Goal: Task Accomplishment & Management: Manage account settings

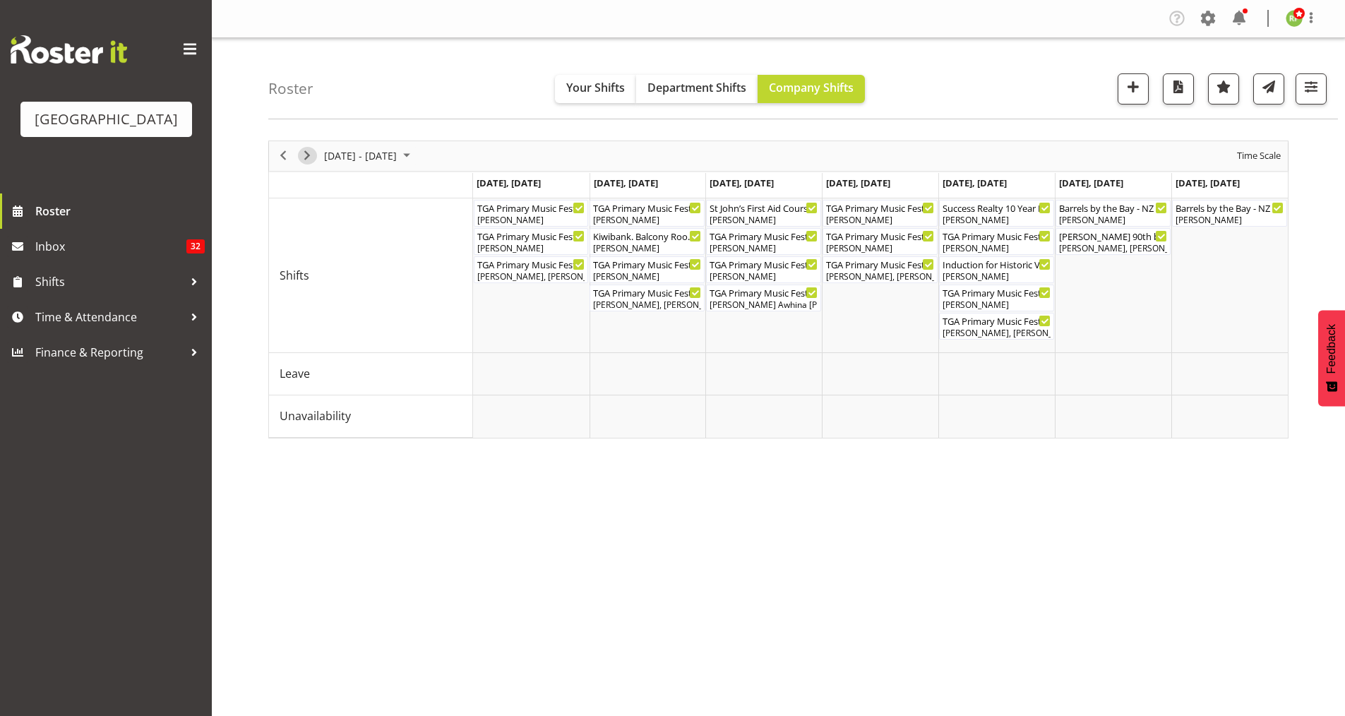
click at [309, 163] on span "Next" at bounding box center [307, 156] width 17 height 18
click at [0, 0] on div "Timeline Week of August 29, 2025" at bounding box center [0, 0] width 0 height 0
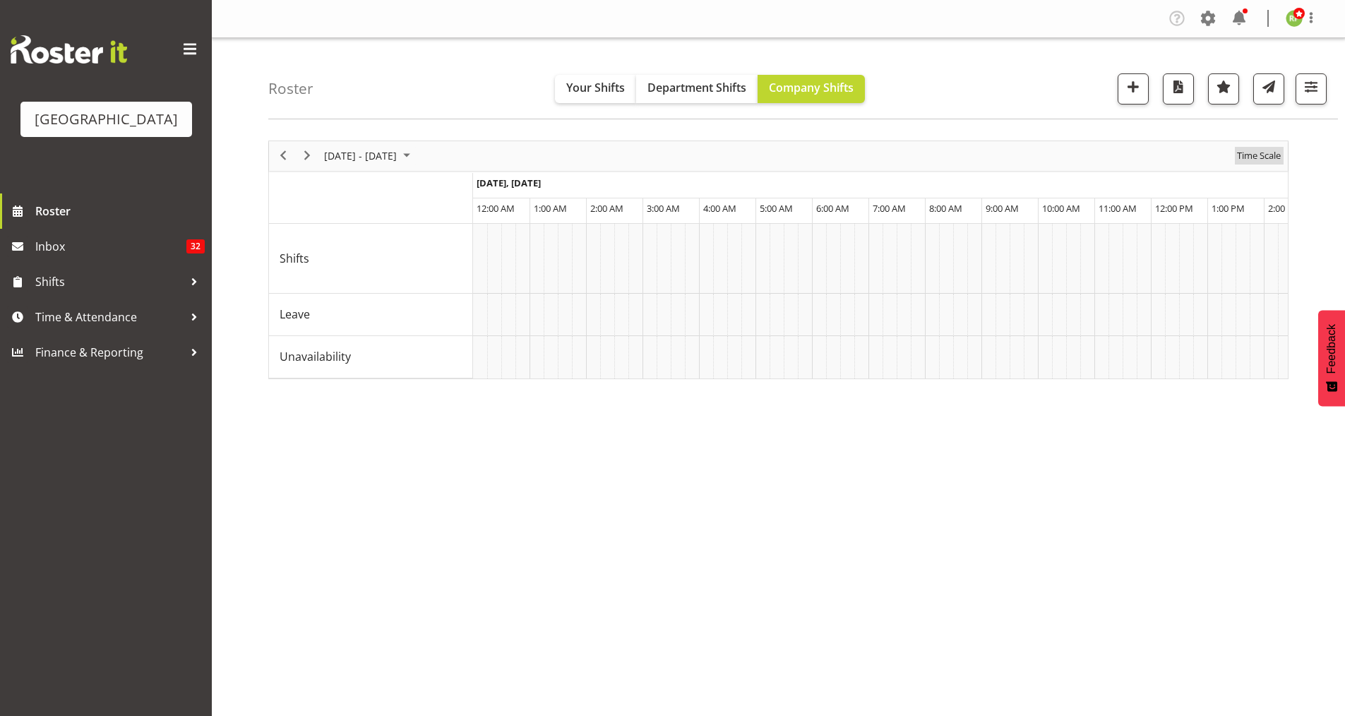
click at [1267, 158] on span "Time Scale" at bounding box center [1258, 156] width 47 height 18
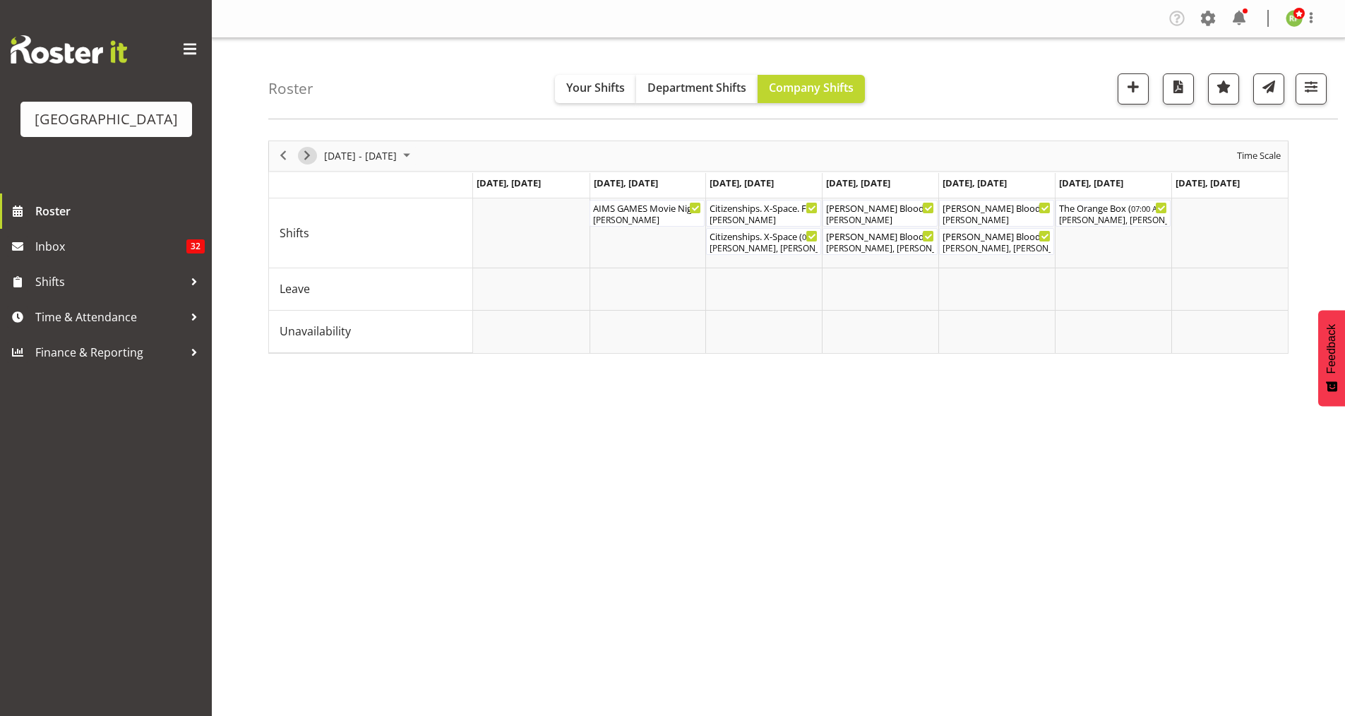
click at [304, 157] on span "Next" at bounding box center [307, 156] width 17 height 18
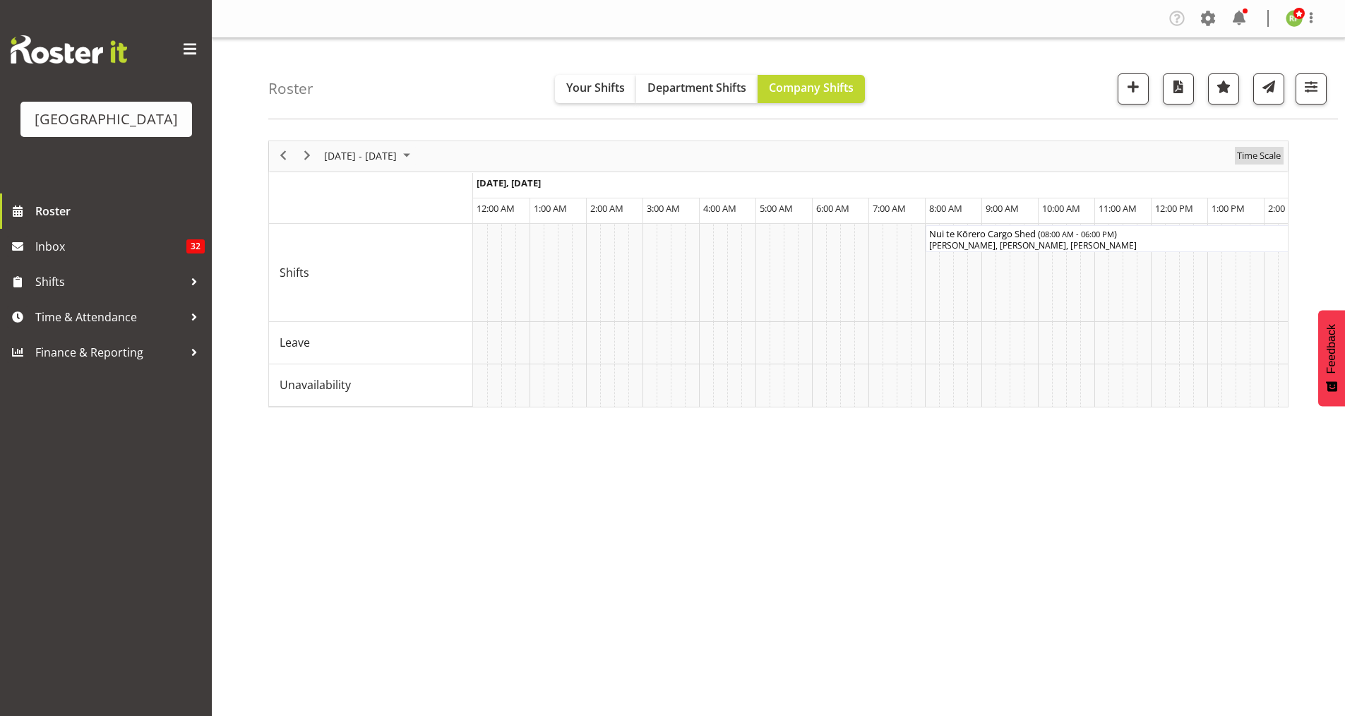
click at [1266, 152] on span "Time Scale" at bounding box center [1258, 156] width 47 height 18
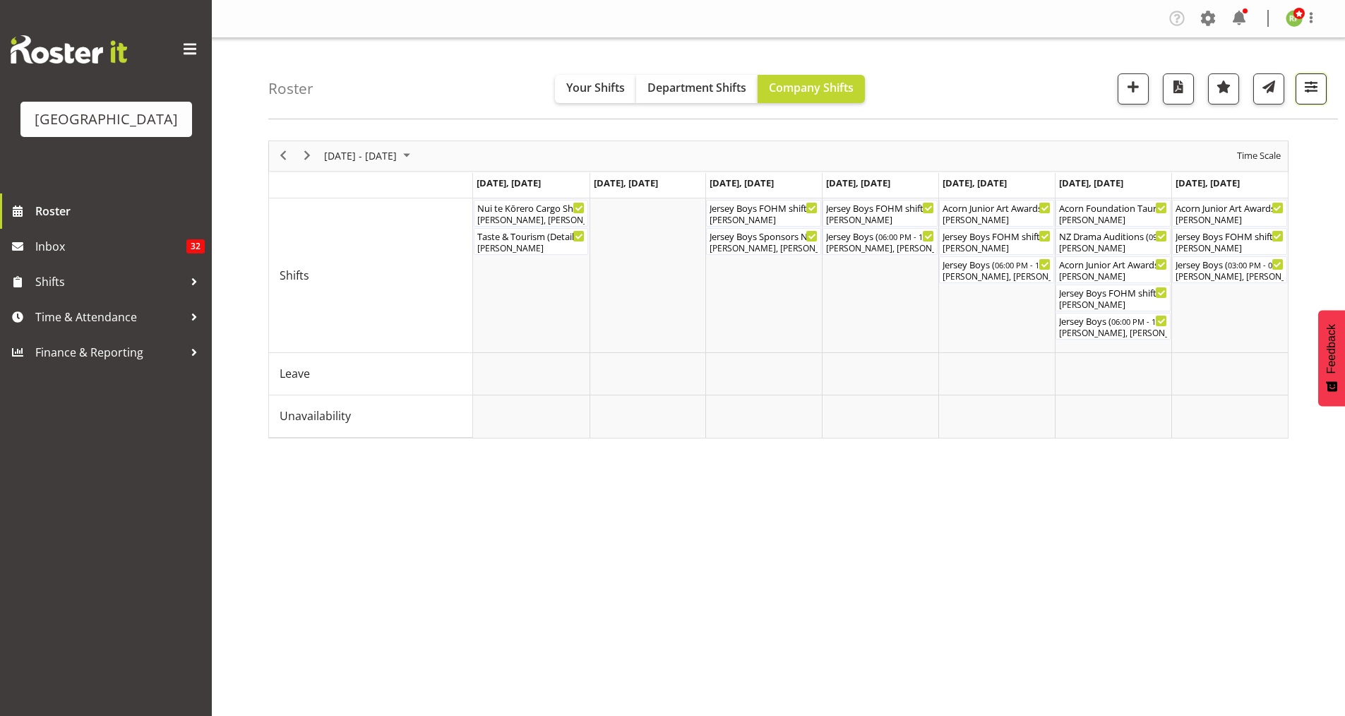
click at [1312, 97] on button "button" at bounding box center [1311, 88] width 31 height 31
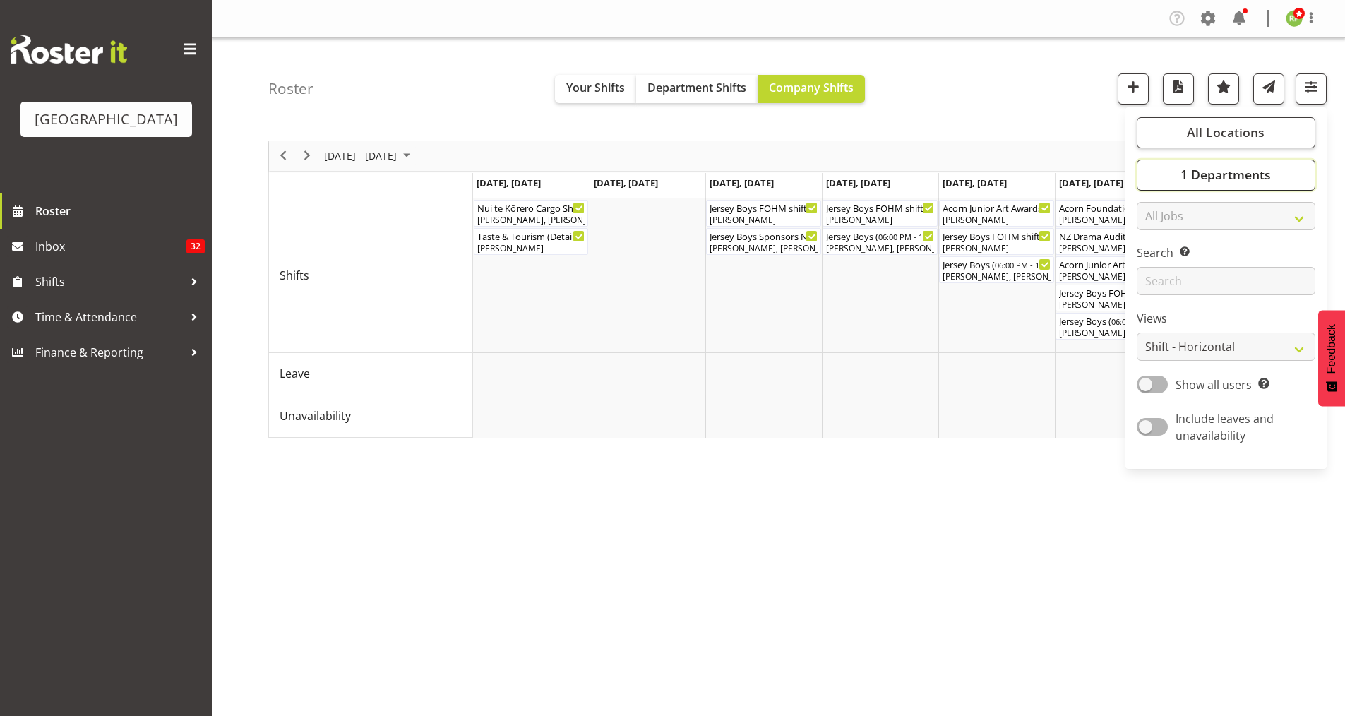
click at [1234, 176] on span "1 Departments" at bounding box center [1225, 174] width 90 height 17
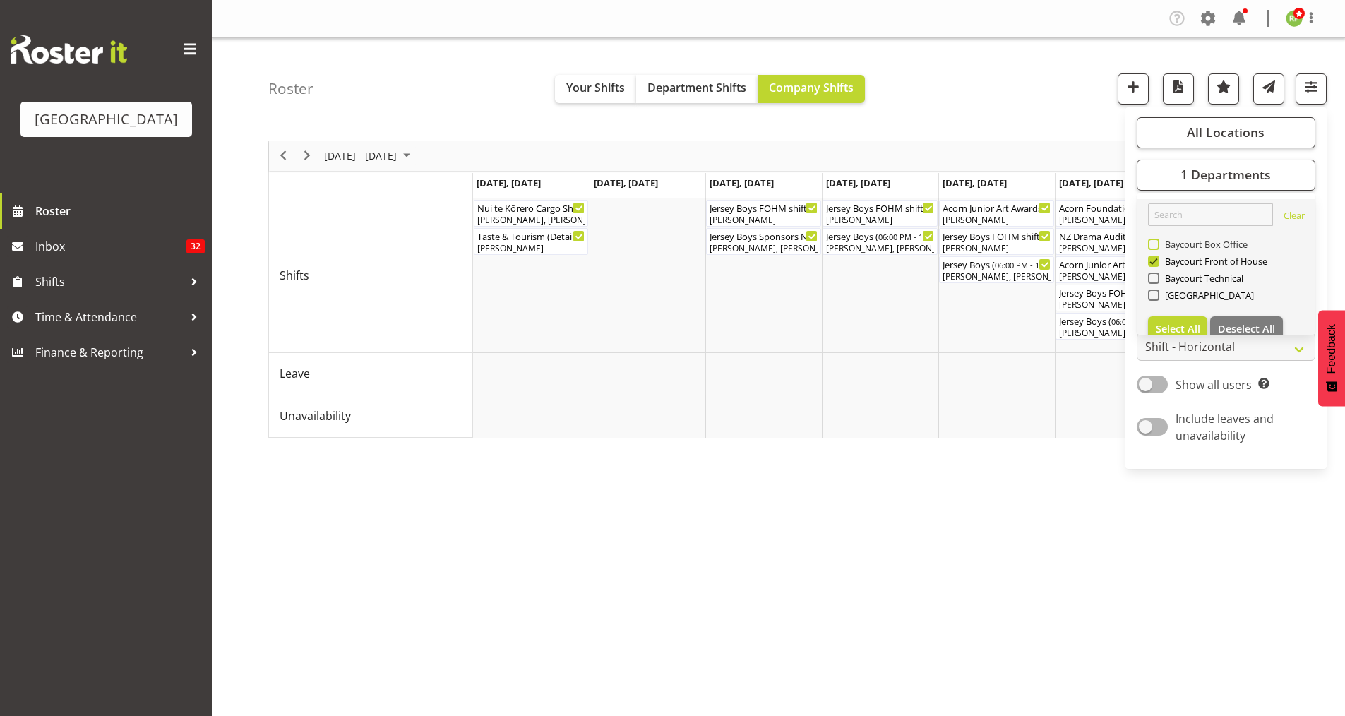
click at [1178, 239] on span "Baycourt Box Office" at bounding box center [1203, 244] width 89 height 11
click at [1157, 239] on input "Baycourt Box Office" at bounding box center [1152, 243] width 9 height 9
checkbox input "true"
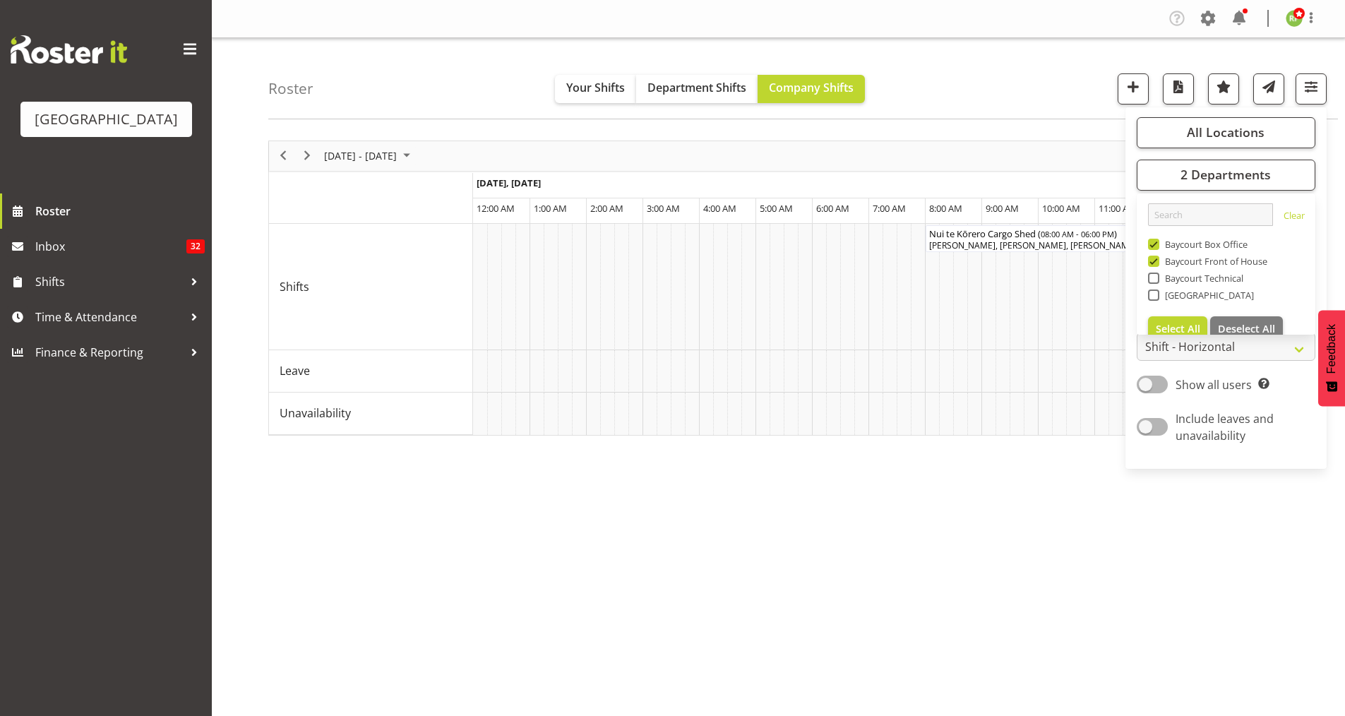
click at [1339, 145] on div "September 08 - 14, 2025 Today Day Week Fortnight Month calendar Month Agenda Ti…" at bounding box center [806, 412] width 1077 height 565
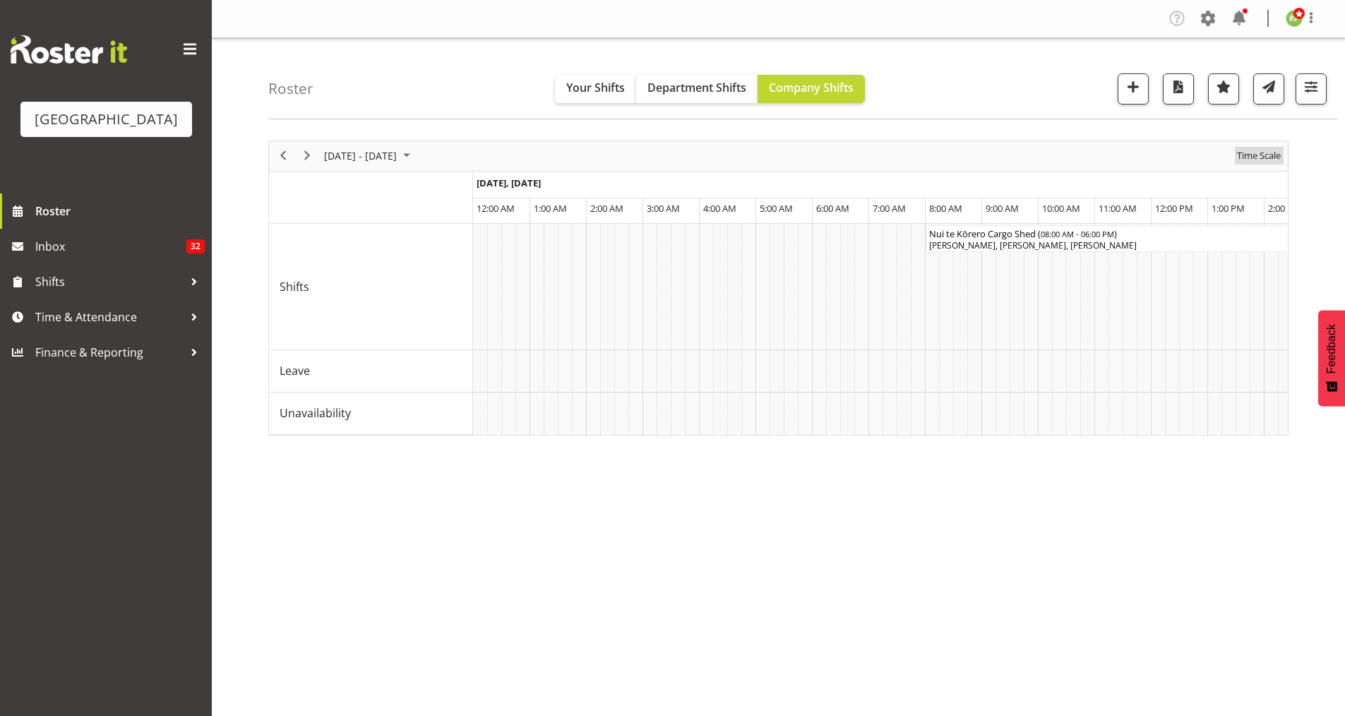
click at [1259, 152] on span "Time Scale" at bounding box center [1258, 156] width 47 height 18
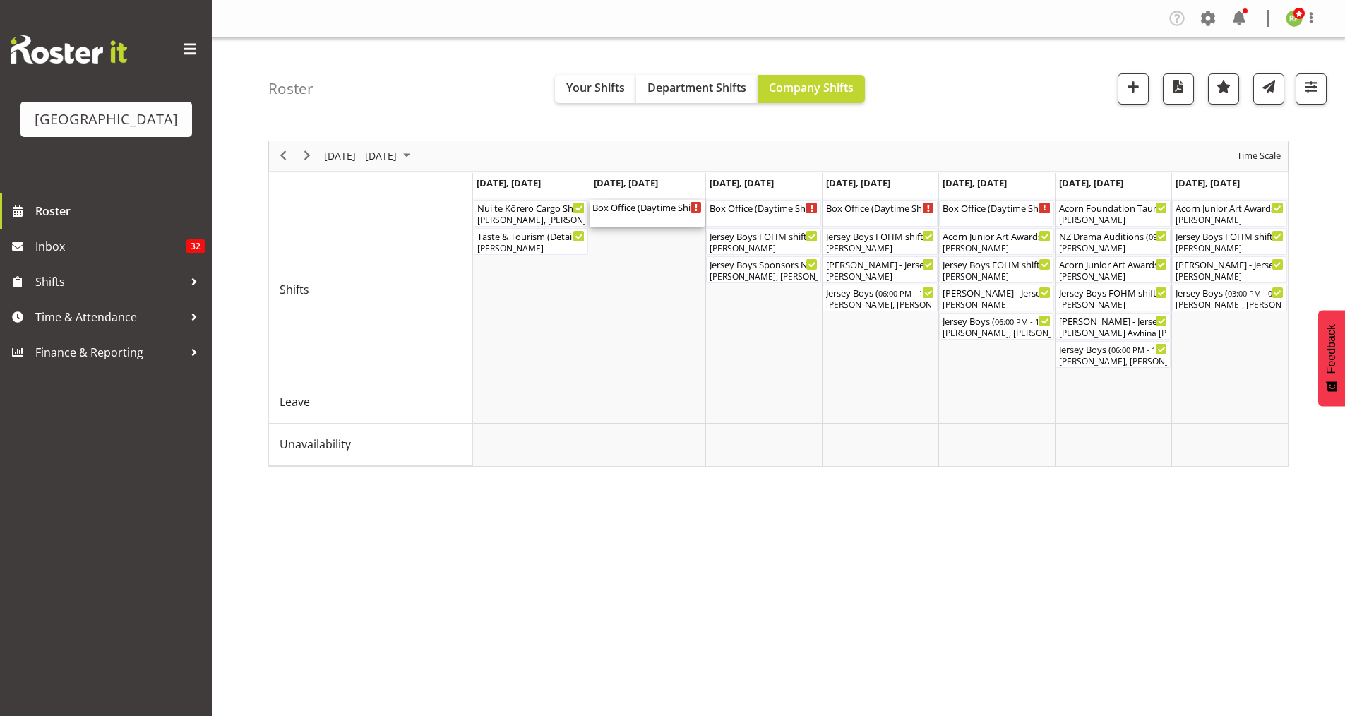
click at [633, 220] on div "Box Office (Daytime Shifts) ( 10:00 AM - 04:00 PM )" at bounding box center [646, 213] width 109 height 27
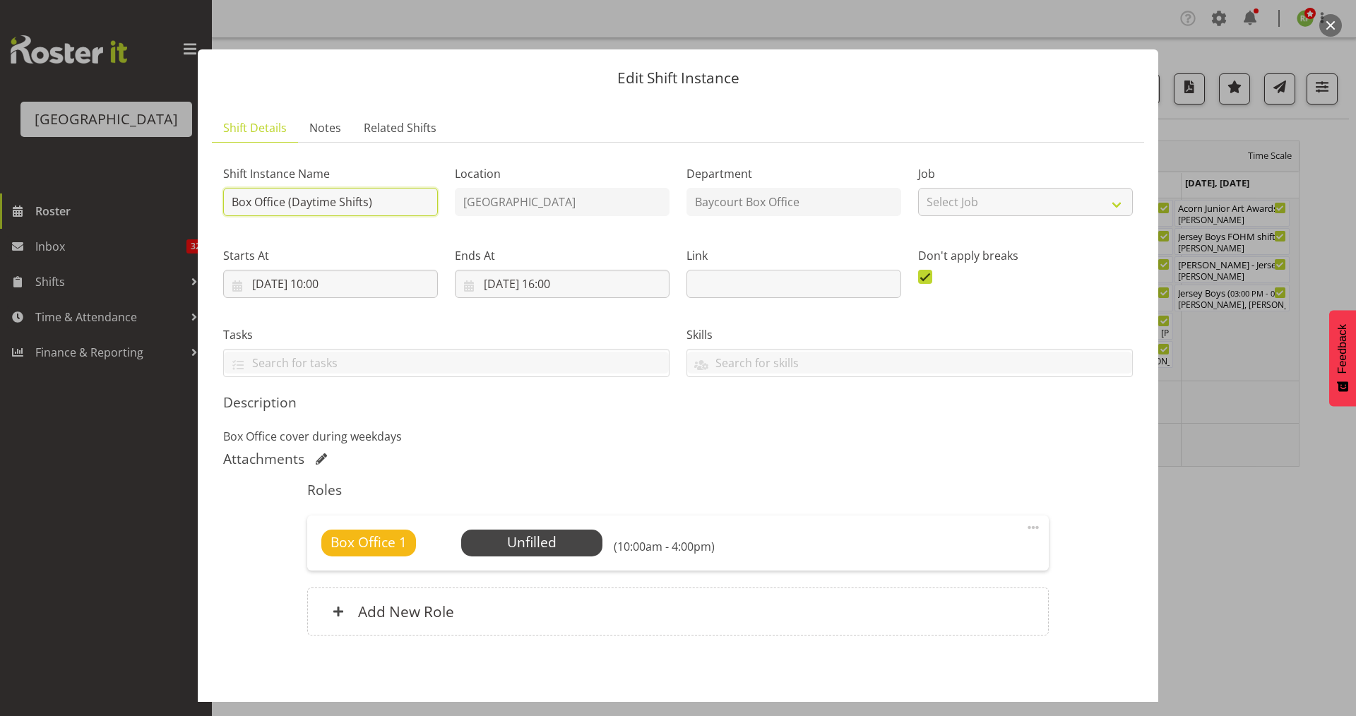
click at [228, 201] on input "Box Office (Daytime Shifts)" at bounding box center [330, 202] width 215 height 28
drag, startPoint x: 281, startPoint y: 199, endPoint x: 222, endPoint y: 208, distance: 59.3
click at [222, 208] on div "Shift Instance Name Wendy - Box Office (Daytime Shifts)" at bounding box center [331, 186] width 232 height 82
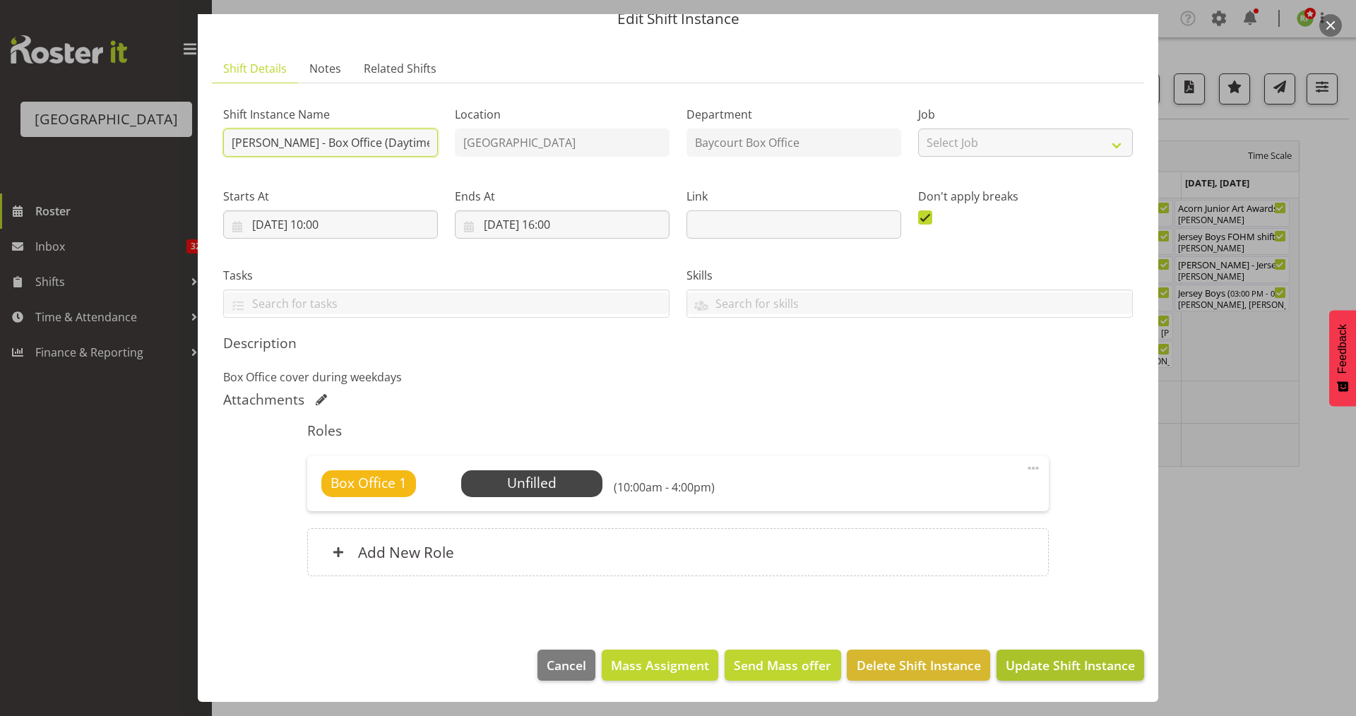
type input "Wendy - Box Office (Daytime Shifts)"
click at [1043, 659] on span "Update Shift Instance" at bounding box center [1069, 665] width 129 height 18
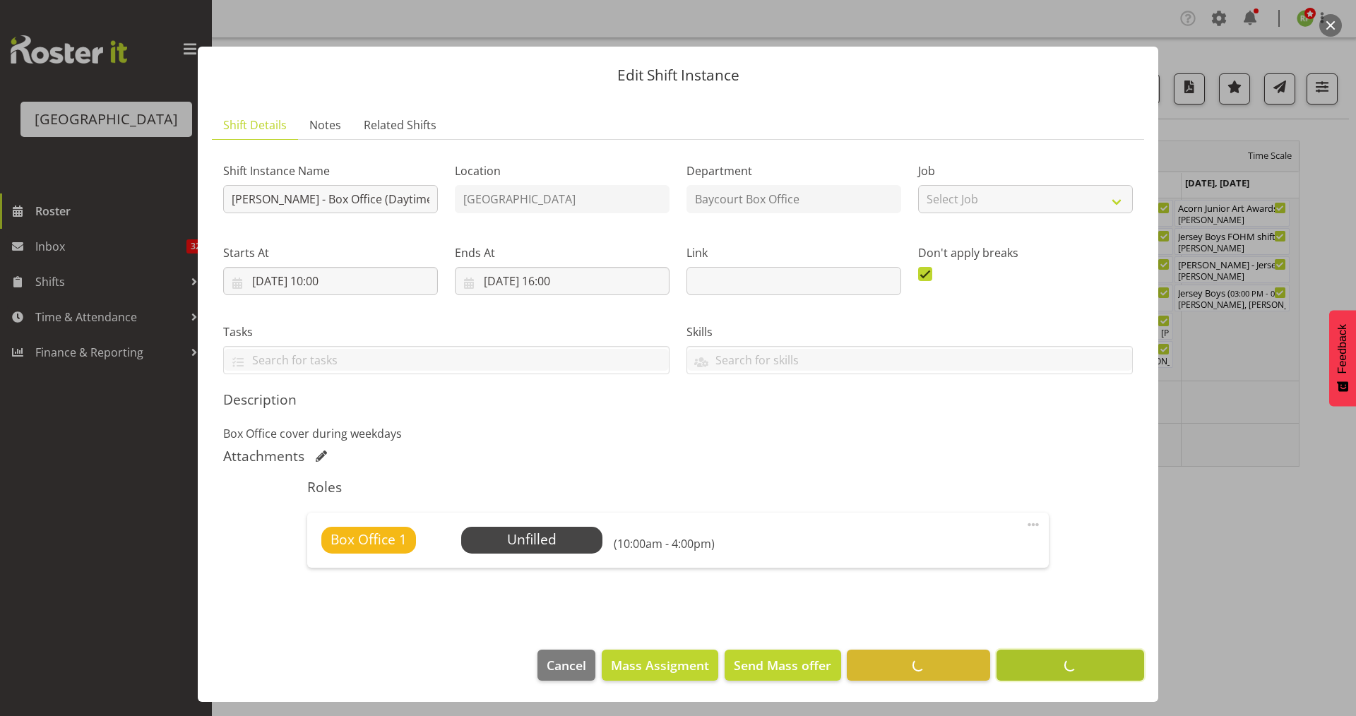
scroll to position [3, 0]
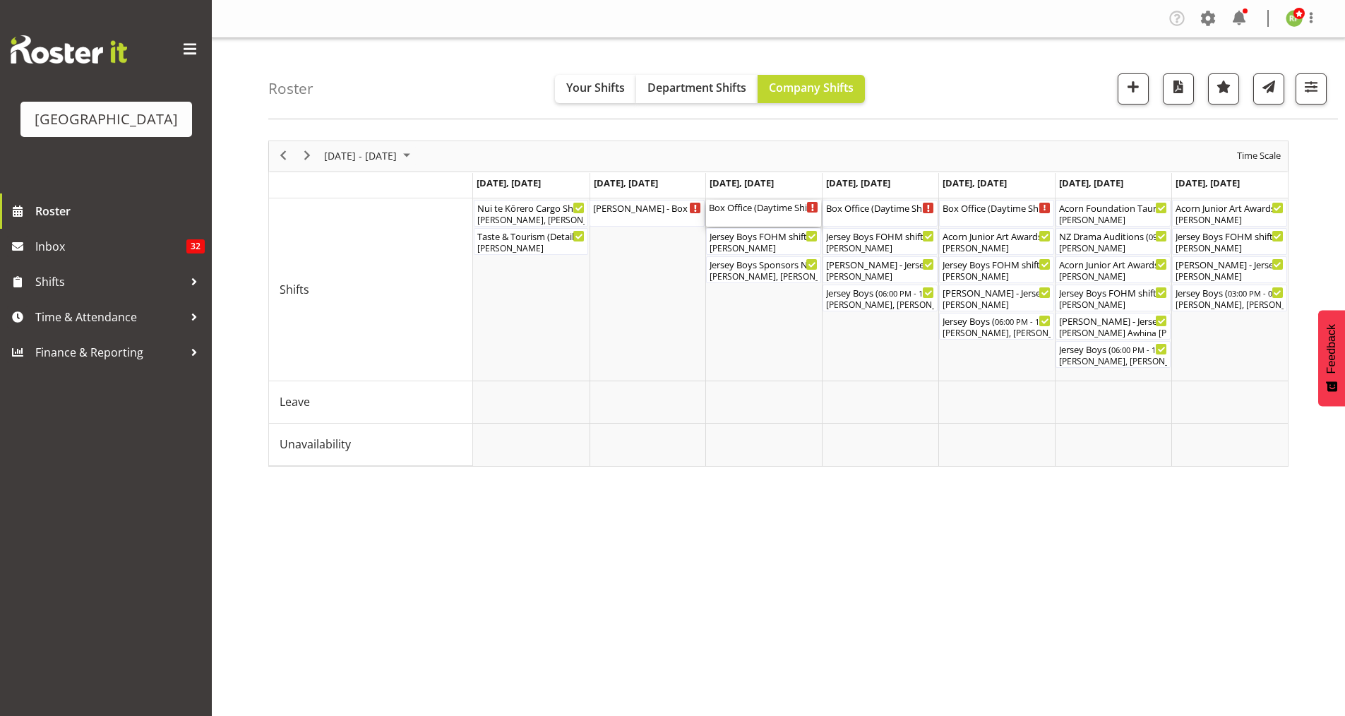
click at [762, 211] on div "Box Office (Daytime Shifts) ( 10:00 AM - 04:00 PM )" at bounding box center [763, 207] width 109 height 14
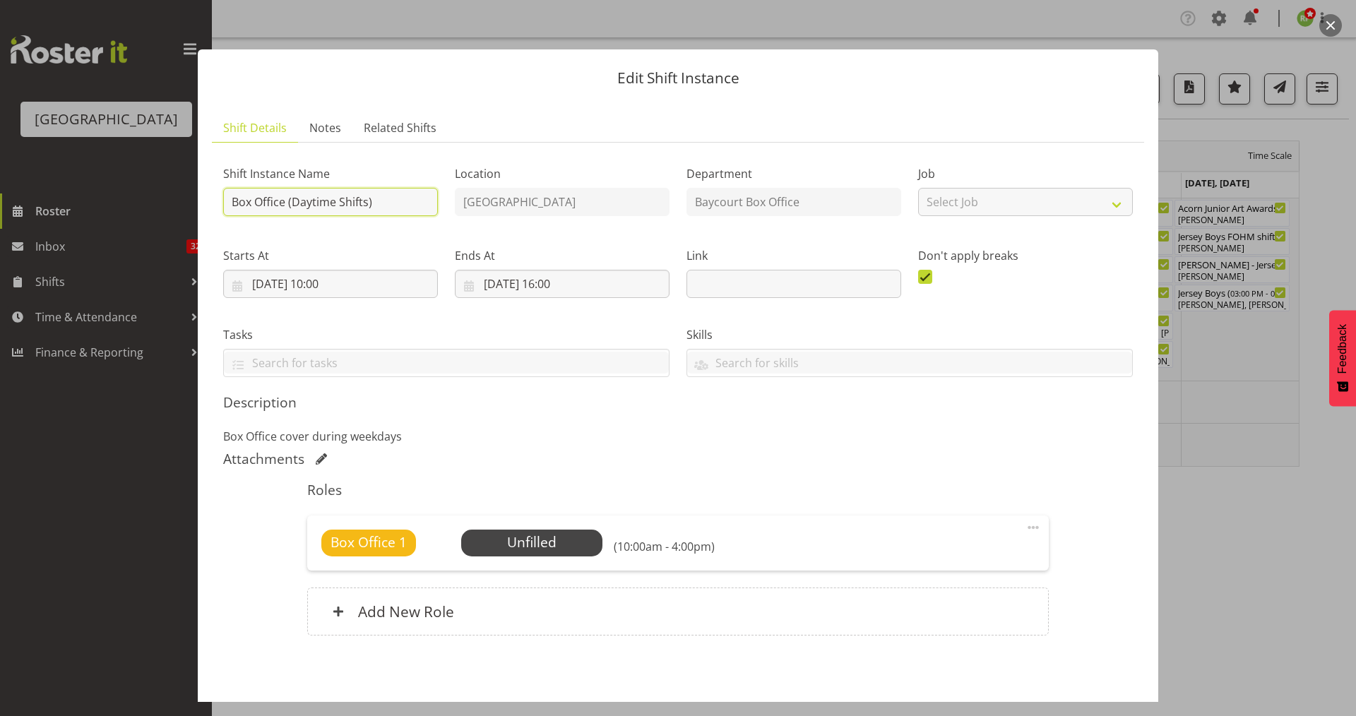
click at [268, 213] on input "Box Office (Daytime Shifts)" at bounding box center [330, 202] width 215 height 28
click at [230, 197] on input "Box Office (Daytime Shifts)" at bounding box center [330, 202] width 215 height 28
paste input "Wendy -"
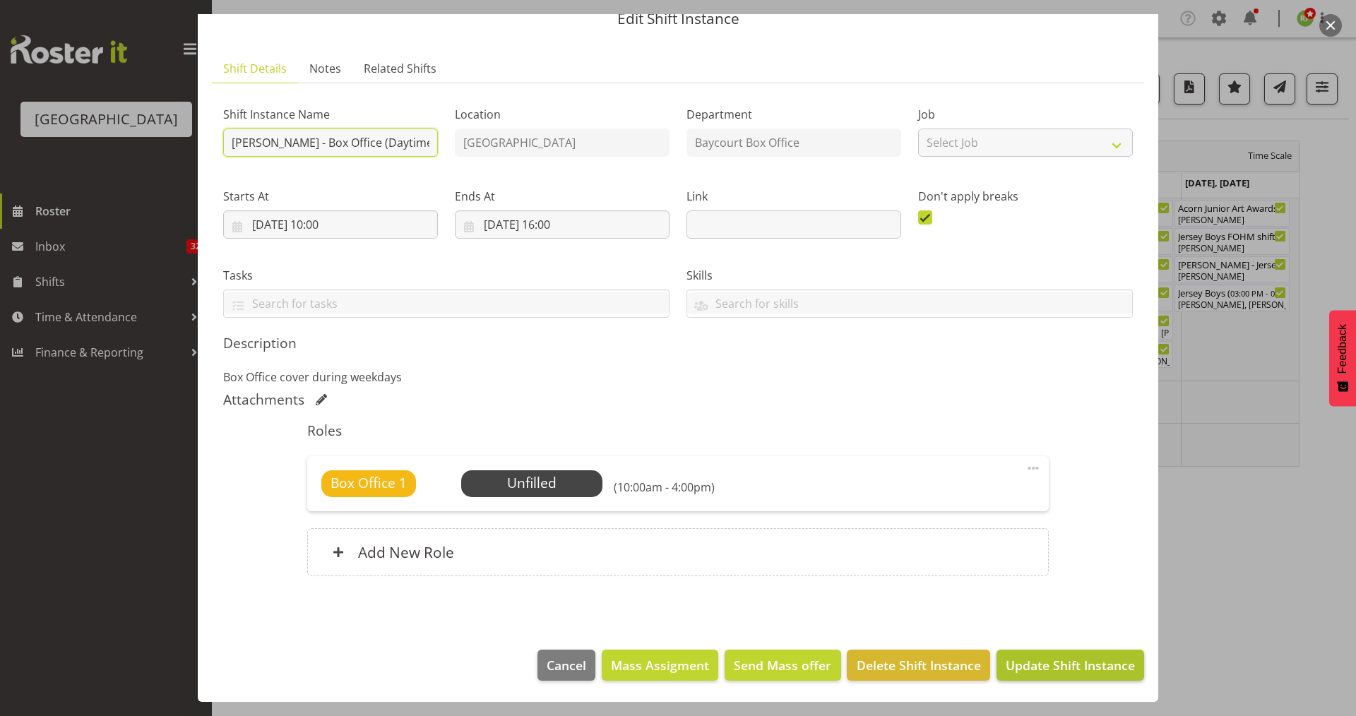
type input "Wendy - Box Office (Daytime Shifts)"
click at [1078, 666] on span "Update Shift Instance" at bounding box center [1069, 665] width 129 height 18
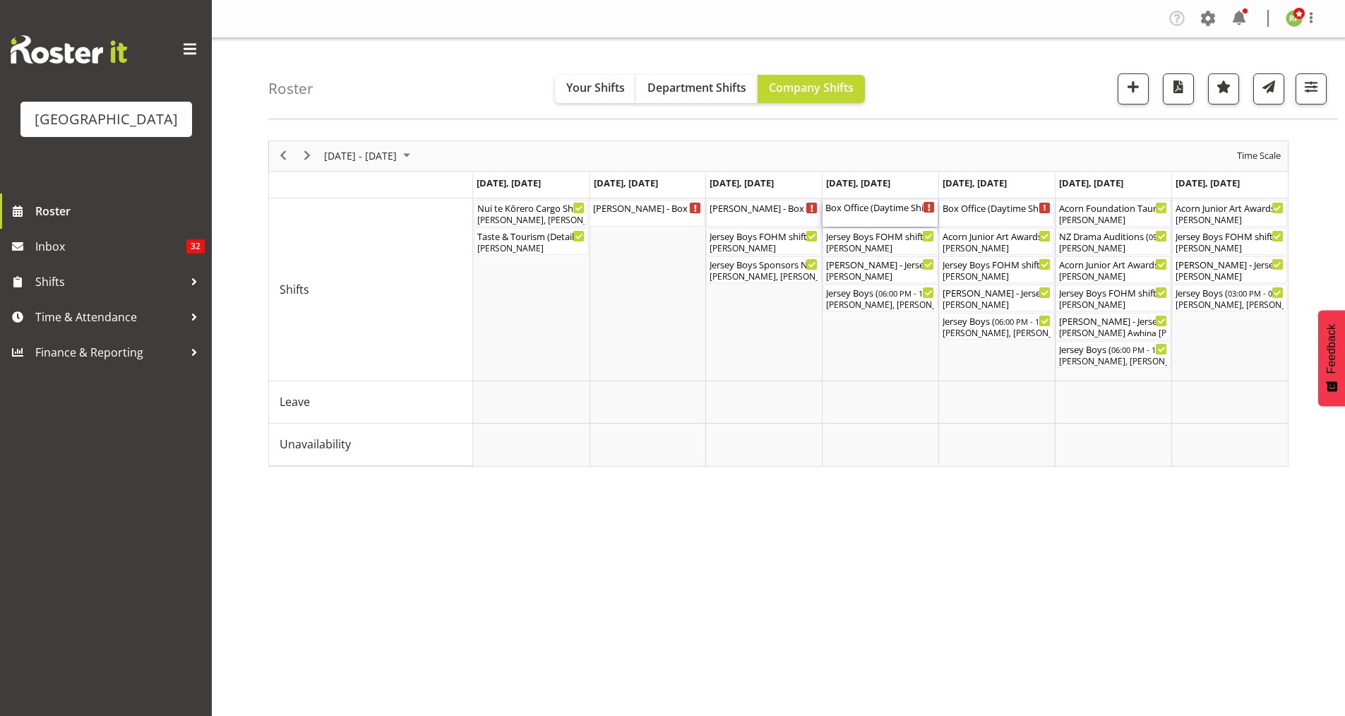
click at [870, 217] on div "Box Office (Daytime Shifts) ( 10:00 AM - 04:00 PM )" at bounding box center [879, 213] width 109 height 27
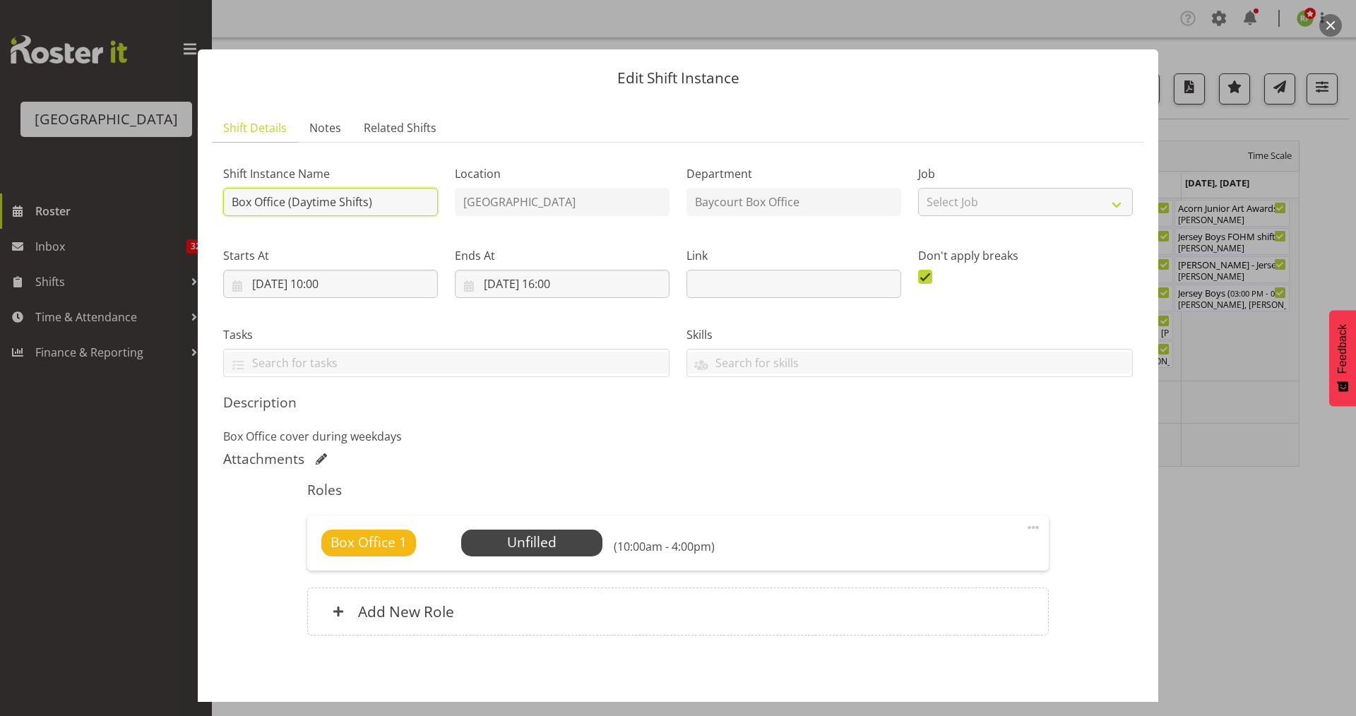
click at [229, 207] on input "Box Office (Daytime Shifts)" at bounding box center [330, 202] width 215 height 28
paste input "Wendy -"
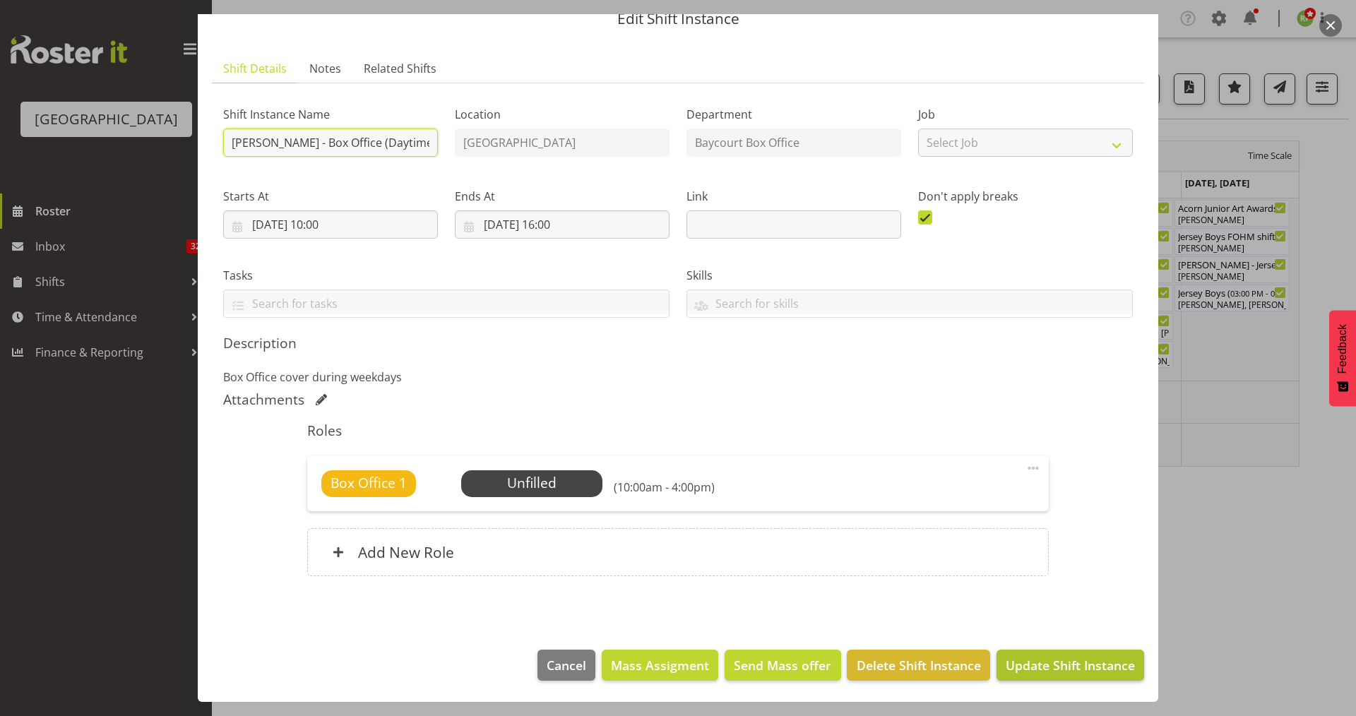
type input "Wendy - Box Office (Daytime Shifts)"
click at [1069, 654] on button "Update Shift Instance" at bounding box center [1070, 665] width 148 height 31
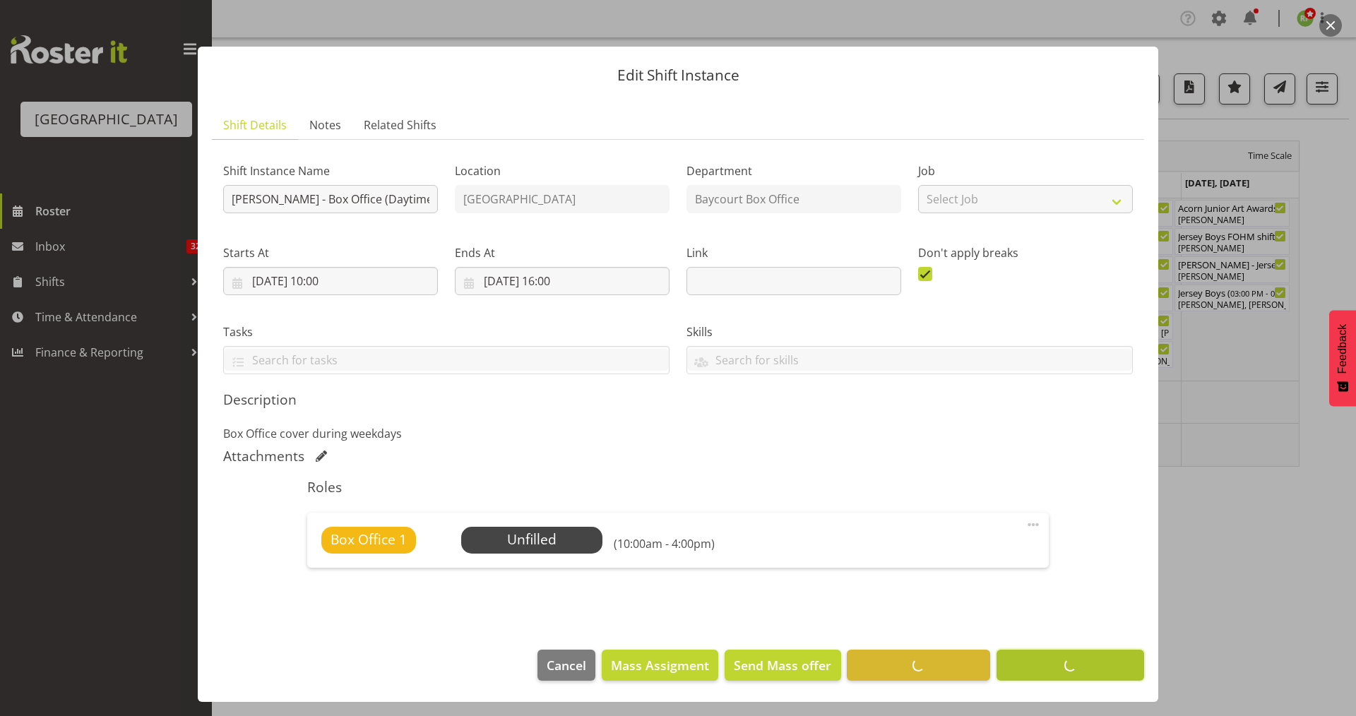
scroll to position [3, 0]
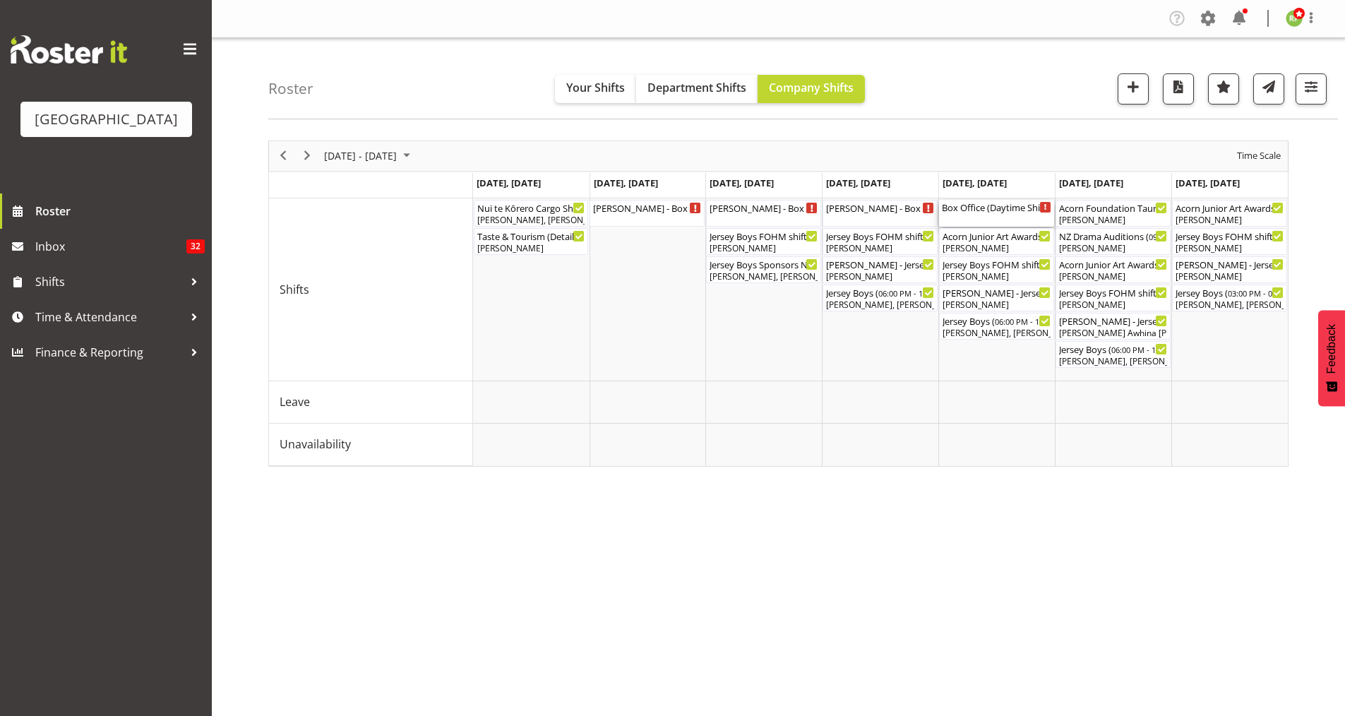
click at [999, 208] on div "Box Office (Daytime Shifts) ( 10:00 AM - 04:00 PM )" at bounding box center [996, 207] width 109 height 14
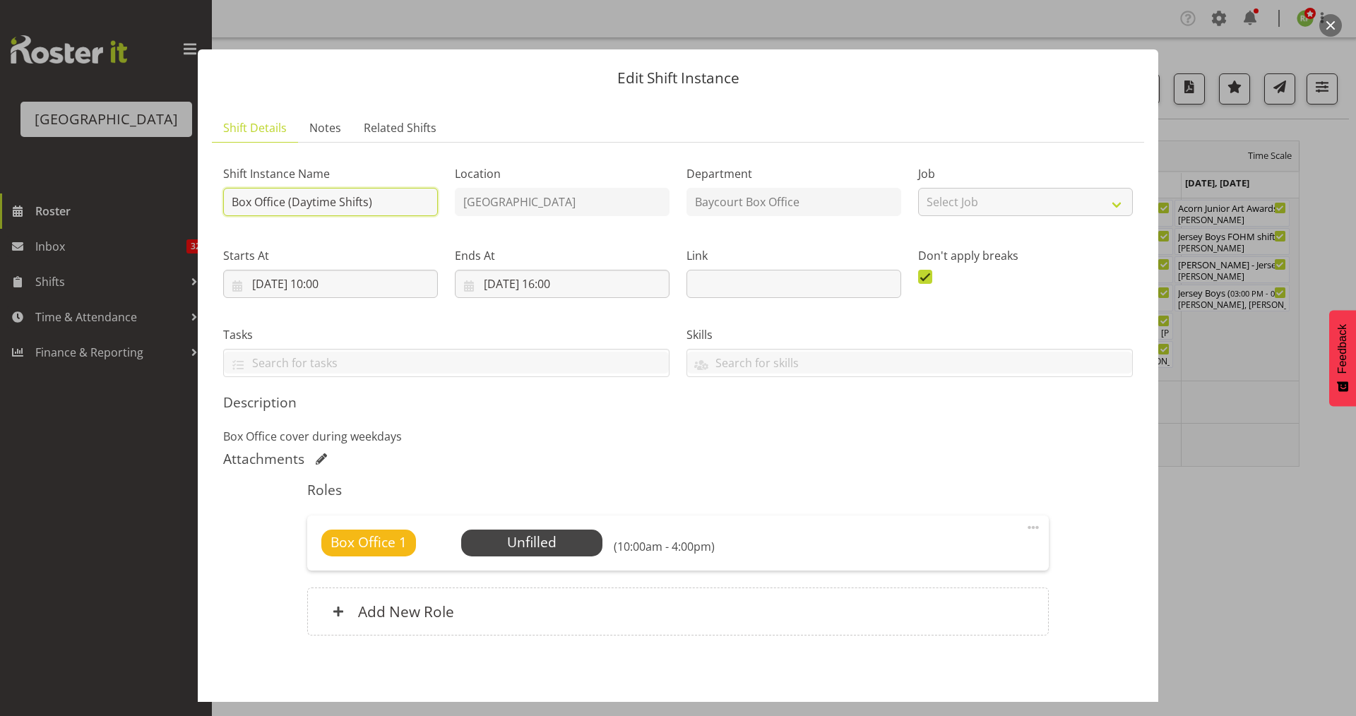
click at [229, 201] on input "Box Office (Daytime Shifts)" at bounding box center [330, 202] width 215 height 28
paste input "Wendy -"
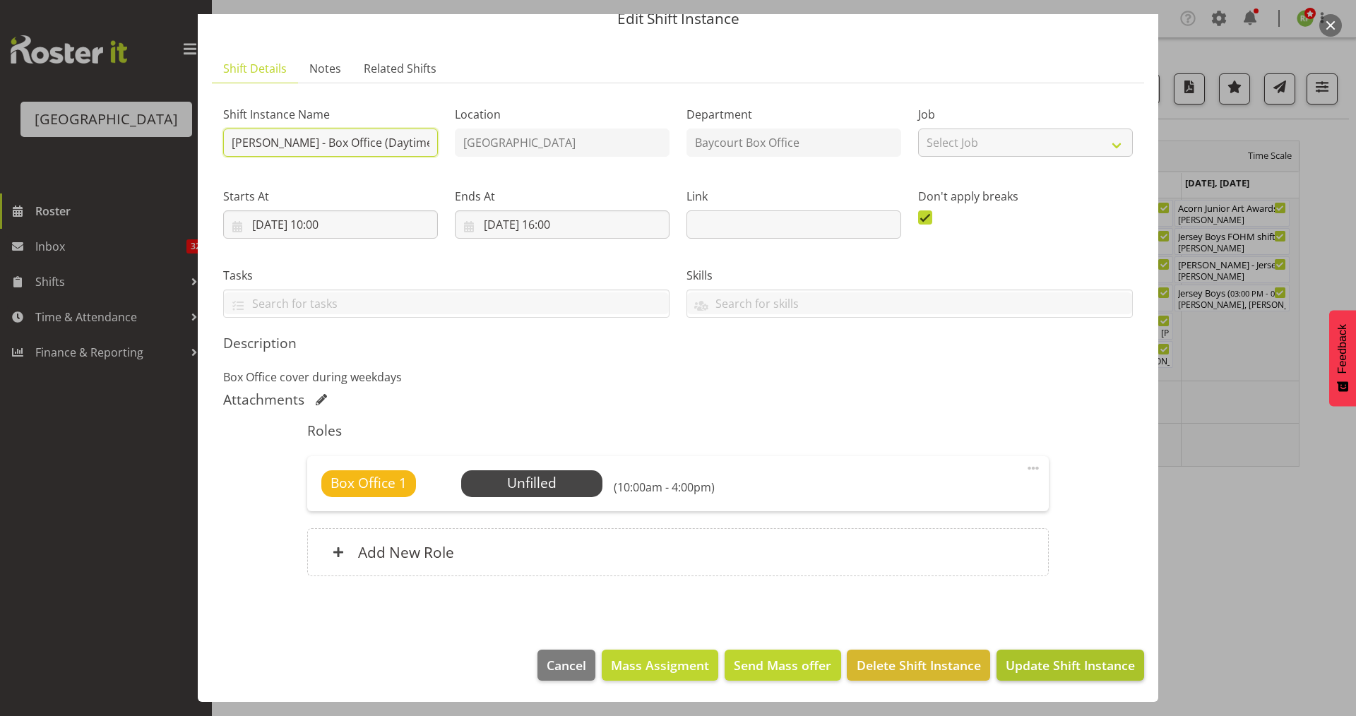
type input "Wendy - Box Office (Daytime Shifts)"
click at [1061, 662] on span "Update Shift Instance" at bounding box center [1069, 665] width 129 height 18
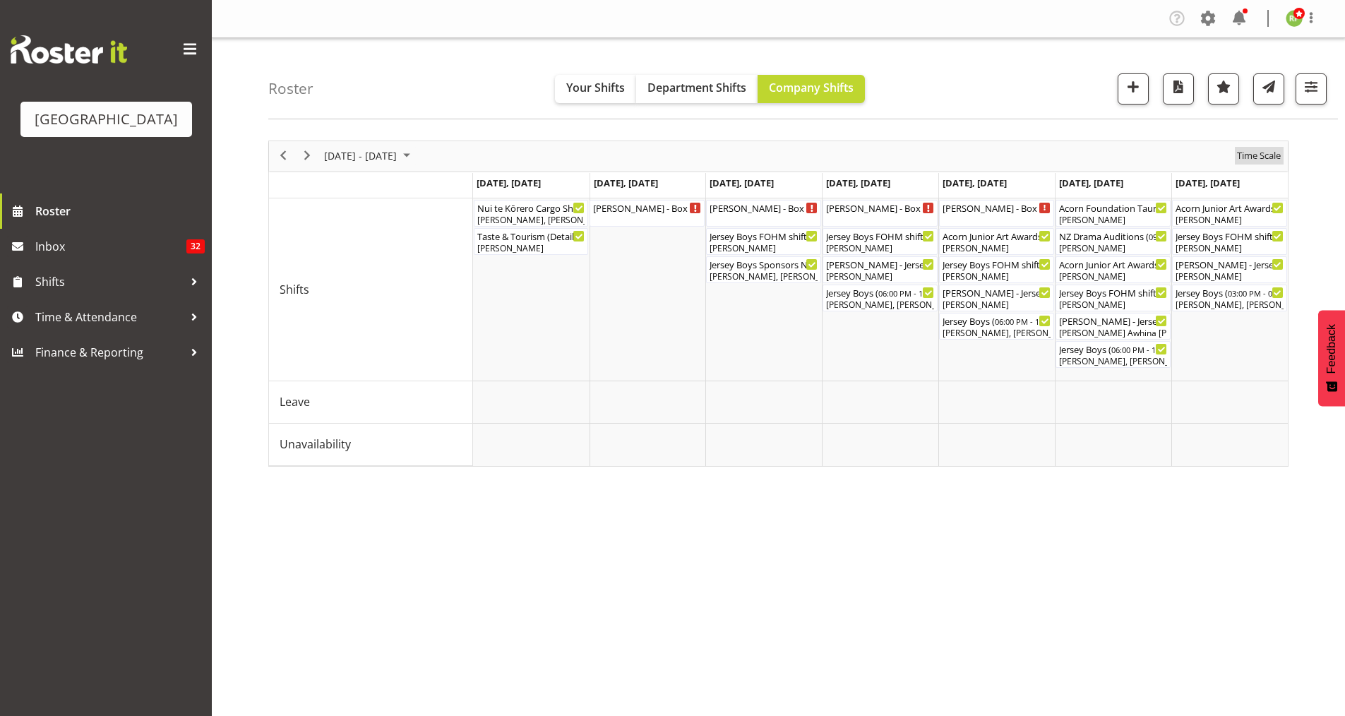
click at [1260, 160] on span "Time Scale" at bounding box center [1258, 156] width 47 height 18
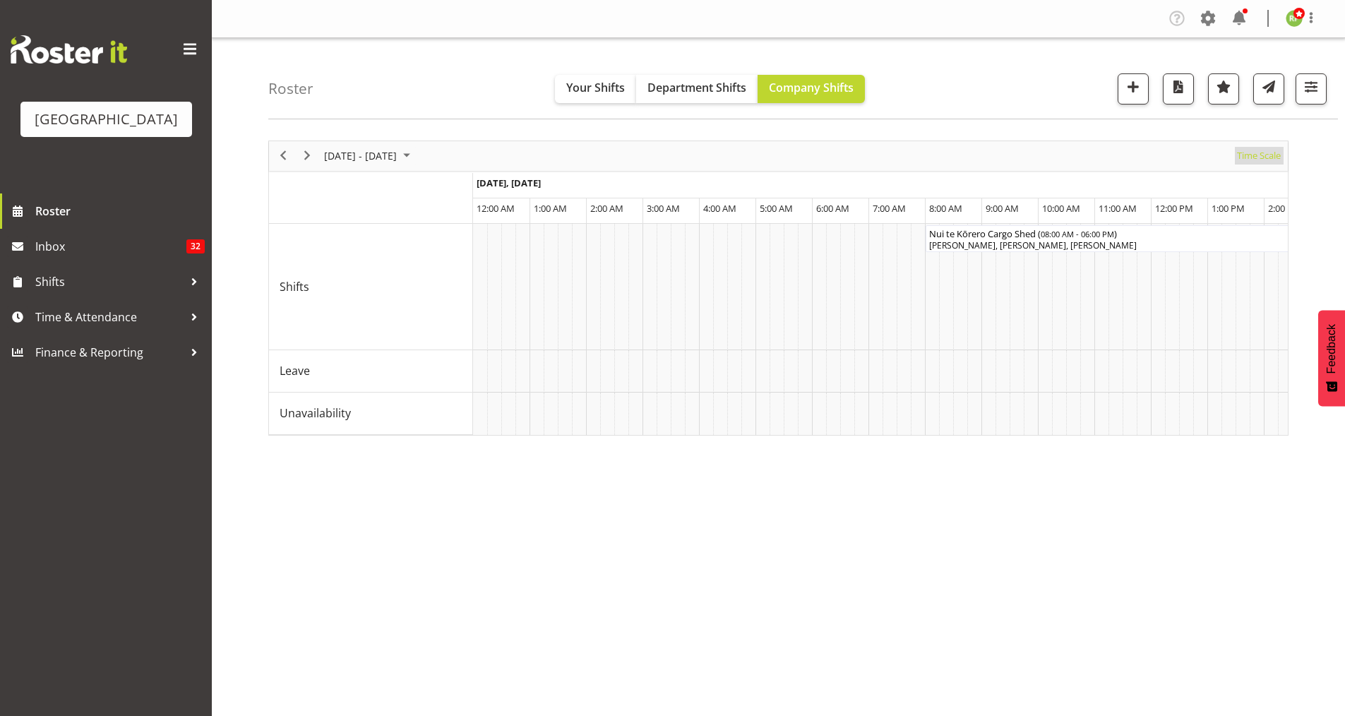
click at [1260, 160] on span "Time Scale" at bounding box center [1258, 156] width 47 height 18
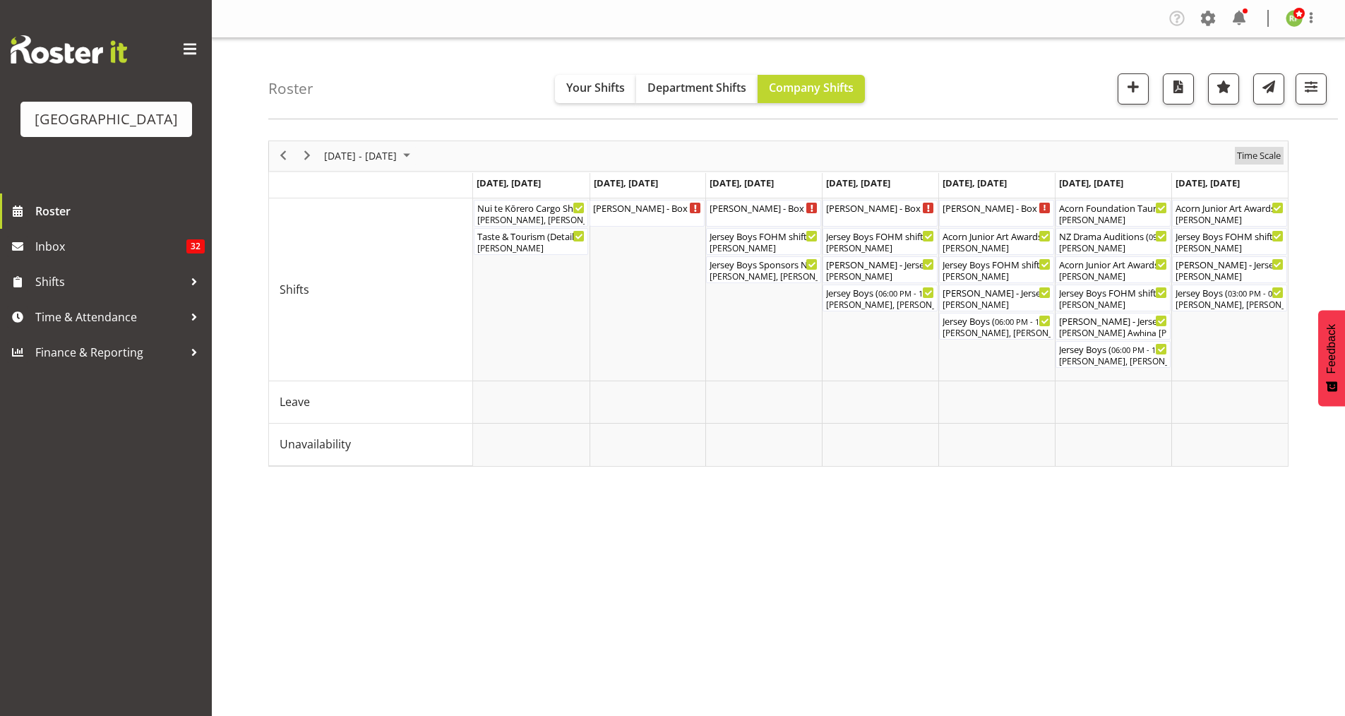
click at [1260, 160] on span "Time Scale" at bounding box center [1258, 156] width 47 height 18
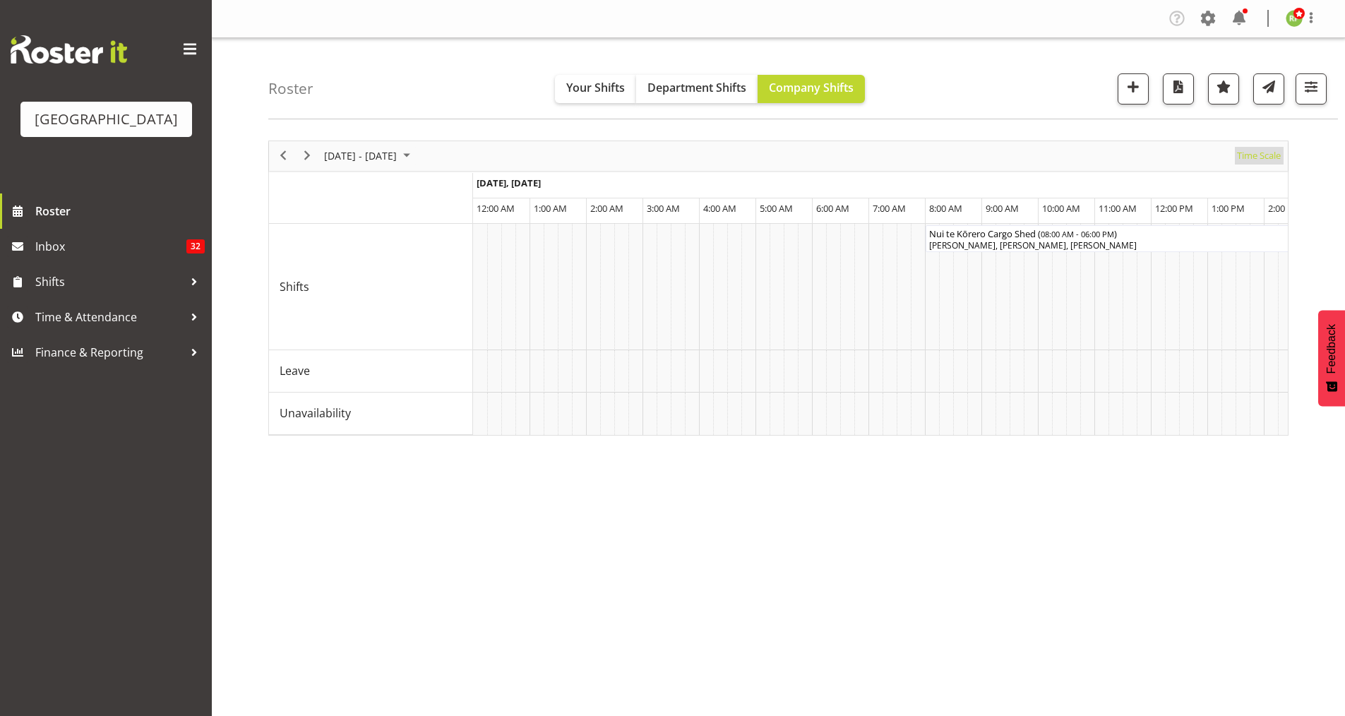
click at [1260, 160] on span "Time Scale" at bounding box center [1258, 156] width 47 height 18
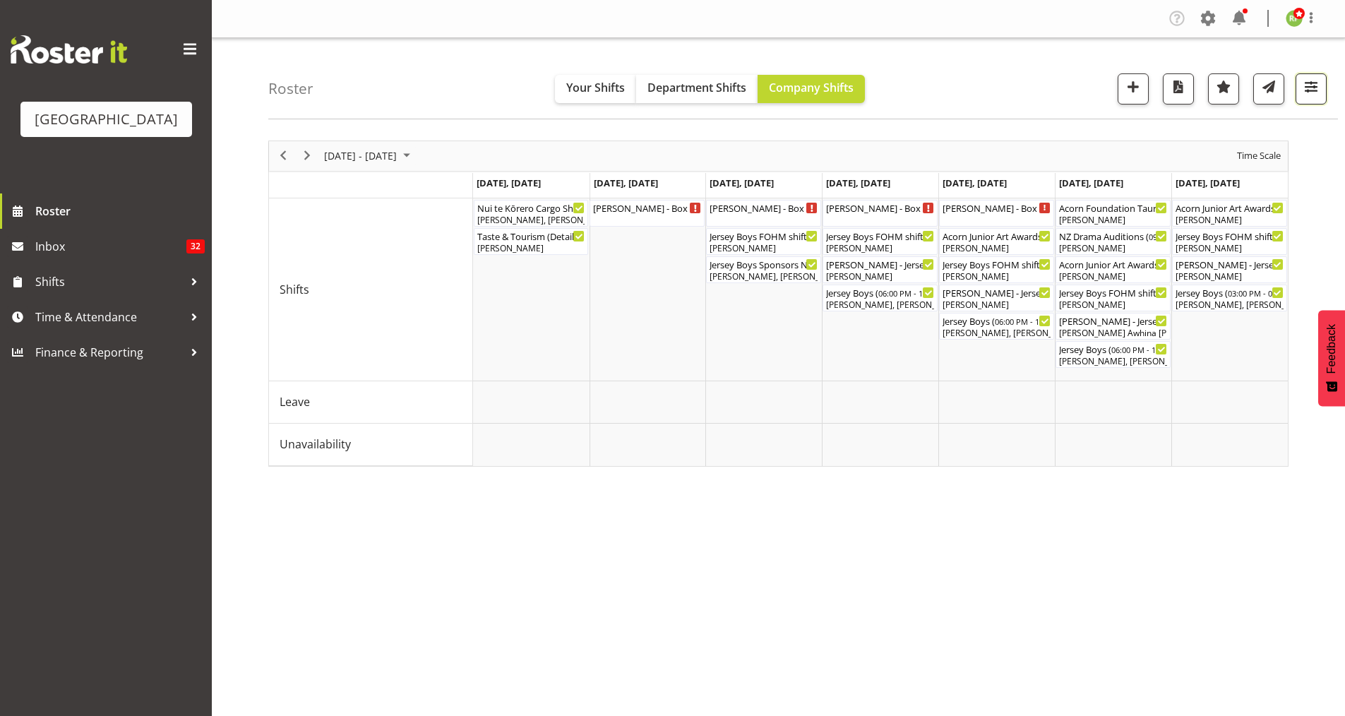
click at [1311, 95] on span "button" at bounding box center [1311, 87] width 18 height 18
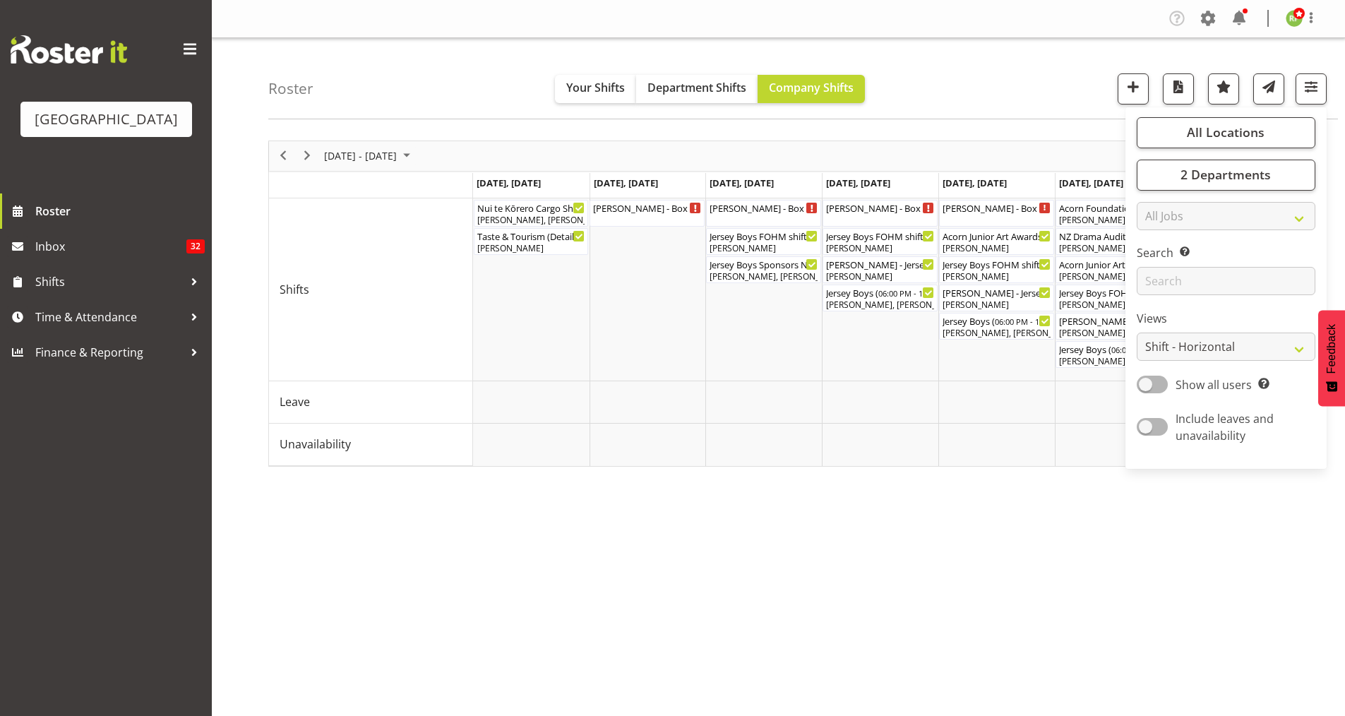
click at [1055, 108] on div "Roster Your Shifts Department Shifts Company Shifts All Locations Clear Baycour…" at bounding box center [803, 78] width 1070 height 81
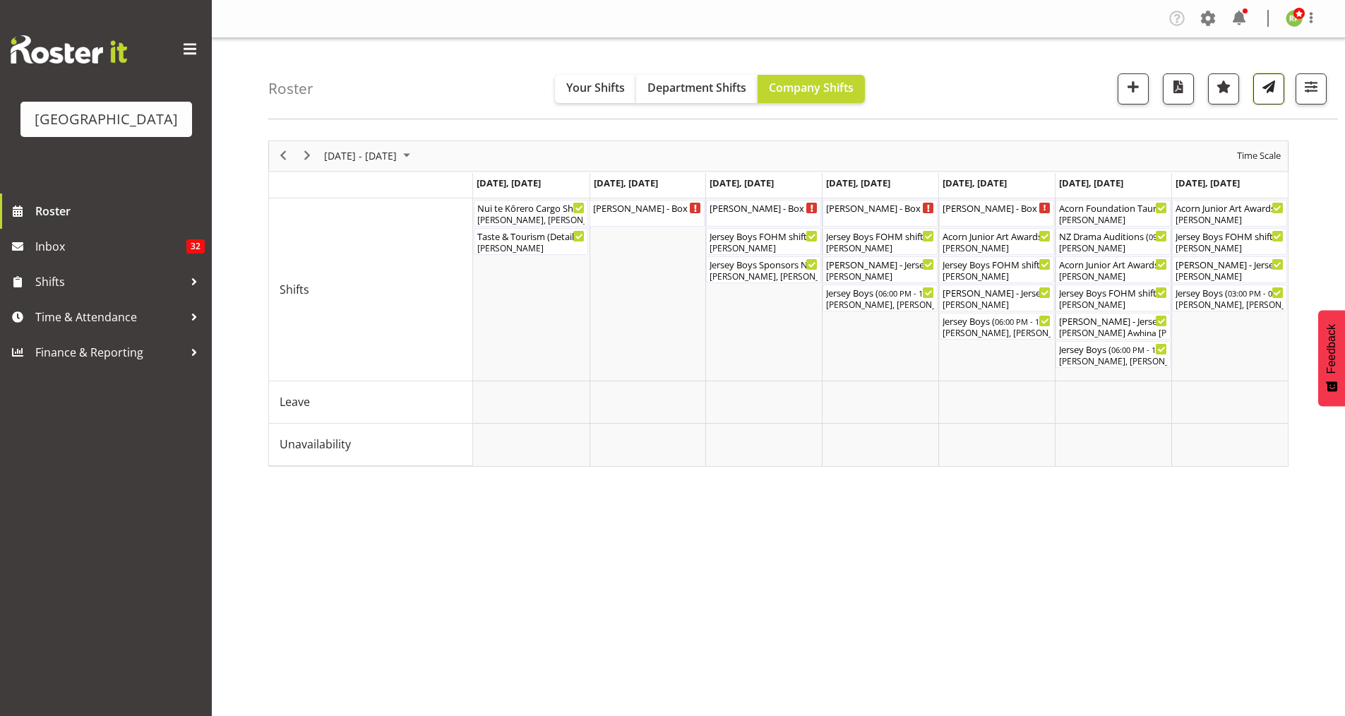
click at [1266, 91] on span "button" at bounding box center [1268, 87] width 18 height 18
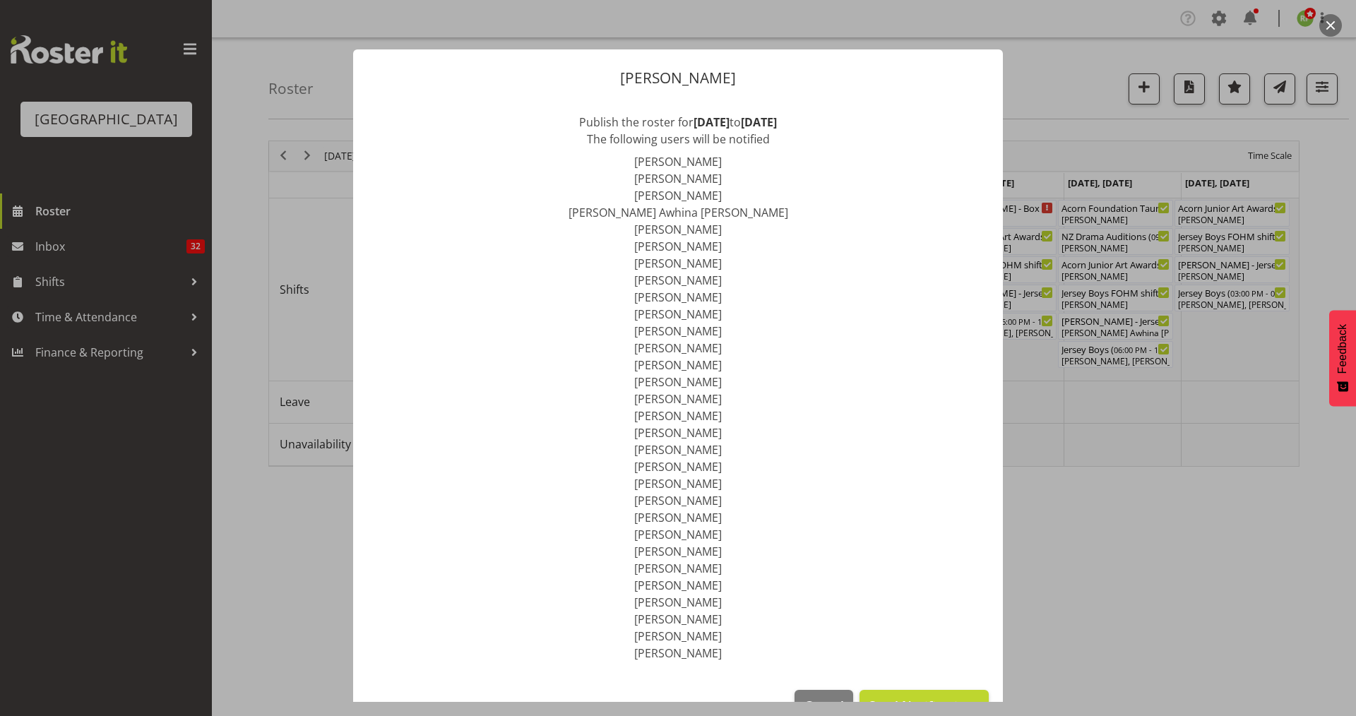
scroll to position [40, 0]
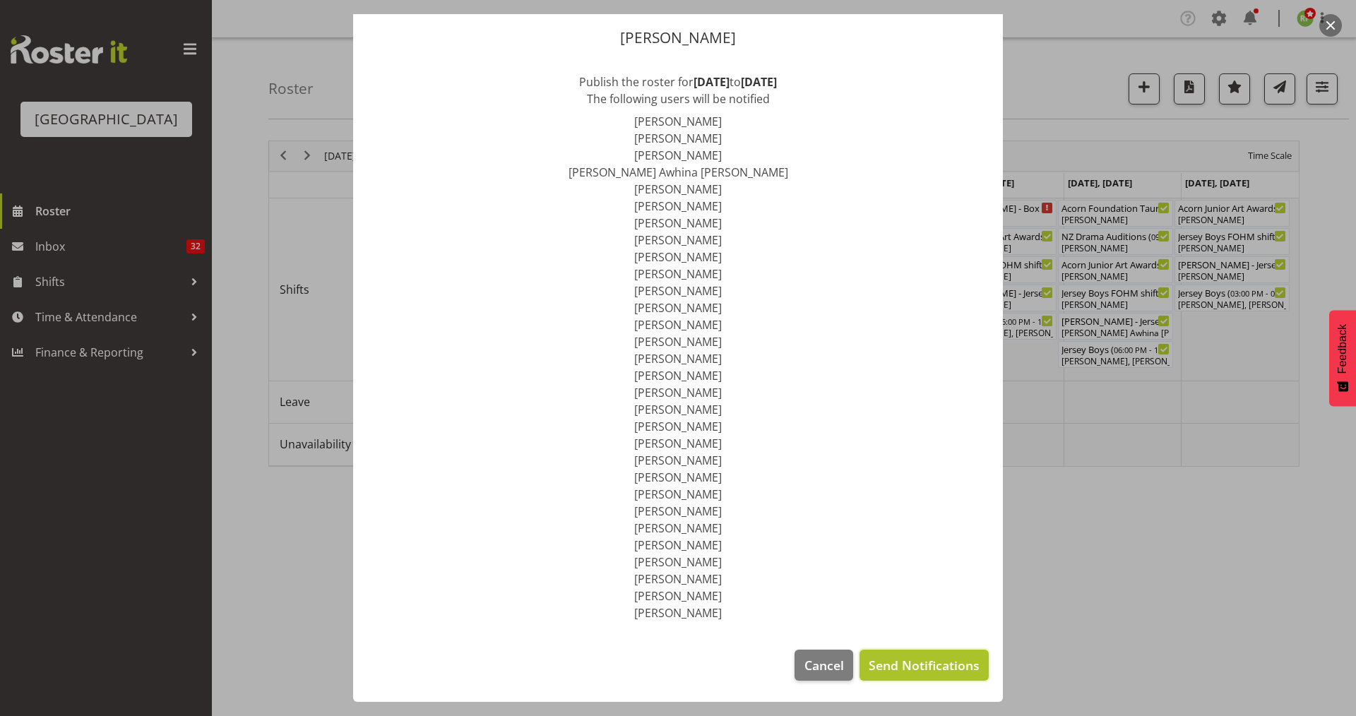
click at [905, 672] on span "Send Notifications" at bounding box center [923, 665] width 111 height 18
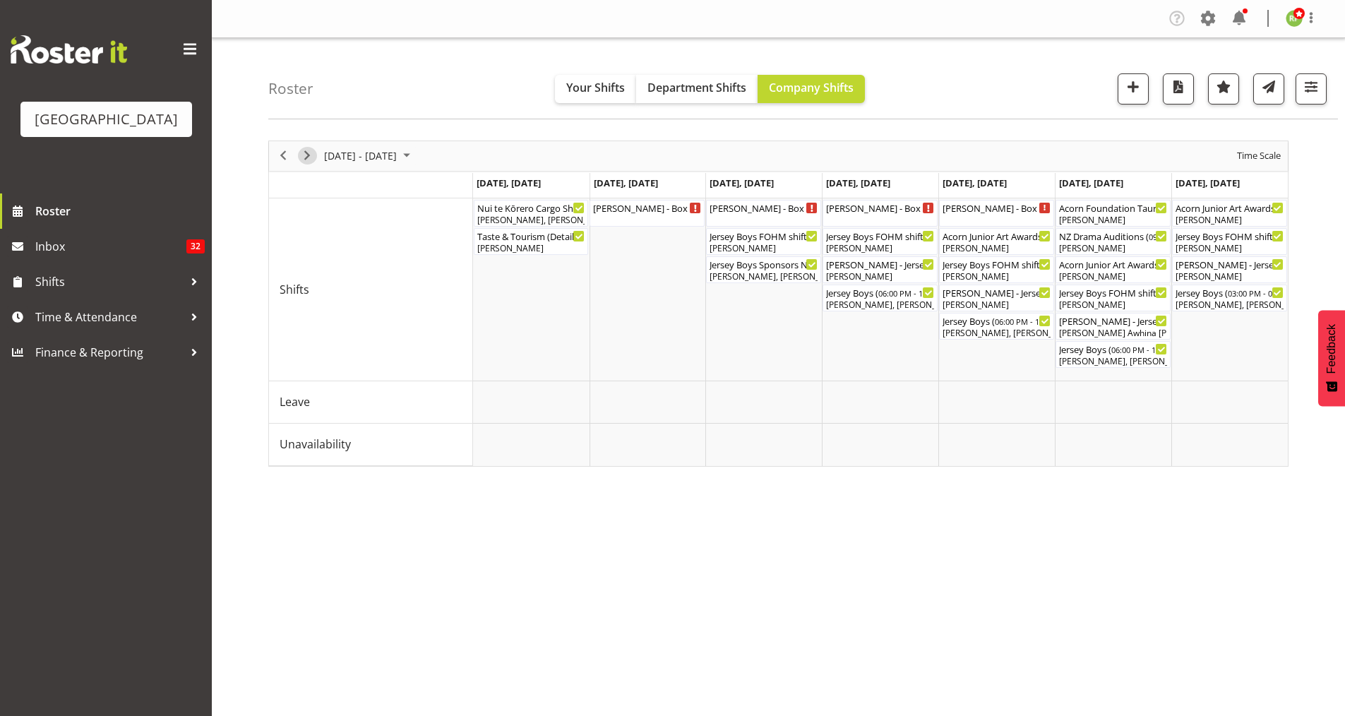
click at [311, 157] on span "Next" at bounding box center [307, 156] width 17 height 18
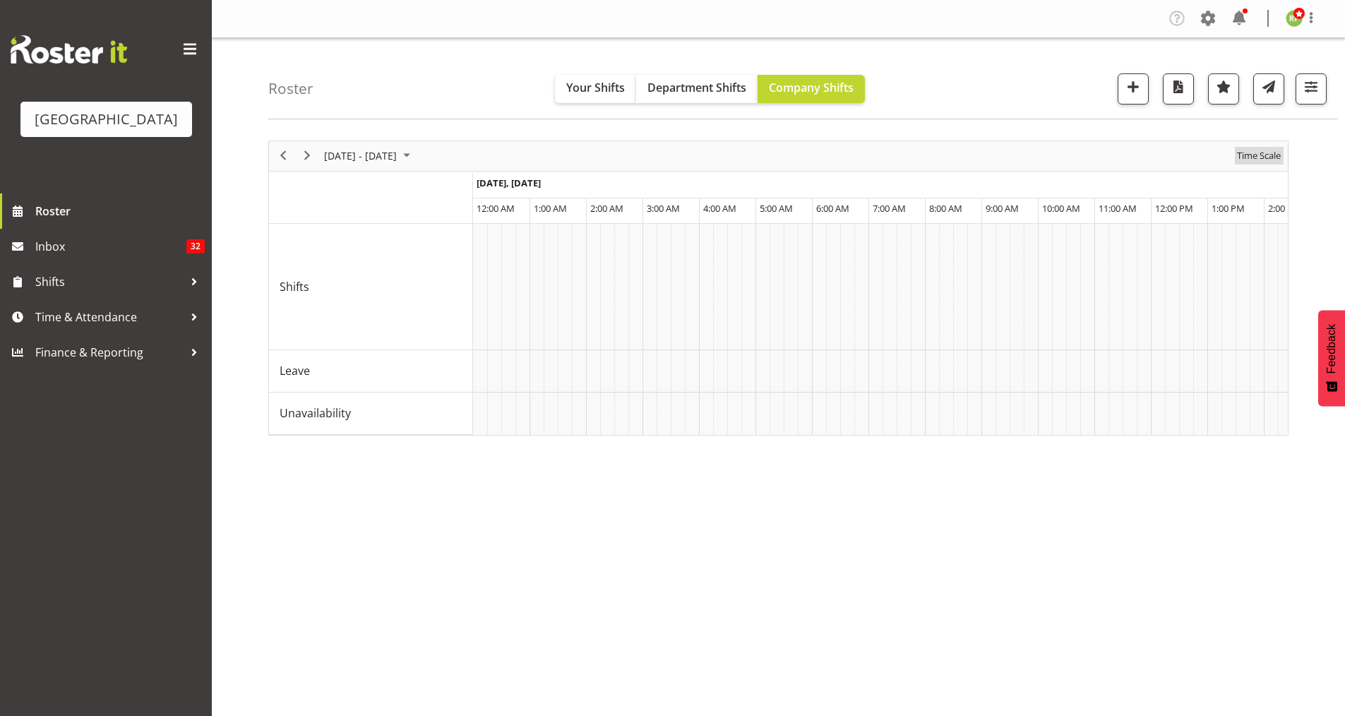
click at [1255, 153] on span "Time Scale" at bounding box center [1258, 156] width 47 height 18
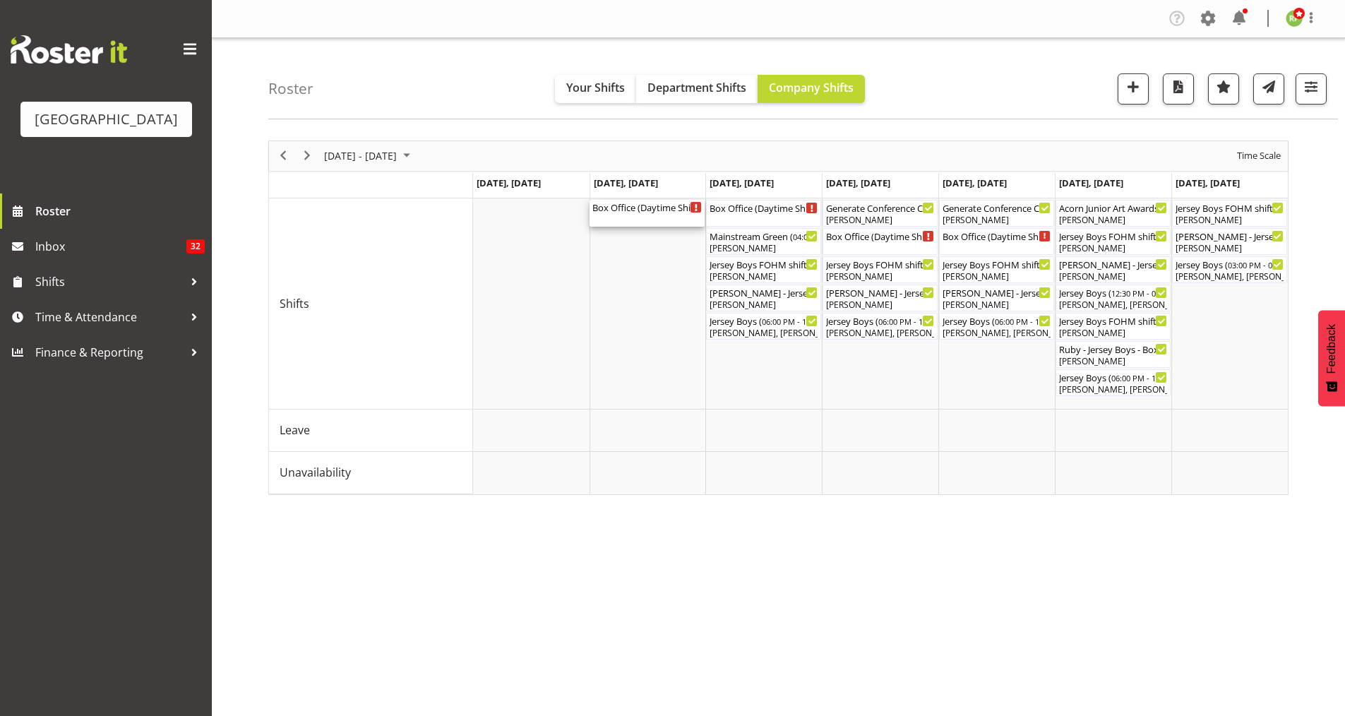
click at [633, 215] on div "Box Office (Daytime Shifts) ( 10:00 AM - 04:00 PM )" at bounding box center [646, 213] width 109 height 27
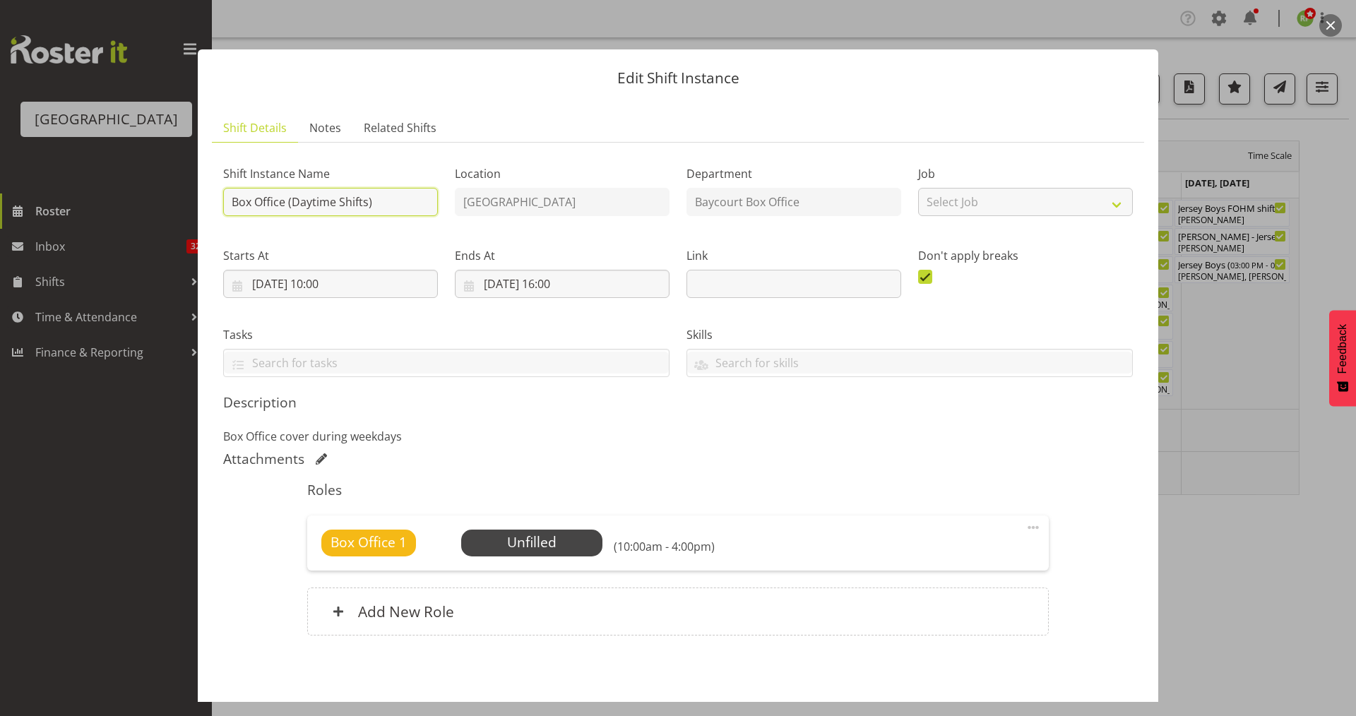
click at [232, 204] on input "Box Office (Daytime Shifts)" at bounding box center [330, 202] width 215 height 28
paste input "Wendy -"
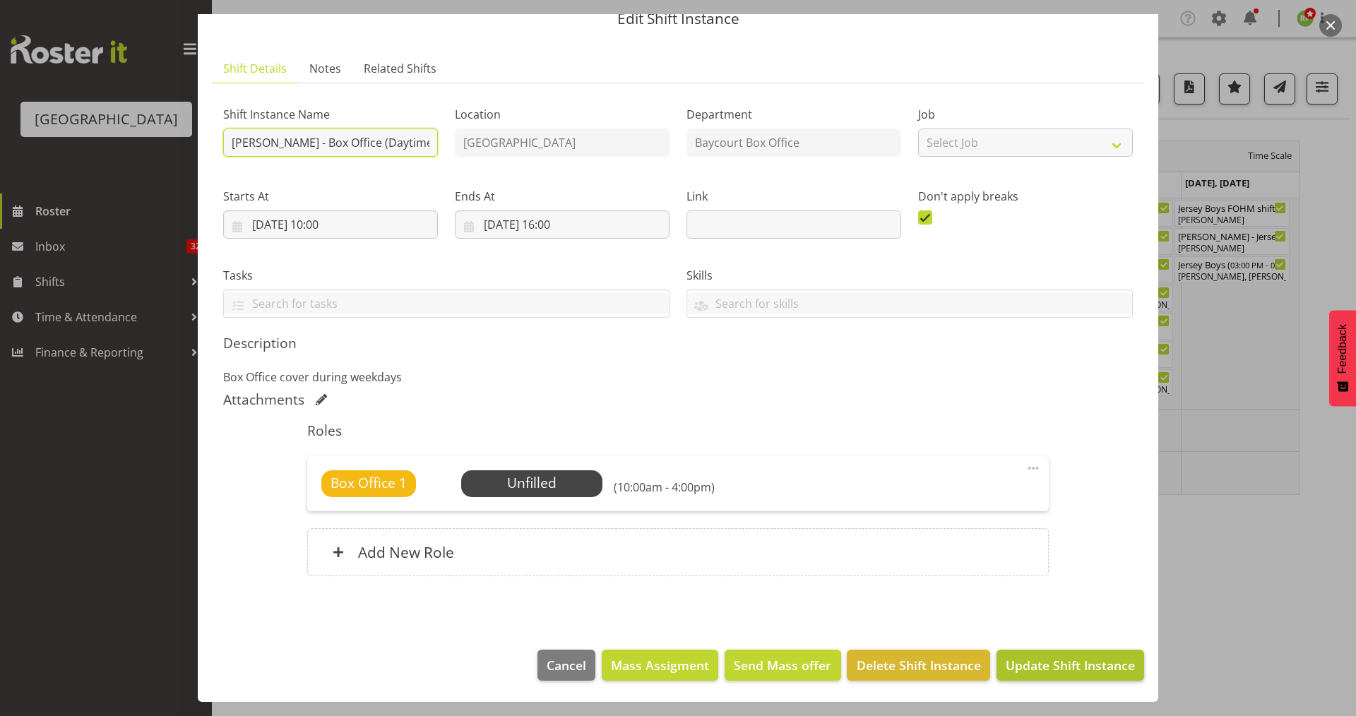
type input "Wendy - Box Office (Daytime Shifts)"
click at [1043, 671] on span "Update Shift Instance" at bounding box center [1069, 665] width 129 height 18
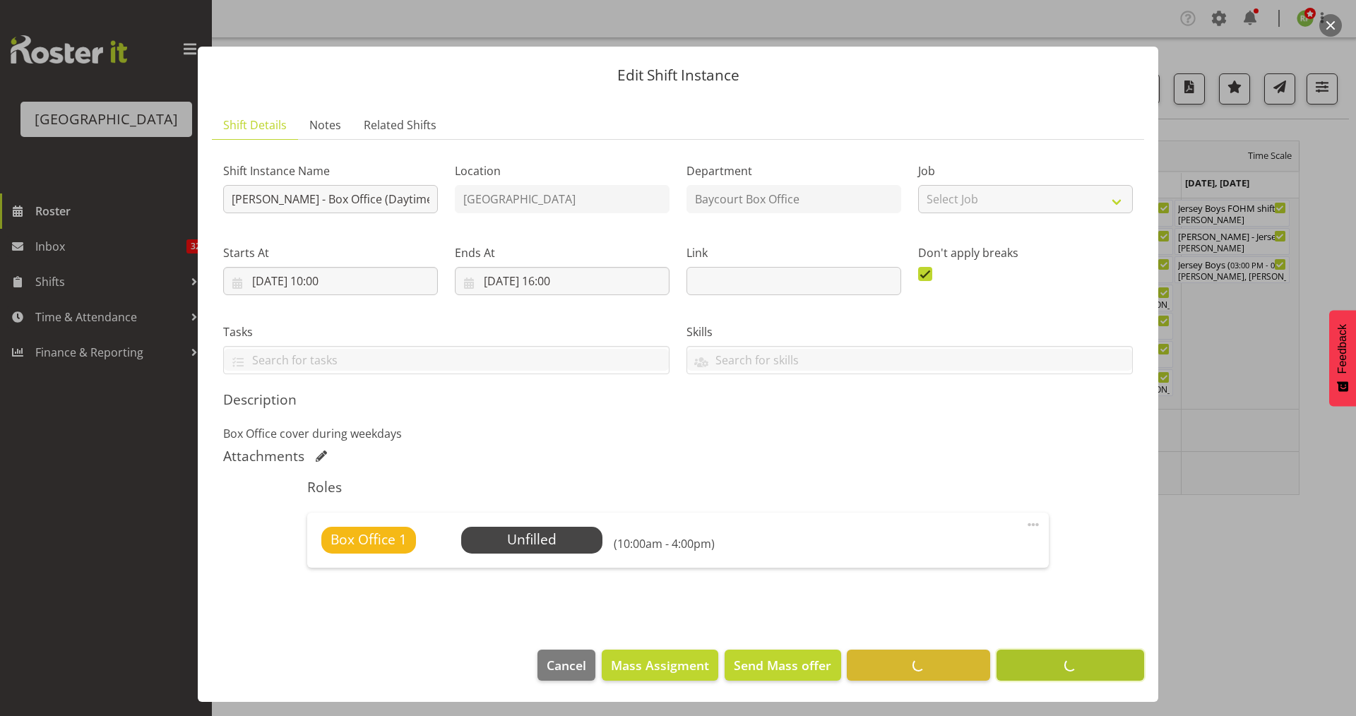
scroll to position [3, 0]
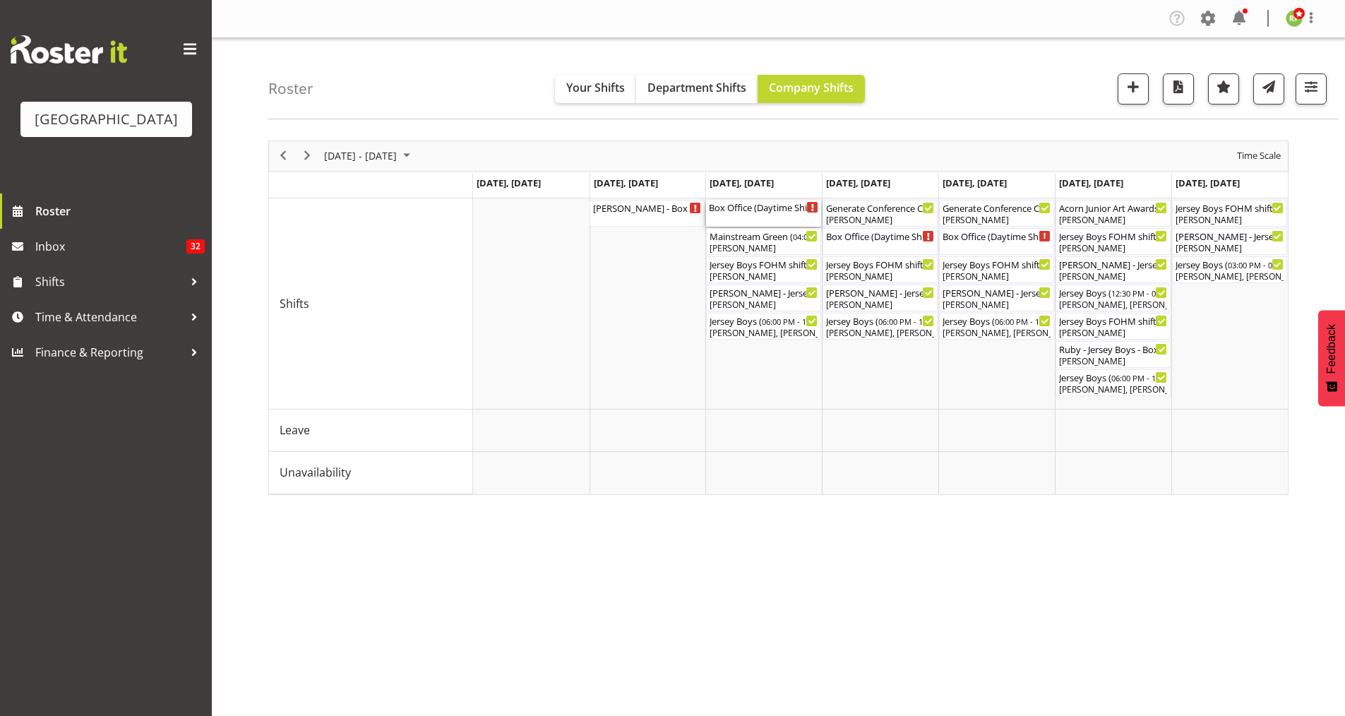
click at [758, 213] on div "Box Office (Daytime Shifts) ( 10:00 AM - 04:00 PM )" at bounding box center [763, 207] width 109 height 14
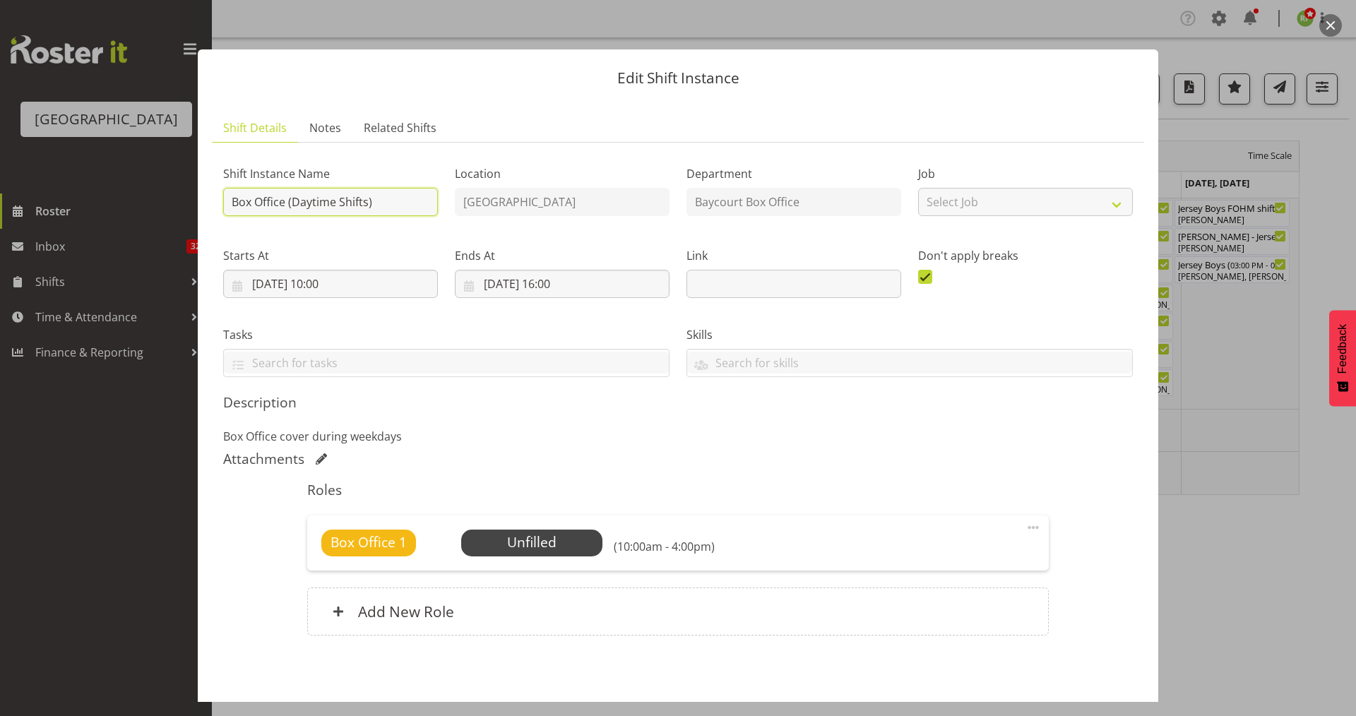
click at [231, 201] on input "Box Office (Daytime Shifts)" at bounding box center [330, 202] width 215 height 28
paste input "Wendy -"
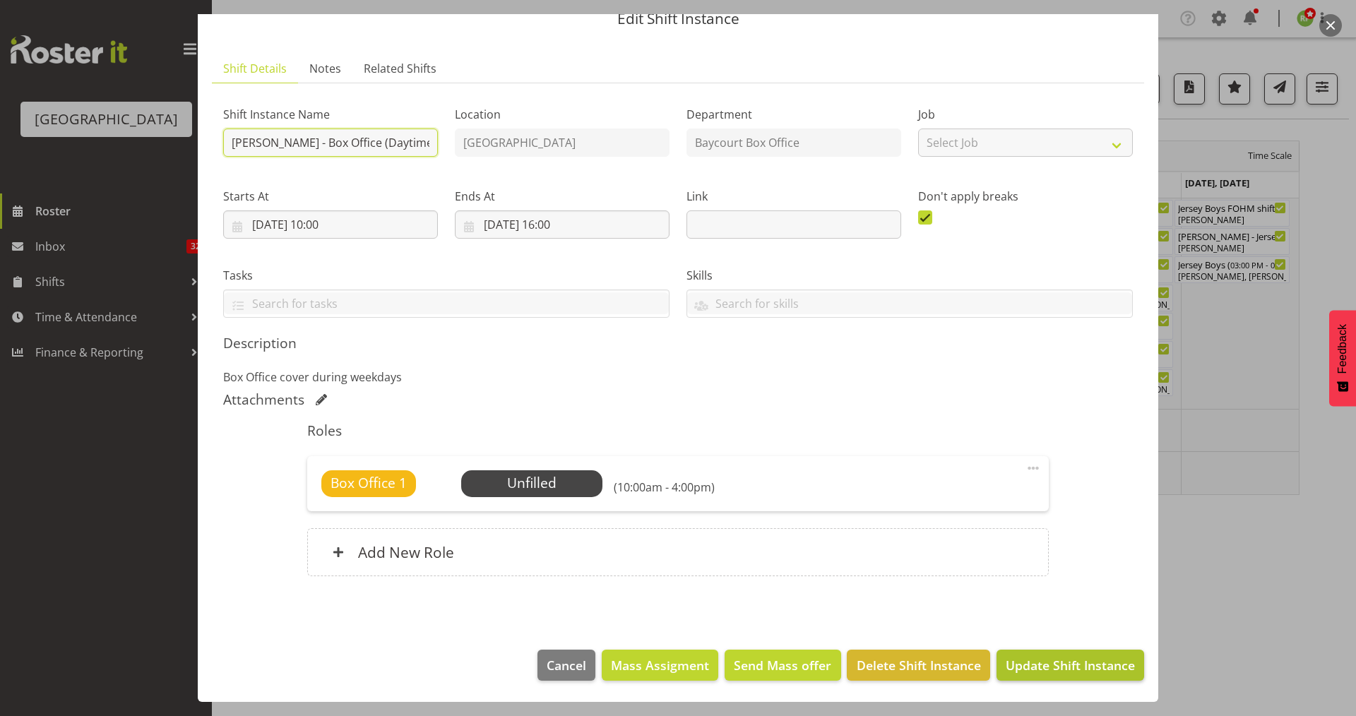
type input "Wendy - Box Office (Daytime Shifts)"
click at [1050, 667] on span "Update Shift Instance" at bounding box center [1069, 665] width 129 height 18
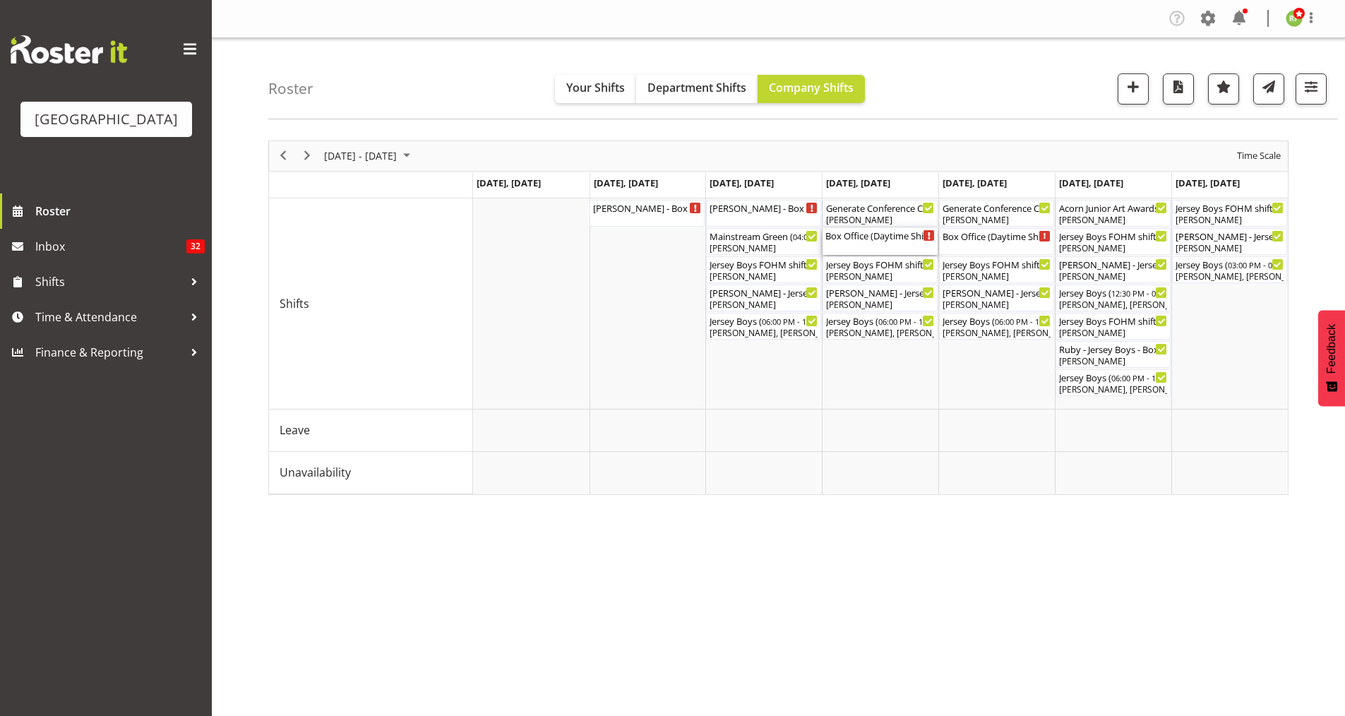
click at [880, 240] on div "Box Office (Daytime Shifts) ( 10:00 AM - 04:00 PM )" at bounding box center [879, 235] width 109 height 14
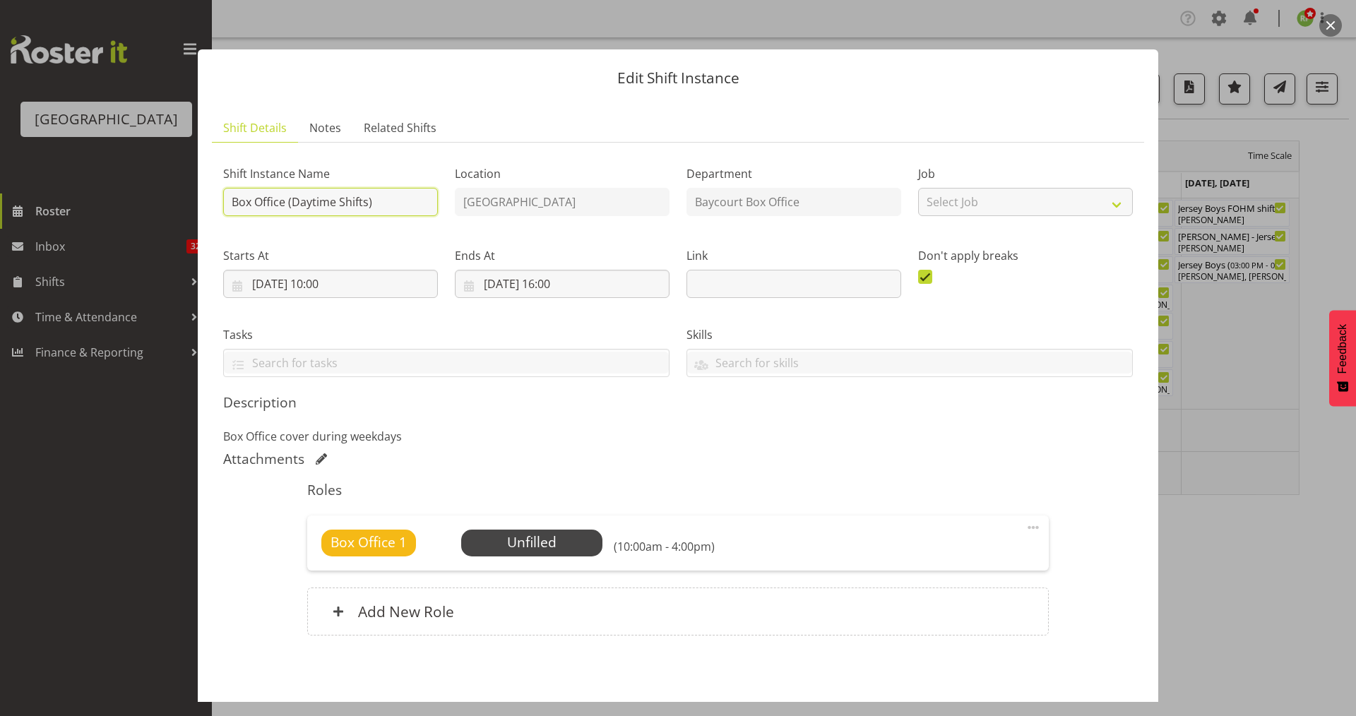
click at [230, 204] on input "Box Office (Daytime Shifts)" at bounding box center [330, 202] width 215 height 28
paste input "Wendy -"
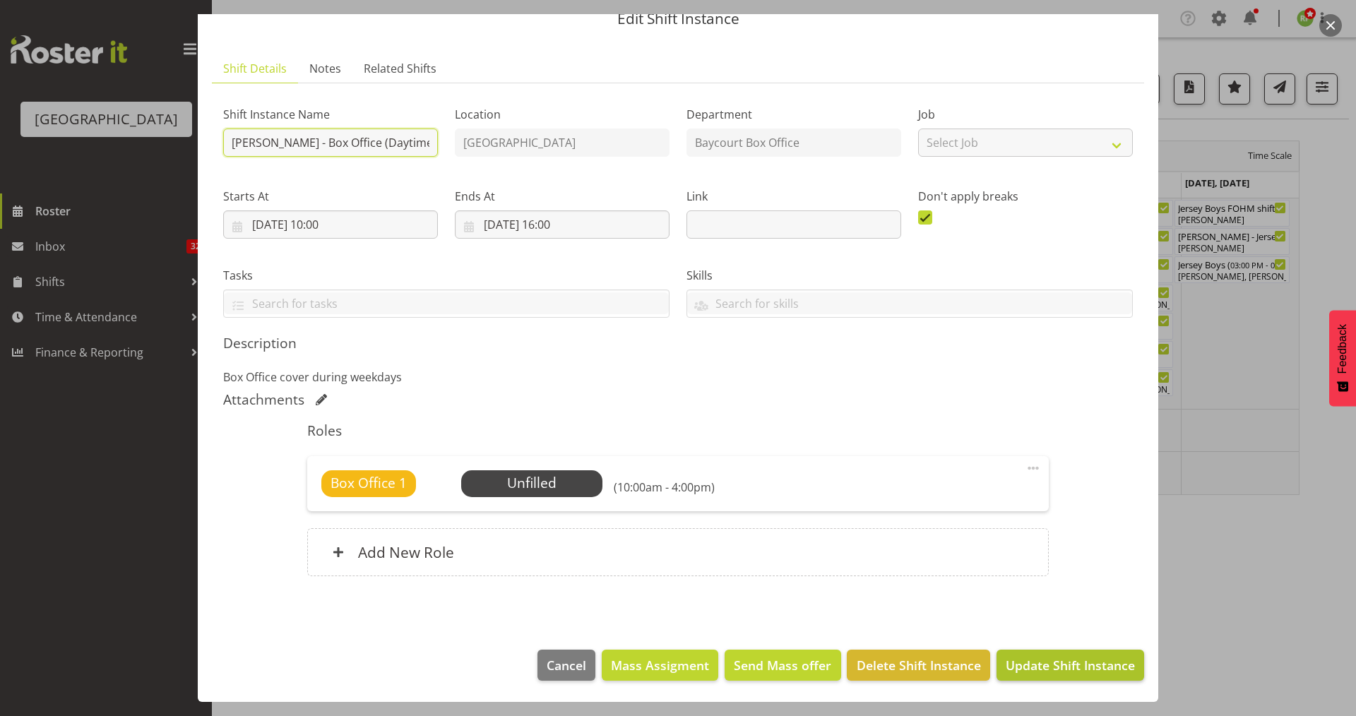
type input "Wendy - Box Office (Daytime Shifts)"
click at [1029, 665] on span "Update Shift Instance" at bounding box center [1069, 665] width 129 height 18
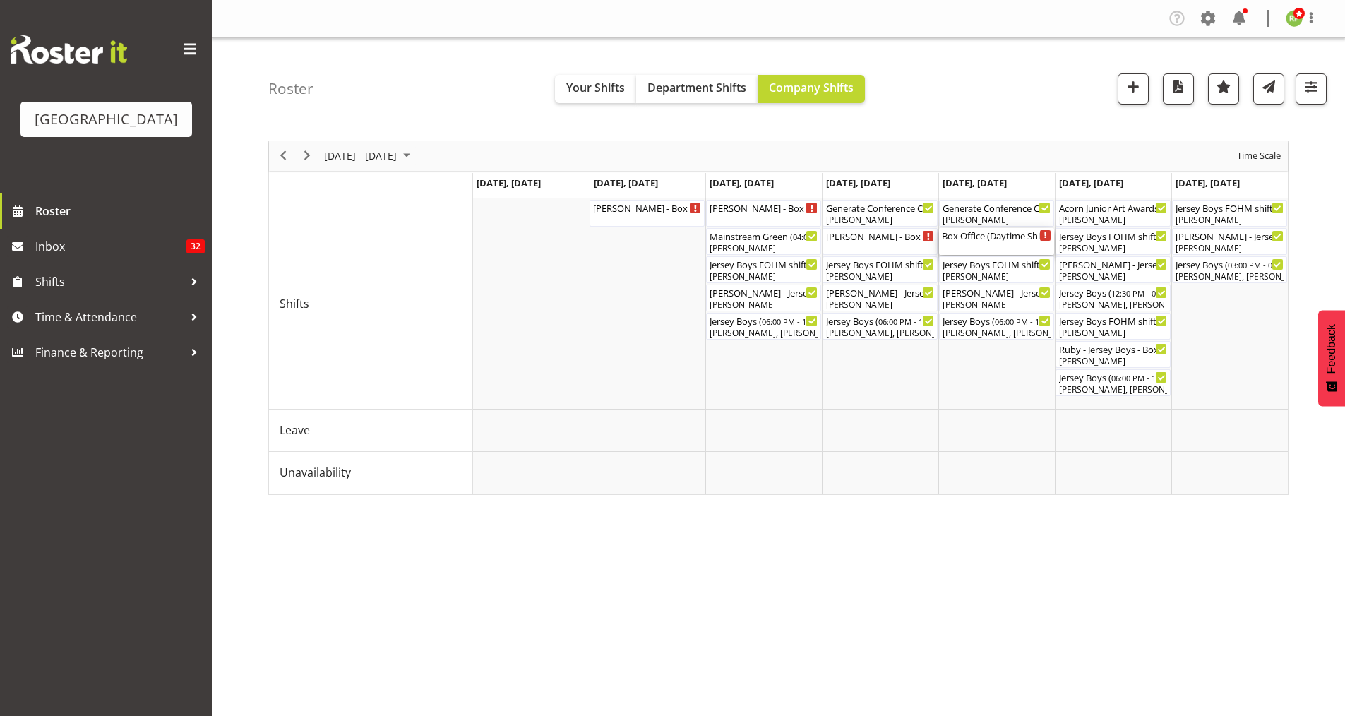
click at [980, 246] on div "Box Office (Daytime Shifts) ( 10:00 AM - 04:00 PM )" at bounding box center [996, 241] width 109 height 27
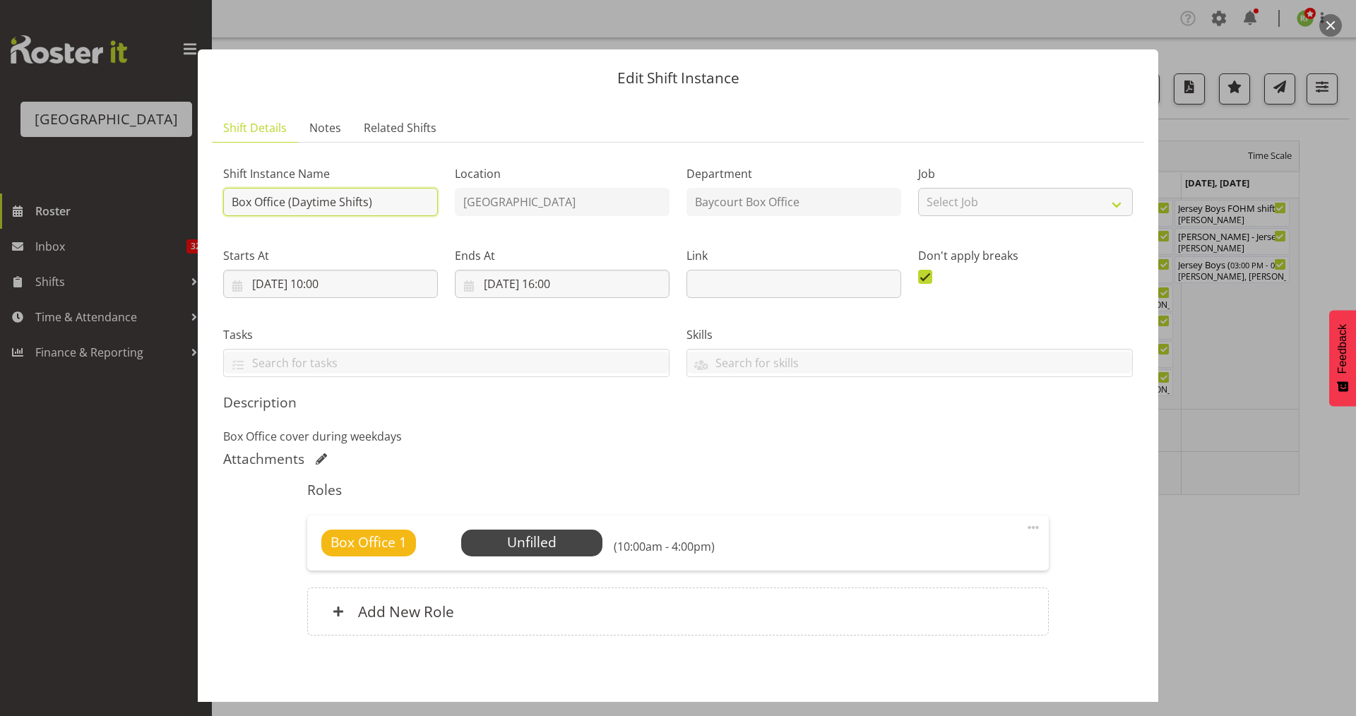
click at [232, 196] on input "Box Office (Daytime Shifts)" at bounding box center [330, 202] width 215 height 28
paste input "Wendy -"
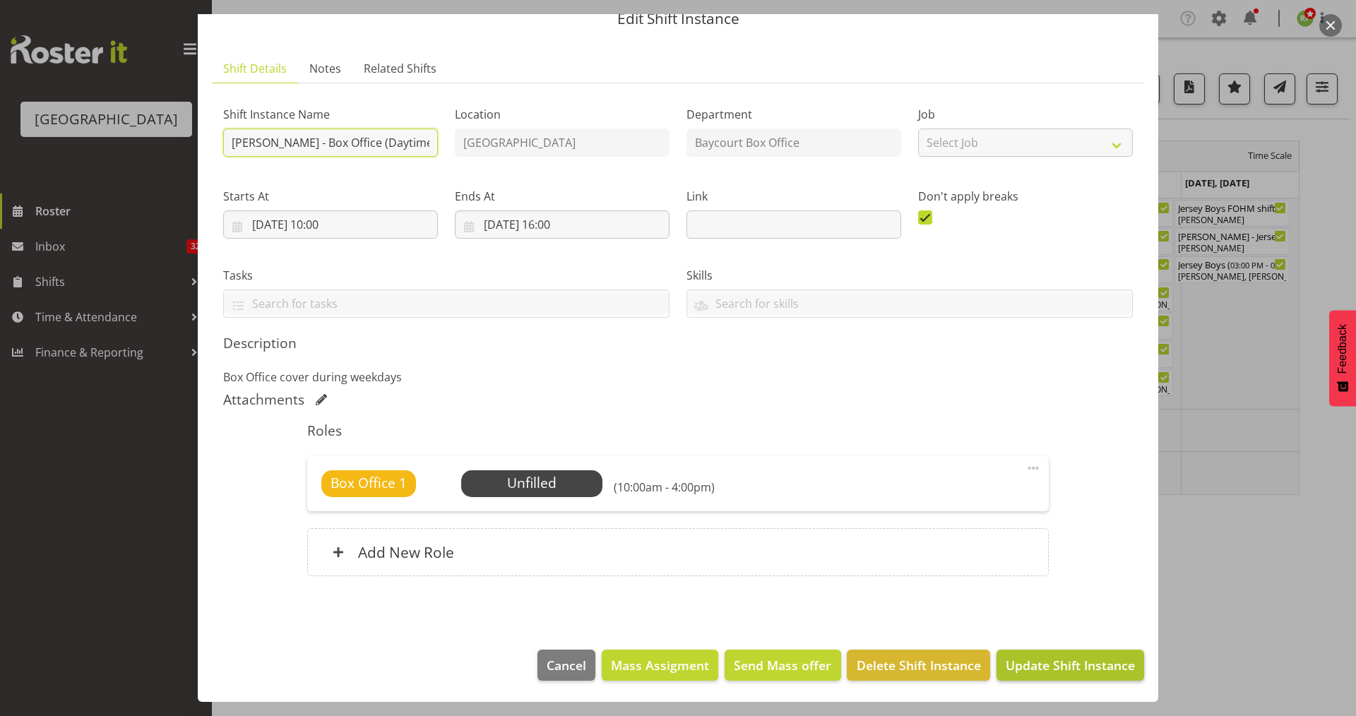
type input "Wendy - Box Office (Daytime Shifts)"
click at [1056, 667] on span "Update Shift Instance" at bounding box center [1069, 665] width 129 height 18
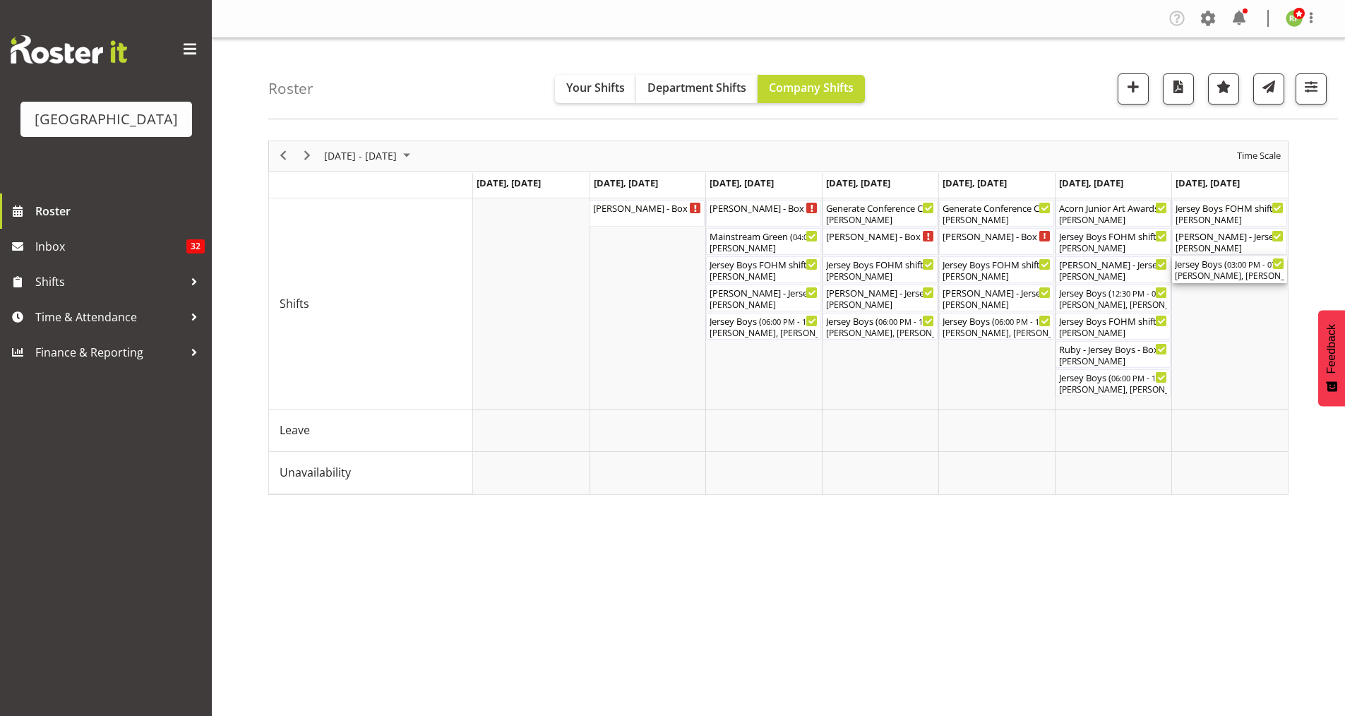
click at [1240, 278] on div "Aiddie Carnihan, Chris Darlington, Jody Smart, Ciska Vogelzang, Alex Freeman, R…" at bounding box center [1229, 276] width 109 height 13
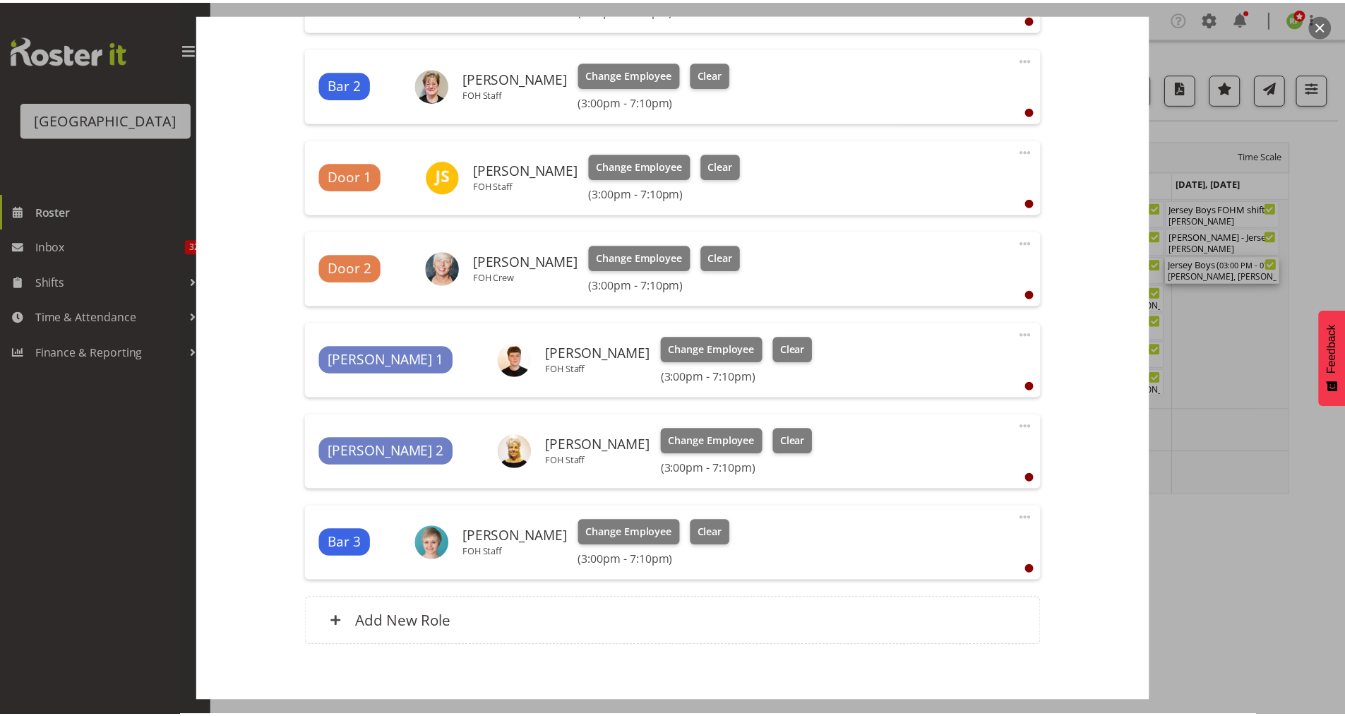
scroll to position [630, 0]
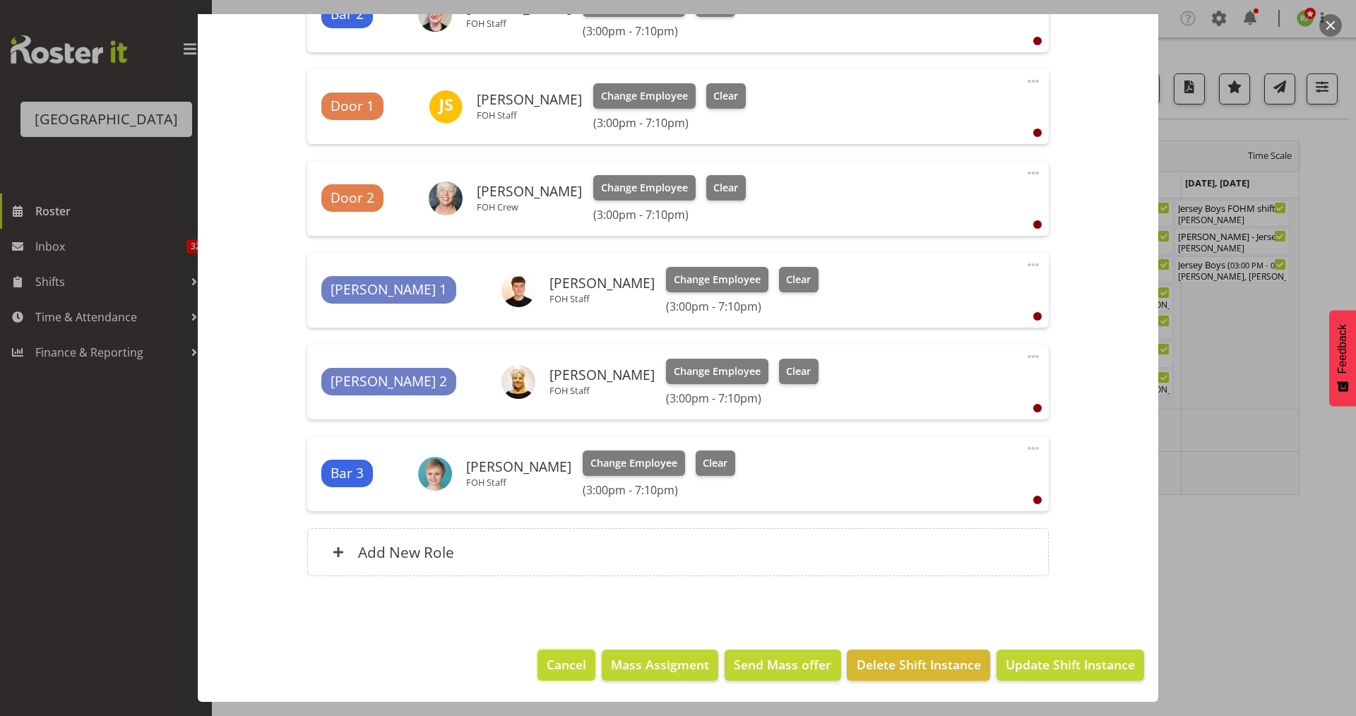
click at [551, 662] on span "Cancel" at bounding box center [566, 664] width 40 height 18
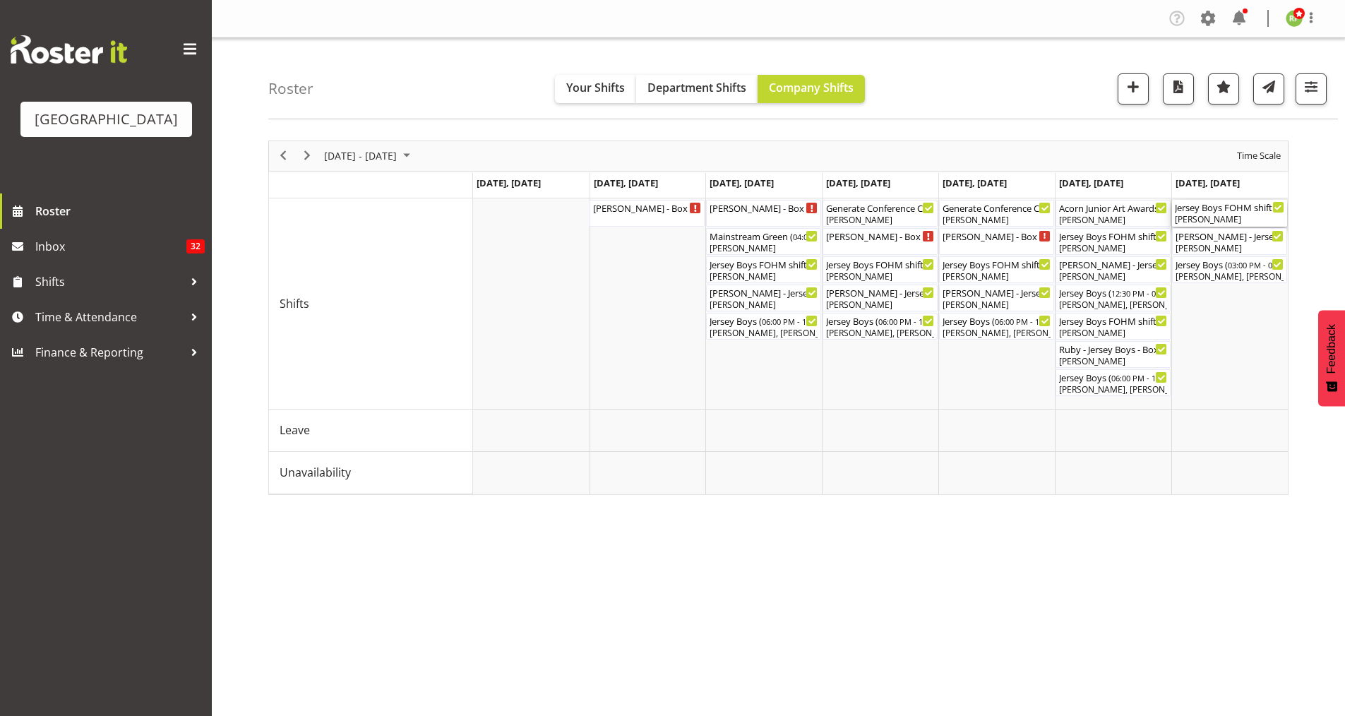
click at [1212, 209] on div "Jersey Boys FOHM shift ( 02:15 PM - 07:25 PM )" at bounding box center [1229, 207] width 109 height 14
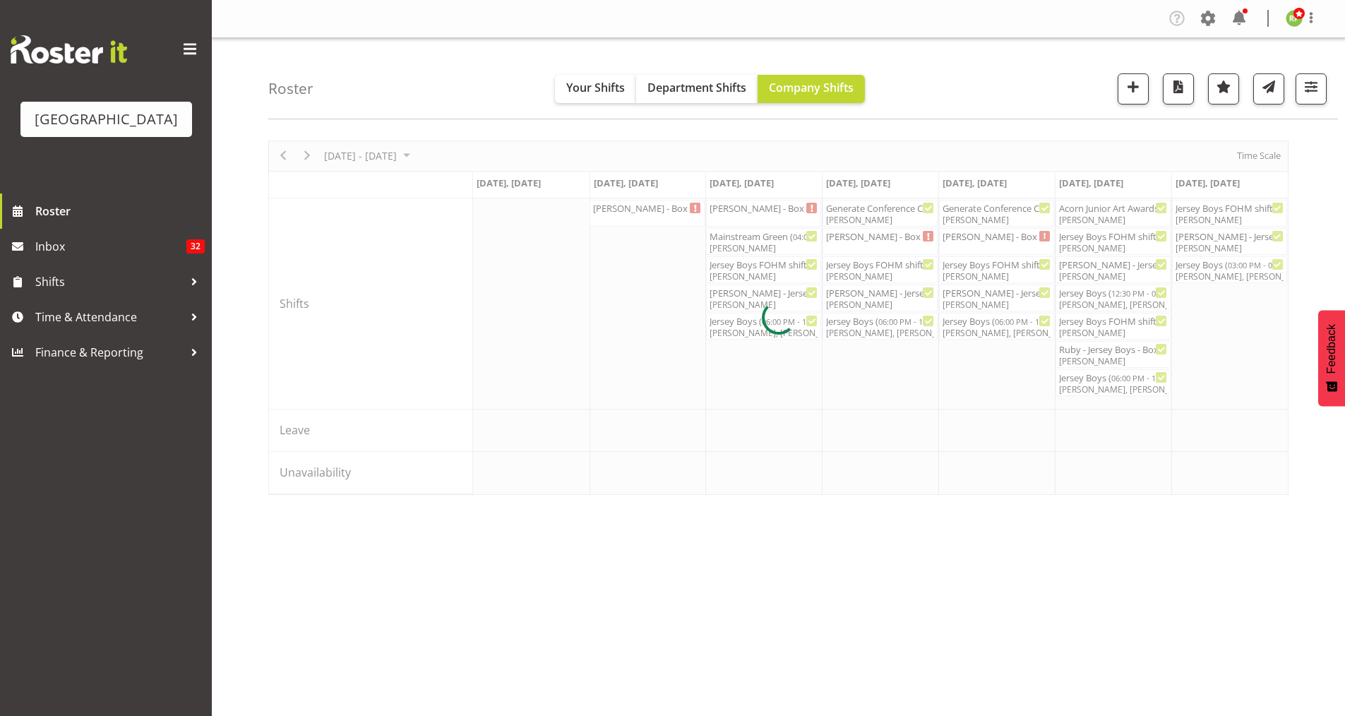
click at [1212, 209] on div at bounding box center [778, 317] width 1020 height 354
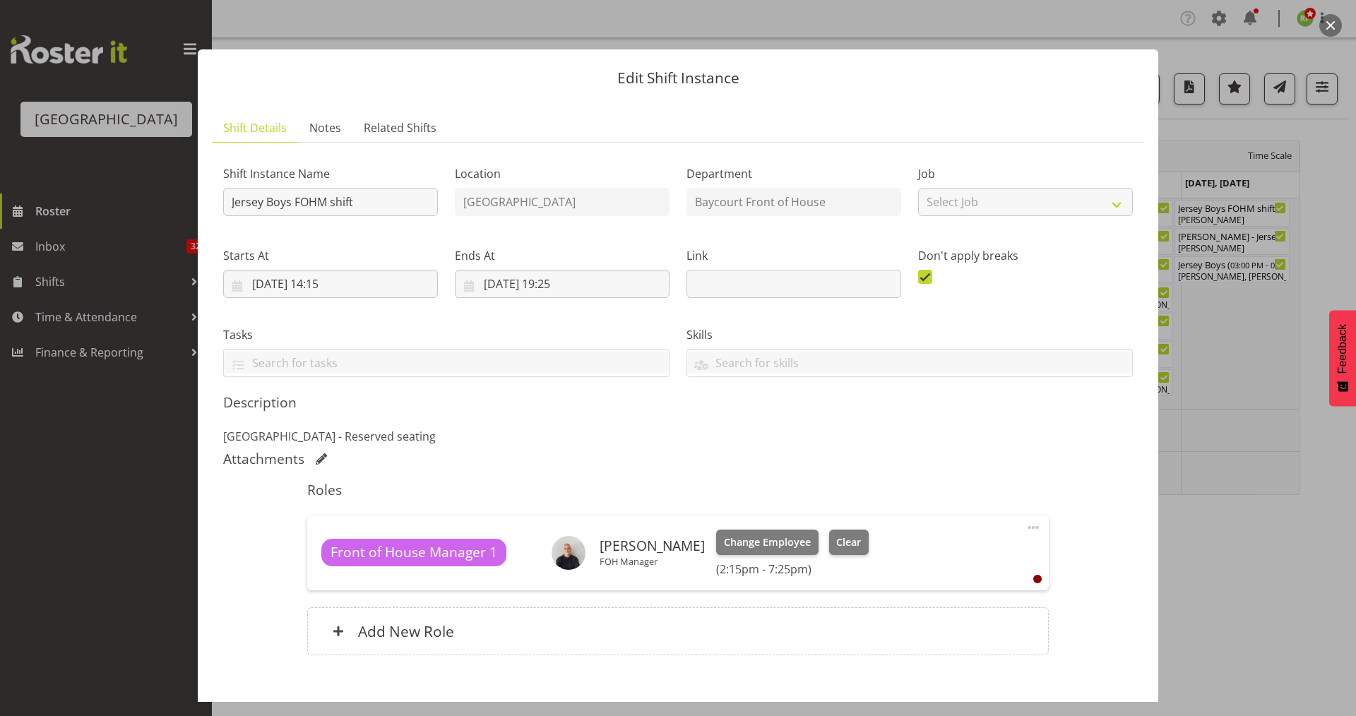
click at [1330, 24] on button "button" at bounding box center [1330, 25] width 23 height 23
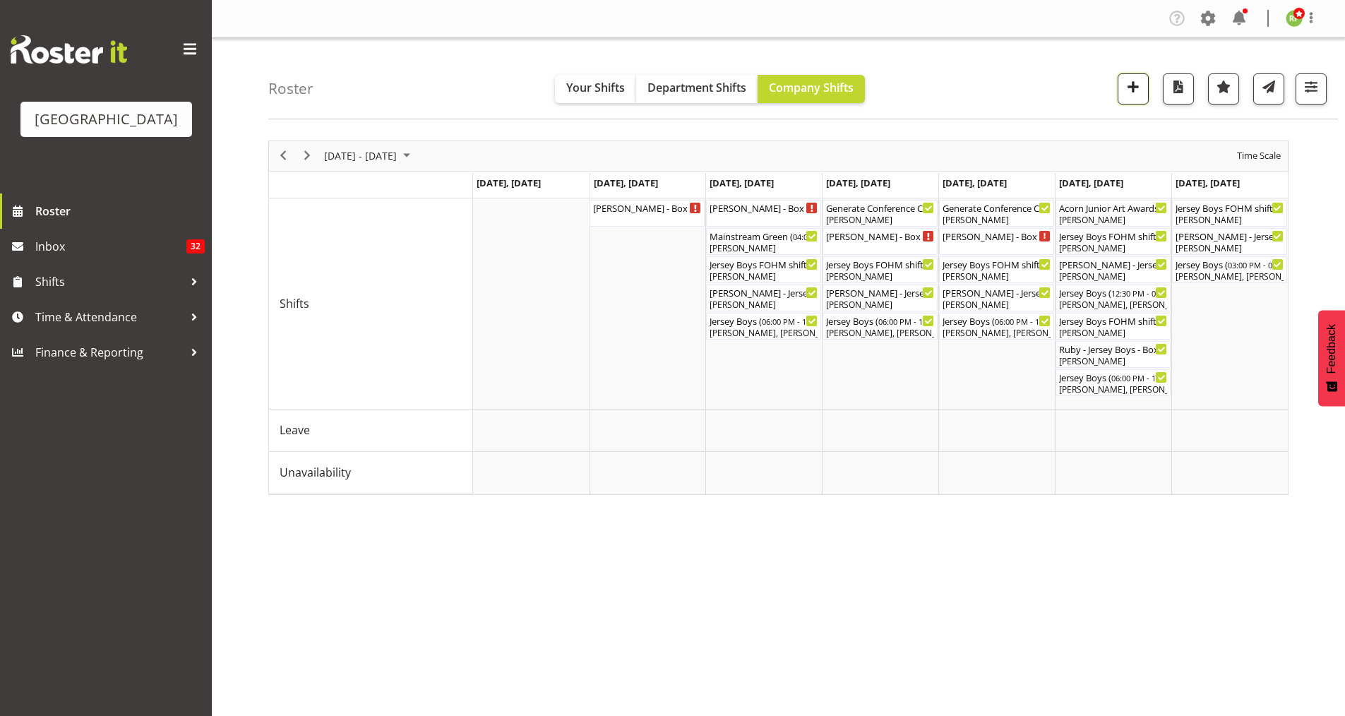
click at [1134, 79] on span "button" at bounding box center [1133, 87] width 18 height 18
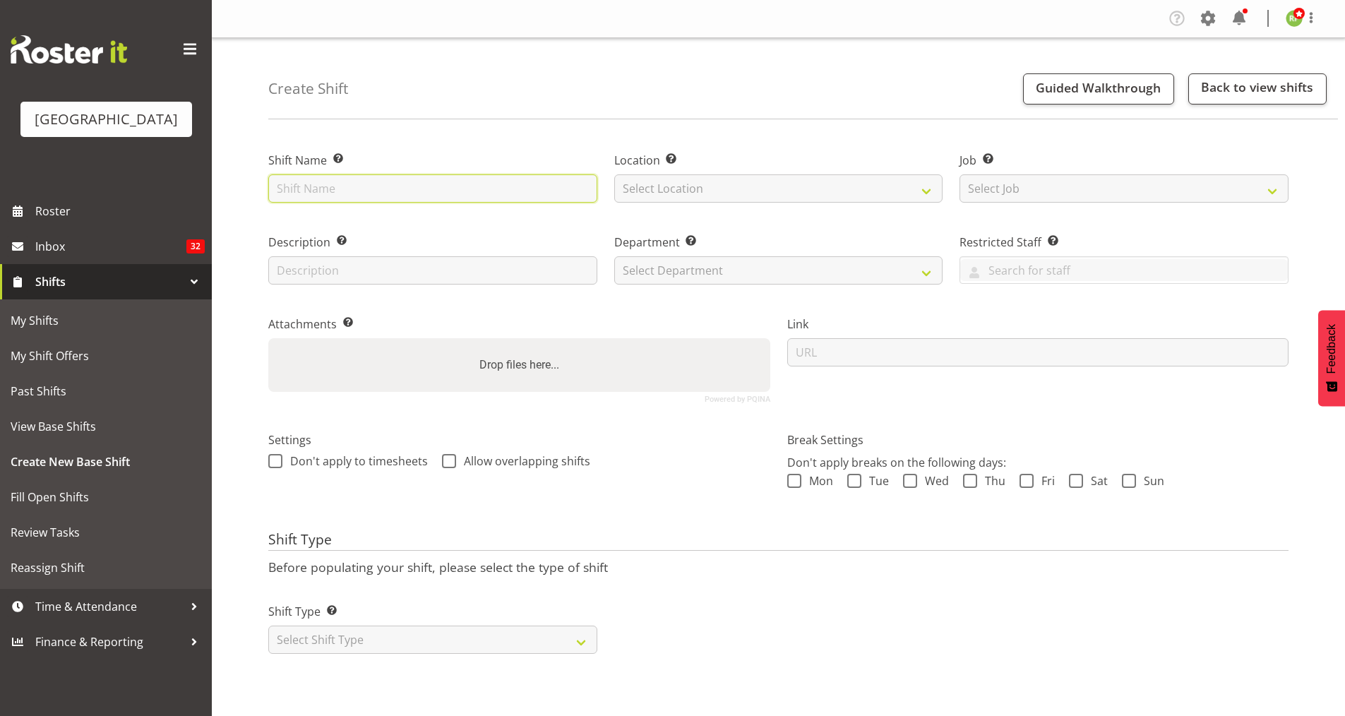
click at [345, 191] on input "text" at bounding box center [432, 188] width 329 height 28
paste input "TGA Musica - Silent Movies Live - 1pm show"
drag, startPoint x: 510, startPoint y: 191, endPoint x: 442, endPoint y: 183, distance: 68.9
click at [442, 183] on input "TGA Musica - Silent Movies Live - 1pm show" at bounding box center [432, 188] width 329 height 28
click at [485, 193] on input "TGA Musica - Silent Movies Live. FOHM hift" at bounding box center [432, 188] width 329 height 28
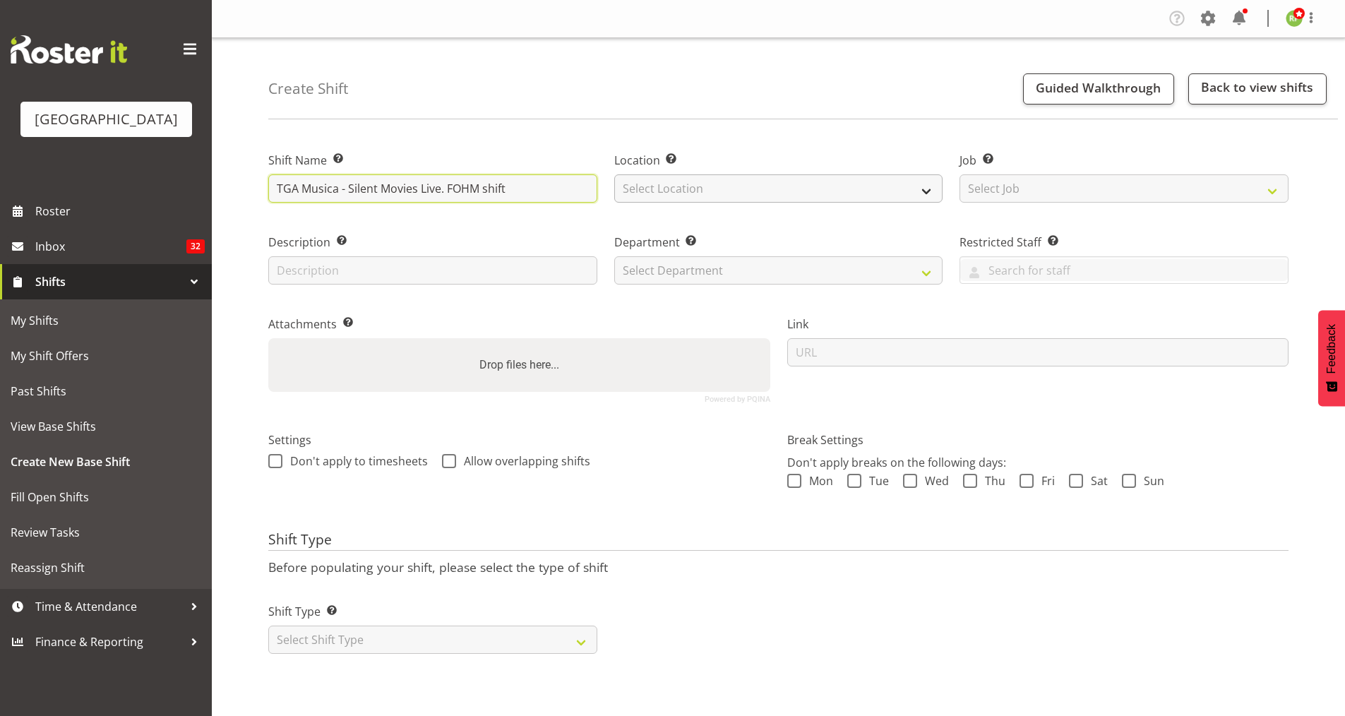
type input "TGA Musica - Silent Movies Live. FOHM shift"
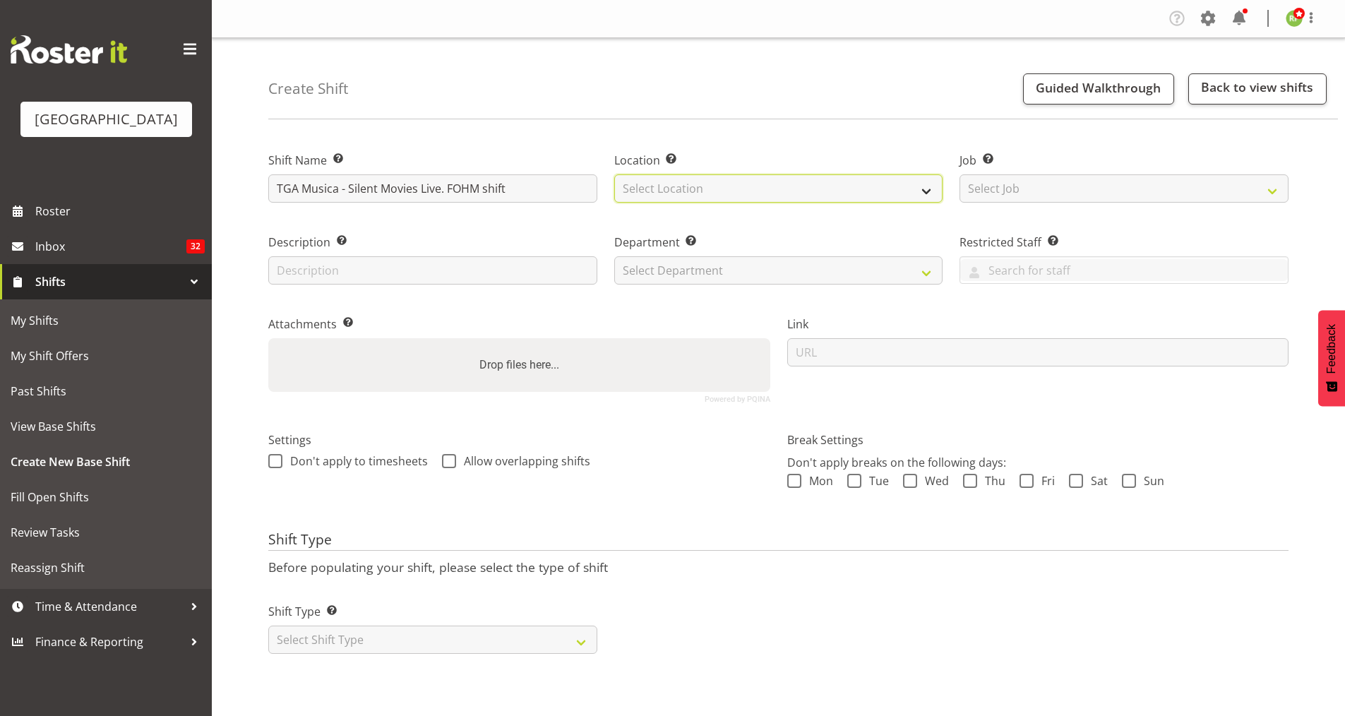
click at [678, 186] on select "Select Location Baycourt Community and Arts Centre Cargo Shed Historic Village" at bounding box center [778, 188] width 329 height 28
select select "1115"
click at [614, 174] on select "Select Location Baycourt Community and Arts Centre Cargo Shed Historic Village" at bounding box center [778, 188] width 329 height 28
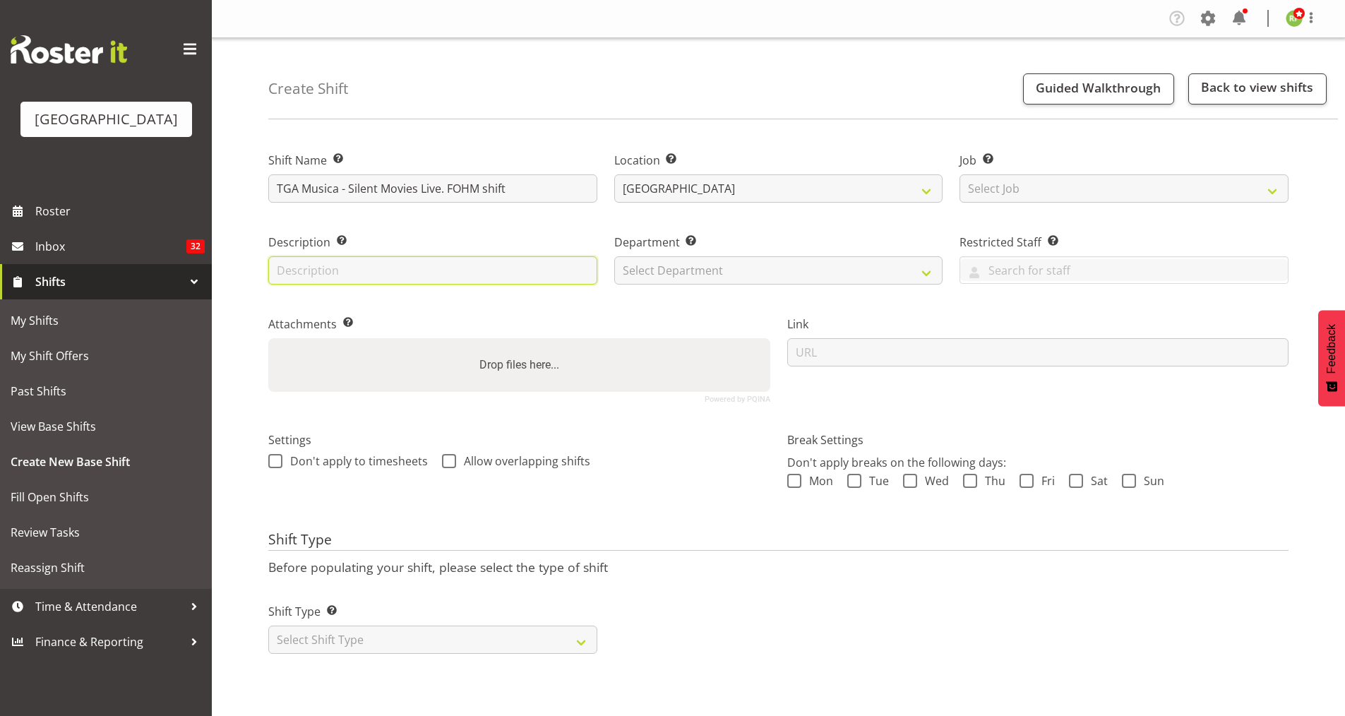
click at [395, 278] on input "text" at bounding box center [432, 270] width 329 height 28
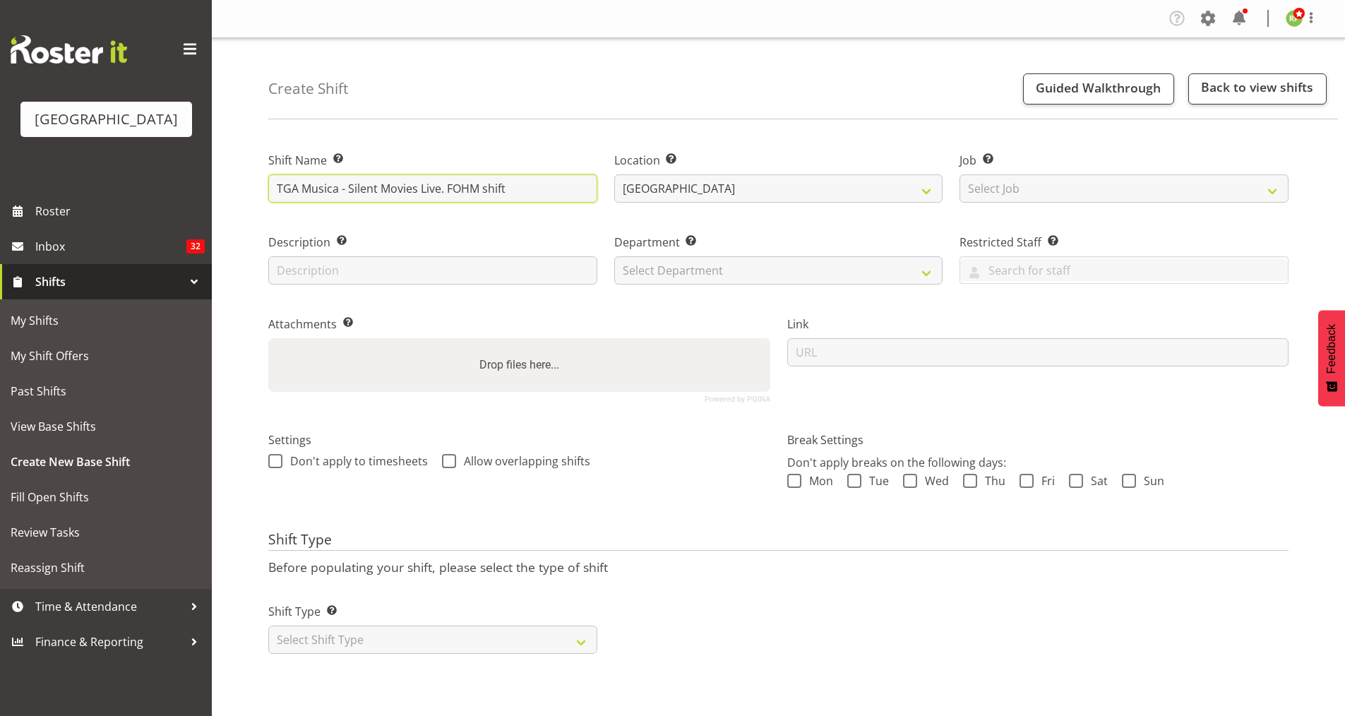
drag, startPoint x: 503, startPoint y: 192, endPoint x: 299, endPoint y: 203, distance: 205.0
click at [241, 192] on div "Create Shift Guided Walkthrough Back to view shifts Shift Name Enter a name for…" at bounding box center [778, 366] width 1133 height 657
click at [499, 195] on input "TGA Musica - Silent Movies Live. FOHM shift" at bounding box center [432, 188] width 329 height 28
drag, startPoint x: 525, startPoint y: 189, endPoint x: 273, endPoint y: 185, distance: 252.1
click at [273, 185] on input "TGA Musica - Silent Movies Live. FOHM shift" at bounding box center [432, 188] width 329 height 28
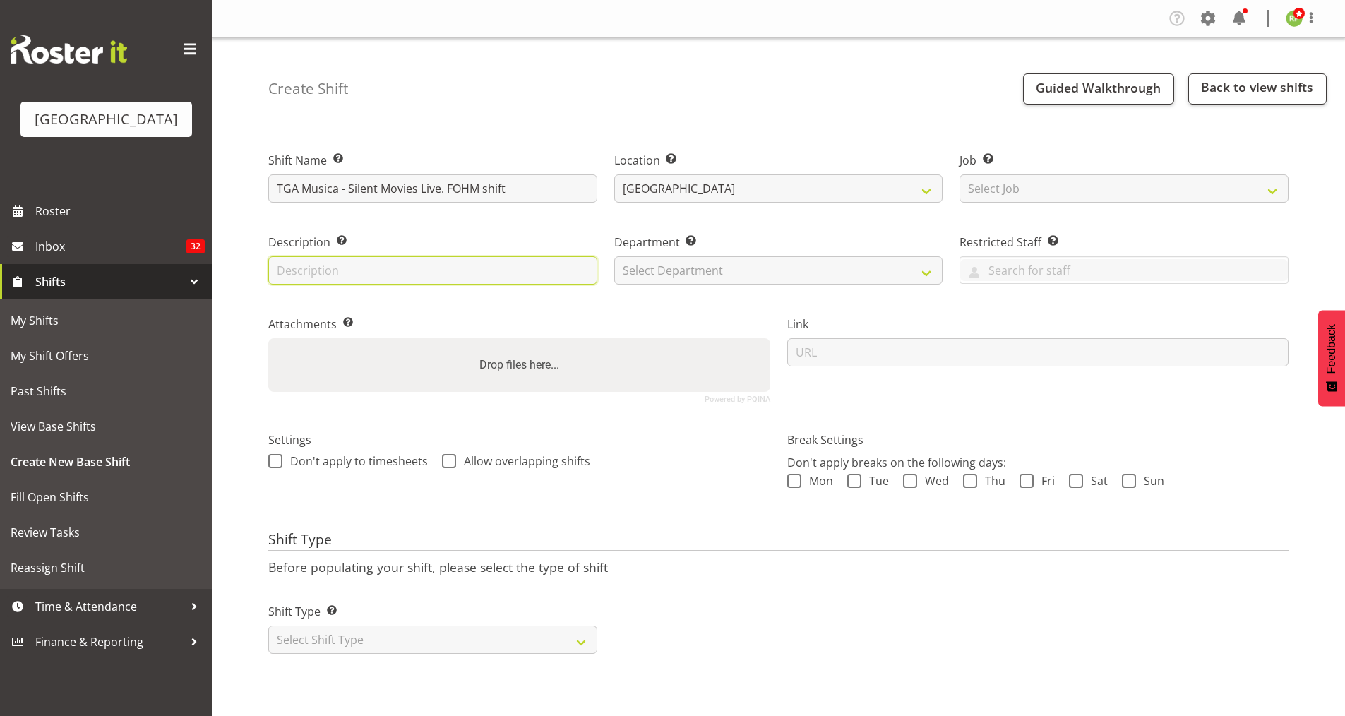
click at [297, 267] on input "text" at bounding box center [432, 270] width 329 height 28
paste input "TGA Musica - Silent Movies Live. FOHM shift"
drag, startPoint x: 447, startPoint y: 269, endPoint x: 782, endPoint y: 296, distance: 336.4
click at [782, 296] on div "Shift Name Enter a name for the shift (e.g. Day Shift). TGA Musica - Silent Mov…" at bounding box center [778, 272] width 1037 height 280
click at [782, 296] on div "Link" at bounding box center [1038, 354] width 519 height 116
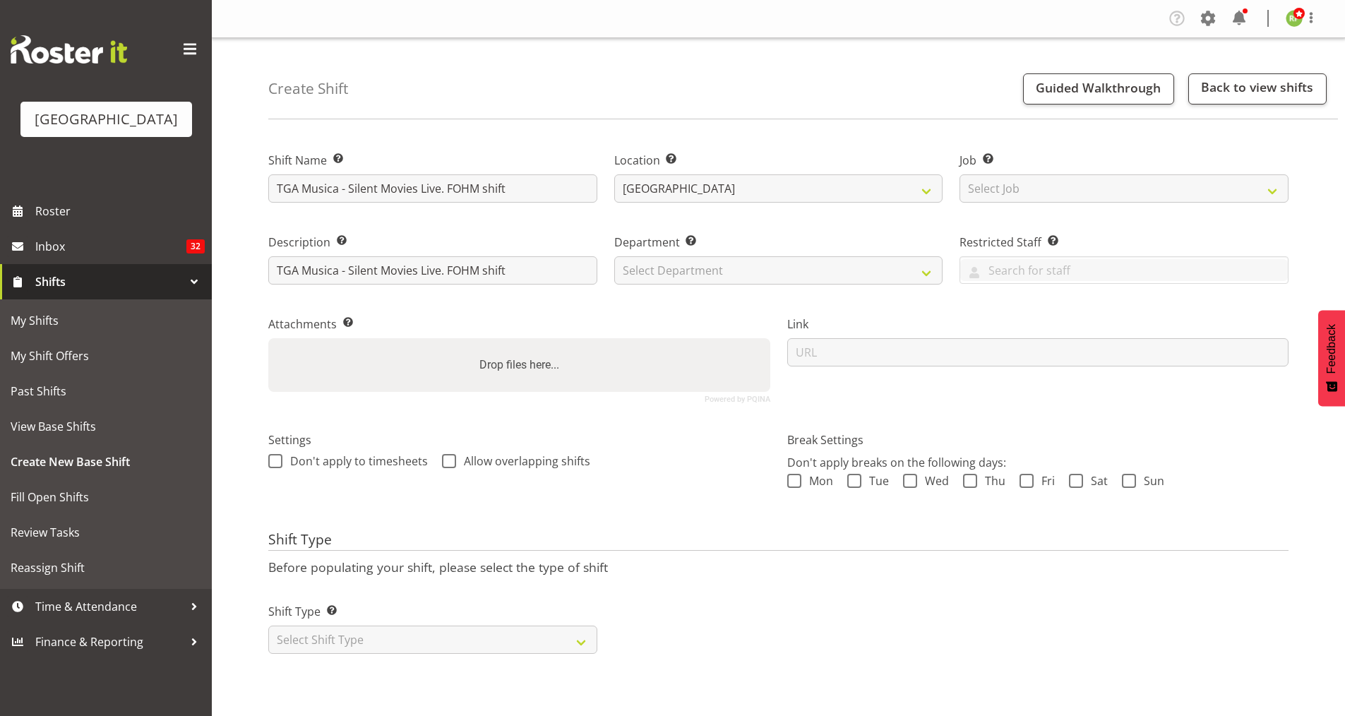
click at [420, 234] on label "Description Provide a description of the shift if required." at bounding box center [432, 242] width 329 height 17
drag, startPoint x: 452, startPoint y: 273, endPoint x: 609, endPoint y: 261, distance: 157.2
click at [609, 261] on div "Shift Name Enter a name for the shift (e.g. Day Shift). TGA Musica - Silent Mov…" at bounding box center [778, 272] width 1037 height 280
type input "TGA Musica - Silent Movies Live. X-Space"
click at [678, 285] on div "Department Set the department that the shift relates to. Select Department Bayc…" at bounding box center [779, 255] width 346 height 82
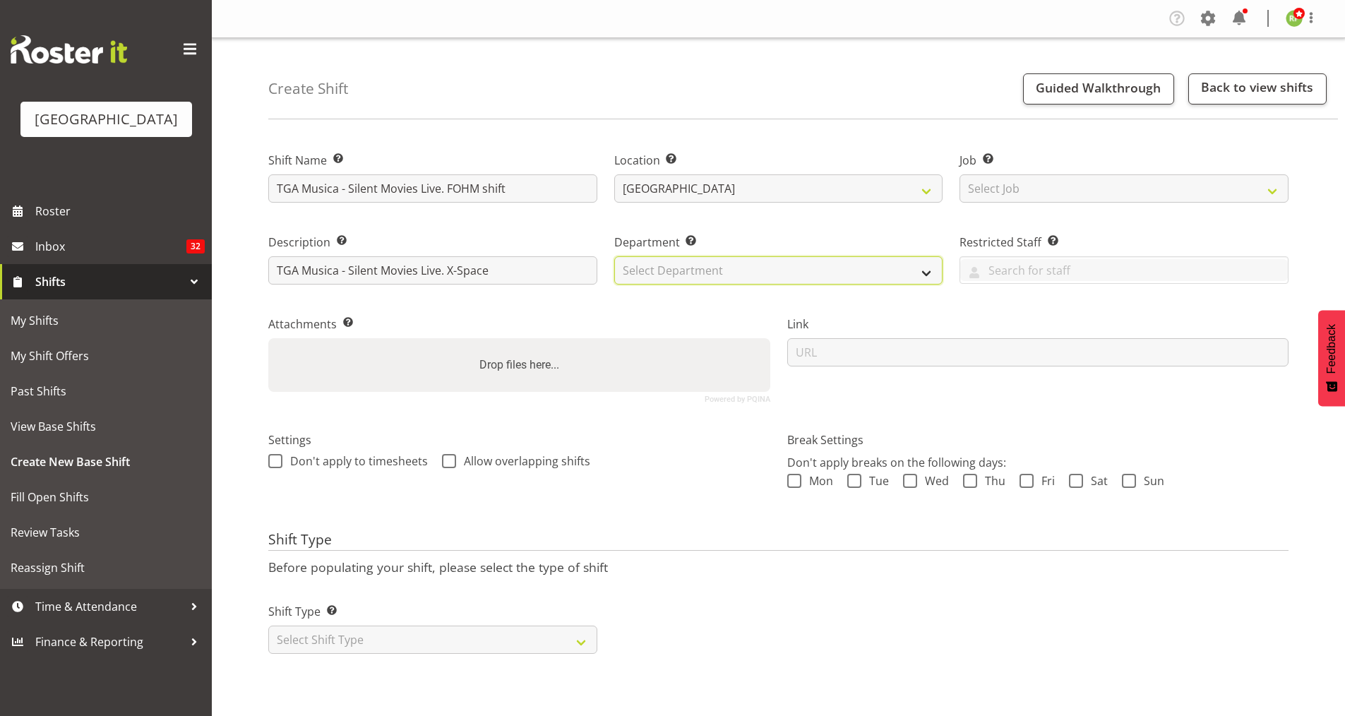
click at [707, 268] on select "Select Department Baycourt Box Office Baycourt Front of House Baycourt Technica…" at bounding box center [778, 270] width 329 height 28
select select "791"
click at [614, 256] on select "Select Department Baycourt Box Office Baycourt Front of House Baycourt Technica…" at bounding box center [778, 270] width 329 height 28
click at [796, 486] on span at bounding box center [794, 481] width 14 height 14
click at [796, 485] on input "Mon" at bounding box center [791, 480] width 9 height 9
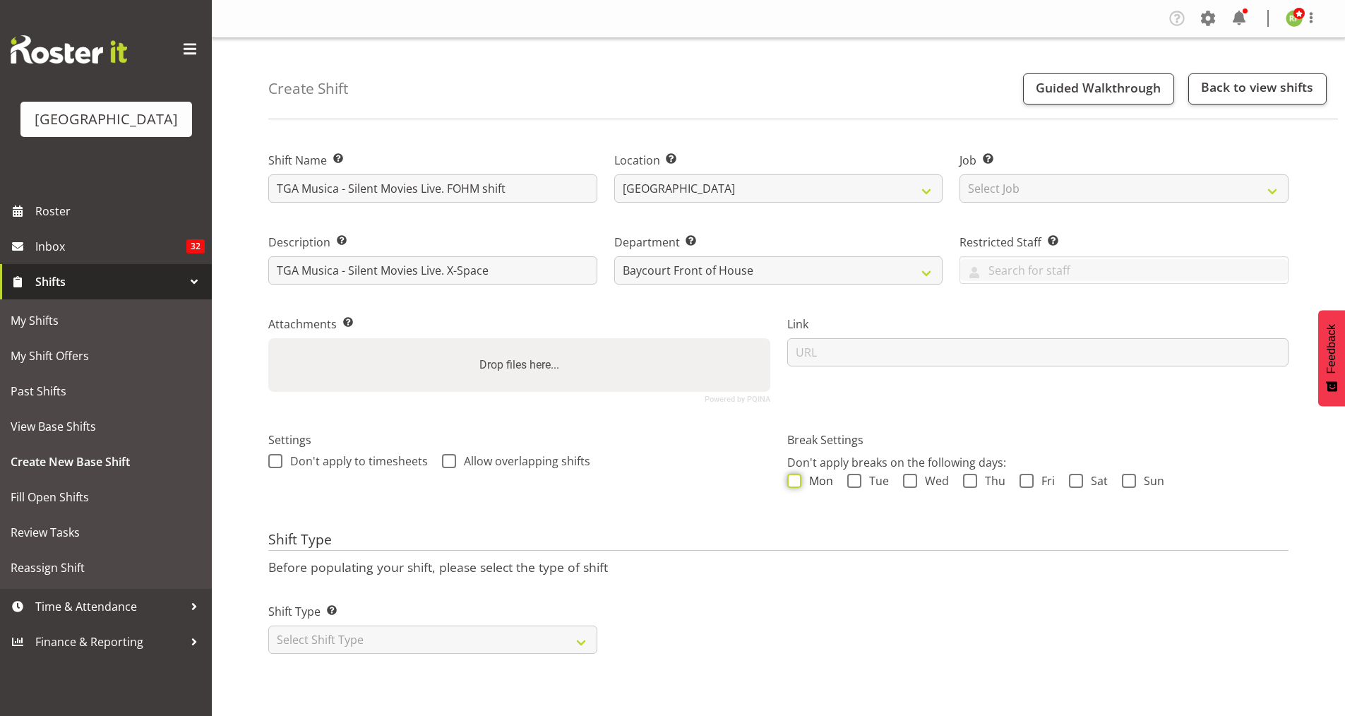
checkbox input "true"
click at [868, 492] on div "Break Settings Don't apply breaks on the following days: Mon Tue Wed Thu Fri Sa…" at bounding box center [1038, 468] width 519 height 112
click at [849, 474] on span at bounding box center [854, 481] width 14 height 14
click at [849, 476] on input "Tue" at bounding box center [851, 480] width 9 height 9
checkbox input "true"
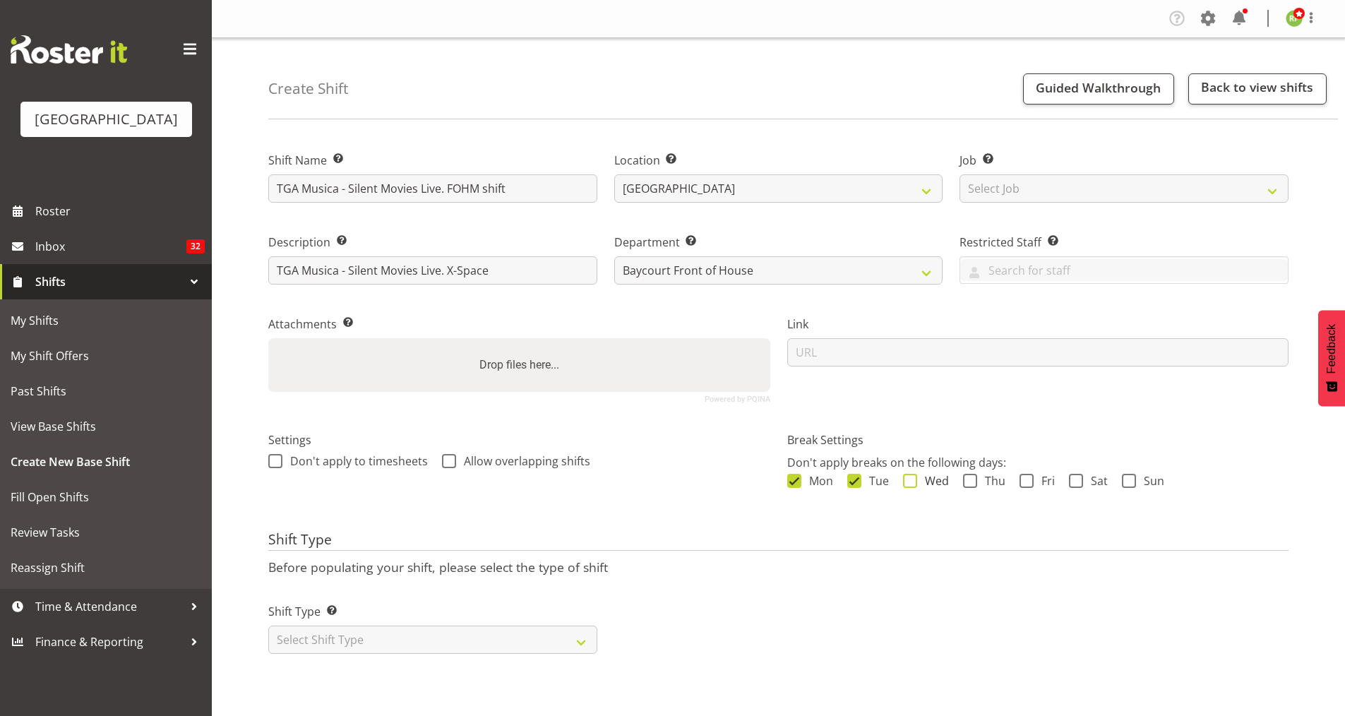
click at [905, 474] on span at bounding box center [910, 481] width 14 height 14
click at [905, 476] on input "Wed" at bounding box center [907, 480] width 9 height 9
checkbox input "true"
click at [974, 477] on span at bounding box center [970, 481] width 14 height 14
click at [972, 477] on input "Thu" at bounding box center [967, 480] width 9 height 9
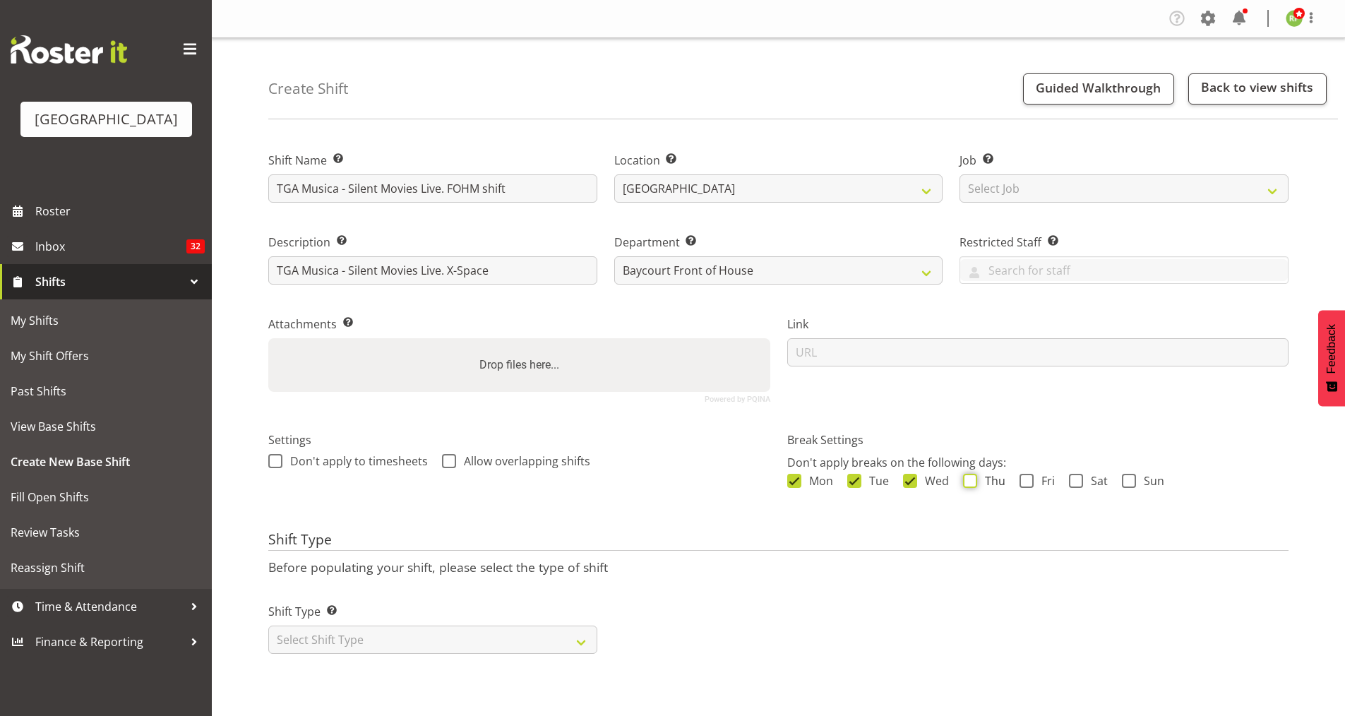
checkbox input "true"
click at [1029, 481] on span at bounding box center [1026, 481] width 14 height 14
click at [1029, 481] on input "Fri" at bounding box center [1023, 480] width 9 height 9
checkbox input "true"
click at [1077, 481] on span at bounding box center [1076, 481] width 14 height 14
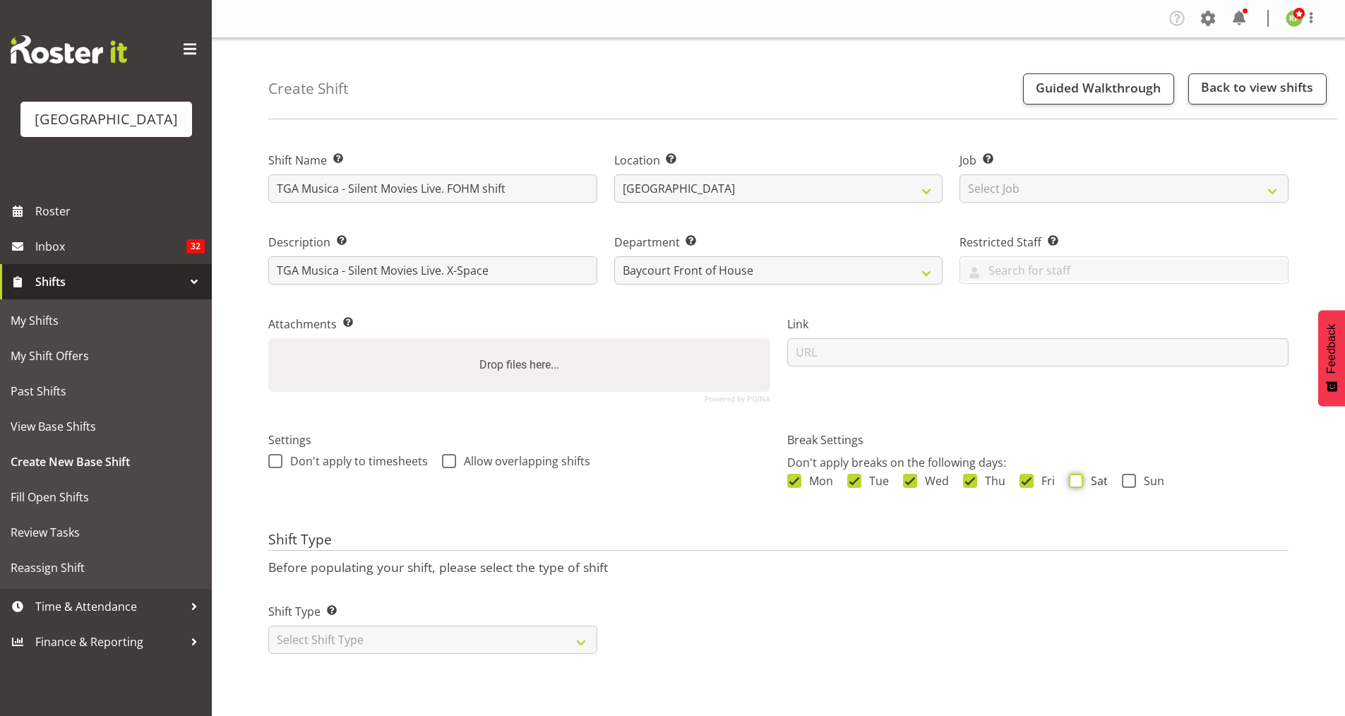
click at [1077, 481] on input "Sat" at bounding box center [1073, 480] width 9 height 9
checkbox input "true"
click at [1131, 480] on span at bounding box center [1129, 481] width 14 height 14
click at [1131, 480] on input "Sun" at bounding box center [1126, 480] width 9 height 9
checkbox input "true"
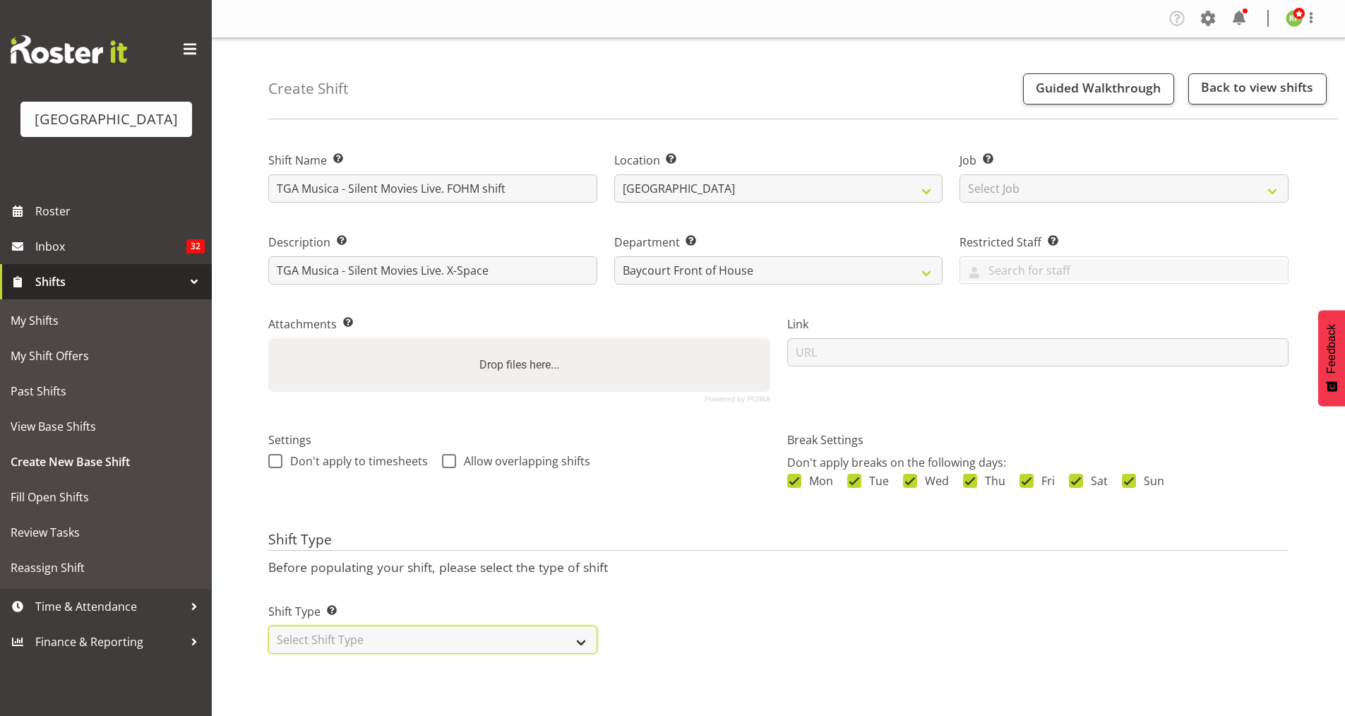
click at [578, 631] on select "Select Shift Type One Off Shift Recurring Shift Rotating Shift" at bounding box center [432, 640] width 329 height 28
select select "one_off"
click at [268, 626] on select "Select Shift Type One Off Shift Recurring Shift Rotating Shift" at bounding box center [432, 640] width 329 height 28
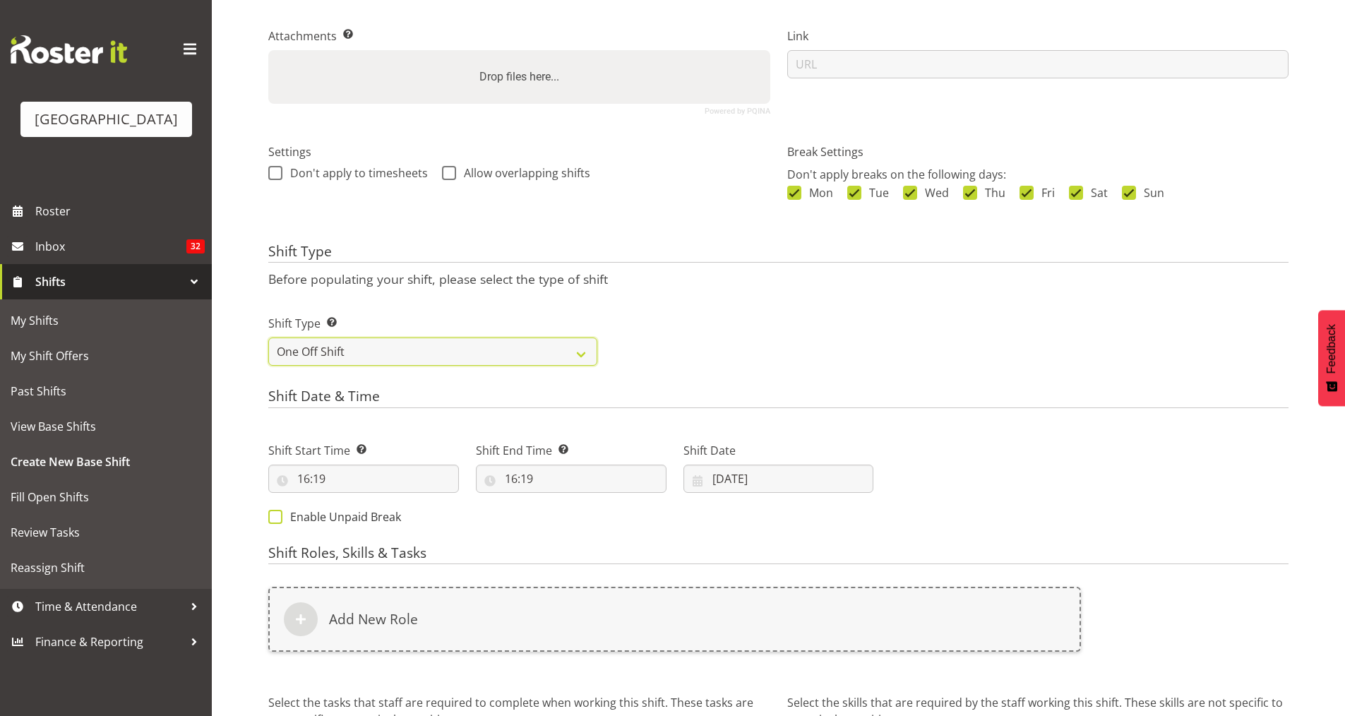
scroll to position [289, 0]
click at [748, 477] on input "22/08/2025" at bounding box center [778, 478] width 191 height 28
click at [875, 519] on span at bounding box center [882, 518] width 14 height 17
select select "8"
click at [712, 664] on span "21" at bounding box center [711, 670] width 11 height 13
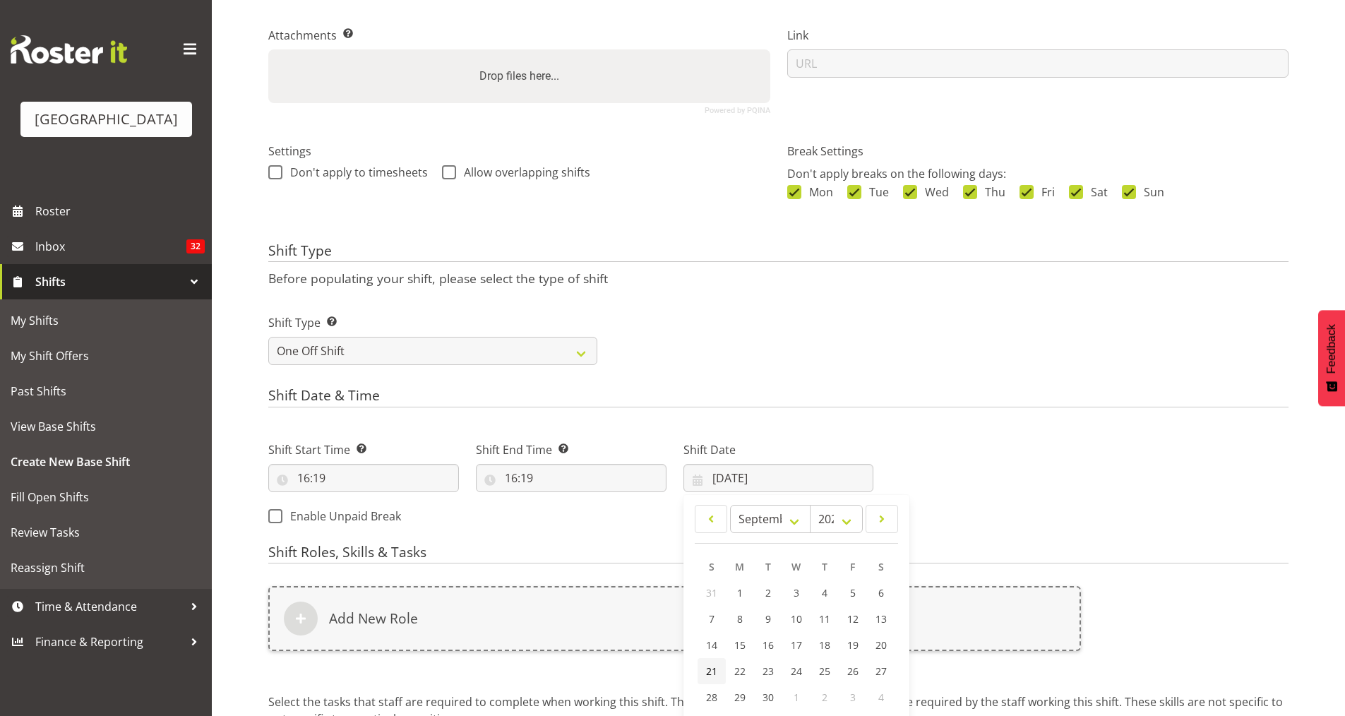
type input "21/09/2025"
click at [345, 481] on input "16:19" at bounding box center [363, 478] width 191 height 28
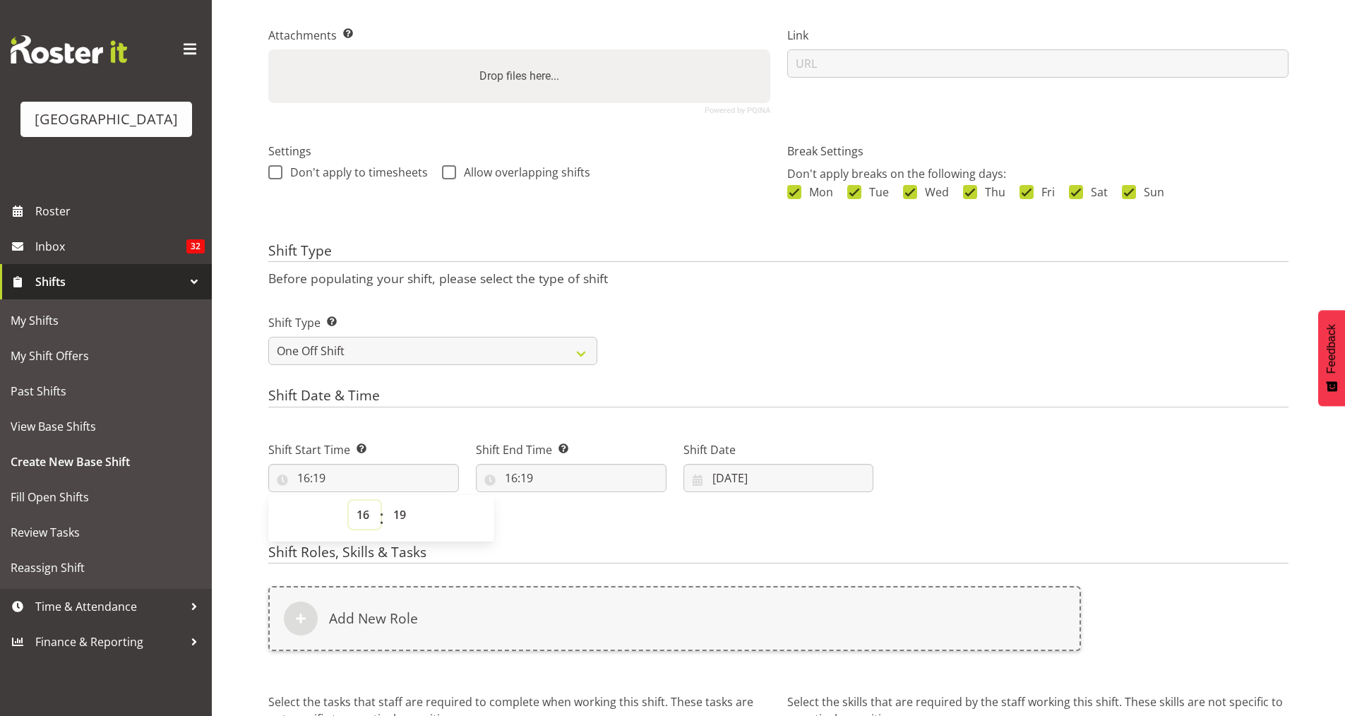
click at [367, 514] on select "00 01 02 03 04 05 06 07 08 09 10 11 12 13 14 15 16 17 18 19 20 21 22 23" at bounding box center [365, 515] width 32 height 28
select select "11"
click at [349, 501] on select "00 01 02 03 04 05 06 07 08 09 10 11 12 13 14 15 16 17 18 19 20 21 22 23" at bounding box center [365, 515] width 32 height 28
type input "11:19"
click at [409, 520] on select "00 01 02 03 04 05 06 07 08 09 10 11 12 13 14 15 16 17 18 19 20 21 22 23 24 25 2…" at bounding box center [401, 515] width 32 height 28
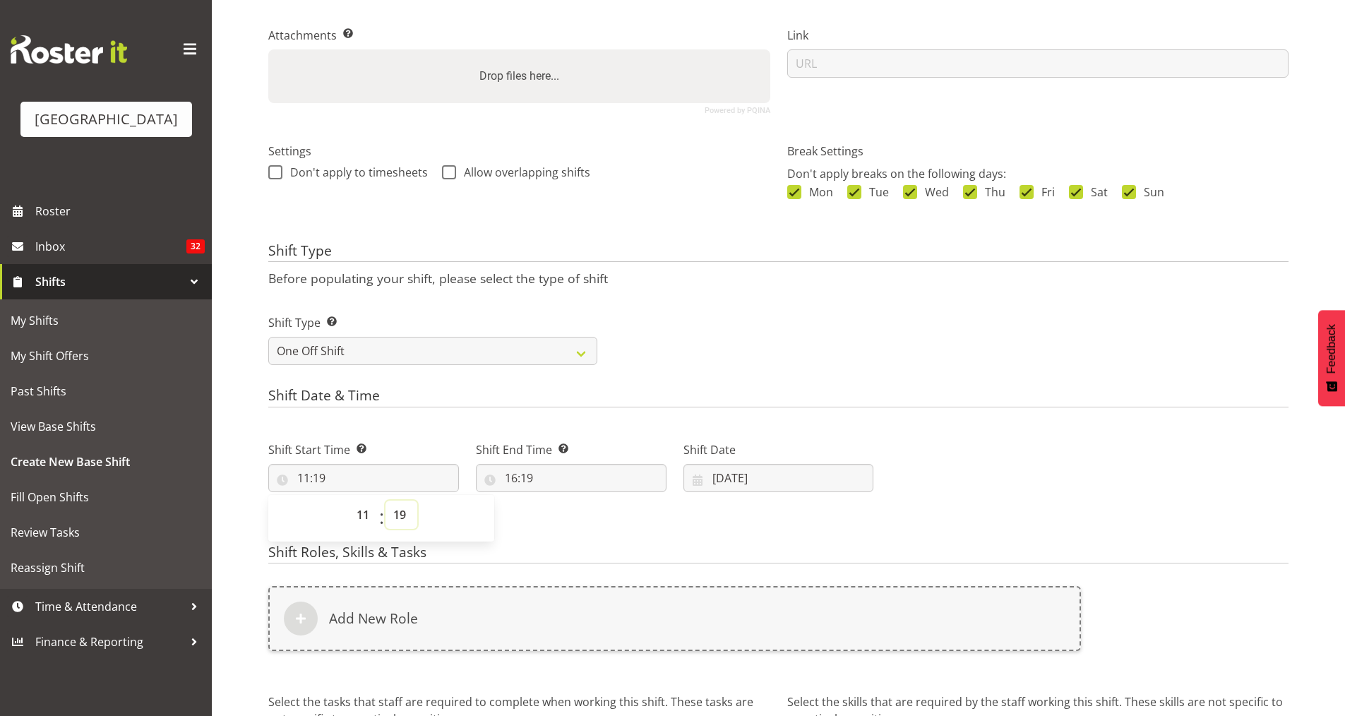
select select "15"
click at [385, 501] on select "00 01 02 03 04 05 06 07 08 09 10 11 12 13 14 15 16 17 18 19 20 21 22 23 24 25 2…" at bounding box center [401, 515] width 32 height 28
type input "11:15"
click at [522, 477] on input "16:19" at bounding box center [571, 478] width 191 height 28
click at [577, 518] on select "00 01 02 03 04 05 06 07 08 09 10 11 12 13 14 15 16 17 18 19 20 21 22 23" at bounding box center [572, 515] width 32 height 28
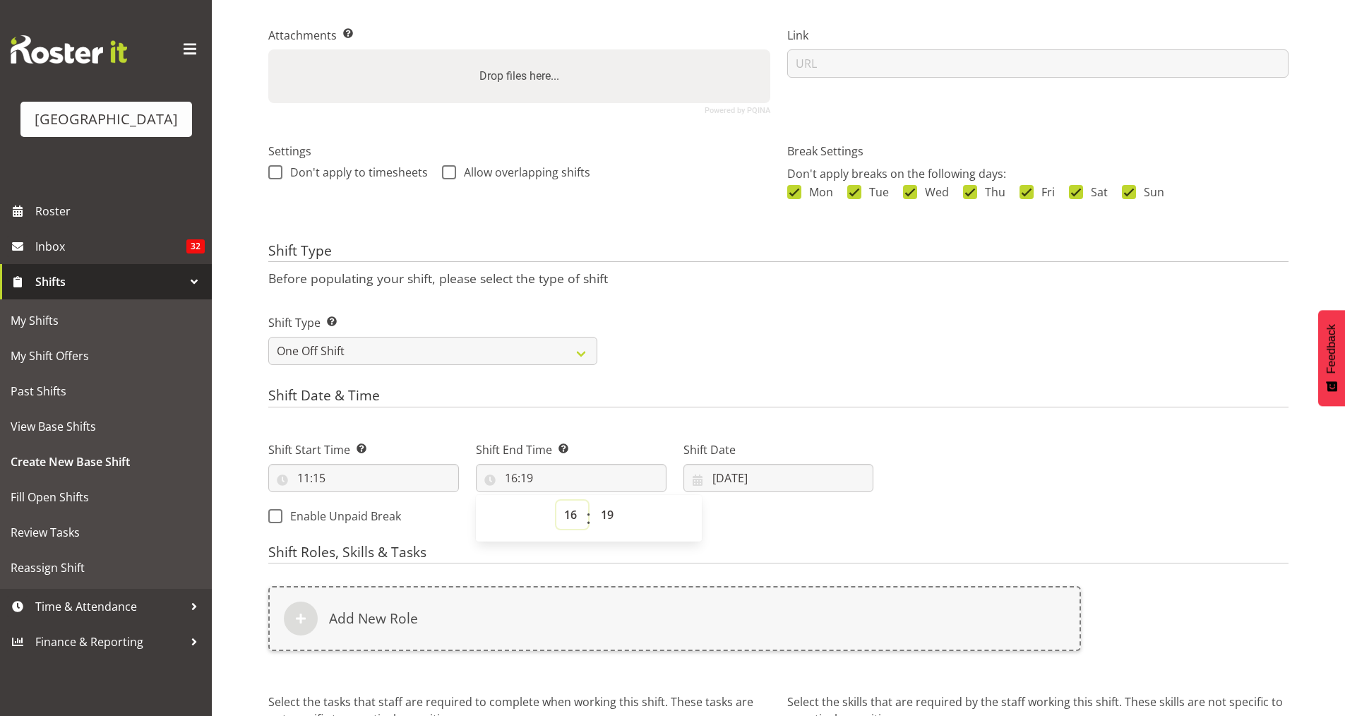
select select "15"
click at [556, 501] on select "00 01 02 03 04 05 06 07 08 09 10 11 12 13 14 15 16 17 18 19 20 21 22 23" at bounding box center [572, 515] width 32 height 28
type input "15:19"
click at [610, 514] on select "00 01 02 03 04 05 06 07 08 09 10 11 12 13 14 15 16 17 18 19 20 21 22 23 24 25 2…" at bounding box center [609, 515] width 32 height 28
select select "25"
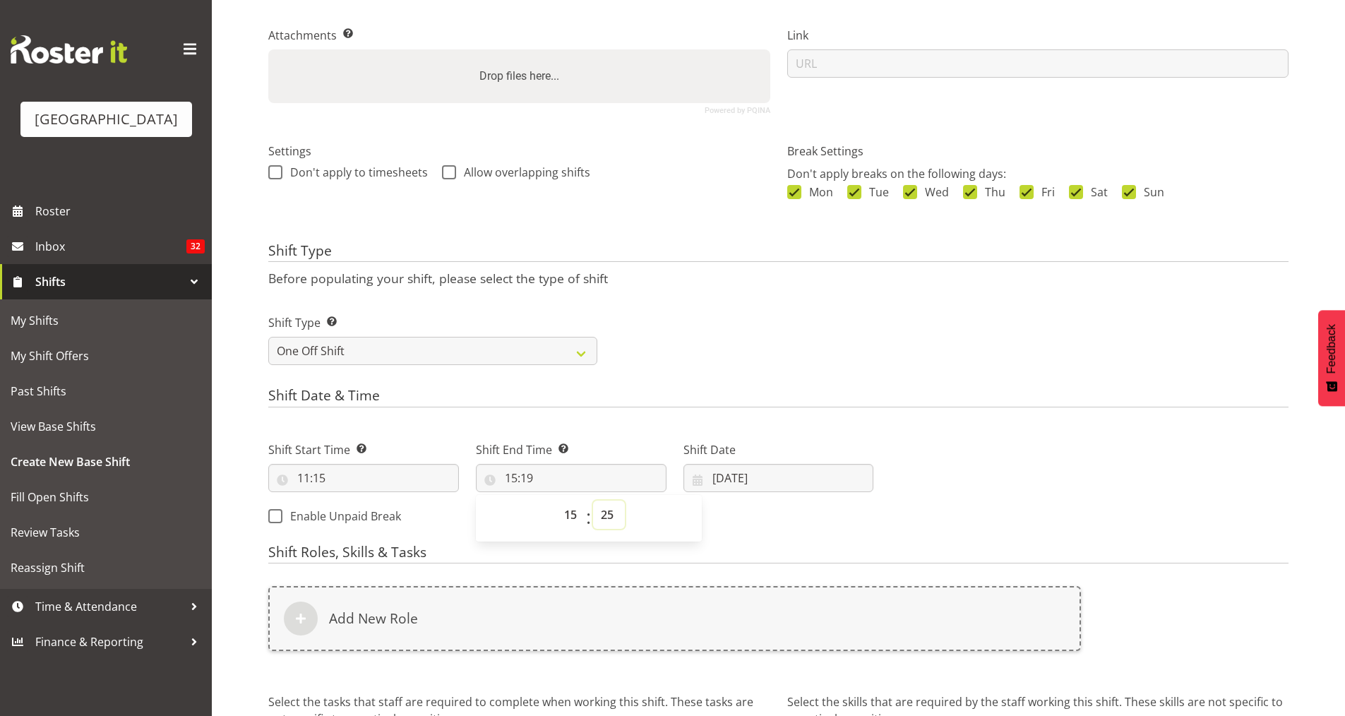
click at [593, 501] on select "00 01 02 03 04 05 06 07 08 09 10 11 12 13 14 15 16 17 18 19 20 21 22 23 24 25 2…" at bounding box center [609, 515] width 32 height 28
type input "15:25"
click at [774, 541] on form "Shift Name Enter a name for the shift (e.g. Day Shift). TGA Musica - Silent Mov…" at bounding box center [778, 342] width 1020 height 998
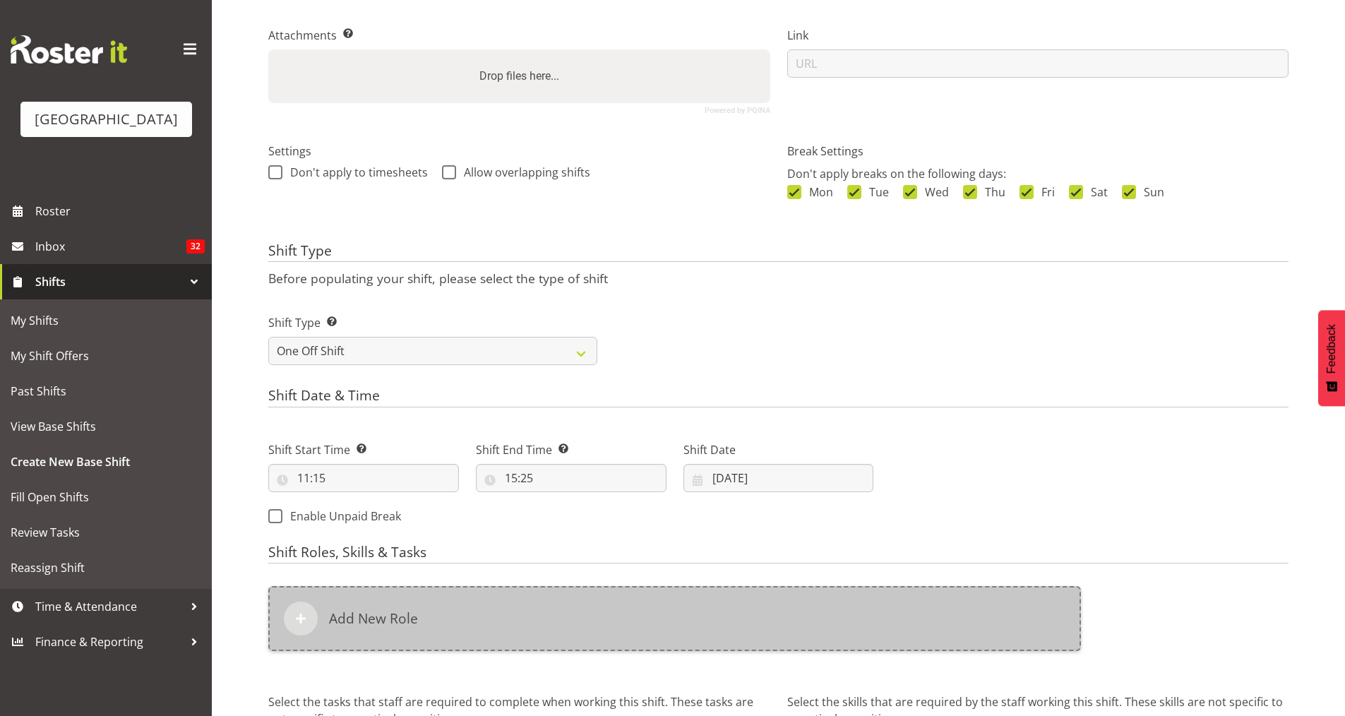
click at [484, 640] on div "Add New Role" at bounding box center [674, 618] width 813 height 65
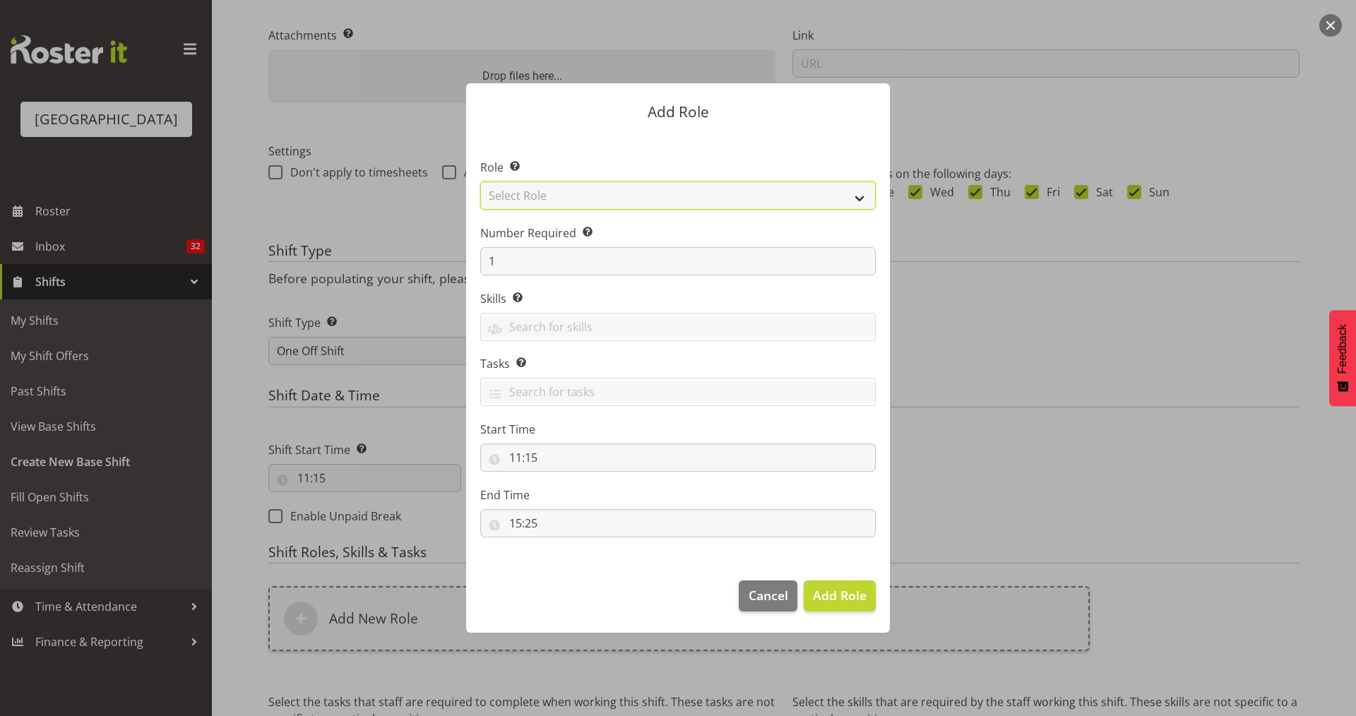
click at [797, 197] on select "Select Role Audio Bar Bar Runner Bar Training Box Office Cargo Shed Venue Rep C…" at bounding box center [677, 195] width 395 height 28
select select "1288"
click at [480, 181] on select "Select Role Audio Bar Bar Runner Bar Training Box Office Cargo Shed Venue Rep C…" at bounding box center [677, 195] width 395 height 28
click at [827, 594] on span "Add Role" at bounding box center [840, 595] width 54 height 17
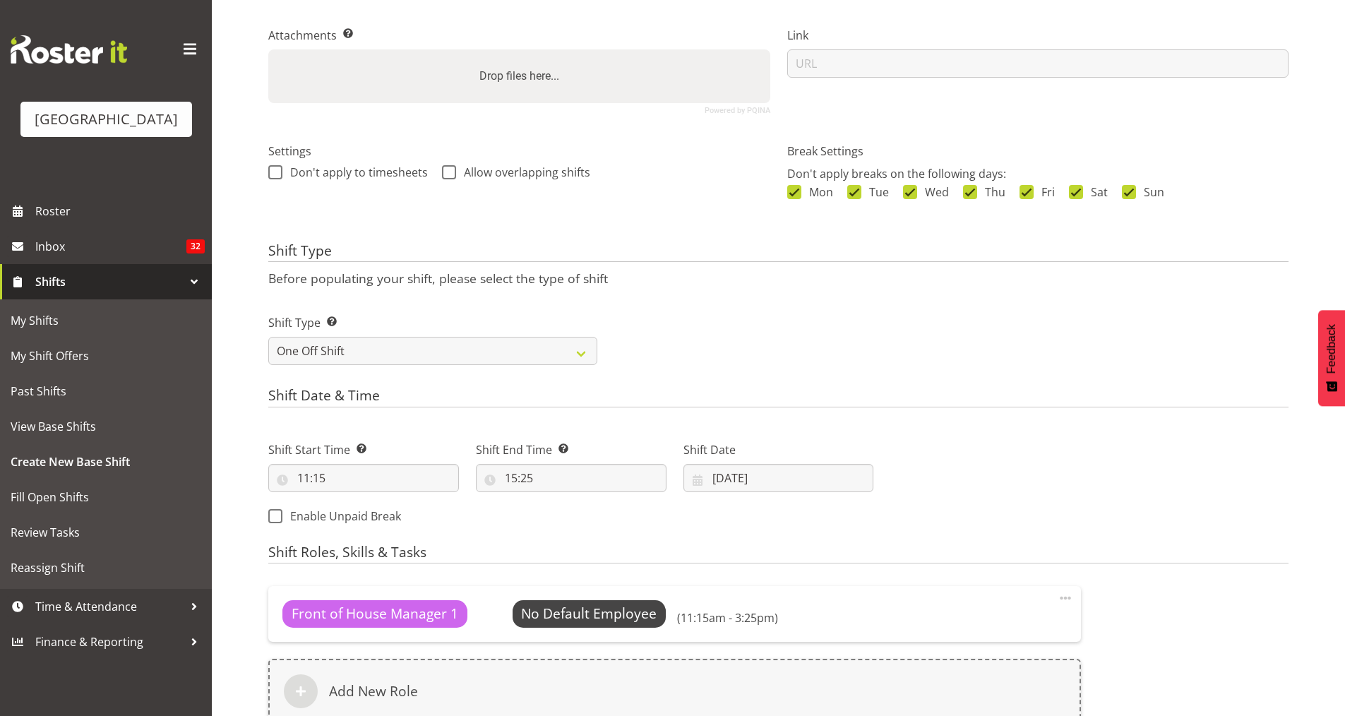
scroll to position [507, 0]
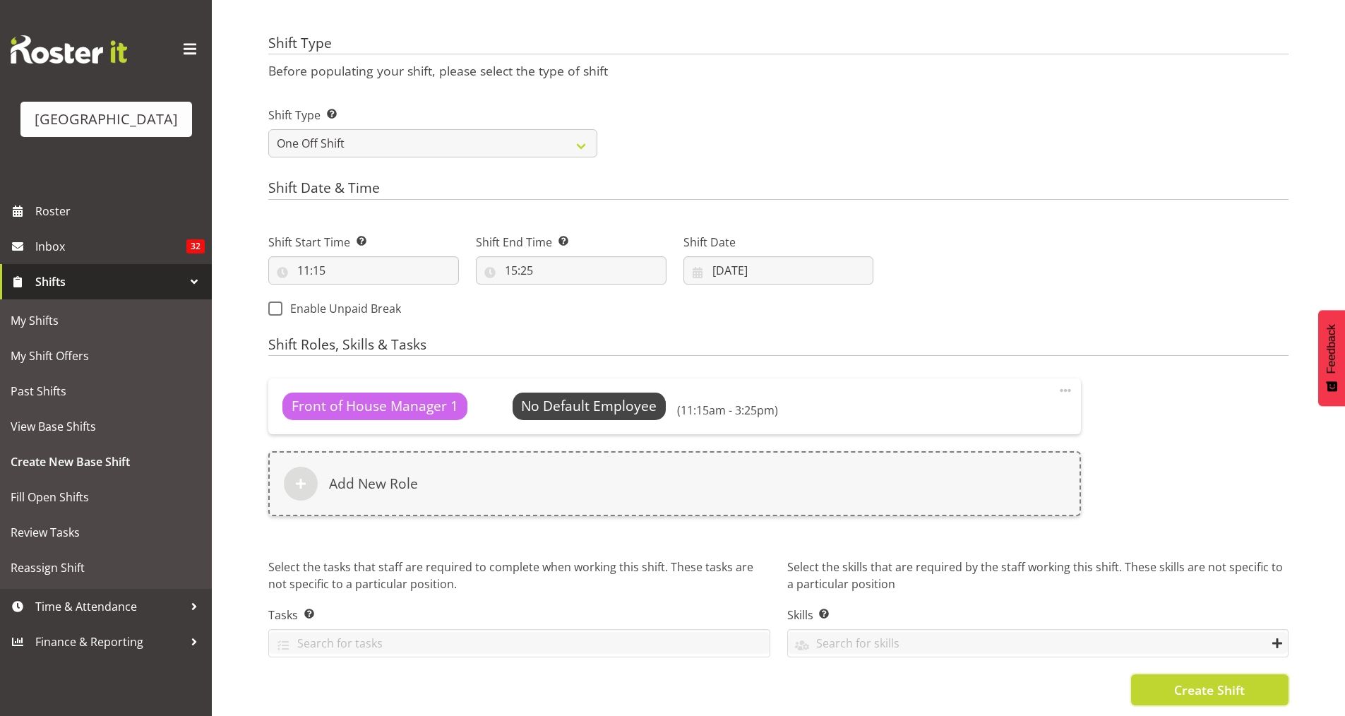
click at [1190, 681] on span "Create Shift" at bounding box center [1209, 690] width 71 height 18
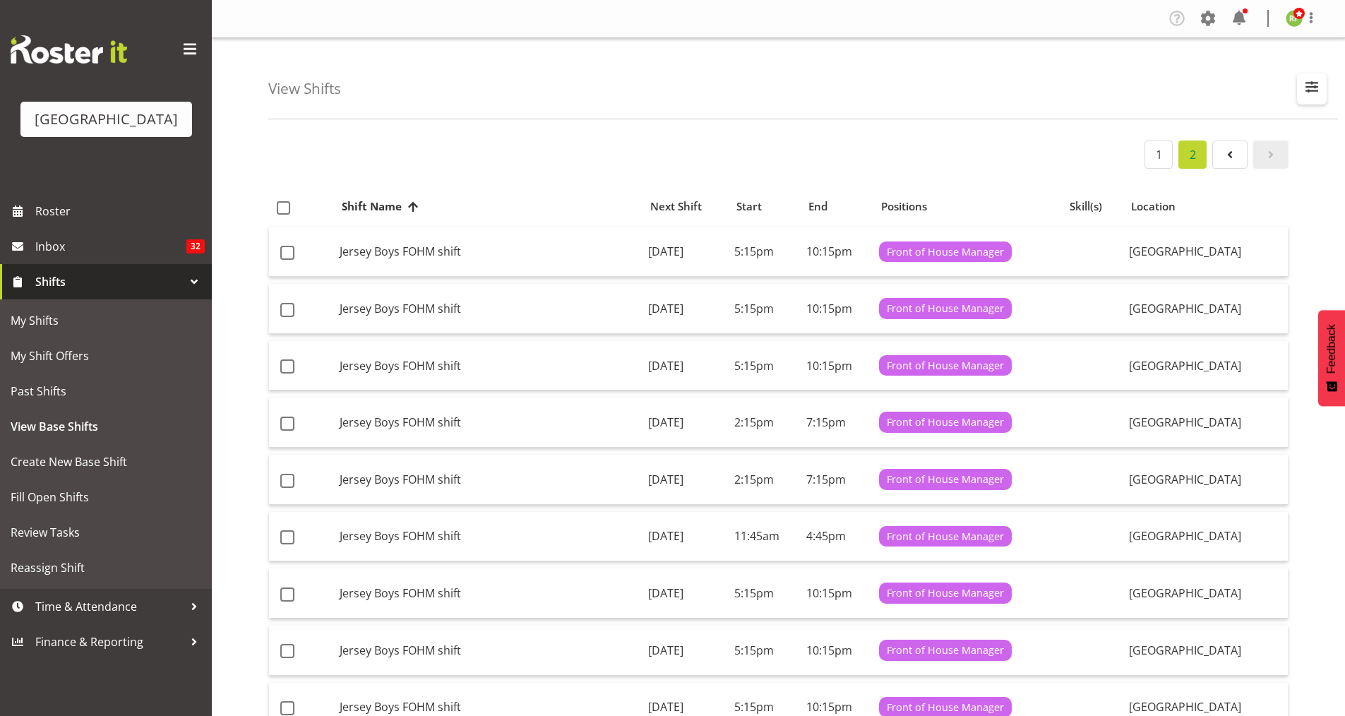
select select "791"
click at [1321, 83] on span "button" at bounding box center [1312, 87] width 18 height 18
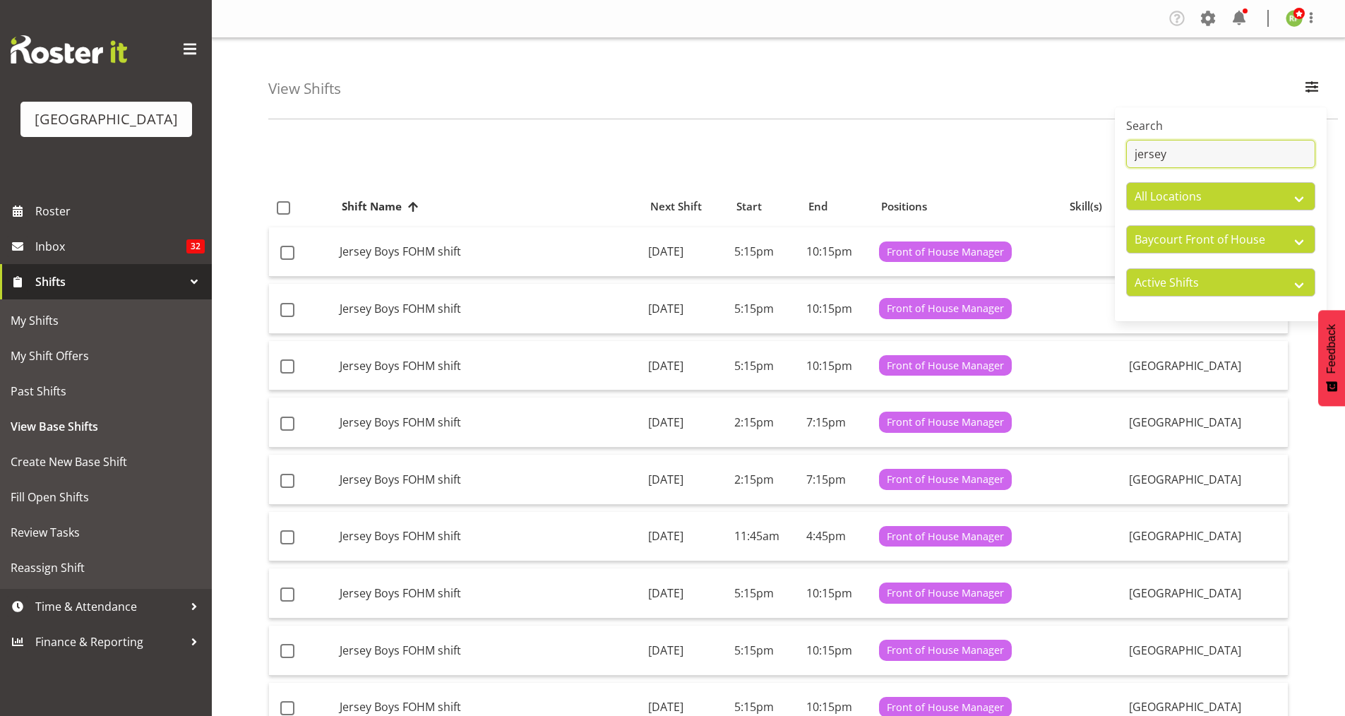
drag, startPoint x: 1181, startPoint y: 148, endPoint x: 1096, endPoint y: 156, distance: 85.8
click at [1096, 156] on div "View Shifts Search jersey All Locations Baycourt Community and Arts Centre Bayc…" at bounding box center [778, 475] width 1133 height 874
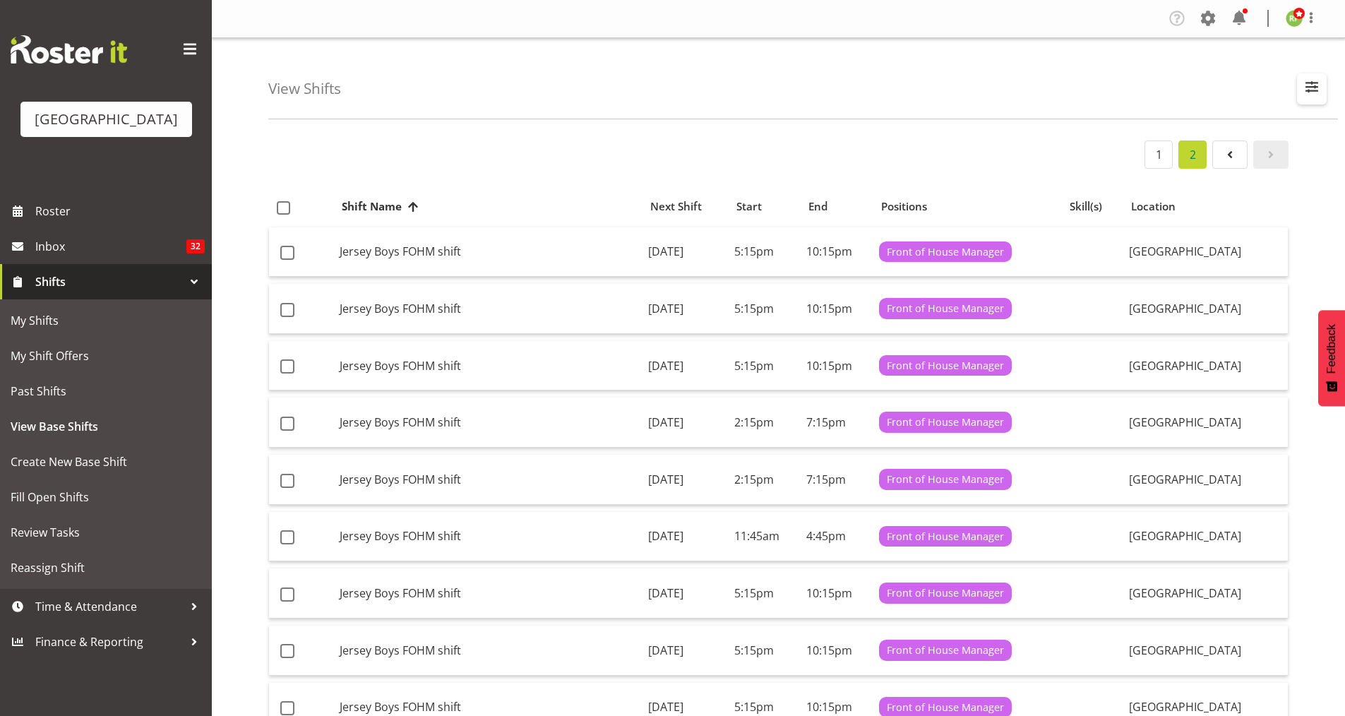
click at [1308, 94] on span "button" at bounding box center [1312, 87] width 18 height 18
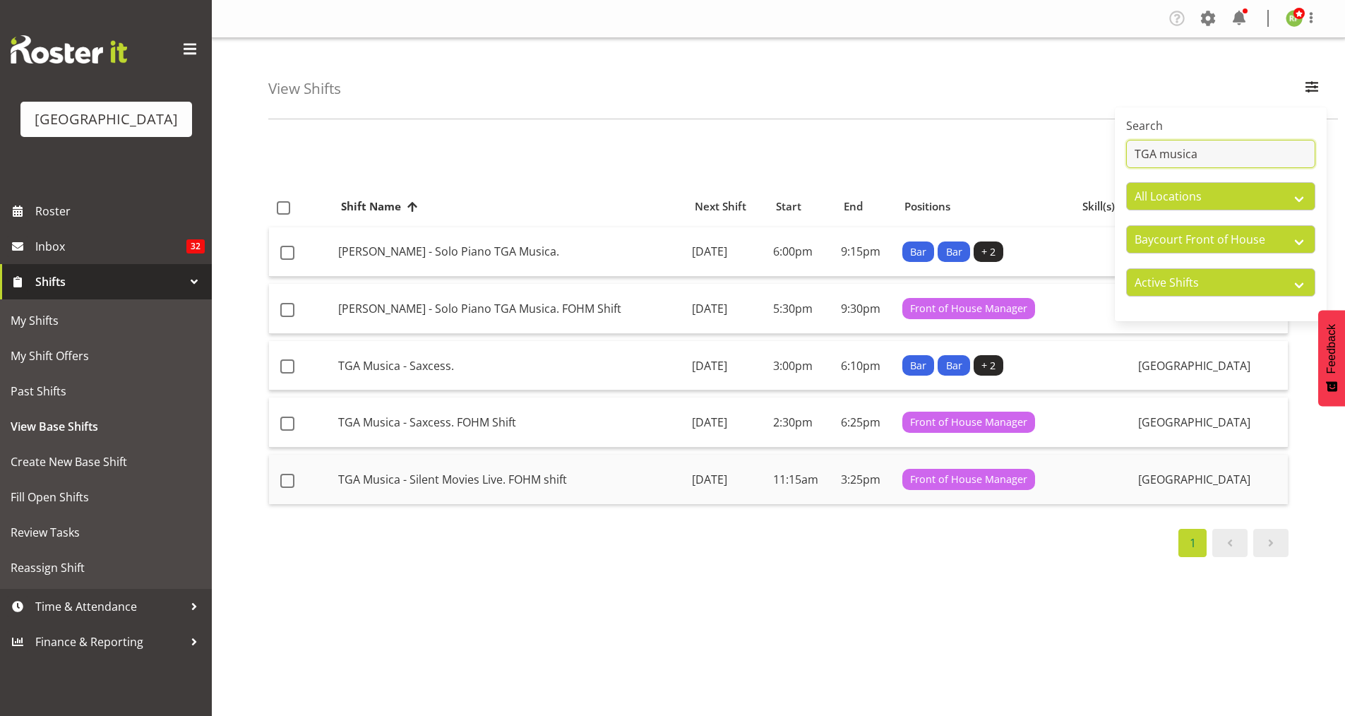
type input "TGA musica"
click at [537, 484] on td "TGA Musica - Silent Movies Live. FOHM shift" at bounding box center [510, 479] width 354 height 49
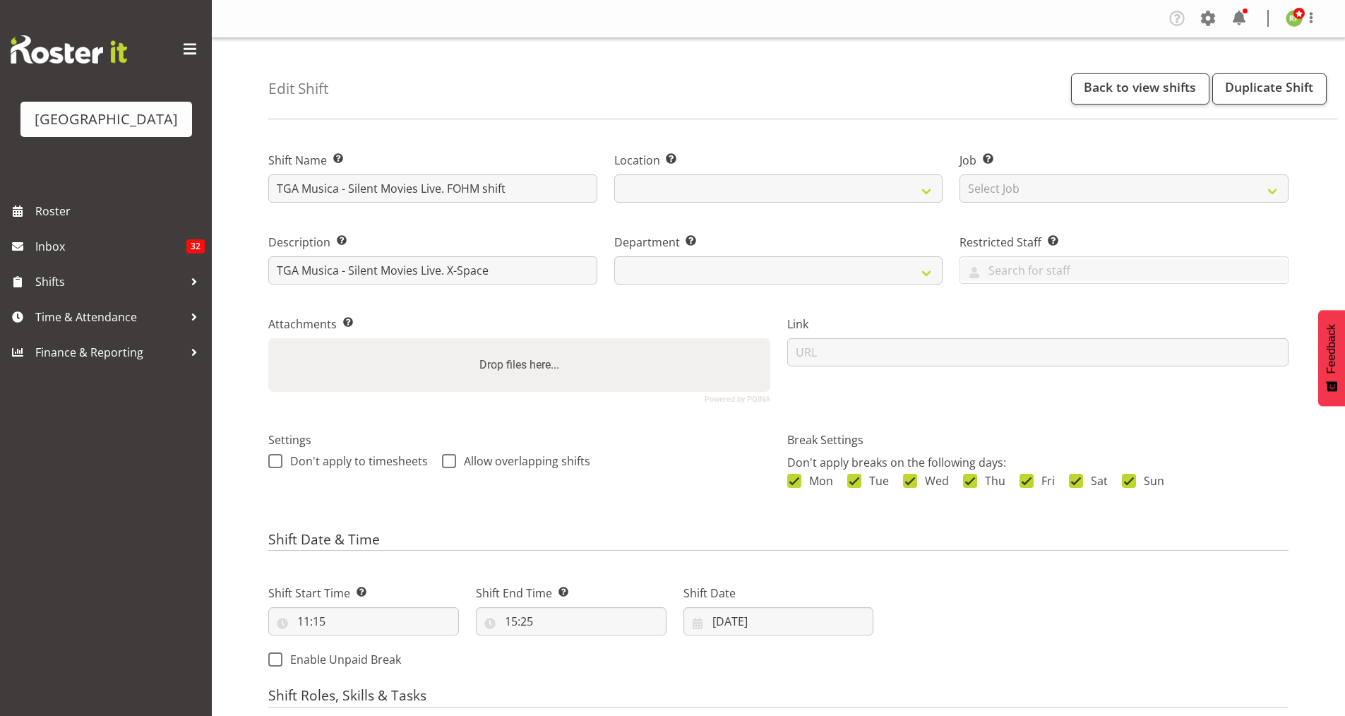
select select
select select "791"
click at [1283, 88] on link "Duplicate Shift" at bounding box center [1269, 88] width 114 height 31
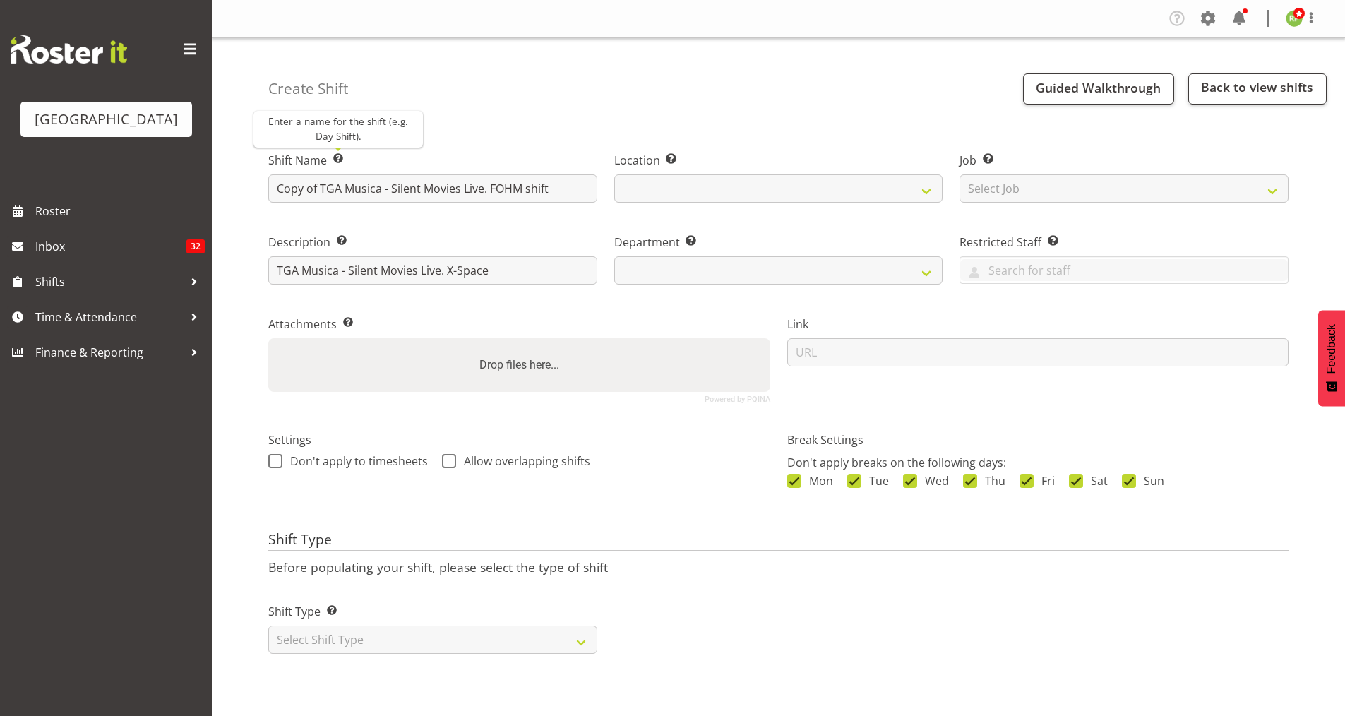
select select
select select "791"
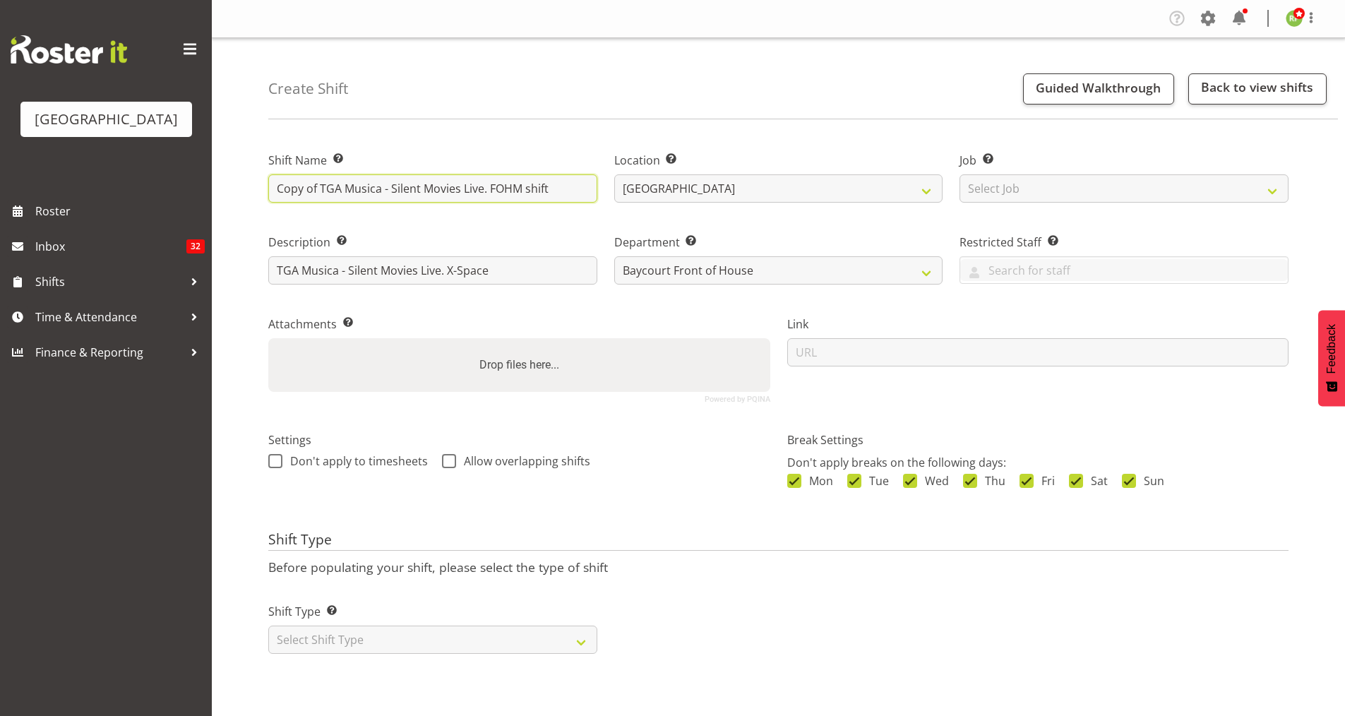
drag, startPoint x: 321, startPoint y: 186, endPoint x: 189, endPoint y: 195, distance: 132.3
click at [189, 195] on div "[GEOGRAPHIC_DATA] Roster Inbox 32 Shifts Time & Attendance Finance & Reporting …" at bounding box center [672, 358] width 1345 height 716
drag, startPoint x: 445, startPoint y: 187, endPoint x: 538, endPoint y: 189, distance: 92.5
click at [538, 189] on input "TGA Musica - Silent Movies Live. FOHM shift" at bounding box center [432, 188] width 329 height 28
type input "TGA Musica - Silent Movies Live"
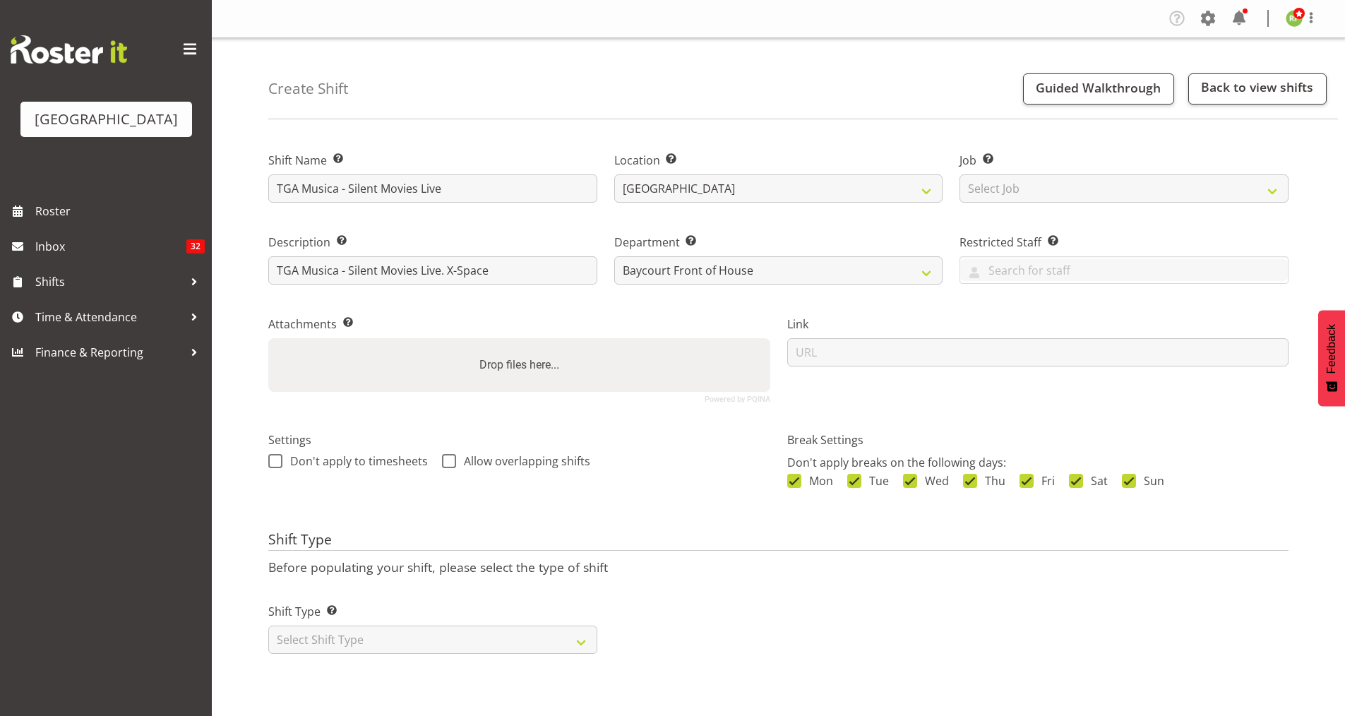
click at [558, 150] on div "Shift Name Enter a name for the shift (e.g. Day Shift). TGA Musica - Silent Mov…" at bounding box center [433, 173] width 346 height 82
click at [582, 641] on select "Select Shift Type One Off Shift Recurring Shift Rotating Shift" at bounding box center [432, 640] width 329 height 28
select select "one_off"
click at [268, 626] on select "Select Shift Type One Off Shift Recurring Shift Rotating Shift" at bounding box center [432, 640] width 329 height 28
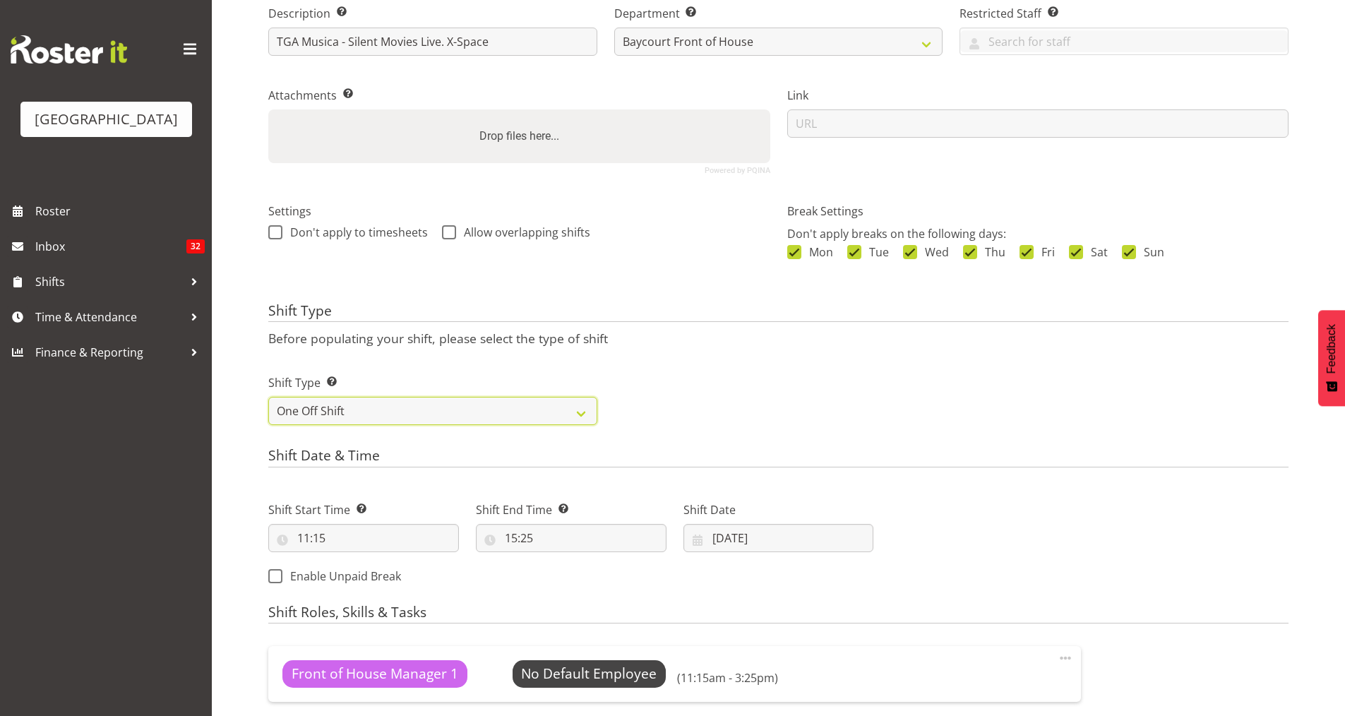
scroll to position [246, 0]
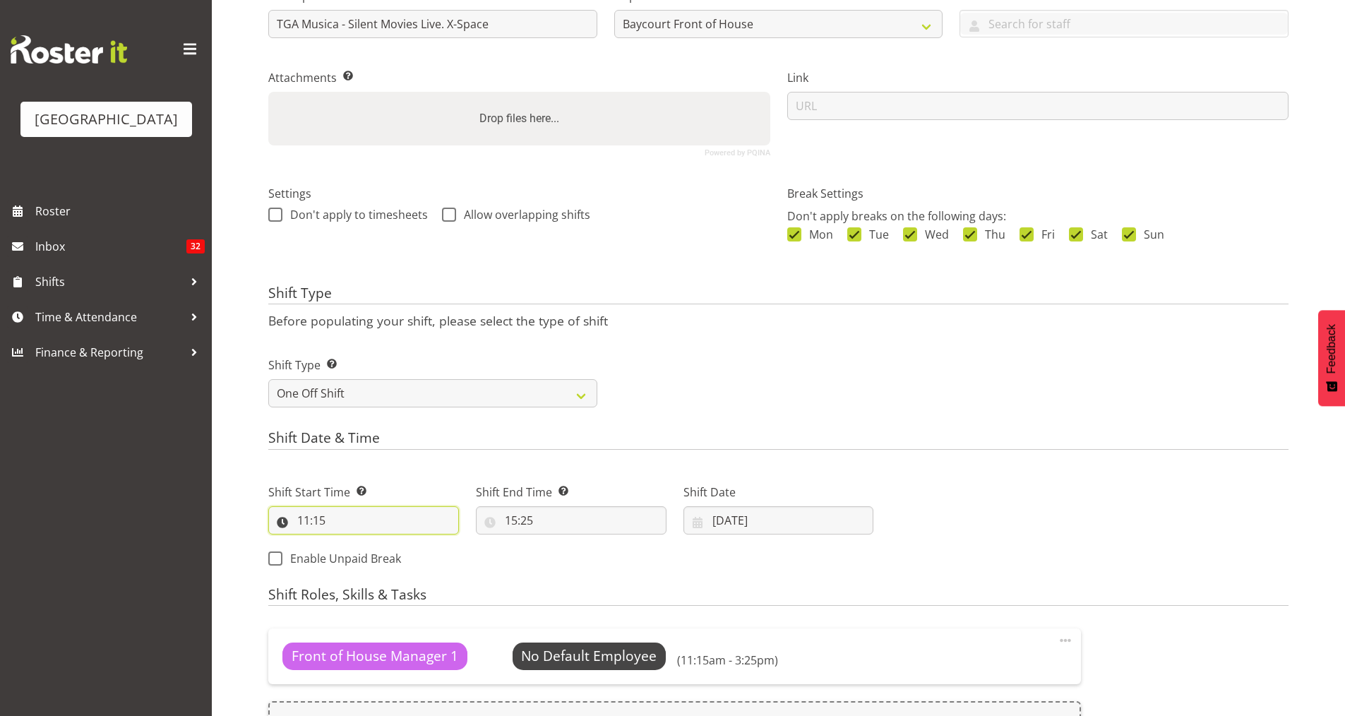
click at [332, 525] on input "11:15" at bounding box center [363, 520] width 191 height 28
click at [366, 561] on select "00 01 02 03 04 05 06 07 08 09 10 11 12 13 14 15 16 17 18 19 20 21 22 23" at bounding box center [365, 557] width 32 height 28
click at [1064, 640] on span at bounding box center [1065, 640] width 17 height 17
click at [376, 527] on input "11:15" at bounding box center [363, 520] width 191 height 28
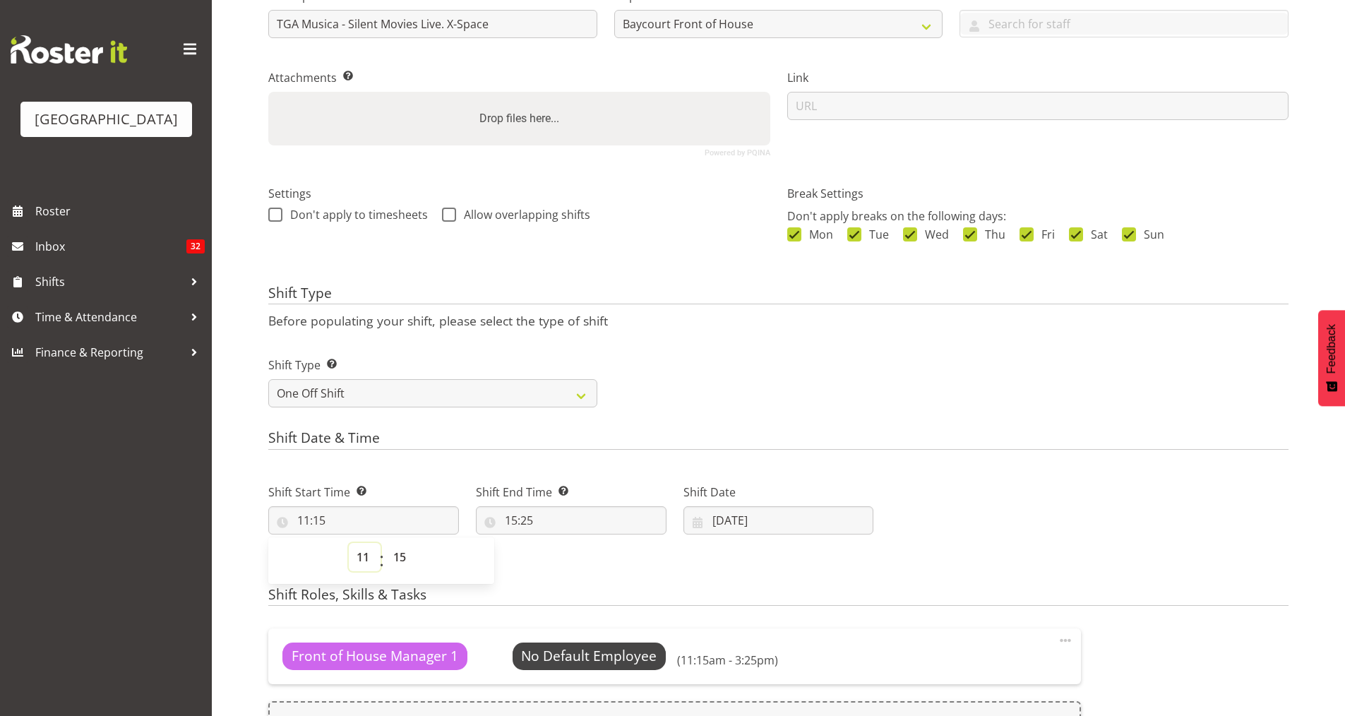
click at [358, 554] on select "00 01 02 03 04 05 06 07 08 09 10 11 12 13 14 15 16 17 18 19 20 21 22 23" at bounding box center [365, 557] width 32 height 28
select select "12"
click at [349, 543] on select "00 01 02 03 04 05 06 07 08 09 10 11 12 13 14 15 16 17 18 19 20 21 22 23" at bounding box center [365, 557] width 32 height 28
type input "12:15"
click at [396, 557] on select "00 01 02 03 04 05 06 07 08 09 10 11 12 13 14 15 16 17 18 19 20 21 22 23 24 25 2…" at bounding box center [401, 557] width 32 height 28
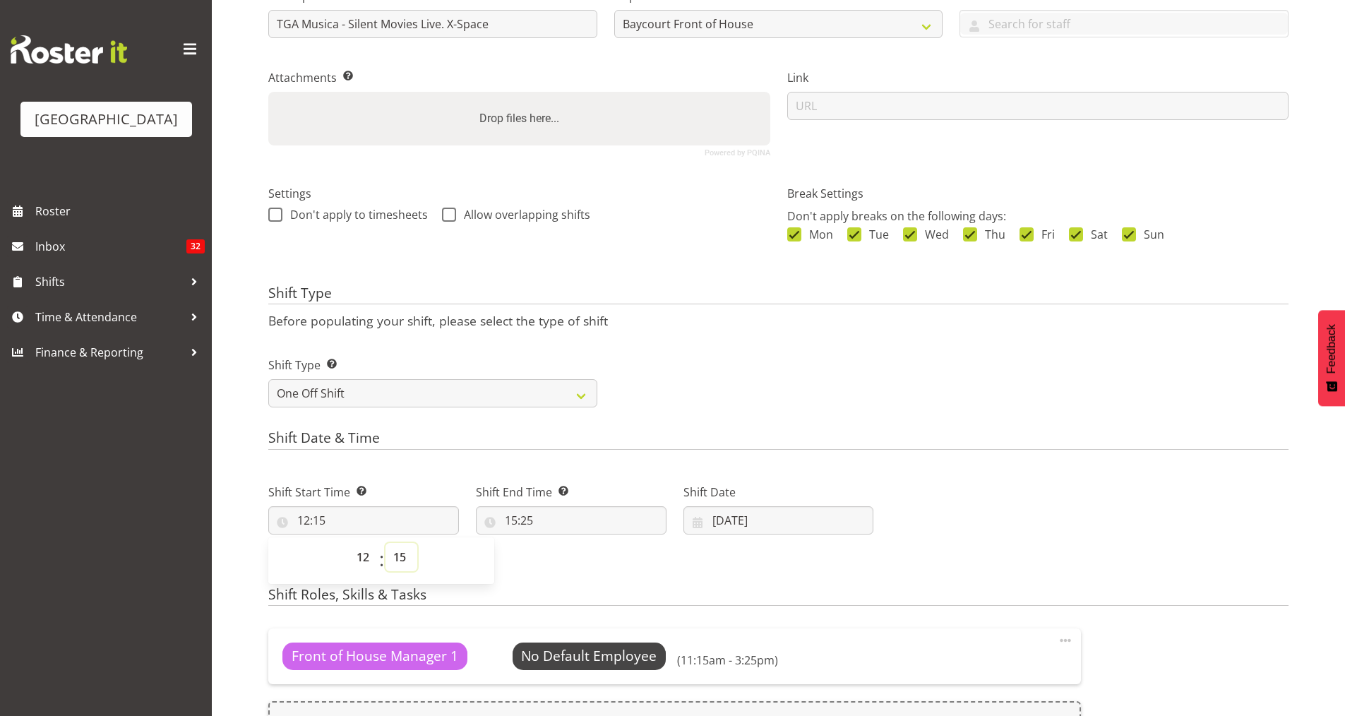
select select "0"
type input "12:00"
click at [556, 554] on div "Shift Start Time Set the time of the day you wish this shift to start 12:00 00 …" at bounding box center [571, 521] width 622 height 114
click at [515, 523] on input "15:25" at bounding box center [571, 520] width 191 height 28
click at [568, 561] on select "00 01 02 03 04 05 06 07 08 09 10 11 12 13 14 15 16 17 18 19 20 21 22 23" at bounding box center [572, 557] width 32 height 28
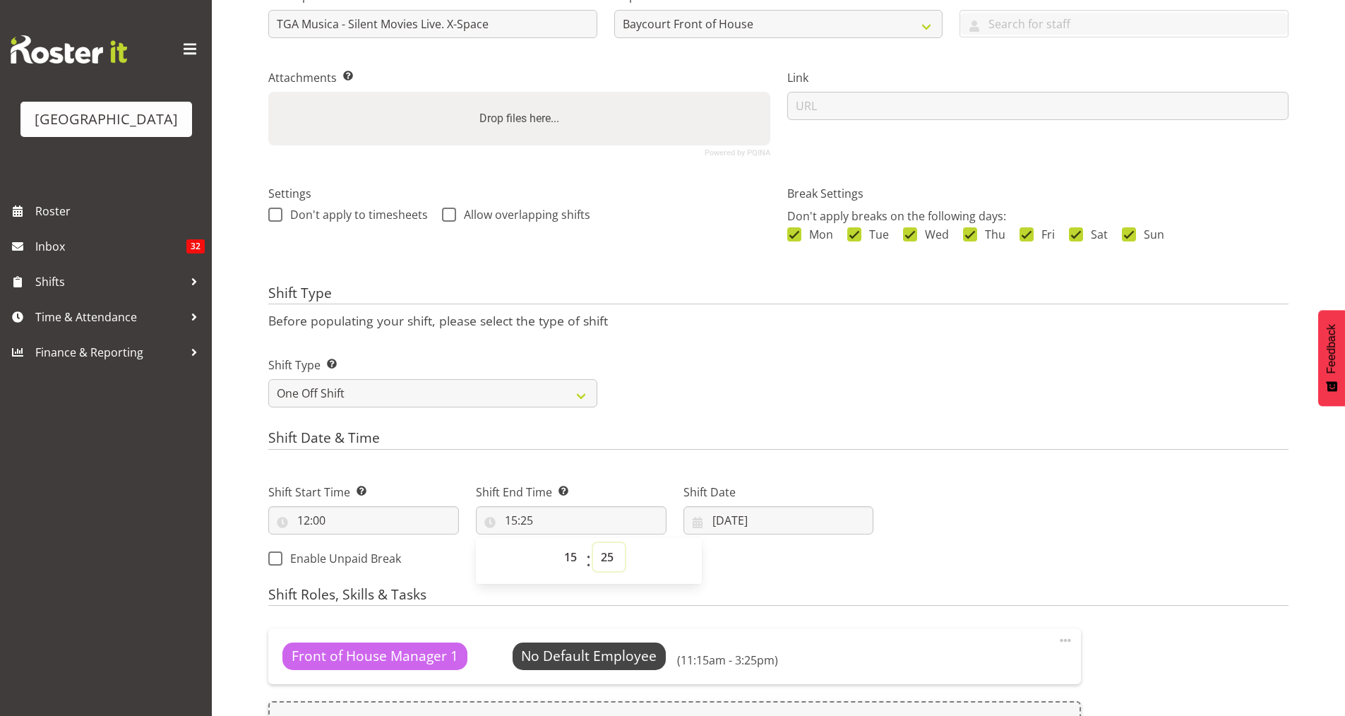
click at [608, 560] on select "00 01 02 03 04 05 06 07 08 09 10 11 12 13 14 15 16 17 18 19 20 21 22 23 24 25 2…" at bounding box center [609, 557] width 32 height 28
select select "10"
click at [593, 543] on select "00 01 02 03 04 05 06 07 08 09 10 11 12 13 14 15 16 17 18 19 20 21 22 23 24 25 2…" at bounding box center [609, 557] width 32 height 28
type input "15:10"
click at [744, 441] on h4 "Shift Date & Time" at bounding box center [778, 440] width 1020 height 20
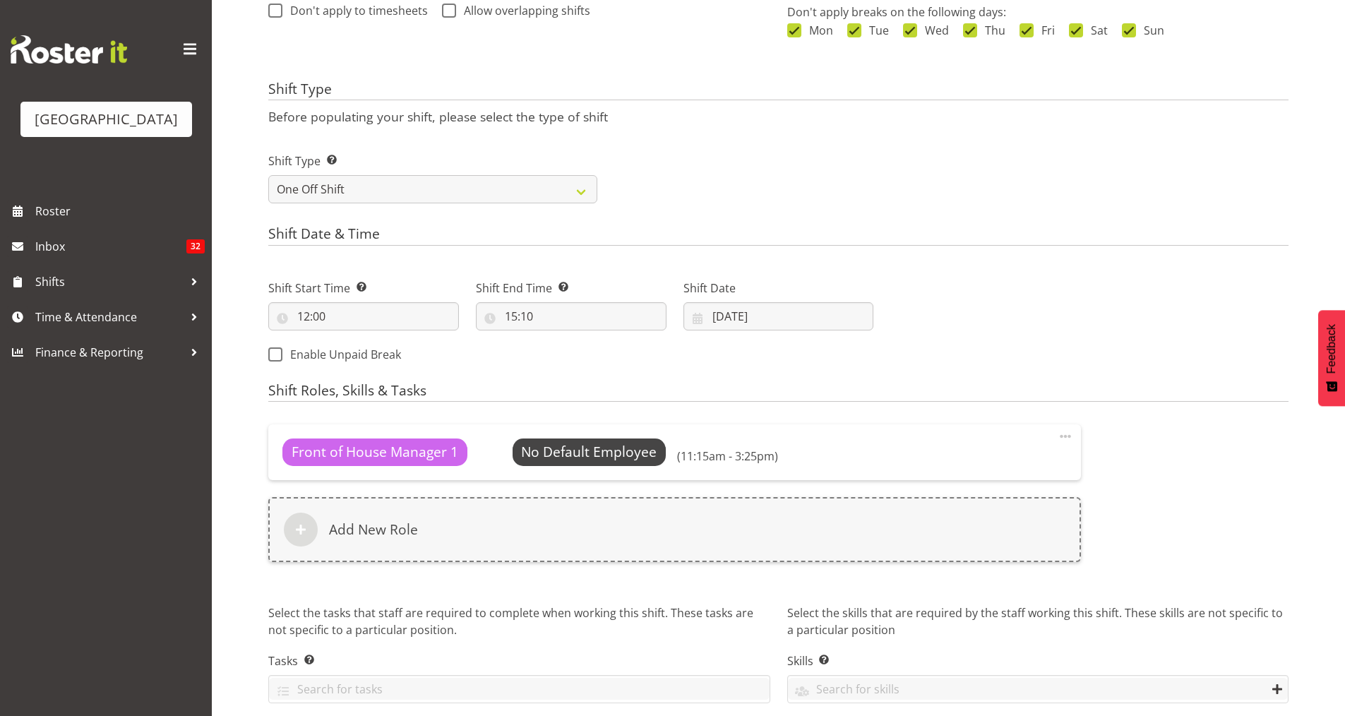
scroll to position [451, 0]
click at [1065, 436] on span at bounding box center [1065, 435] width 17 height 17
click at [968, 495] on link "Delete" at bounding box center [1006, 491] width 136 height 25
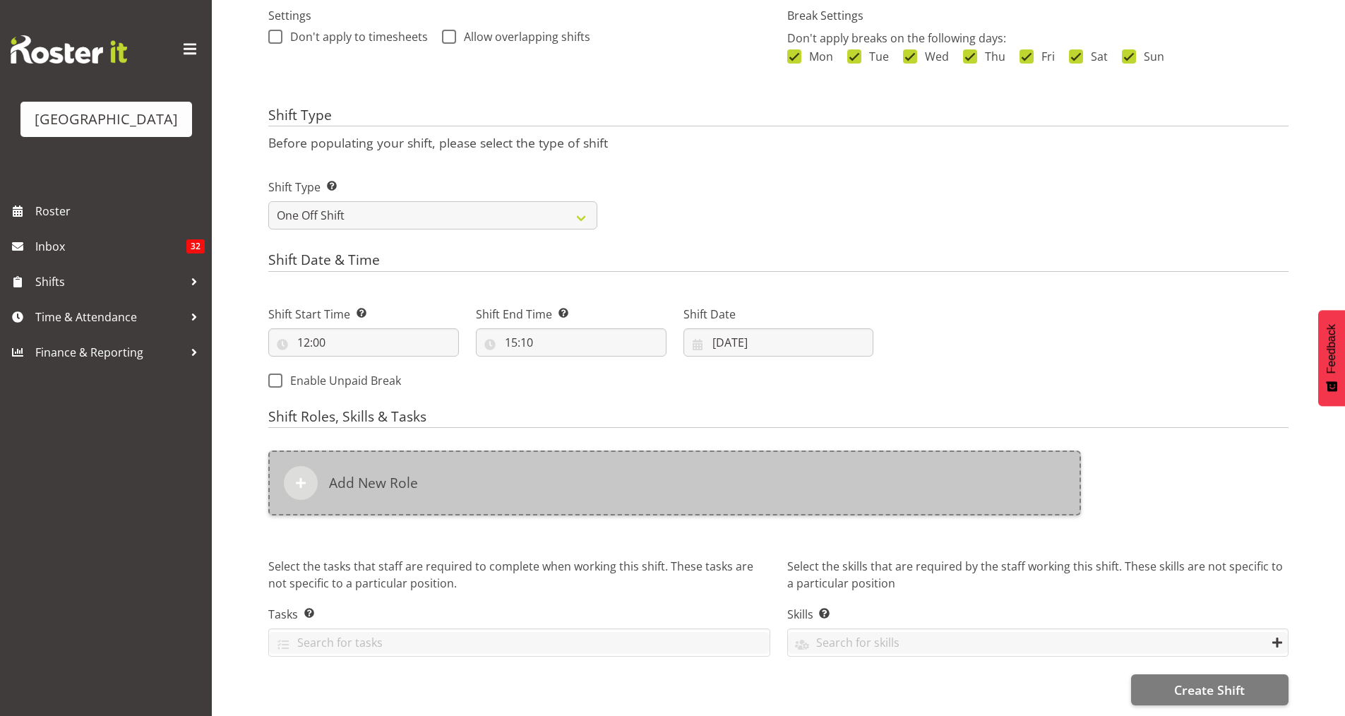
click at [371, 474] on h6 "Add New Role" at bounding box center [373, 482] width 89 height 17
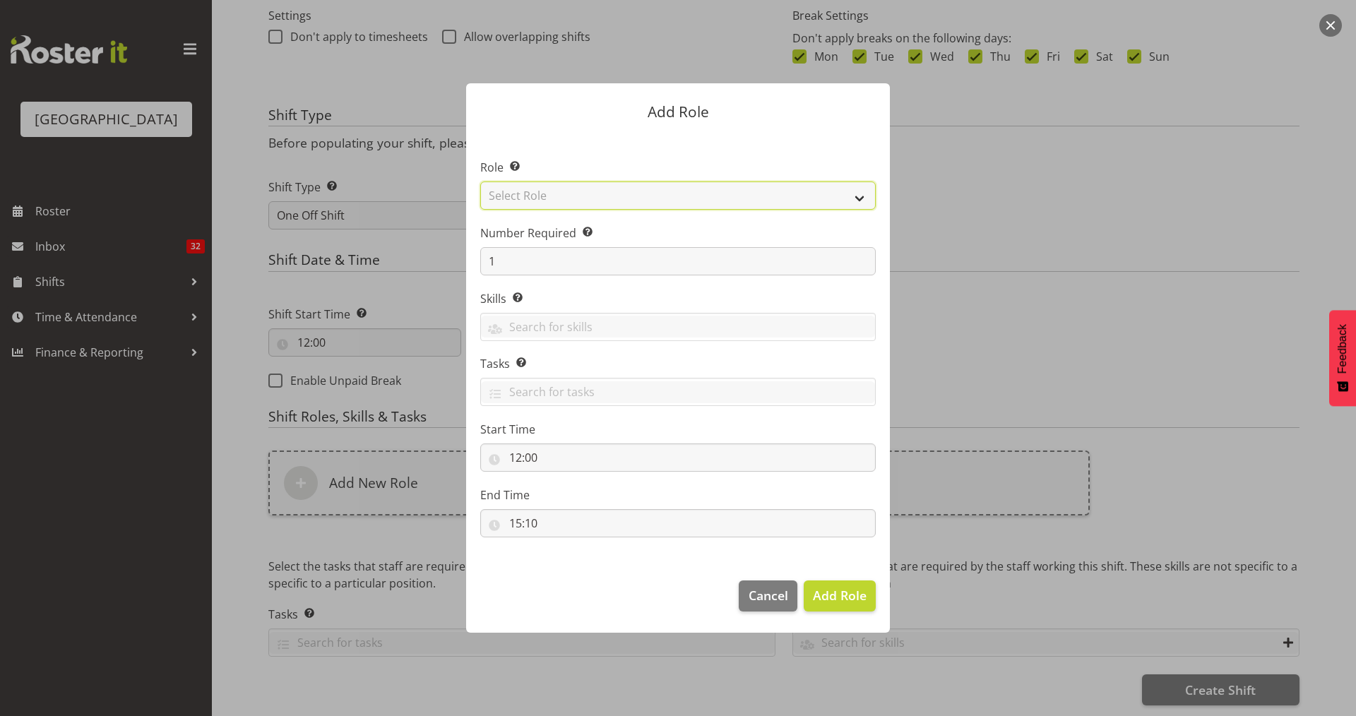
click at [858, 197] on select "Select Role Audio Bar Bar Runner Bar Training Box Office Cargo Shed Venue Rep C…" at bounding box center [677, 195] width 395 height 28
select select "1293"
click at [480, 181] on select "Select Role Audio Bar Bar Runner Bar Training Box Office Cargo Shed Venue Rep C…" at bounding box center [677, 195] width 395 height 28
drag, startPoint x: 498, startPoint y: 265, endPoint x: 472, endPoint y: 262, distance: 25.7
click at [472, 262] on section "Role Select the role you wish to add to the shift. Audio Bar Bar Runner Bar Tra…" at bounding box center [678, 349] width 424 height 432
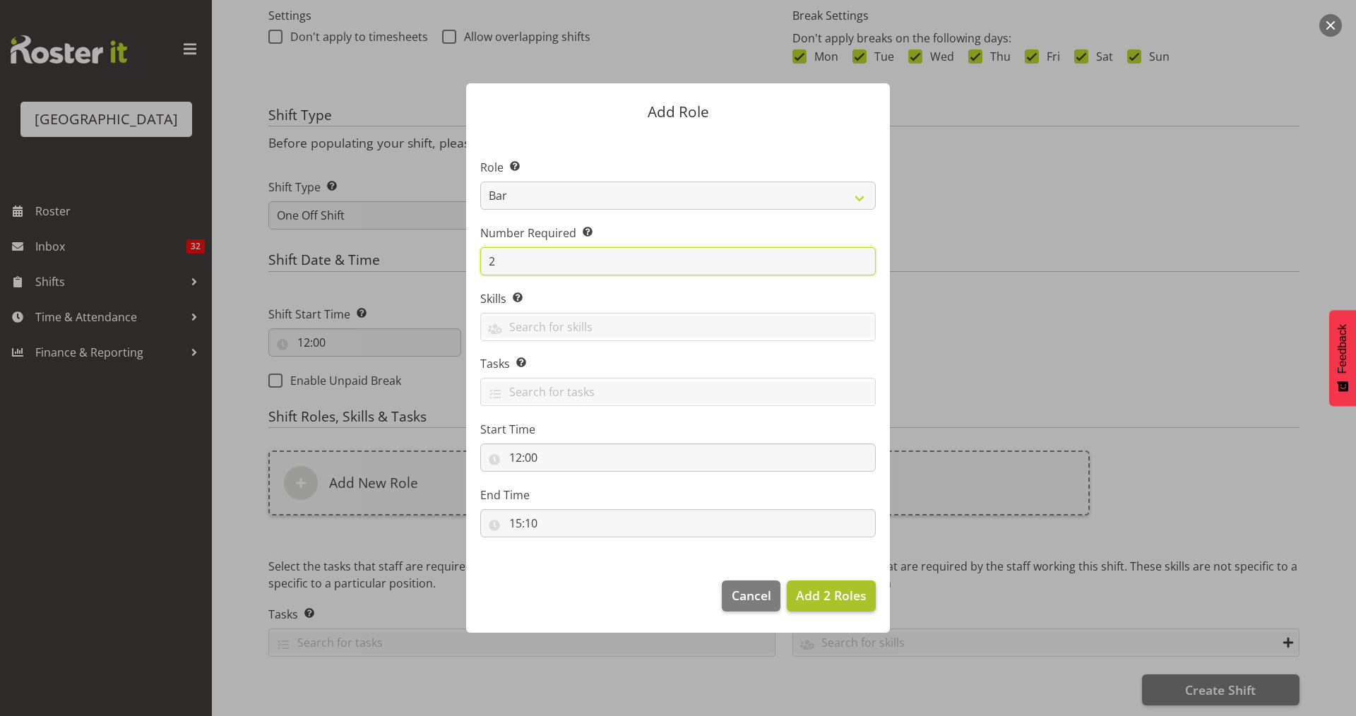
type input "2"
click at [838, 595] on span "Add 2 Roles" at bounding box center [831, 595] width 71 height 17
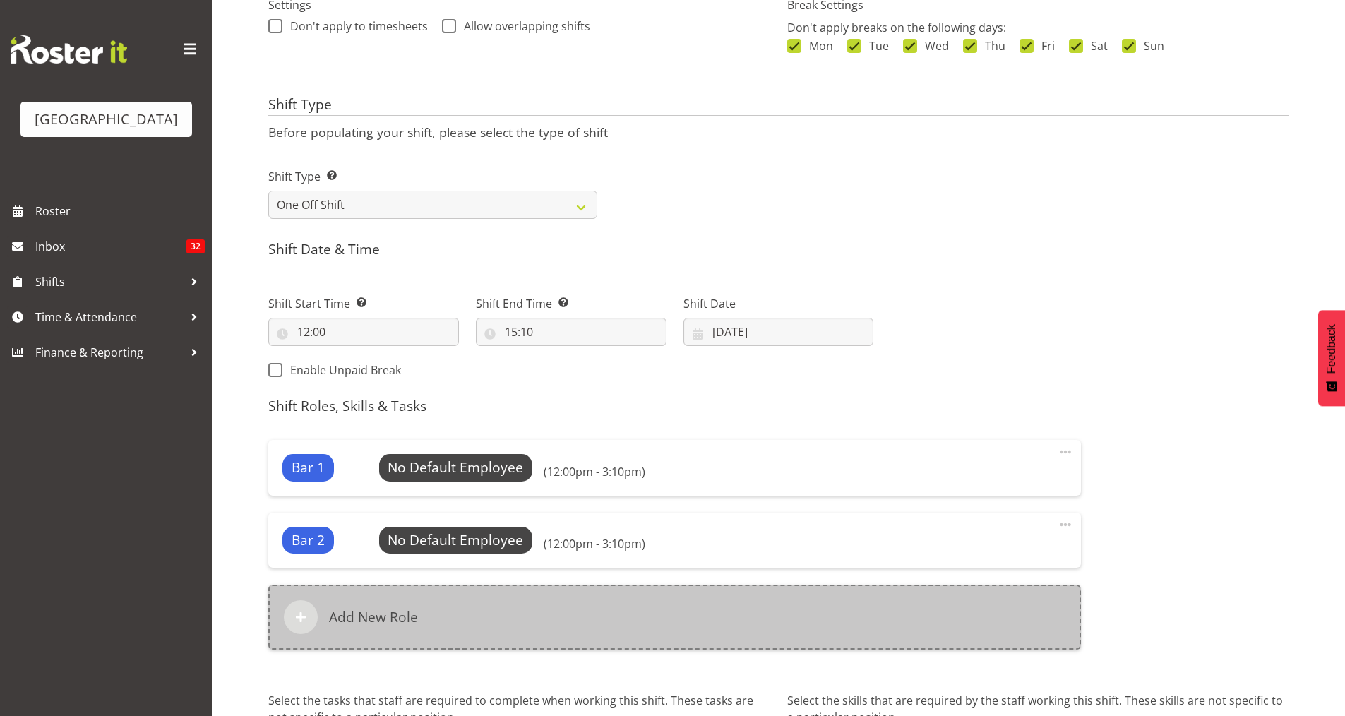
click at [390, 618] on h6 "Add New Role" at bounding box center [373, 617] width 89 height 17
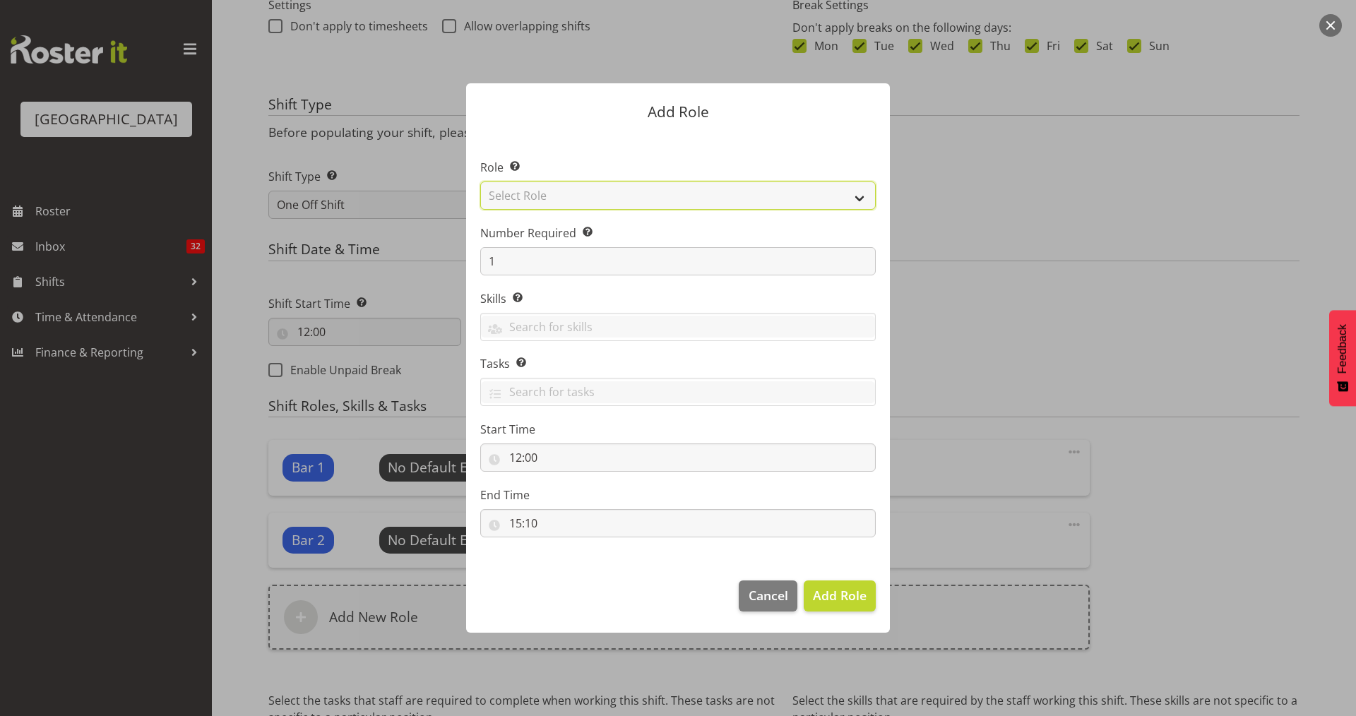
click at [860, 194] on select "Select Role Audio Bar Bar Runner Bar Training Box Office Cargo Shed Venue Rep C…" at bounding box center [677, 195] width 395 height 28
select select "1291"
click at [480, 181] on select "Select Role Audio Bar Bar Runner Bar Training Box Office Cargo Shed Venue Rep C…" at bounding box center [677, 195] width 395 height 28
drag, startPoint x: 500, startPoint y: 264, endPoint x: 491, endPoint y: 263, distance: 9.2
click at [491, 263] on input "1" at bounding box center [677, 261] width 395 height 28
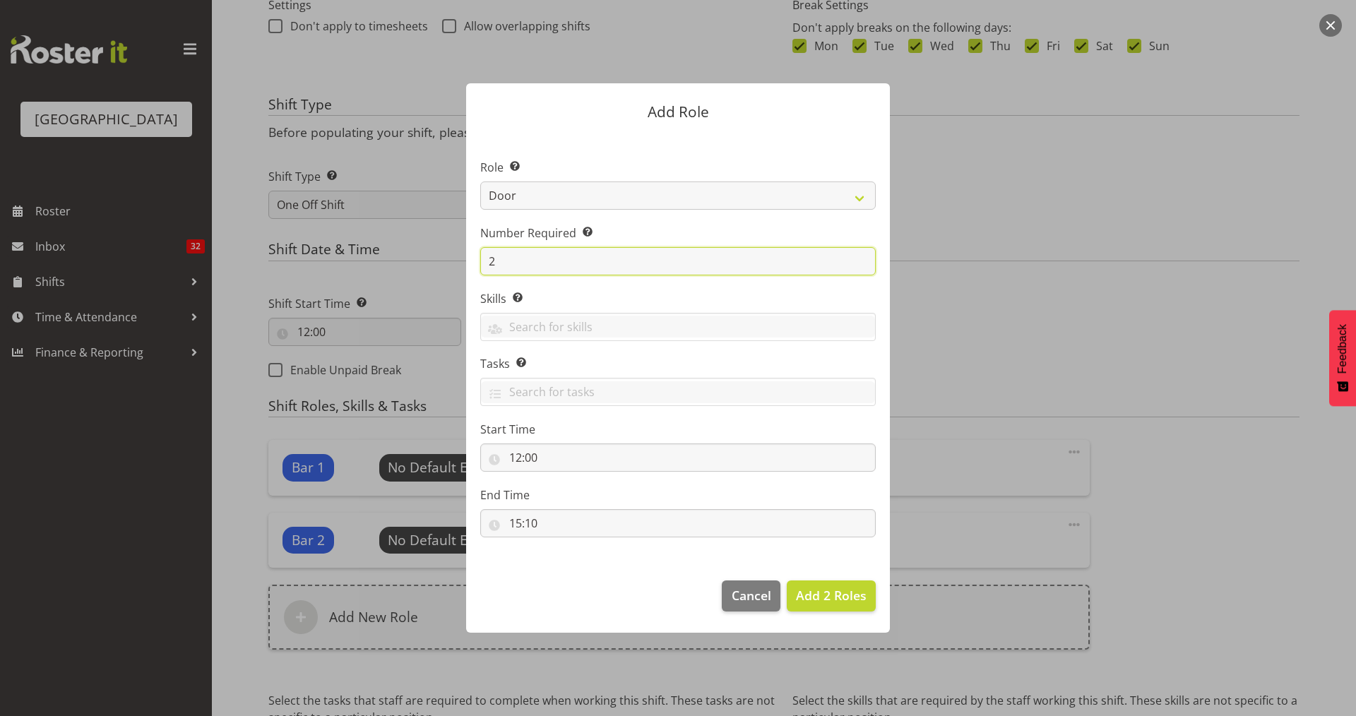
type input "2"
click at [703, 354] on section "Role Select the role you wish to add to the shift. Audio Bar Bar Runner Bar Tra…" at bounding box center [678, 349] width 424 height 432
click at [832, 595] on span "Add 2 Roles" at bounding box center [831, 595] width 71 height 17
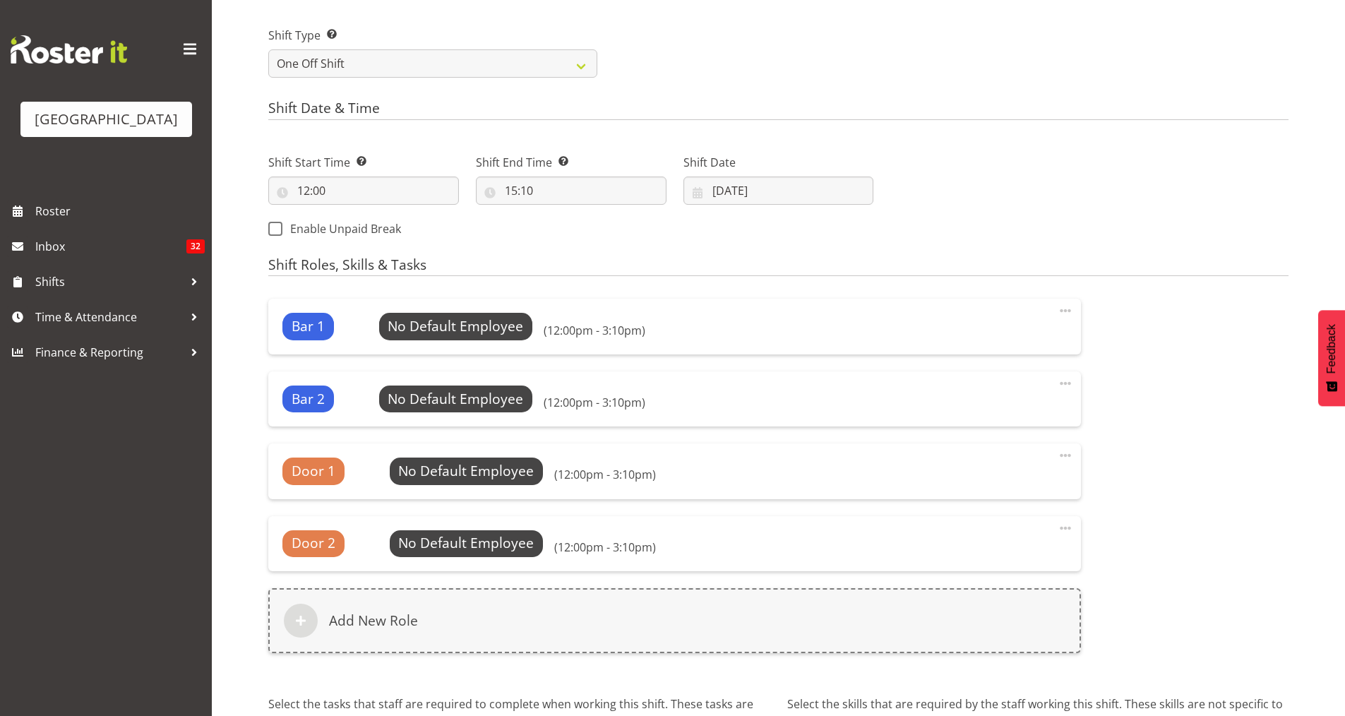
scroll to position [579, 0]
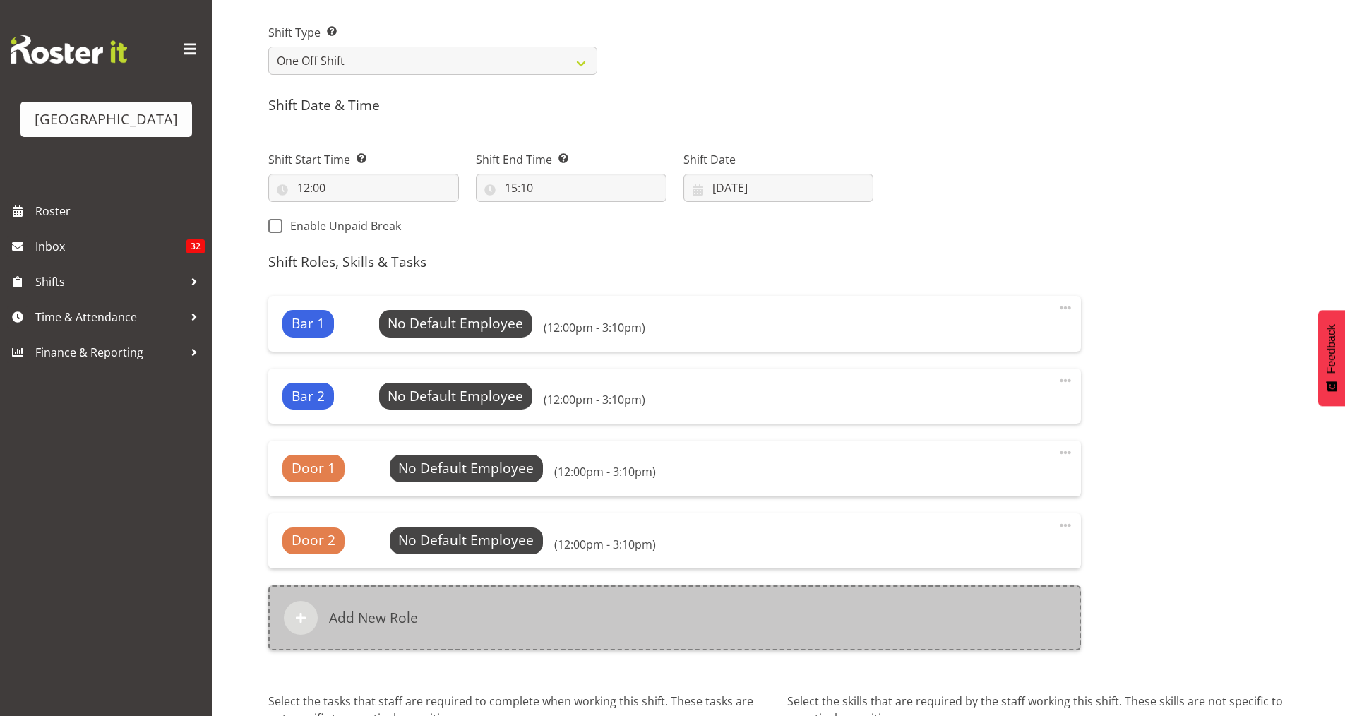
click at [479, 611] on div "Add New Role" at bounding box center [674, 617] width 813 height 65
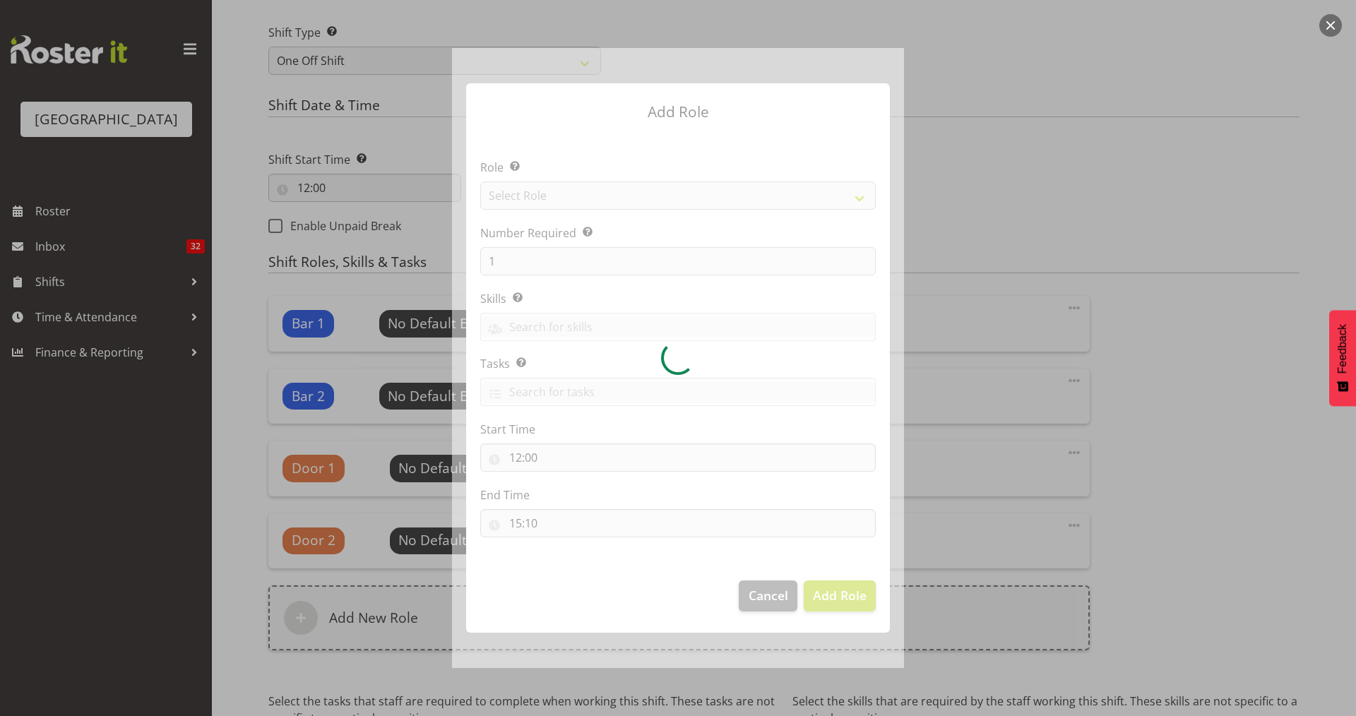
click at [854, 201] on div at bounding box center [678, 357] width 452 height 619
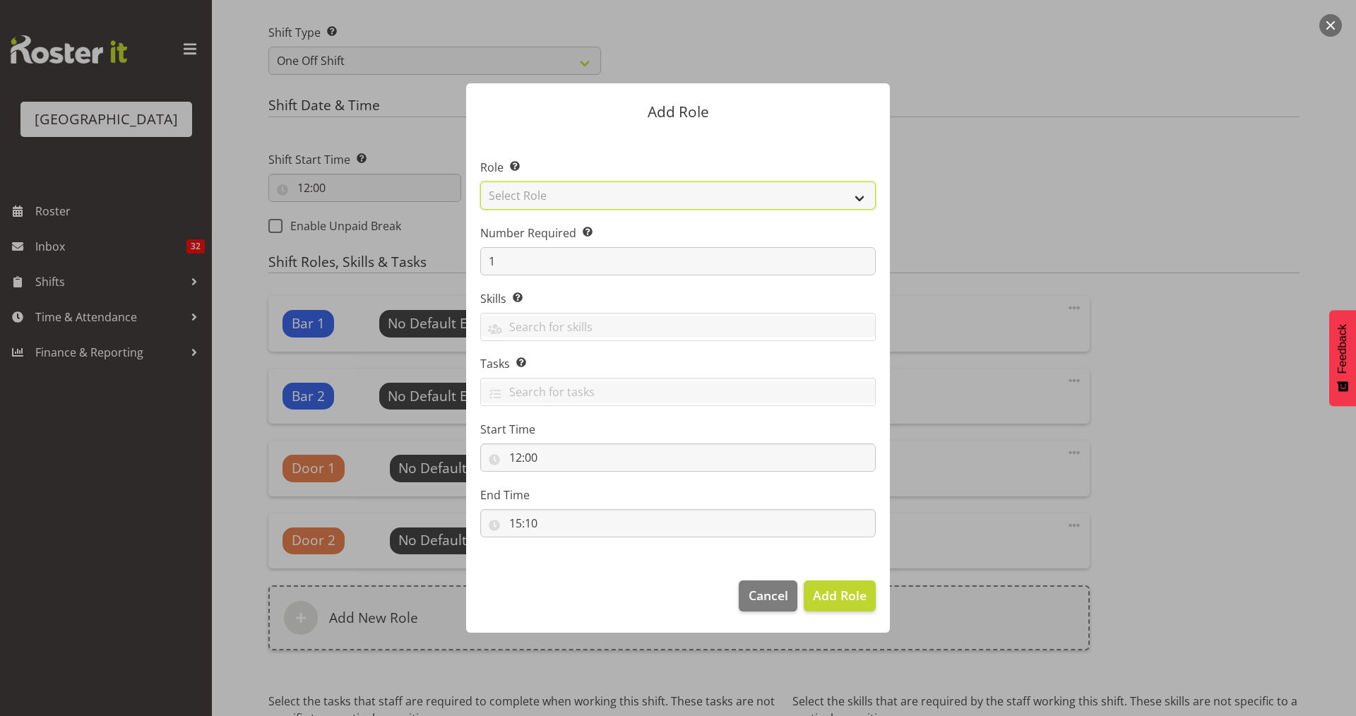
click at [863, 183] on select "Select Role Audio Bar Bar Runner Bar Training Box Office Cargo Shed Venue Rep C…" at bounding box center [677, 195] width 395 height 28
select select "1292"
click at [480, 181] on select "Select Role Audio Bar Bar Runner Bar Training Box Office Cargo Shed Venue Rep C…" at bounding box center [677, 195] width 395 height 28
drag, startPoint x: 498, startPoint y: 258, endPoint x: 458, endPoint y: 260, distance: 40.3
click at [458, 260] on div "Add Role Role Select the role you wish to add to the shift. Audio Bar Bar Runne…" at bounding box center [678, 357] width 452 height 619
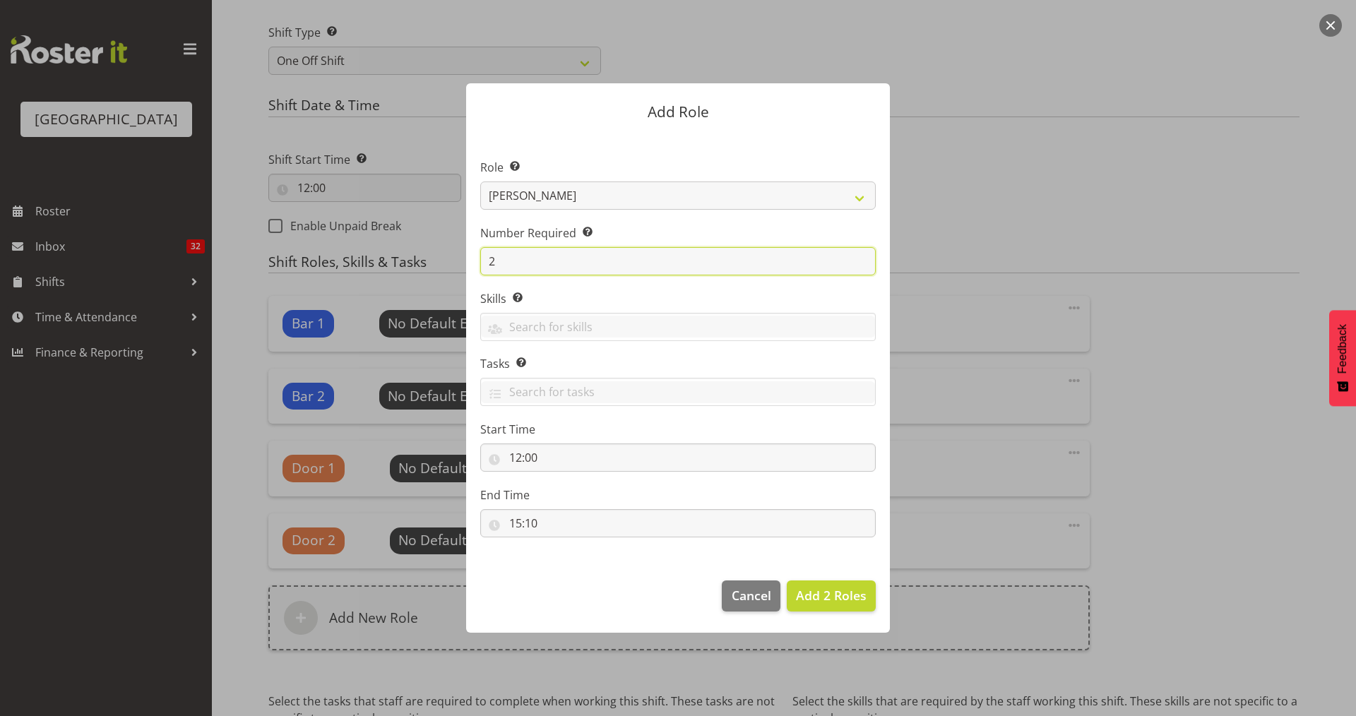
type input "2"
click at [739, 301] on label "Skills Selecting skills here means they are specific to this position. When sel…" at bounding box center [677, 298] width 395 height 17
click at [827, 599] on span "Add 2 Roles" at bounding box center [831, 595] width 71 height 17
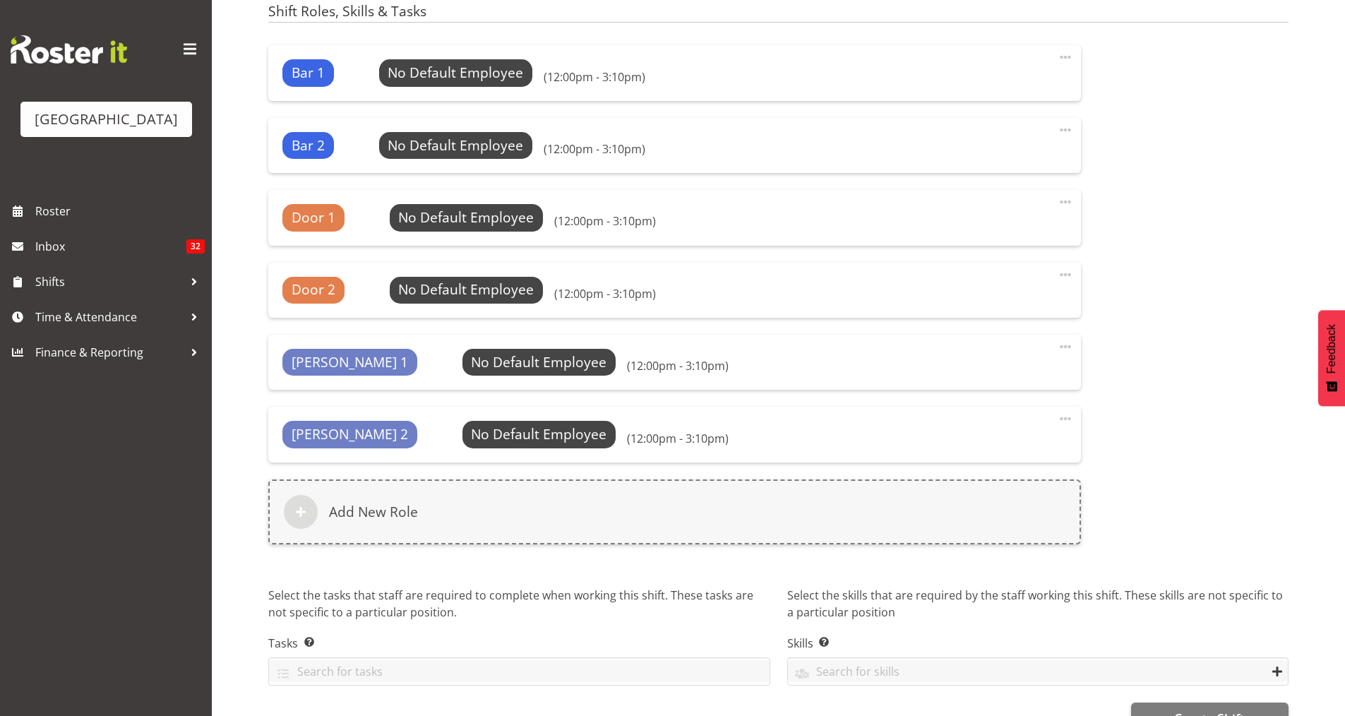
scroll to position [868, 0]
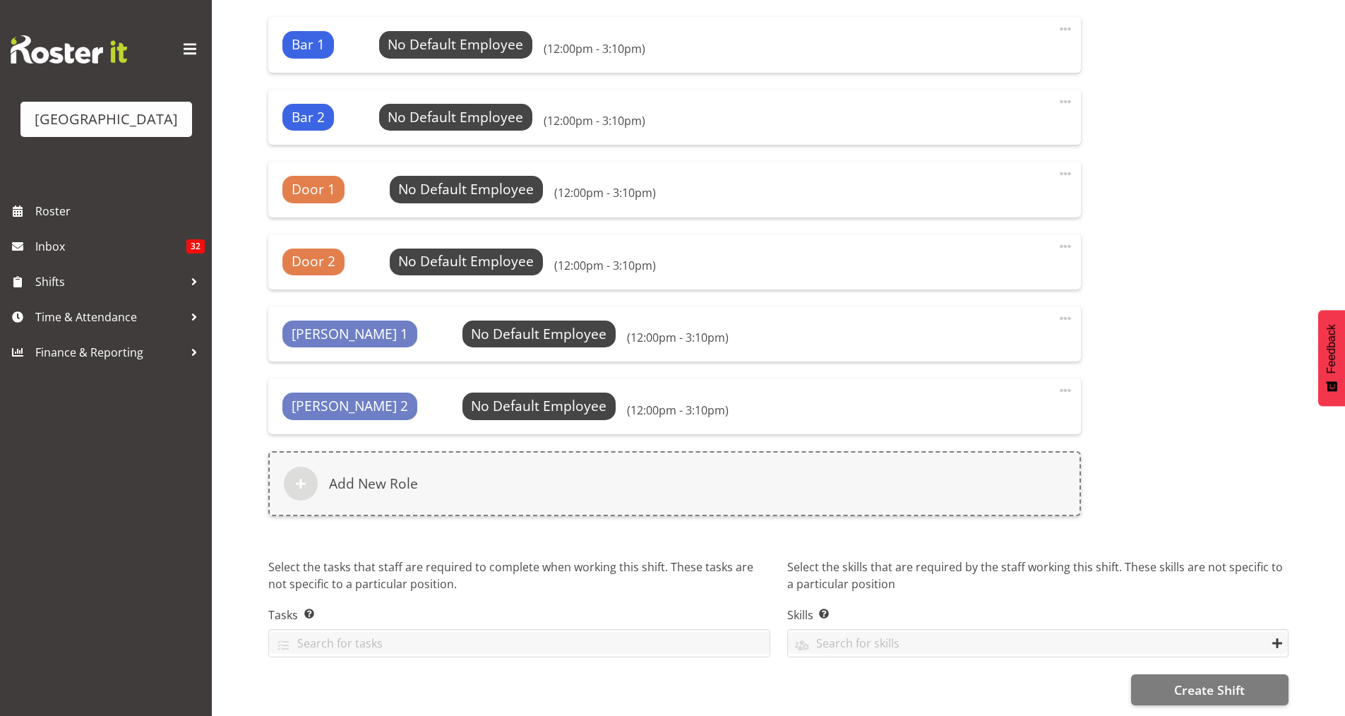
click at [1067, 310] on span at bounding box center [1065, 318] width 17 height 17
click at [986, 364] on link "Delete" at bounding box center [1006, 374] width 136 height 25
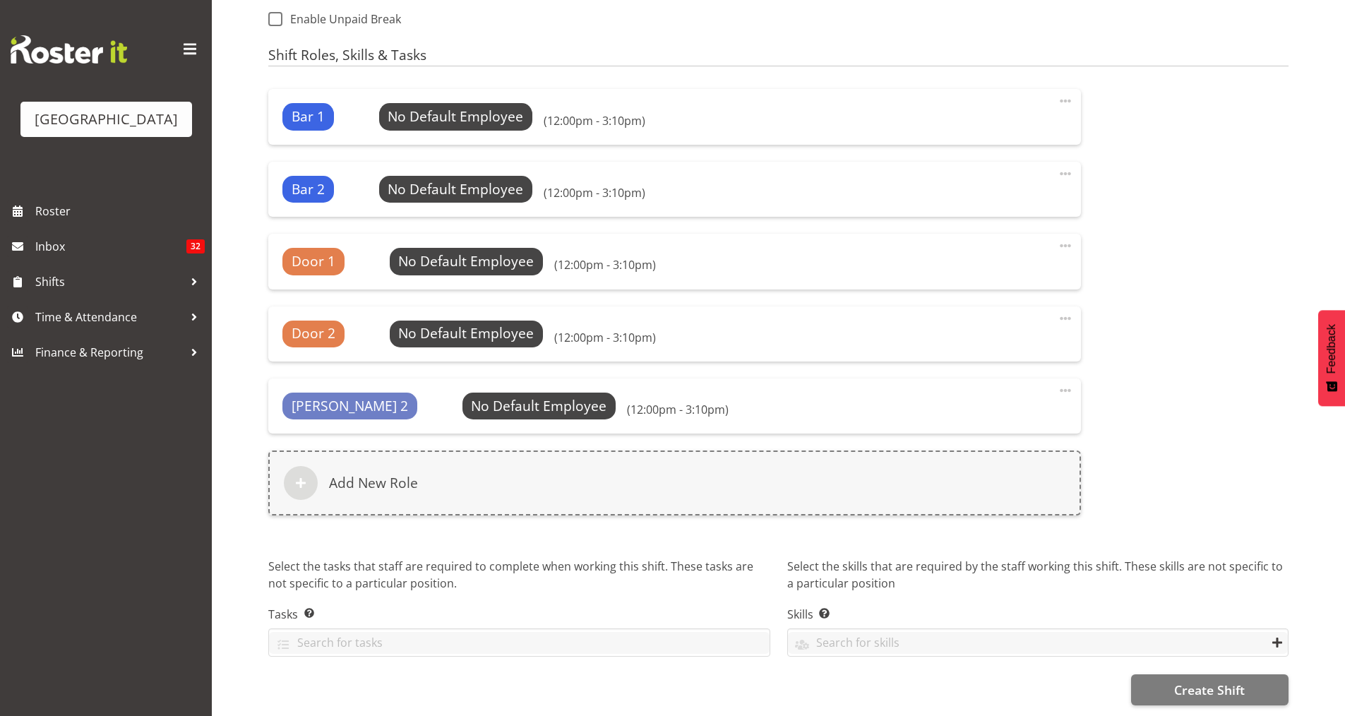
scroll to position [796, 0]
click at [1068, 310] on span at bounding box center [1065, 318] width 17 height 17
click at [971, 369] on link "Delete" at bounding box center [1006, 374] width 136 height 25
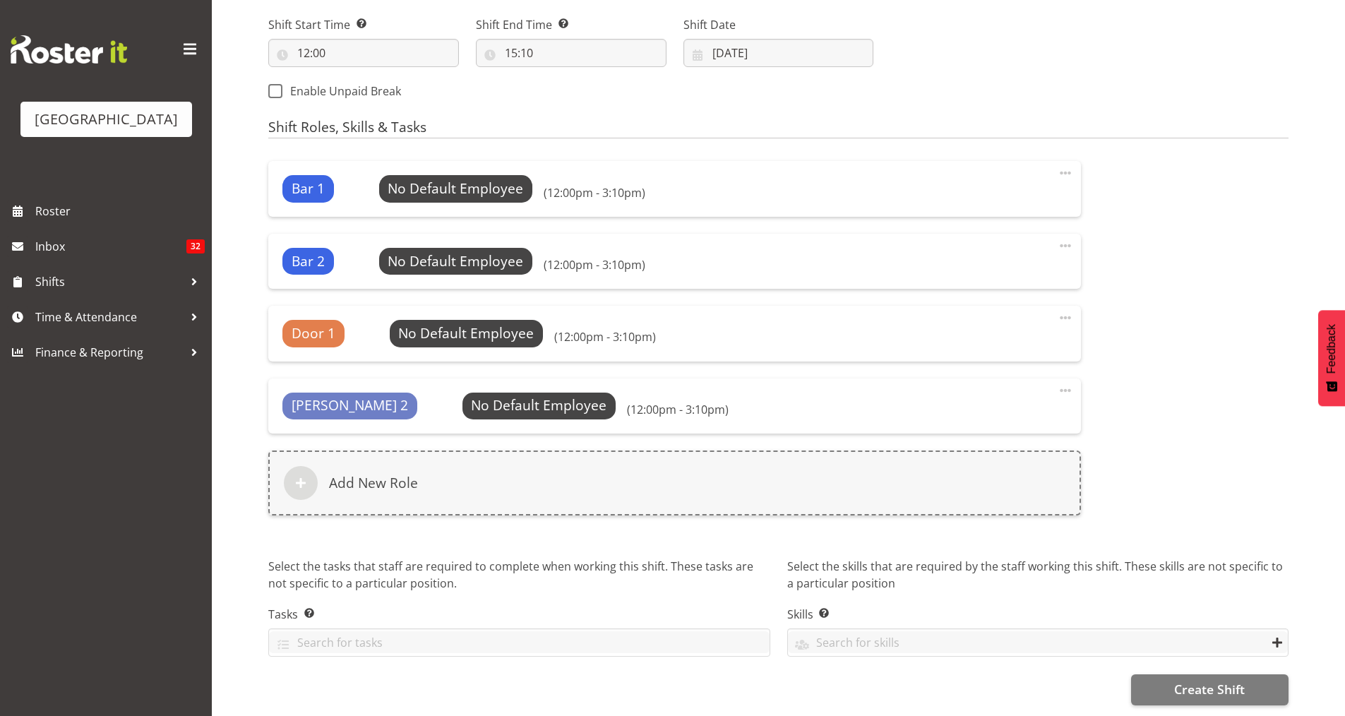
click at [1067, 382] on span at bounding box center [1065, 390] width 17 height 17
click at [975, 413] on link "Edit" at bounding box center [1006, 421] width 136 height 25
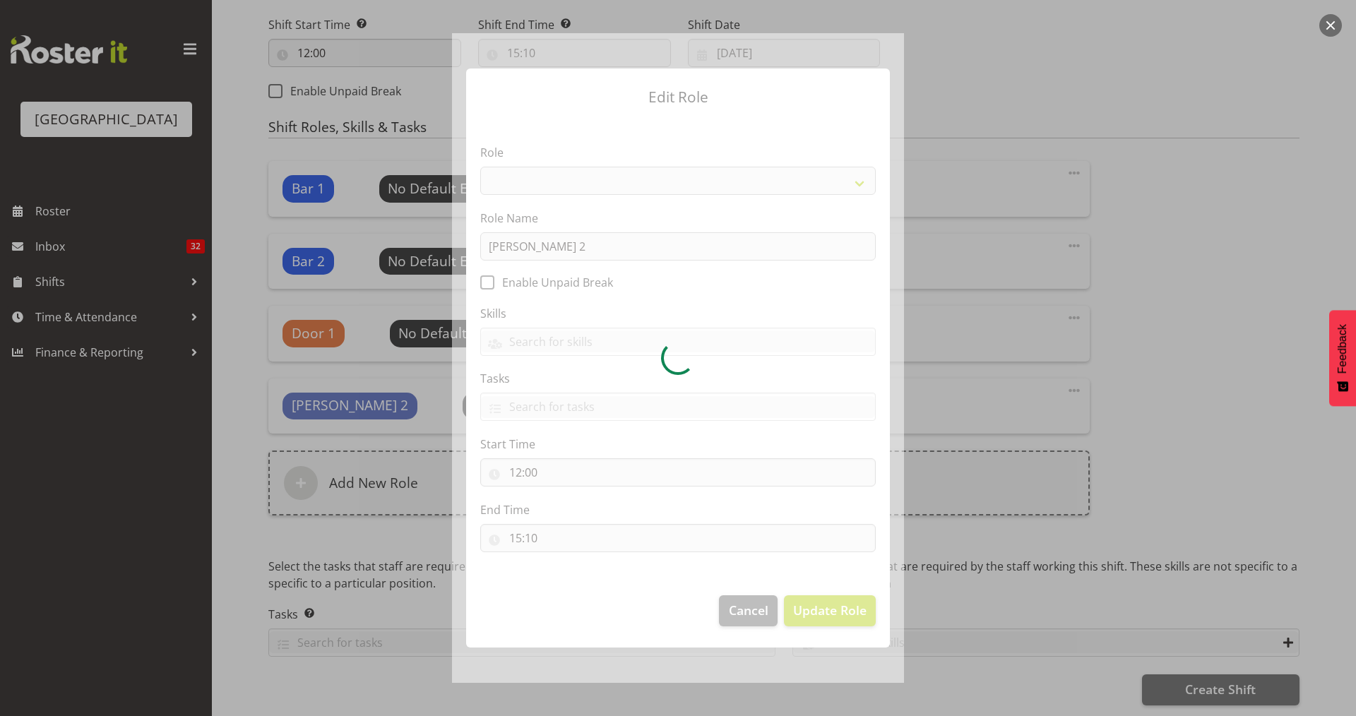
select select "1292"
click at [541, 247] on div at bounding box center [678, 357] width 452 height 649
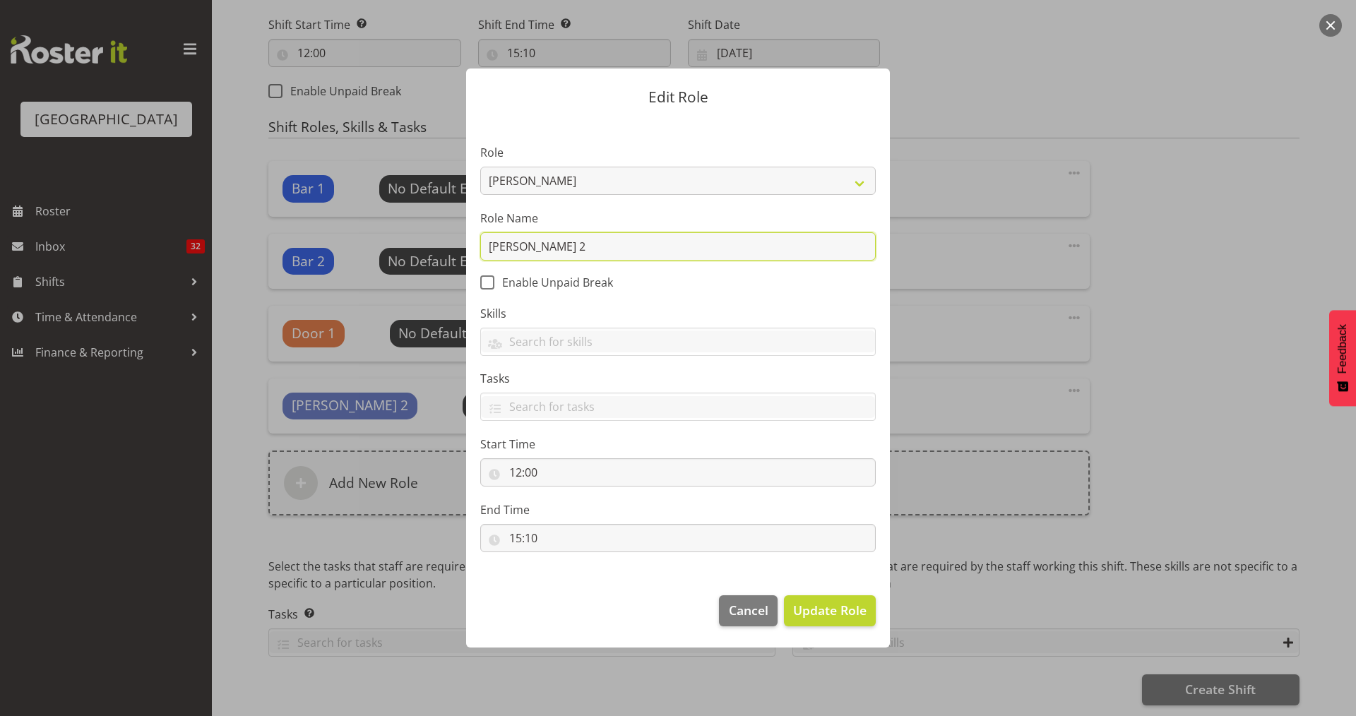
click at [541, 247] on input "[PERSON_NAME] 2" at bounding box center [677, 246] width 395 height 28
type input "[PERSON_NAME] 1"
click at [829, 611] on span "Update Role" at bounding box center [829, 610] width 73 height 18
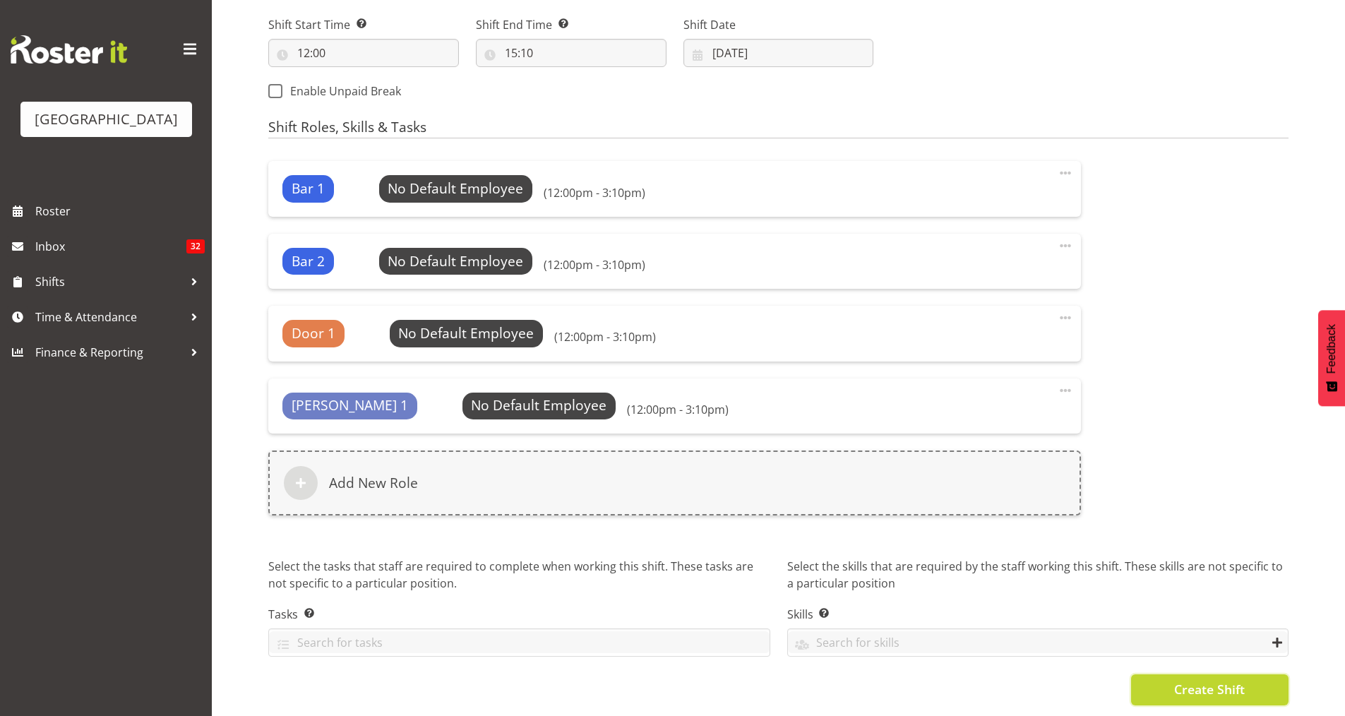
click at [1191, 680] on span "Create Shift" at bounding box center [1209, 689] width 71 height 18
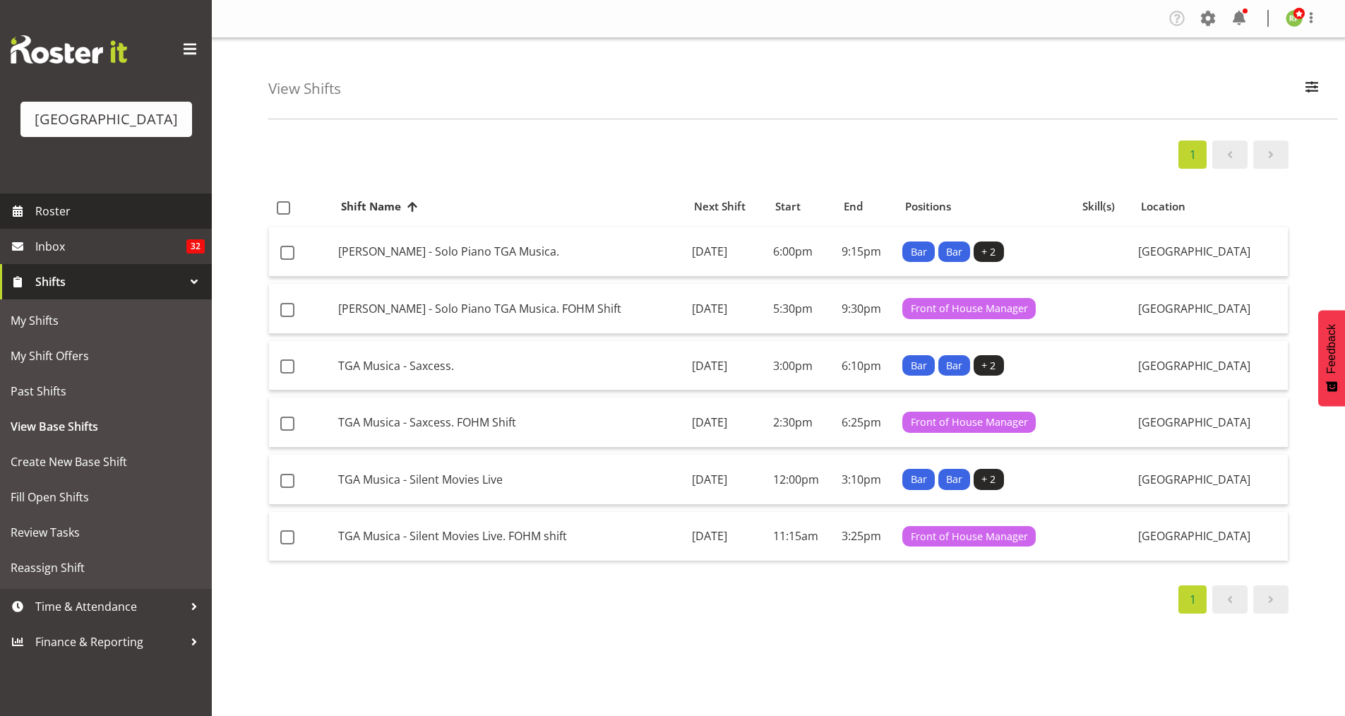
click at [73, 222] on span "Roster" at bounding box center [119, 211] width 169 height 21
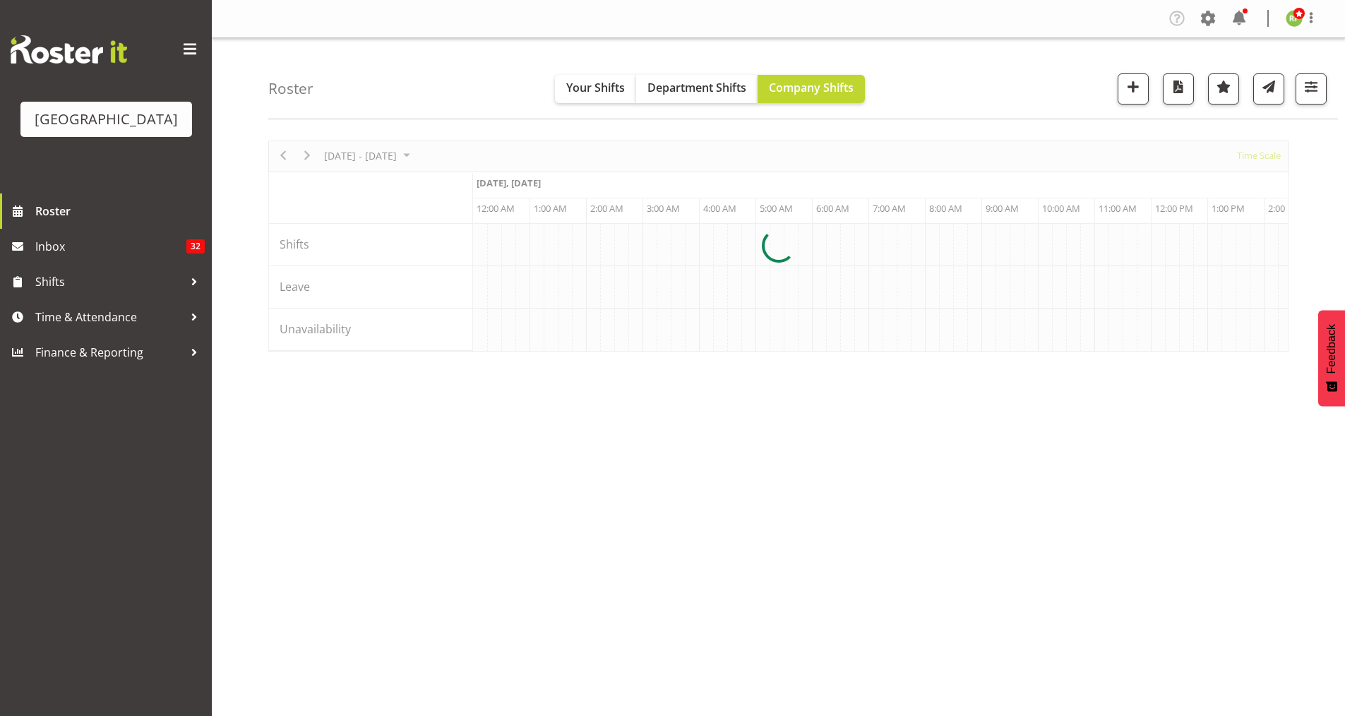
drag, startPoint x: 0, startPoint y: 0, endPoint x: 388, endPoint y: 170, distance: 423.9
click at [388, 170] on div at bounding box center [778, 245] width 1020 height 211
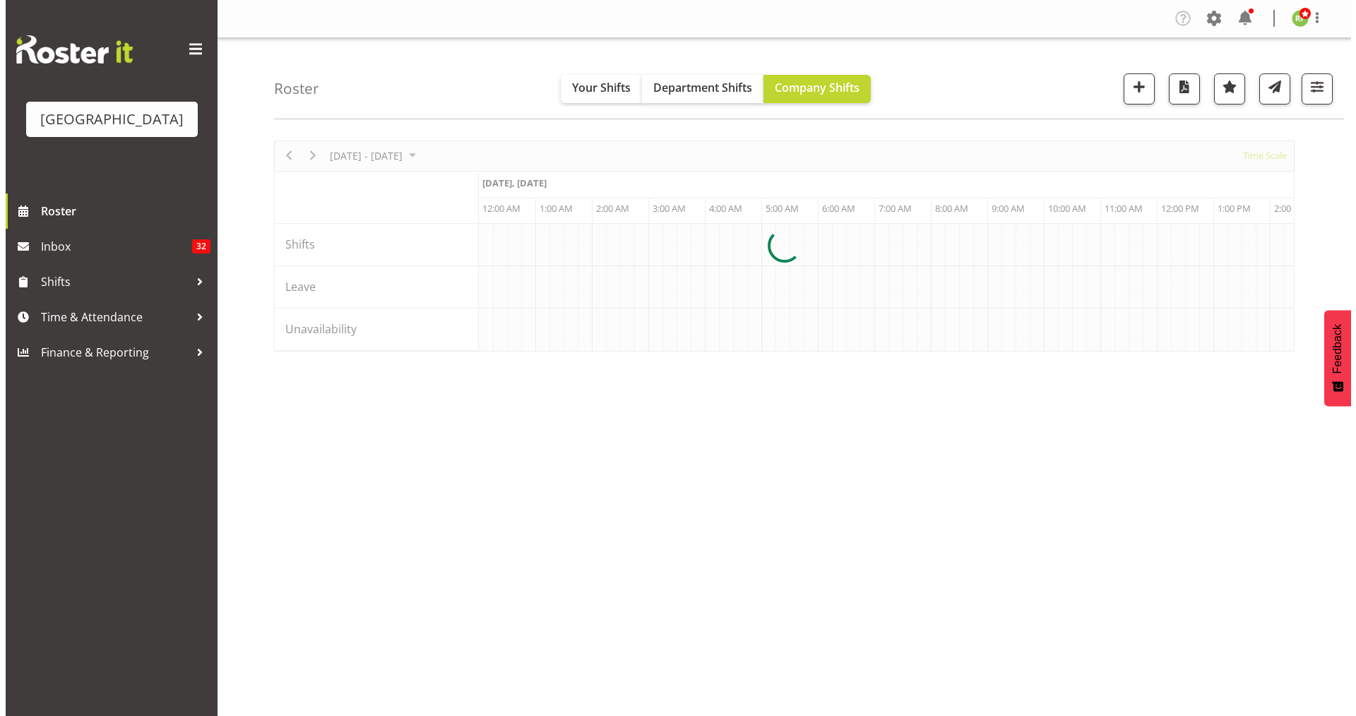
scroll to position [0, 5422]
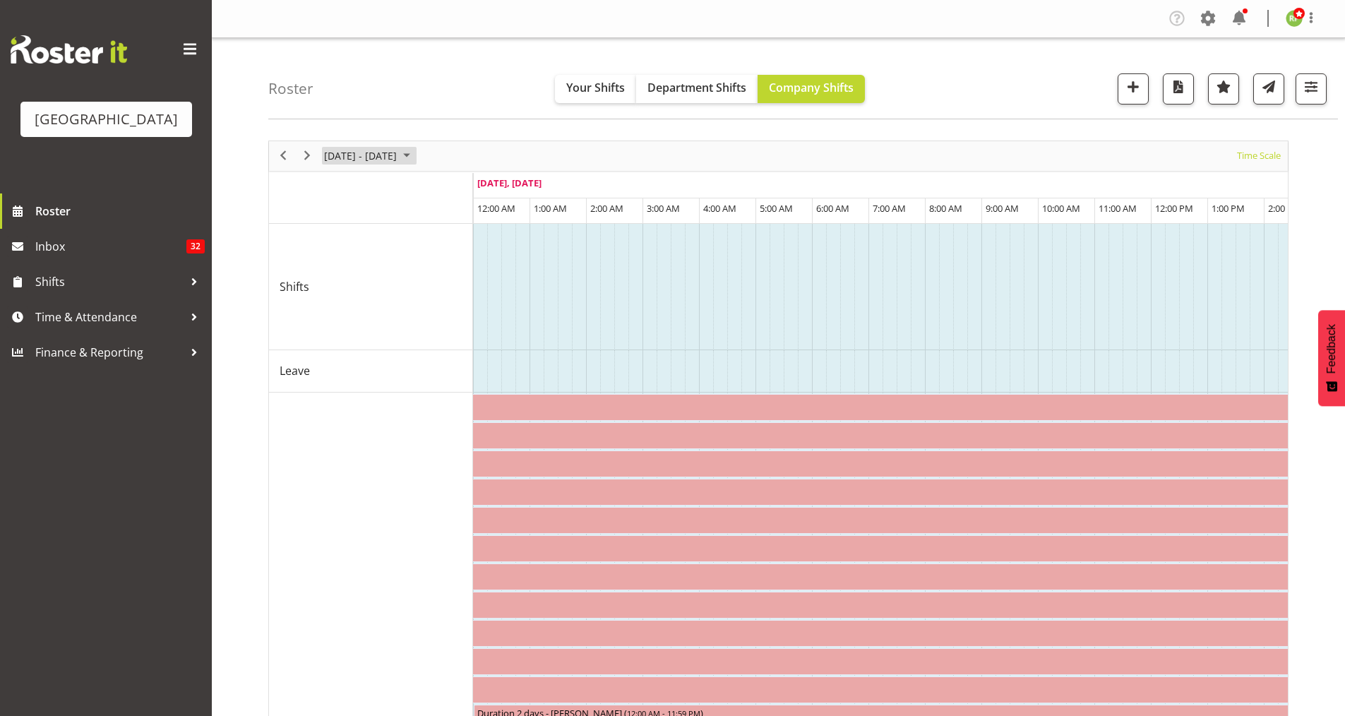
click at [398, 153] on span "August 18 - 24, 2025" at bounding box center [361, 156] width 76 height 18
click at [472, 188] on span "next month" at bounding box center [472, 191] width 25 height 25
click at [339, 289] on span "15" at bounding box center [338, 287] width 21 height 21
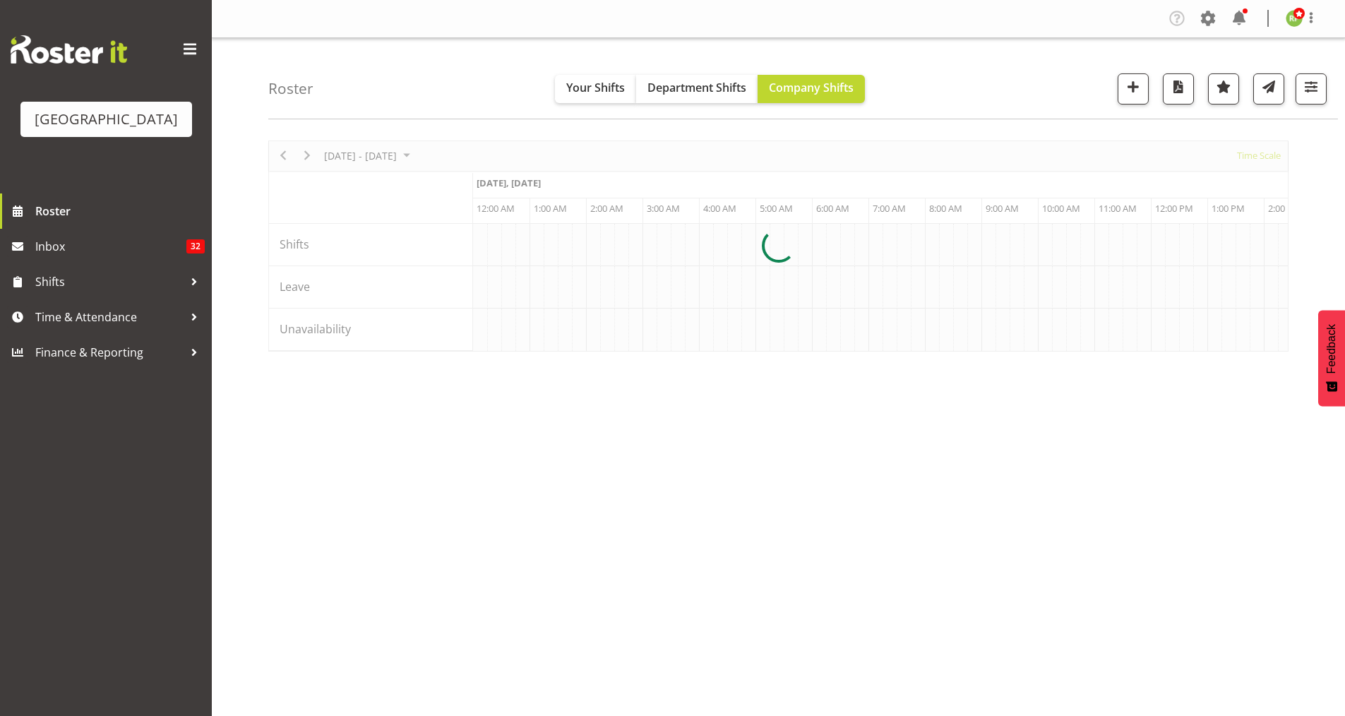
click at [1252, 155] on div at bounding box center [778, 245] width 1020 height 211
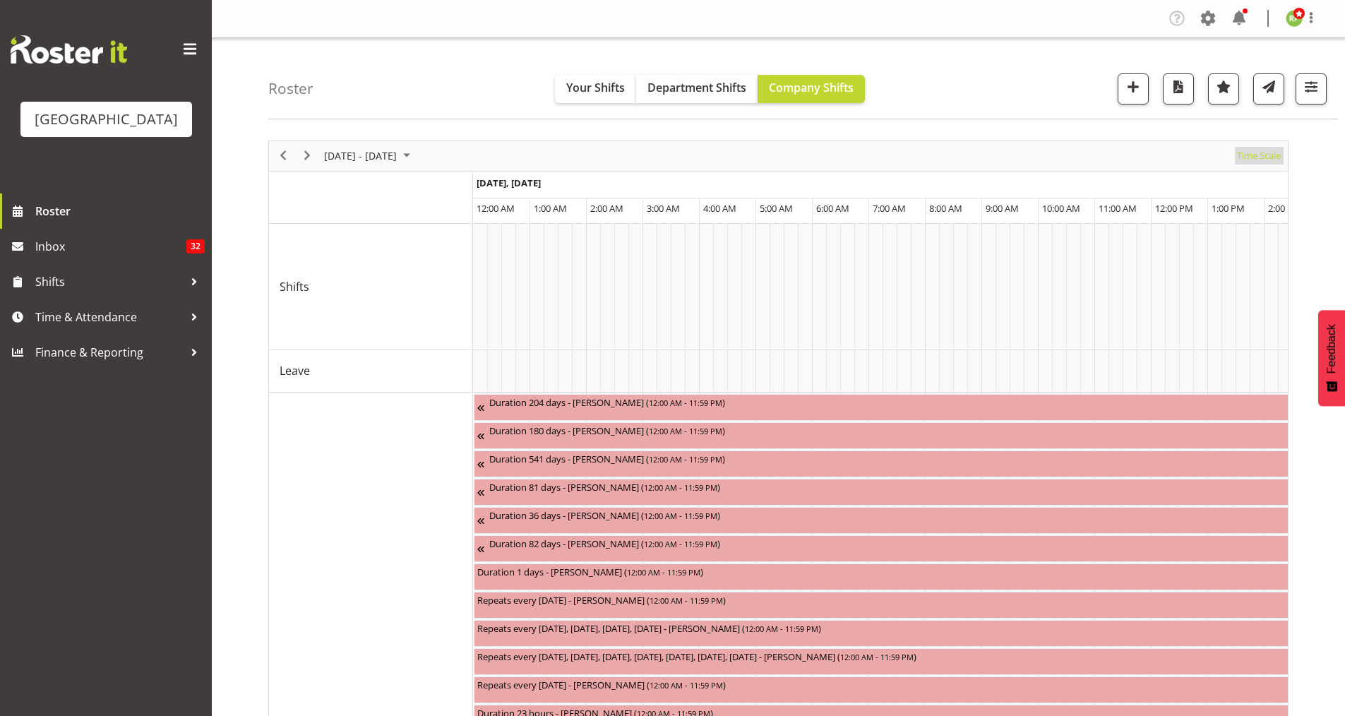
click at [1252, 155] on span "Time Scale" at bounding box center [1258, 156] width 47 height 18
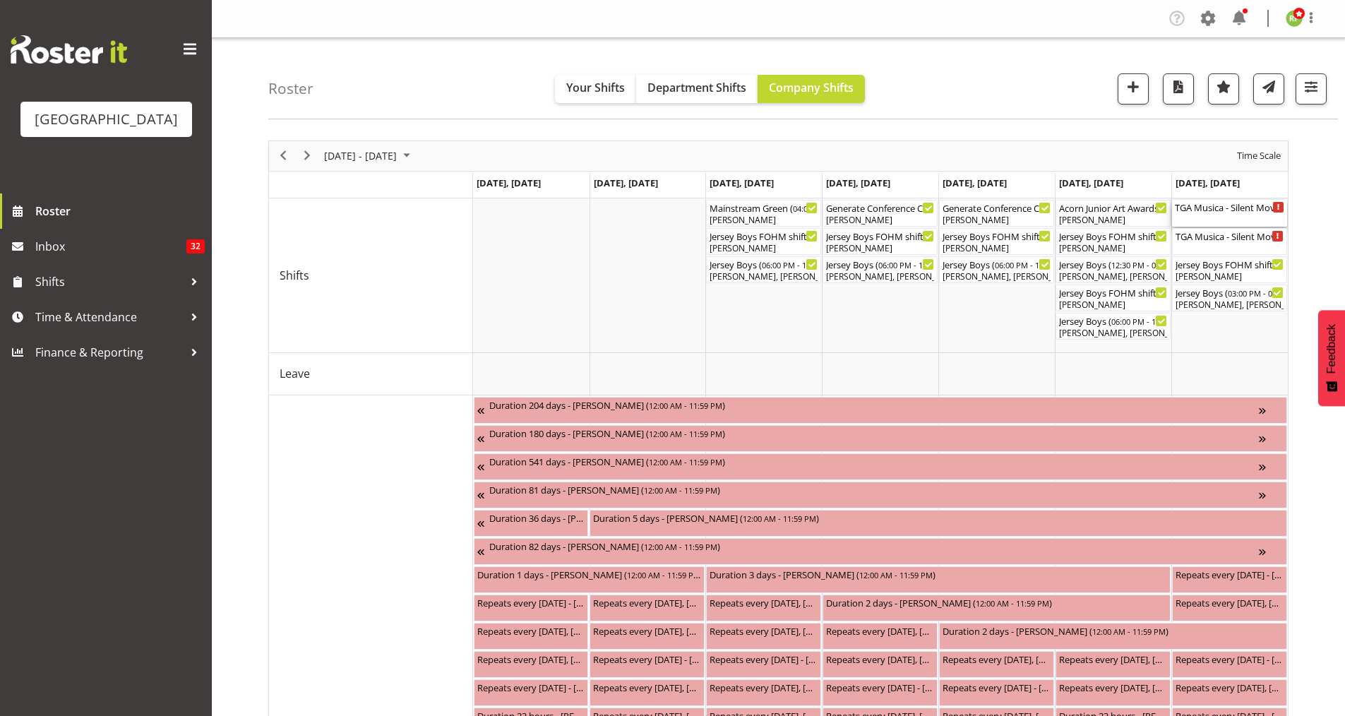
click at [1250, 213] on div "TGA Musica - Silent Movies Live. FOHM shift ( 11:15 AM - 03:25 PM )" at bounding box center [1229, 207] width 109 height 14
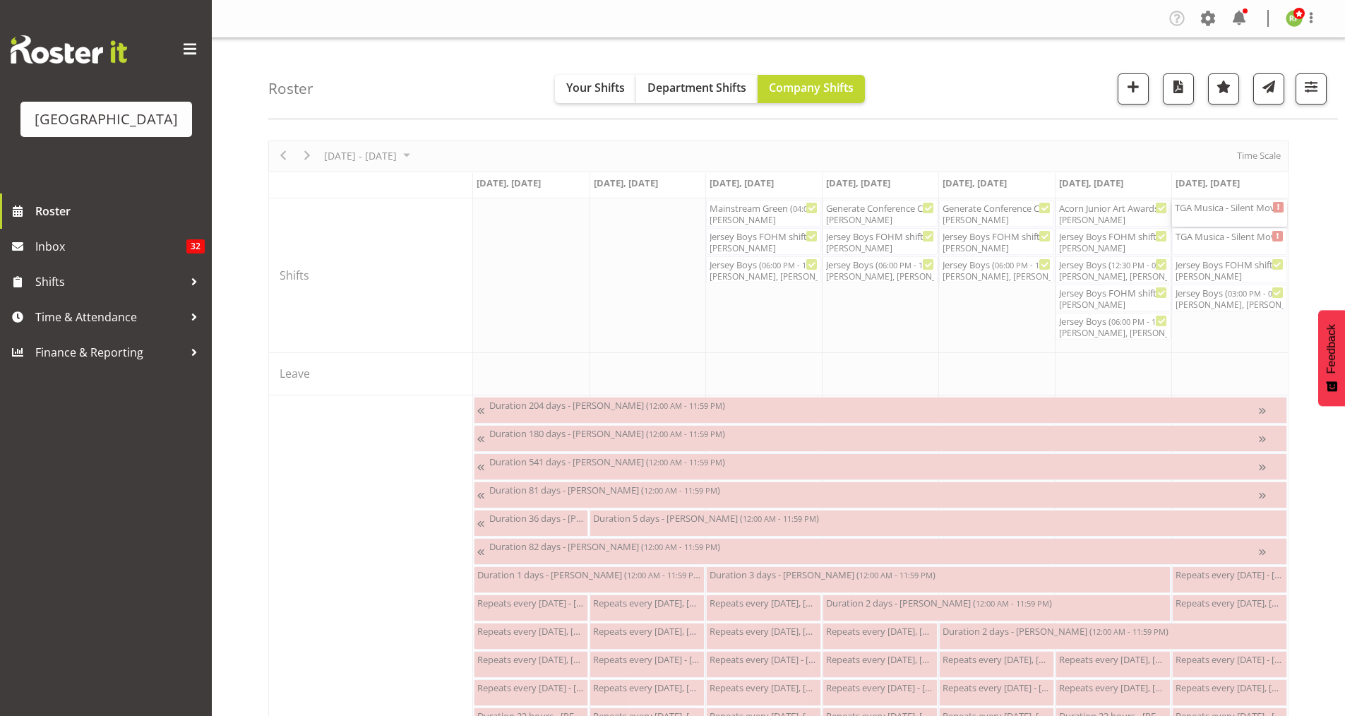
select select "8"
select select "2025"
select select "11"
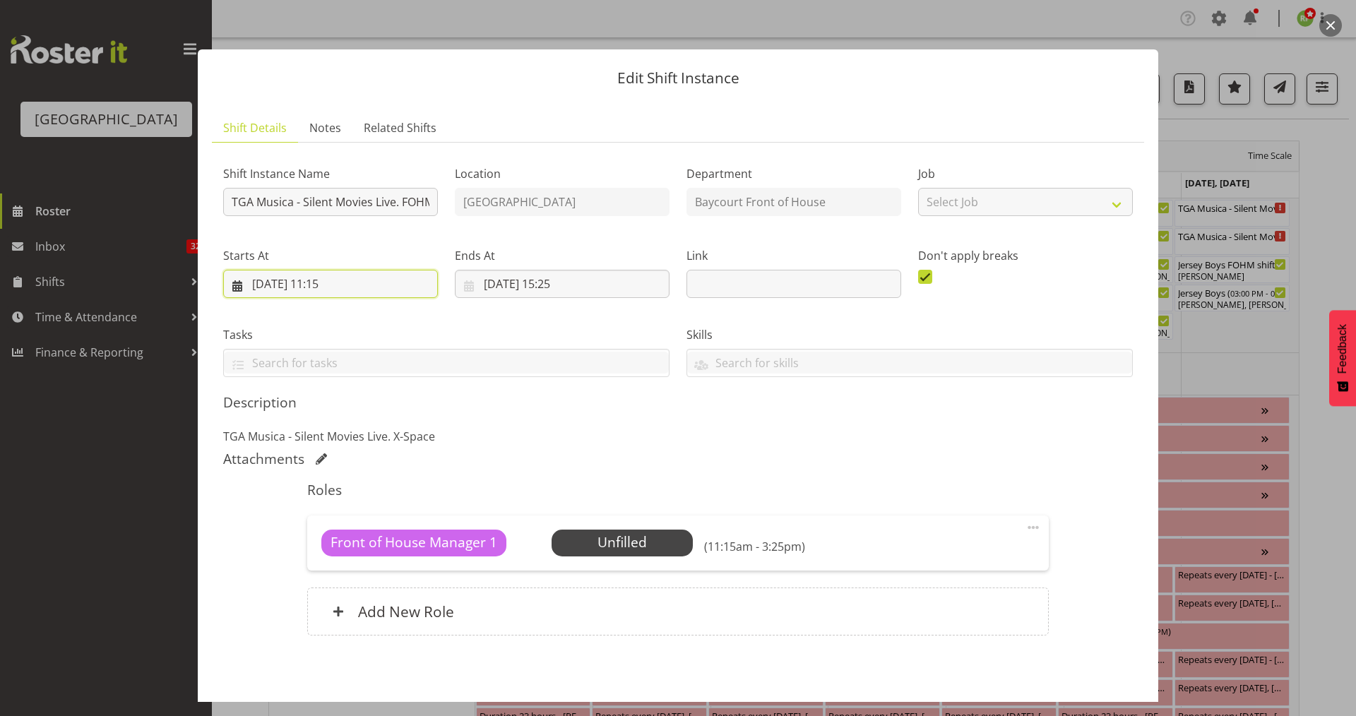
click at [335, 280] on input "21/09/2025, 11:15" at bounding box center [330, 284] width 215 height 28
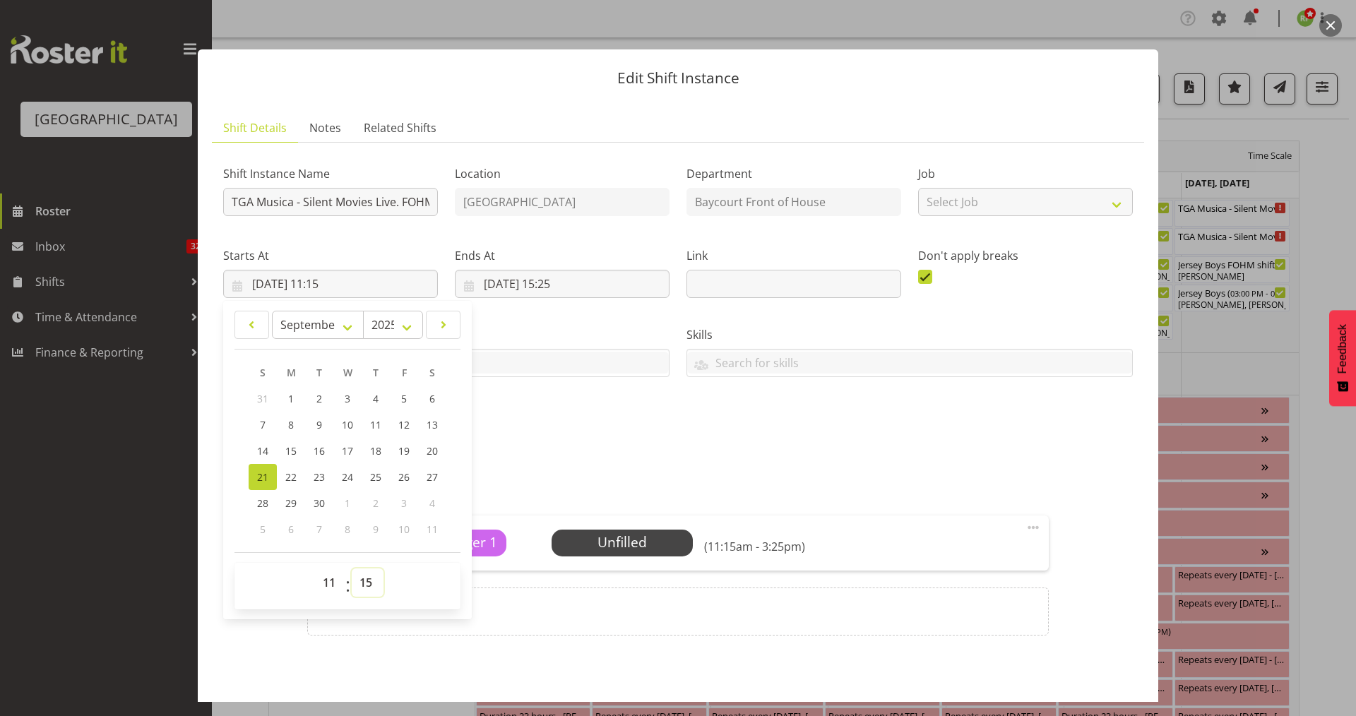
click at [379, 586] on select "00 01 02 03 04 05 06 07 08 09 10 11 12 13 14 15 16 17 18 19 20 21 22 23 24 25 2…" at bounding box center [368, 582] width 32 height 28
select select "30"
click at [352, 568] on select "00 01 02 03 04 05 06 07 08 09 10 11 12 13 14 15 16 17 18 19 20 21 22 23 24 25 2…" at bounding box center [368, 582] width 32 height 28
type input "21/09/2025, 11:30"
click at [510, 456] on div "Attachments" at bounding box center [677, 458] width 909 height 17
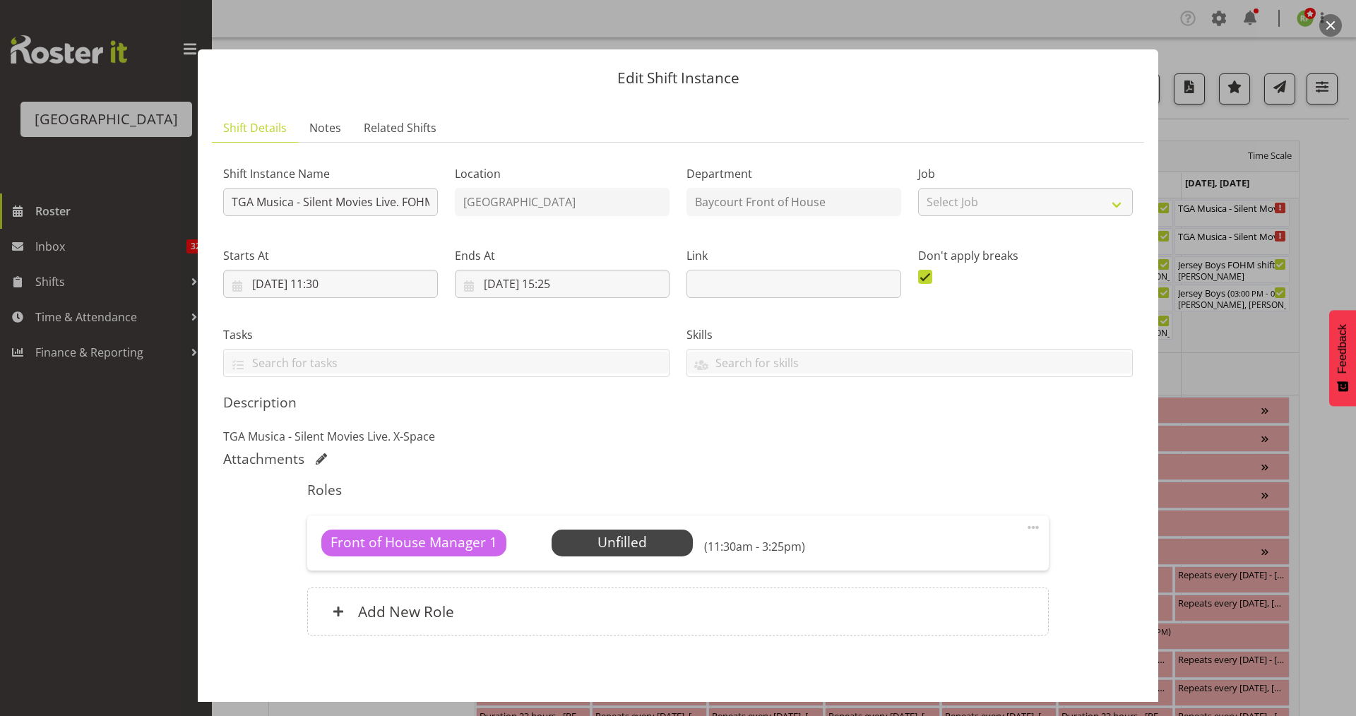
scroll to position [59, 0]
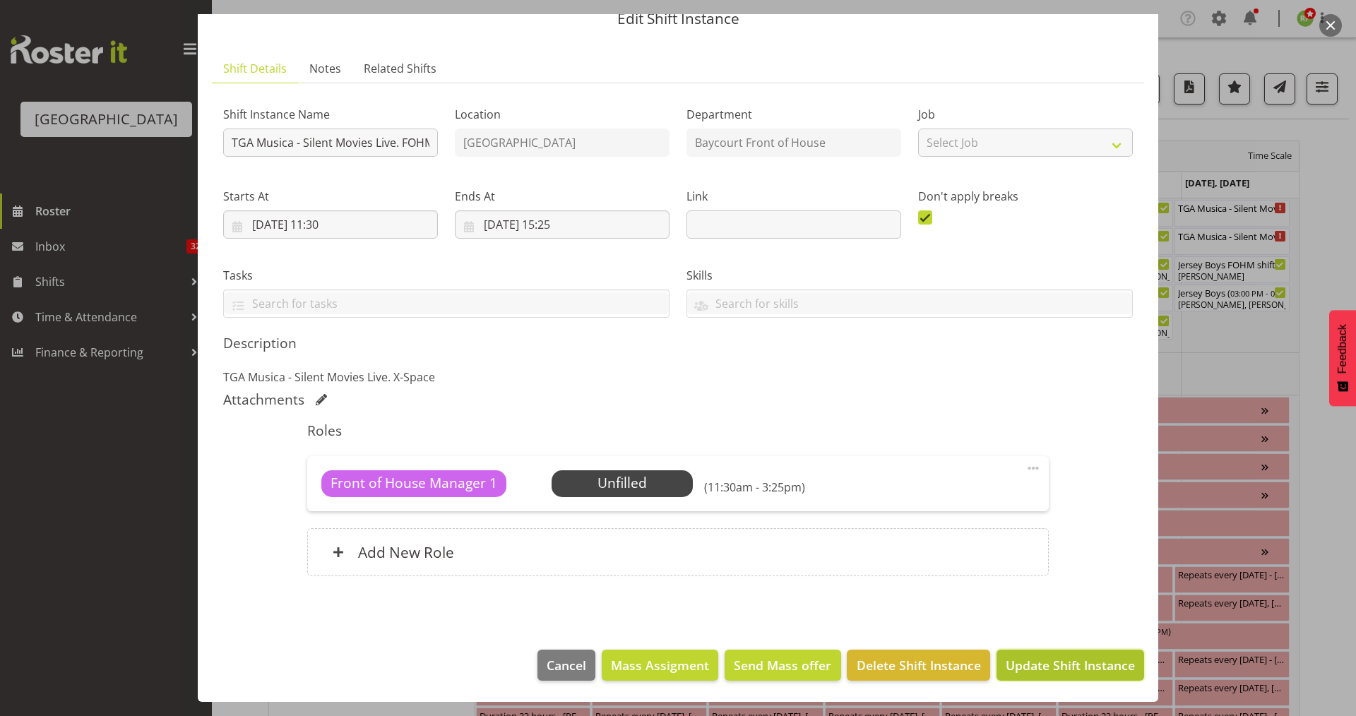
click at [1056, 669] on span "Update Shift Instance" at bounding box center [1069, 665] width 129 height 18
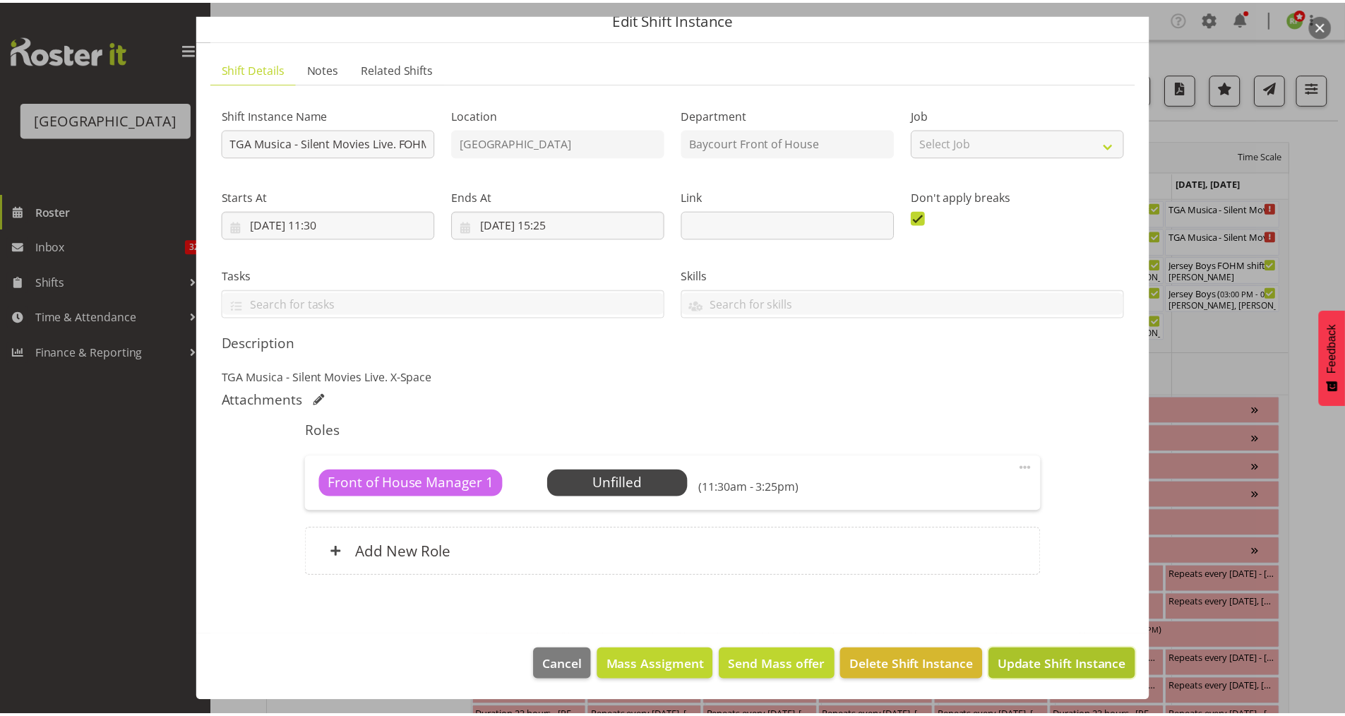
scroll to position [3, 0]
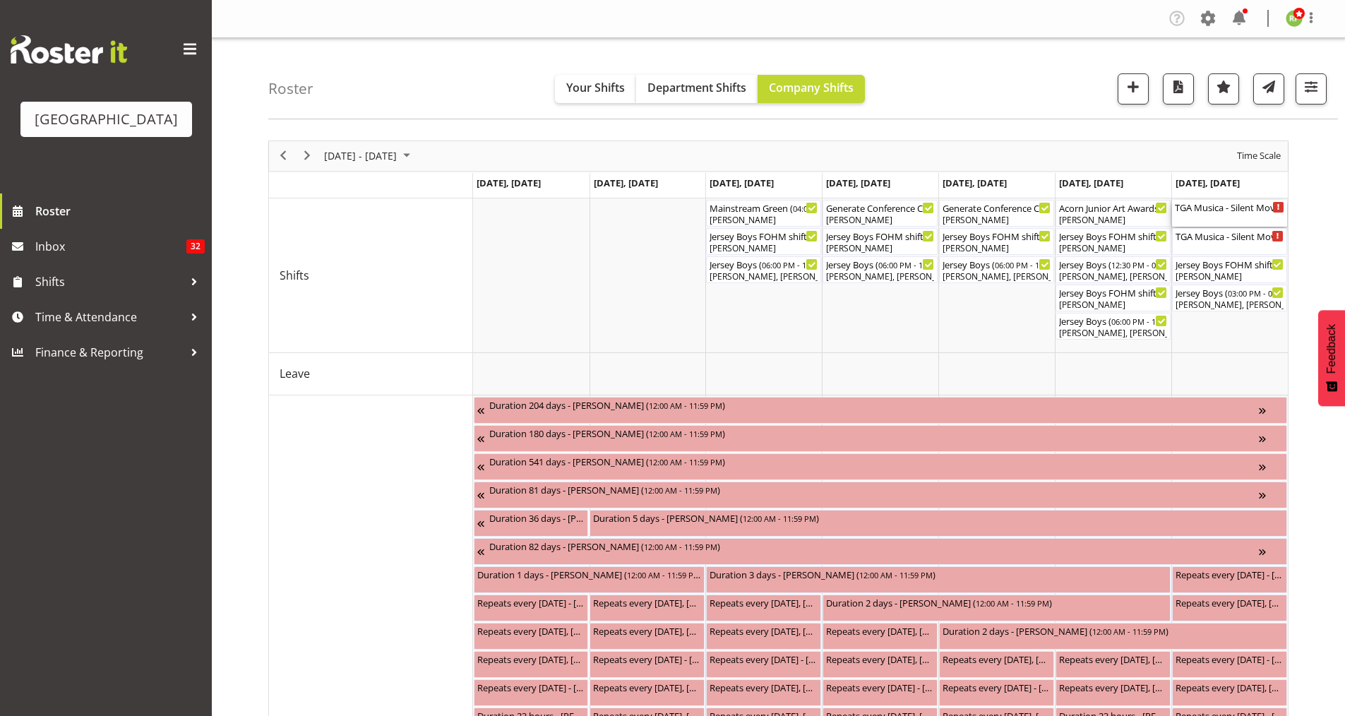
click at [1214, 217] on div "TGA Musica - Silent Movies Live. FOHM shift ( 11:30 AM - 03:25 PM )" at bounding box center [1229, 213] width 109 height 27
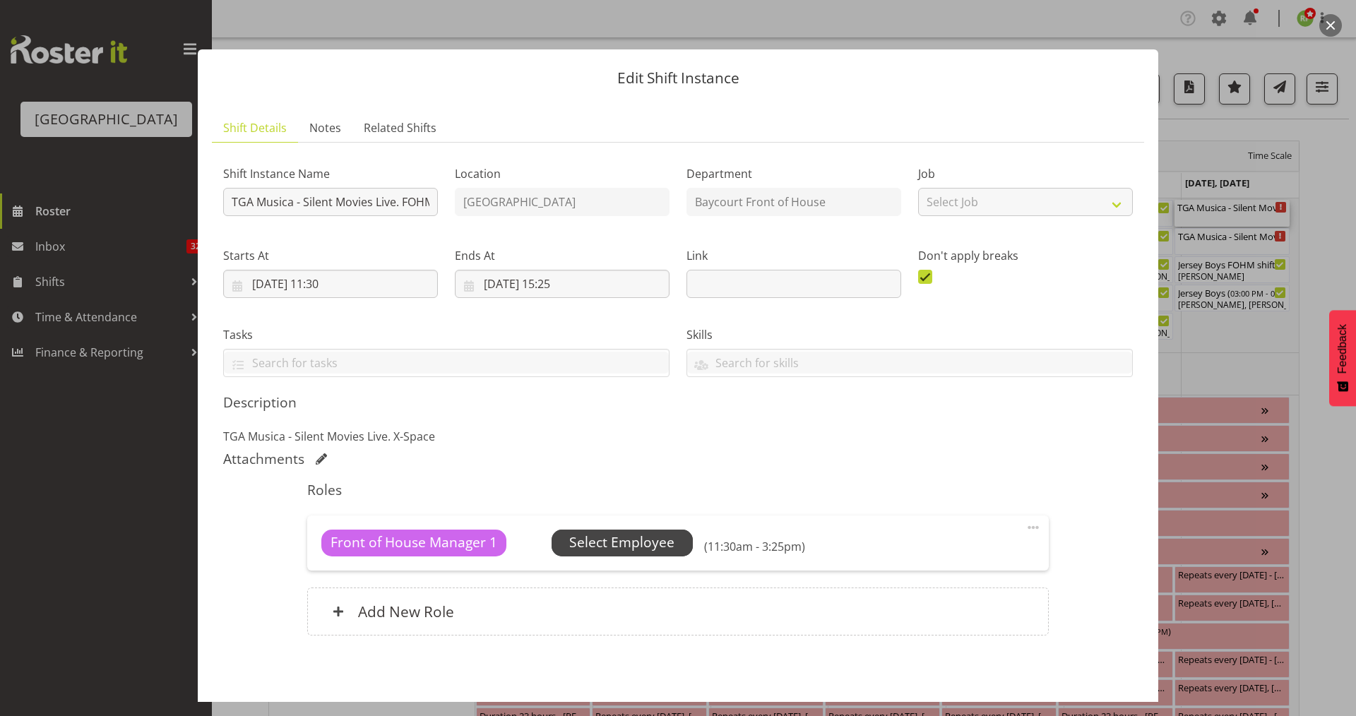
click at [609, 538] on span "Select Employee" at bounding box center [621, 542] width 105 height 20
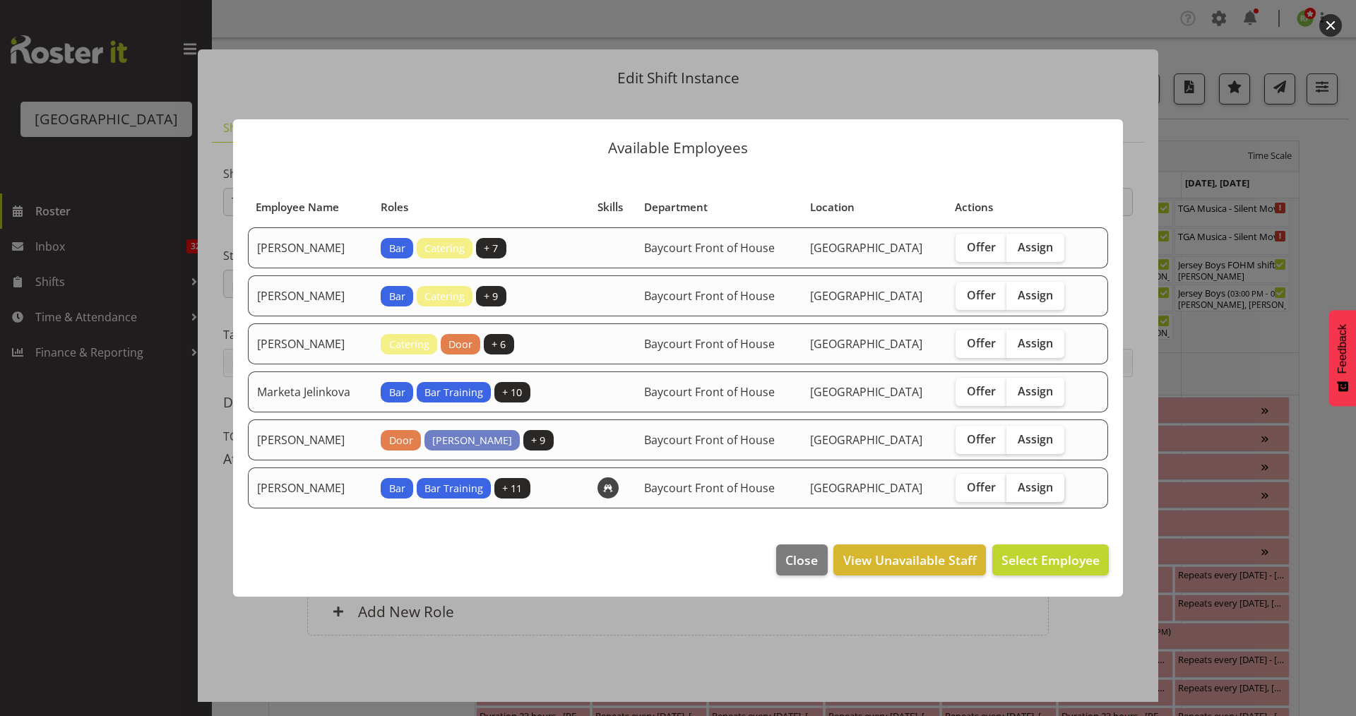
click at [1046, 484] on span "Assign" at bounding box center [1034, 487] width 35 height 14
click at [1015, 484] on input "Assign" at bounding box center [1010, 486] width 9 height 9
checkbox input "true"
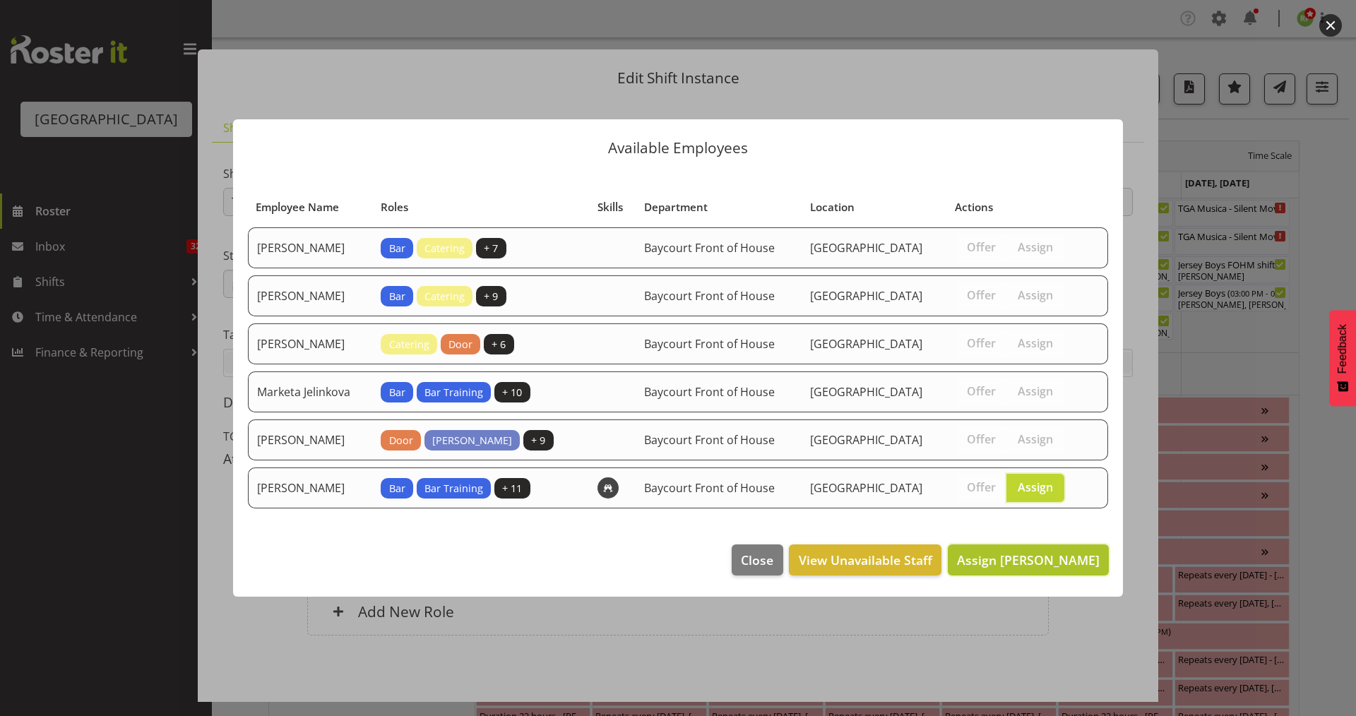
click at [1053, 563] on span "Assign Valerie Donaldson" at bounding box center [1028, 559] width 143 height 17
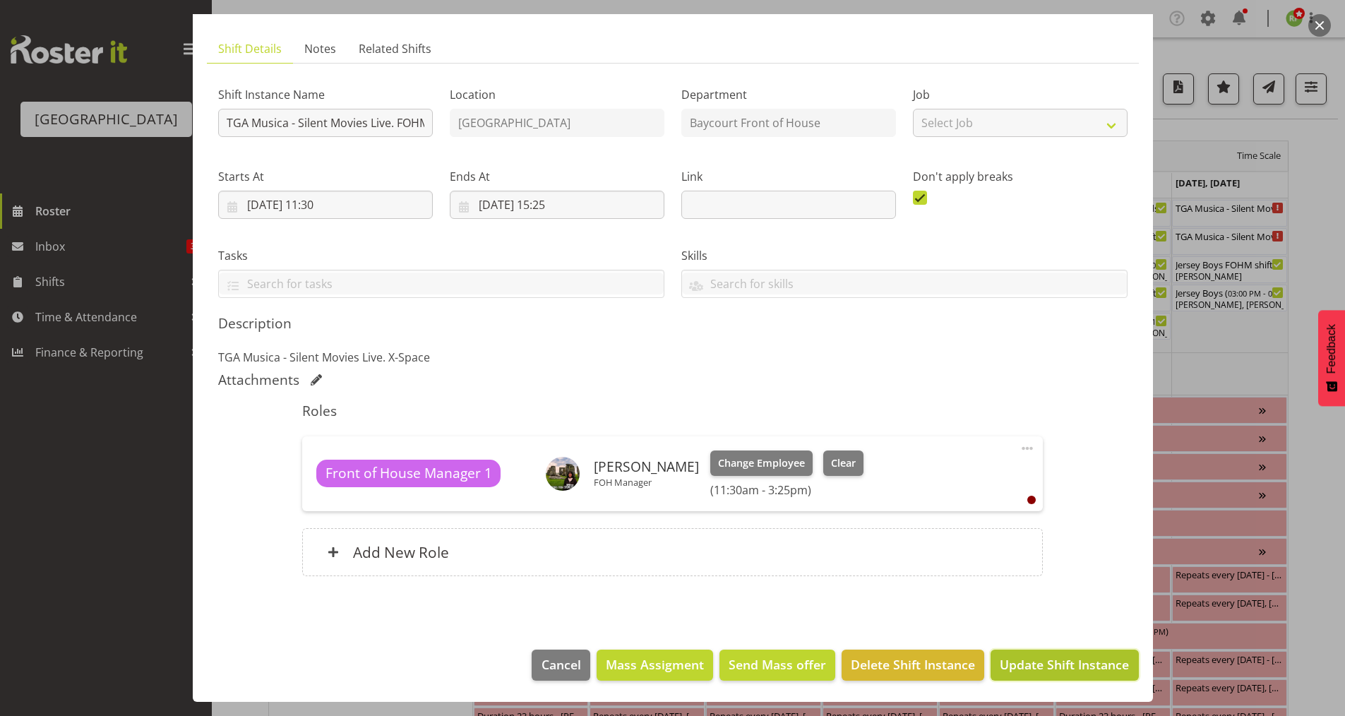
click at [1055, 657] on span "Update Shift Instance" at bounding box center [1064, 664] width 129 height 18
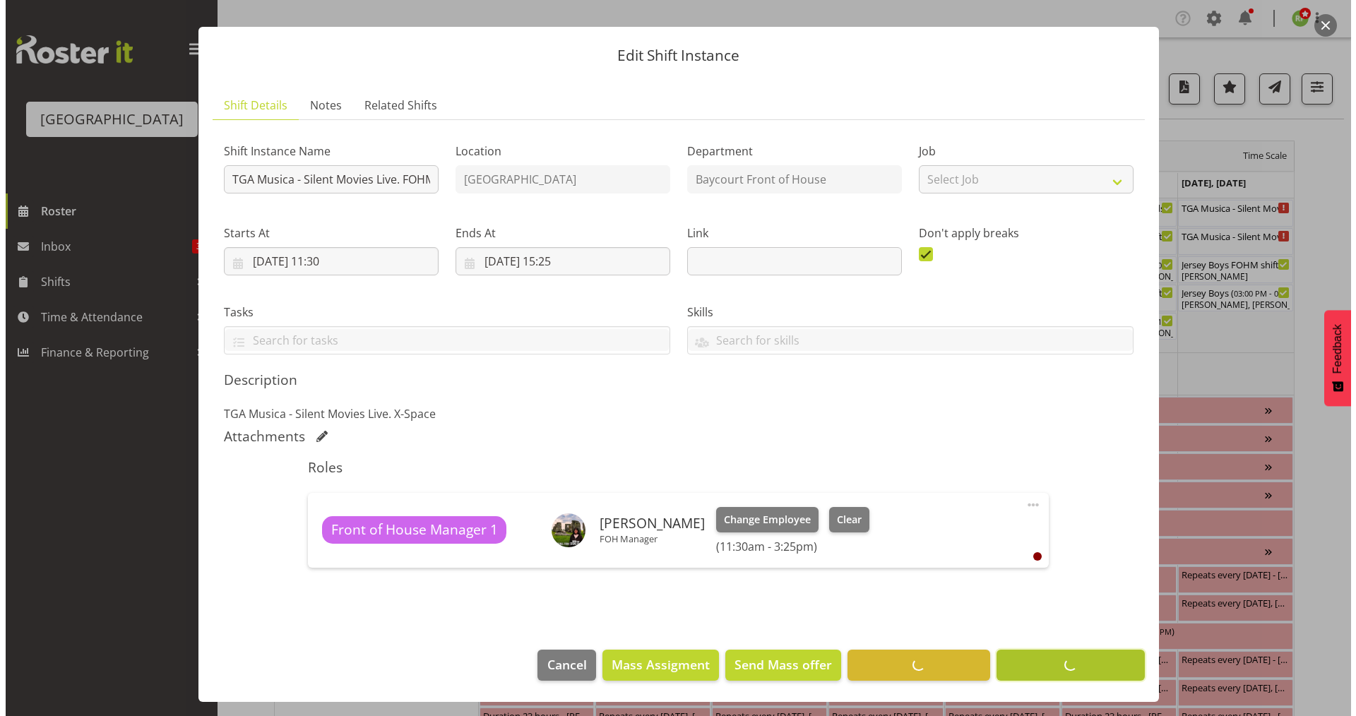
scroll to position [23, 0]
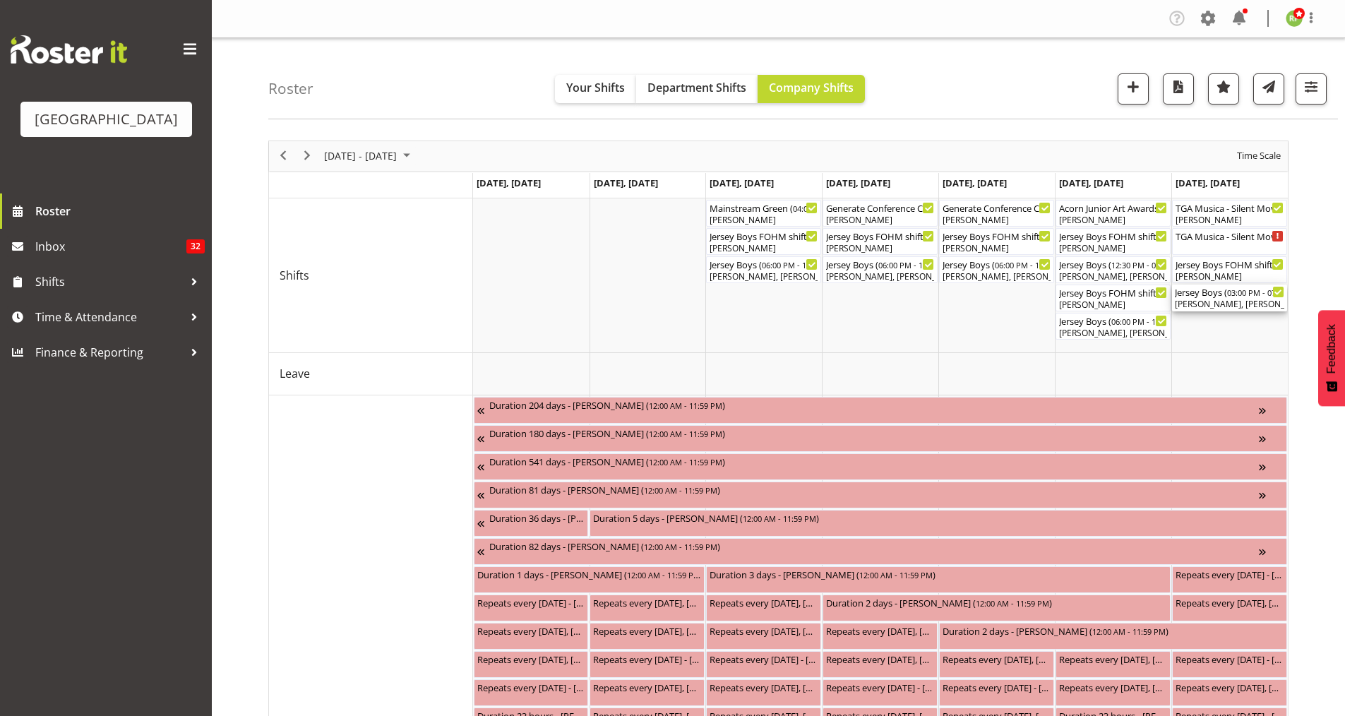
click at [1217, 297] on div "Jersey Boys ( 03:00 PM - 07:10 PM )" at bounding box center [1229, 292] width 109 height 14
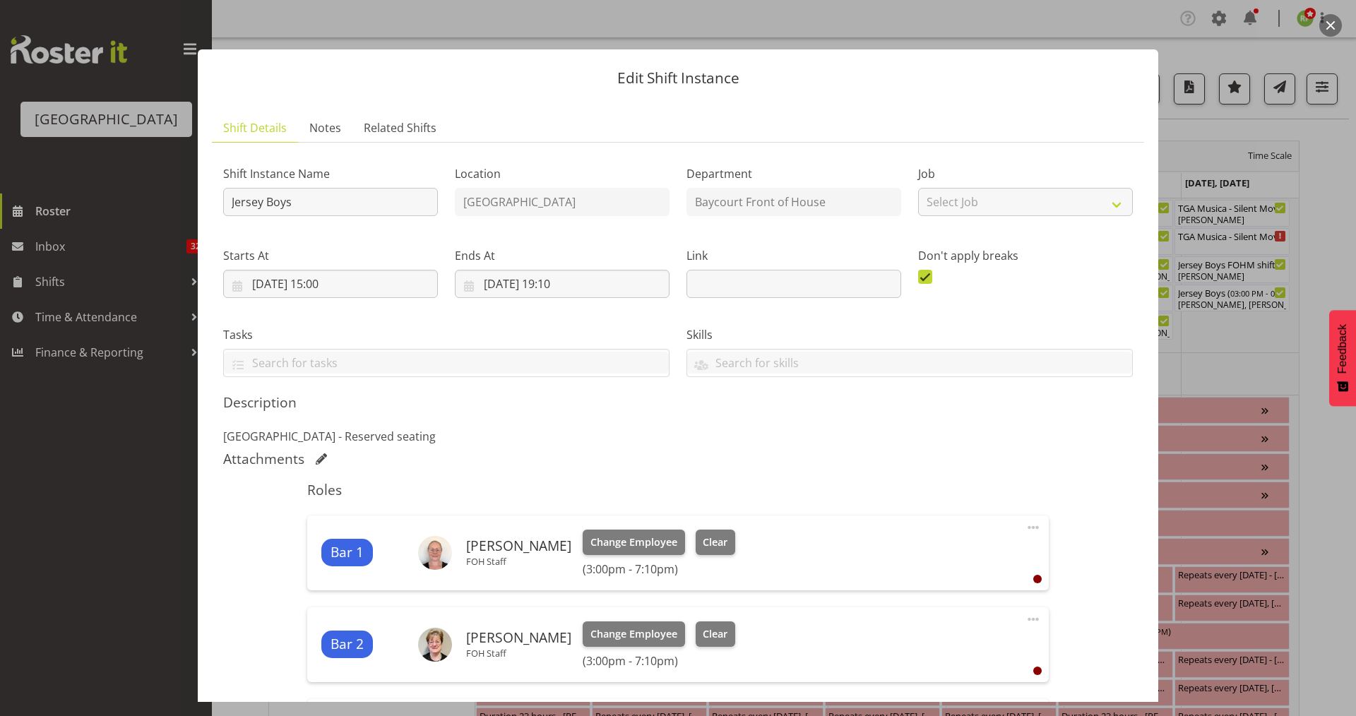
click at [1329, 35] on button "button" at bounding box center [1330, 25] width 23 height 23
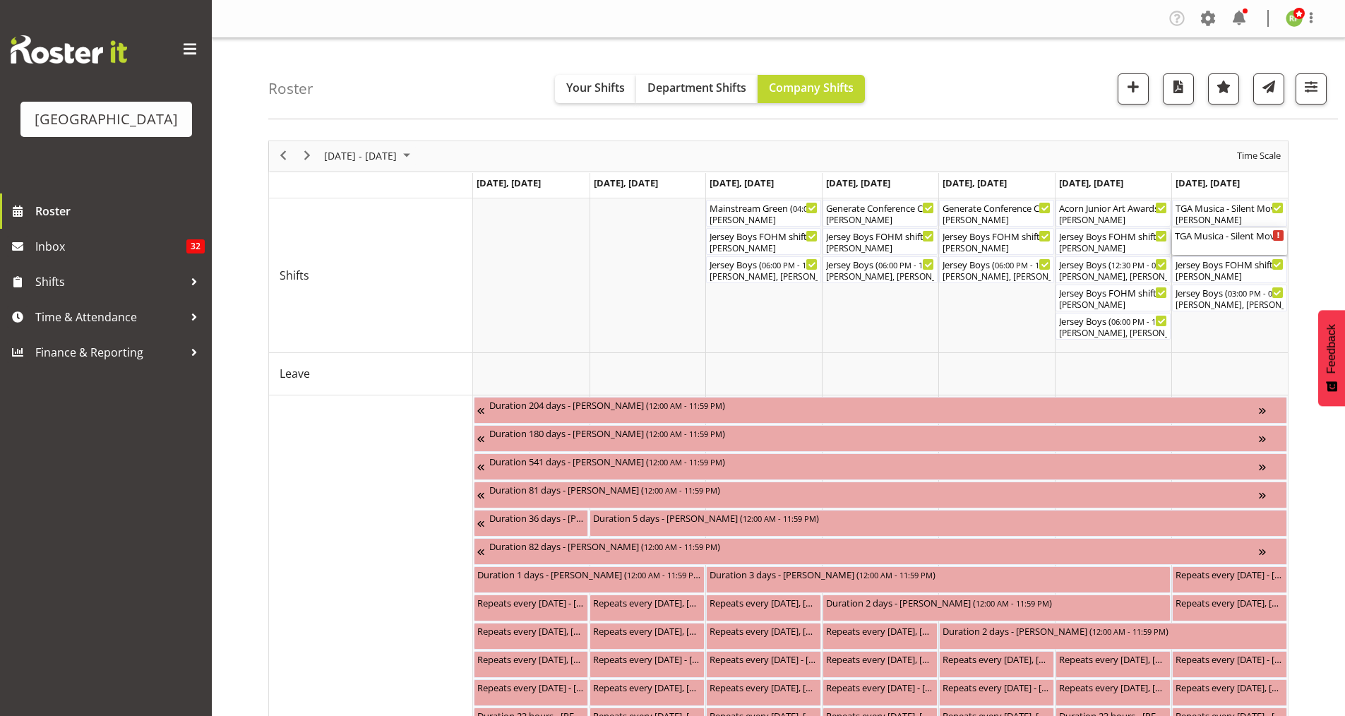
click at [1267, 232] on div "TGA Musica - Silent Movies Live ( 12:00 PM - 03:10 PM )" at bounding box center [1229, 235] width 109 height 14
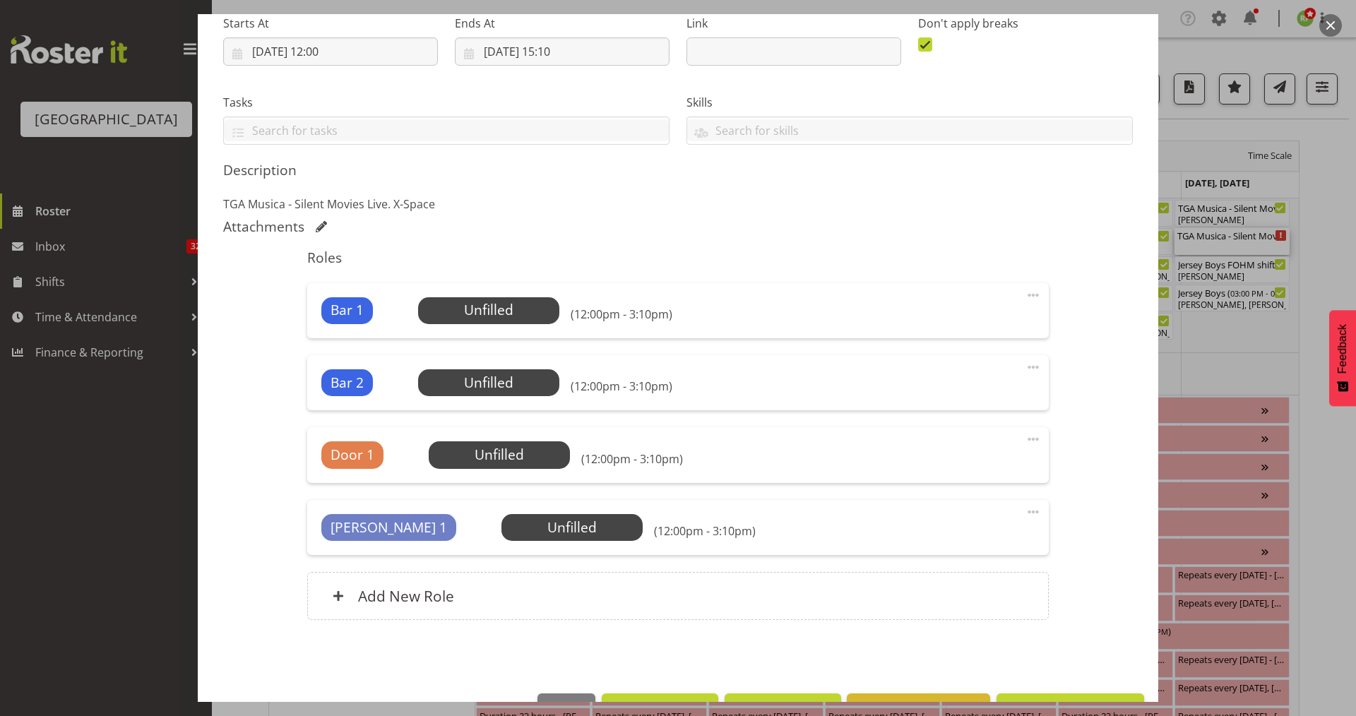
scroll to position [234, 0]
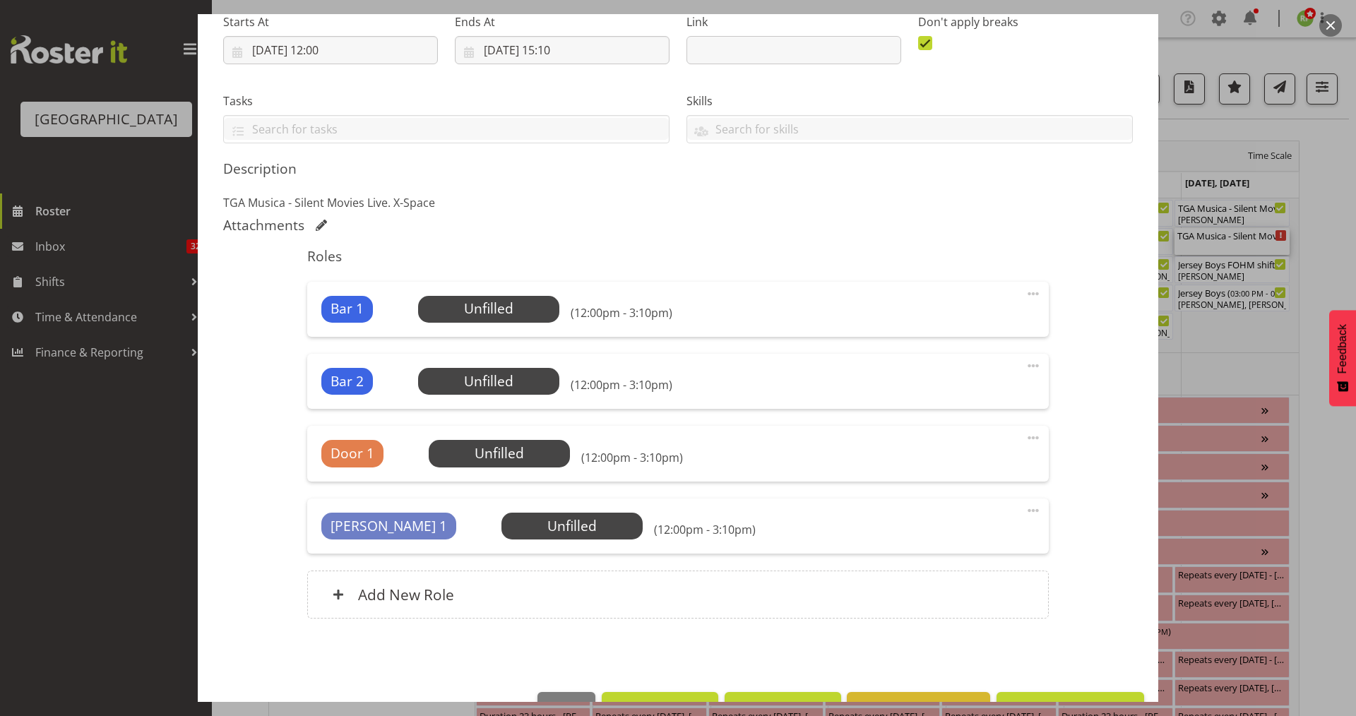
click at [1326, 23] on button "button" at bounding box center [1330, 25] width 23 height 23
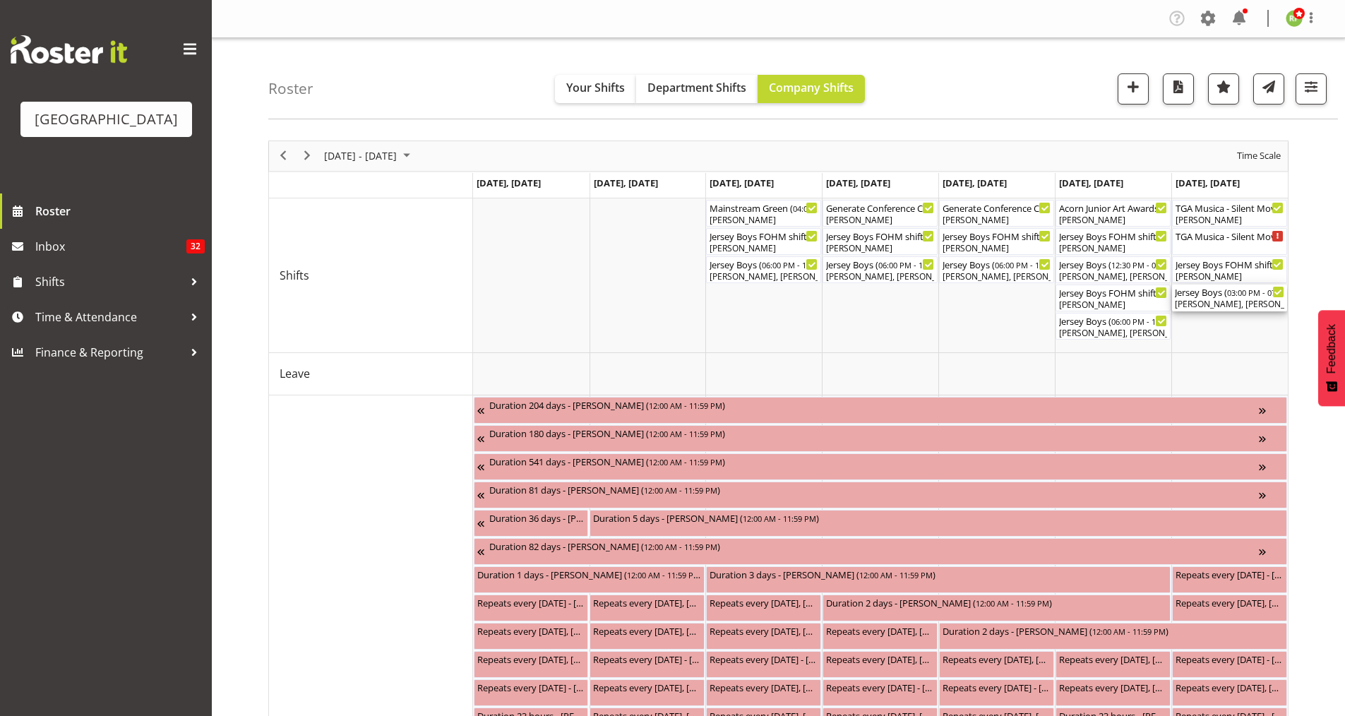
click at [1235, 294] on span "03:00 PM - 07:10 PM" at bounding box center [1263, 292] width 73 height 11
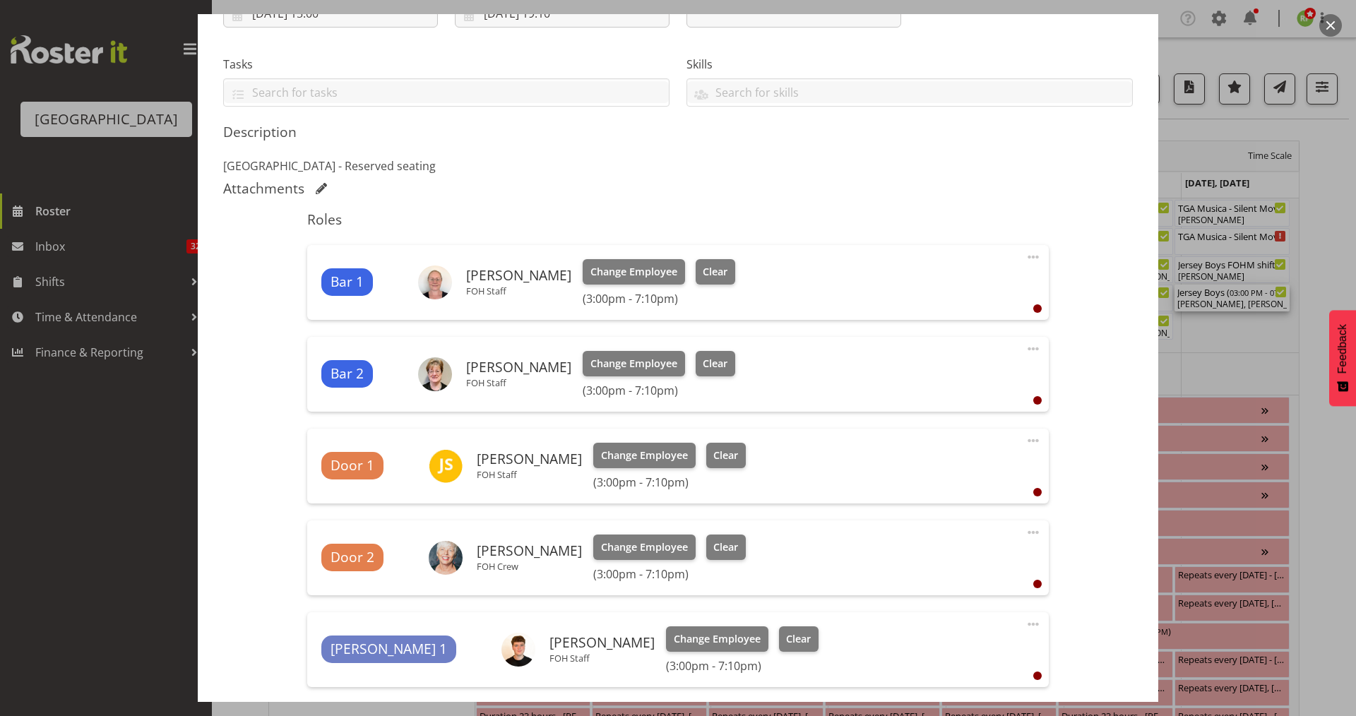
scroll to position [271, 0]
click at [1329, 24] on button "button" at bounding box center [1330, 25] width 23 height 23
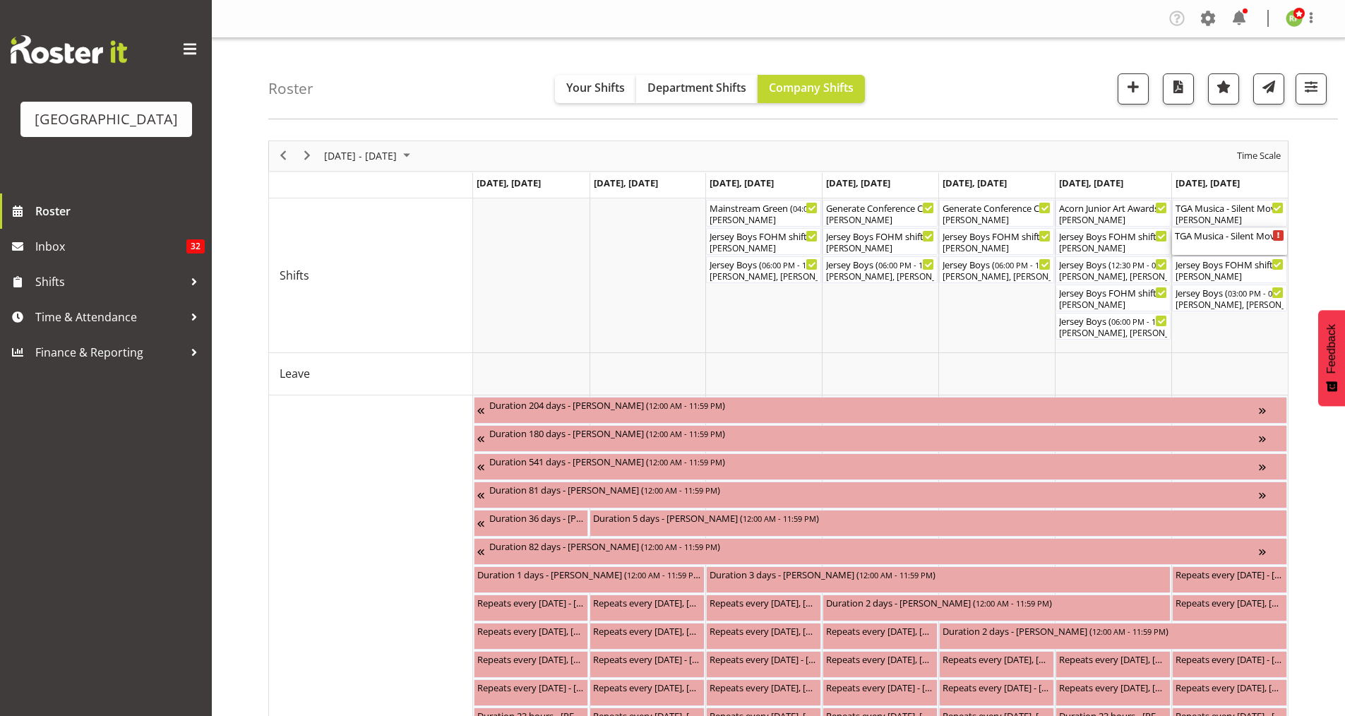
click at [1228, 237] on div "TGA Musica - Silent Movies Live ( 12:00 PM - 03:10 PM )" at bounding box center [1229, 235] width 109 height 14
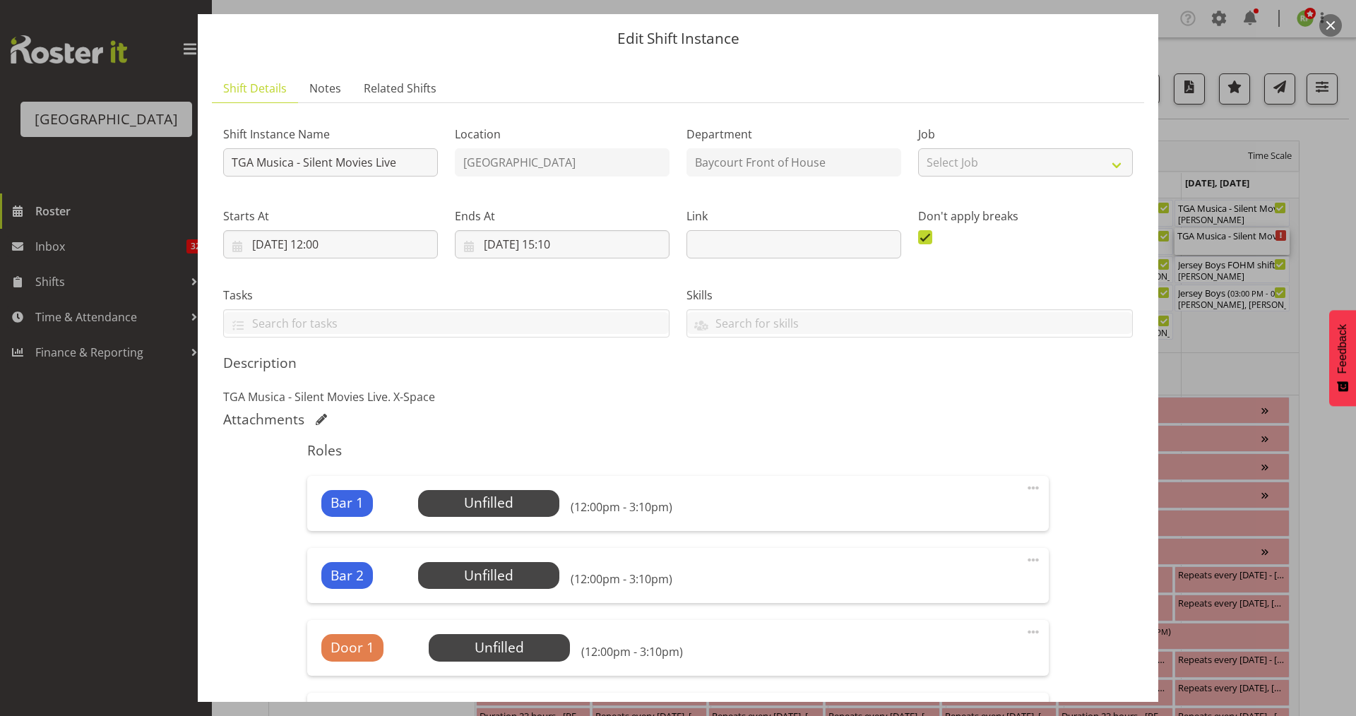
scroll to position [39, 0]
click at [578, 249] on input "21/09/2025, 15:10" at bounding box center [562, 245] width 215 height 28
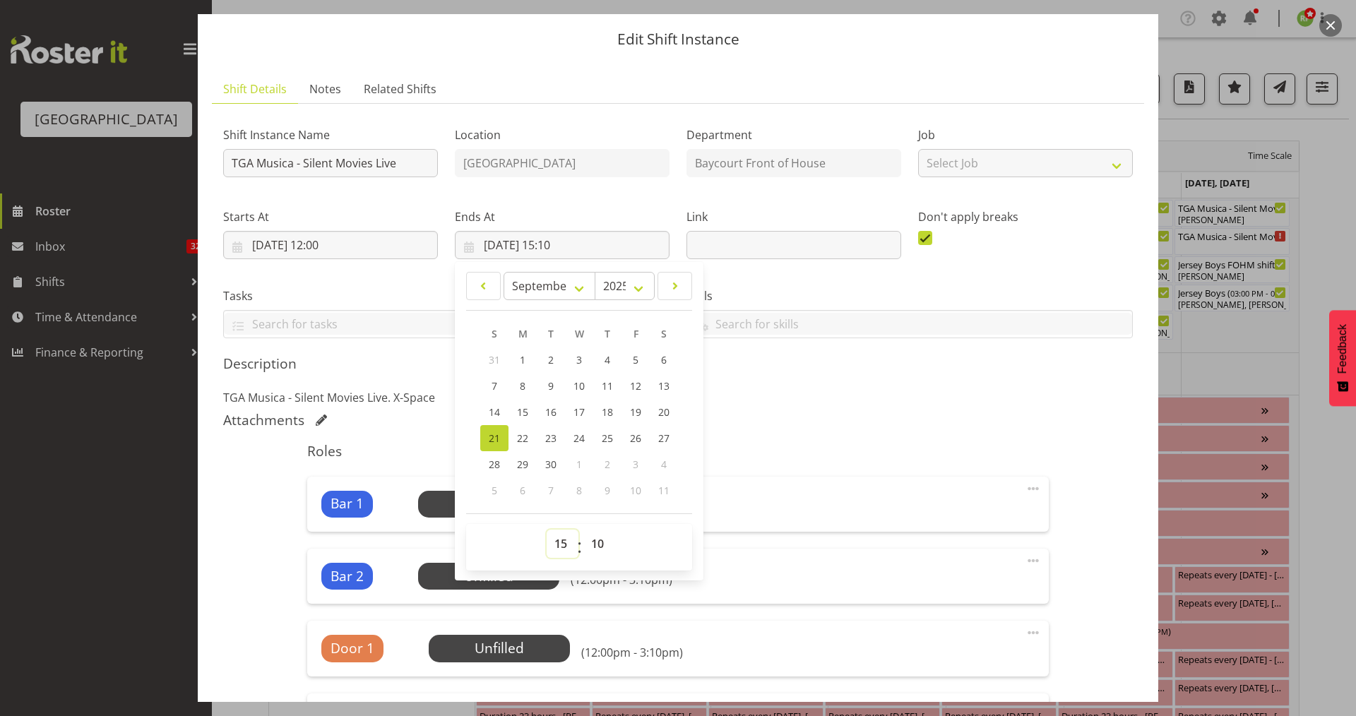
click at [566, 543] on select "00 01 02 03 04 05 06 07 08 09 10 11 12 13 14 15 16 17 18 19 20 21 22 23" at bounding box center [562, 543] width 32 height 28
select select "14"
click at [546, 529] on select "00 01 02 03 04 05 06 07 08 09 10 11 12 13 14 15 16 17 18 19 20 21 22 23" at bounding box center [562, 543] width 32 height 28
type input "21/09/2025, 14:10"
click at [598, 538] on select "00 01 02 03 04 05 06 07 08 09 10 11 12 13 14 15 16 17 18 19 20 21 22 23 24 25 2…" at bounding box center [599, 543] width 32 height 28
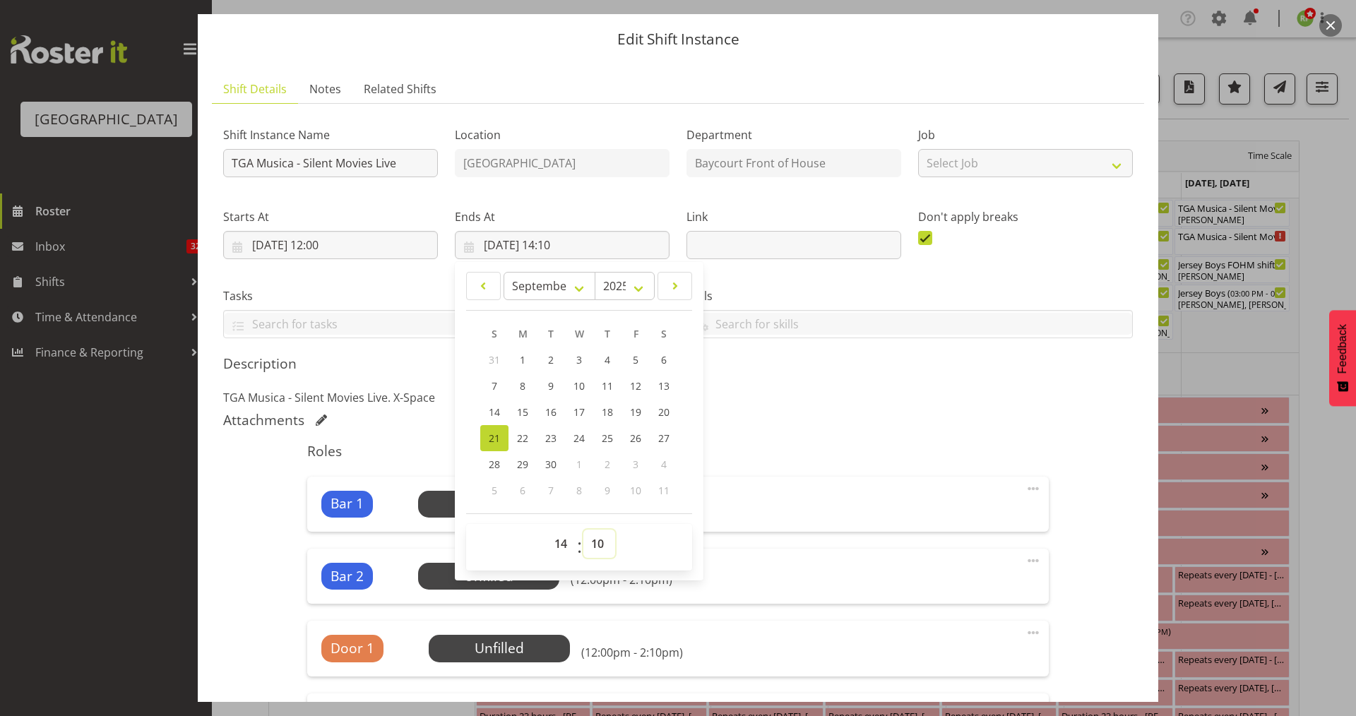
select select "30"
click at [583, 529] on select "00 01 02 03 04 05 06 07 08 09 10 11 12 13 14 15 16 17 18 19 20 21 22 23 24 25 2…" at bounding box center [599, 543] width 32 height 28
type input "21/09/2025, 14:30"
click at [822, 447] on h5 "Roles" at bounding box center [677, 451] width 741 height 17
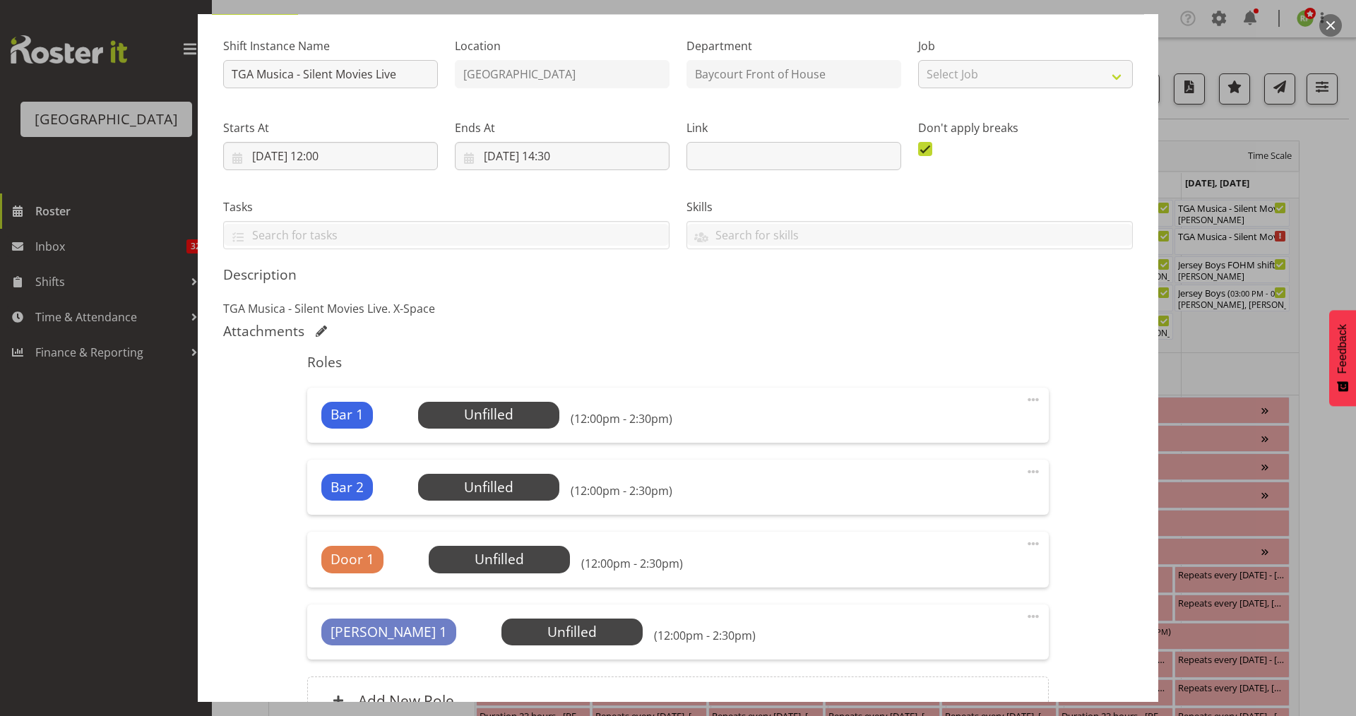
scroll to position [128, 0]
click at [558, 149] on input "21/09/2025, 14:30" at bounding box center [562, 155] width 215 height 28
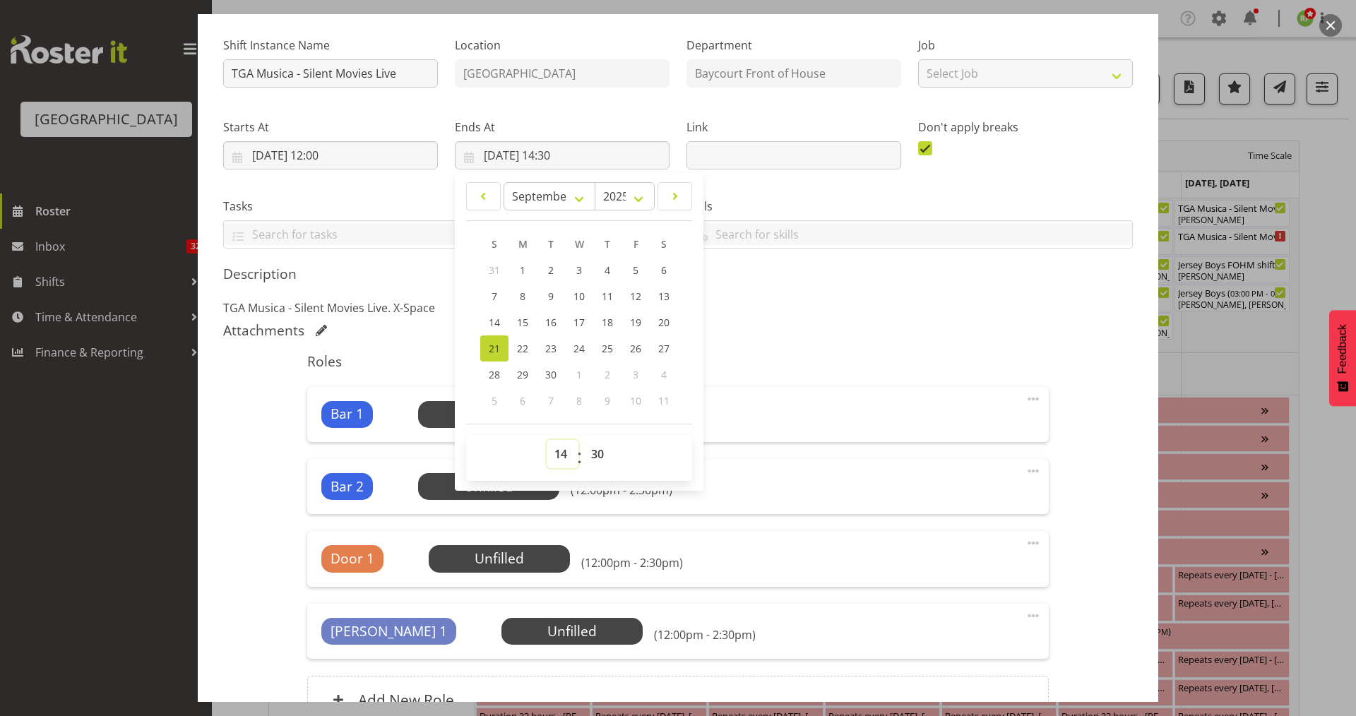
click at [558, 458] on select "00 01 02 03 04 05 06 07 08 09 10 11 12 13 14 15 16 17 18 19 20 21 22 23" at bounding box center [562, 454] width 32 height 28
select select "15"
click at [546, 440] on select "00 01 02 03 04 05 06 07 08 09 10 11 12 13 14 15 16 17 18 19 20 21 22 23" at bounding box center [562, 454] width 32 height 28
type input "21/09/2025, 15:30"
click at [592, 459] on select "00 01 02 03 04 05 06 07 08 09 10 11 12 13 14 15 16 17 18 19 20 21 22 23 24 25 2…" at bounding box center [599, 454] width 32 height 28
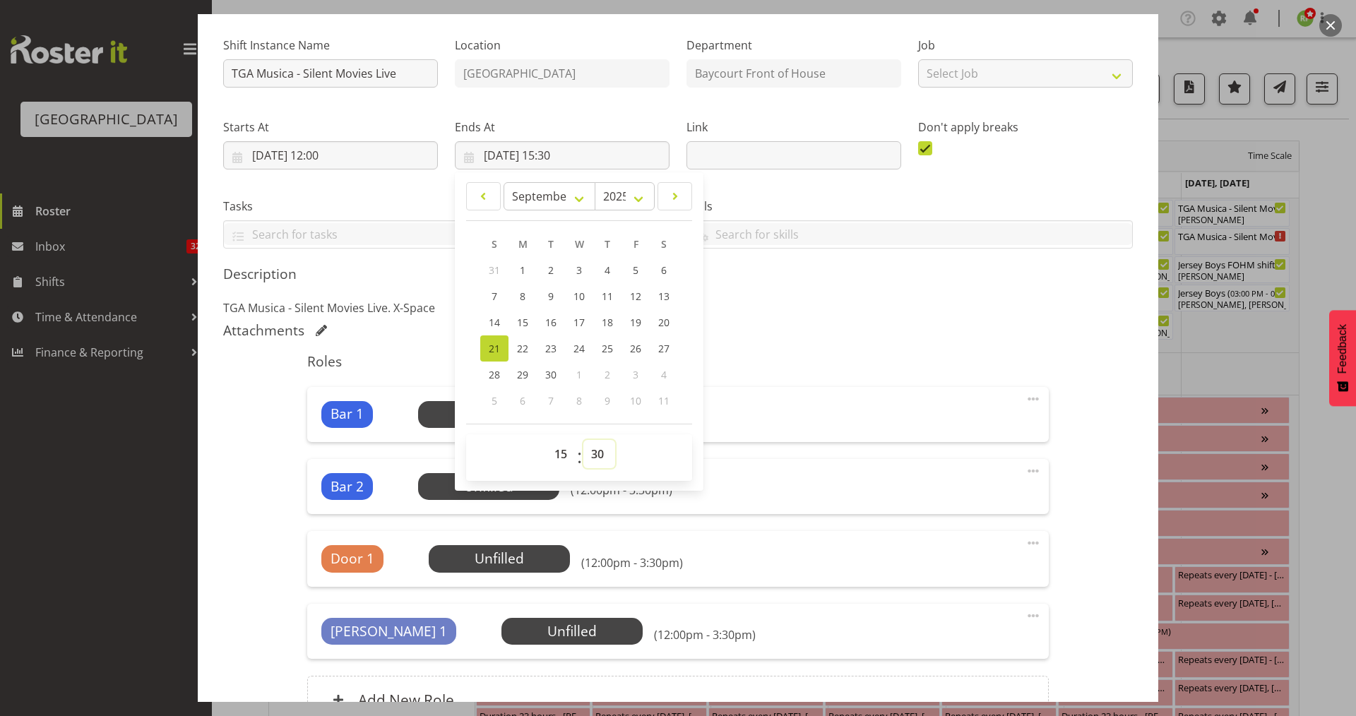
select select "10"
click at [583, 440] on select "00 01 02 03 04 05 06 07 08 09 10 11 12 13 14 15 16 17 18 19 20 21 22 23 24 25 2…" at bounding box center [599, 454] width 32 height 28
type input "21/09/2025, 15:10"
click at [801, 336] on div "Attachments" at bounding box center [677, 330] width 909 height 17
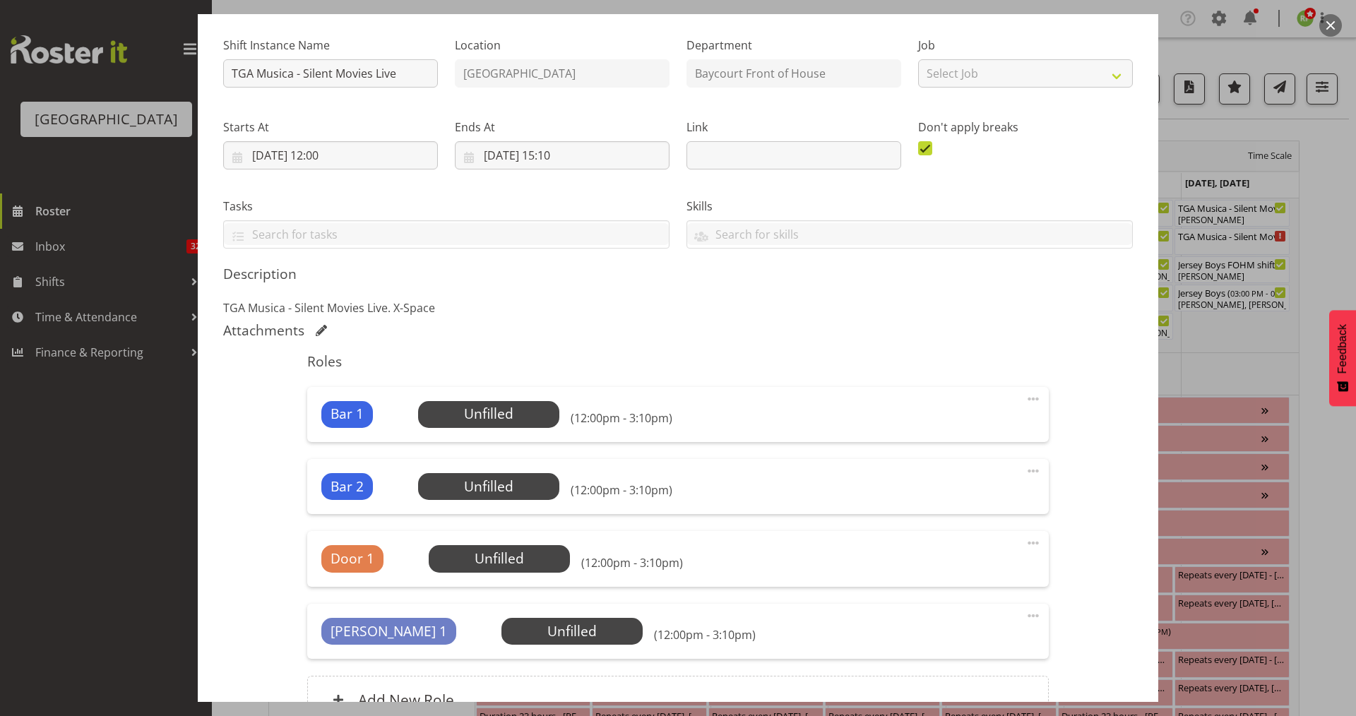
scroll to position [276, 0]
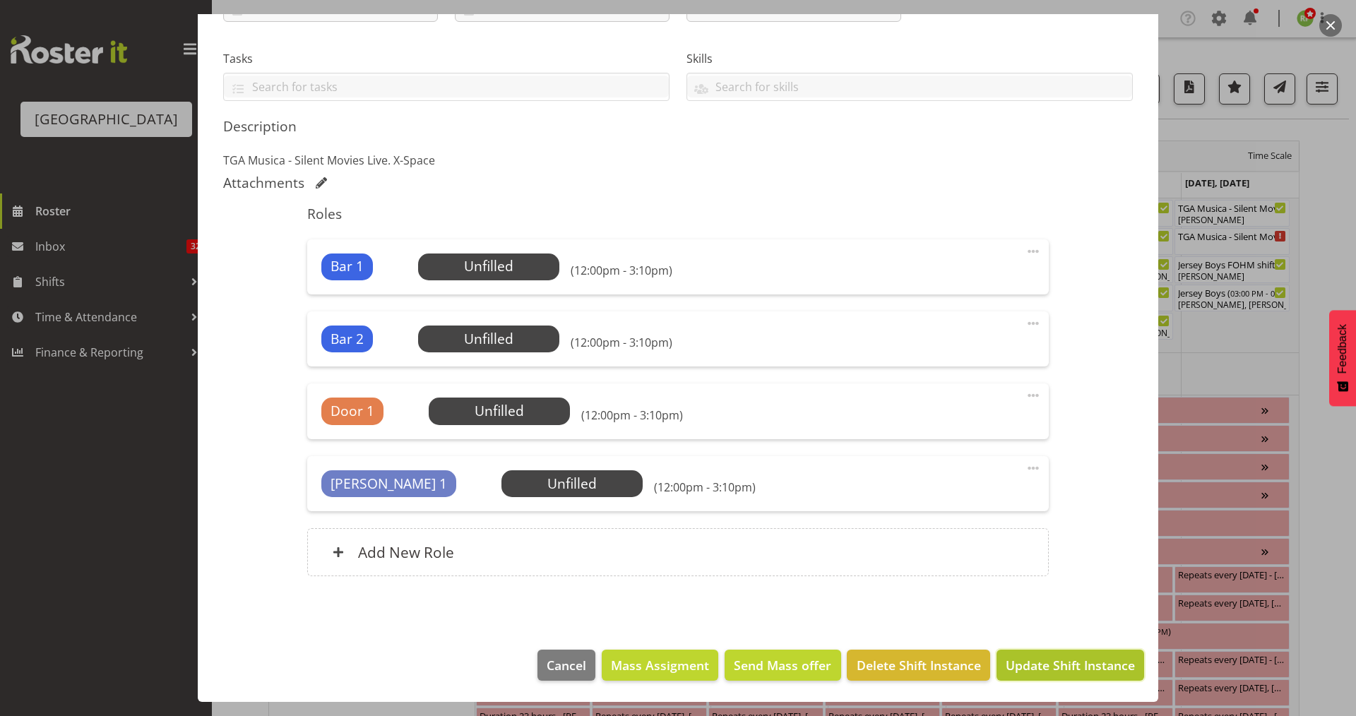
click at [1051, 664] on span "Update Shift Instance" at bounding box center [1069, 665] width 129 height 18
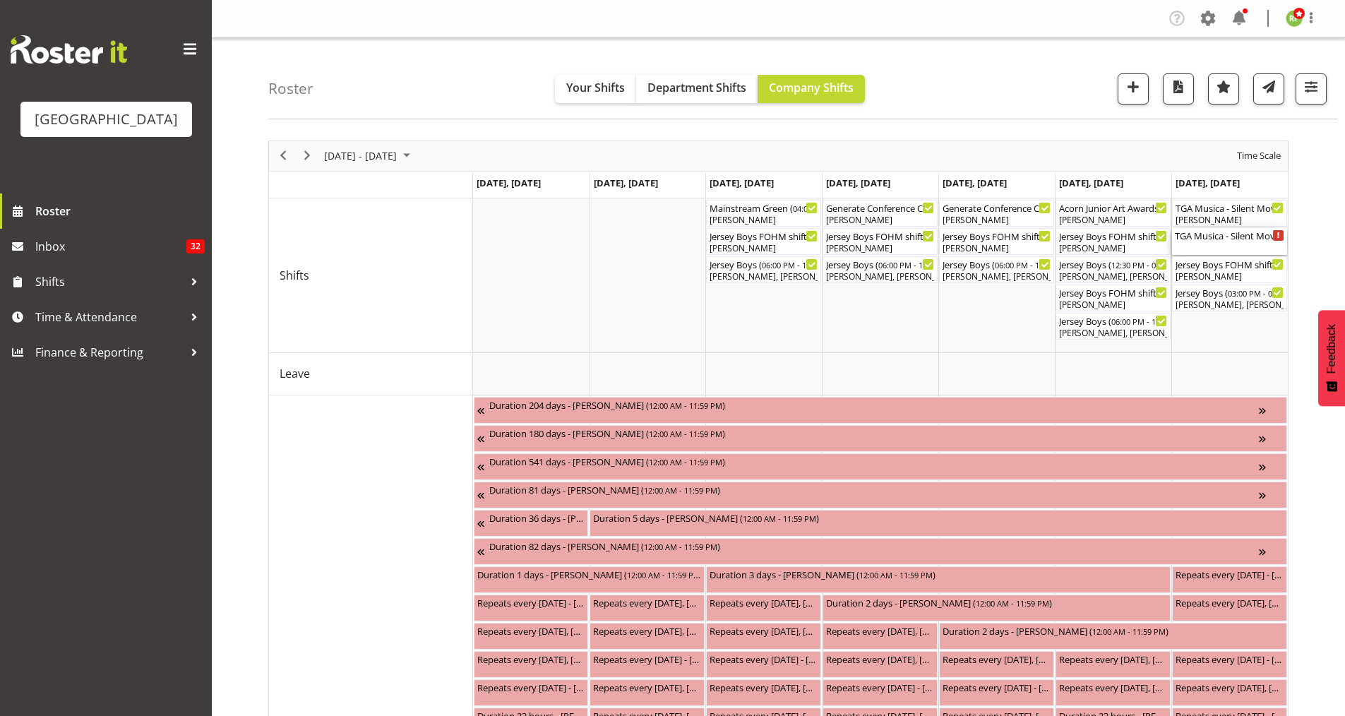
click at [1255, 245] on div "TGA Musica - Silent Movies Live ( 12:00 PM - 03:10 PM )" at bounding box center [1229, 241] width 109 height 27
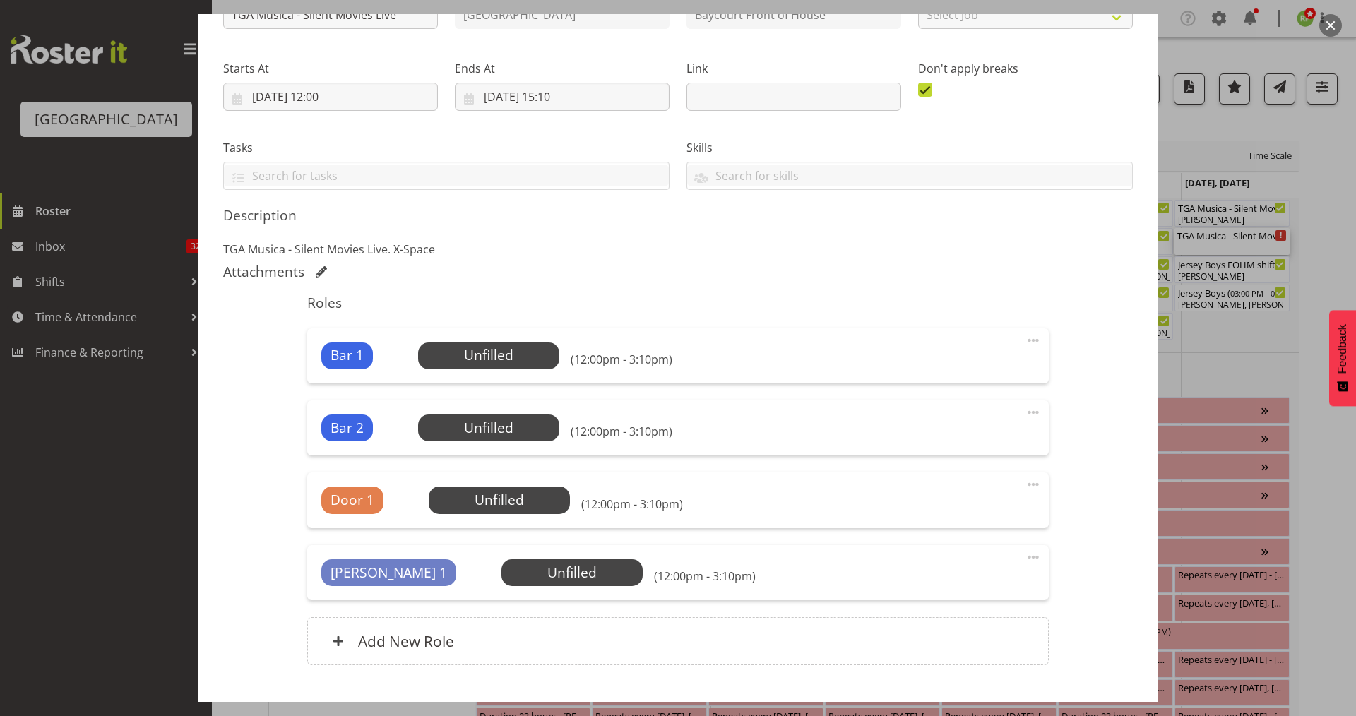
scroll to position [188, 0]
click at [1024, 339] on span at bounding box center [1032, 339] width 17 height 17
click at [926, 369] on link "Edit" at bounding box center [974, 370] width 136 height 25
select select "8"
select select "2025"
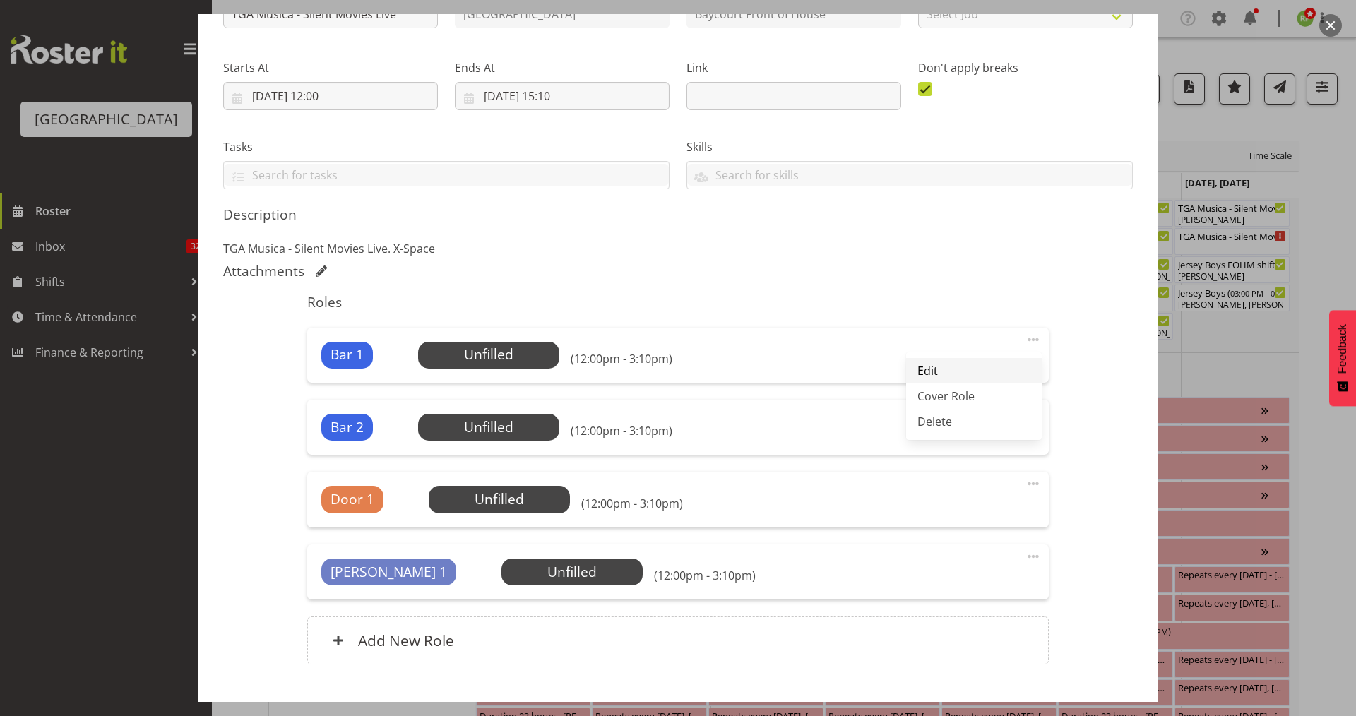
select select "15"
select select "10"
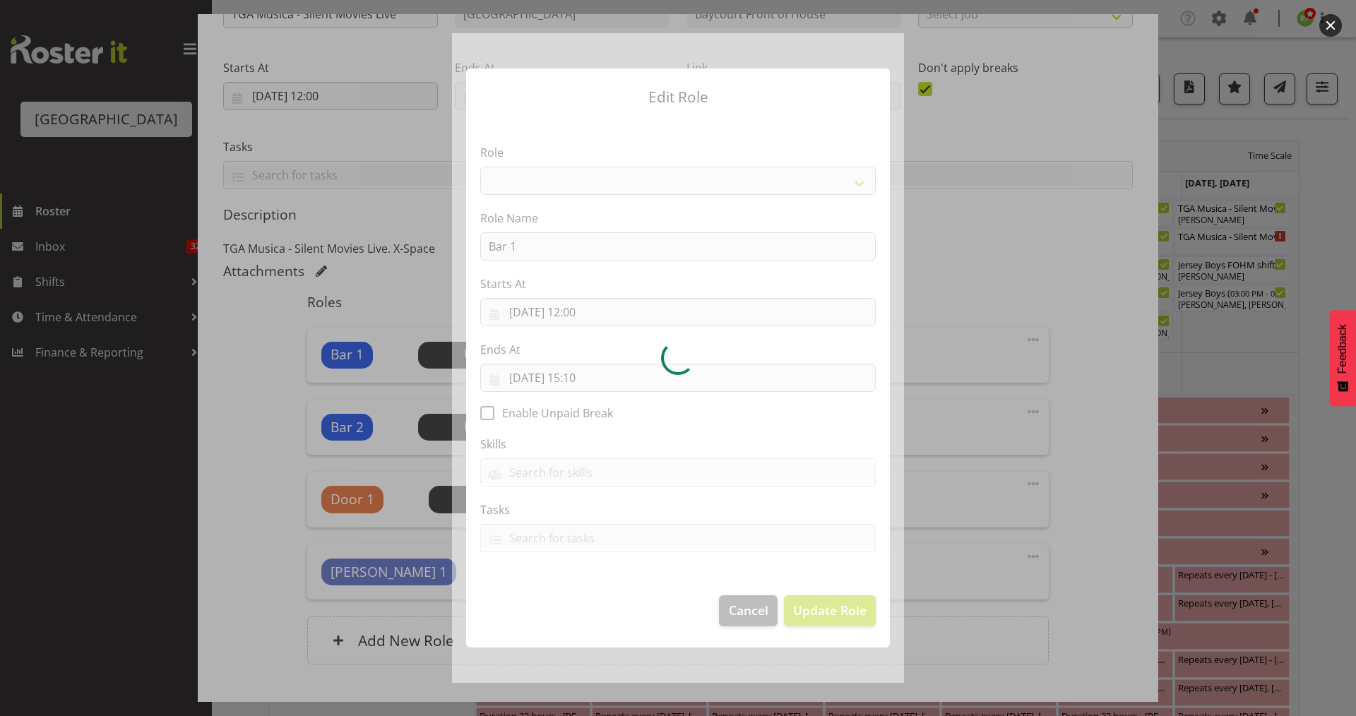
select select "1293"
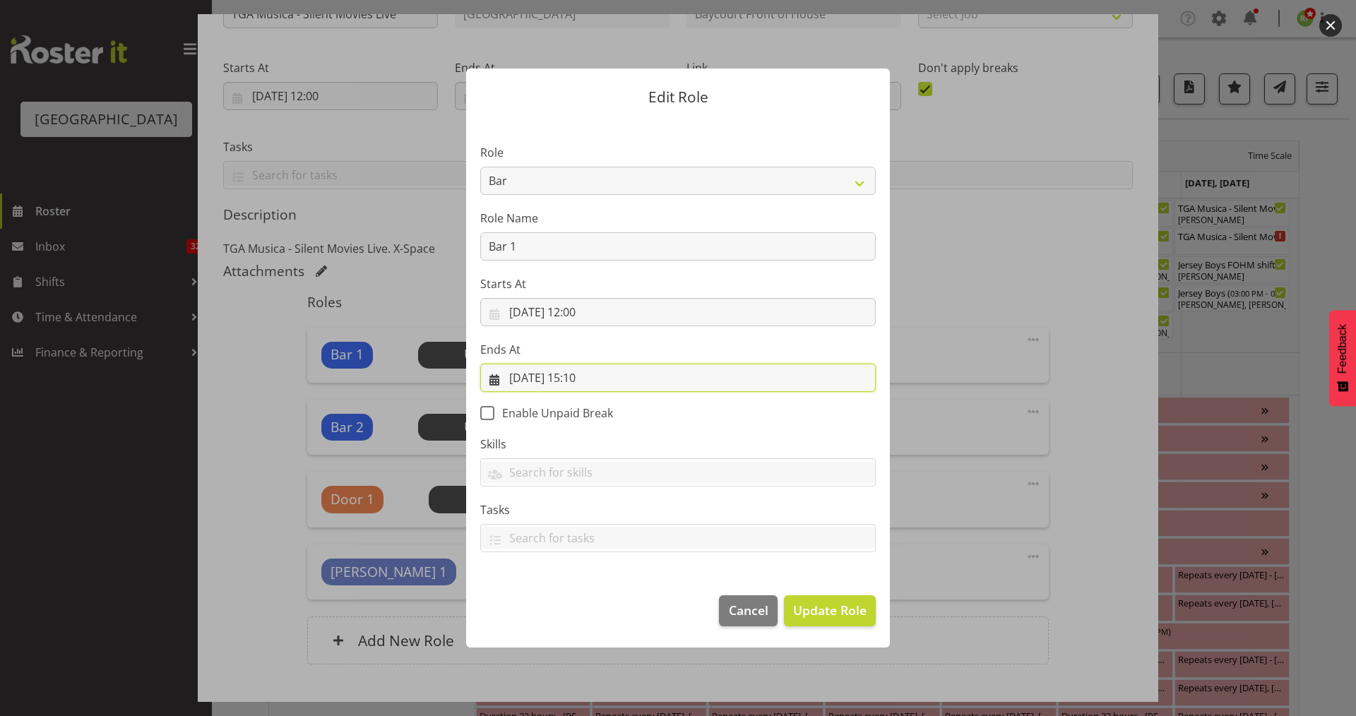
click at [599, 383] on input "21/09/2025, 15:10" at bounding box center [677, 378] width 395 height 28
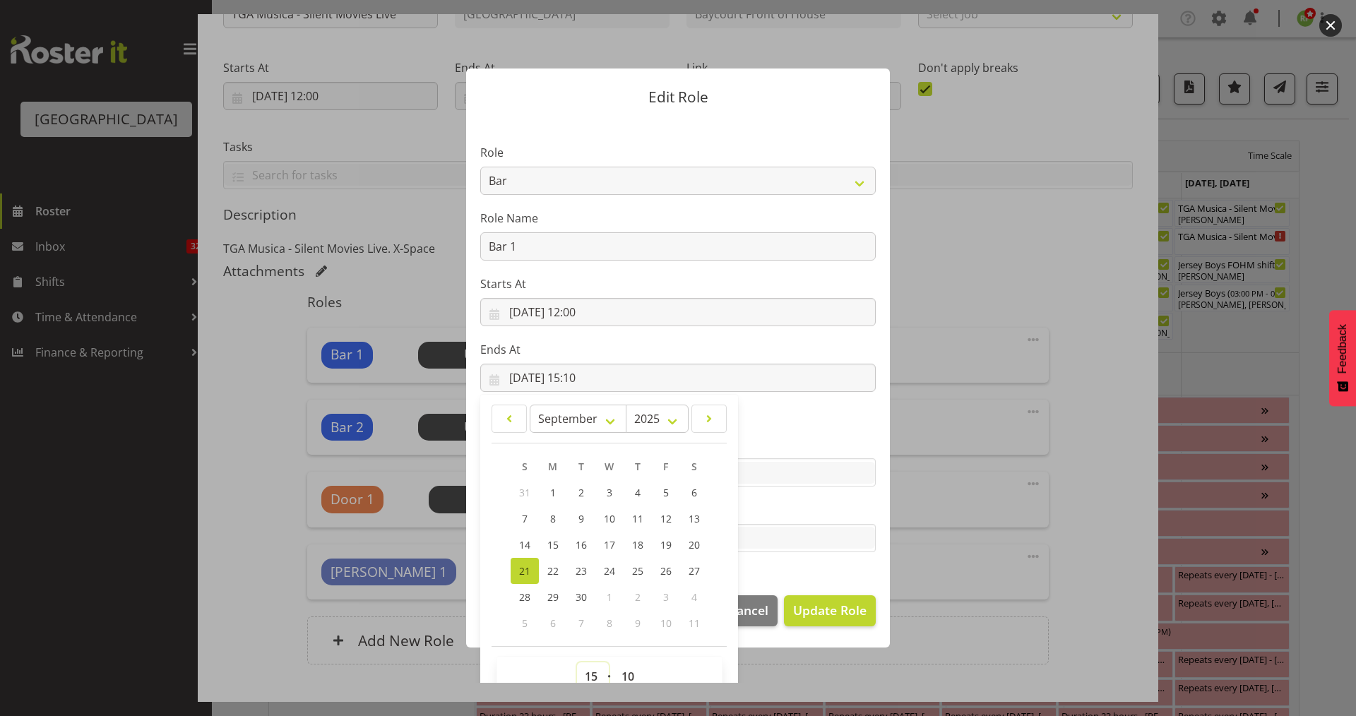
click at [585, 674] on select "00 01 02 03 04 05 06 07 08 09 10 11 12 13 14 15 16 17 18 19 20 21 22 23" at bounding box center [593, 676] width 32 height 28
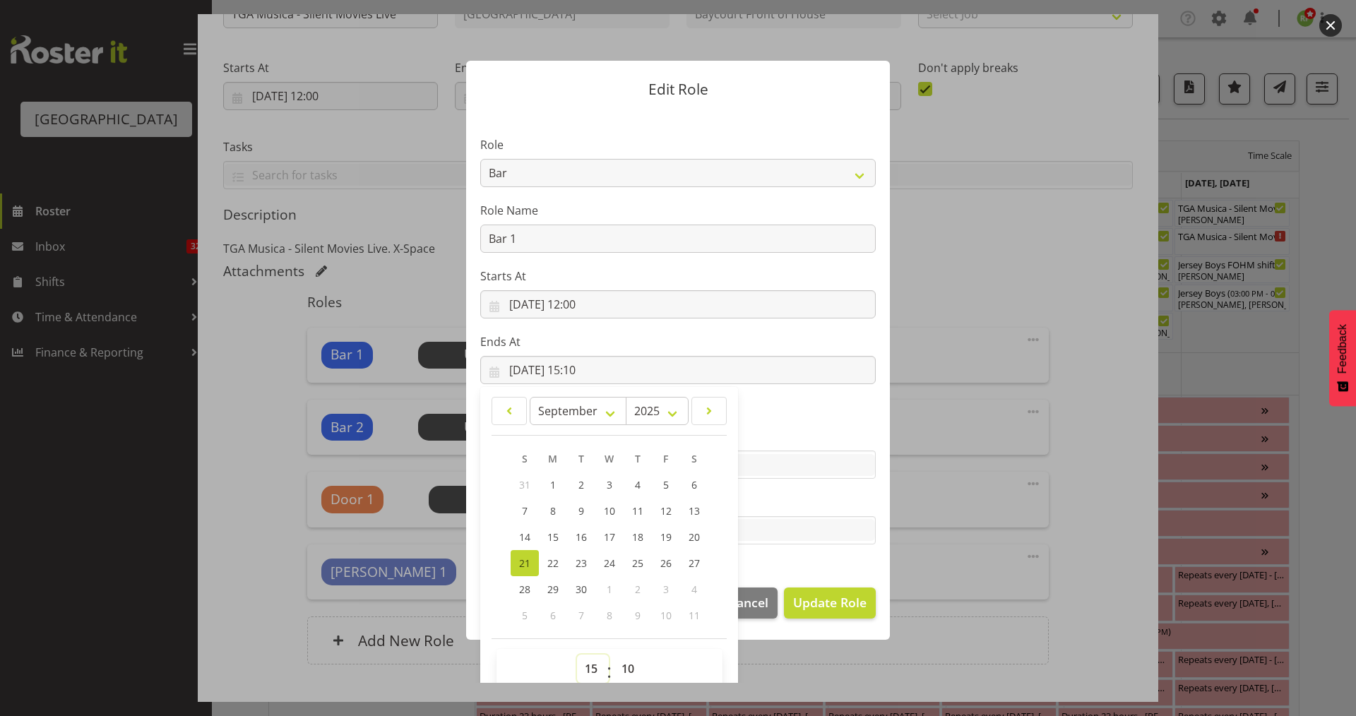
select select "14"
click at [577, 654] on select "00 01 02 03 04 05 06 07 08 09 10 11 12 13 14 15 16 17 18 19 20 21 22 23" at bounding box center [593, 668] width 32 height 28
type input "21/09/2025, 14:10"
click at [616, 672] on select "00 01 02 03 04 05 06 07 08 09 10 11 12 13 14 15 16 17 18 19 20 21 22 23 24 25 2…" at bounding box center [630, 668] width 32 height 28
select select "30"
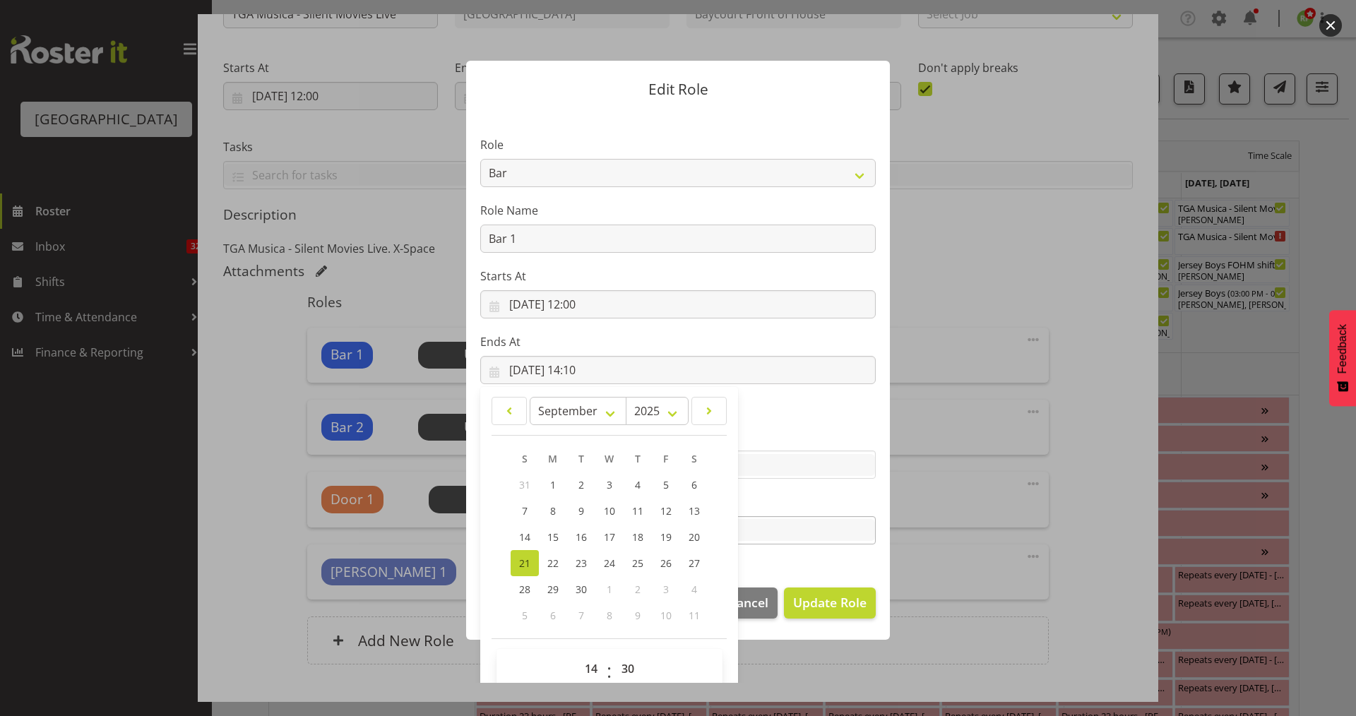
type input "21/09/2025, 14:30"
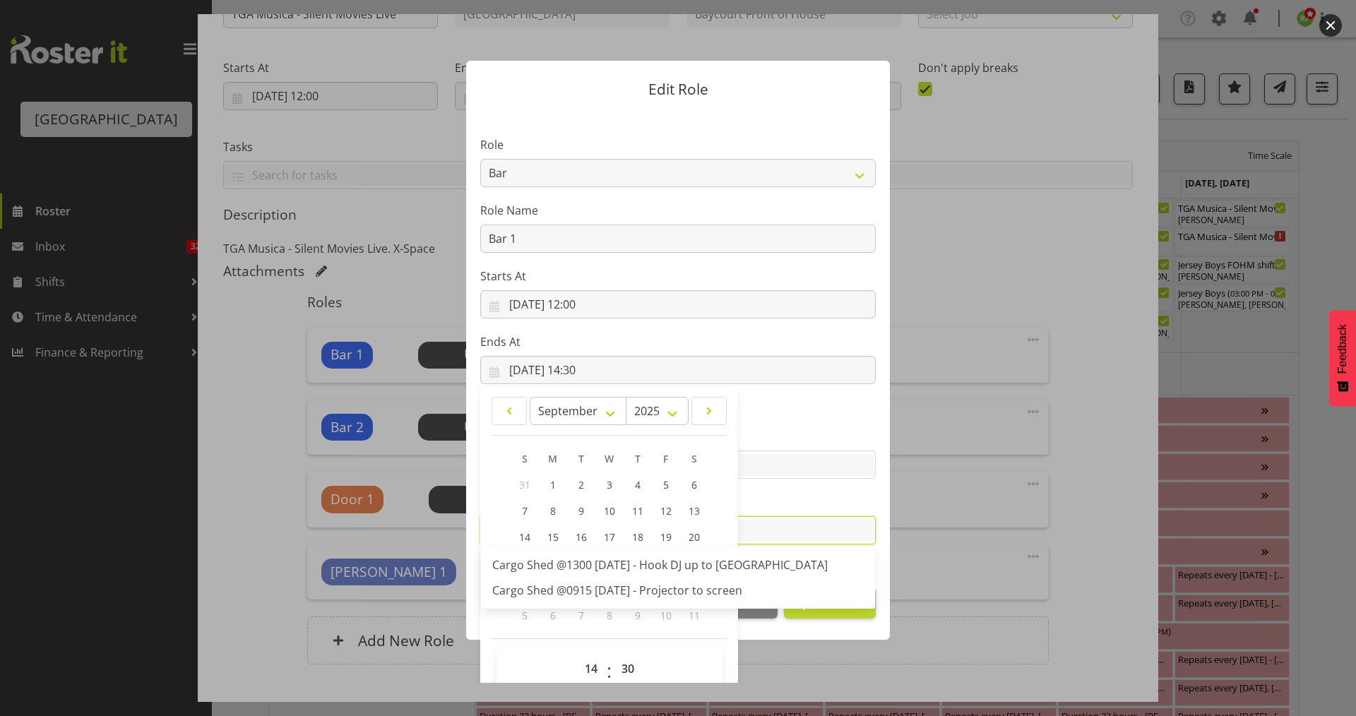
click at [798, 527] on input "text" at bounding box center [678, 530] width 394 height 22
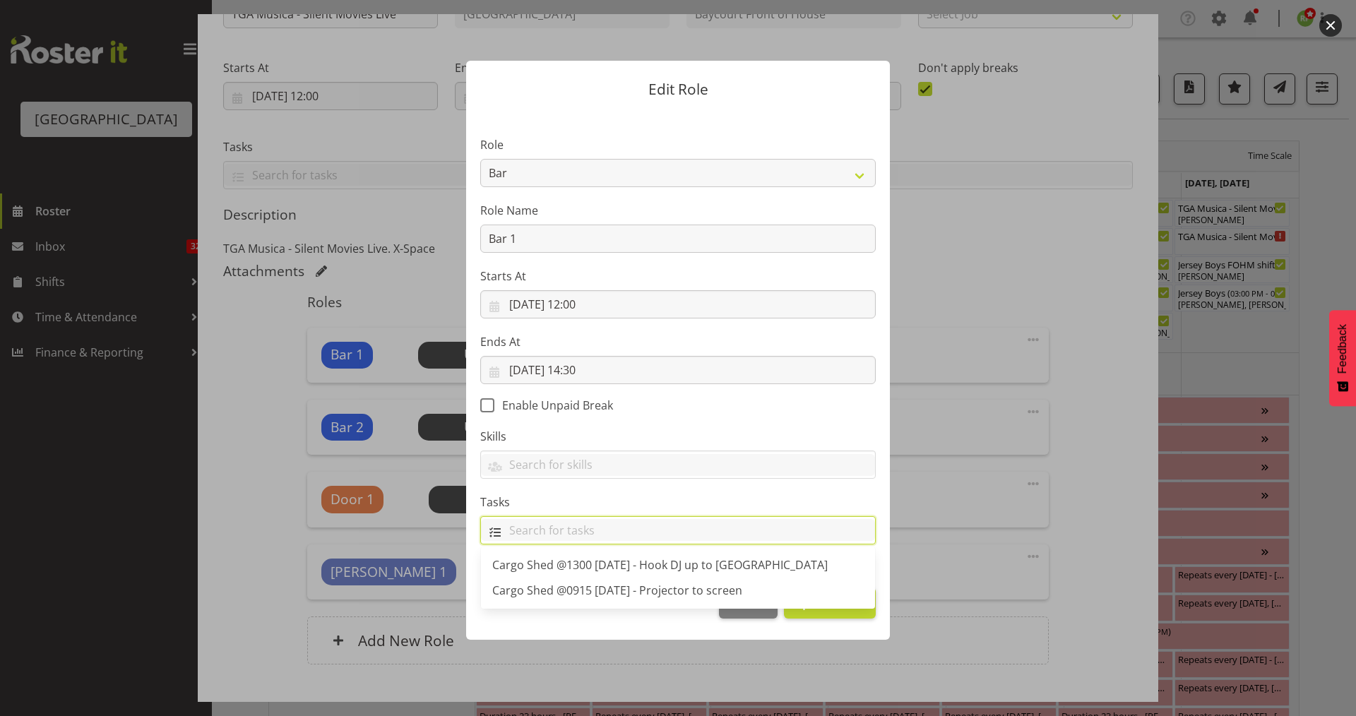
scroll to position [0, 0]
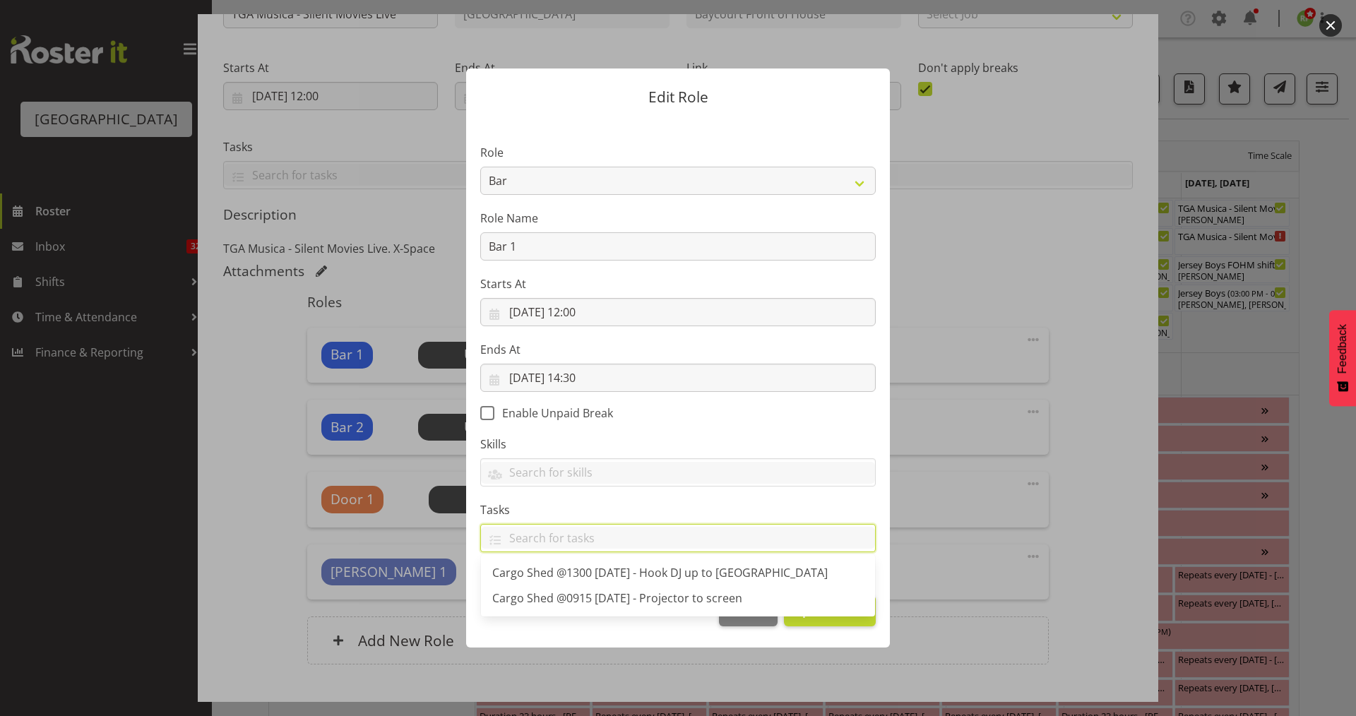
click at [729, 496] on section "Role Audio Bar Bar Runner Bar Training Box Office Cargo Shed Venue Rep Catering…" at bounding box center [678, 350] width 424 height 462
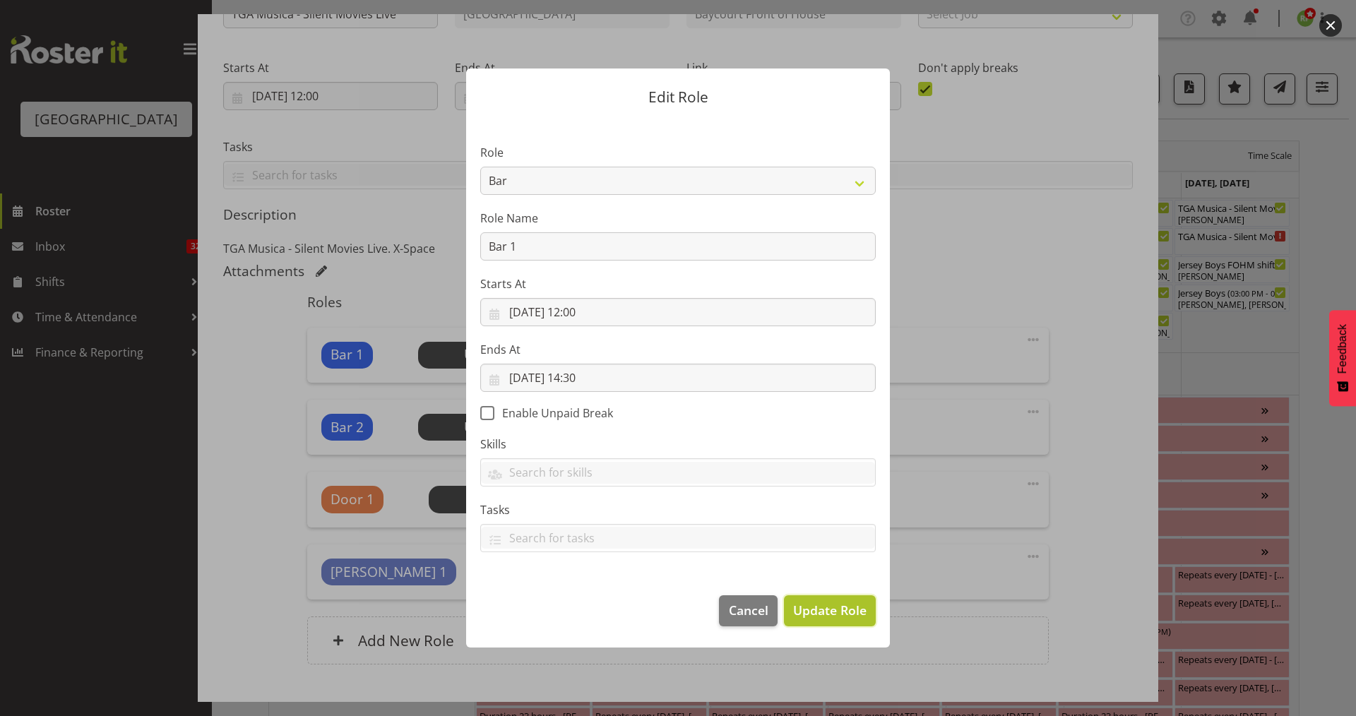
click at [833, 609] on span "Update Role" at bounding box center [829, 610] width 73 height 18
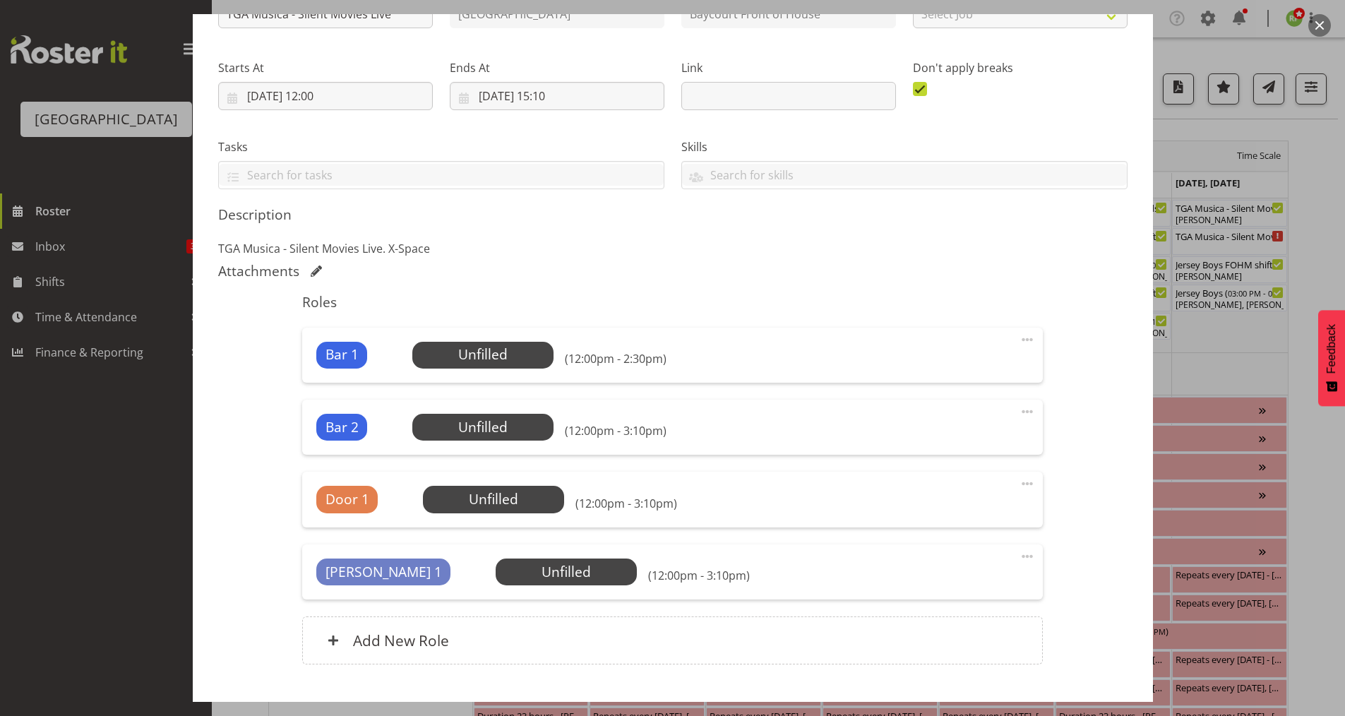
click at [1019, 412] on span at bounding box center [1027, 411] width 17 height 17
click at [916, 445] on link "Edit" at bounding box center [968, 442] width 136 height 25
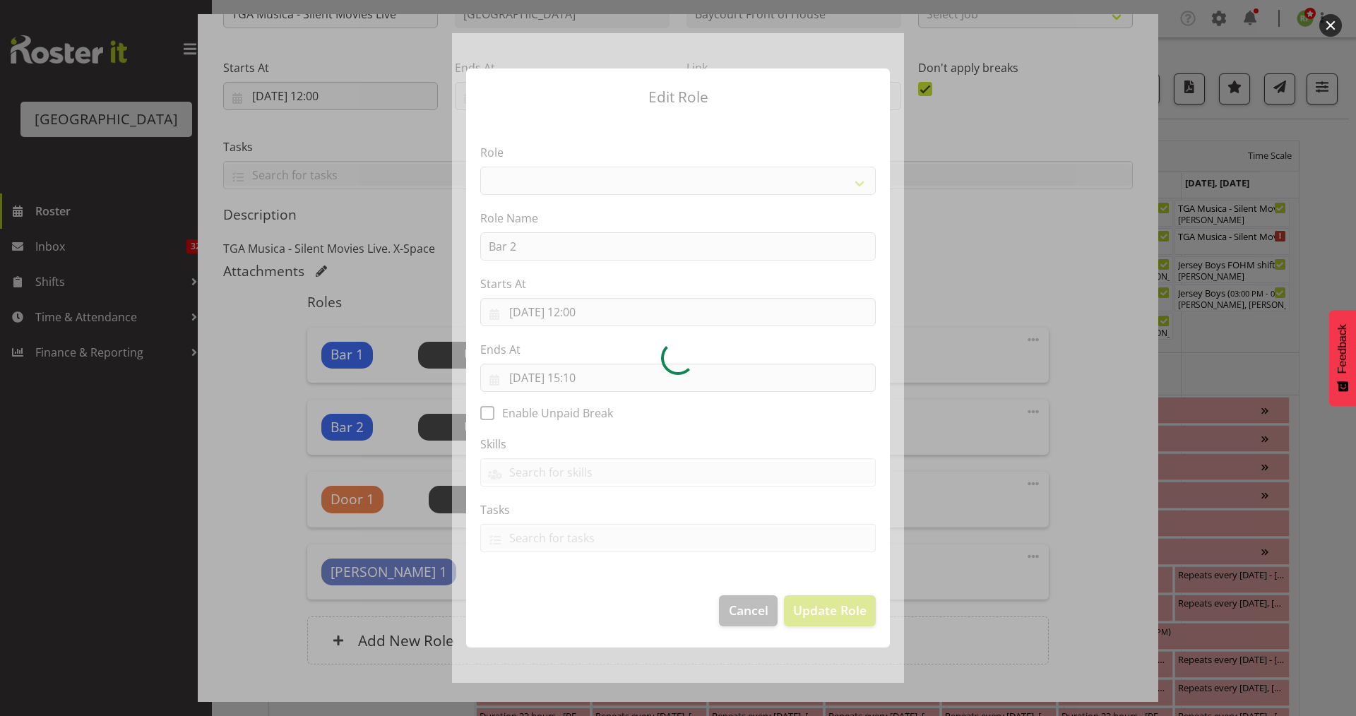
select select "1293"
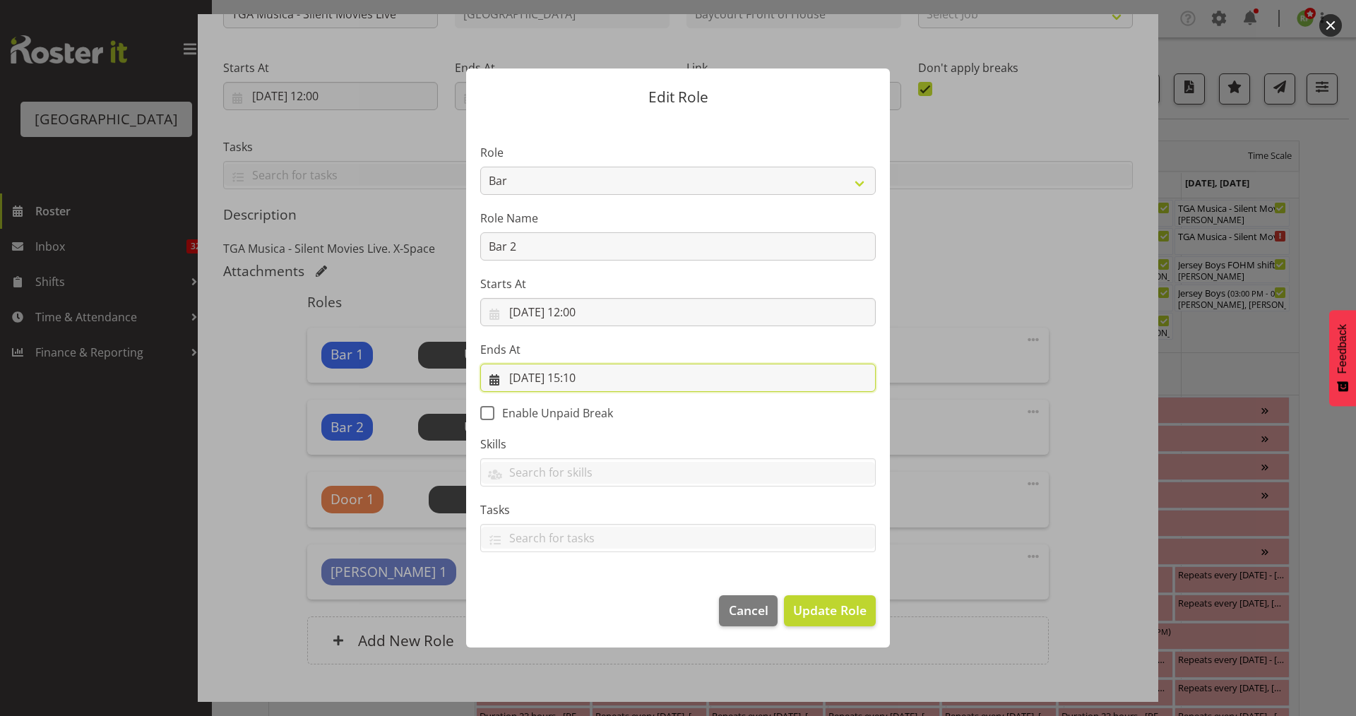
click at [596, 370] on input "21/09/2025, 15:10" at bounding box center [677, 378] width 395 height 28
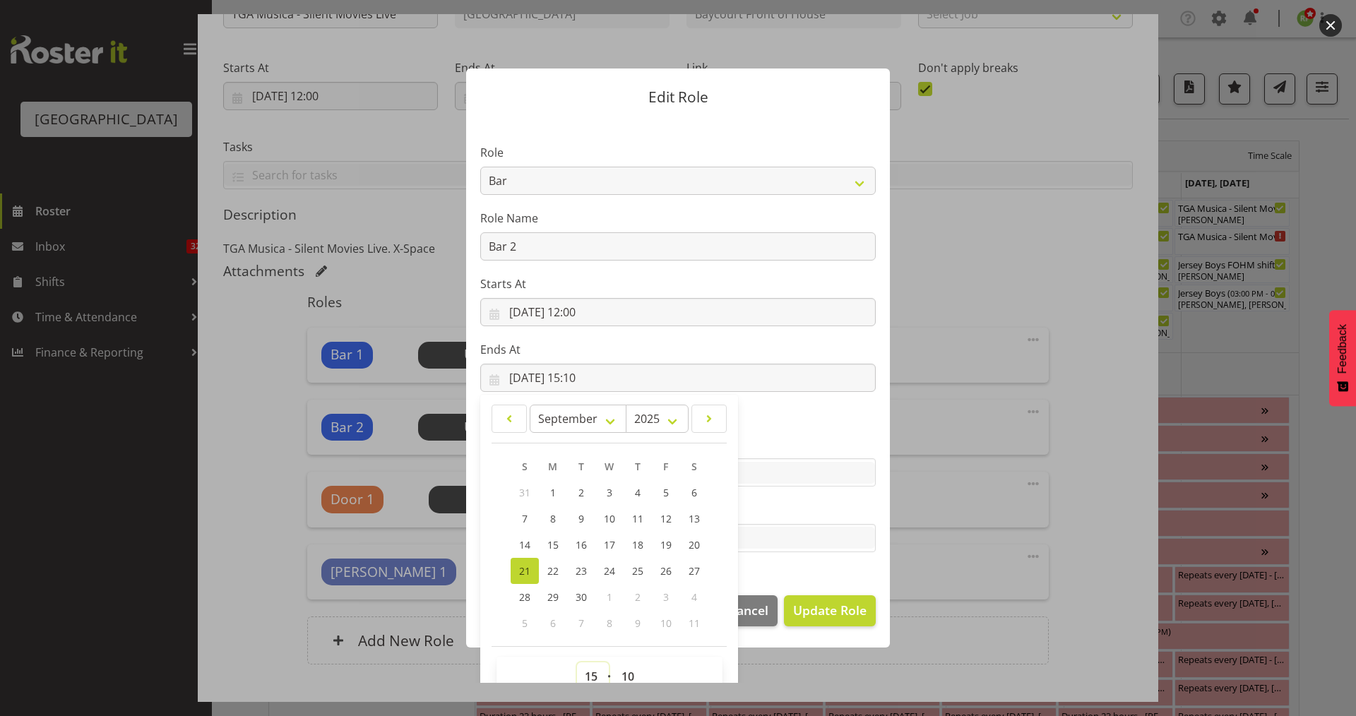
click at [583, 665] on select "00 01 02 03 04 05 06 07 08 09 10 11 12 13 14 15 16 17 18 19 20 21 22 23" at bounding box center [593, 676] width 32 height 28
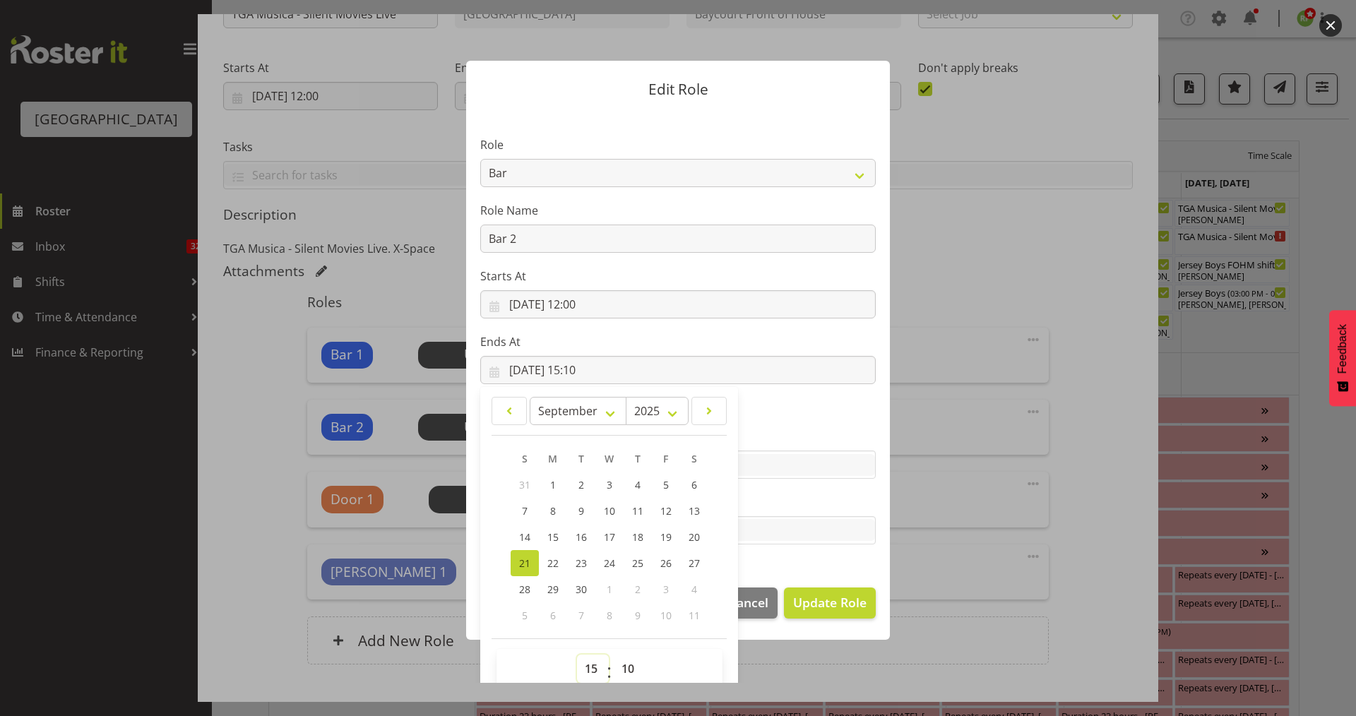
select select "14"
click at [577, 654] on select "00 01 02 03 04 05 06 07 08 09 10 11 12 13 14 15 16 17 18 19 20 21 22 23" at bounding box center [593, 668] width 32 height 28
type input "21/09/2025, 14:10"
click at [626, 669] on select "00 01 02 03 04 05 06 07 08 09 10 11 12 13 14 15 16 17 18 19 20 21 22 23 24 25 2…" at bounding box center [630, 668] width 32 height 28
select select "30"
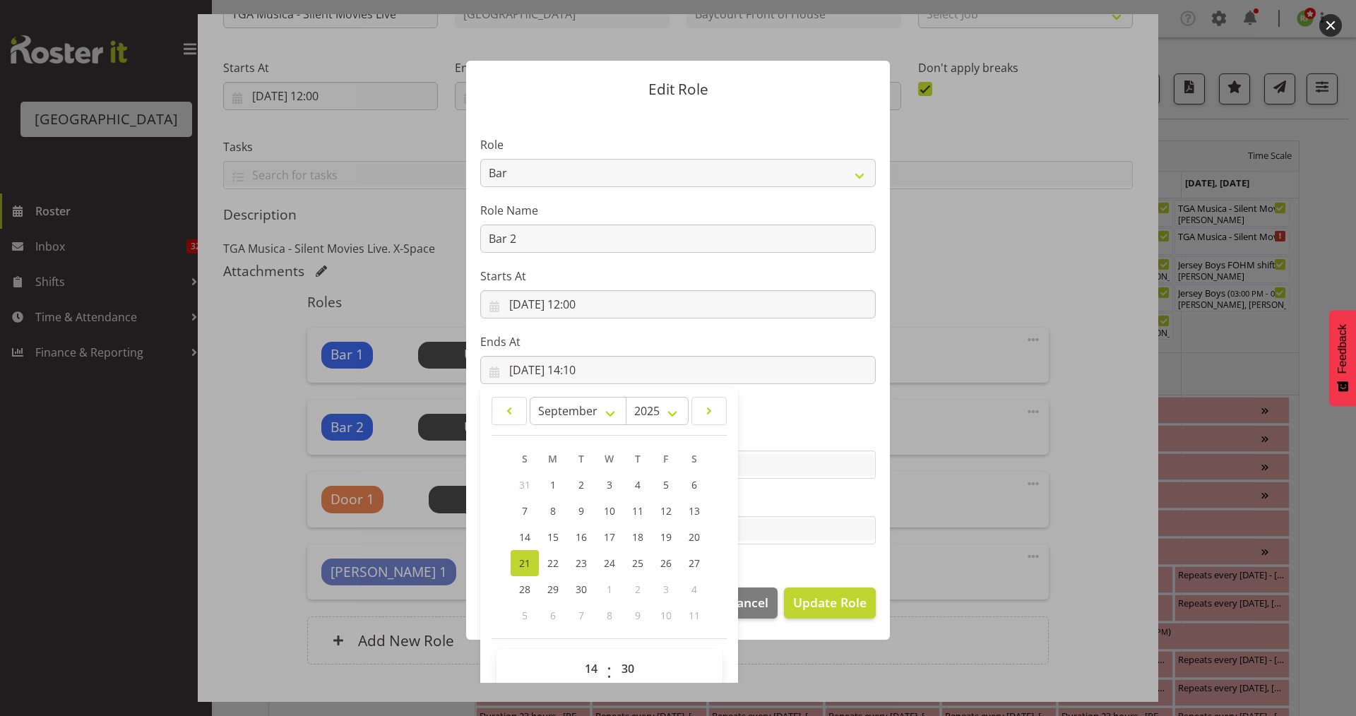
type input "21/09/2025, 14:30"
click at [827, 560] on section "Role Audio Bar Bar Runner Bar Training Box Office Cargo Shed Venue Rep Catering…" at bounding box center [678, 342] width 424 height 462
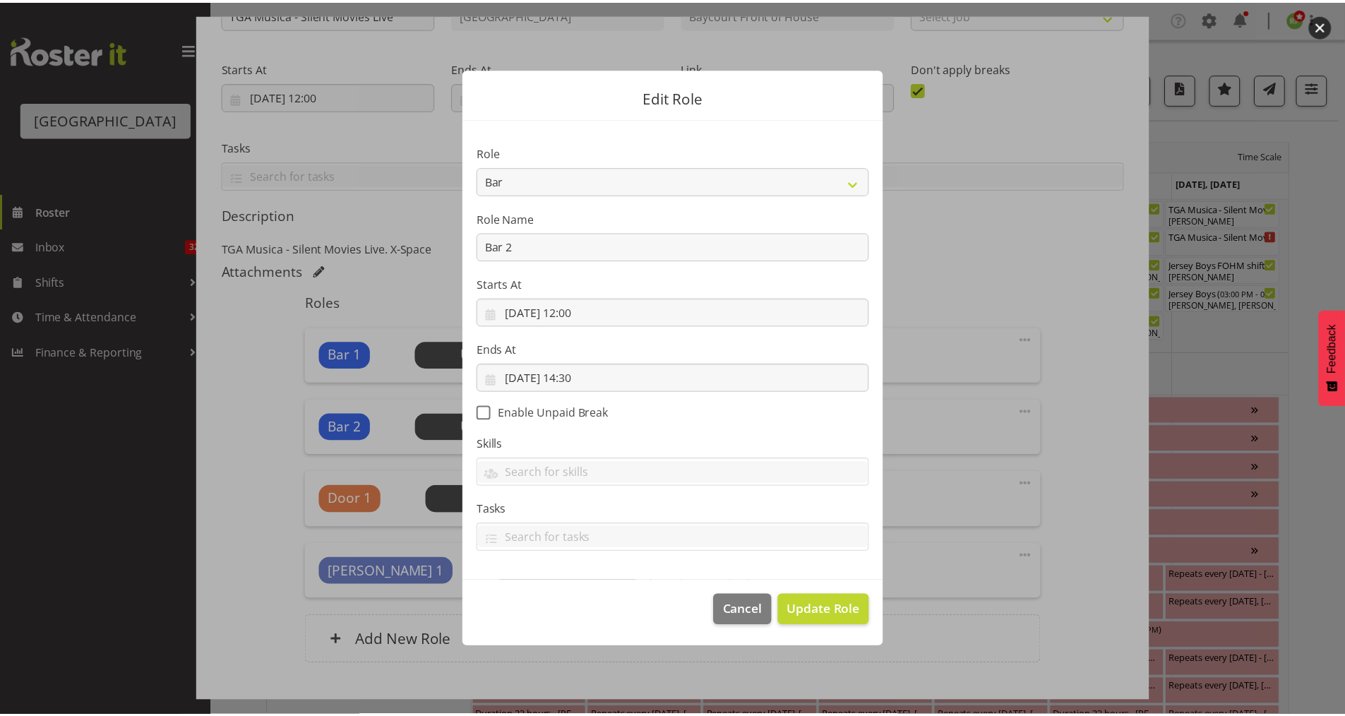
scroll to position [0, 0]
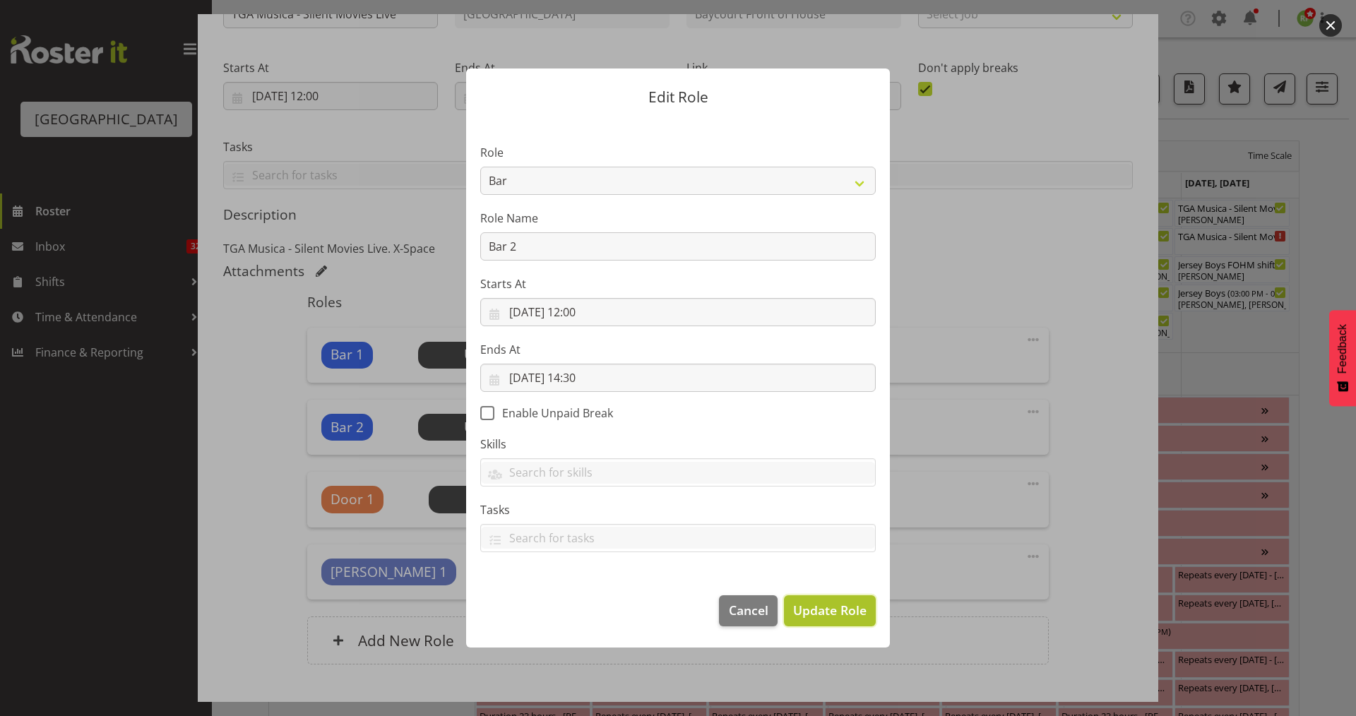
click at [829, 601] on span "Update Role" at bounding box center [829, 610] width 73 height 18
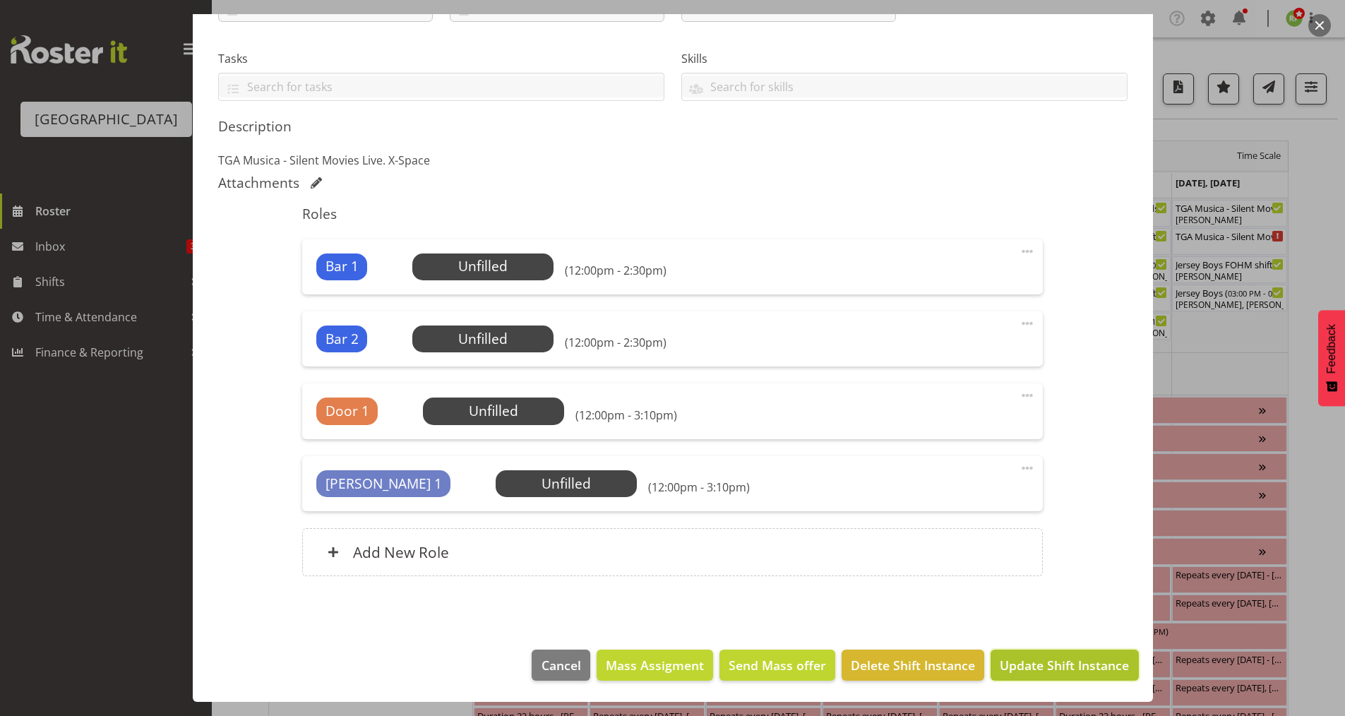
click at [1025, 661] on span "Update Shift Instance" at bounding box center [1064, 665] width 129 height 18
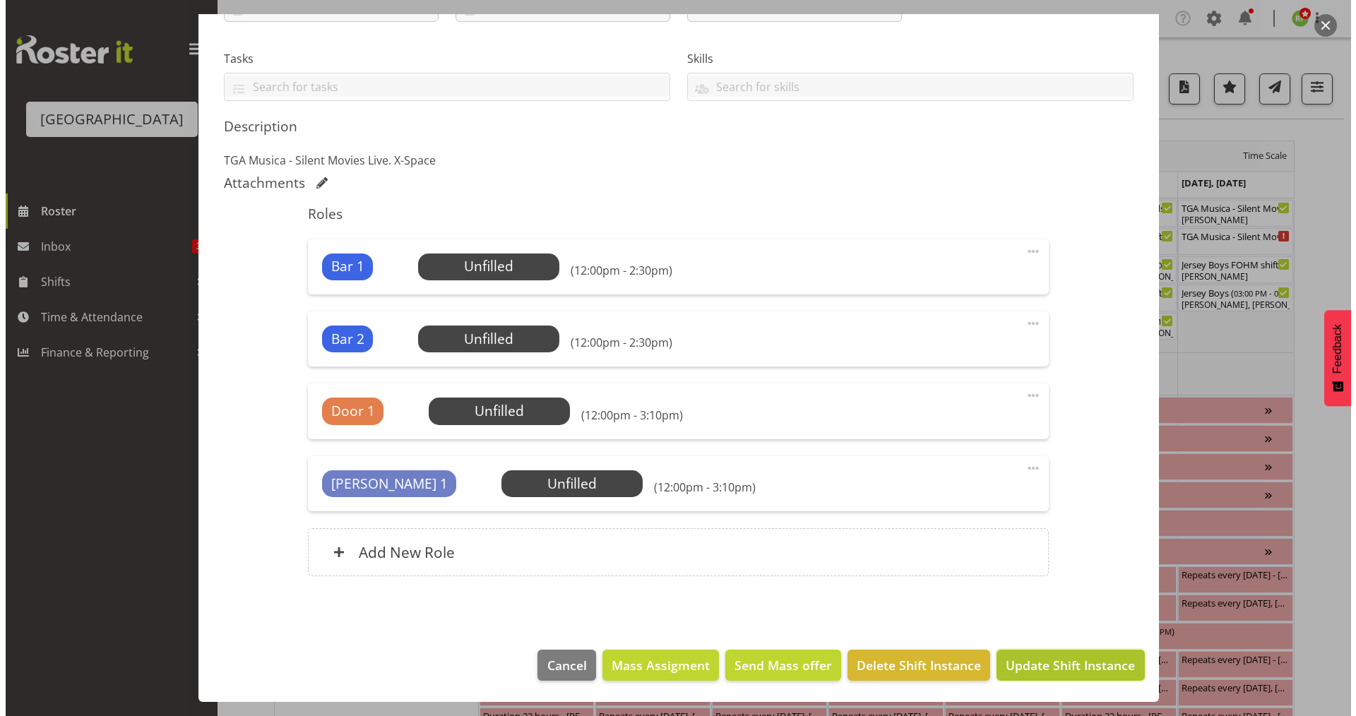
scroll to position [220, 0]
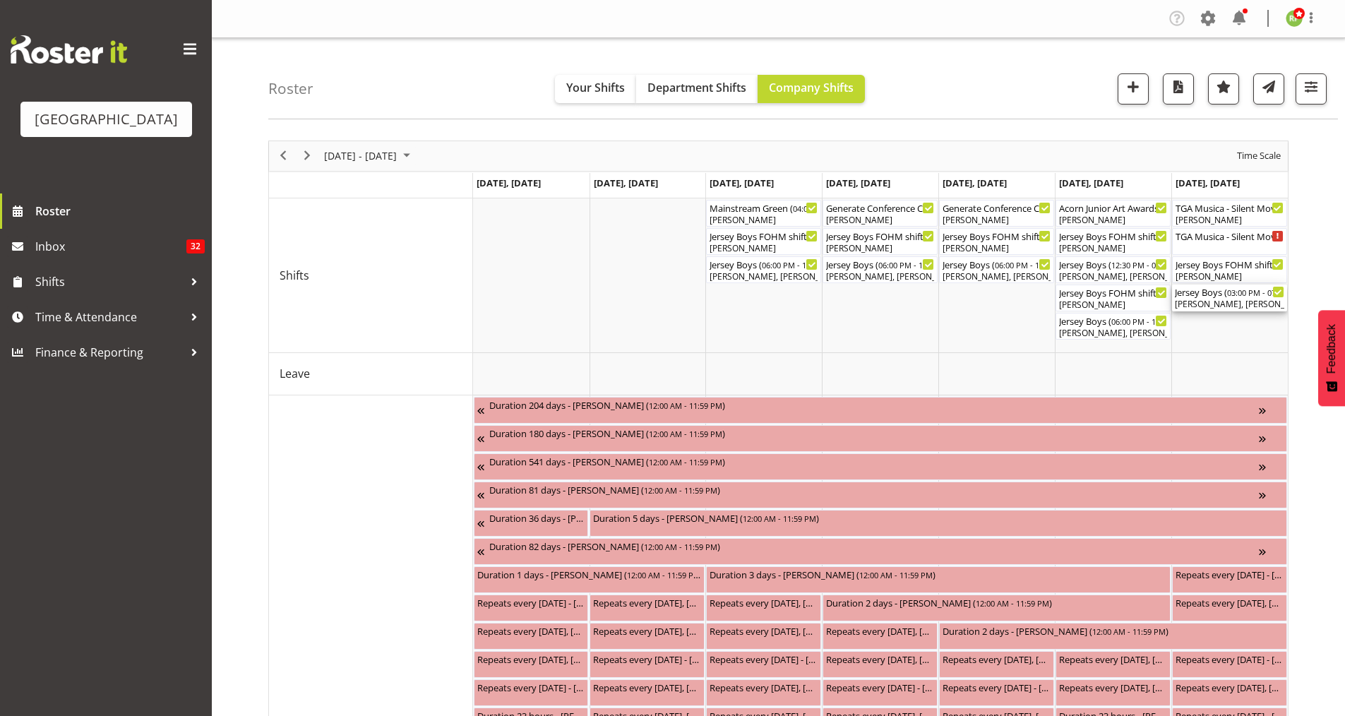
click at [1230, 290] on div "Jersey Boys ( 03:00 PM - 07:10 PM )" at bounding box center [1229, 292] width 109 height 14
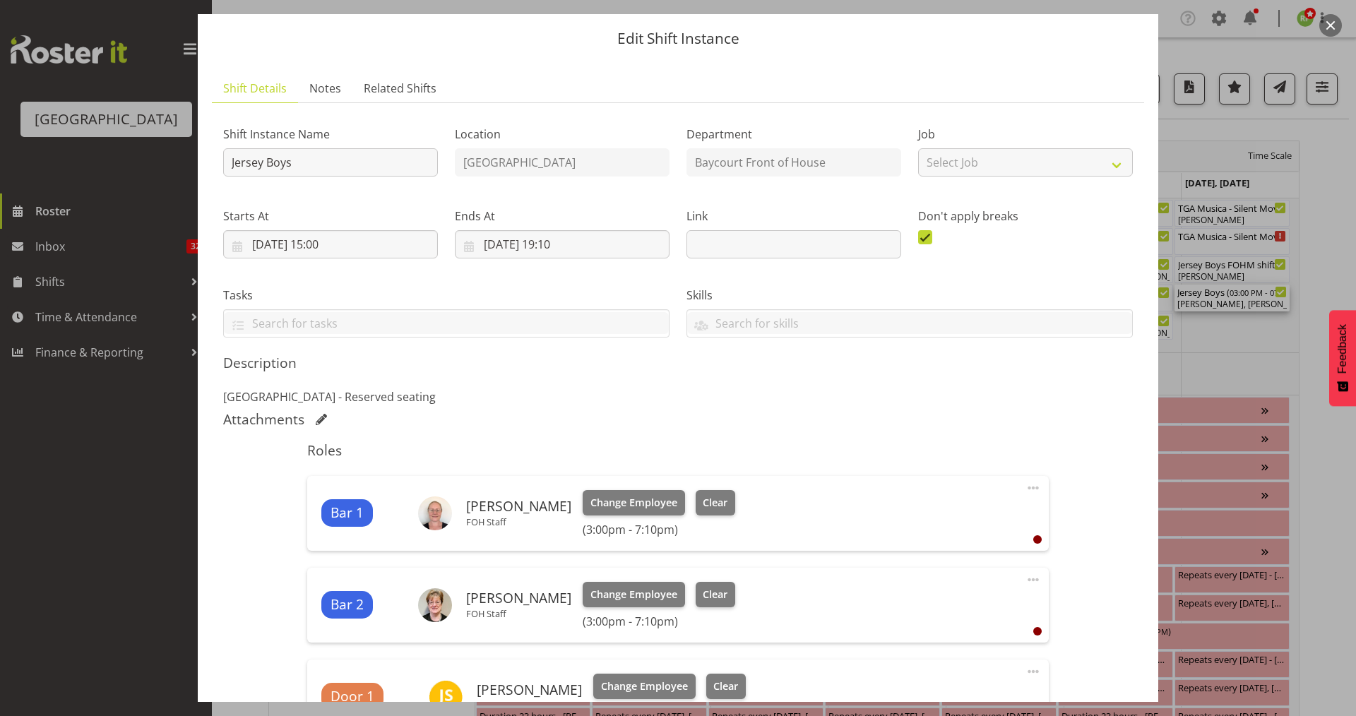
scroll to position [39, 0]
click at [1335, 23] on button "button" at bounding box center [1330, 25] width 23 height 23
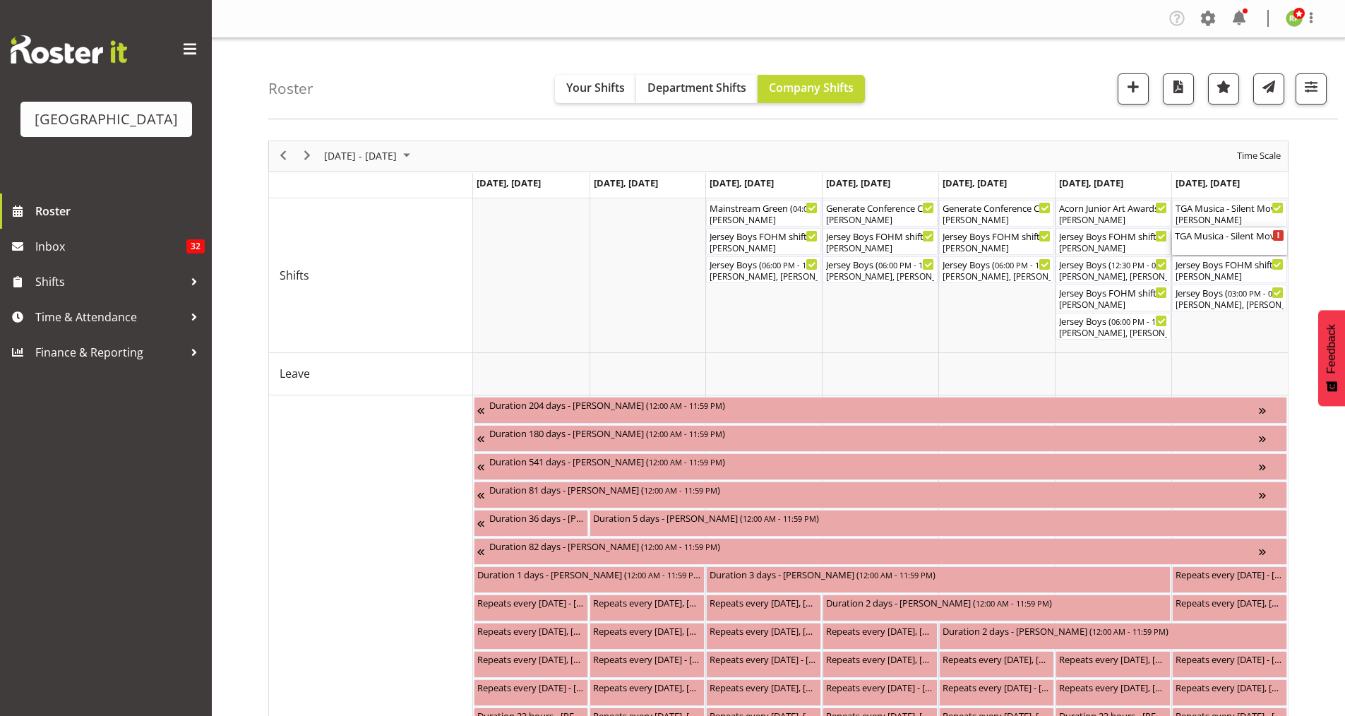
click at [1216, 241] on div "TGA Musica - Silent Movies Live ( 12:00 PM - 03:10 PM )" at bounding box center [1229, 235] width 109 height 14
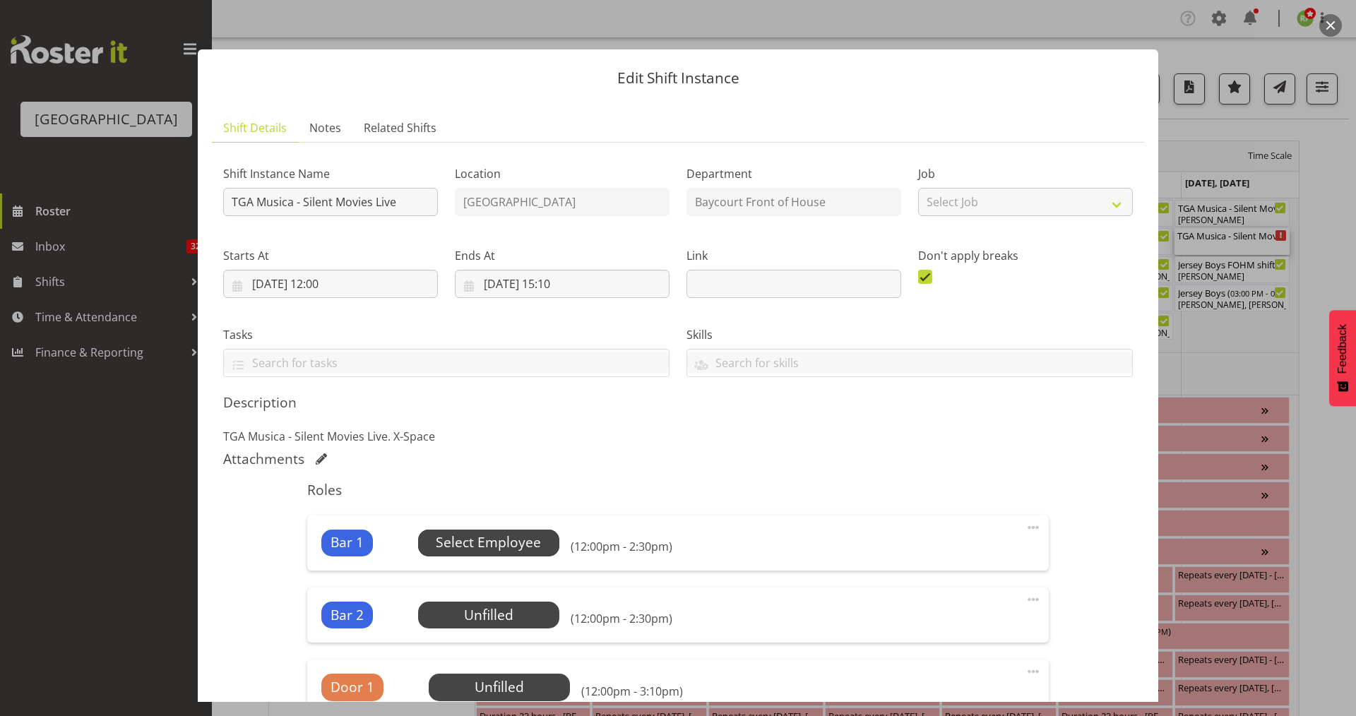
click at [482, 537] on span "Select Employee" at bounding box center [488, 542] width 105 height 20
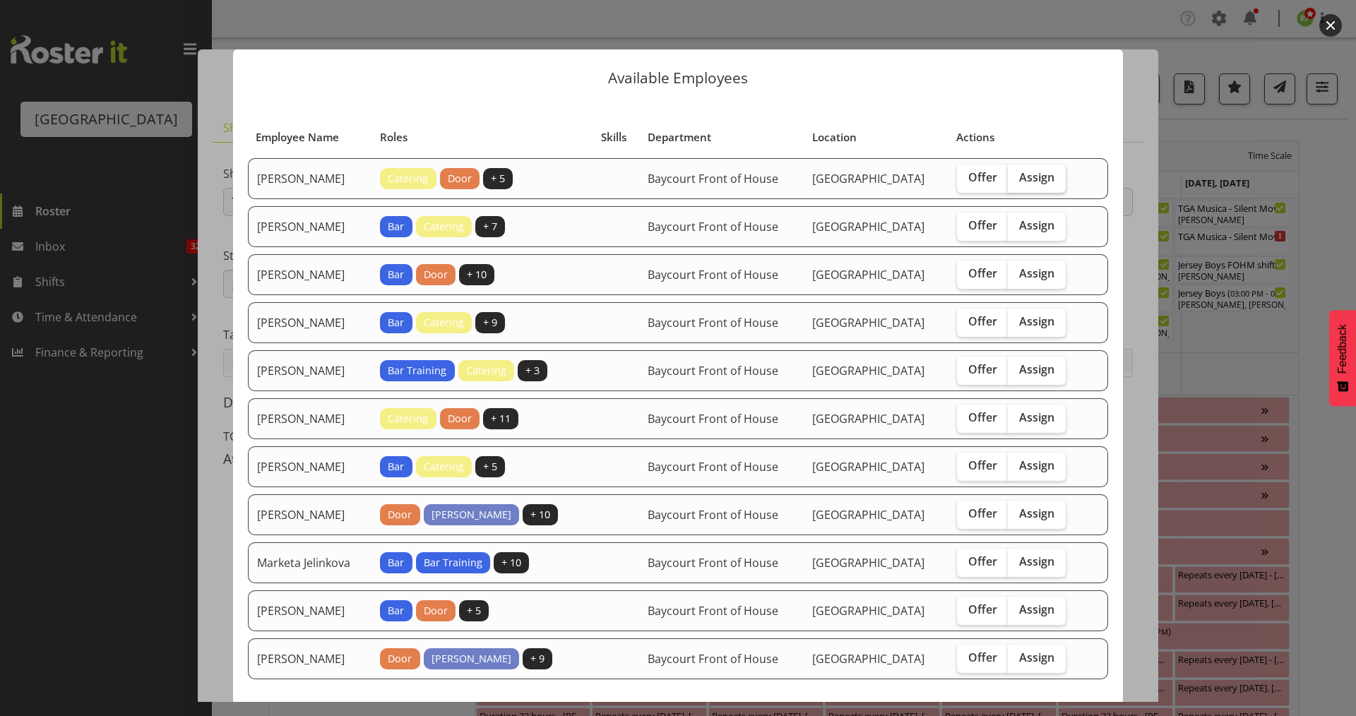
click at [1043, 181] on span "Assign" at bounding box center [1036, 177] width 35 height 14
click at [1017, 181] on input "Assign" at bounding box center [1011, 177] width 9 height 9
checkbox input "true"
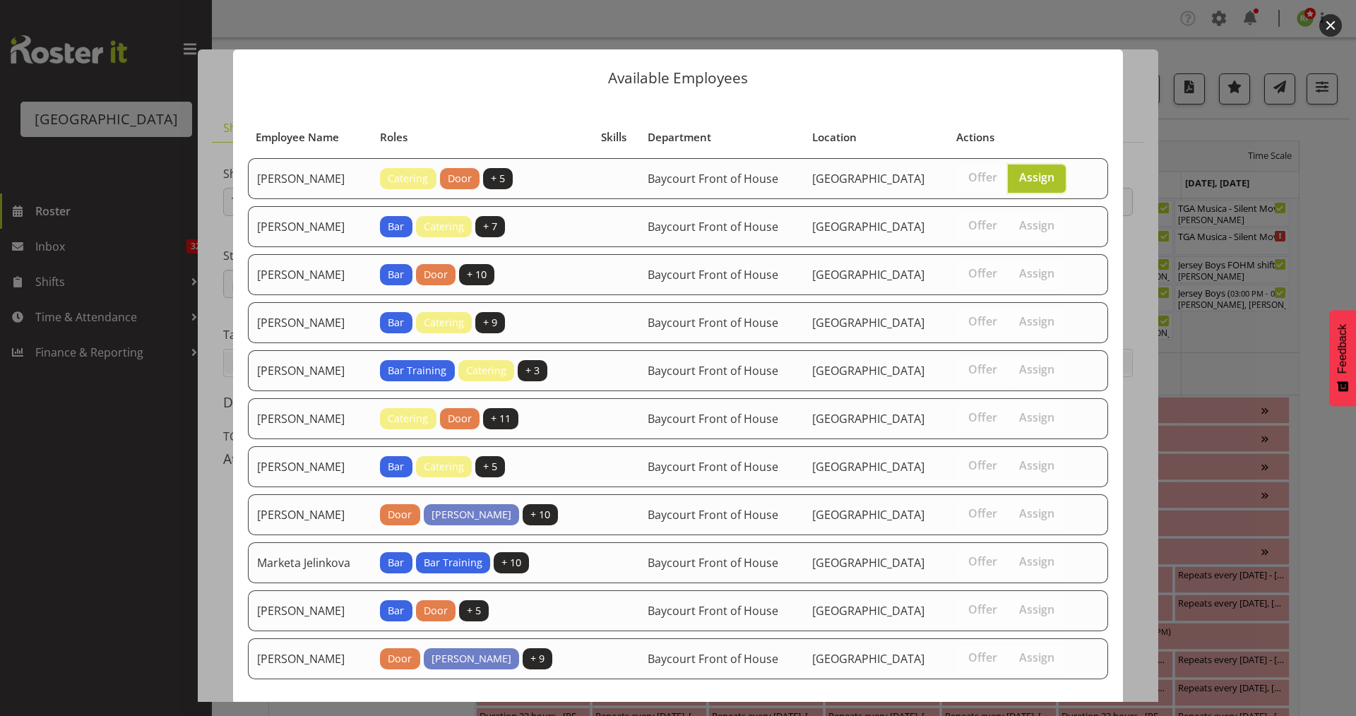
scroll to position [128, 0]
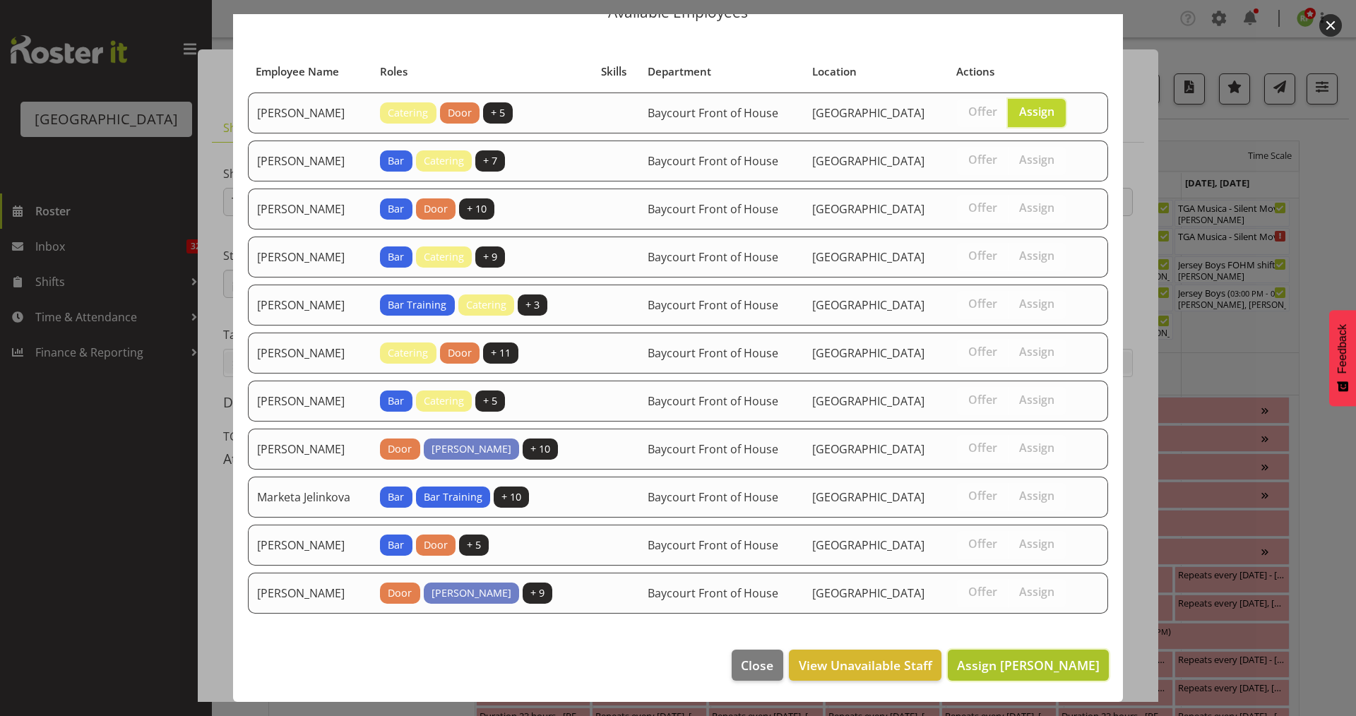
click at [1019, 669] on span "Assign Aiddie Carnihan" at bounding box center [1028, 665] width 143 height 17
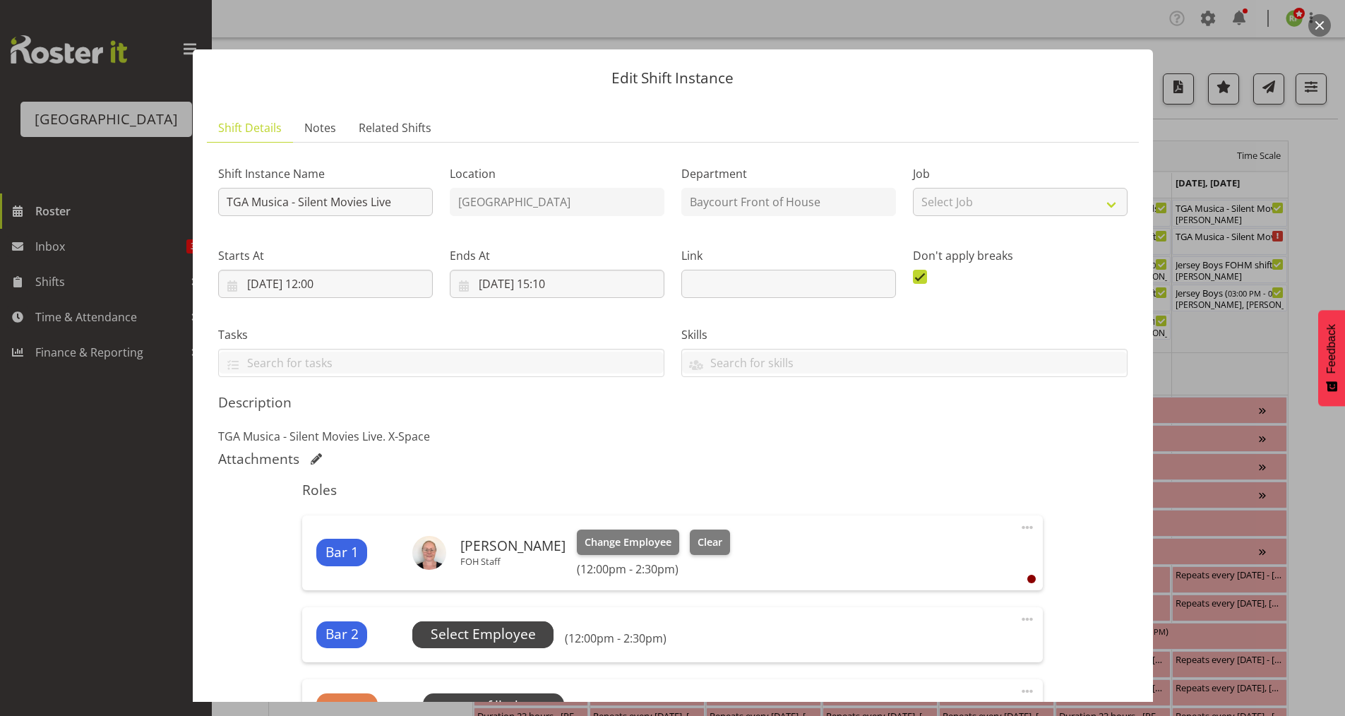
click at [502, 628] on span "Select Employee" at bounding box center [483, 634] width 105 height 20
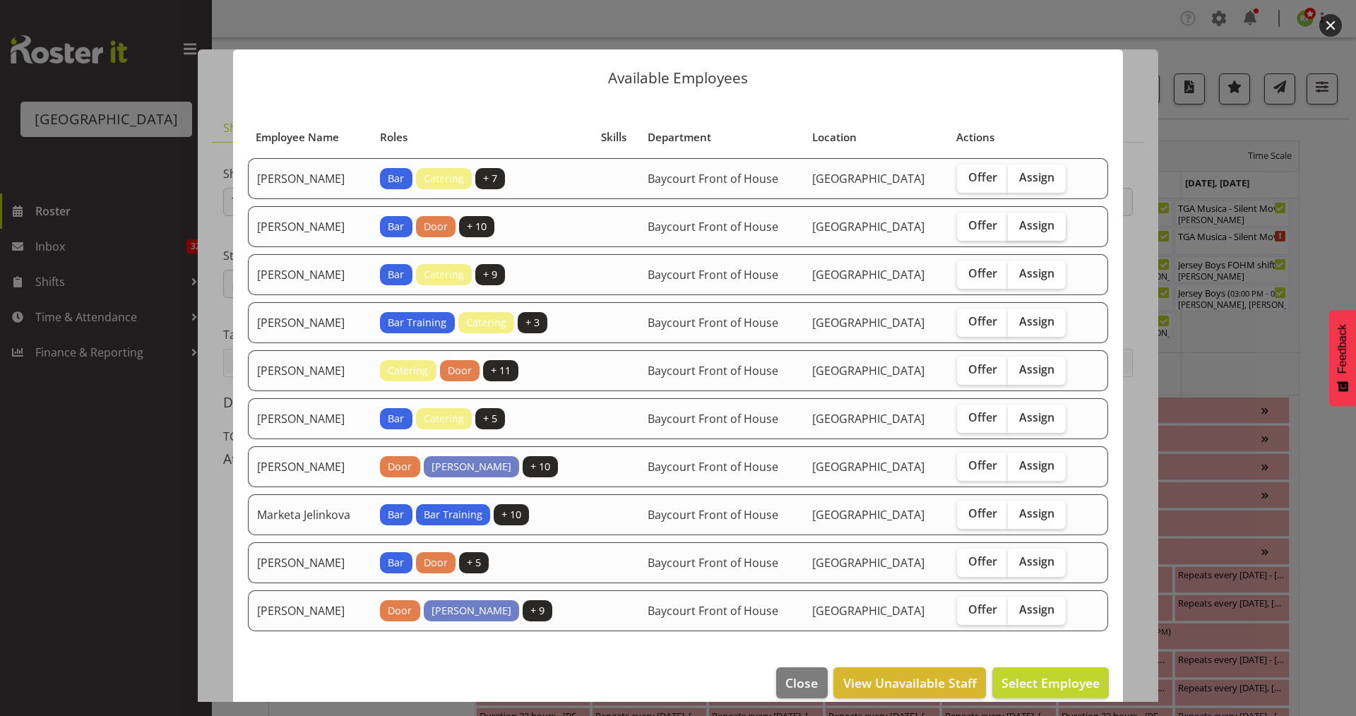
click at [1054, 232] on span "Assign" at bounding box center [1036, 225] width 35 height 14
click at [1017, 230] on input "Assign" at bounding box center [1011, 225] width 9 height 9
checkbox input "true"
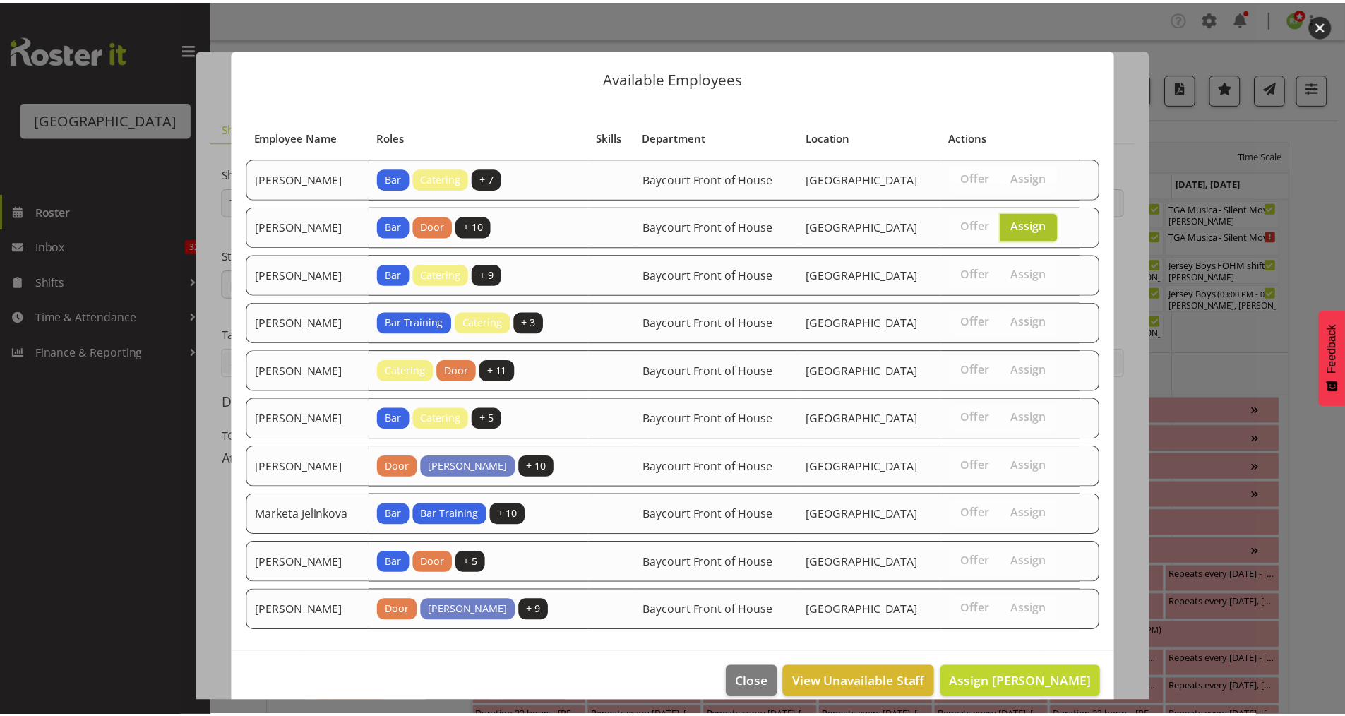
scroll to position [74, 0]
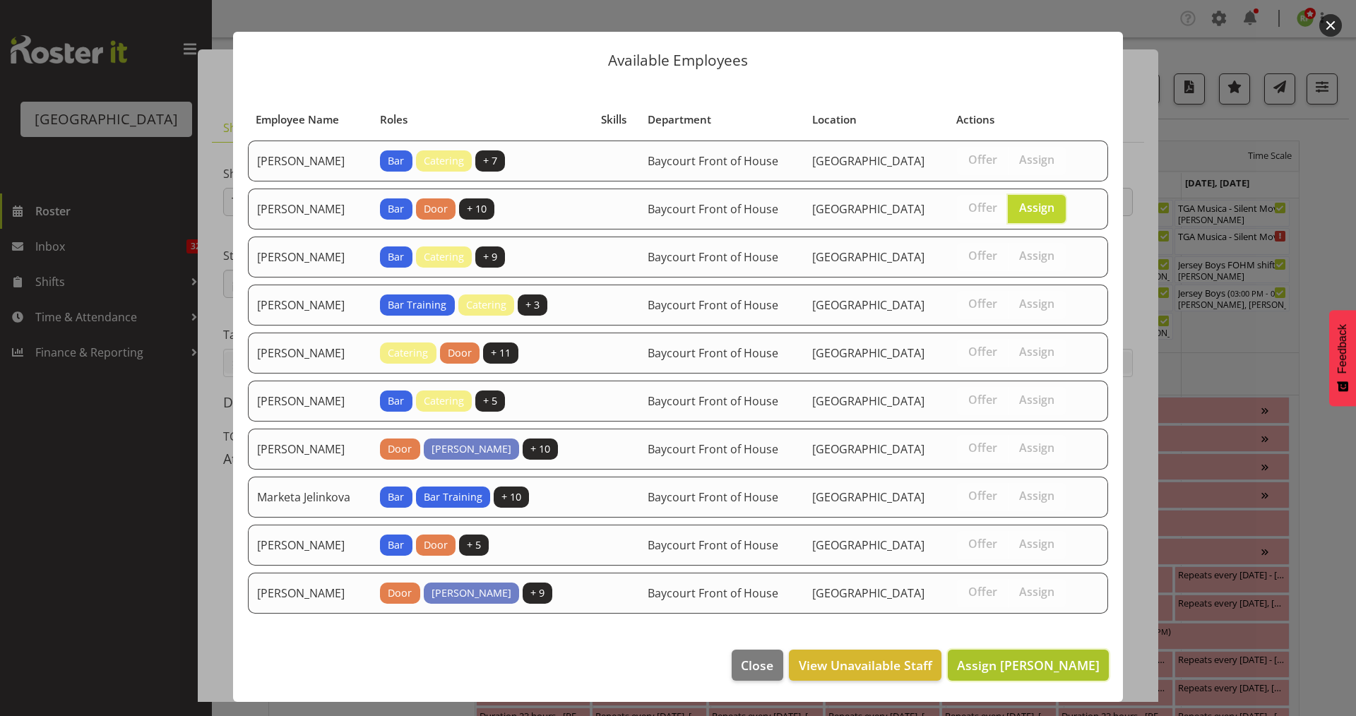
click at [1030, 667] on span "Assign Chris Darlington" at bounding box center [1028, 665] width 143 height 17
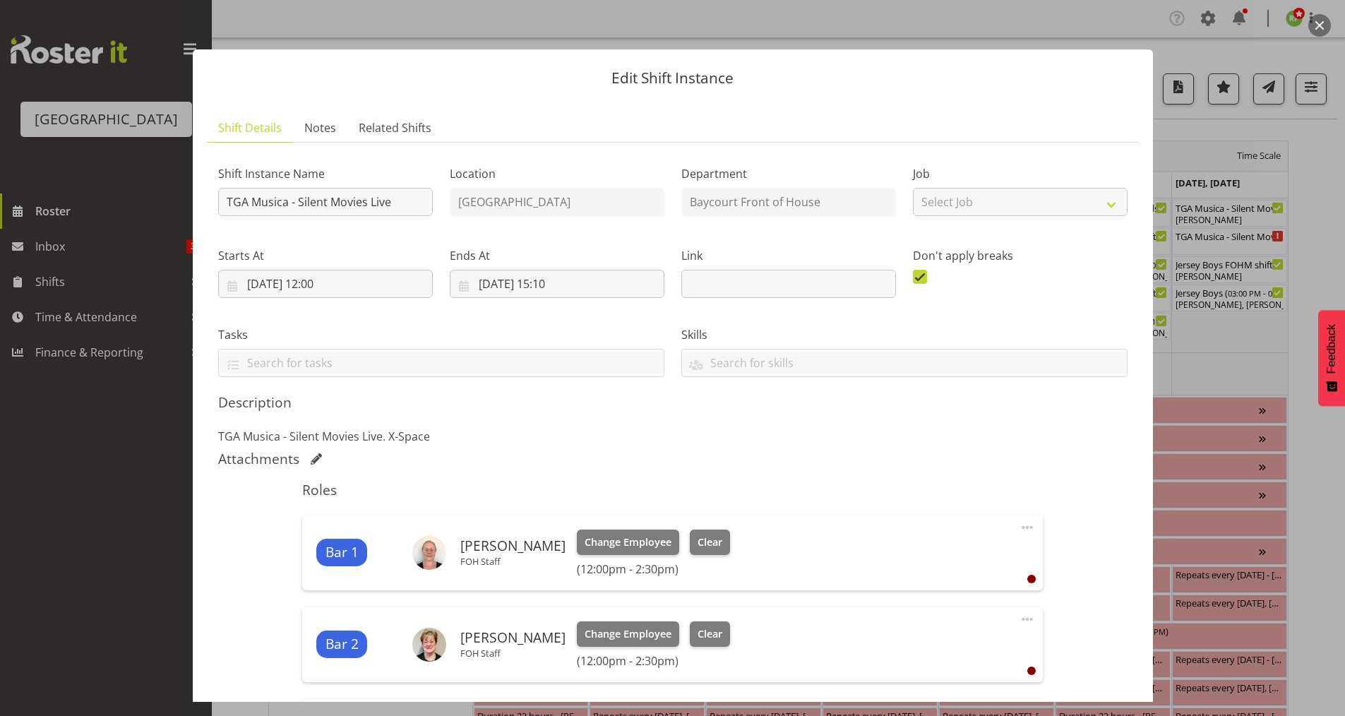
scroll to position [315, 0]
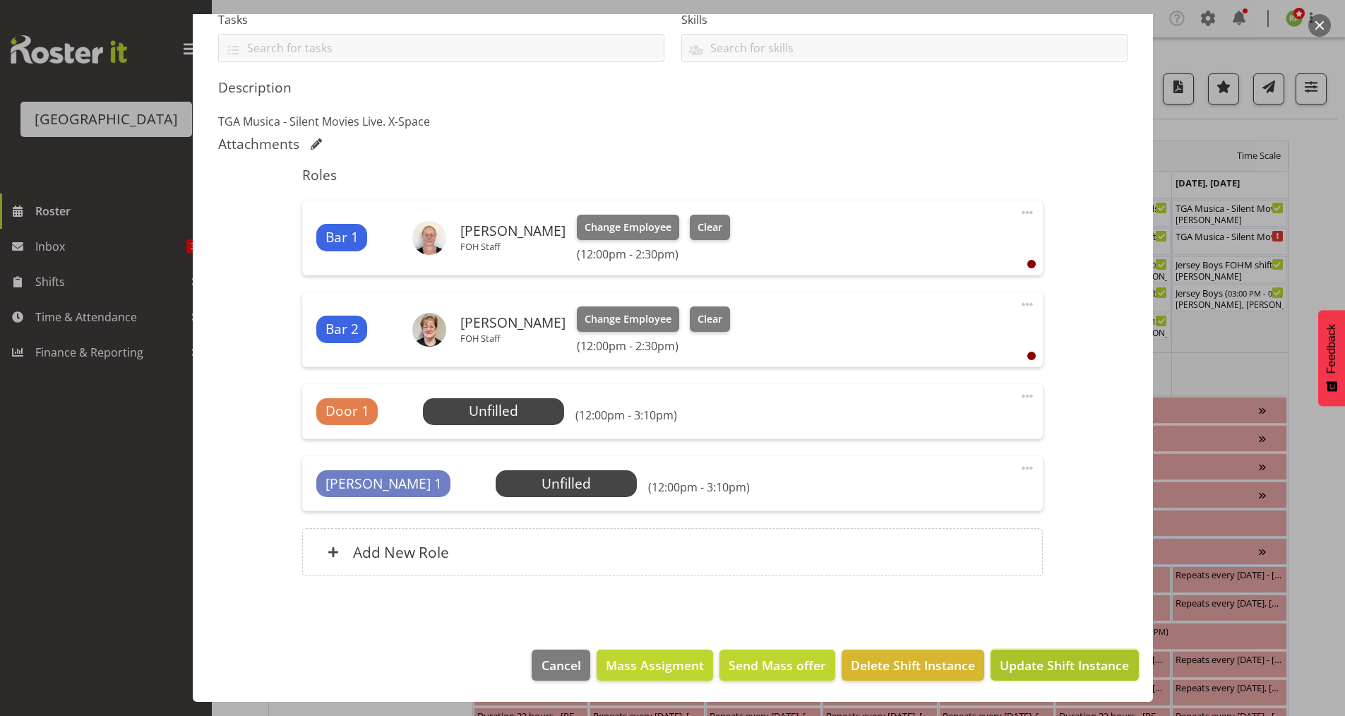
click at [1070, 675] on button "Update Shift Instance" at bounding box center [1065, 665] width 148 height 31
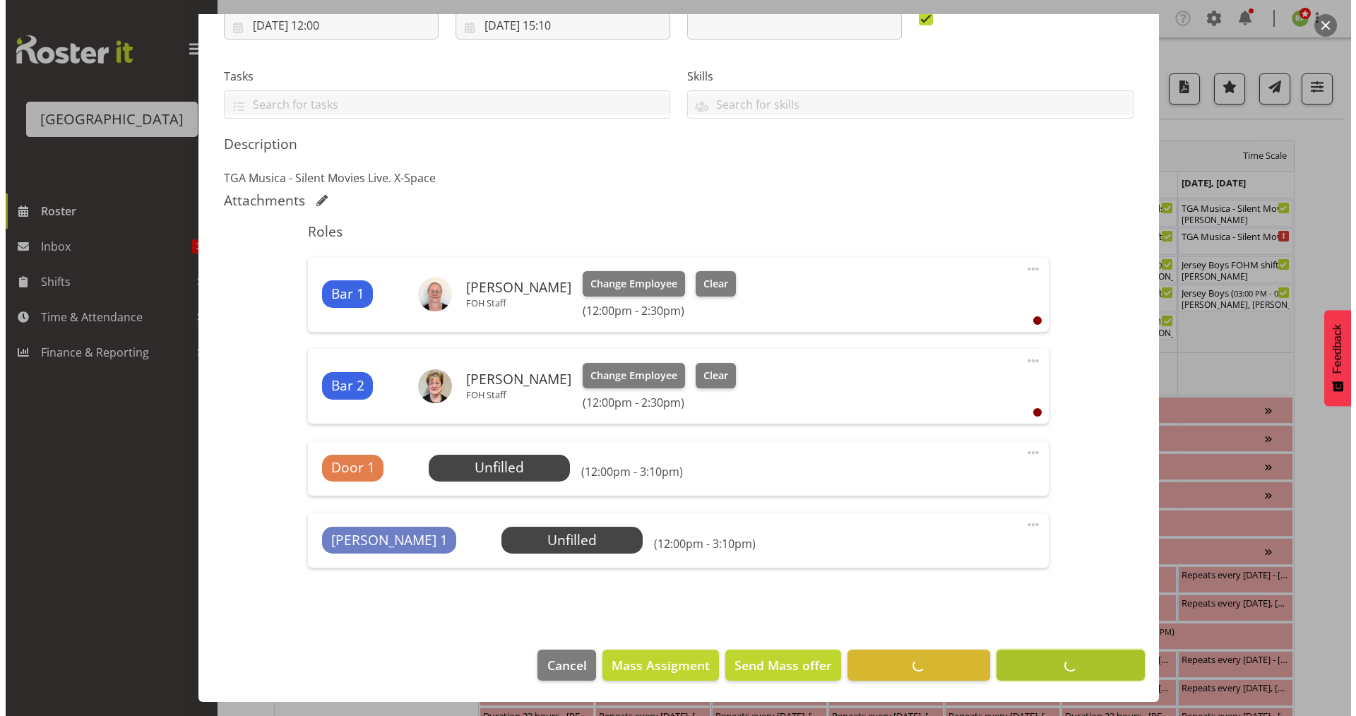
scroll to position [258, 0]
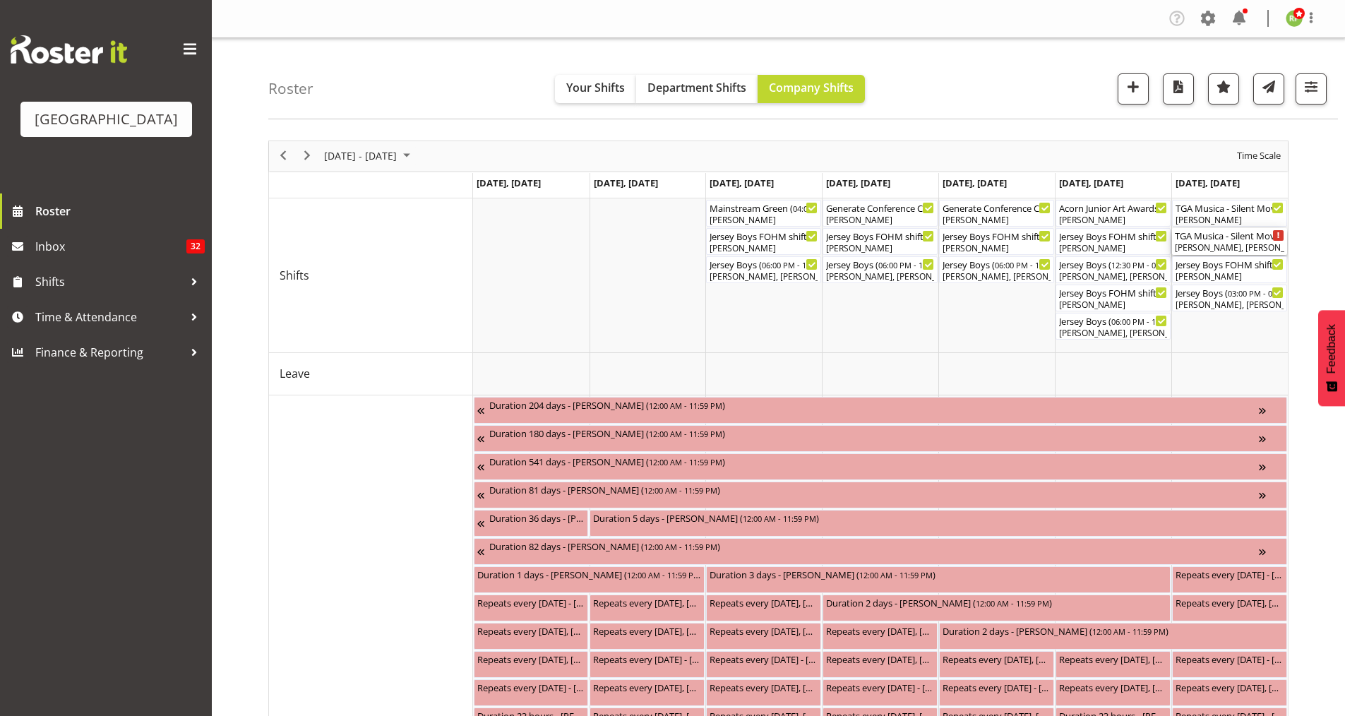
click at [1240, 244] on div "Aiddie Carnihan, Chris Darlington" at bounding box center [1229, 247] width 109 height 13
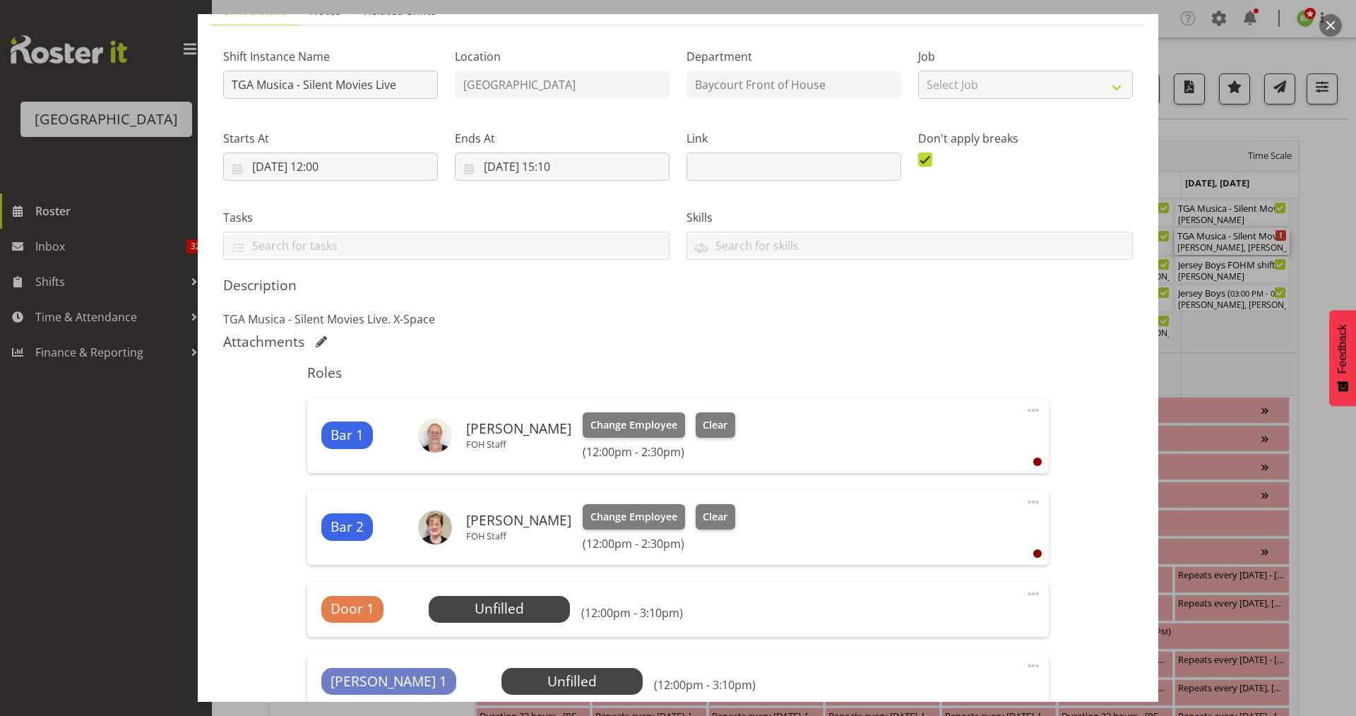
scroll to position [178, 0]
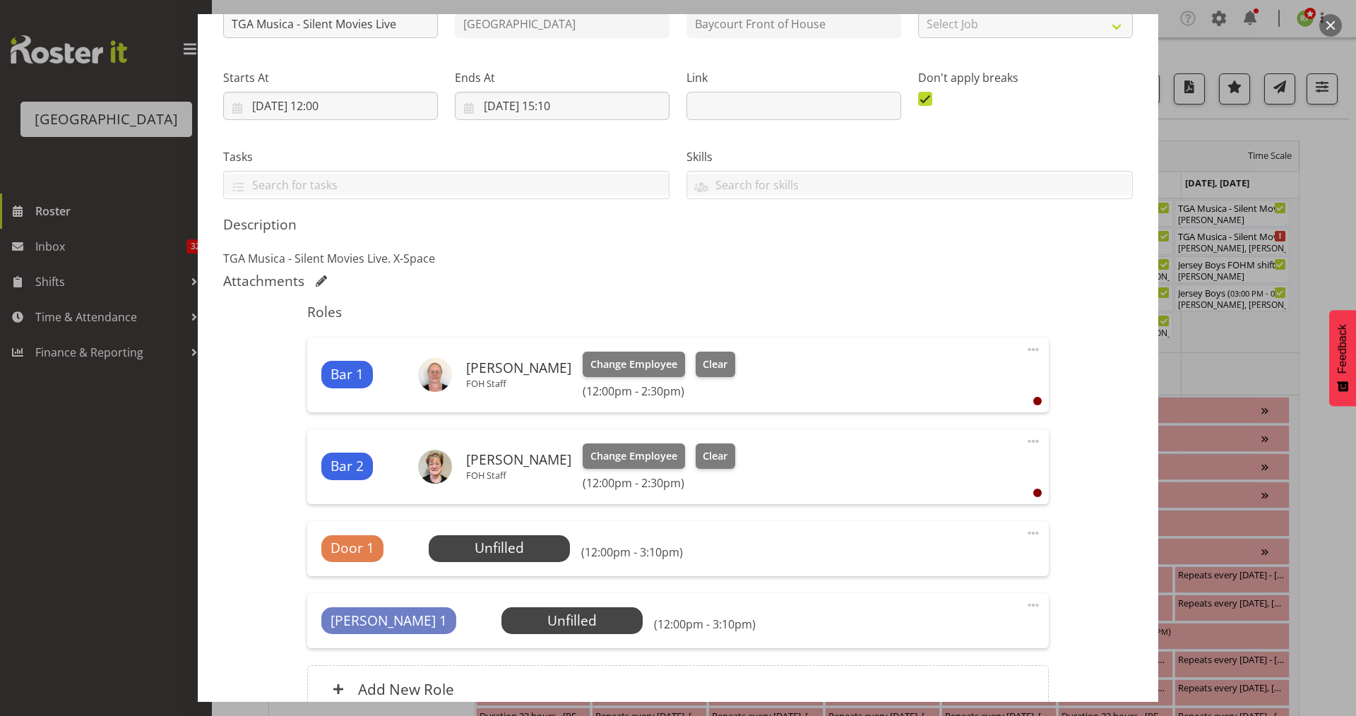
click at [986, 440] on div "Bar 2 Chris Darlington FOH Staff Change Employee Clear (12:00pm - 2:30pm) Edit …" at bounding box center [677, 466] width 741 height 75
click at [503, 553] on span "Select Employee" at bounding box center [498, 548] width 105 height 20
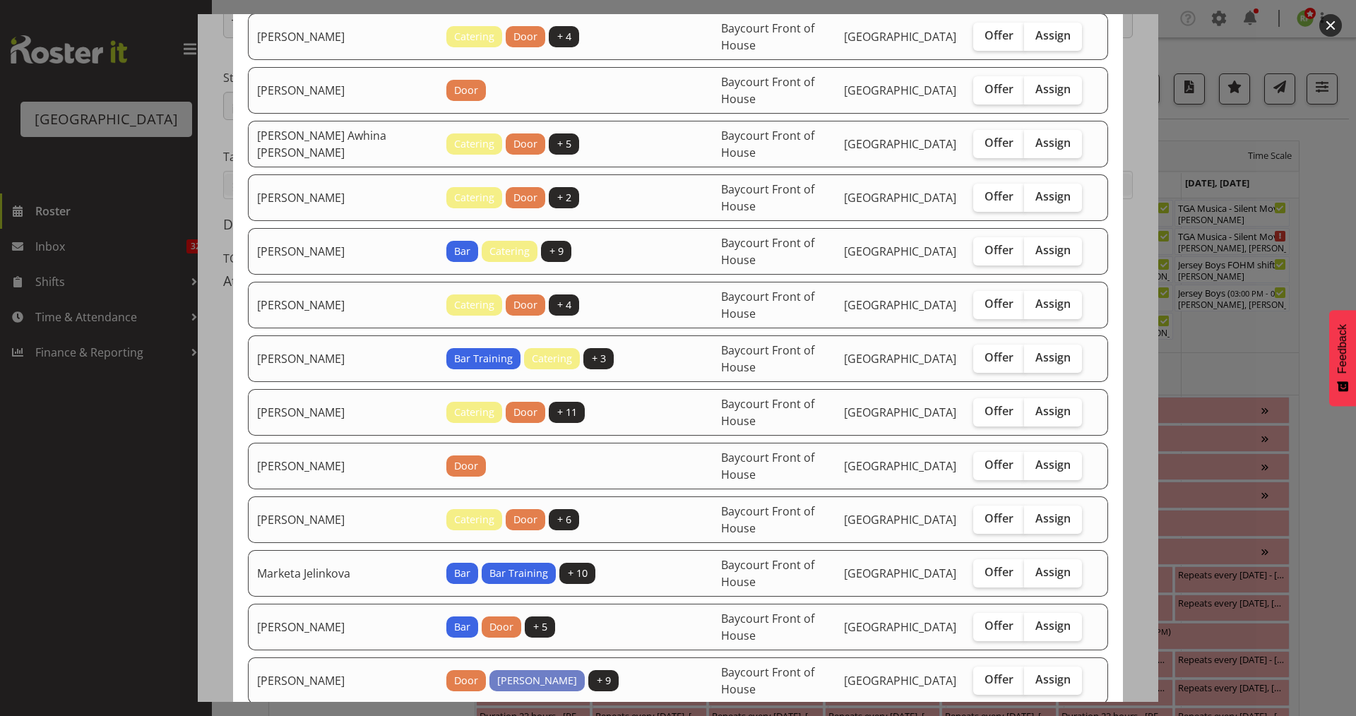
scroll to position [251, 0]
click at [1334, 26] on button "button" at bounding box center [1330, 25] width 23 height 23
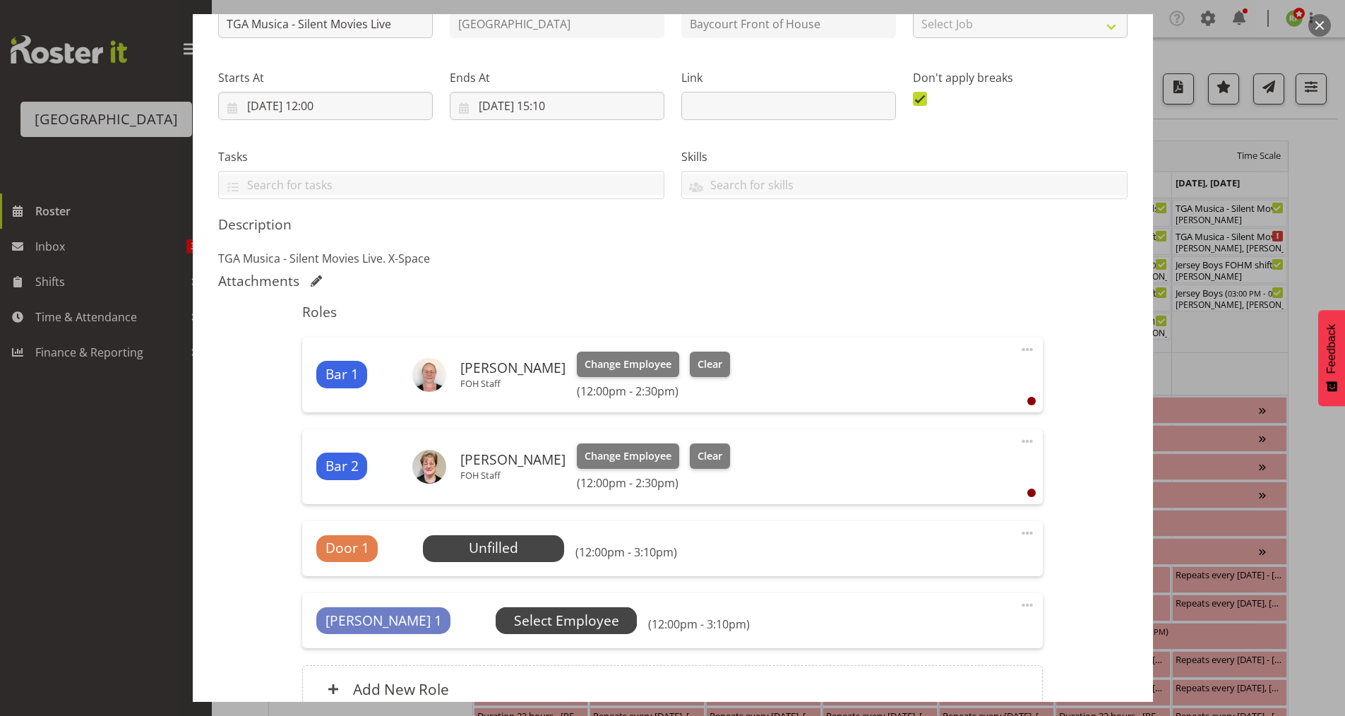
click at [0, 0] on span "Select Employee" at bounding box center [0, 0] width 0 height 0
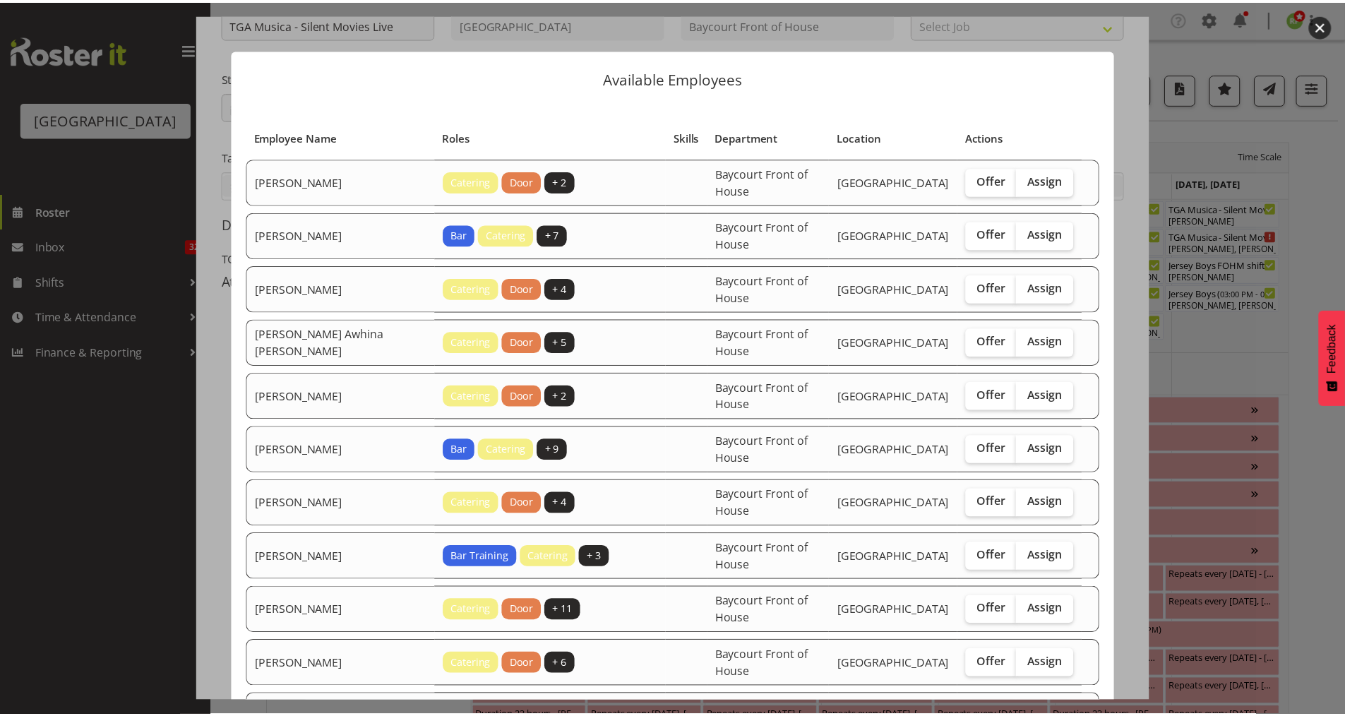
scroll to position [342, 0]
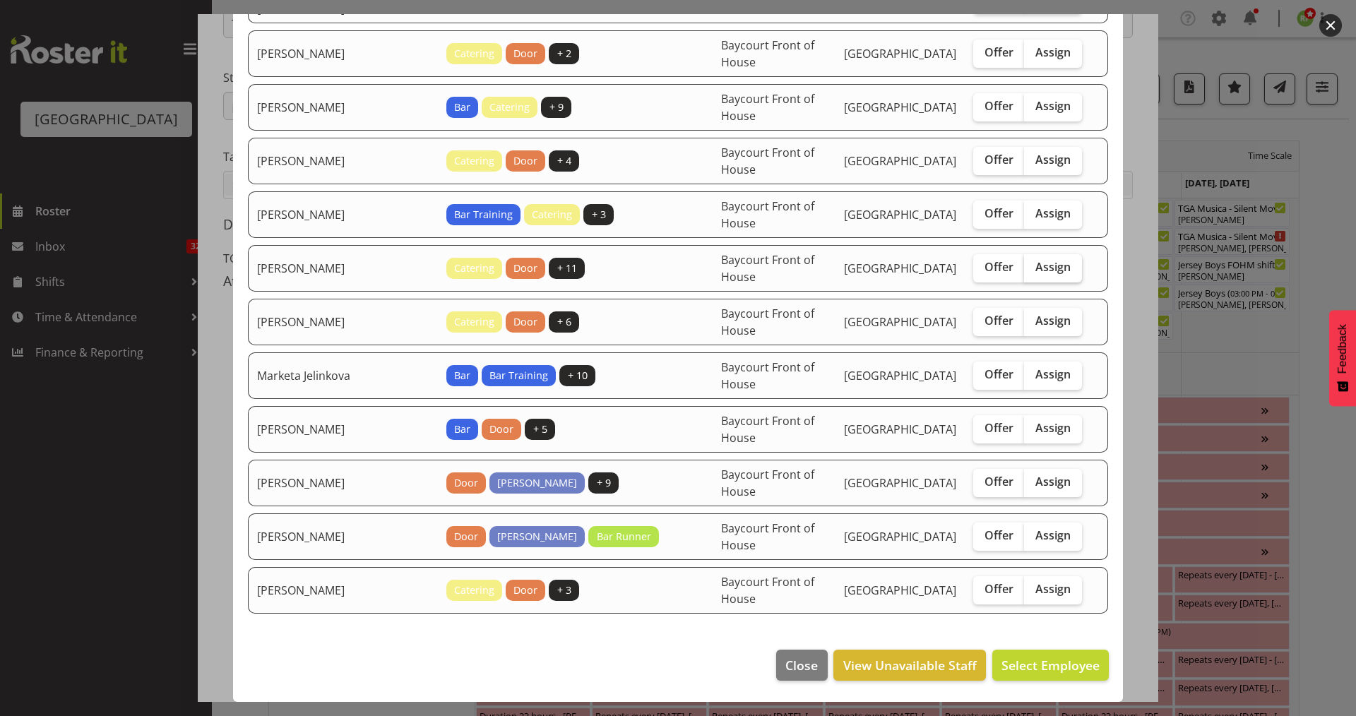
click at [1038, 268] on span "Assign" at bounding box center [1052, 267] width 35 height 14
click at [1033, 268] on input "Assign" at bounding box center [1028, 267] width 9 height 9
checkbox input "true"
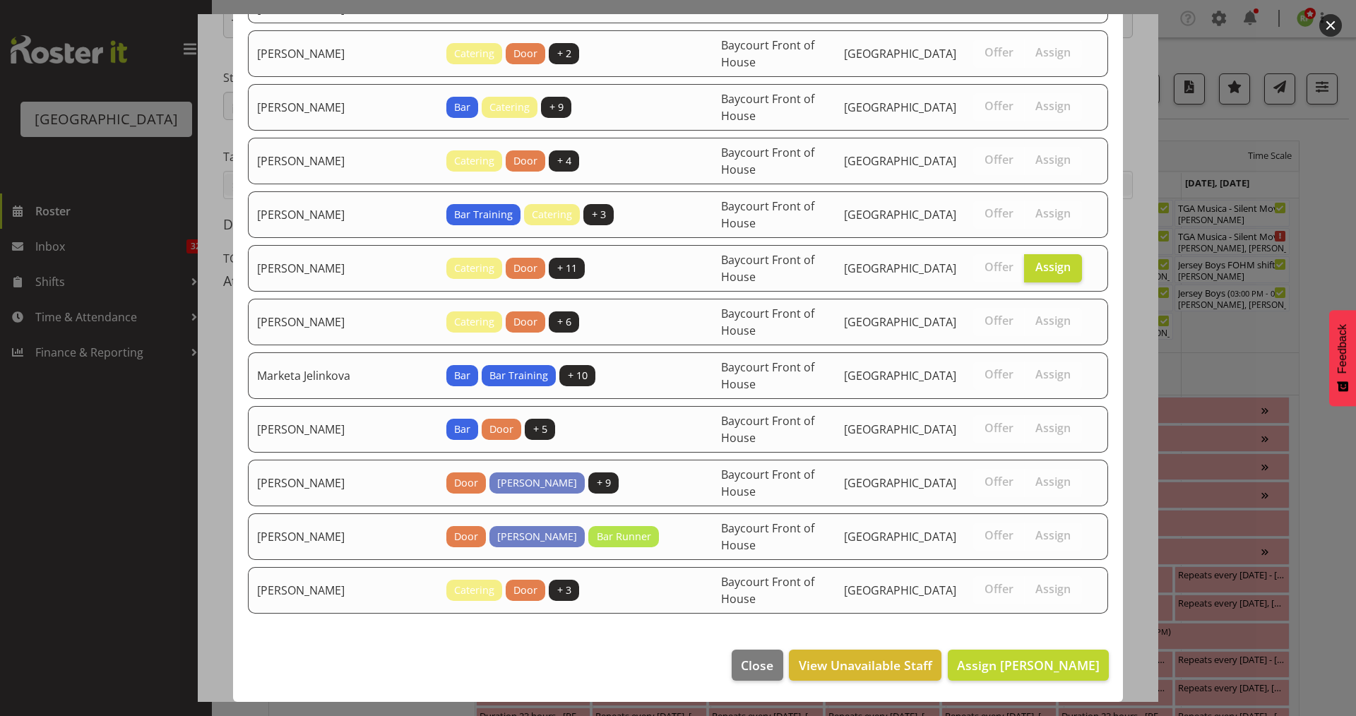
click at [1000, 684] on footer "Close View Unavailable Staff Assign Emma Johns" at bounding box center [678, 668] width 890 height 66
click at [1016, 650] on button "Assign Emma Johns" at bounding box center [1027, 665] width 161 height 31
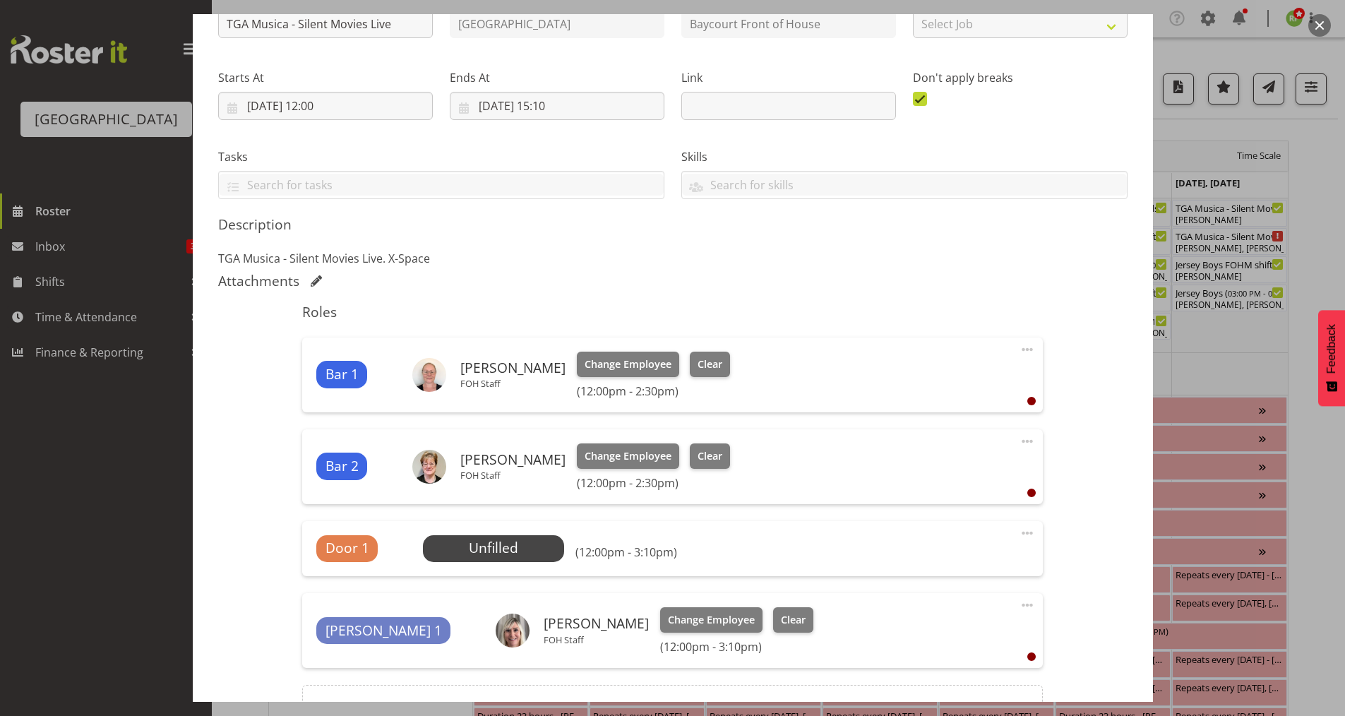
scroll to position [335, 0]
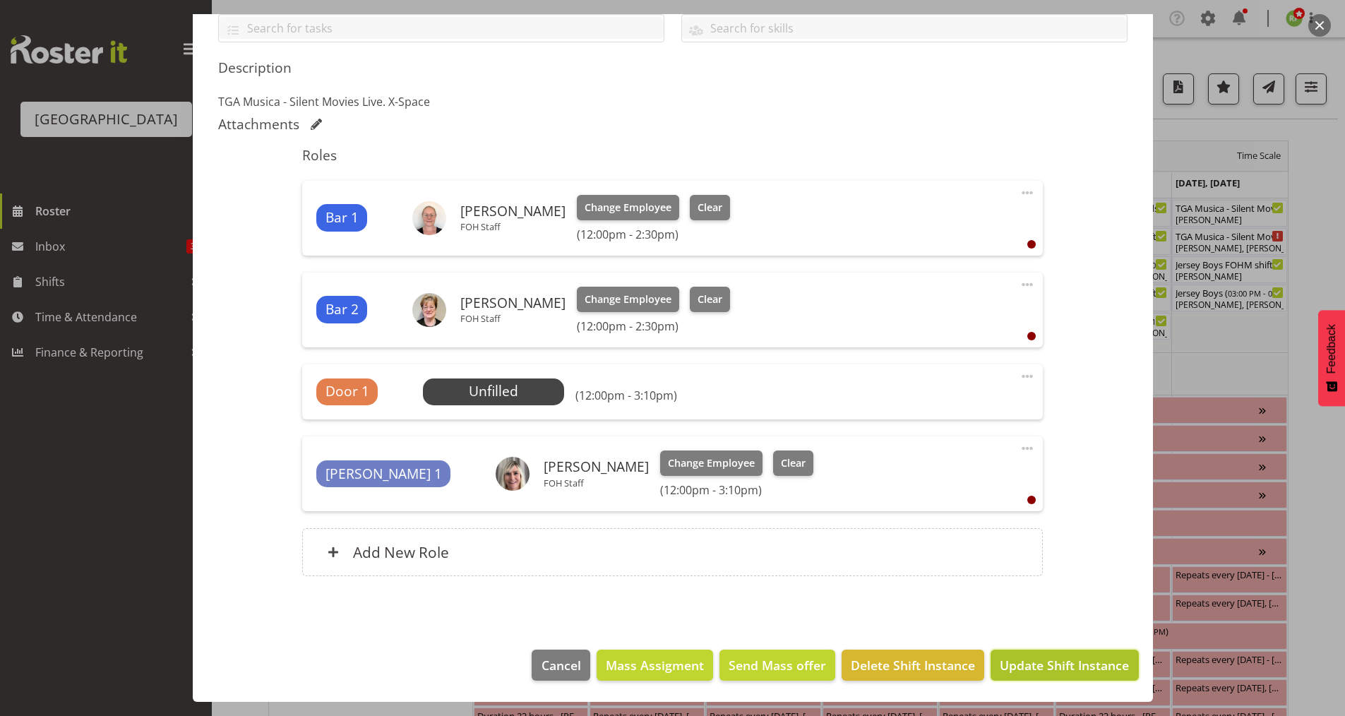
click at [1069, 672] on span "Update Shift Instance" at bounding box center [1064, 665] width 129 height 18
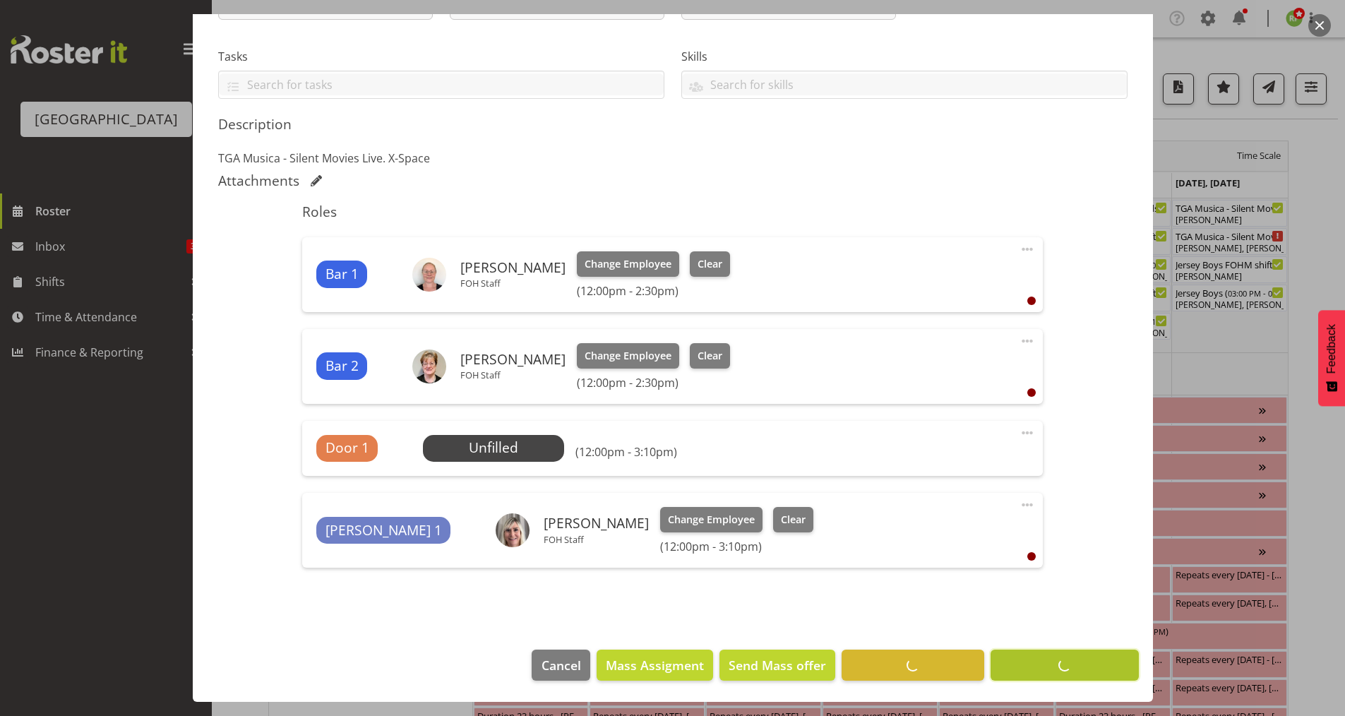
scroll to position [278, 0]
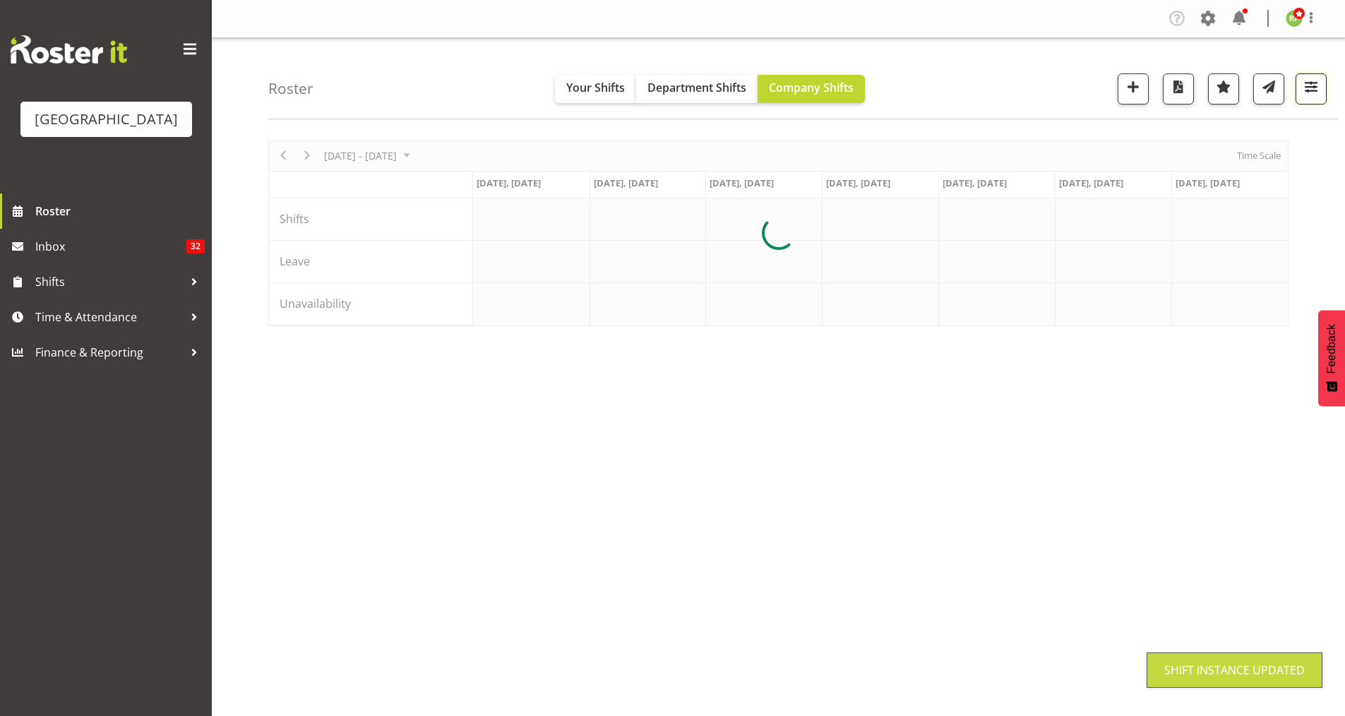
click at [1320, 98] on button "button" at bounding box center [1311, 88] width 31 height 31
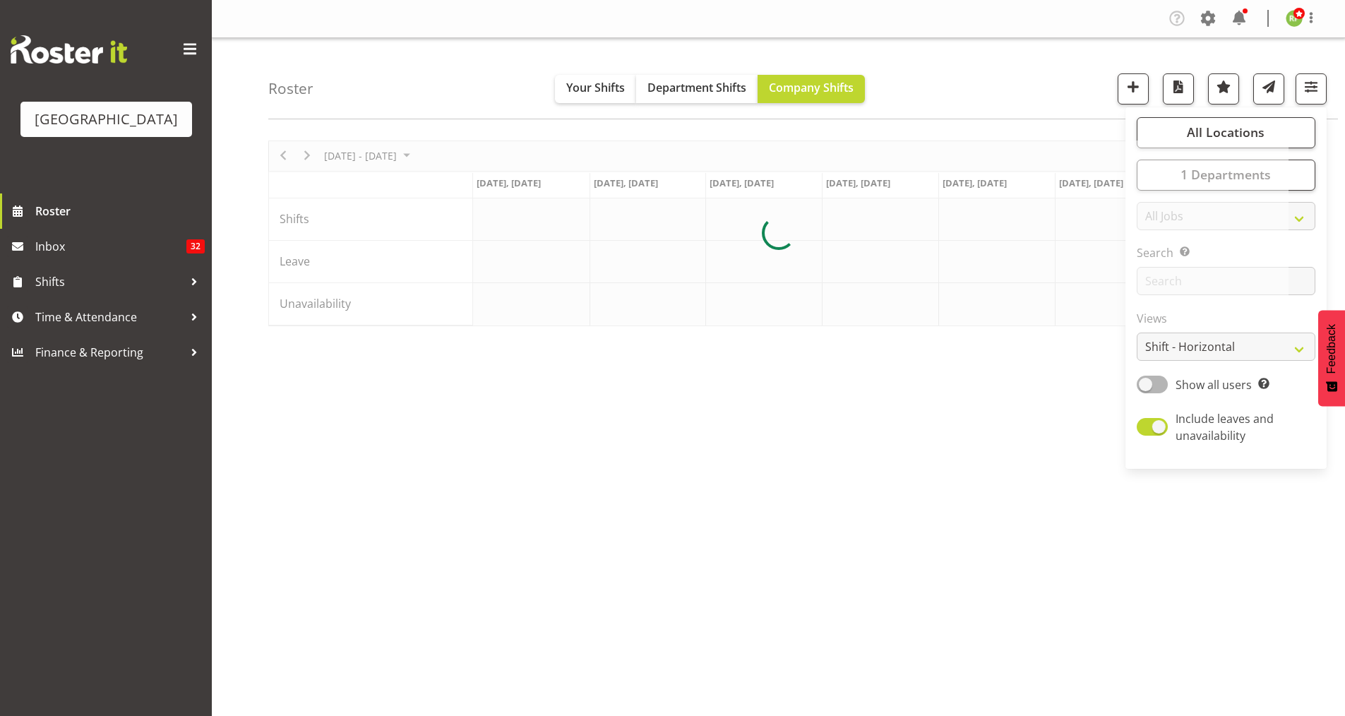
click at [1194, 326] on div at bounding box center [778, 233] width 1020 height 186
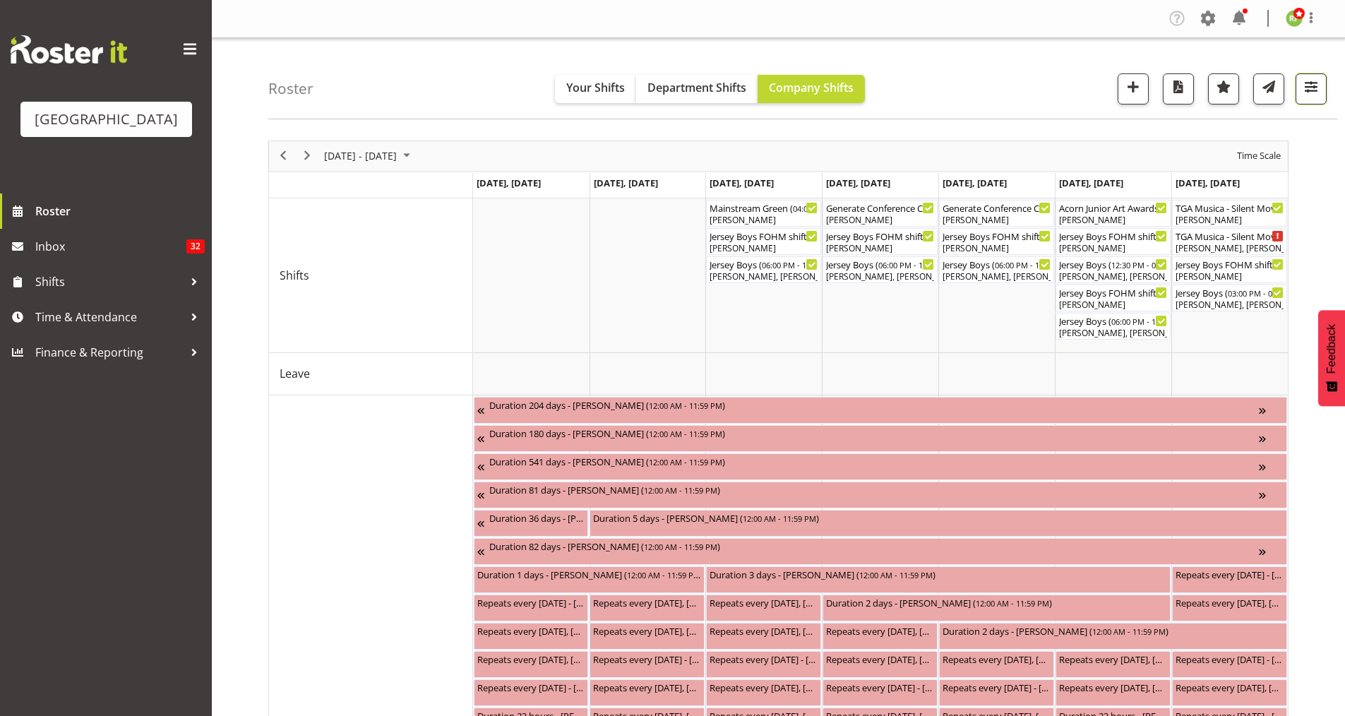
click at [1315, 92] on span "button" at bounding box center [1311, 87] width 18 height 18
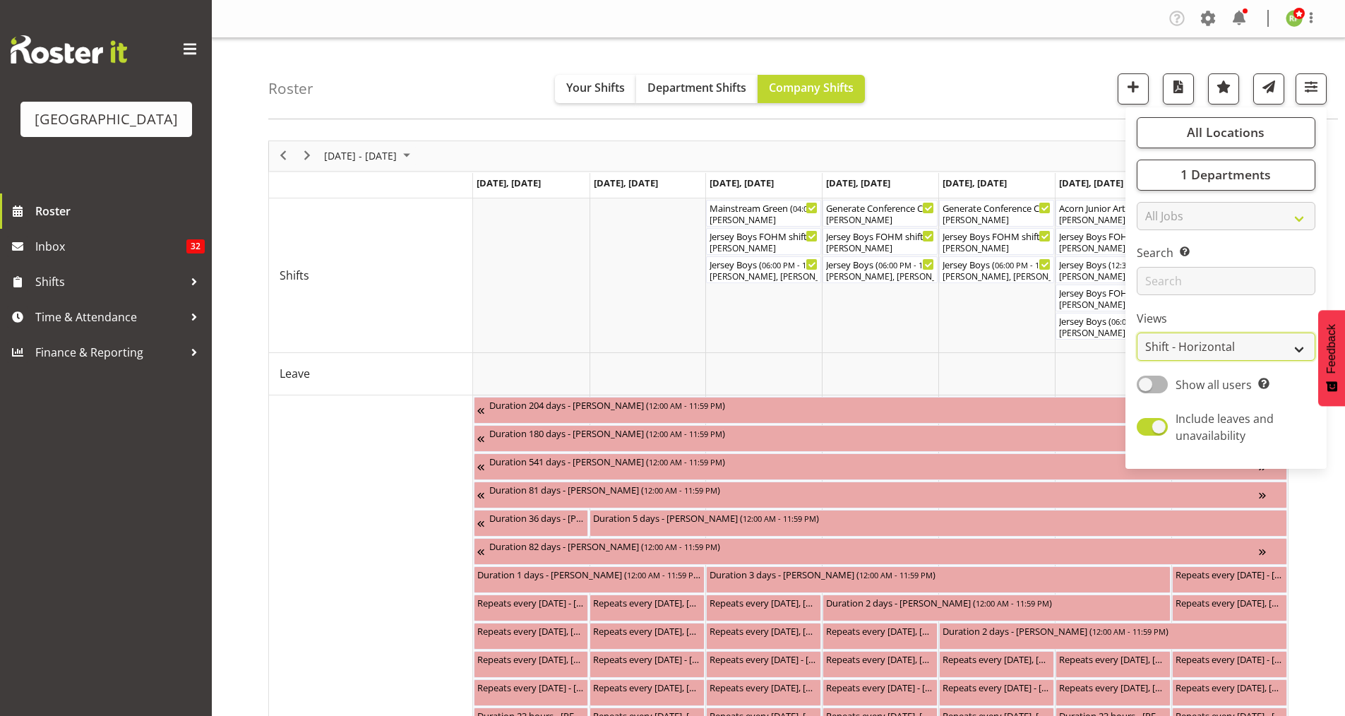
click at [1199, 339] on select "Staff Role Shift - Horizontal Shift - Vertical Staff - Location" at bounding box center [1226, 347] width 179 height 28
select select "staff"
click at [1137, 333] on select "Staff Role Shift - Horizontal Shift - Vertical Staff - Location" at bounding box center [1226, 347] width 179 height 28
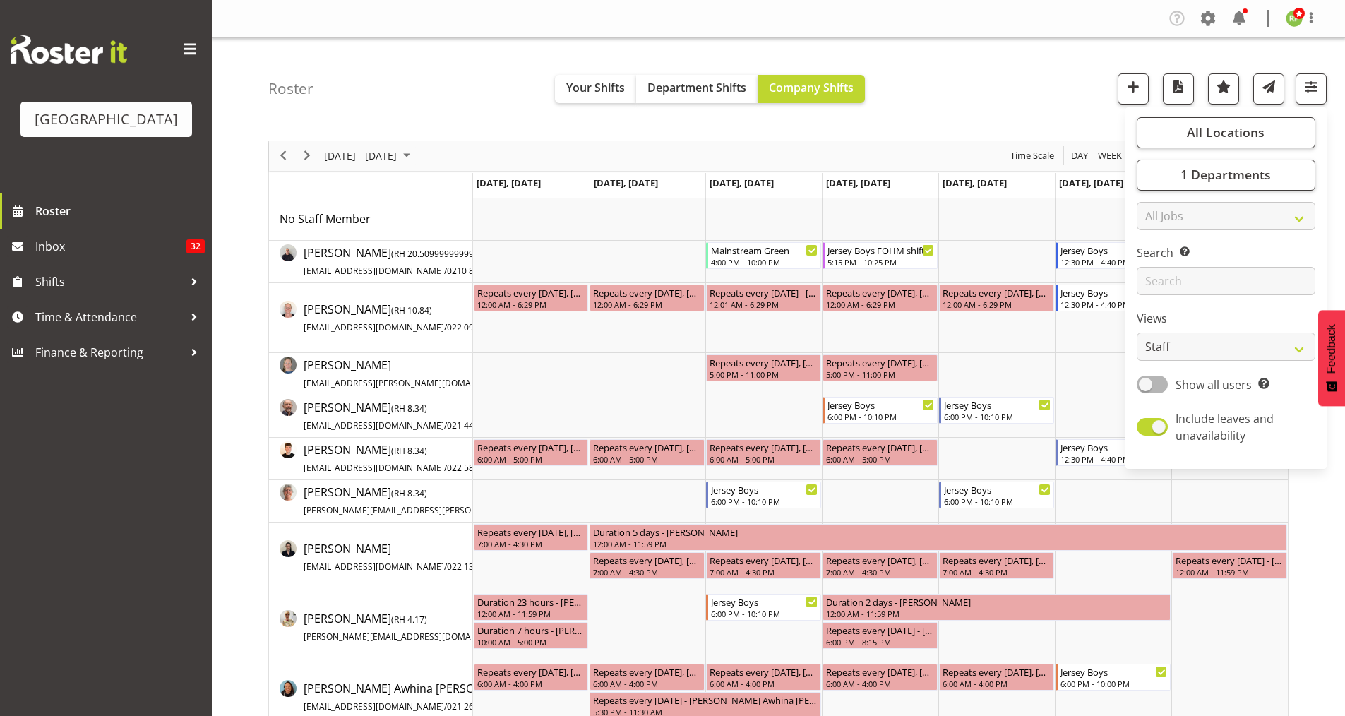
click at [1007, 94] on div "Roster Your Shifts Department Shifts Company Shifts All Locations Clear Baycour…" at bounding box center [803, 78] width 1070 height 81
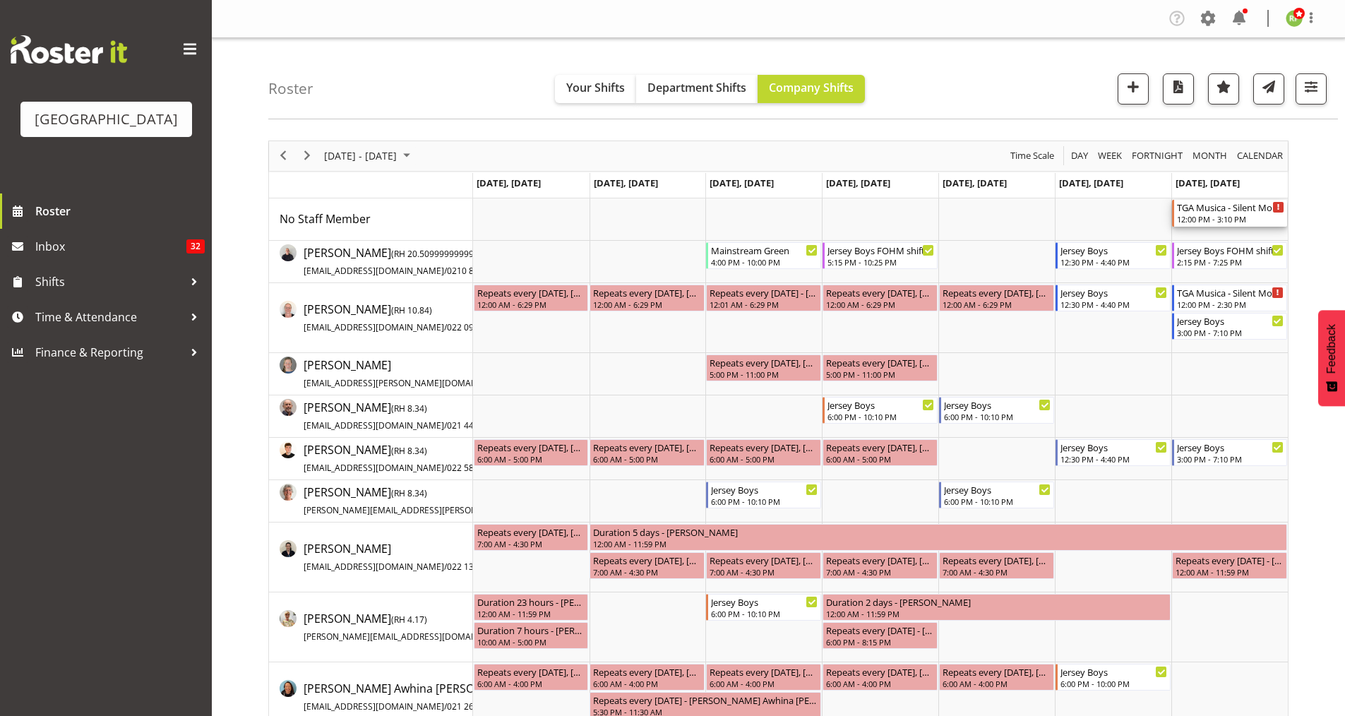
click at [1228, 209] on div "TGA Musica - Silent Movies Live" at bounding box center [1230, 207] width 107 height 14
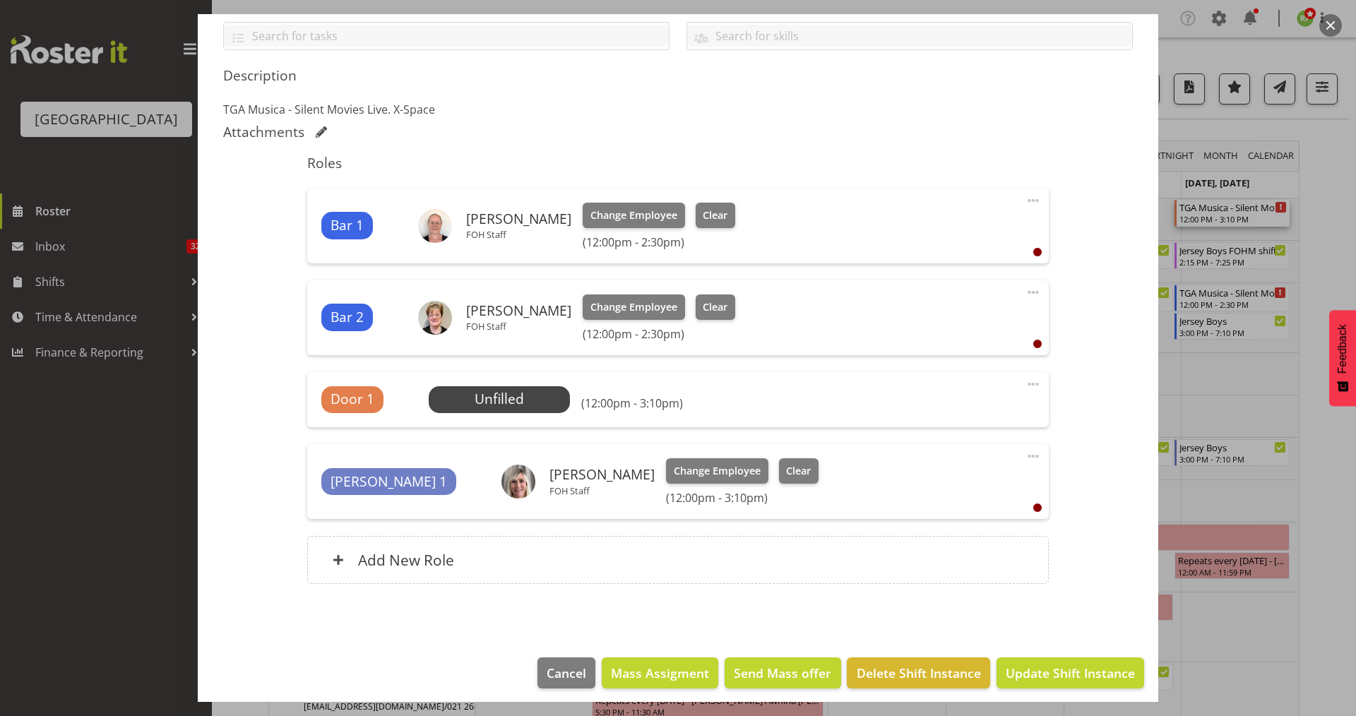
scroll to position [335, 0]
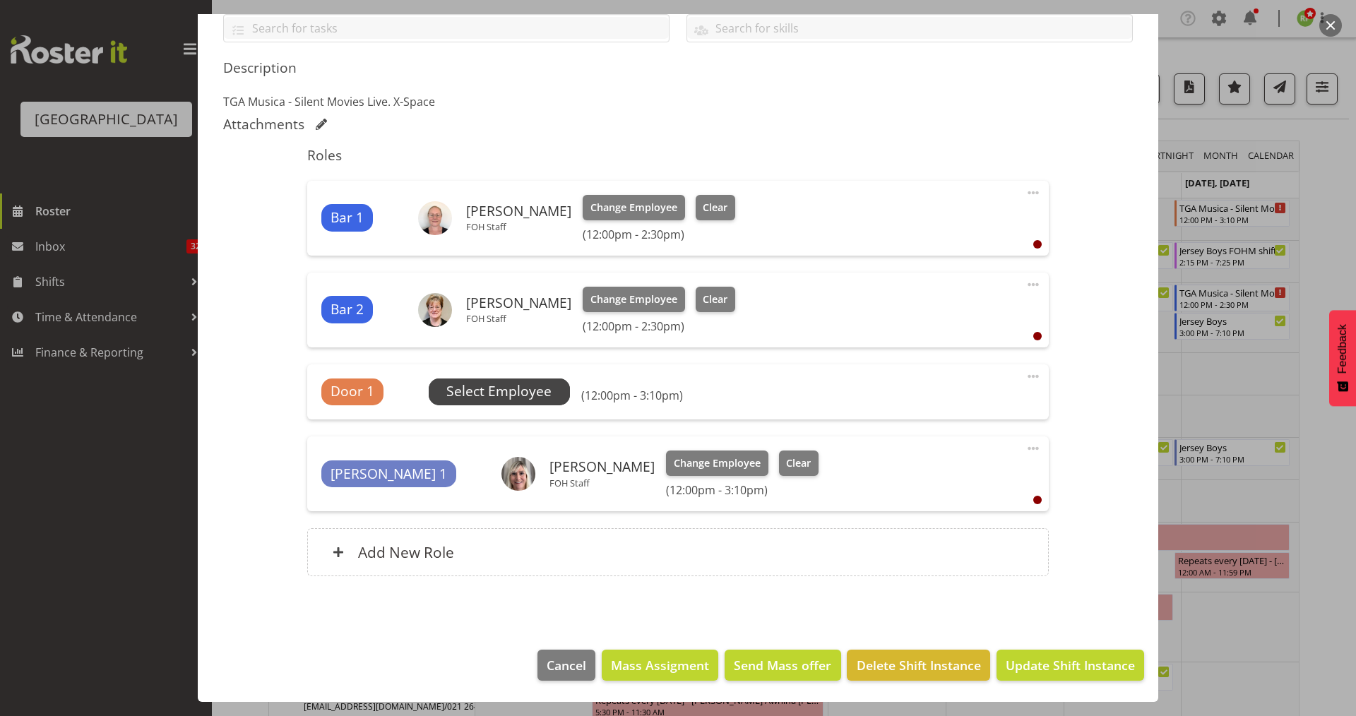
click at [507, 385] on span "Select Employee" at bounding box center [498, 391] width 105 height 20
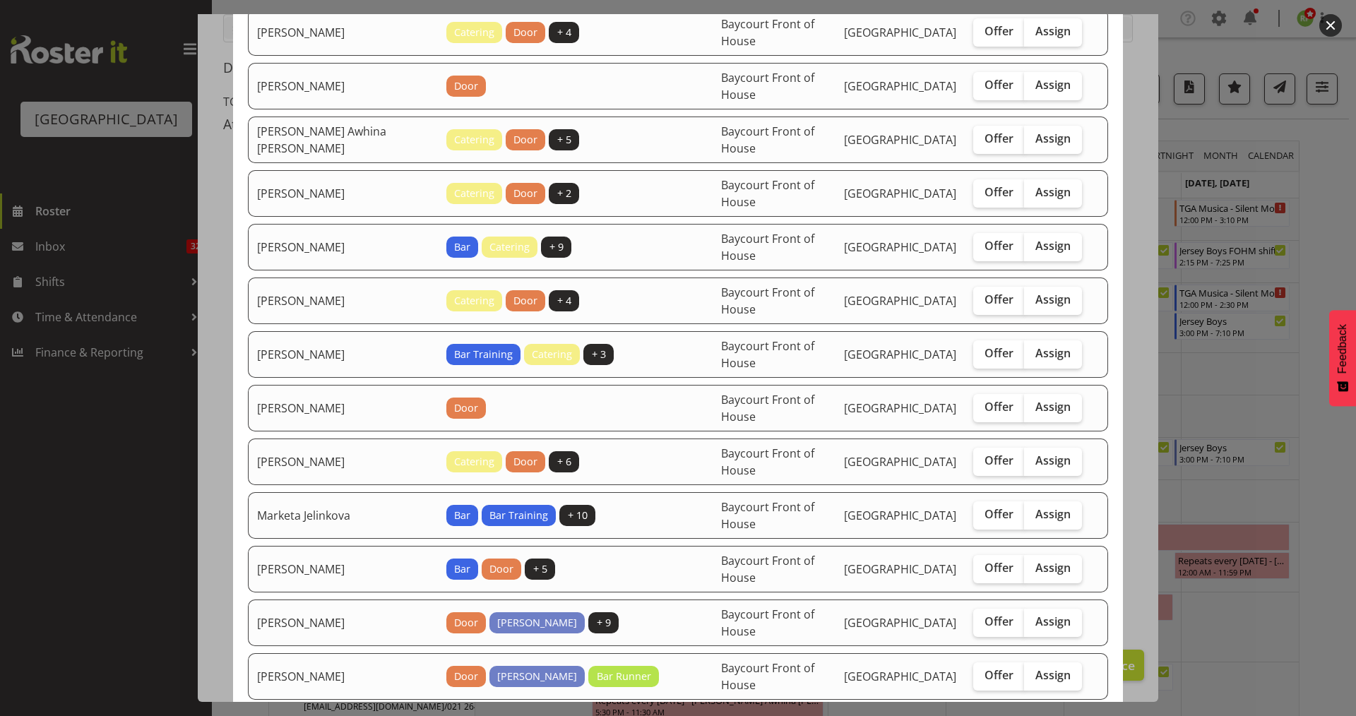
scroll to position [257, 0]
click at [1038, 404] on span "Assign" at bounding box center [1052, 406] width 35 height 14
click at [1033, 404] on input "Assign" at bounding box center [1028, 406] width 9 height 9
checkbox input "true"
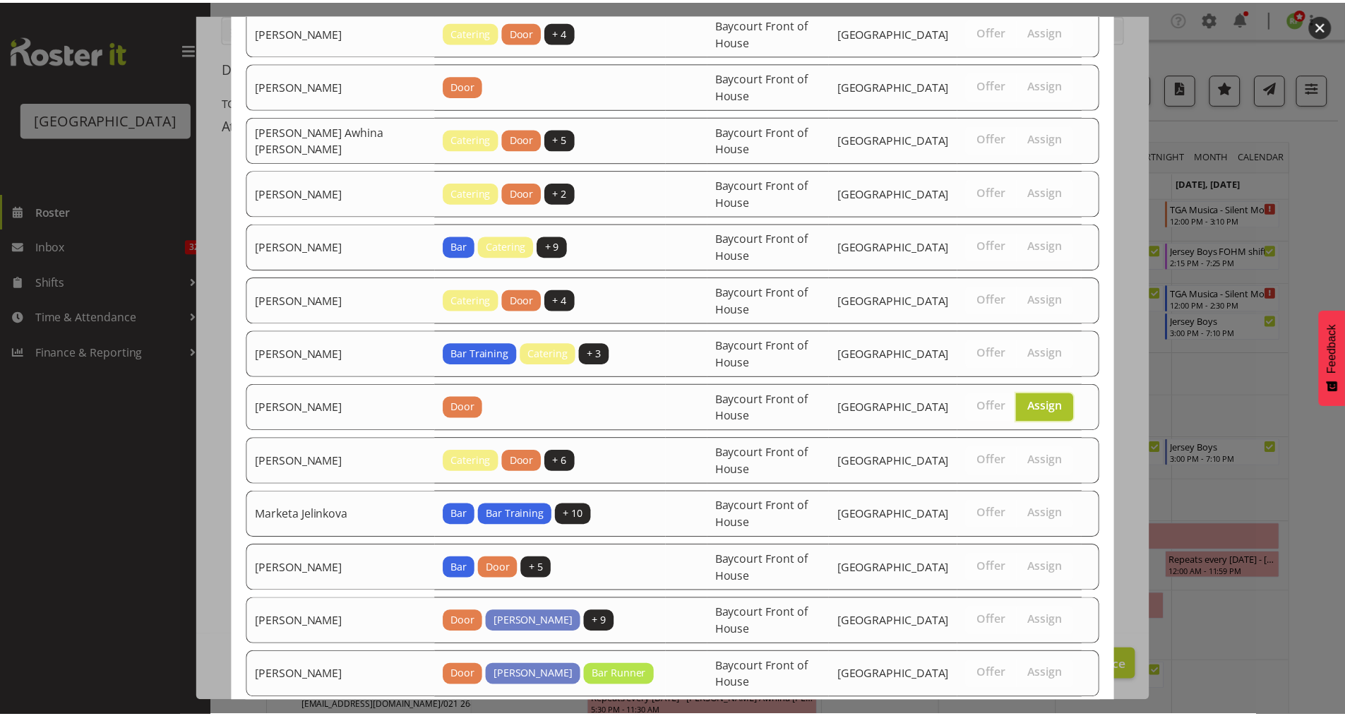
scroll to position [396, 0]
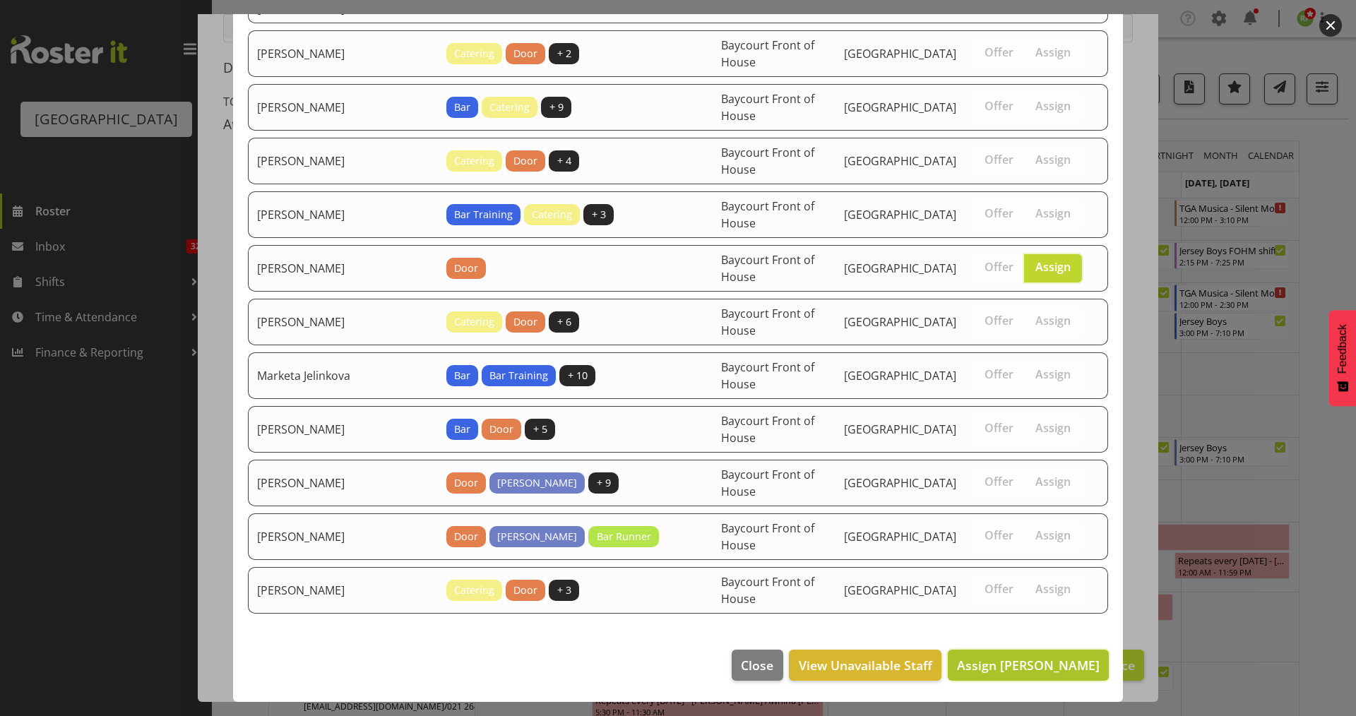
click at [1039, 664] on span "Assign Heather Powell" at bounding box center [1028, 665] width 143 height 17
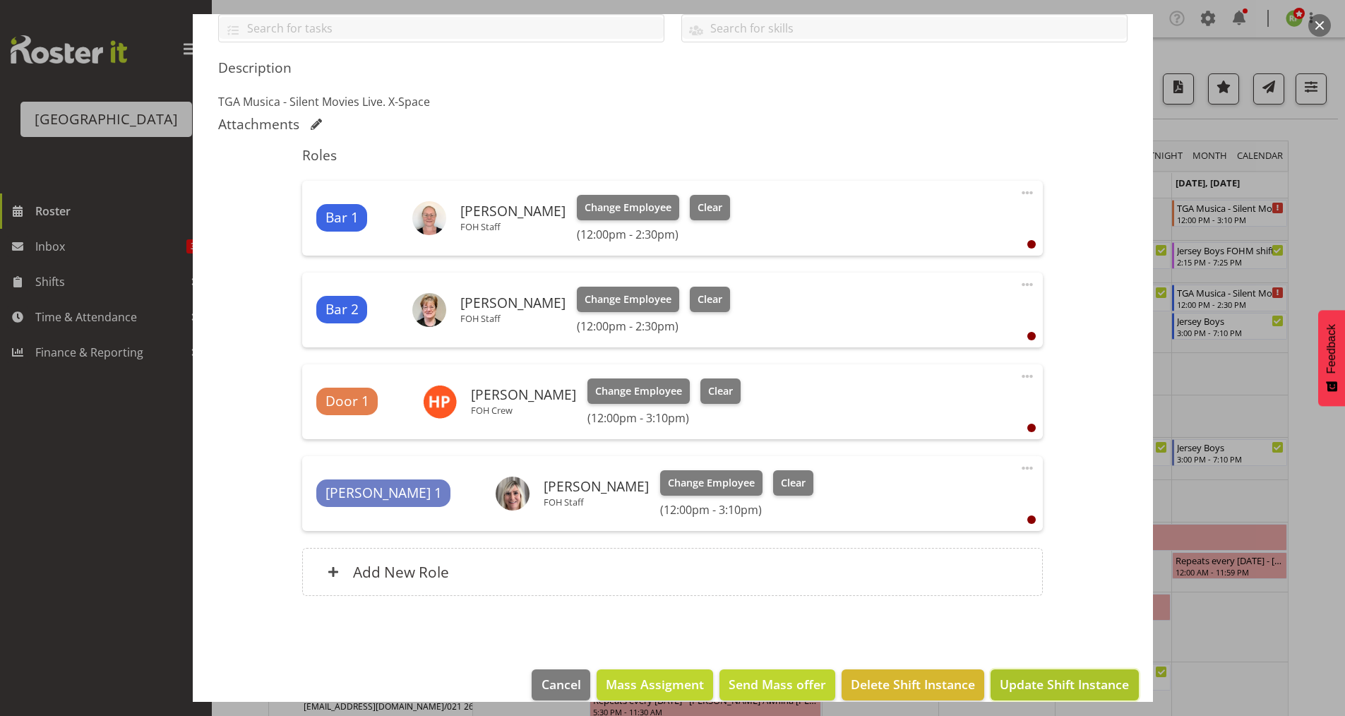
click at [1063, 687] on span "Update Shift Instance" at bounding box center [1064, 684] width 129 height 18
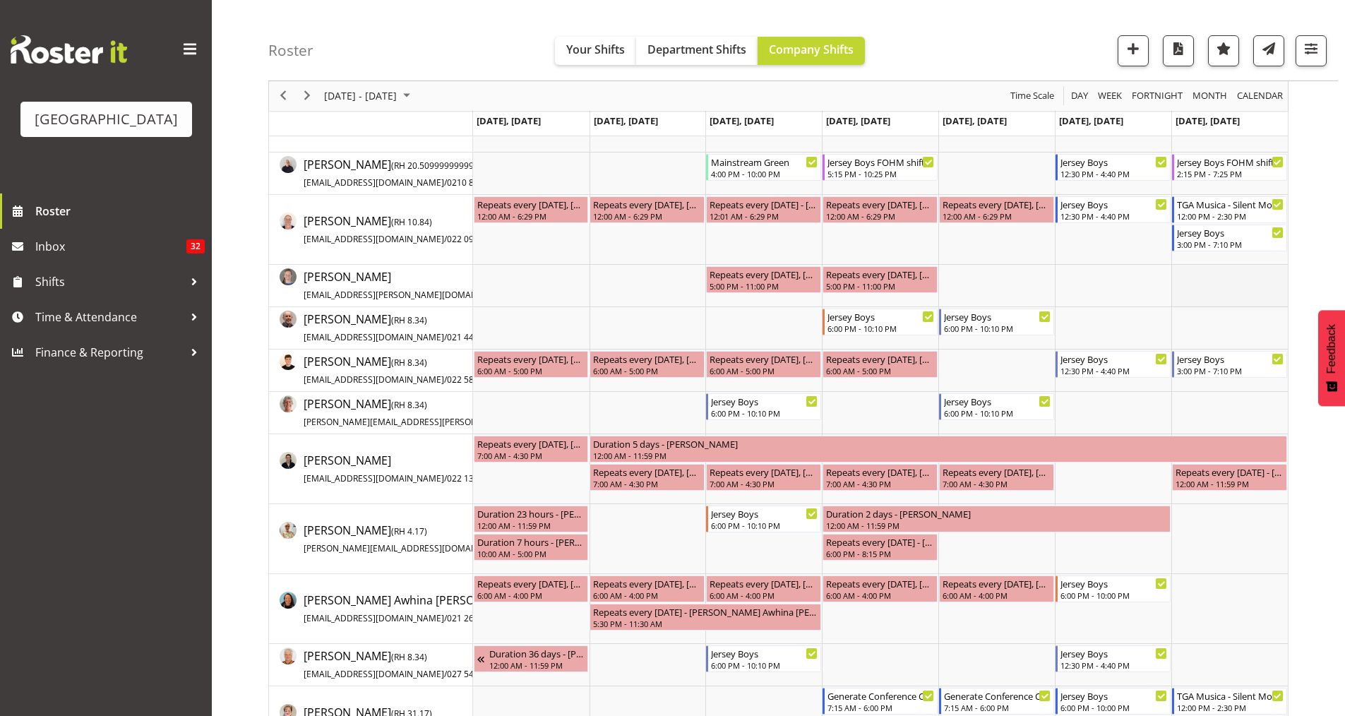
scroll to position [0, 0]
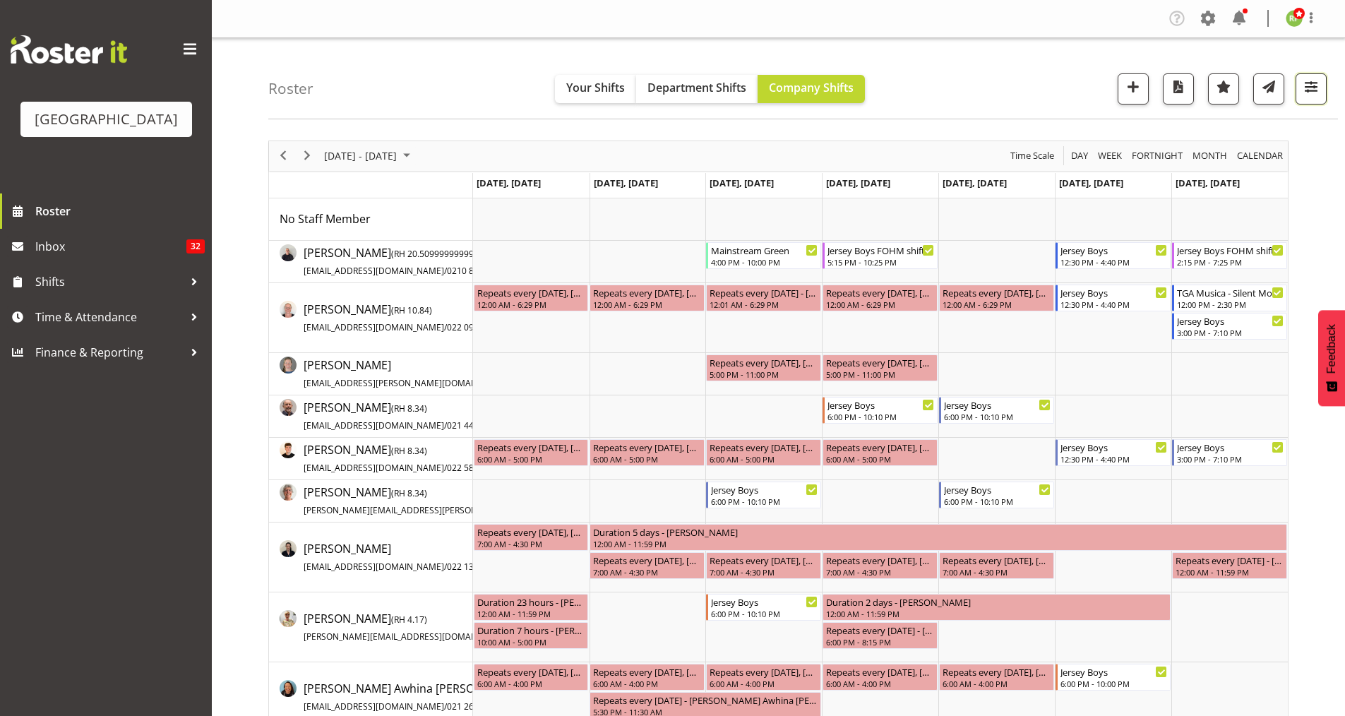
click at [1306, 95] on span "button" at bounding box center [1311, 87] width 18 height 18
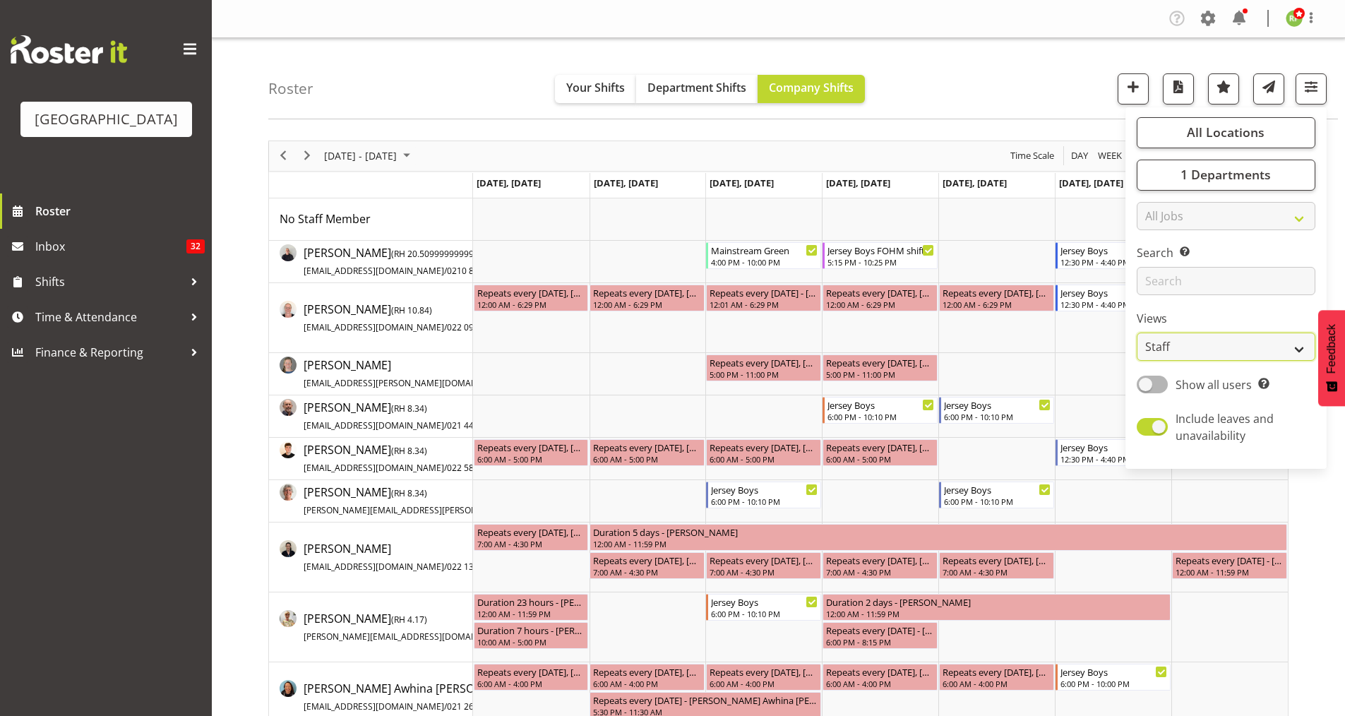
click at [1177, 356] on select "Staff Role Shift - Horizontal Shift - Vertical Staff - Location" at bounding box center [1226, 347] width 179 height 28
select select "shiftH"
click at [1137, 333] on select "Staff Role Shift - Horizontal Shift - Vertical Staff - Location" at bounding box center [1226, 347] width 179 height 28
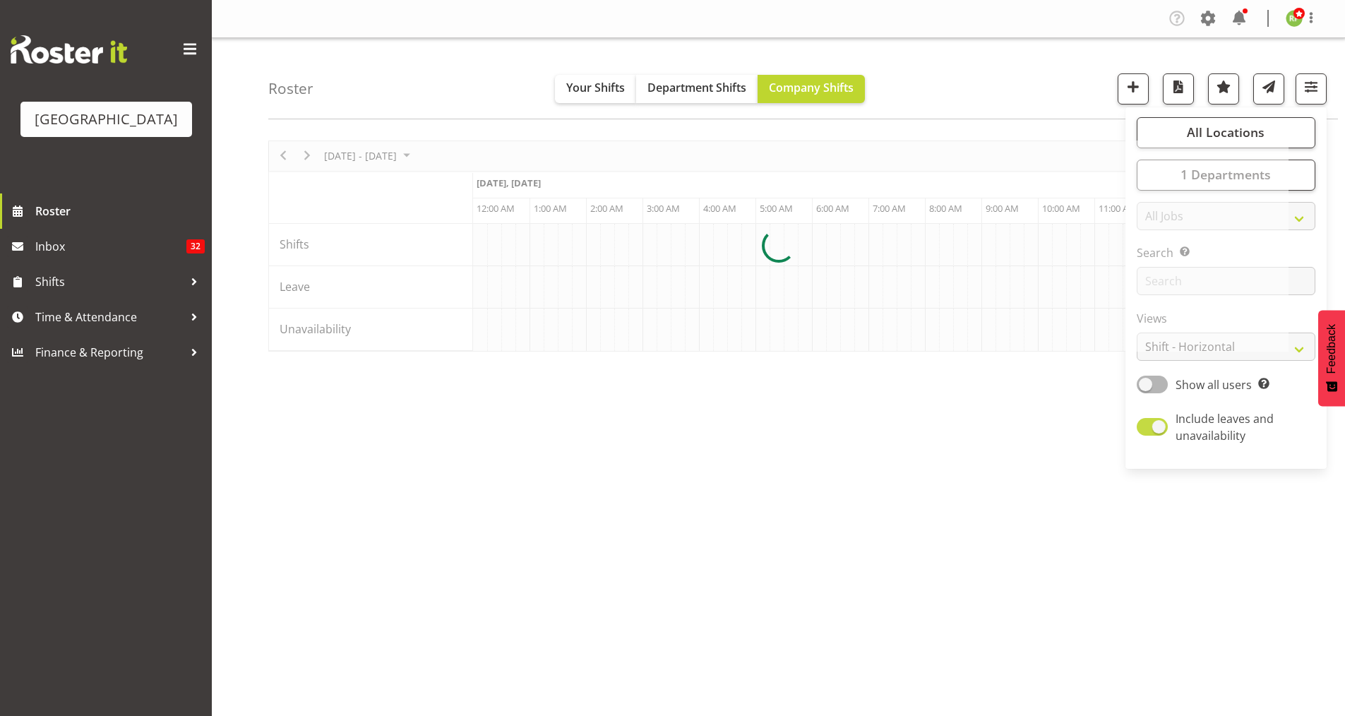
click at [1156, 352] on div at bounding box center [778, 245] width 1020 height 211
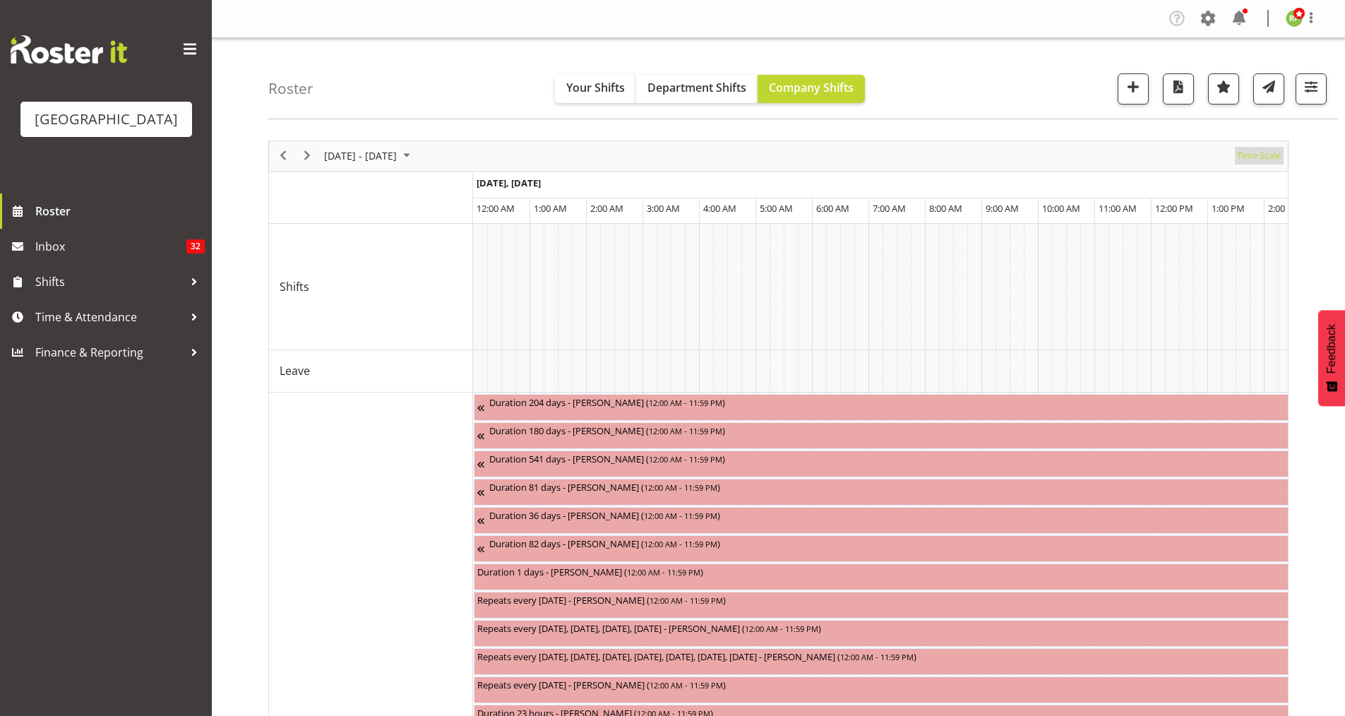
click at [1264, 154] on span "Time Scale" at bounding box center [1258, 156] width 47 height 18
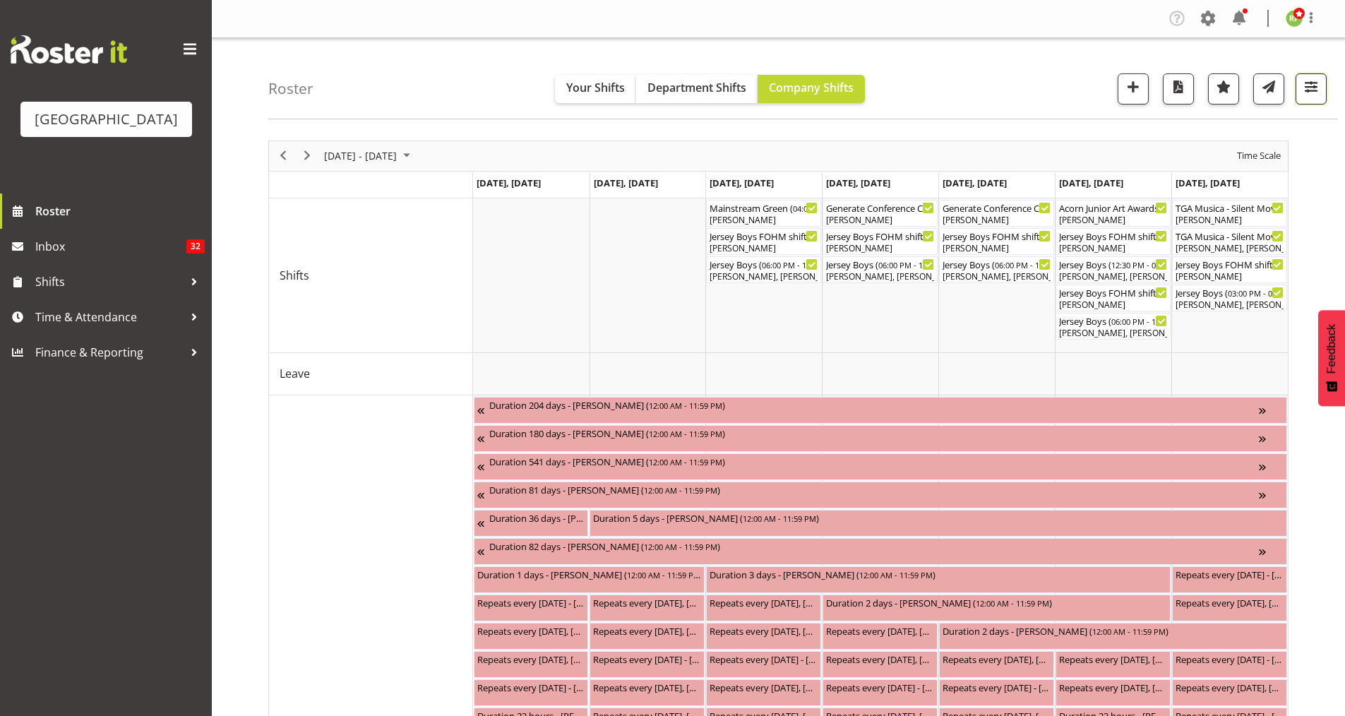
click at [1300, 94] on button "button" at bounding box center [1311, 88] width 31 height 31
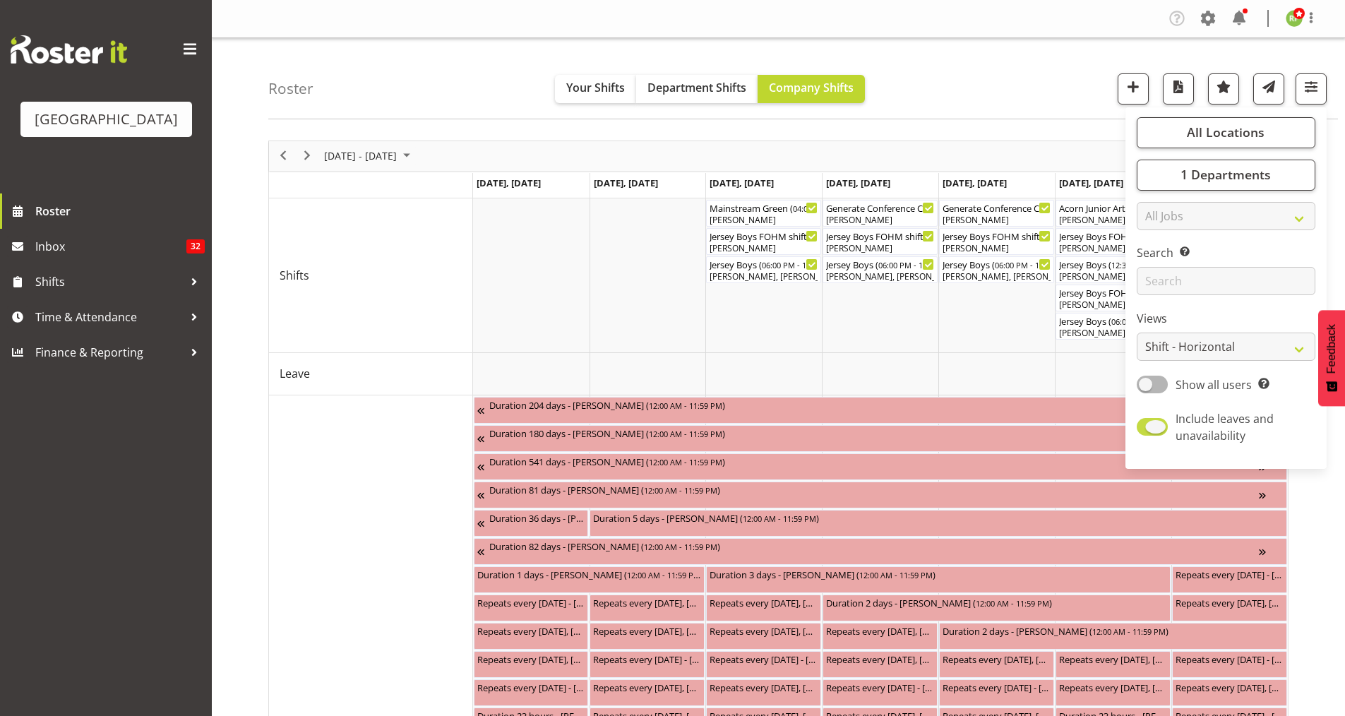
click at [1153, 427] on span at bounding box center [1152, 427] width 31 height 18
click at [1146, 427] on input "Include leaves and unavailability" at bounding box center [1141, 426] width 9 height 9
checkbox input "false"
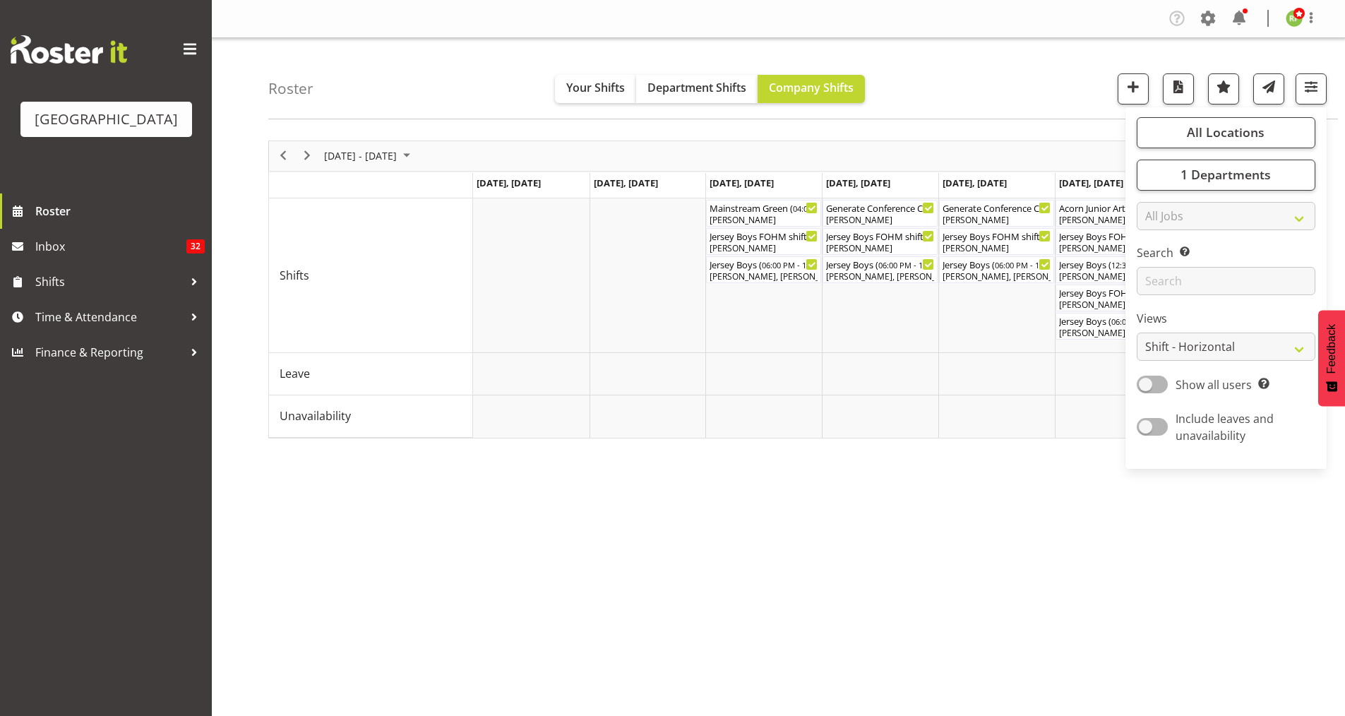
click at [948, 81] on div "Roster Your Shifts Department Shifts Company Shifts All Locations Clear Baycour…" at bounding box center [803, 78] width 1070 height 81
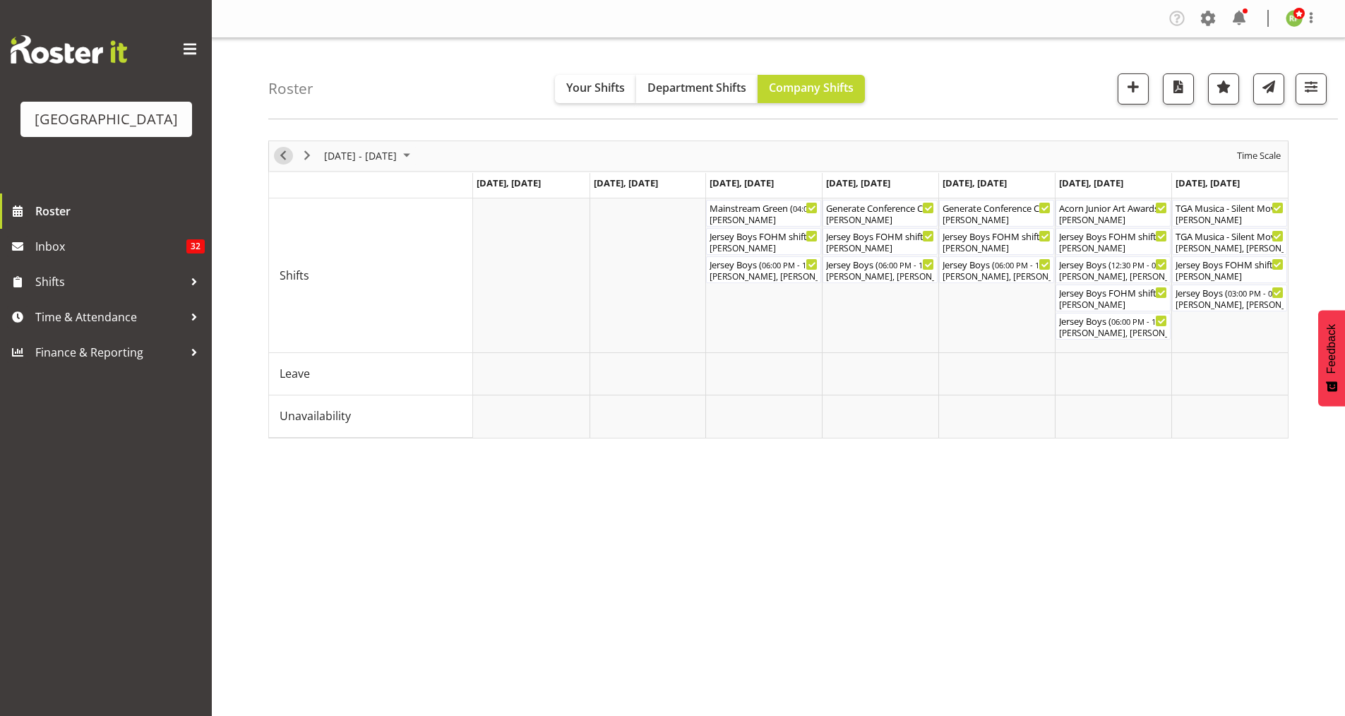
click at [289, 162] on span "Previous" at bounding box center [283, 156] width 17 height 18
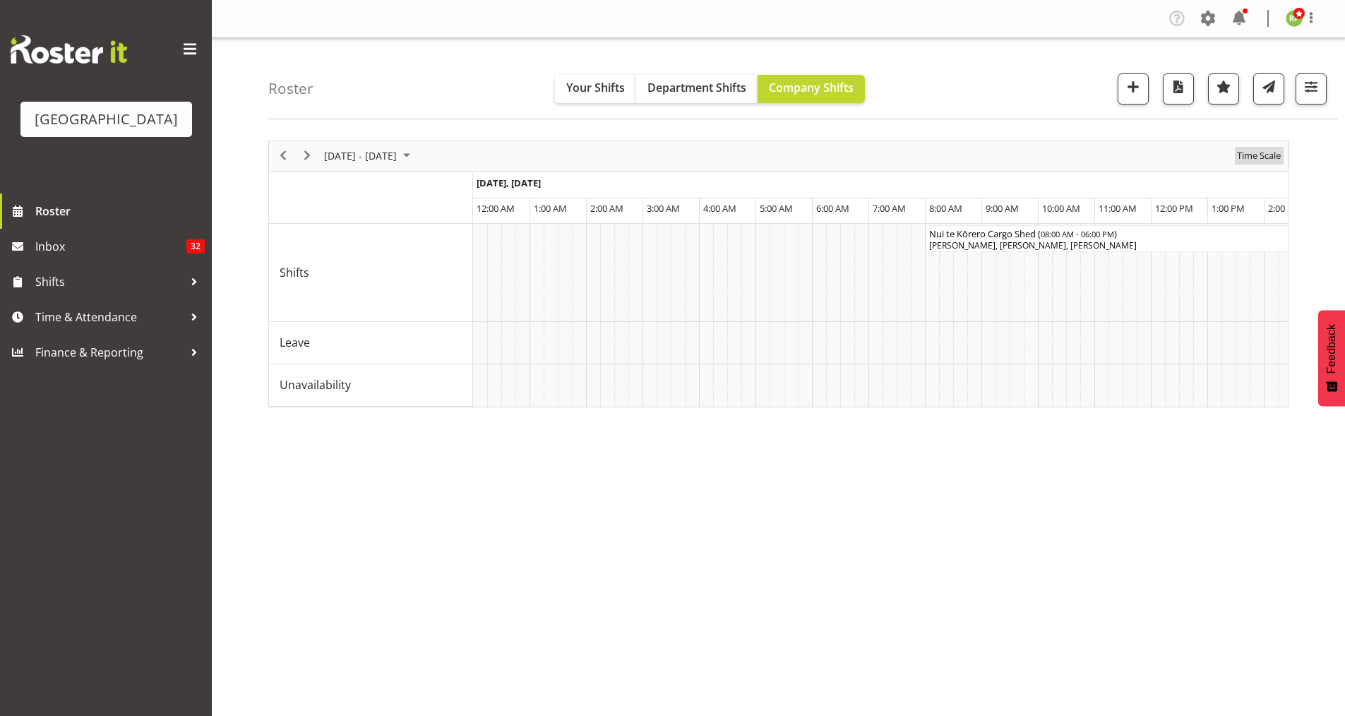
click at [1267, 150] on span "Time Scale" at bounding box center [1258, 156] width 47 height 18
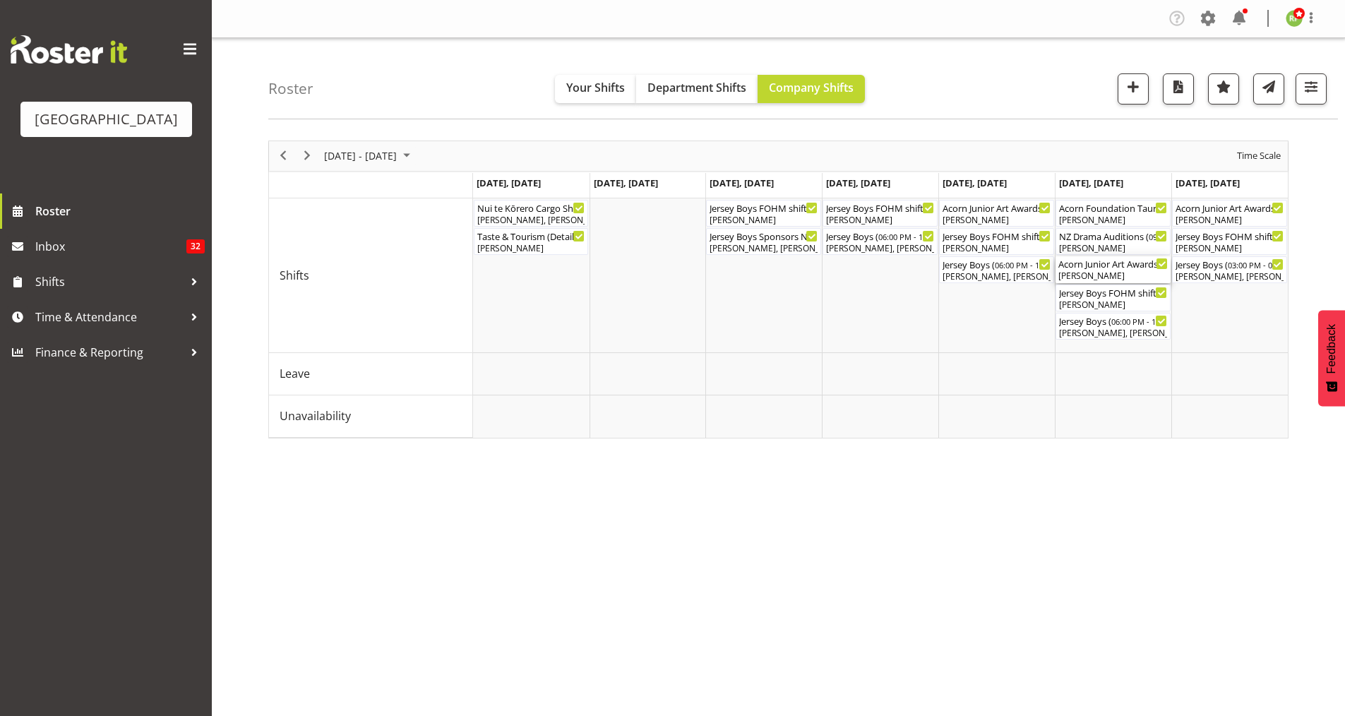
click at [1106, 268] on div "Acorn Junior Art Awards - X-Space ( 09:45 AM - 02:15 PM )" at bounding box center [1112, 263] width 109 height 14
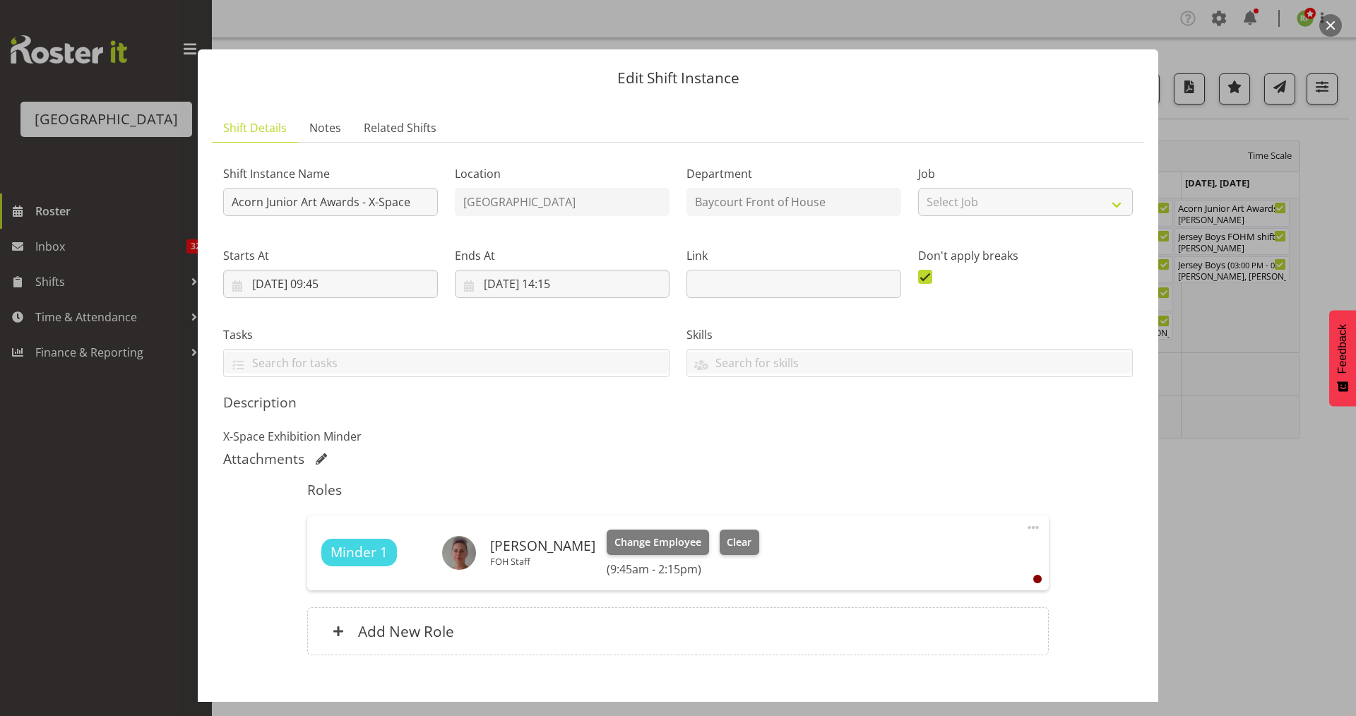
click at [1336, 30] on button "button" at bounding box center [1330, 25] width 23 height 23
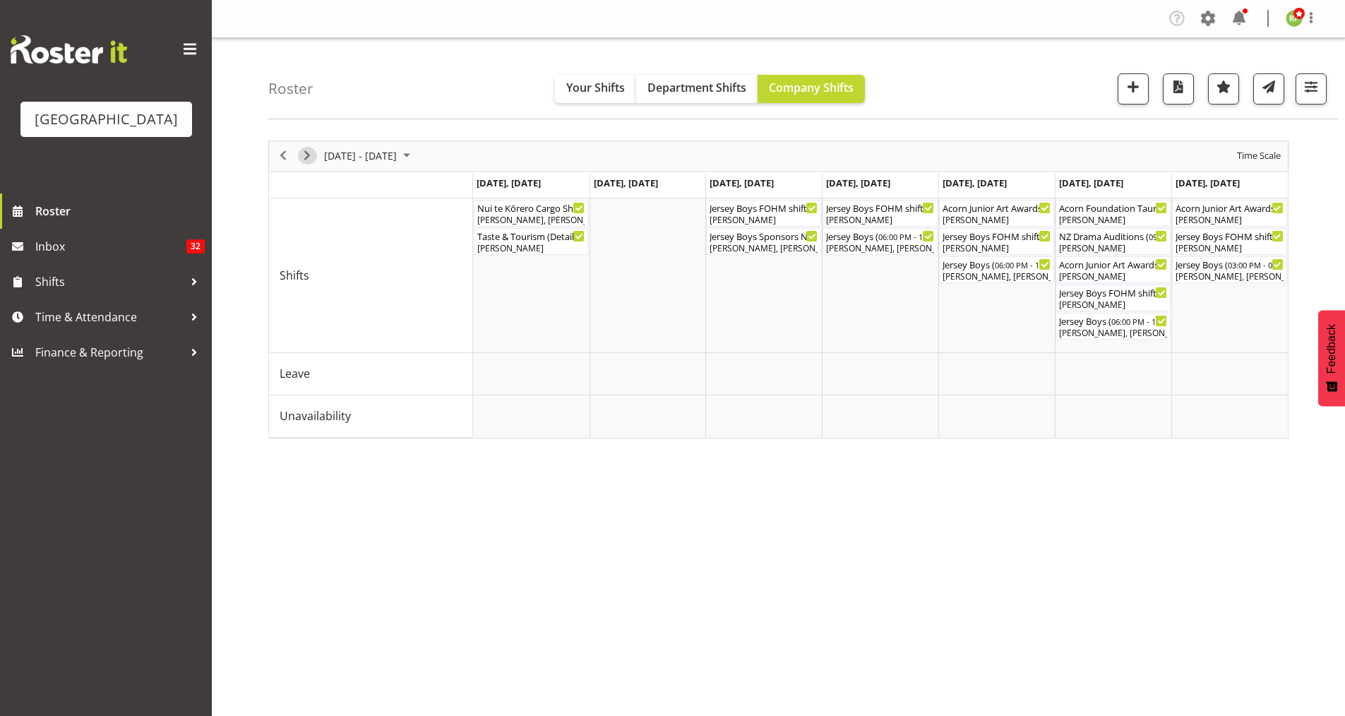
click at [304, 159] on span "Next" at bounding box center [307, 156] width 17 height 18
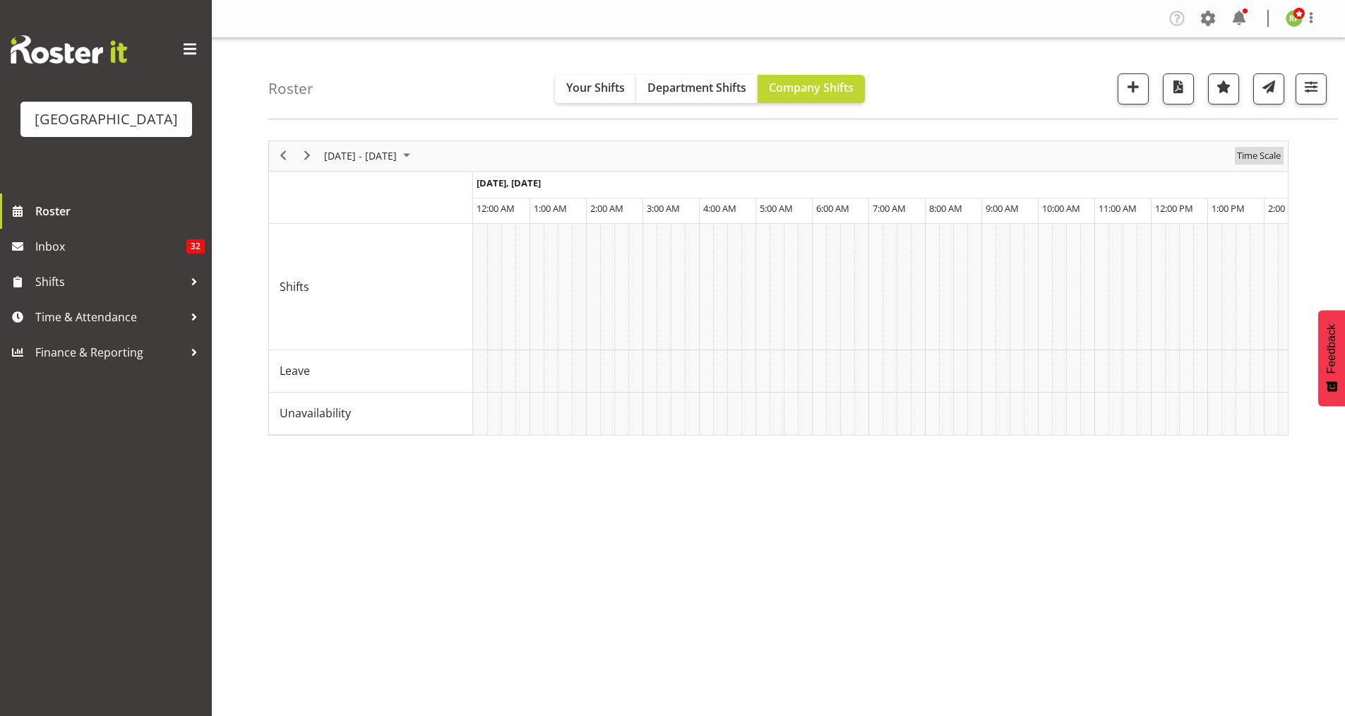
click at [1240, 160] on span "Time Scale" at bounding box center [1258, 156] width 47 height 18
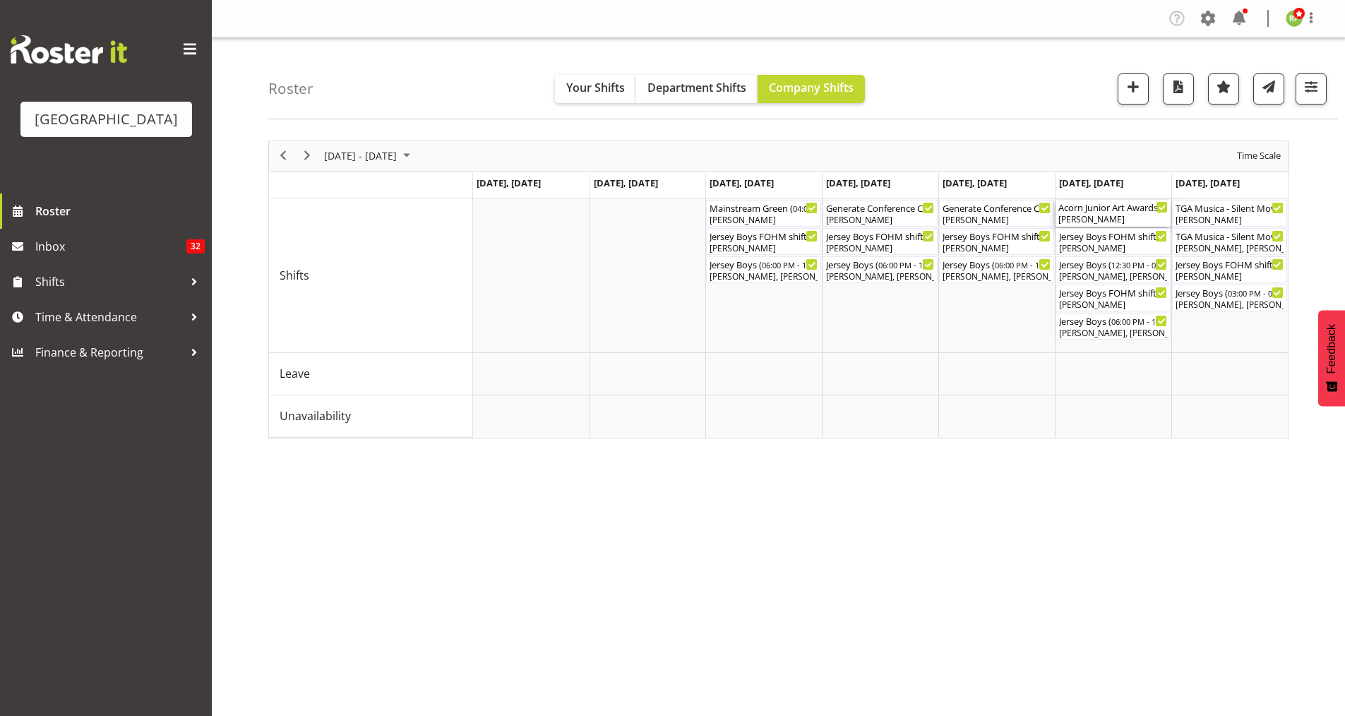
click at [1109, 212] on div "Acorn Junior Art Awards - X-Space (Assist Customer in Packing Out) ( 09:45 AM -…" at bounding box center [1112, 207] width 109 height 14
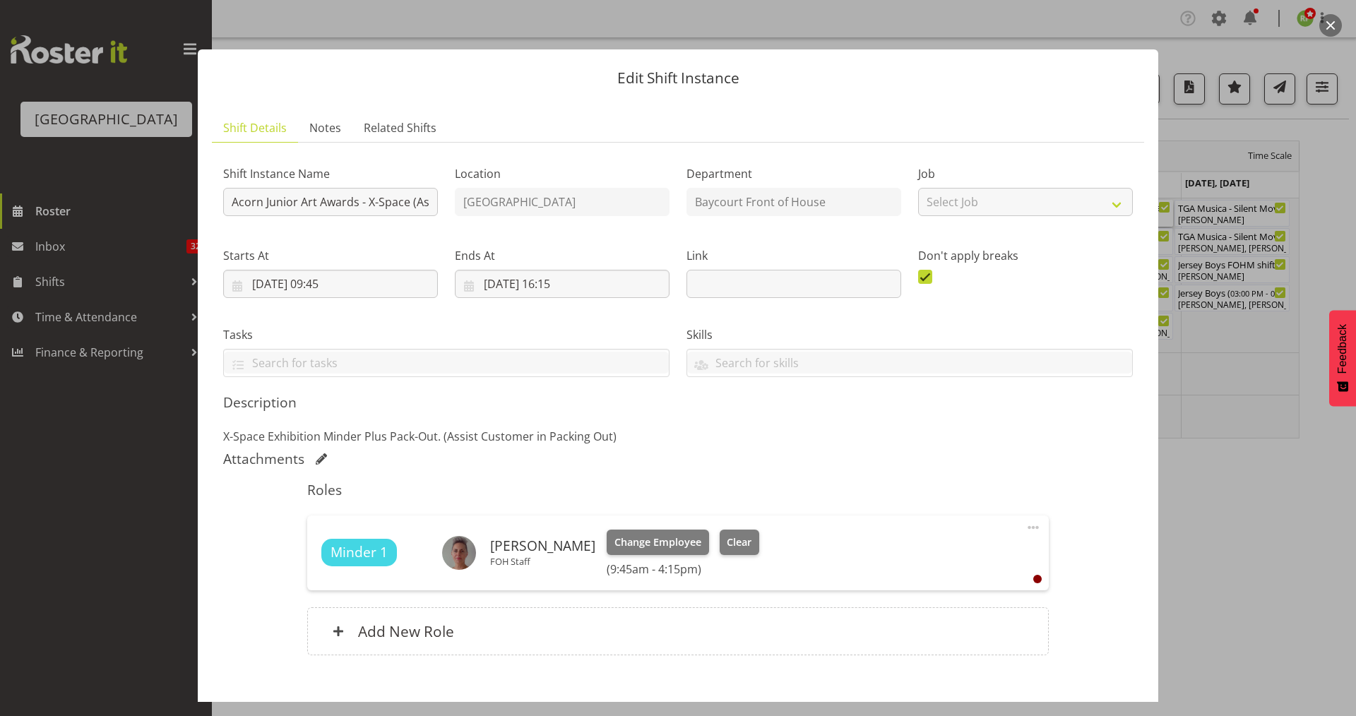
click at [1329, 35] on button "button" at bounding box center [1330, 25] width 23 height 23
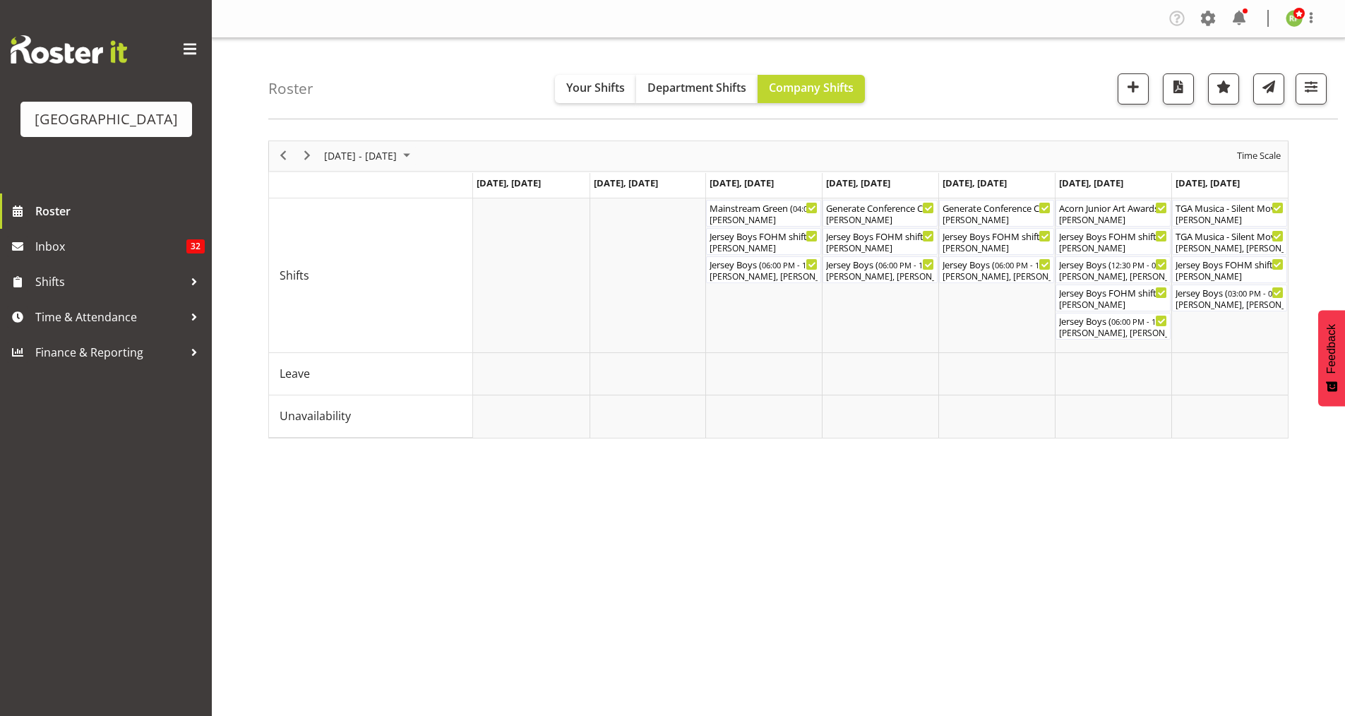
click at [837, 684] on div "September 15 - 21, 2025 Today Day Week Fortnight Month calendar Month Agenda Ti…" at bounding box center [806, 412] width 1077 height 565
click at [278, 152] on span "Previous" at bounding box center [283, 156] width 17 height 18
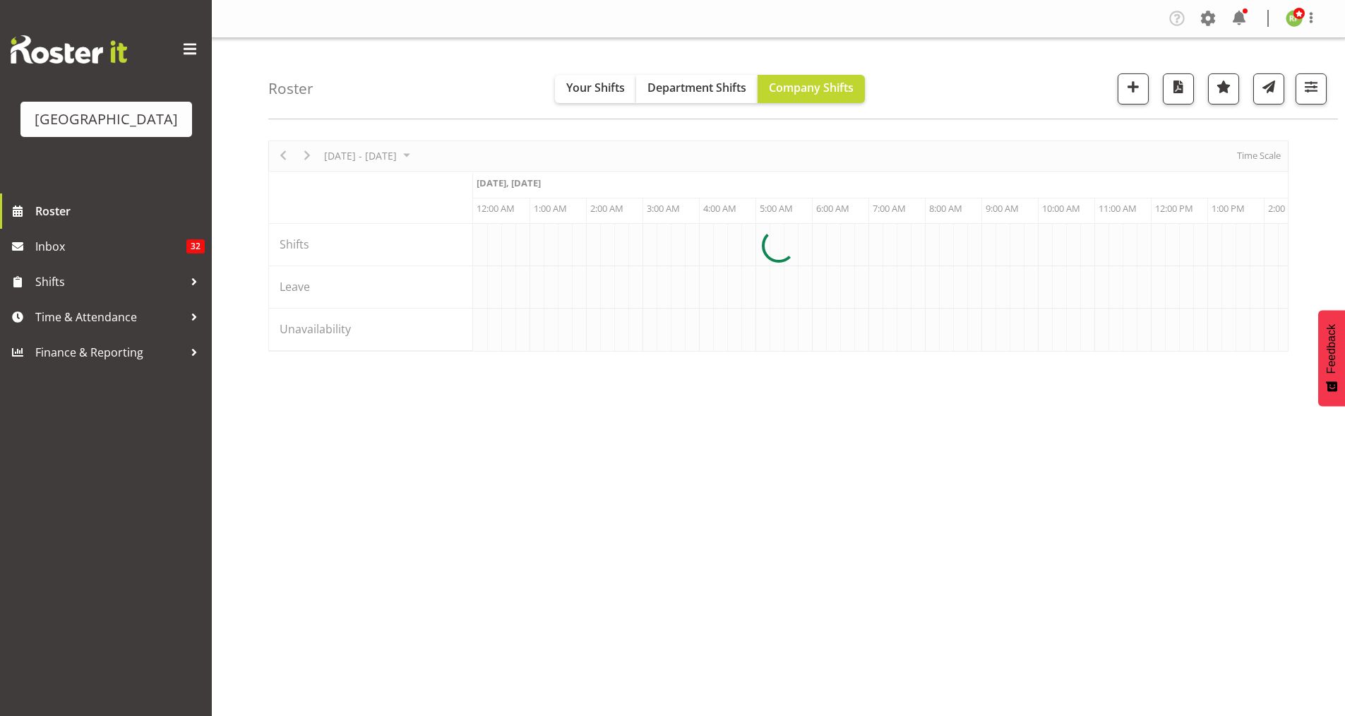
click at [275, 155] on div at bounding box center [778, 245] width 1020 height 211
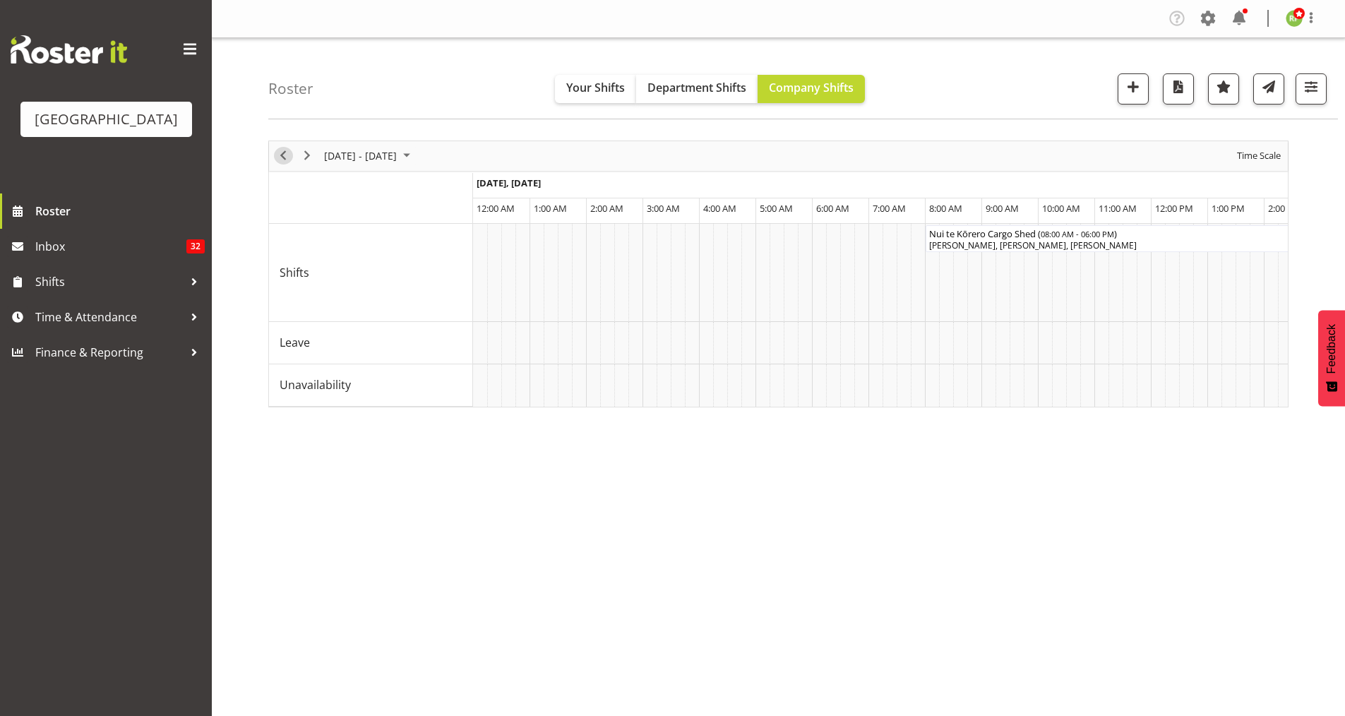
click at [280, 156] on span "Previous" at bounding box center [283, 156] width 17 height 18
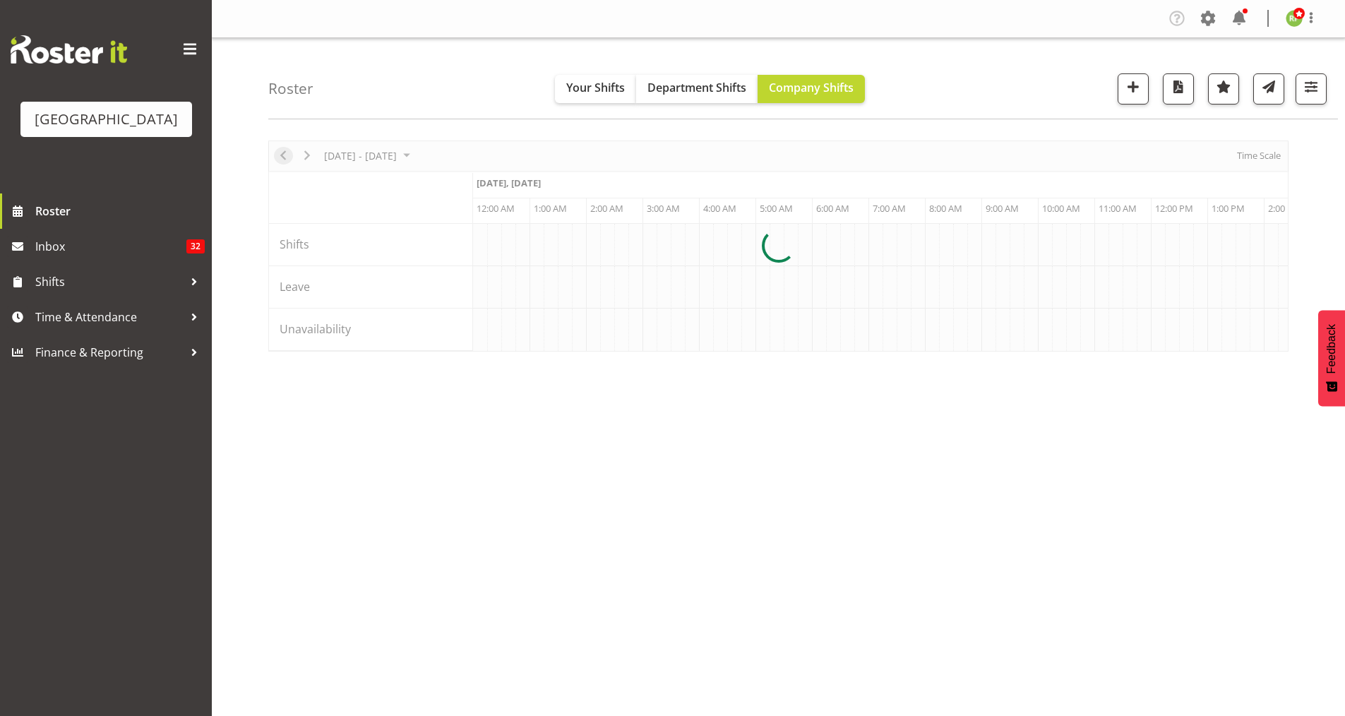
click at [280, 156] on div at bounding box center [778, 245] width 1020 height 211
click at [286, 152] on span "Previous" at bounding box center [283, 156] width 17 height 18
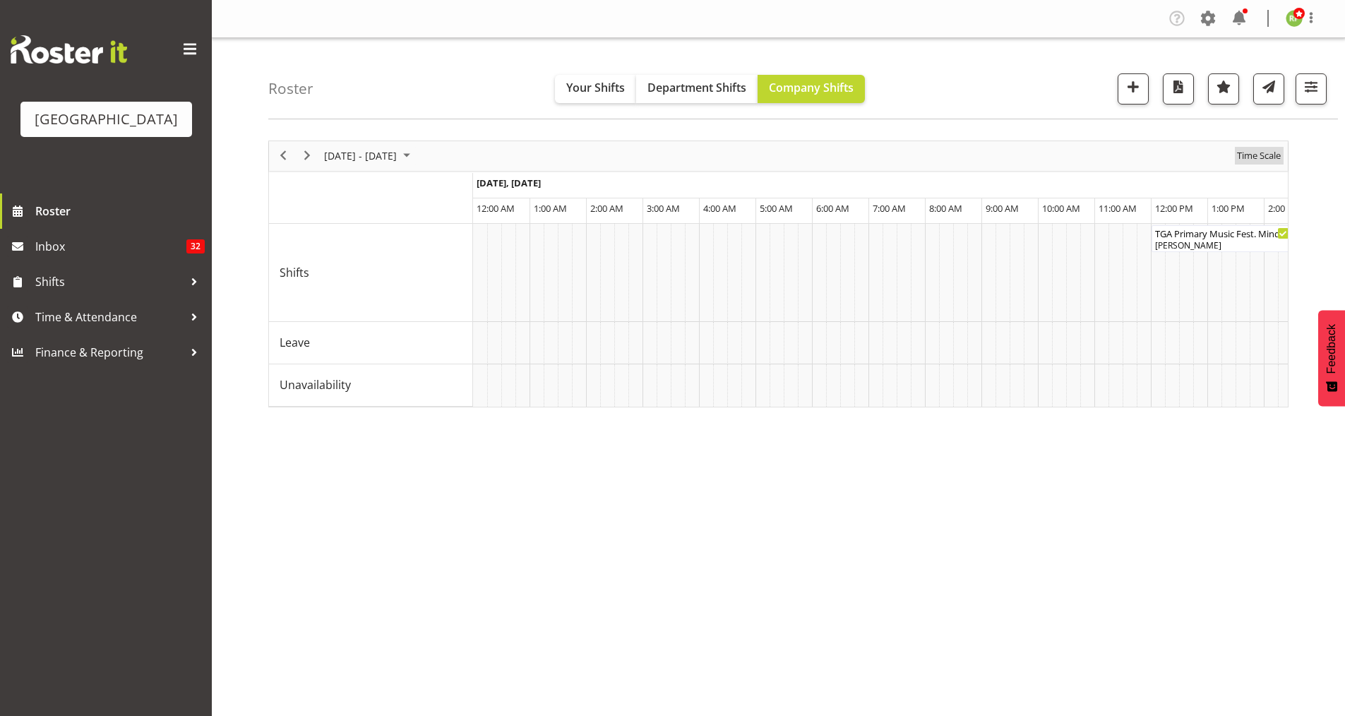
click at [1269, 158] on span "Time Scale" at bounding box center [1258, 156] width 47 height 18
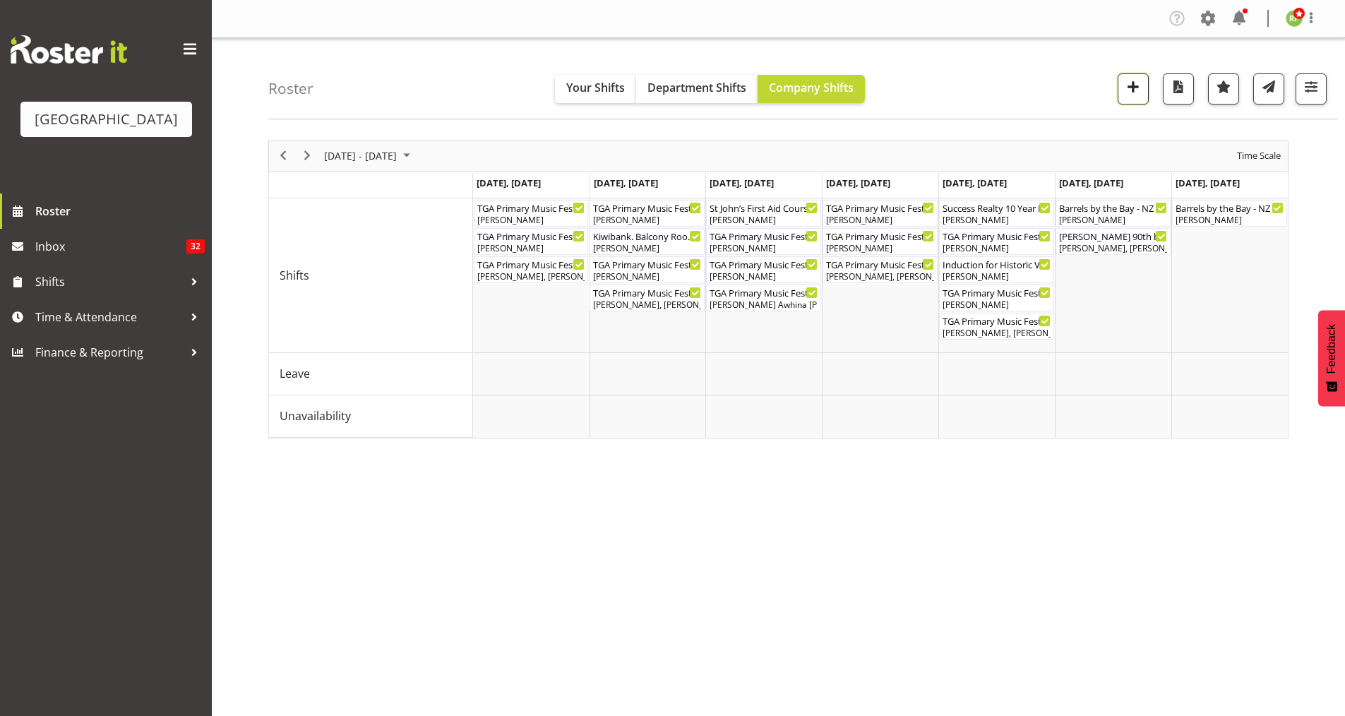
click at [1135, 95] on span "button" at bounding box center [1133, 87] width 18 height 18
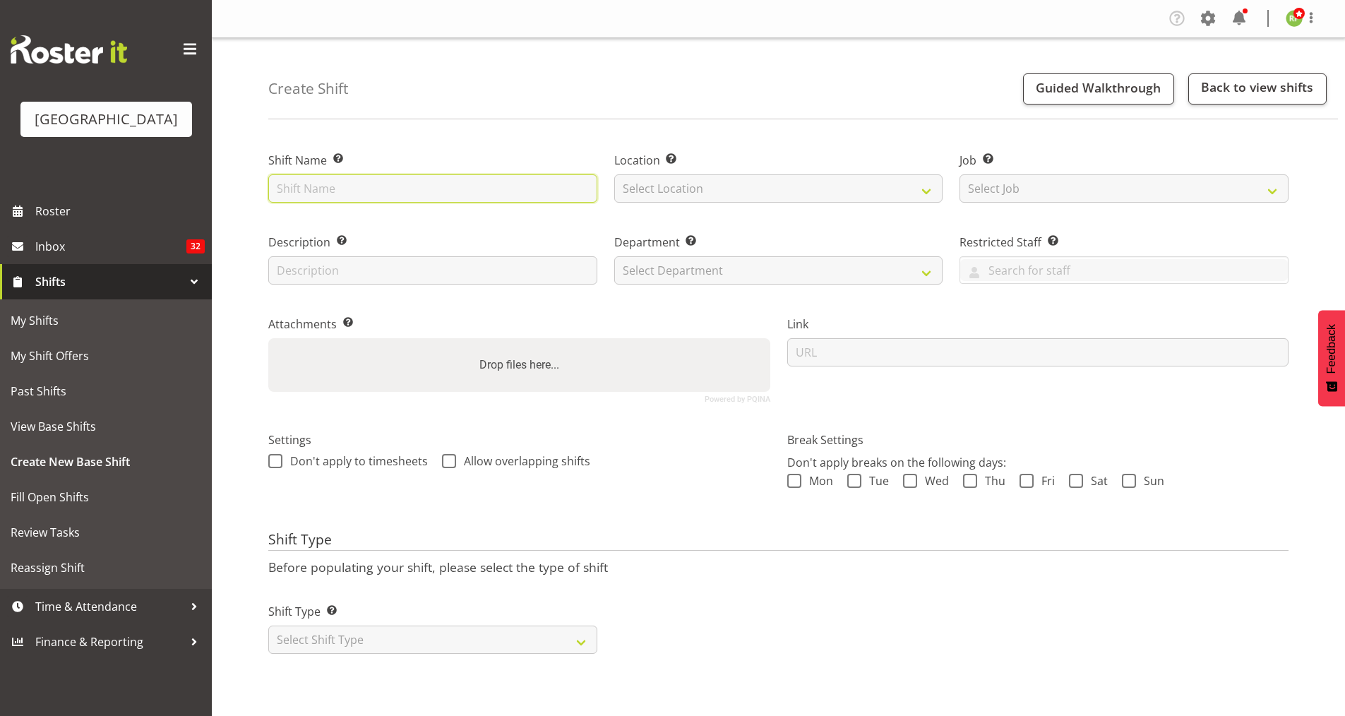
click at [437, 193] on input "text" at bounding box center [432, 188] width 329 height 28
paste input "[DEMOGRAPHIC_DATA][PERSON_NAME]"
type input "[DEMOGRAPHIC_DATA][PERSON_NAME]"
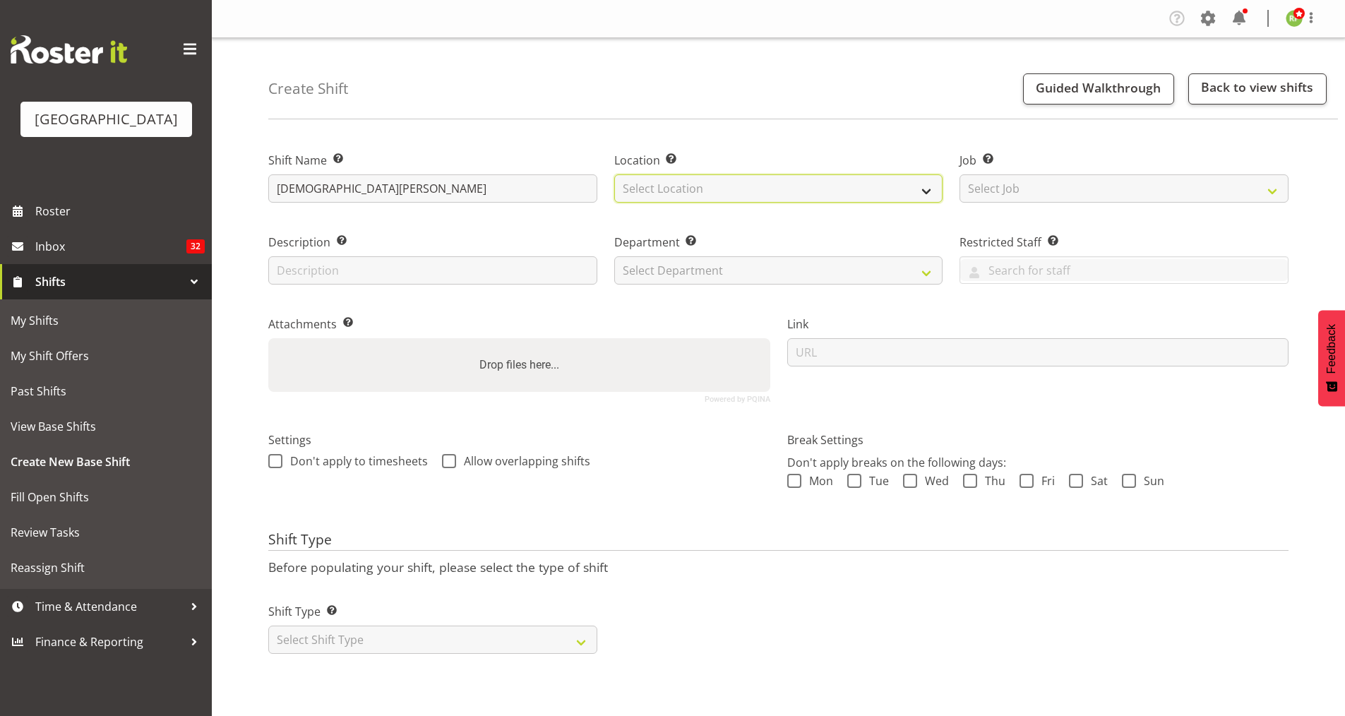
click at [849, 191] on select "Select Location [GEOGRAPHIC_DATA] [GEOGRAPHIC_DATA]" at bounding box center [778, 188] width 329 height 28
select select "1115"
click at [614, 174] on select "Select Location [GEOGRAPHIC_DATA] [GEOGRAPHIC_DATA]" at bounding box center [778, 188] width 329 height 28
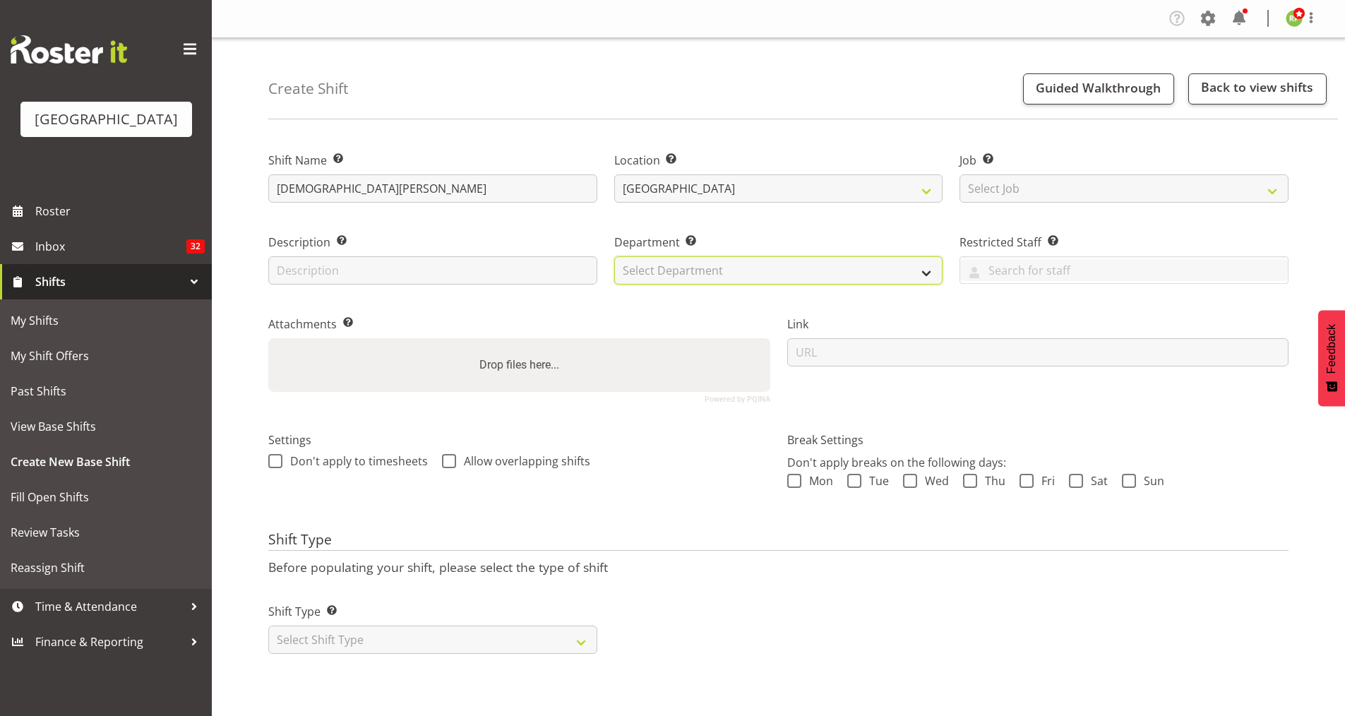
click at [729, 259] on select "Select Department [GEOGRAPHIC_DATA] [GEOGRAPHIC_DATA]" at bounding box center [778, 270] width 329 height 28
select select "791"
click at [614, 256] on select "Select Department [GEOGRAPHIC_DATA] [GEOGRAPHIC_DATA]" at bounding box center [778, 270] width 329 height 28
click at [398, 258] on input "text" at bounding box center [432, 270] width 329 height 28
paste input "Church of Christ Evangelical Mission"
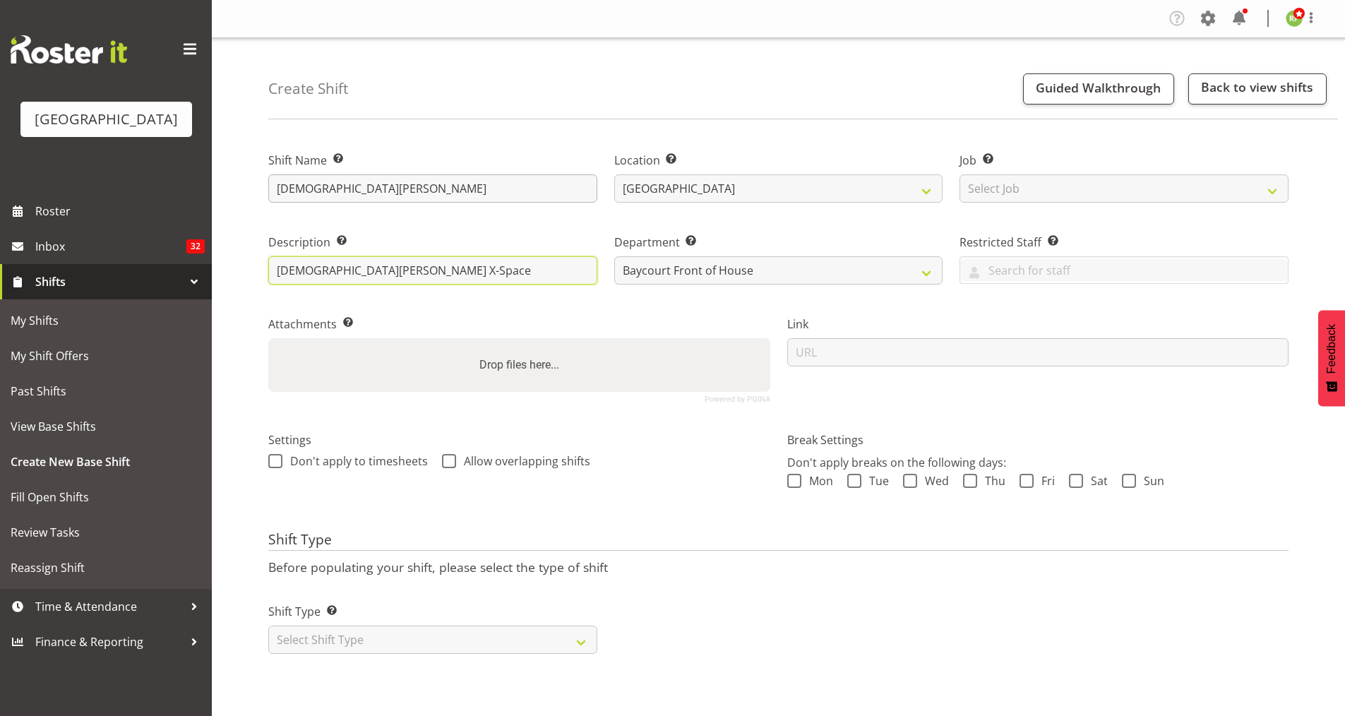
type input "[DEMOGRAPHIC_DATA][PERSON_NAME] X-Space"
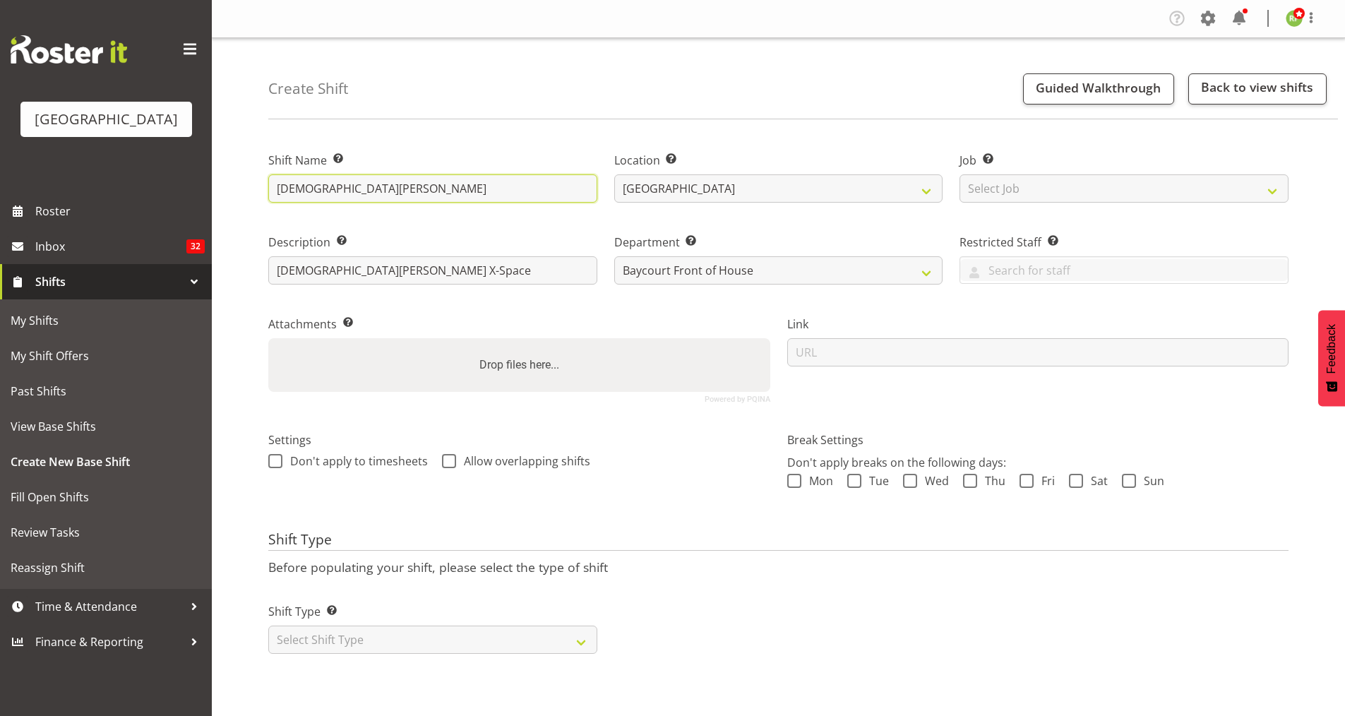
click at [482, 186] on input "Church of Christ Evangelical Mission" at bounding box center [432, 188] width 329 height 28
type input "[DEMOGRAPHIC_DATA][PERSON_NAME]. FOHM Shift"
click at [794, 477] on span at bounding box center [794, 481] width 14 height 14
click at [794, 477] on input "Mon" at bounding box center [791, 480] width 9 height 9
checkbox input "true"
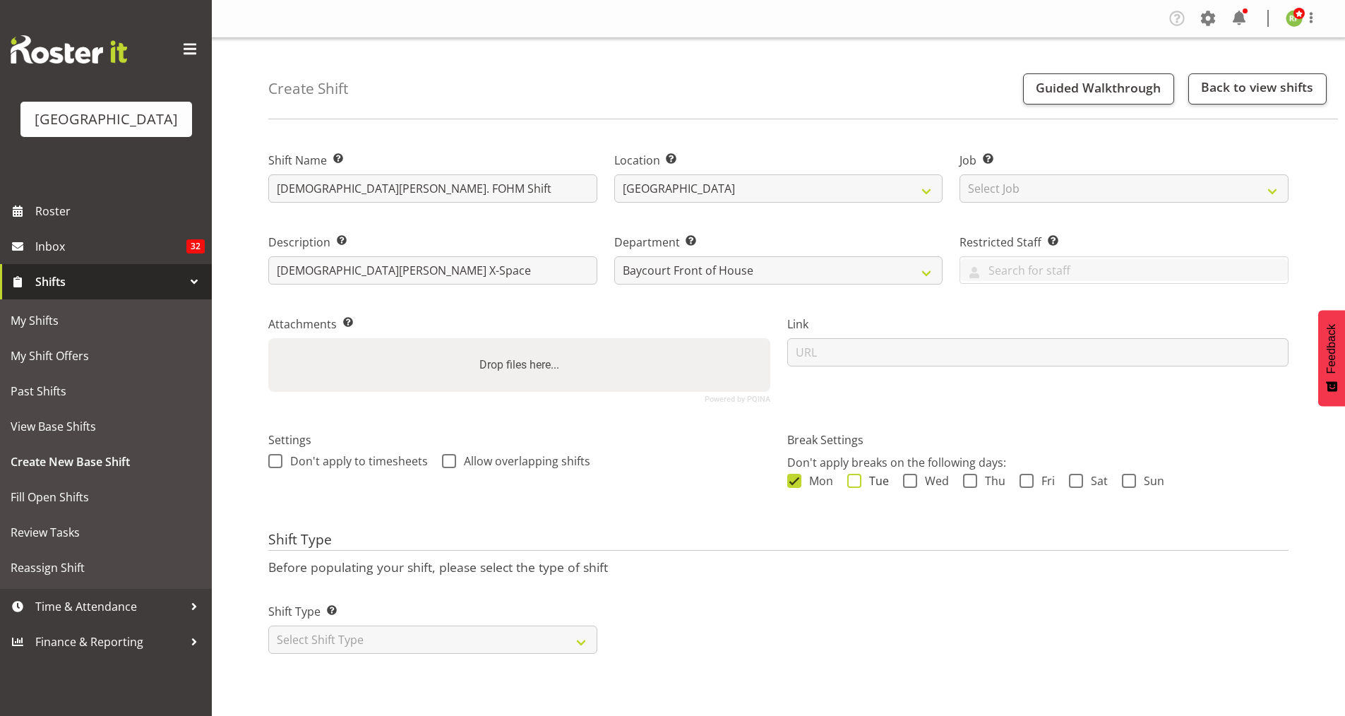
click at [860, 481] on span at bounding box center [854, 481] width 14 height 14
click at [856, 481] on input "Tue" at bounding box center [851, 480] width 9 height 9
checkbox input "true"
click at [913, 481] on span at bounding box center [910, 481] width 14 height 14
click at [912, 481] on input "Wed" at bounding box center [907, 480] width 9 height 9
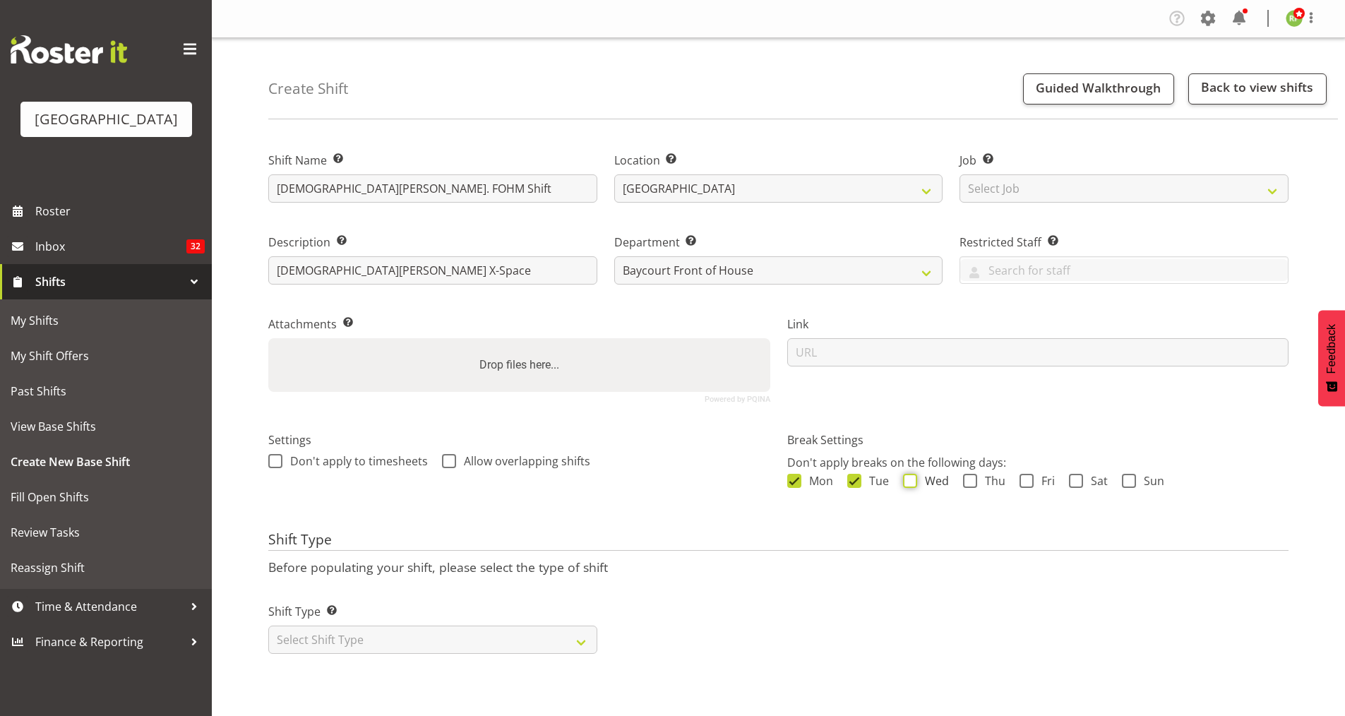
checkbox input "true"
click at [972, 481] on span at bounding box center [970, 481] width 14 height 14
click at [972, 481] on input "Thu" at bounding box center [967, 480] width 9 height 9
checkbox input "true"
click at [1034, 482] on span "Fri" at bounding box center [1044, 481] width 21 height 14
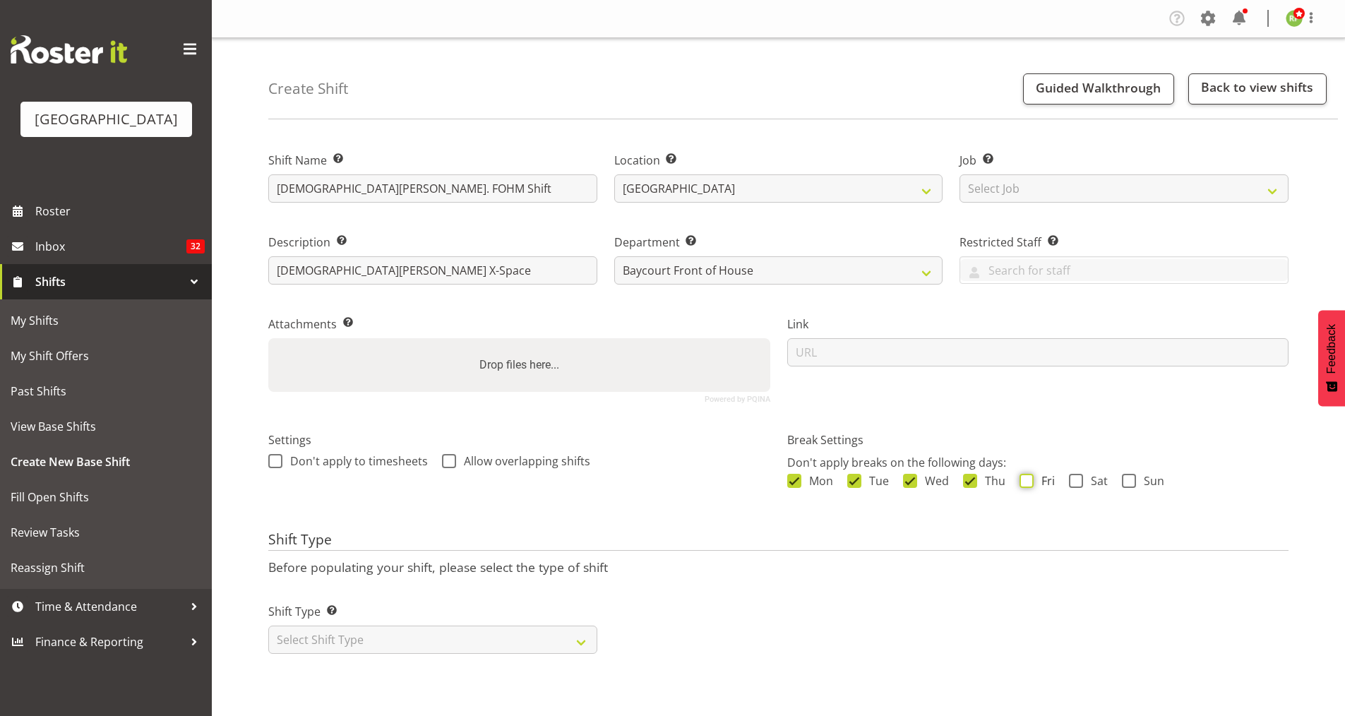
click at [1029, 482] on input "Fri" at bounding box center [1023, 480] width 9 height 9
checkbox input "true"
click at [1075, 479] on span at bounding box center [1076, 481] width 14 height 14
click at [1075, 479] on input "Sat" at bounding box center [1073, 480] width 9 height 9
checkbox input "true"
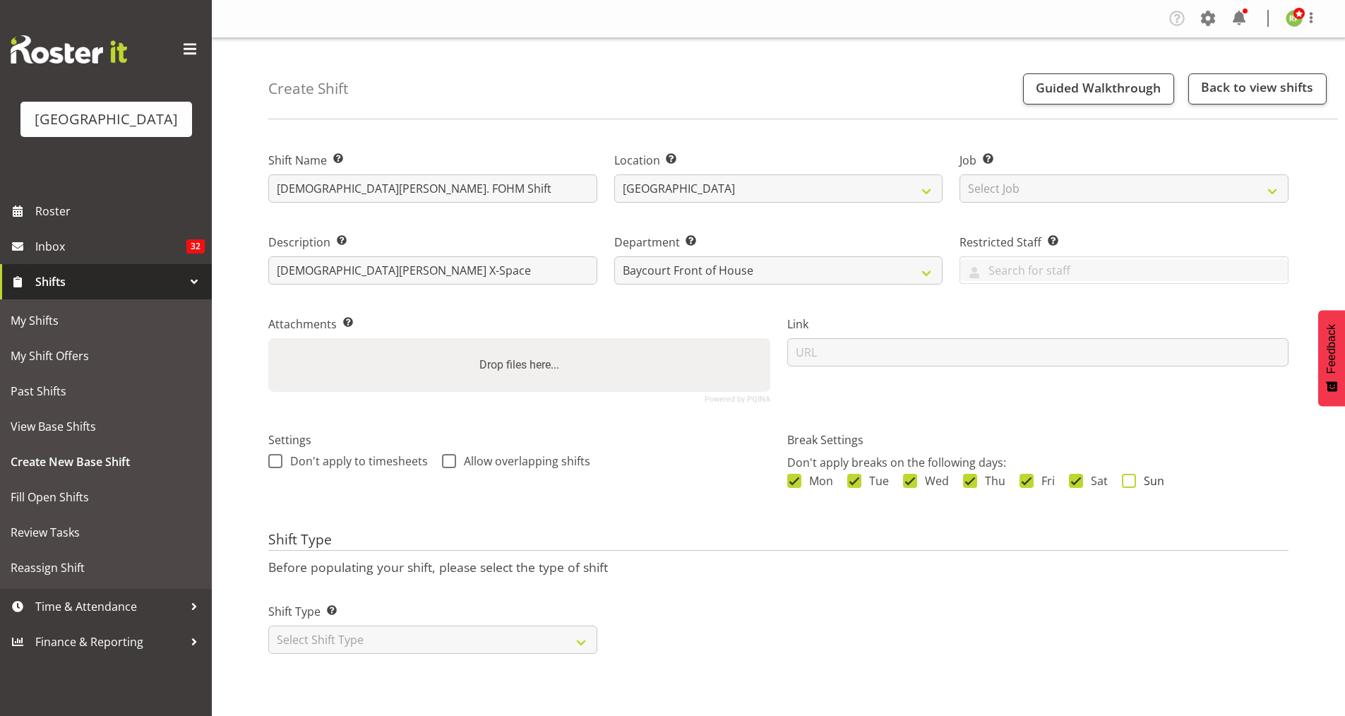
click at [1134, 481] on span at bounding box center [1129, 481] width 14 height 14
click at [1131, 481] on input "Sun" at bounding box center [1126, 480] width 9 height 9
checkbox input "true"
click at [448, 638] on select "Select Shift Type One Off Shift Recurring Shift Rotating Shift" at bounding box center [432, 640] width 329 height 28
select select "one_off"
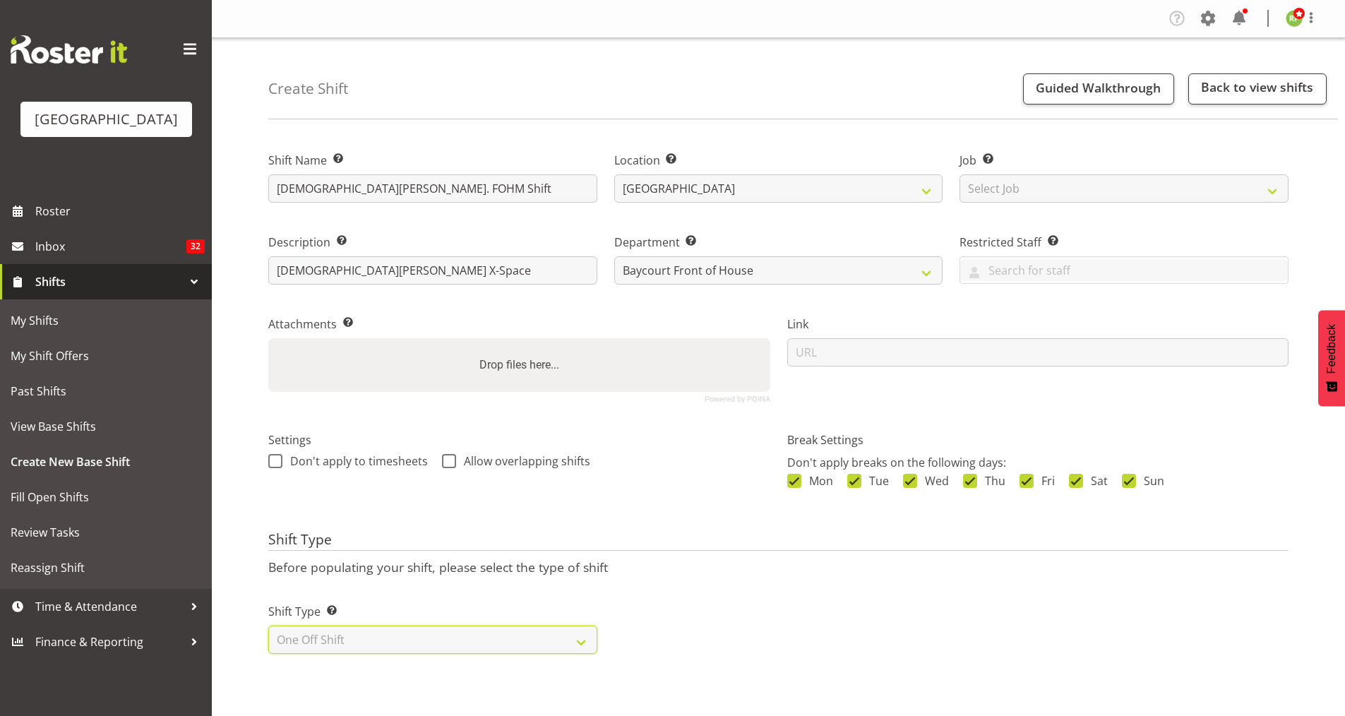
click at [268, 626] on select "Select Shift Type One Off Shift Recurring Shift Rotating Shift" at bounding box center [432, 640] width 329 height 28
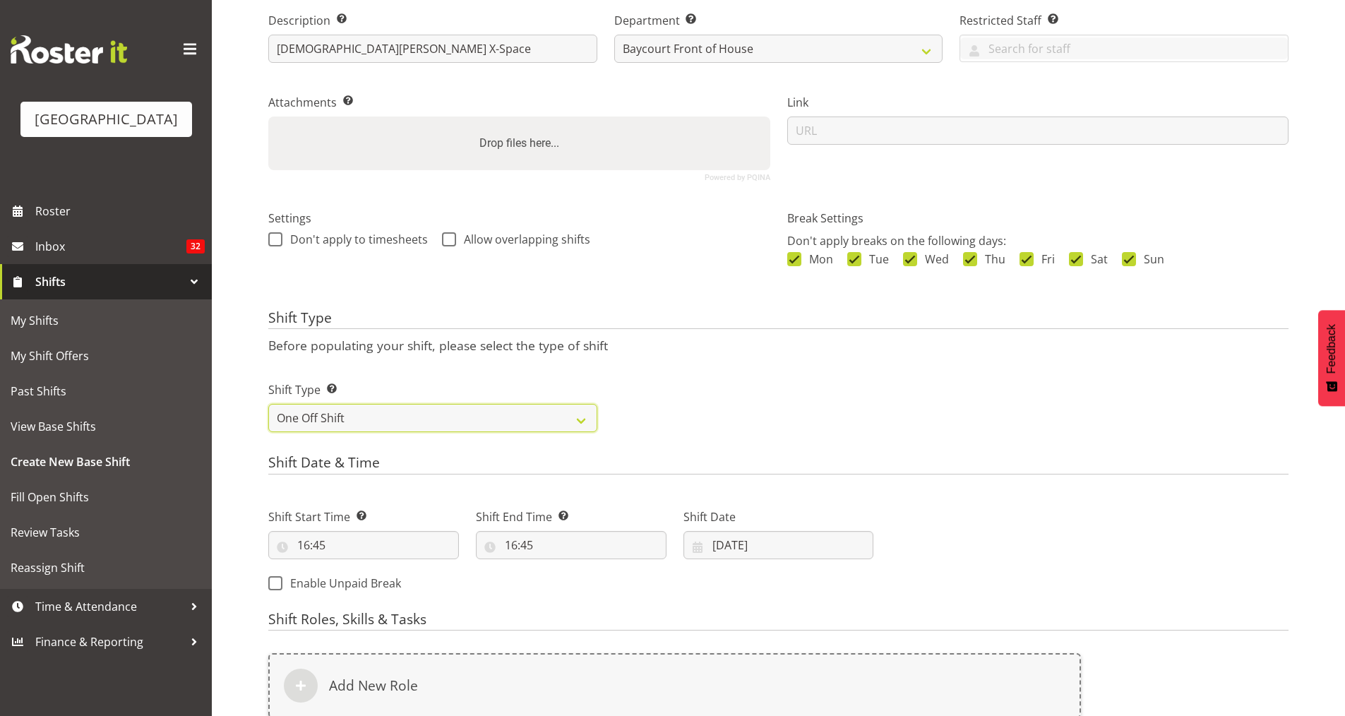
scroll to position [224, 0]
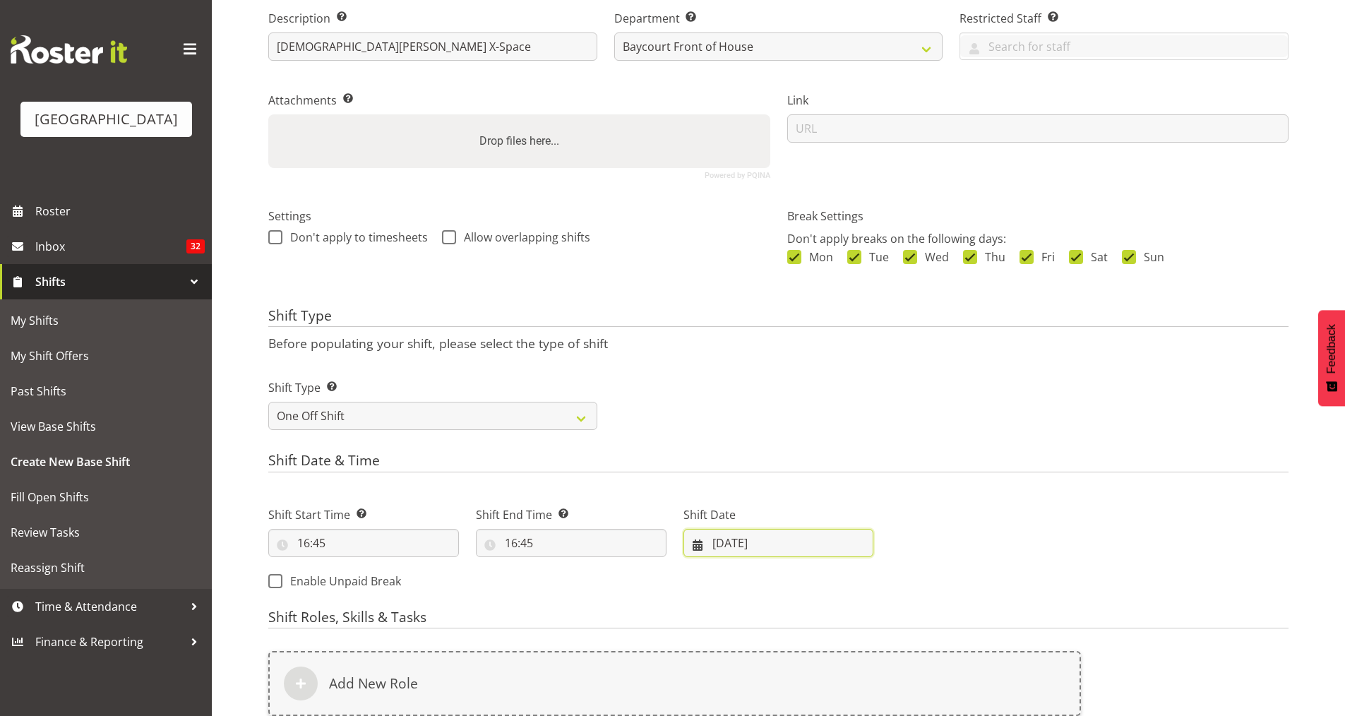
click at [746, 538] on input "22/08/2025" at bounding box center [778, 543] width 191 height 28
click at [882, 589] on span at bounding box center [882, 583] width 14 height 17
click at [707, 580] on span at bounding box center [711, 583] width 14 height 17
select select "7"
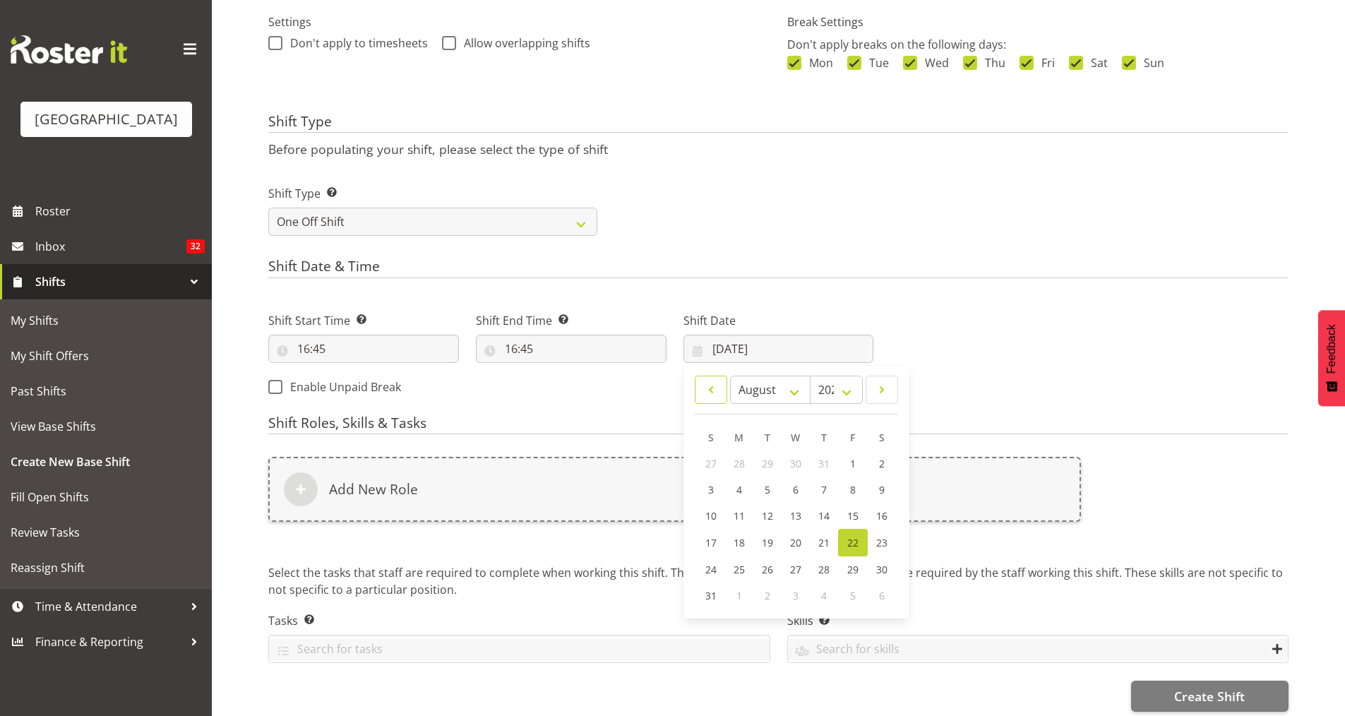
scroll to position [435, 0]
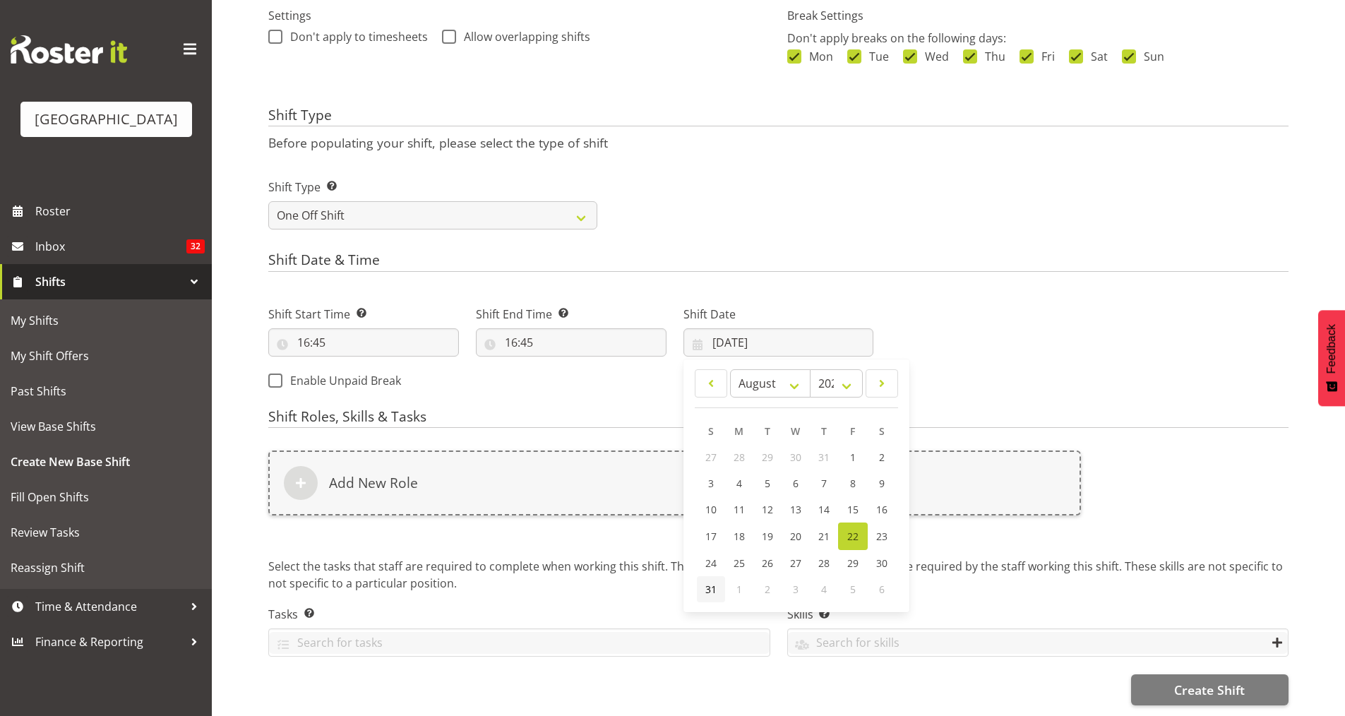
click at [711, 582] on span "31" at bounding box center [710, 588] width 11 height 13
type input "31/08/2025"
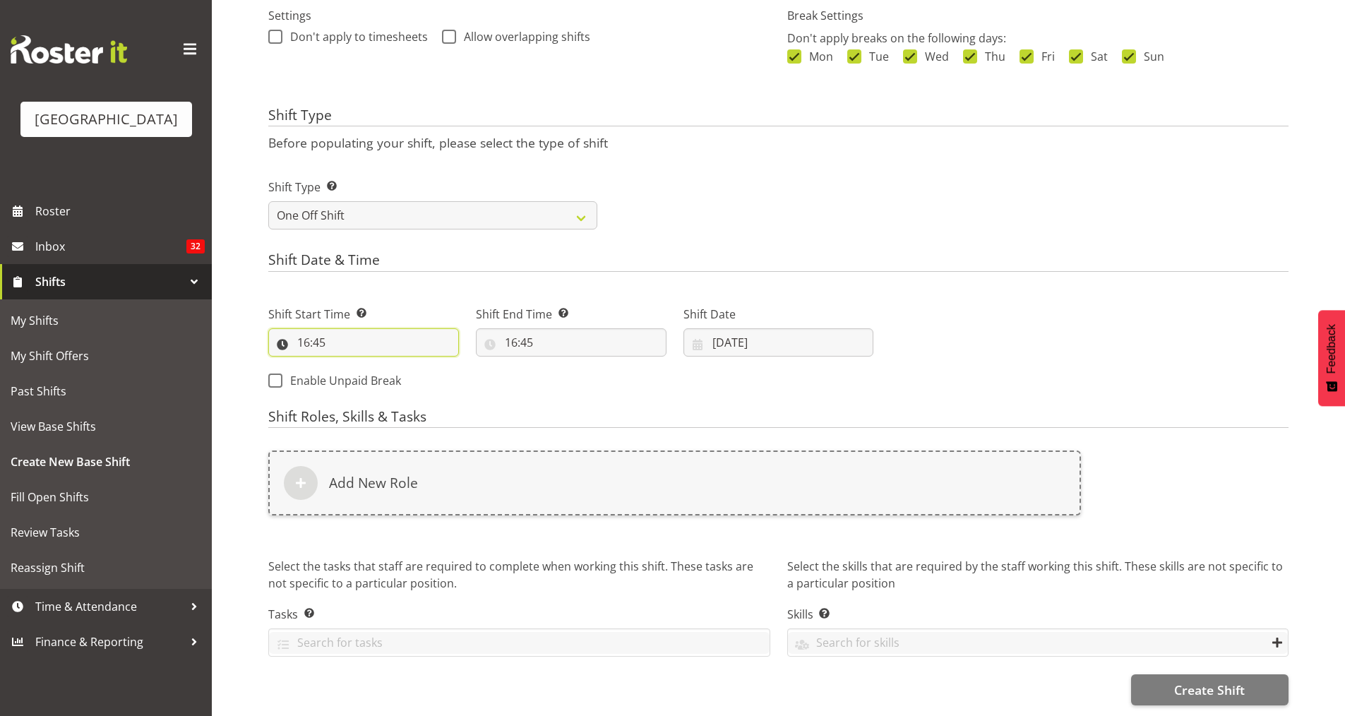
click at [402, 335] on input "16:45" at bounding box center [363, 342] width 191 height 28
click at [399, 372] on select "00 01 02 03 04 05 06 07 08 09 10 11 12 13 14 15 16 17 18 19 20 21 22 23 24 25 2…" at bounding box center [401, 379] width 32 height 28
select select "0"
click at [385, 365] on select "00 01 02 03 04 05 06 07 08 09 10 11 12 13 14 15 16 17 18 19 20 21 22 23 24 25 2…" at bounding box center [401, 379] width 32 height 28
type input "16:00"
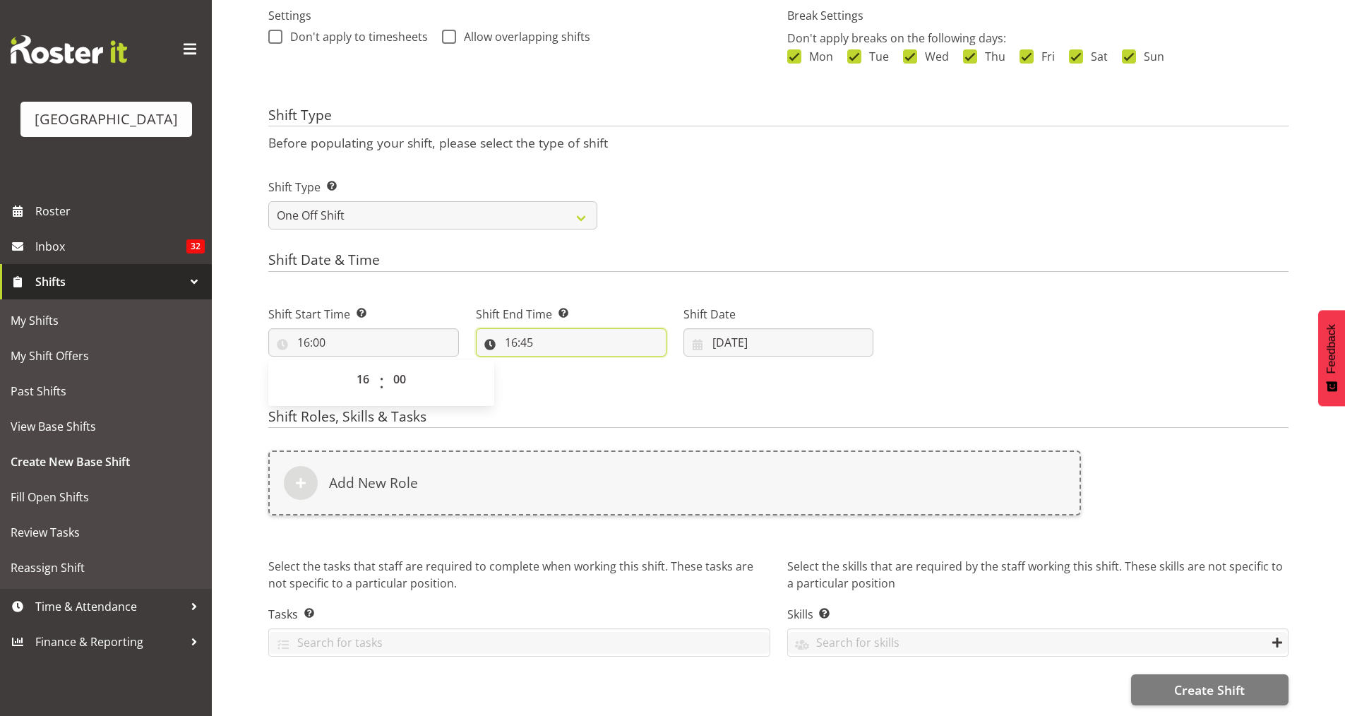
click at [542, 331] on input "16:45" at bounding box center [571, 342] width 191 height 28
click at [579, 368] on select "00 01 02 03 04 05 06 07 08 09 10 11 12 13 14 15 16 17 18 19 20 21 22 23" at bounding box center [572, 379] width 32 height 28
click at [573, 365] on select "00 01 02 03 04 05 06 07 08 09 10 11 12 13 14 15 16 17 18 19 20 21 22 23" at bounding box center [572, 379] width 32 height 28
select select "19"
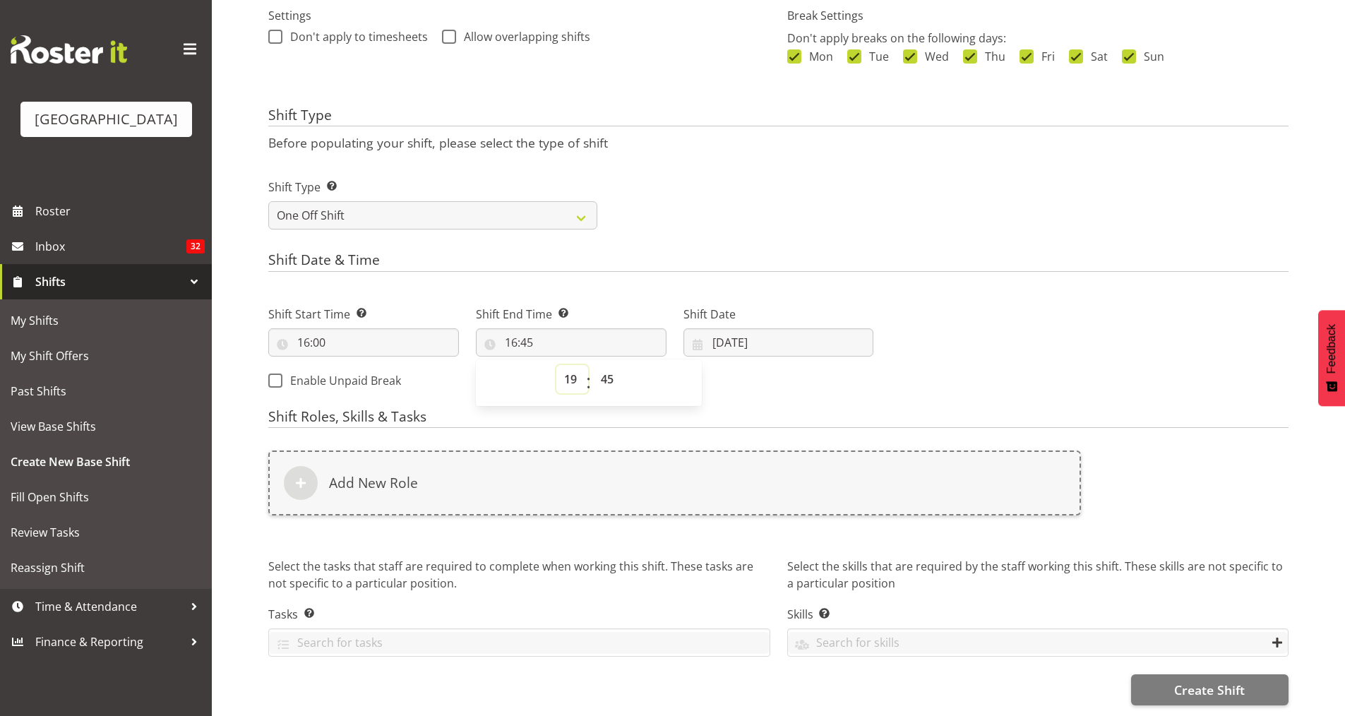
click at [556, 365] on select "00 01 02 03 04 05 06 07 08 09 10 11 12 13 14 15 16 17 18 19 20 21 22 23" at bounding box center [572, 379] width 32 height 28
type input "19:45"
click at [604, 370] on select "00 01 02 03 04 05 06 07 08 09 10 11 12 13 14 15 16 17 18 19 20 21 22 23 24 25 2…" at bounding box center [609, 379] width 32 height 28
select select "15"
click at [593, 365] on select "00 01 02 03 04 05 06 07 08 09 10 11 12 13 14 15 16 17 18 19 20 21 22 23 24 25 2…" at bounding box center [609, 379] width 32 height 28
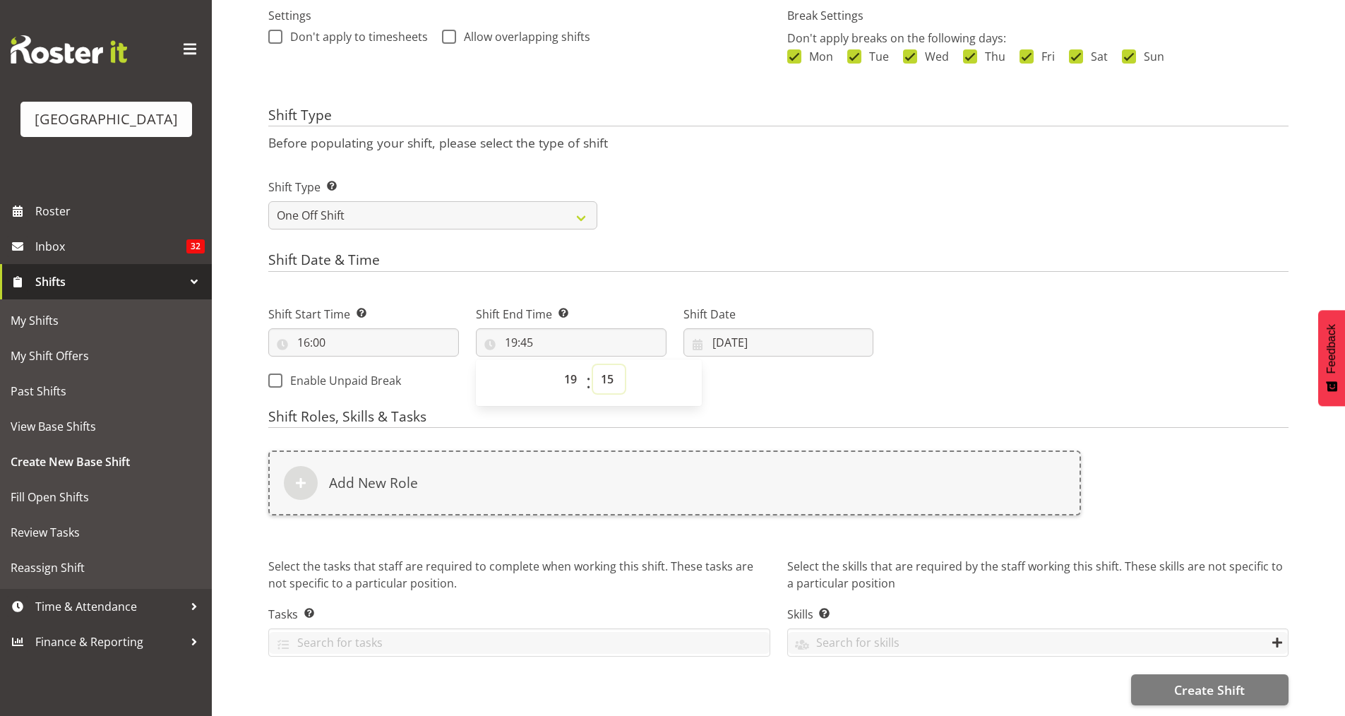
type input "19:15"
click at [768, 273] on div "Shift Date & Time Shift Start Time Set the time of the day you wish this shift …" at bounding box center [778, 326] width 1020 height 148
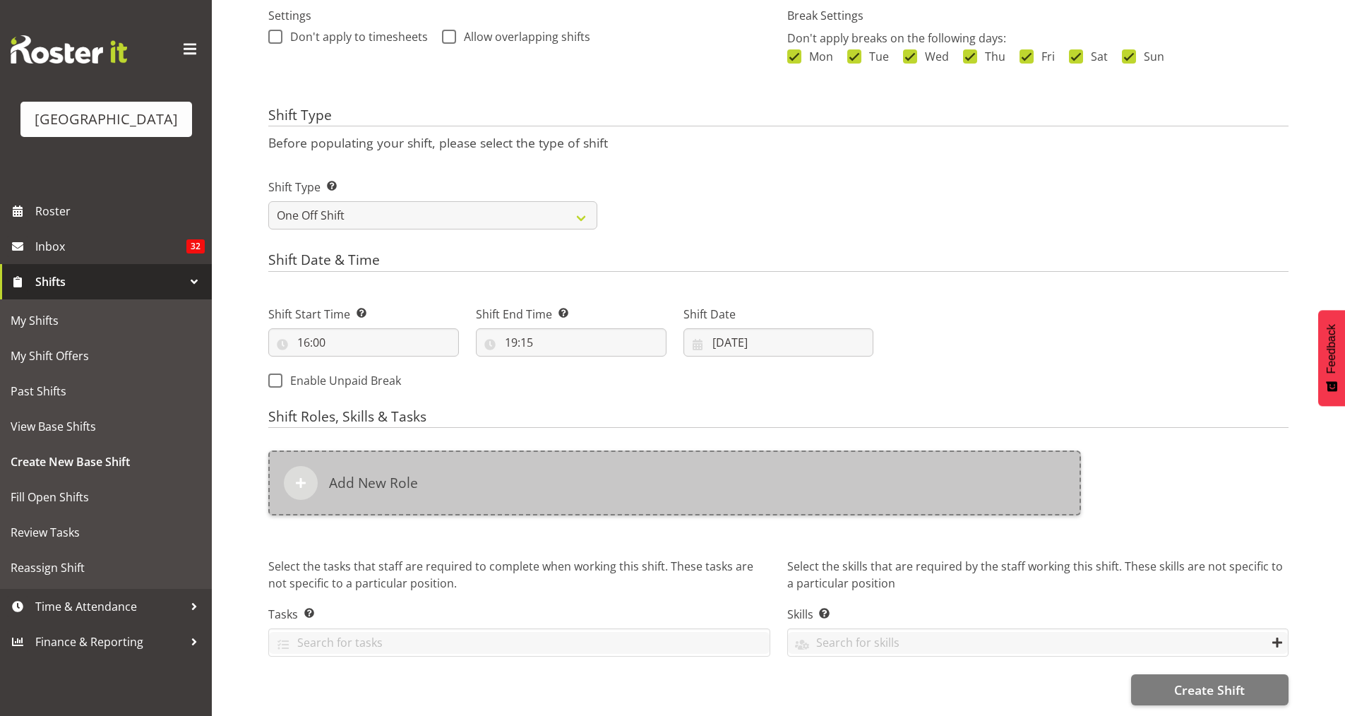
click at [813, 453] on div "Add New Role" at bounding box center [674, 482] width 813 height 65
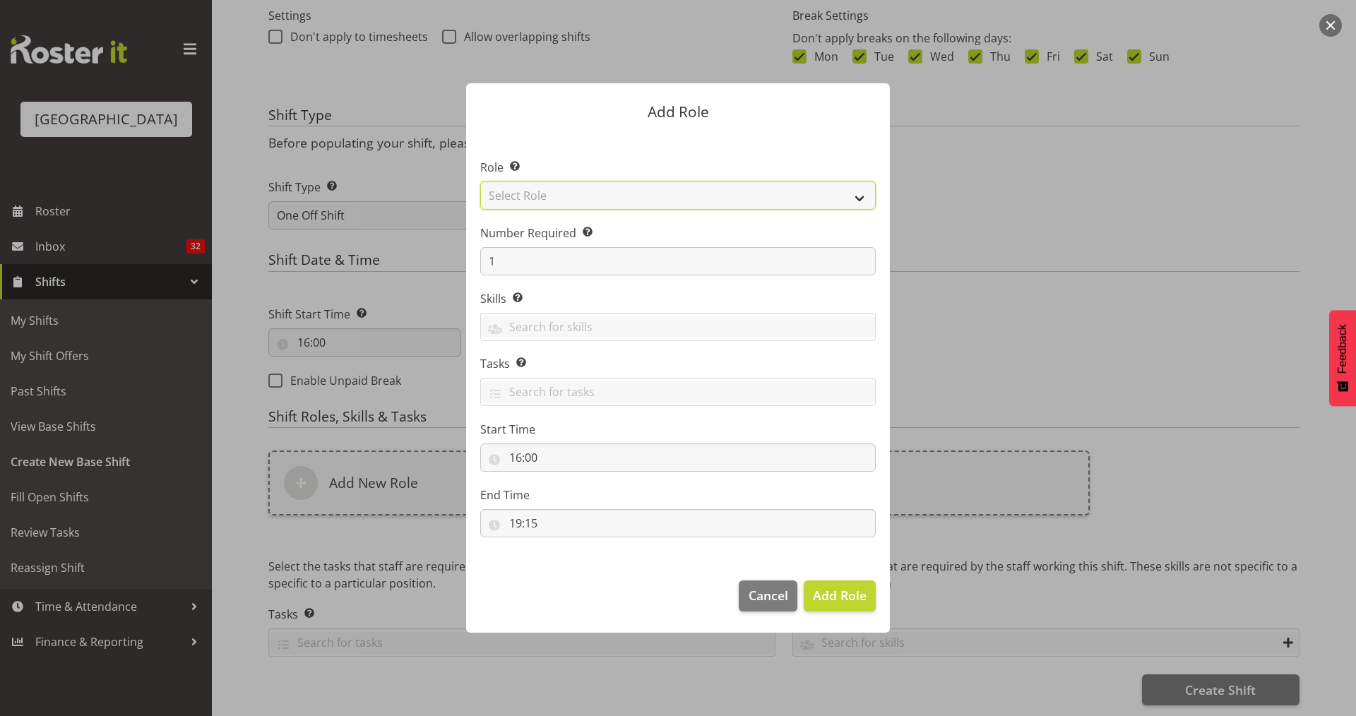
click at [694, 199] on select "Select Role Audio Bar Bar Runner Bar Training Box Office Cargo Shed Venue Rep C…" at bounding box center [677, 195] width 395 height 28
select select "1288"
click at [480, 181] on select "Select Role Audio Bar Bar Runner Bar Training Box Office Cargo Shed Venue Rep C…" at bounding box center [677, 195] width 395 height 28
click at [837, 588] on span "Add Role" at bounding box center [840, 595] width 54 height 17
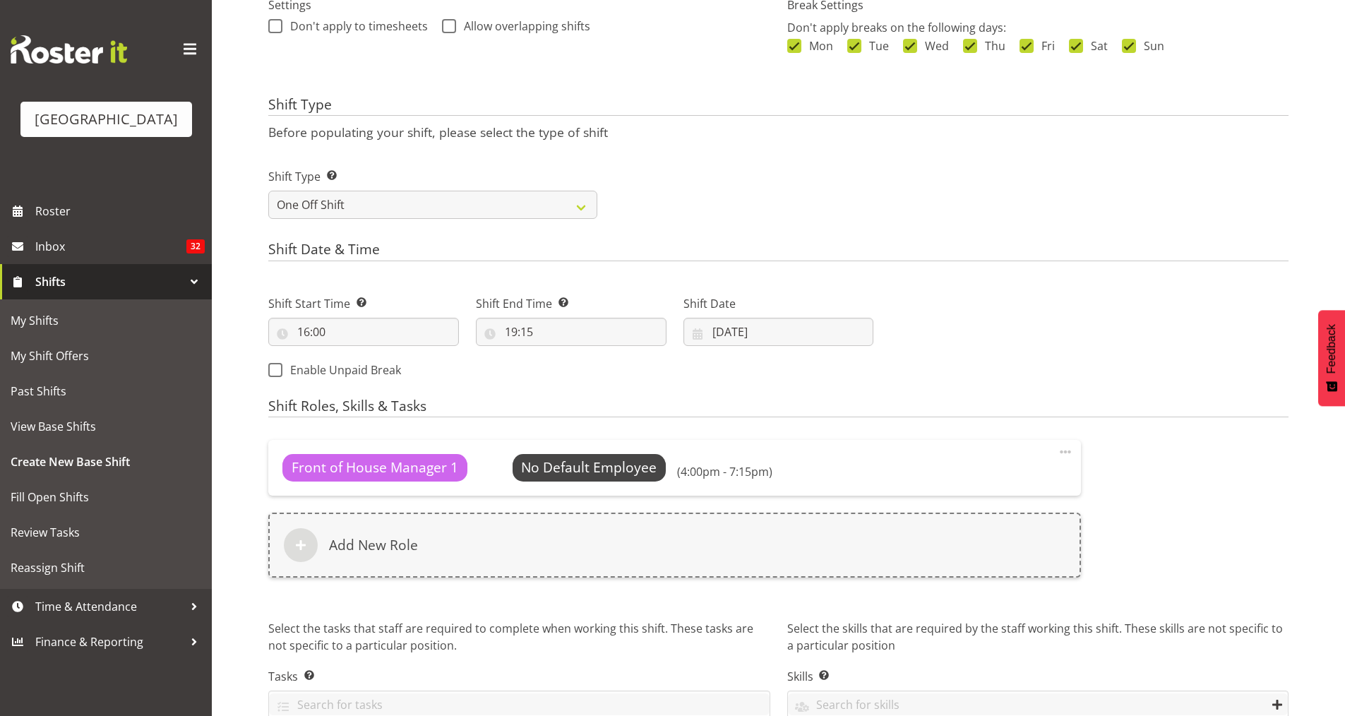
scroll to position [507, 0]
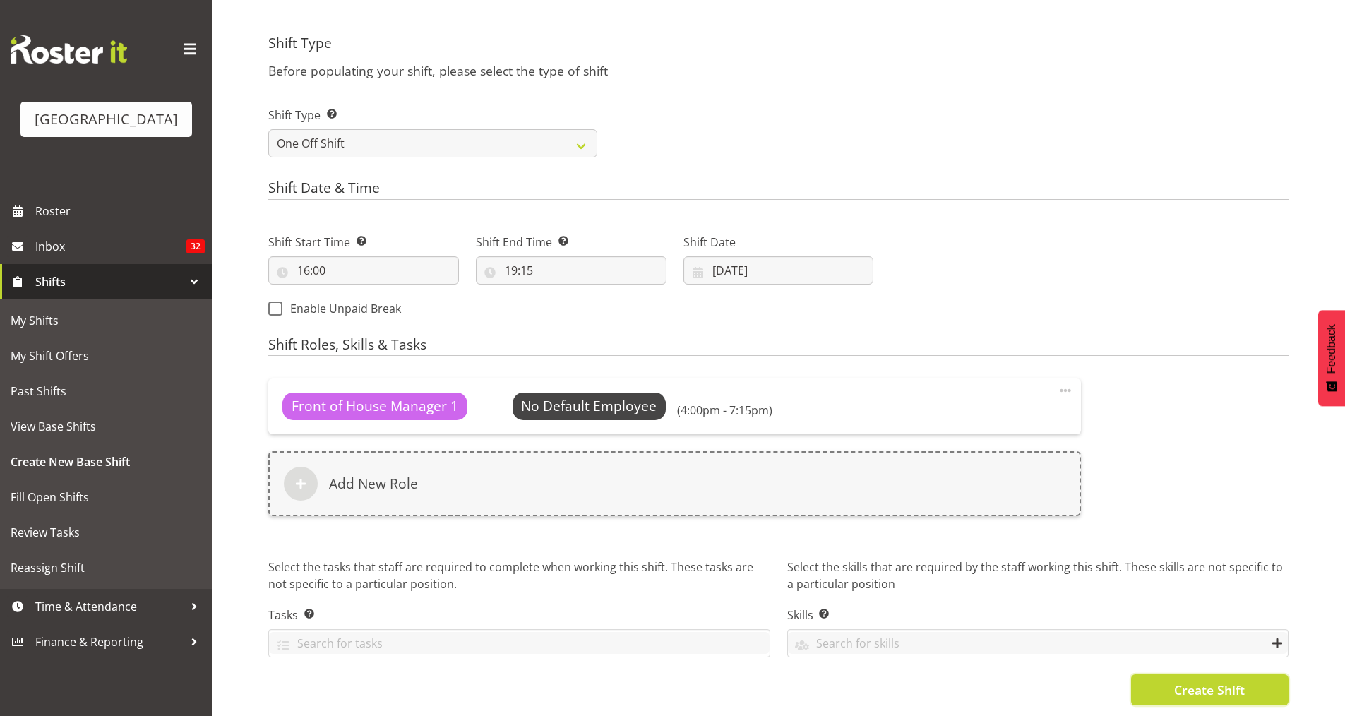
click at [1213, 681] on span "Create Shift" at bounding box center [1209, 690] width 71 height 18
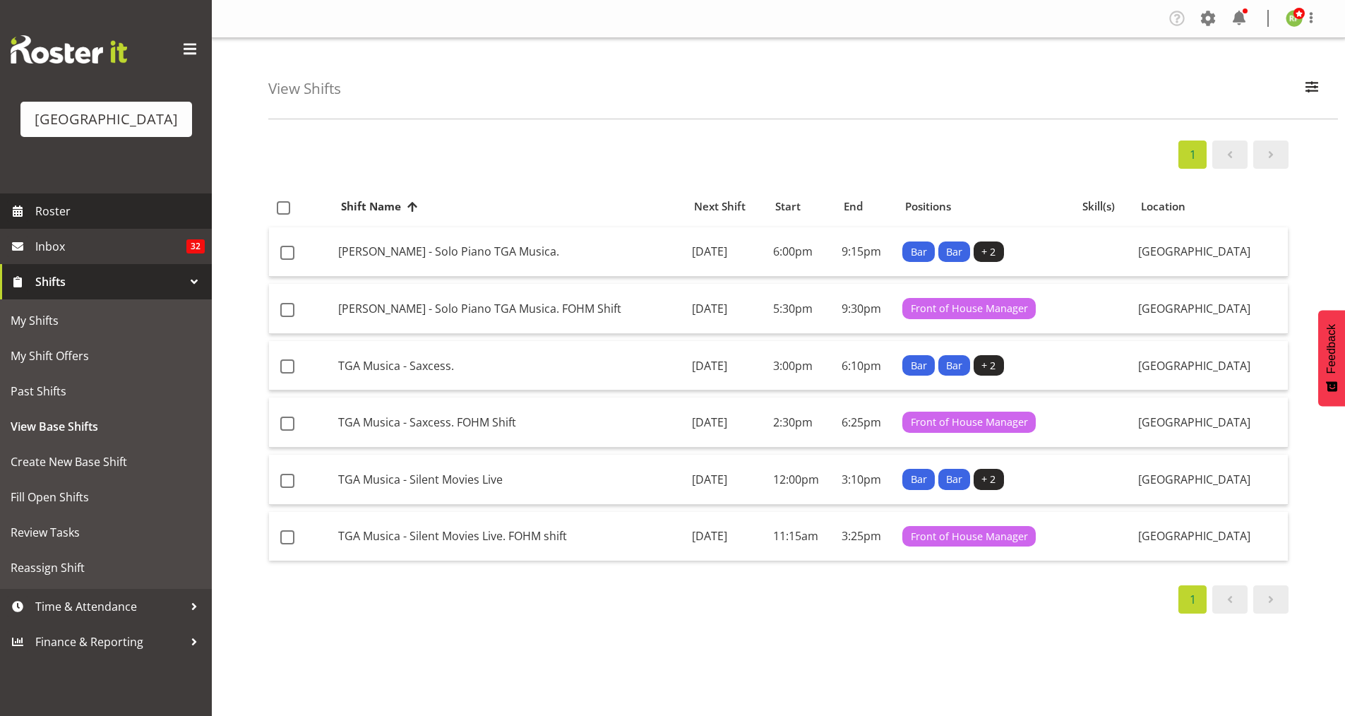
click at [136, 222] on span "Roster" at bounding box center [119, 211] width 169 height 21
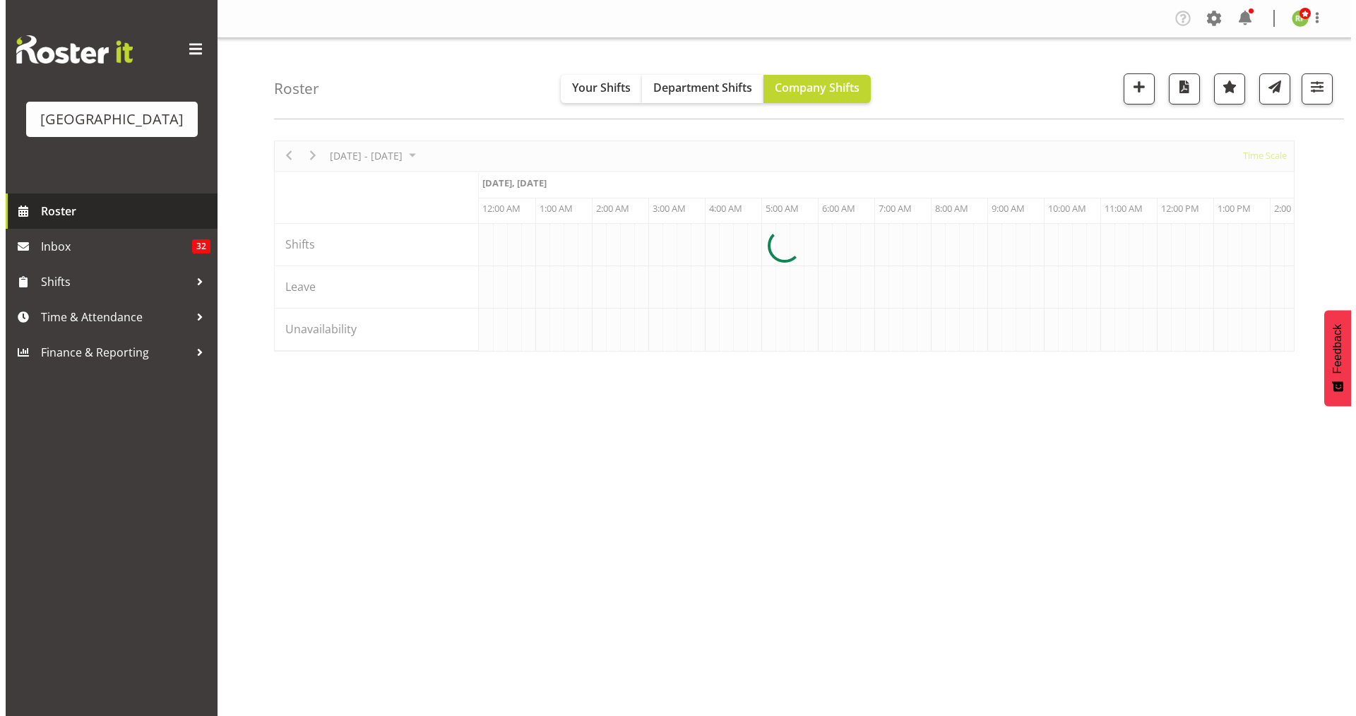
scroll to position [0, 5422]
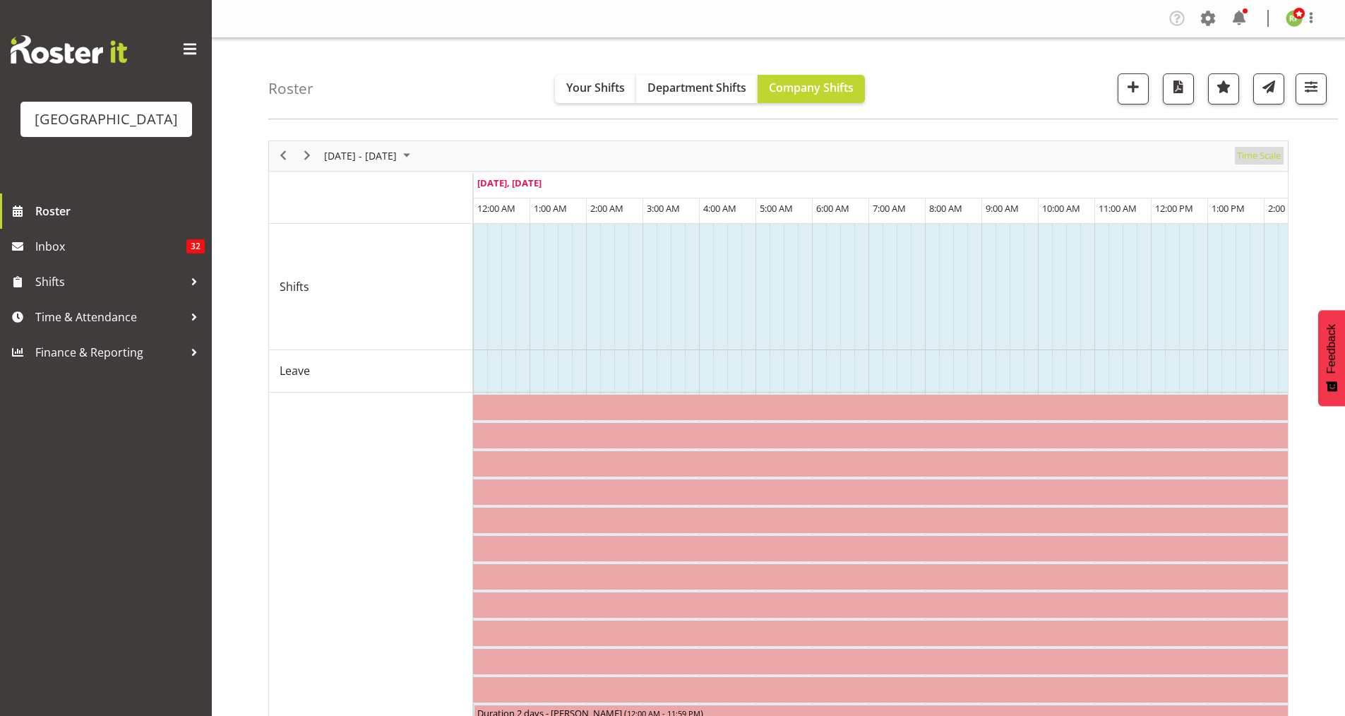
click at [1252, 152] on span "Time Scale" at bounding box center [1258, 156] width 47 height 18
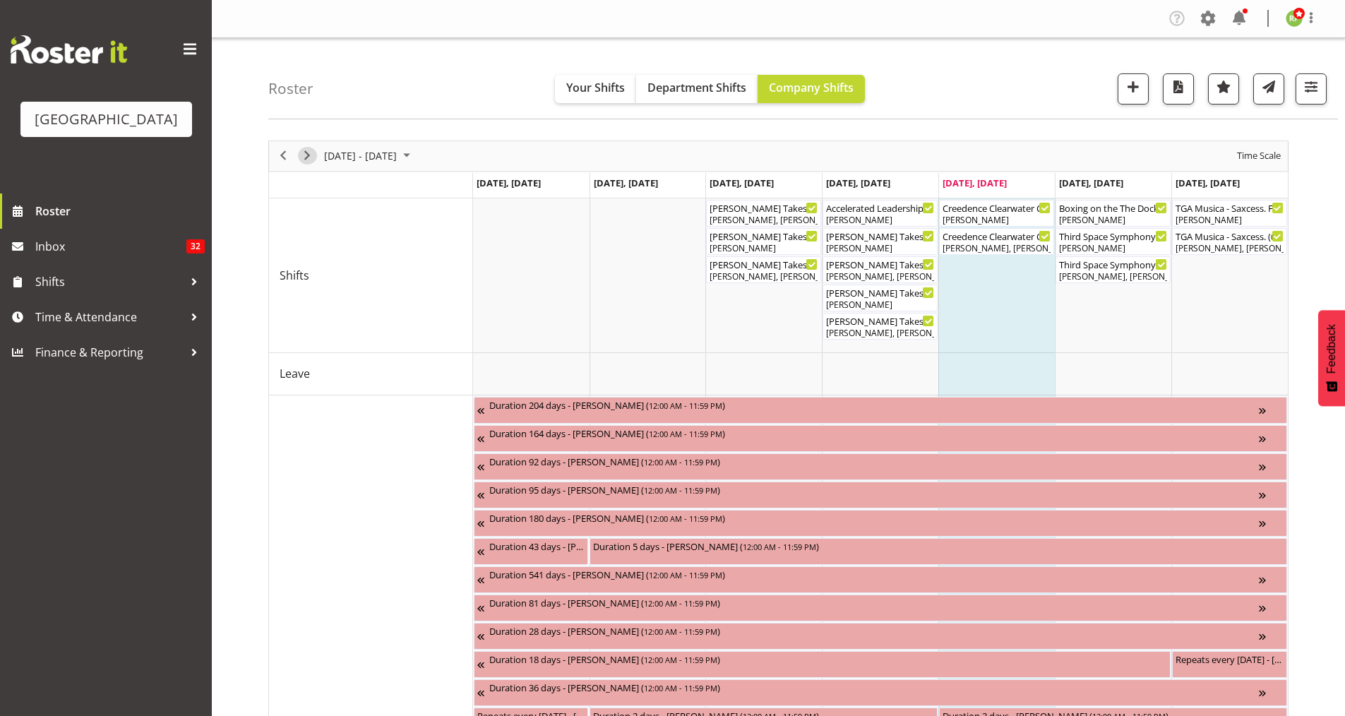
click at [308, 153] on span "Next" at bounding box center [307, 156] width 17 height 18
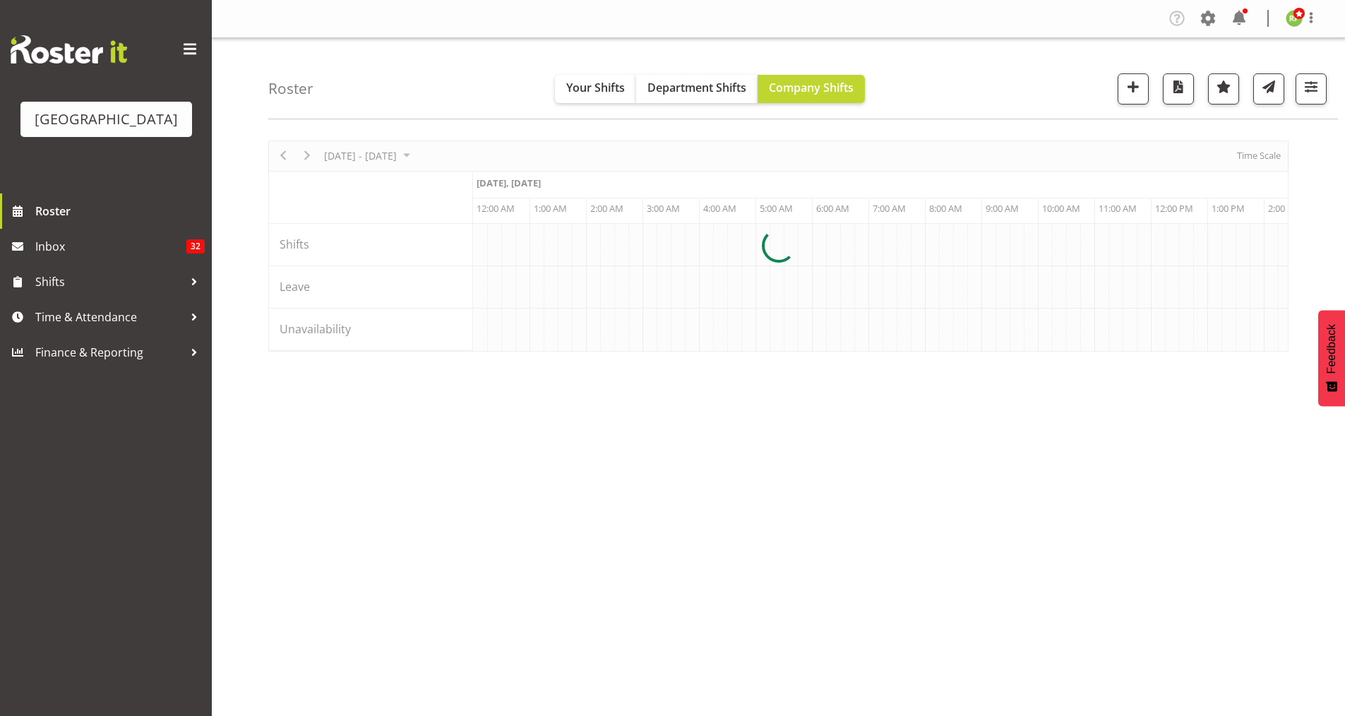
click at [1252, 155] on div at bounding box center [778, 245] width 1020 height 211
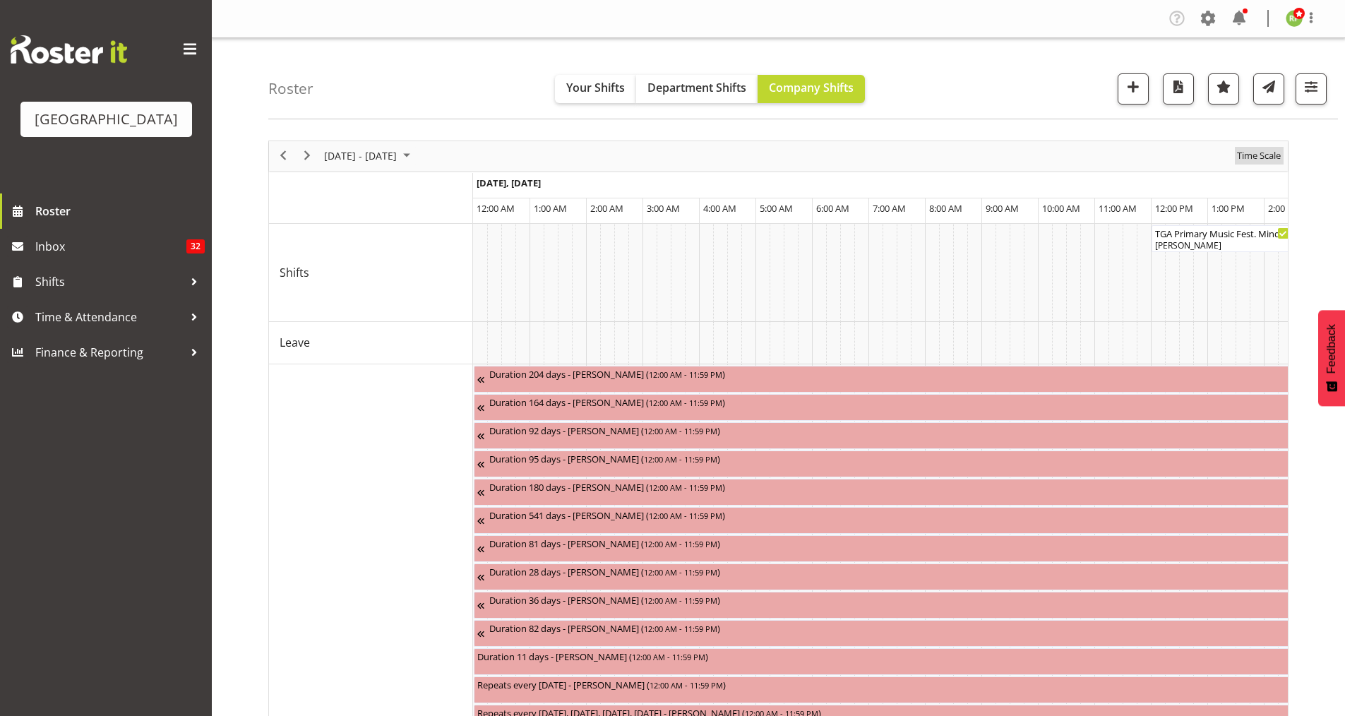
click at [1252, 155] on span "Time Scale" at bounding box center [1258, 156] width 47 height 18
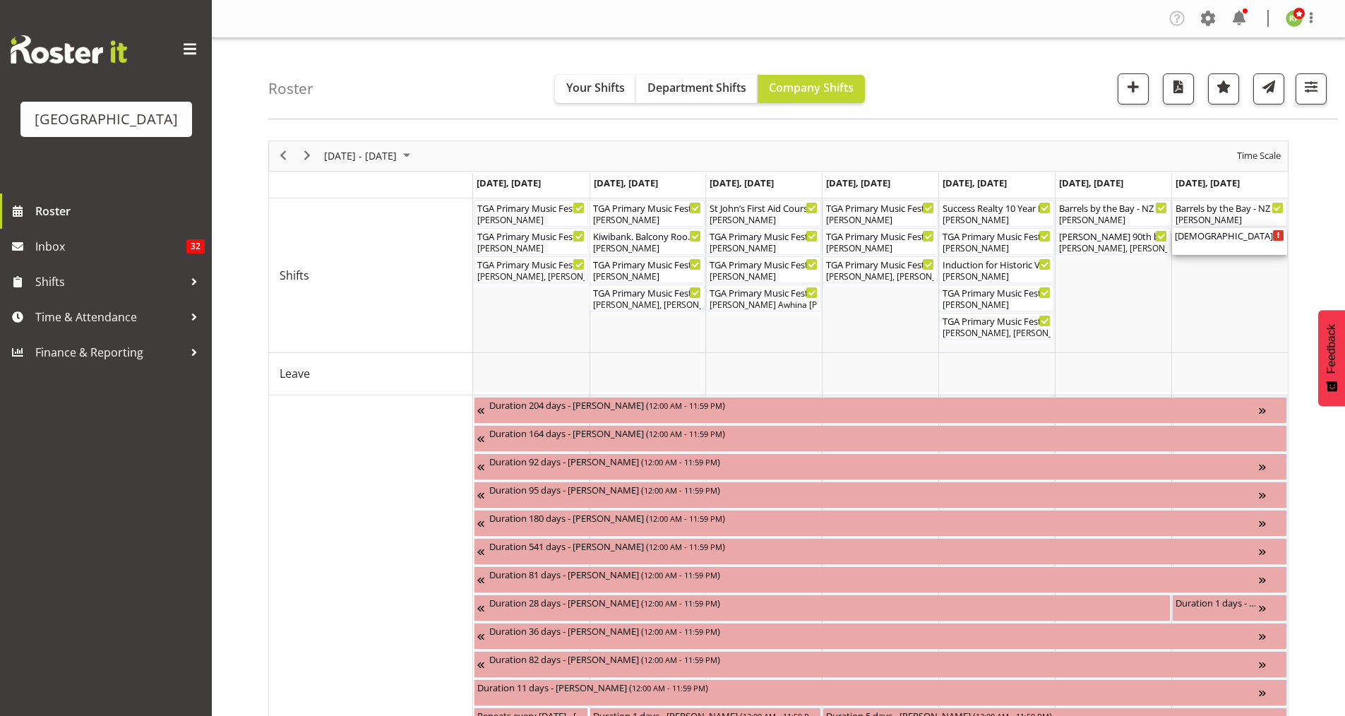
click at [1255, 246] on div "[DEMOGRAPHIC_DATA][PERSON_NAME]. FOHM Shift ( 04:00 PM - 07:15 PM )" at bounding box center [1229, 241] width 109 height 27
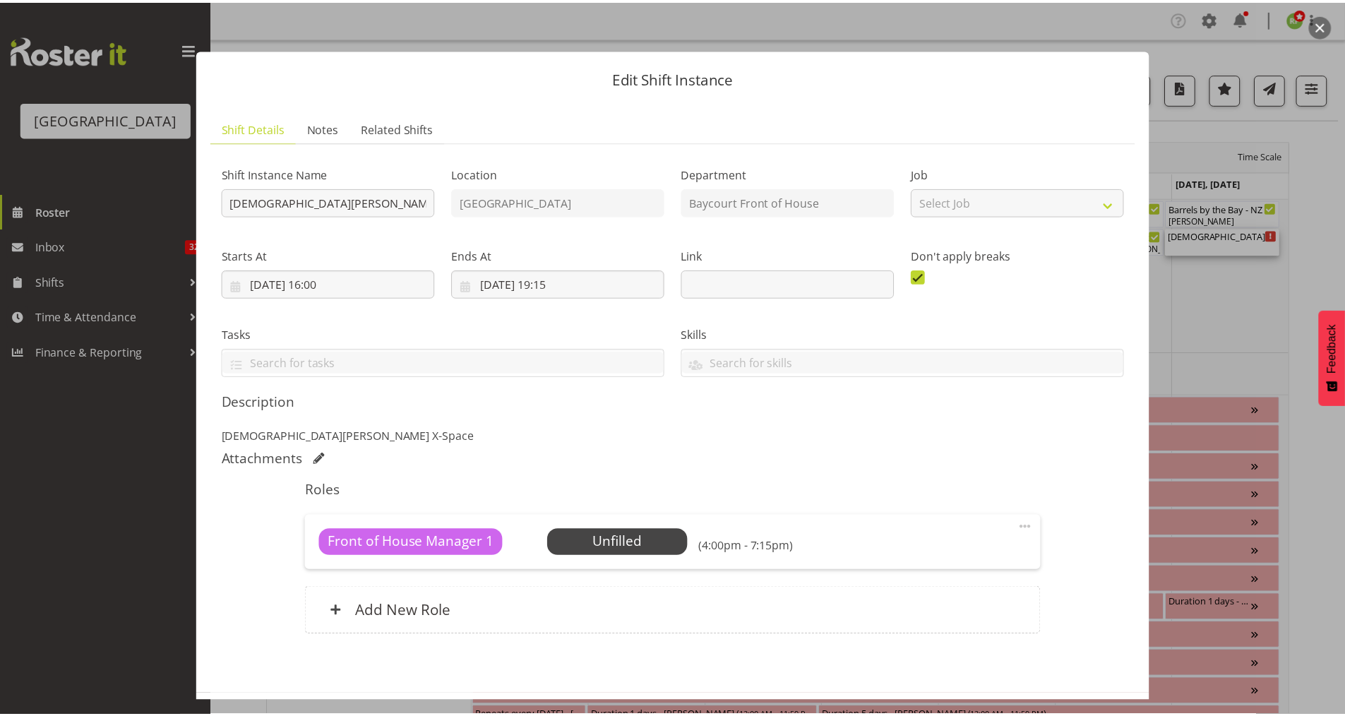
scroll to position [59, 0]
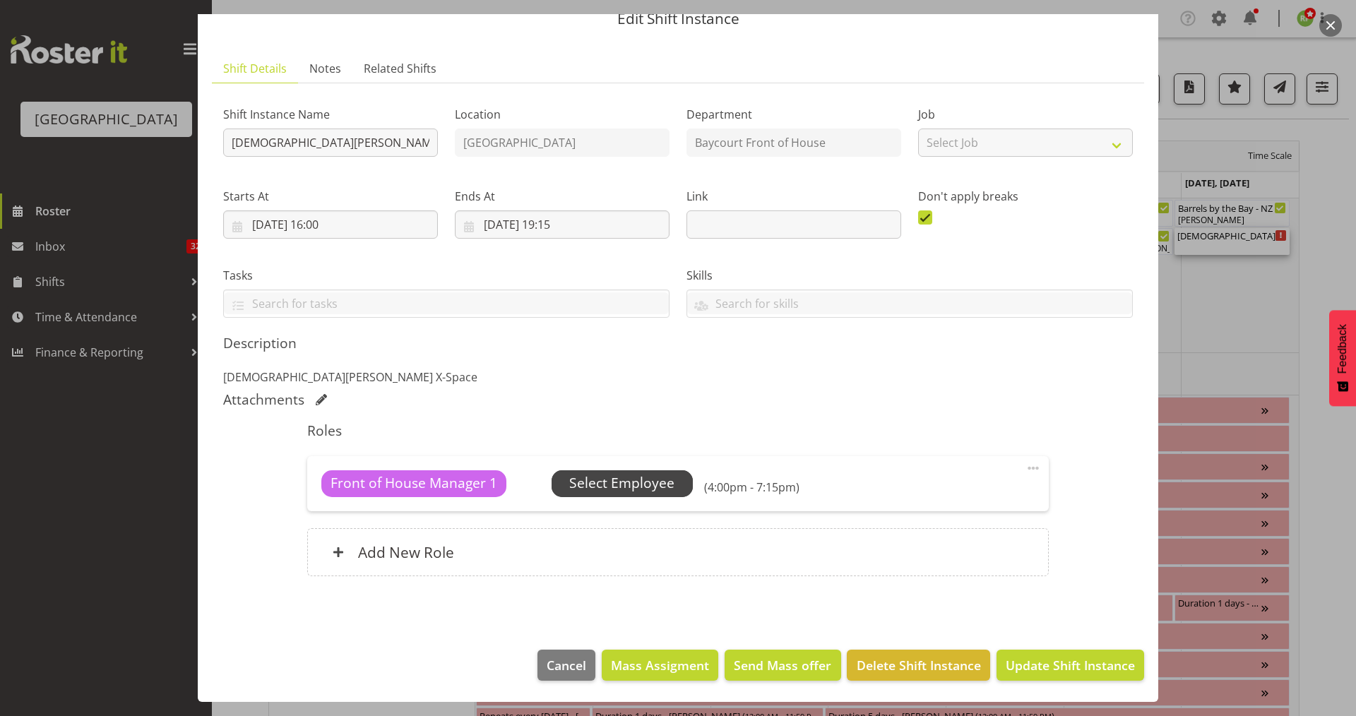
click at [624, 479] on span "Select Employee" at bounding box center [621, 483] width 105 height 20
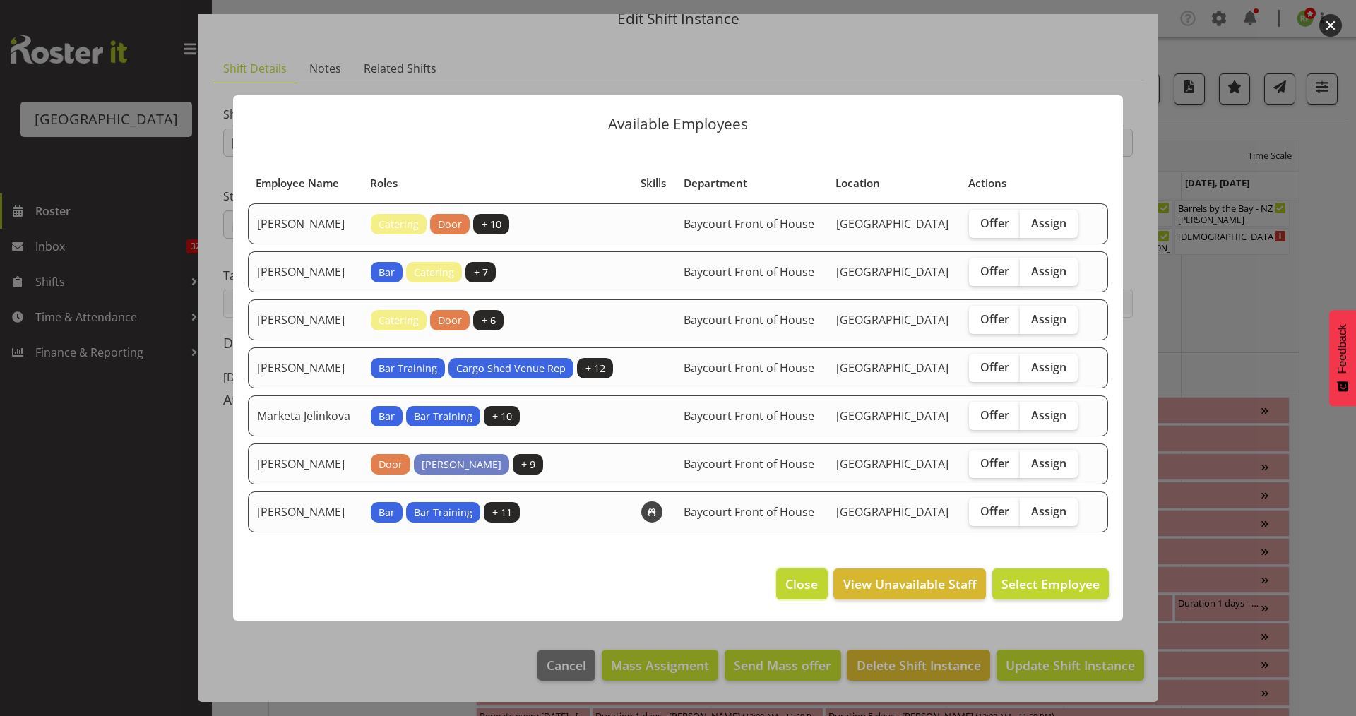
click at [798, 593] on span "Close" at bounding box center [801, 584] width 32 height 18
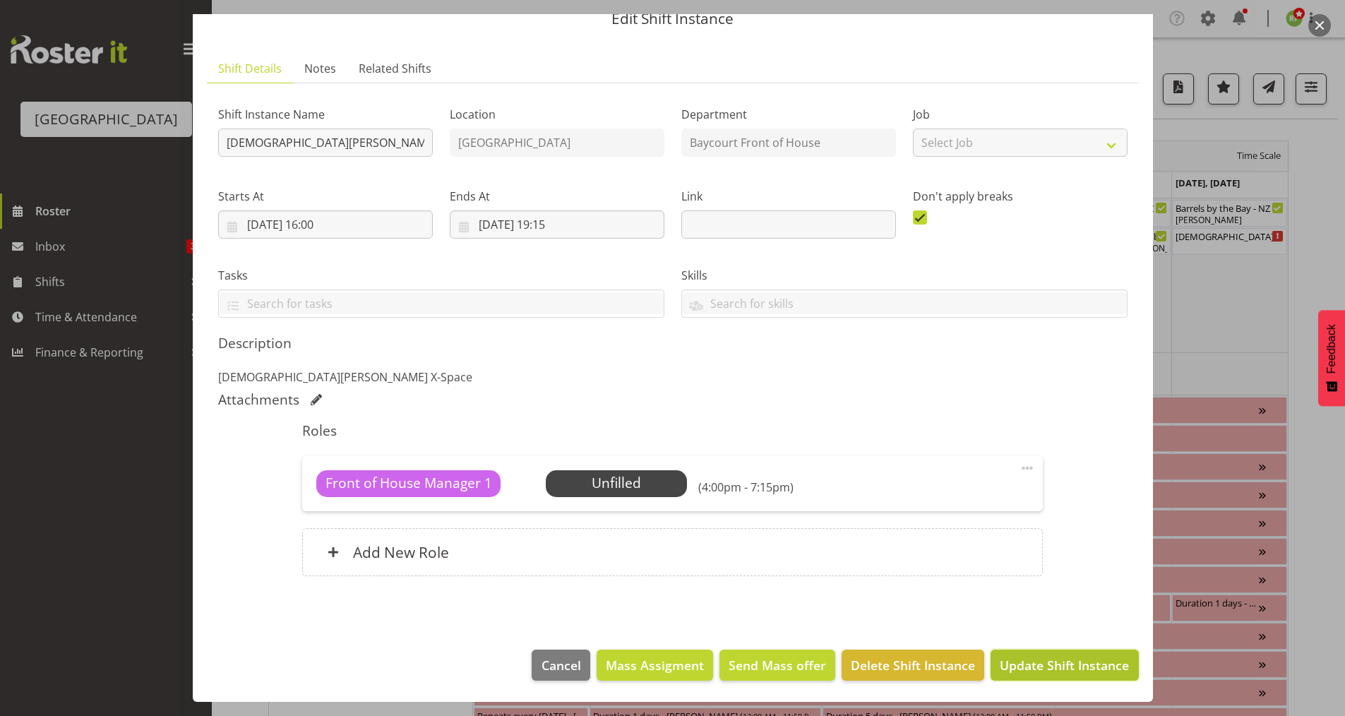
click at [1063, 674] on span "Update Shift Instance" at bounding box center [1064, 665] width 129 height 18
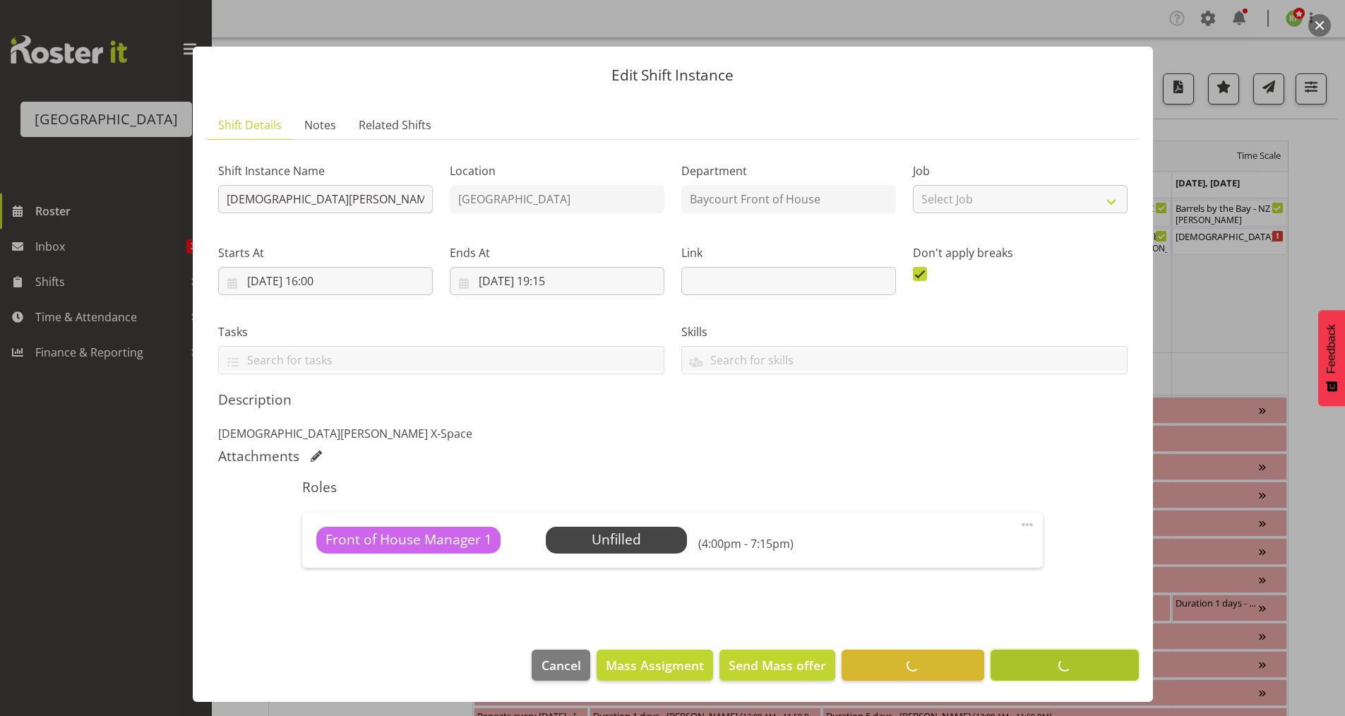
scroll to position [3, 0]
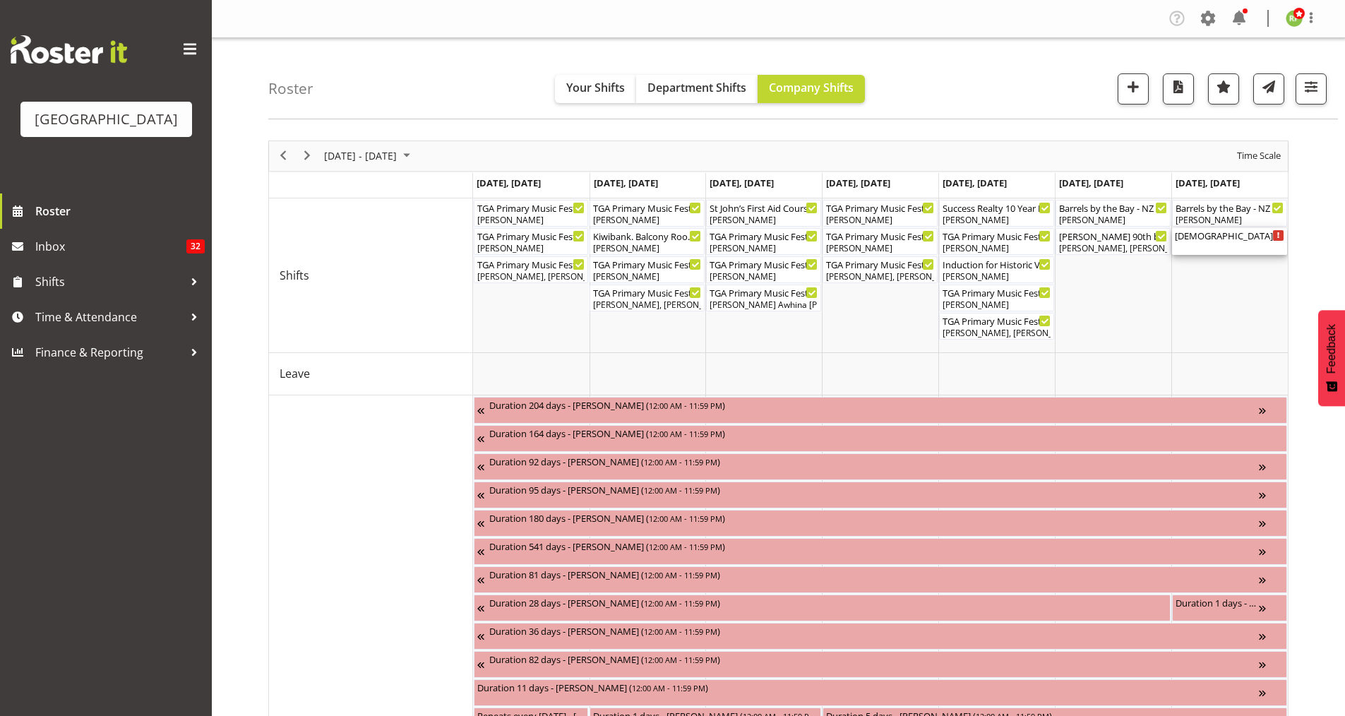
click at [1238, 241] on div "[DEMOGRAPHIC_DATA][PERSON_NAME]. FOHM Shift ( 04:00 PM - 07:15 PM )" at bounding box center [1229, 235] width 109 height 14
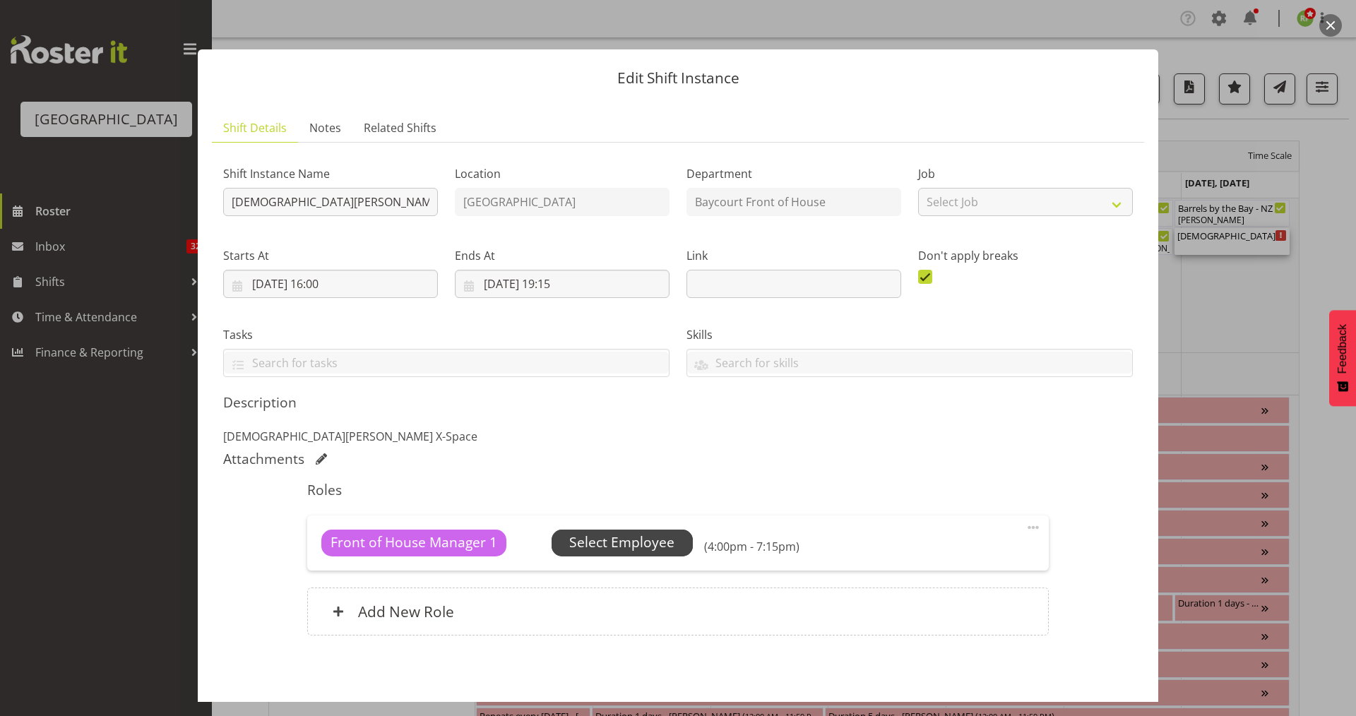
click at [622, 547] on span "Select Employee" at bounding box center [621, 542] width 105 height 20
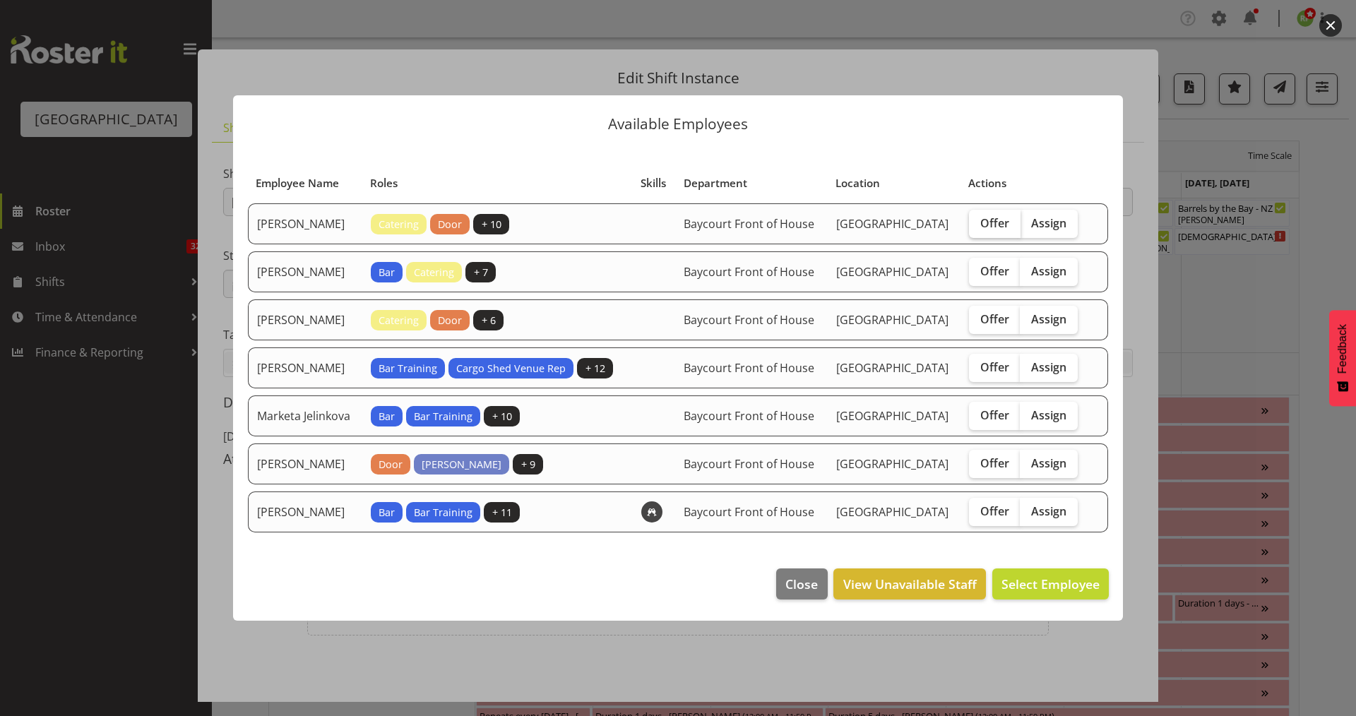
click at [1002, 216] on span "Offer" at bounding box center [994, 223] width 29 height 14
click at [978, 218] on input "Offer" at bounding box center [973, 222] width 9 height 9
checkbox input "true"
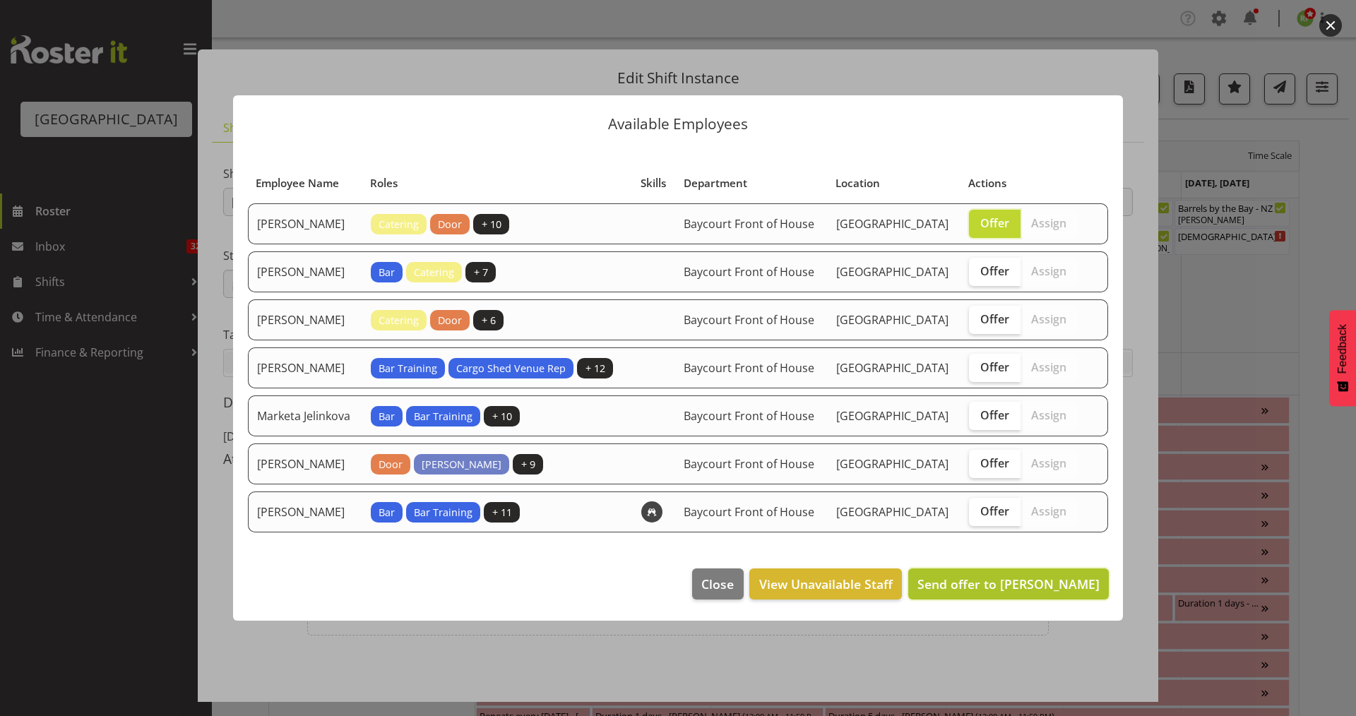
click at [1036, 592] on span "Send offer to [PERSON_NAME]" at bounding box center [1008, 583] width 182 height 17
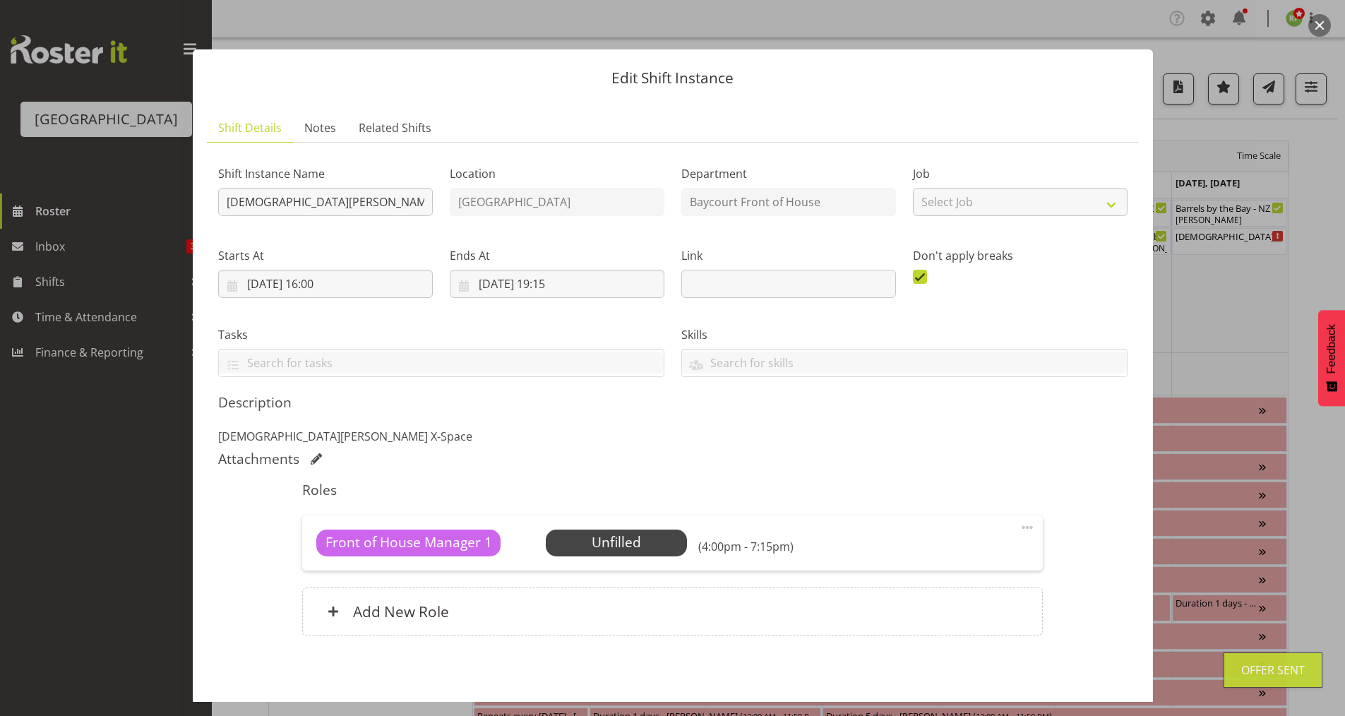
scroll to position [59, 0]
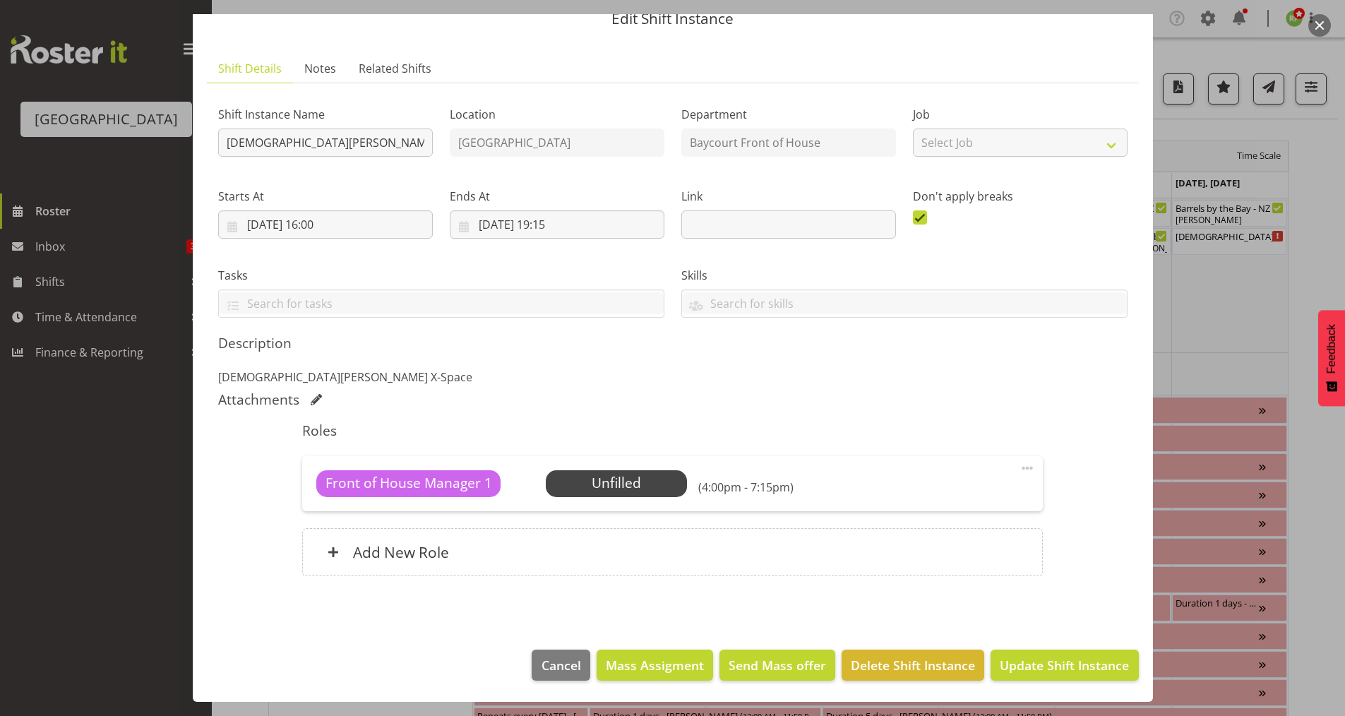
click at [1317, 27] on button "button" at bounding box center [1319, 25] width 23 height 23
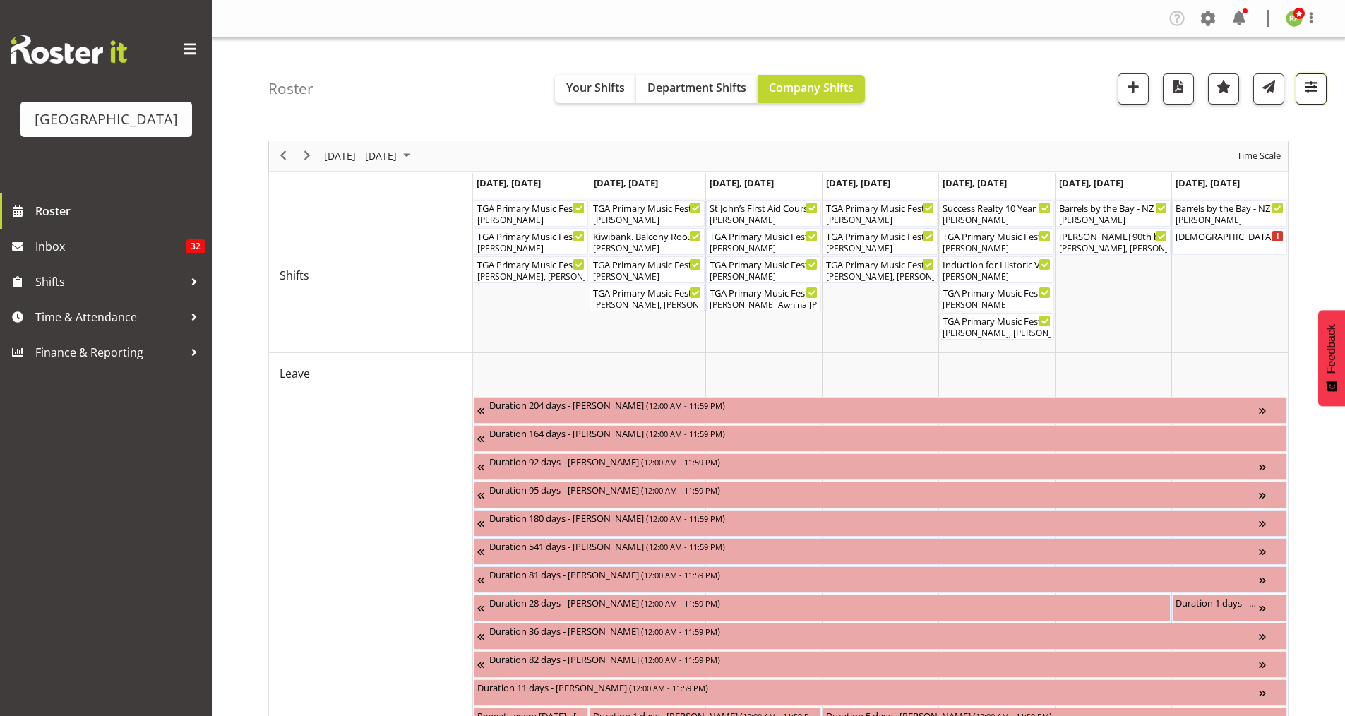
click at [1313, 86] on span "button" at bounding box center [1311, 87] width 18 height 18
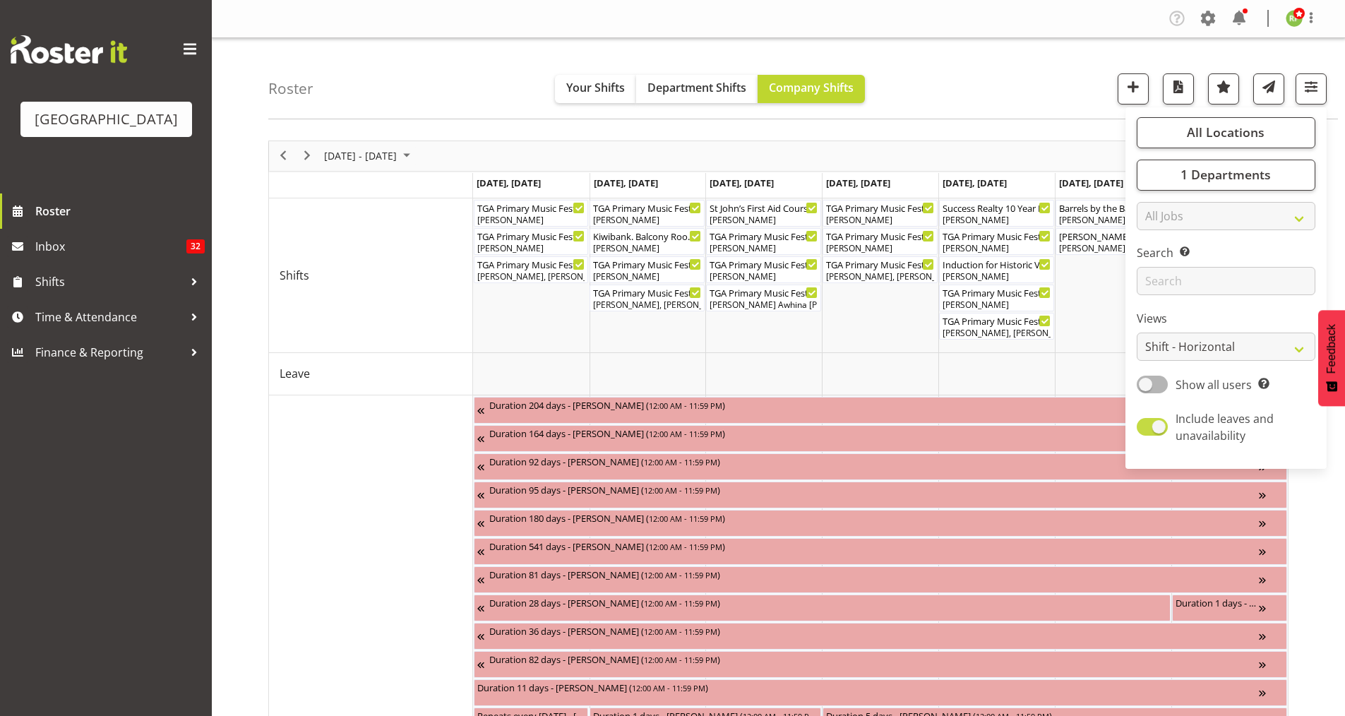
click at [1160, 426] on span at bounding box center [1152, 427] width 31 height 18
click at [1146, 426] on input "Include leaves and unavailability" at bounding box center [1141, 426] width 9 height 9
checkbox input "false"
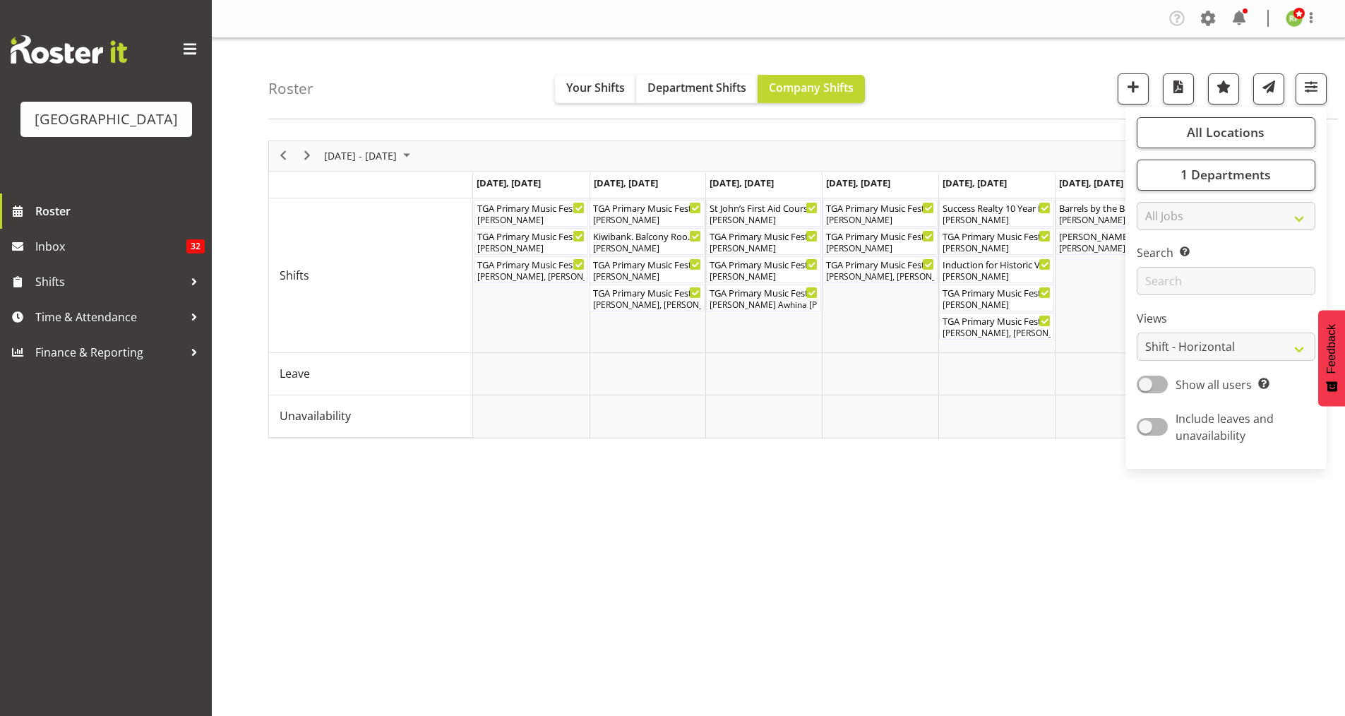
click at [1048, 93] on div "Roster Your Shifts Department Shifts Company Shifts All Locations [GEOGRAPHIC_D…" at bounding box center [803, 78] width 1070 height 81
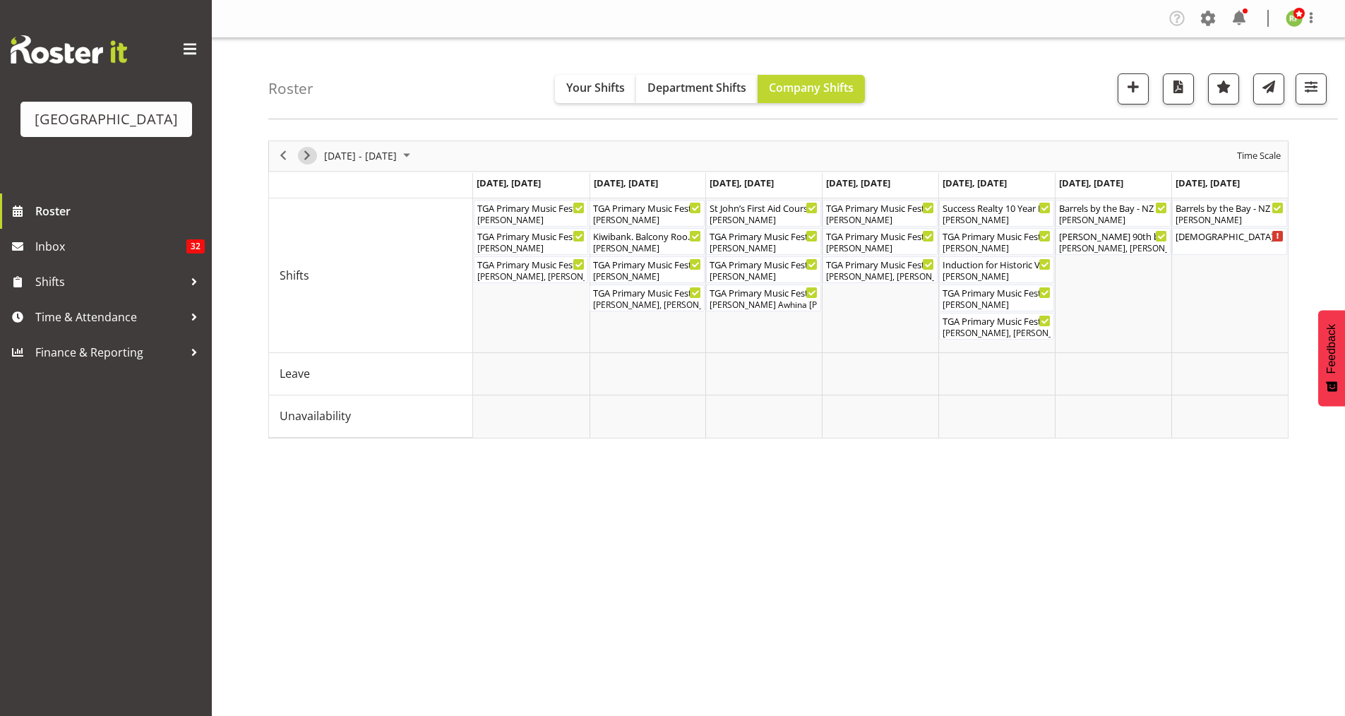
click at [314, 153] on span "Next" at bounding box center [307, 156] width 17 height 18
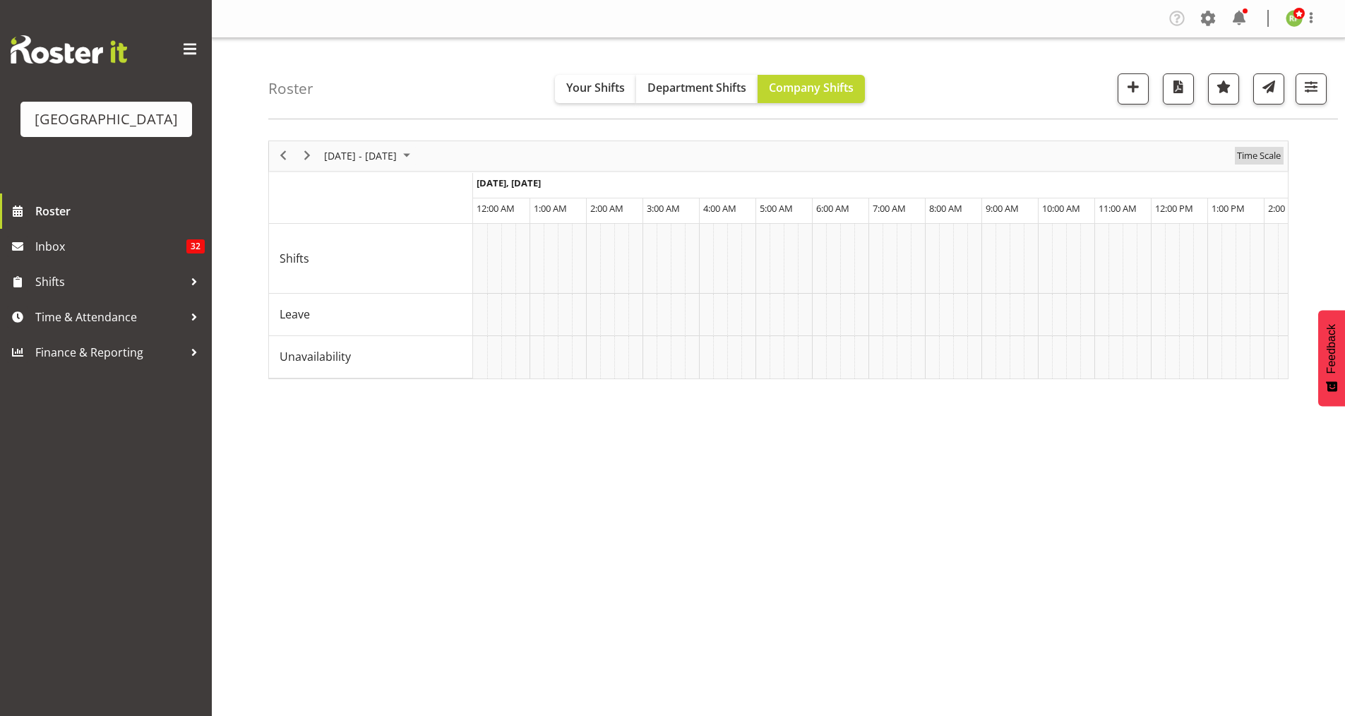
click at [1265, 160] on span "Time Scale" at bounding box center [1258, 156] width 47 height 18
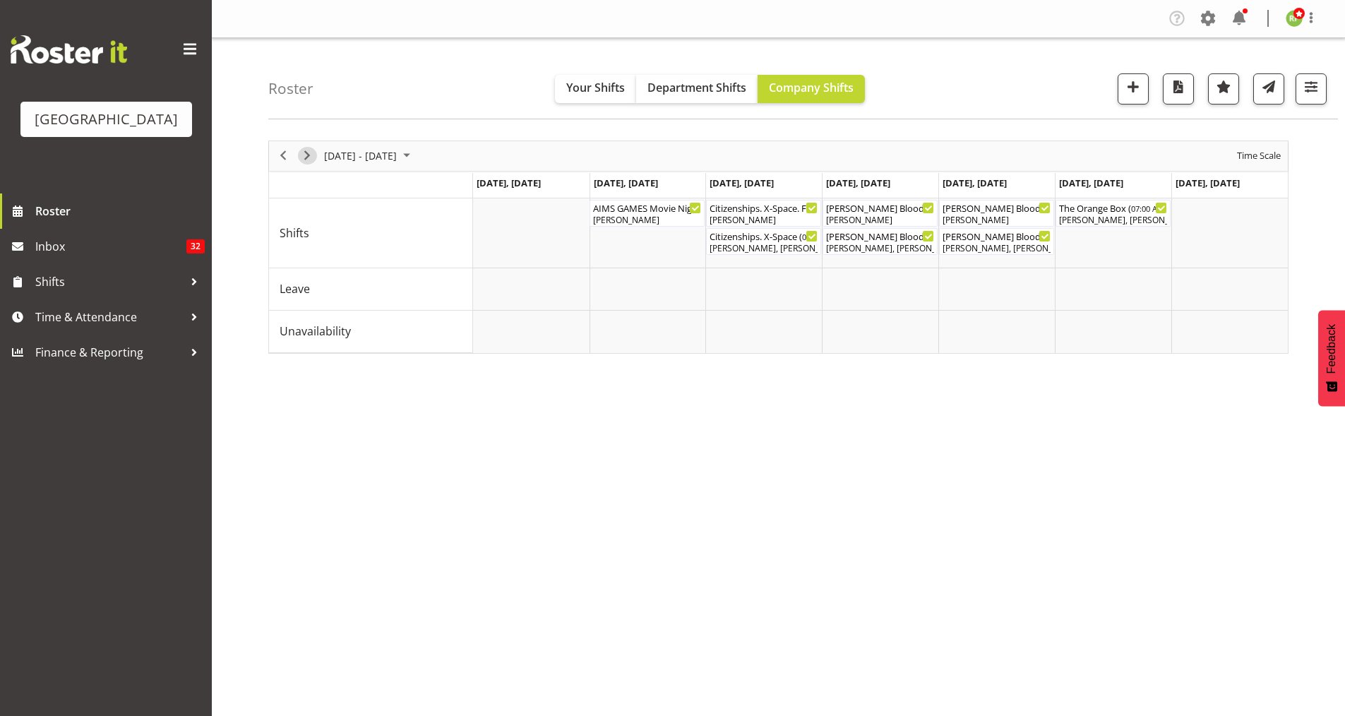
click at [309, 157] on span "Next" at bounding box center [307, 156] width 17 height 18
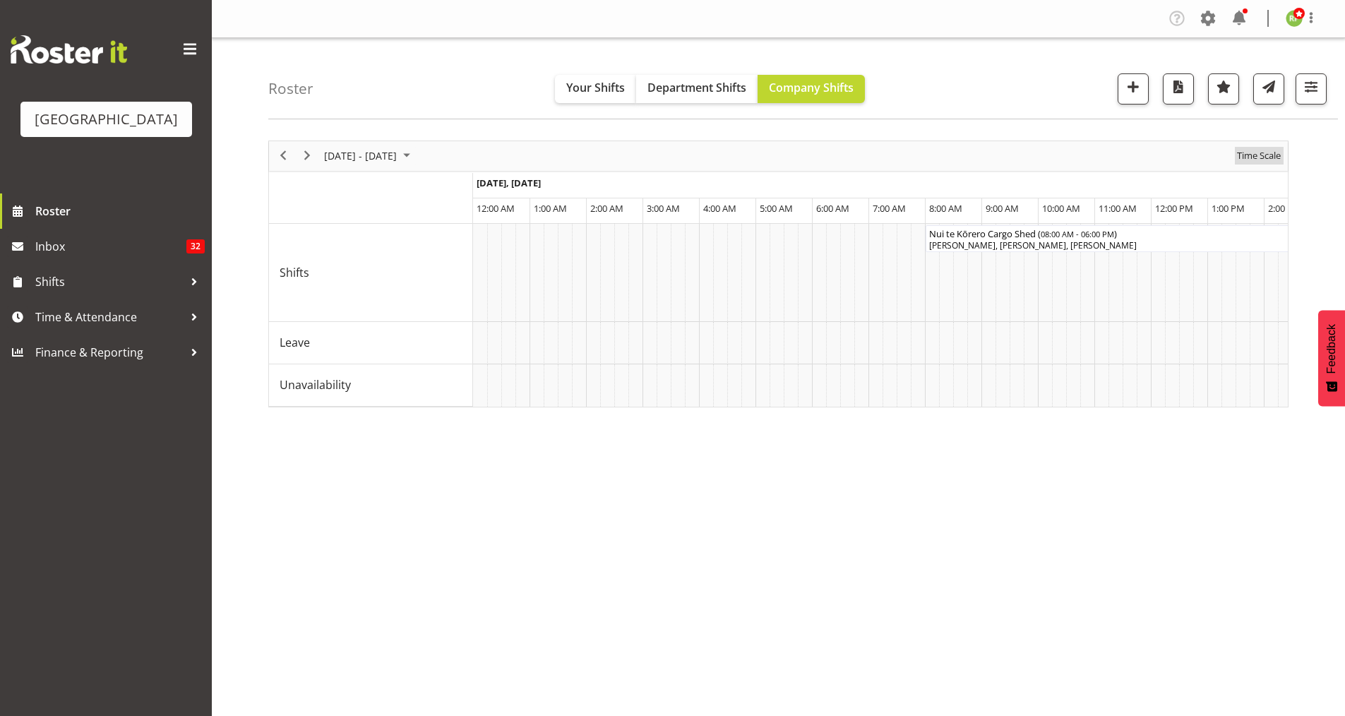
click at [1265, 158] on span "Time Scale" at bounding box center [1258, 156] width 47 height 18
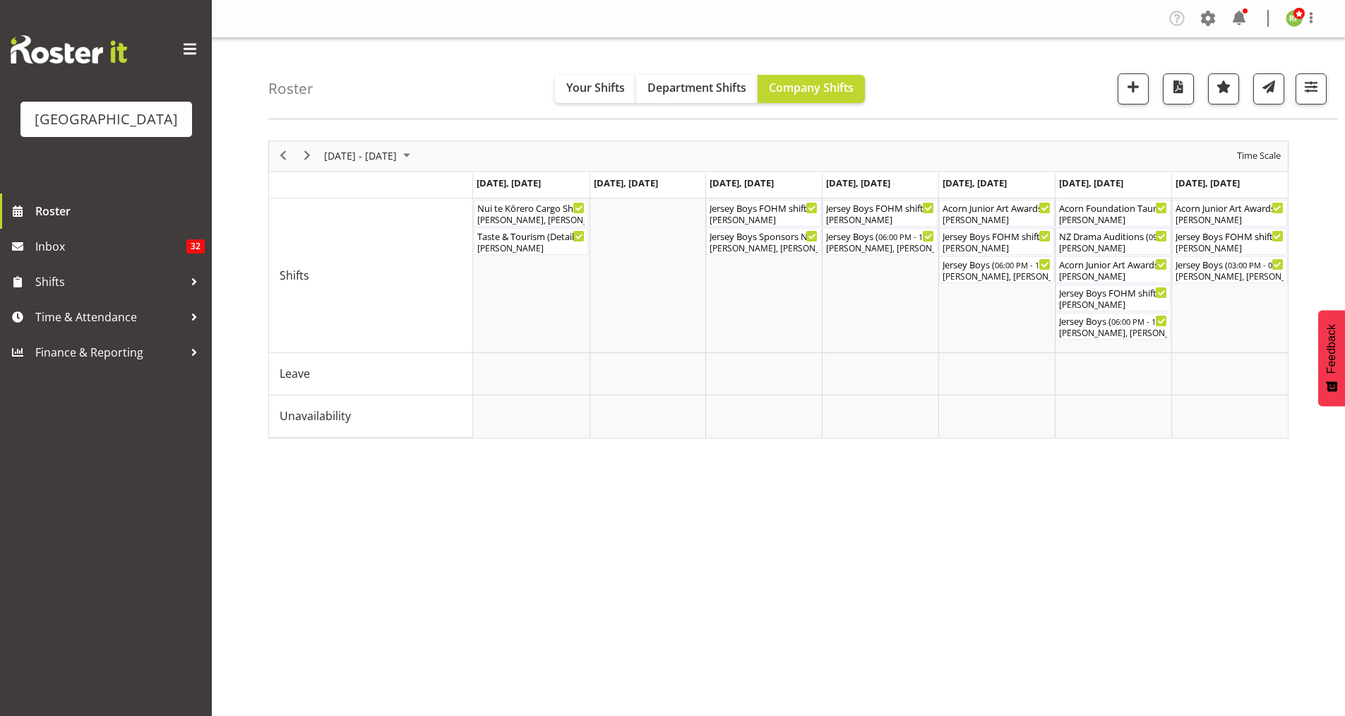
click at [1067, 102] on div "Roster Your Shifts Department Shifts Company Shifts All Locations [GEOGRAPHIC_D…" at bounding box center [803, 78] width 1070 height 81
click at [309, 158] on span "Next" at bounding box center [307, 156] width 17 height 18
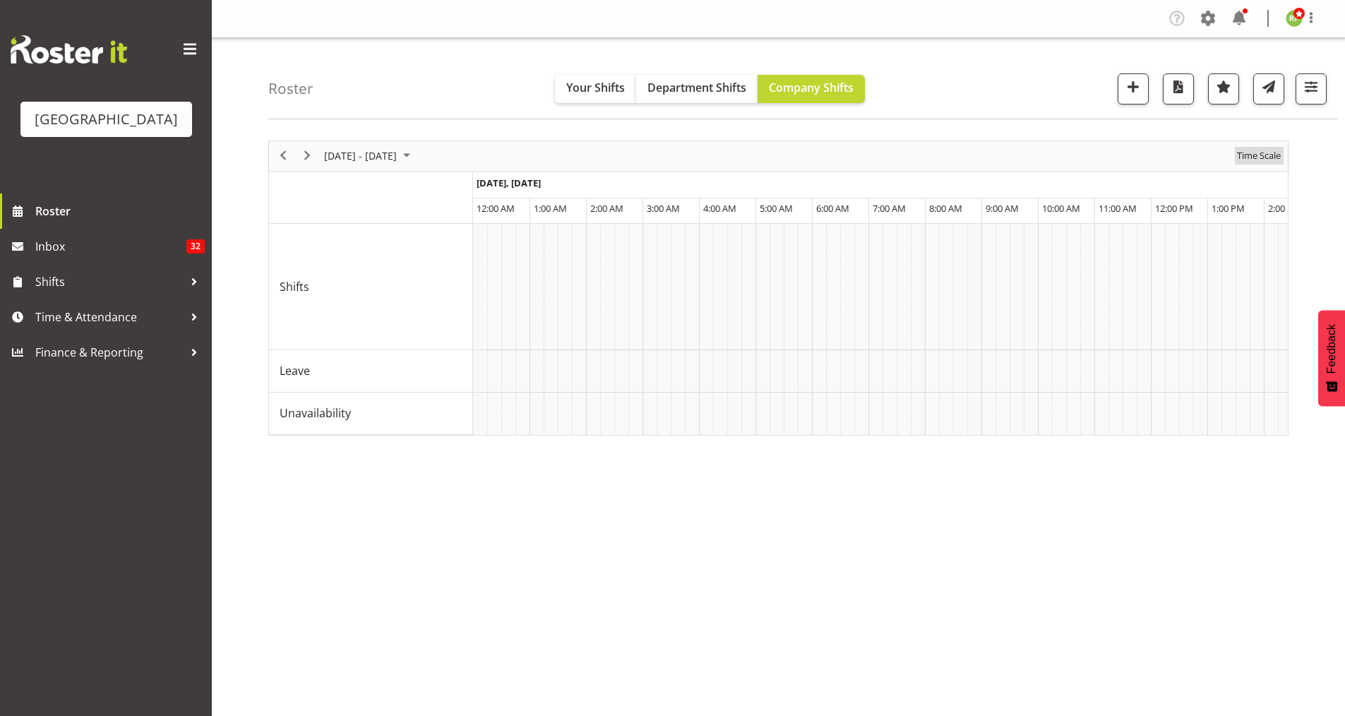
click at [1248, 151] on span "Time Scale" at bounding box center [1258, 156] width 47 height 18
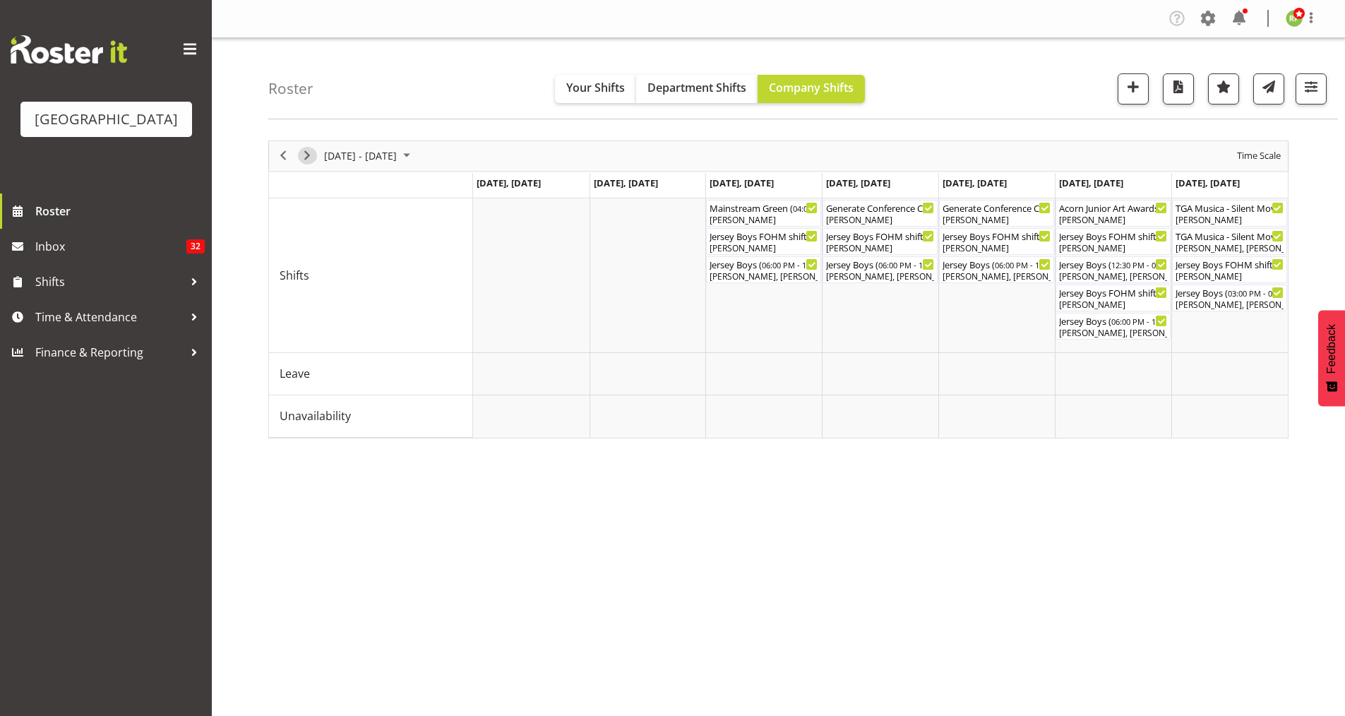
click at [311, 160] on span "Next" at bounding box center [307, 156] width 17 height 18
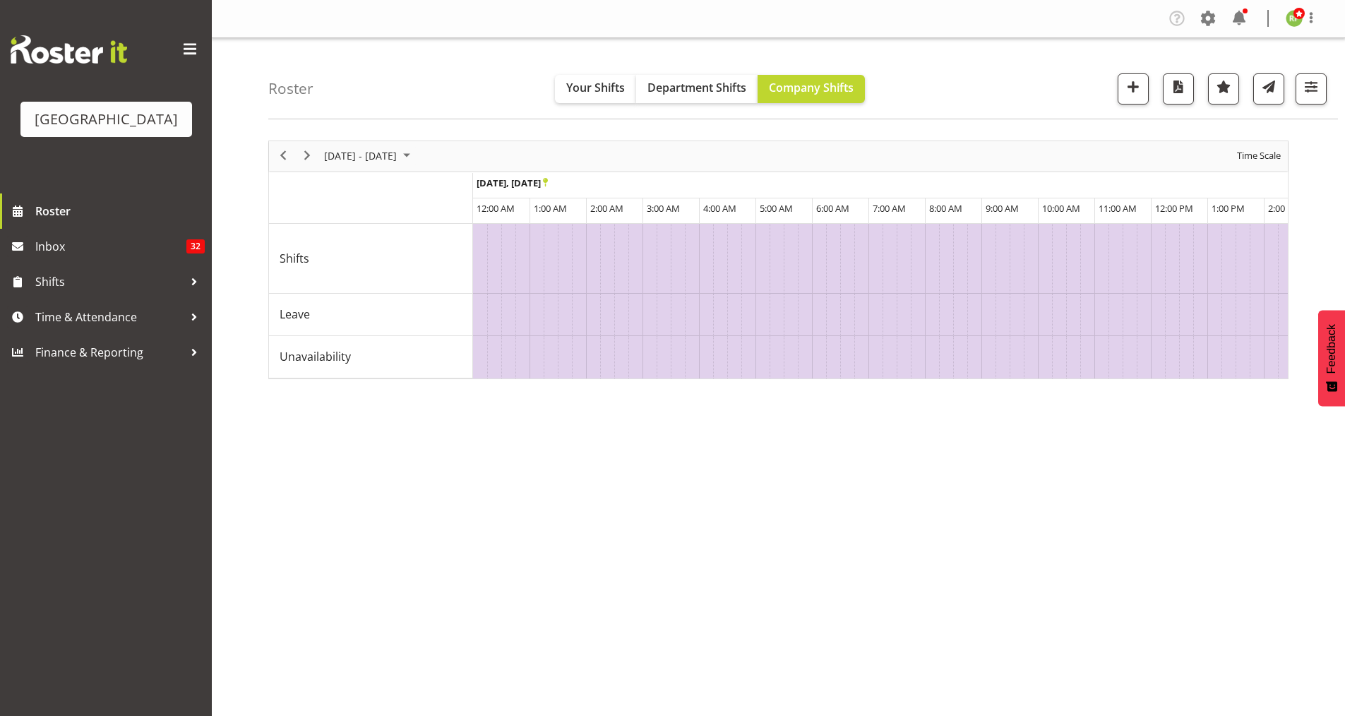
click at [1257, 146] on div "Time Scale" at bounding box center [1259, 156] width 54 height 30
click at [1257, 161] on span "Time Scale" at bounding box center [1258, 156] width 47 height 18
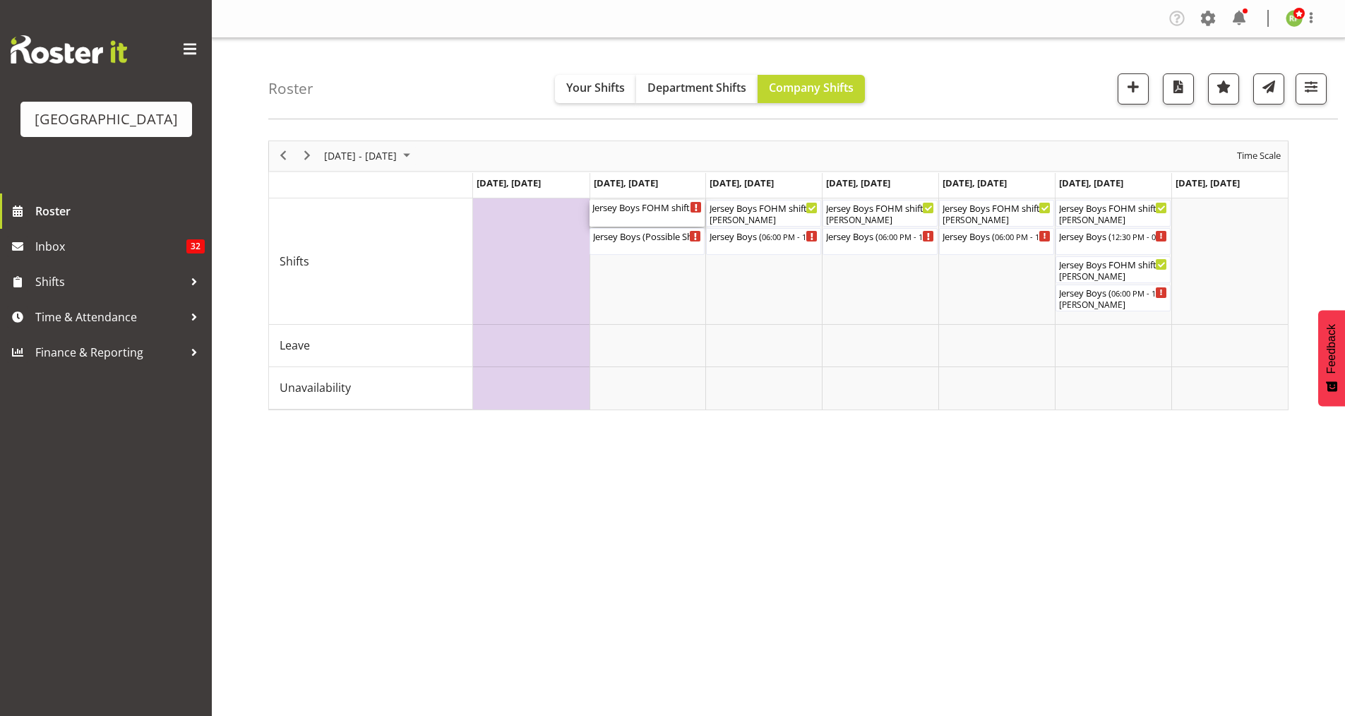
click at [669, 209] on div "Jersey Boys FOHM shift (Possible Show TBC) ( 05:15 PM - 10:25 PM )" at bounding box center [646, 207] width 109 height 14
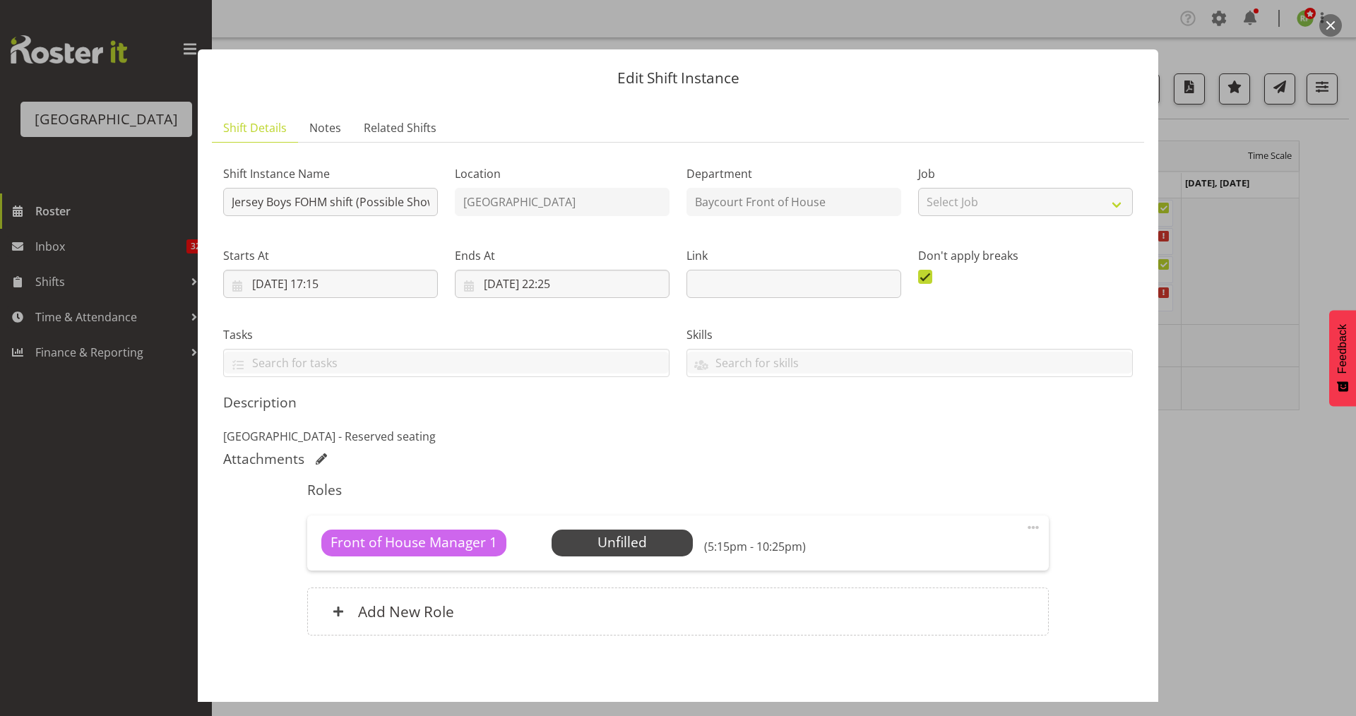
click at [1340, 21] on button "button" at bounding box center [1330, 25] width 23 height 23
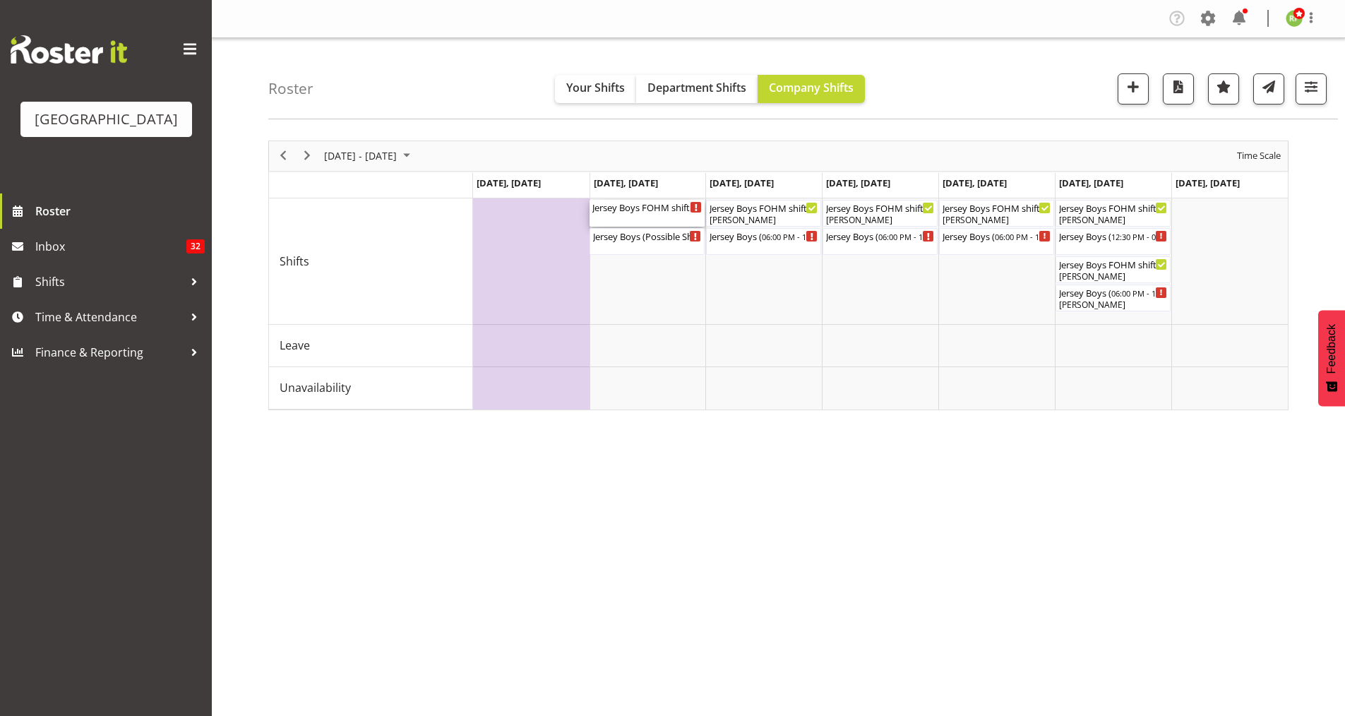
click at [637, 212] on div "Jersey Boys FOHM shift (Possible Show TBC) ( 05:15 PM - 10:25 PM )" at bounding box center [646, 207] width 109 height 14
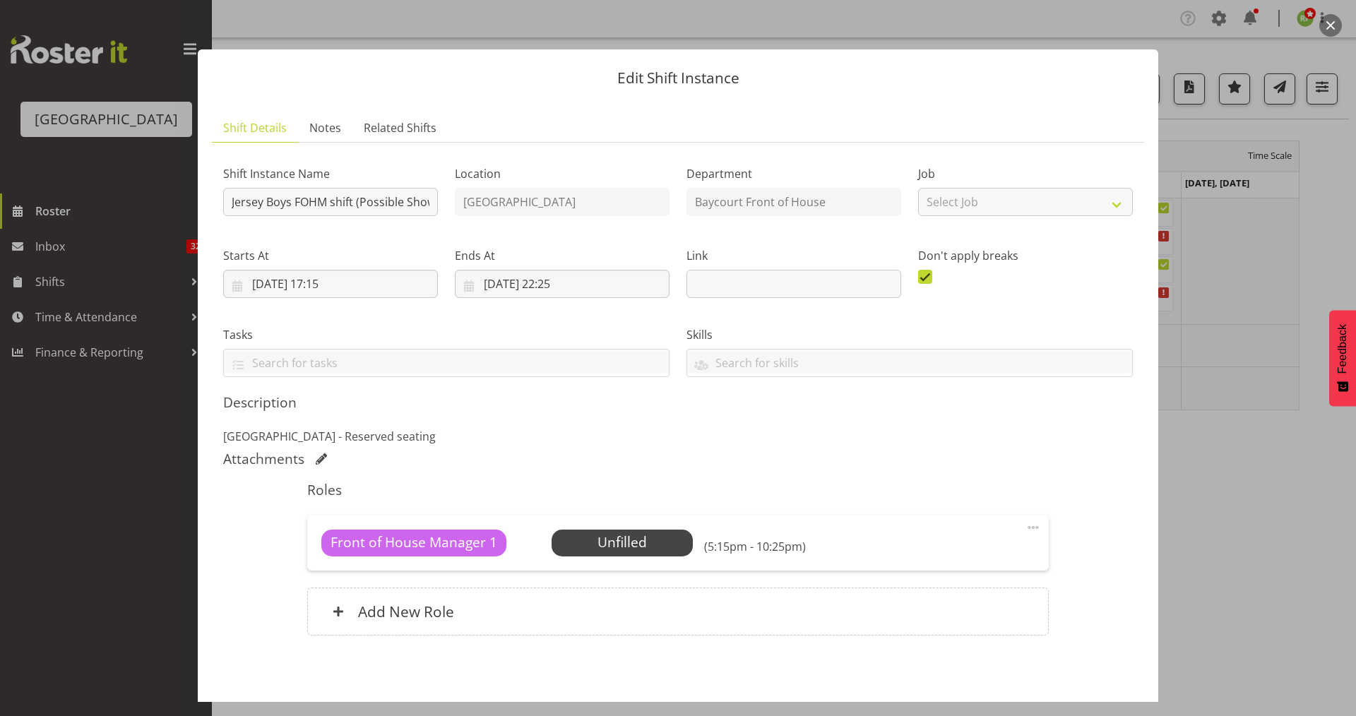
click at [1331, 28] on button "button" at bounding box center [1330, 25] width 23 height 23
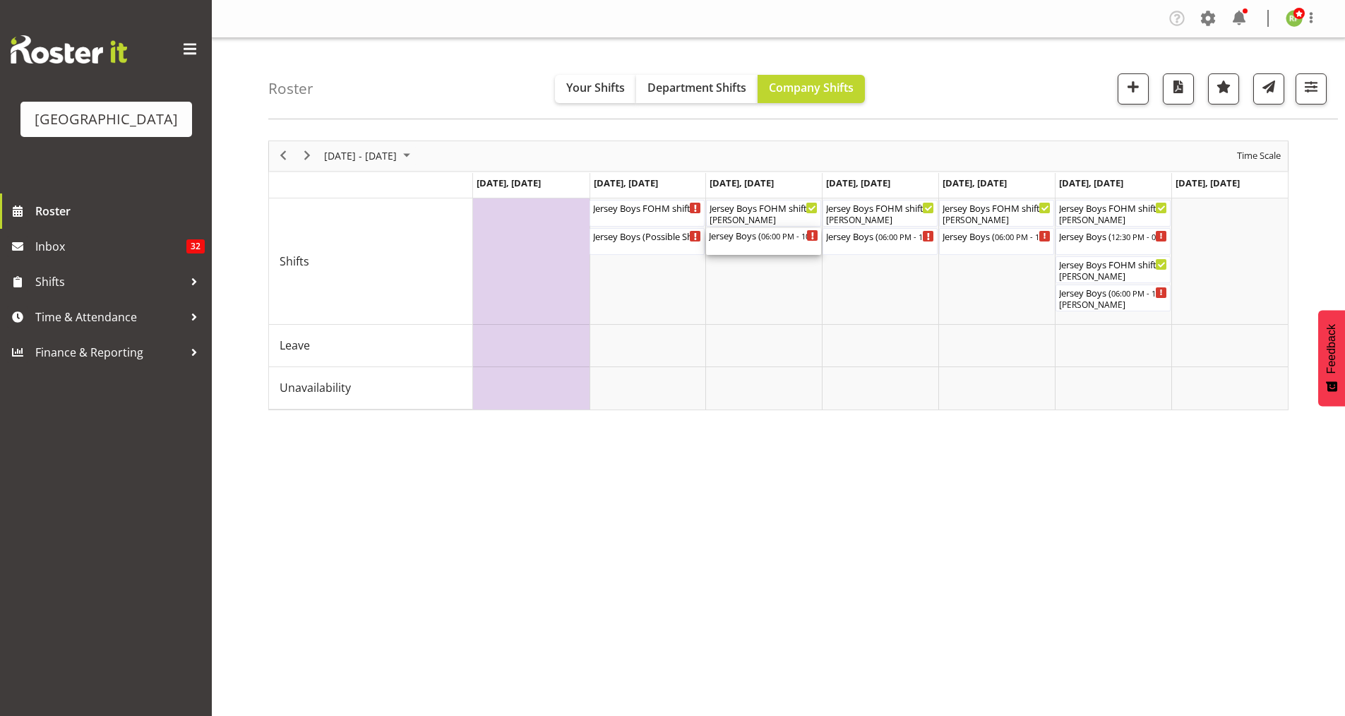
click at [757, 234] on div "Jersey Boys ( 06:00 PM - 10:00 PM )" at bounding box center [763, 235] width 109 height 14
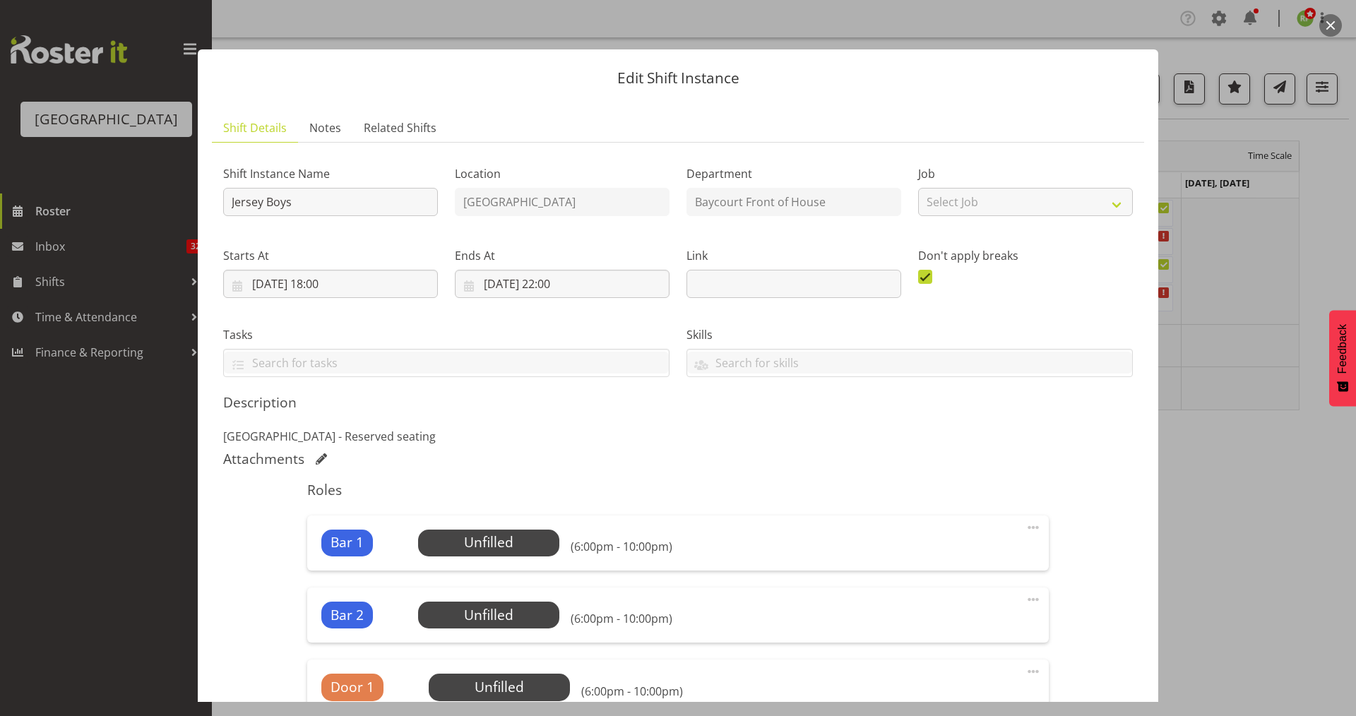
click at [1326, 20] on button "button" at bounding box center [1330, 25] width 23 height 23
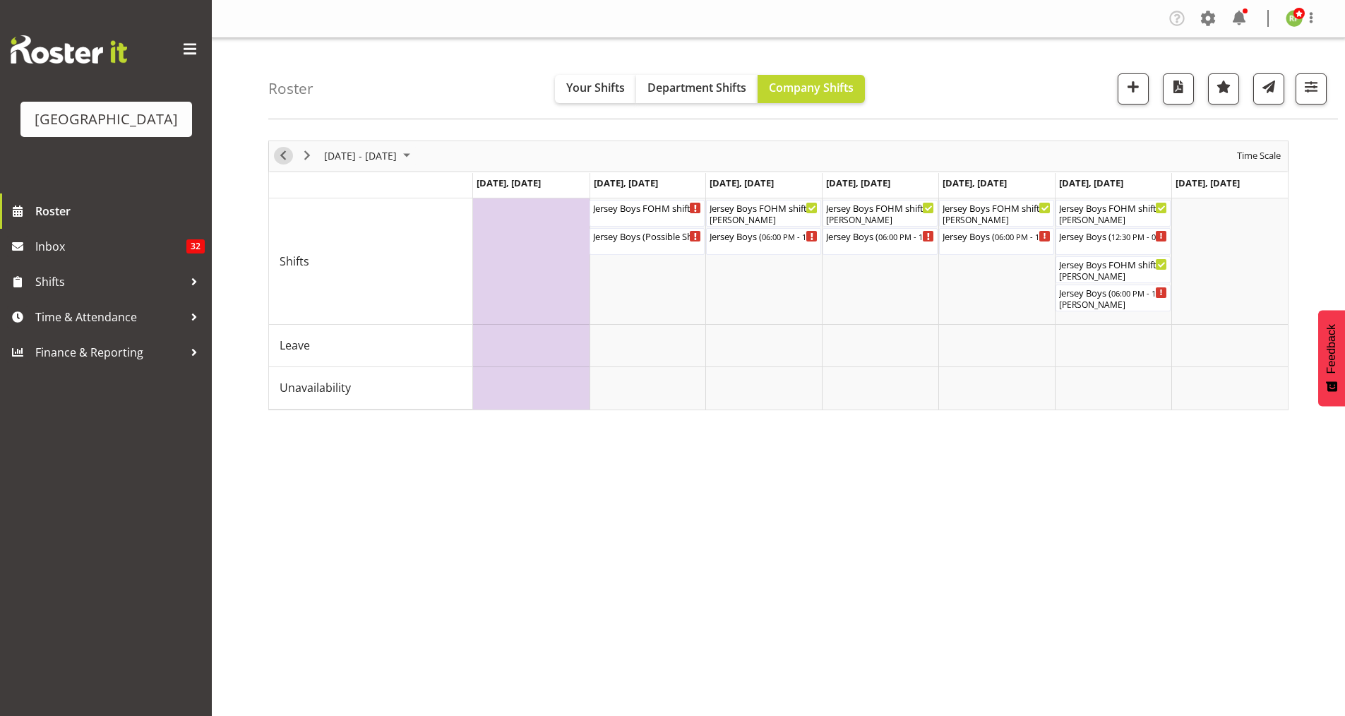
click at [283, 152] on span "Previous" at bounding box center [283, 156] width 17 height 18
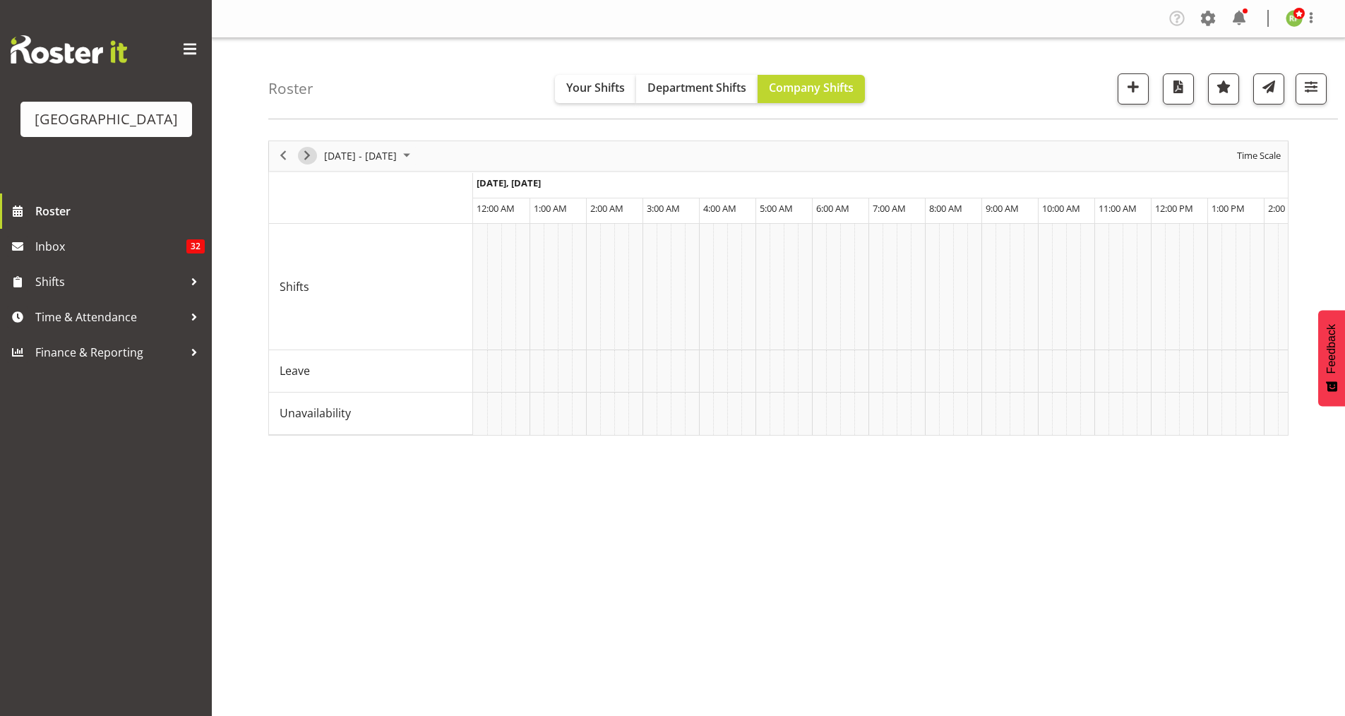
click at [306, 158] on span "Next" at bounding box center [307, 156] width 17 height 18
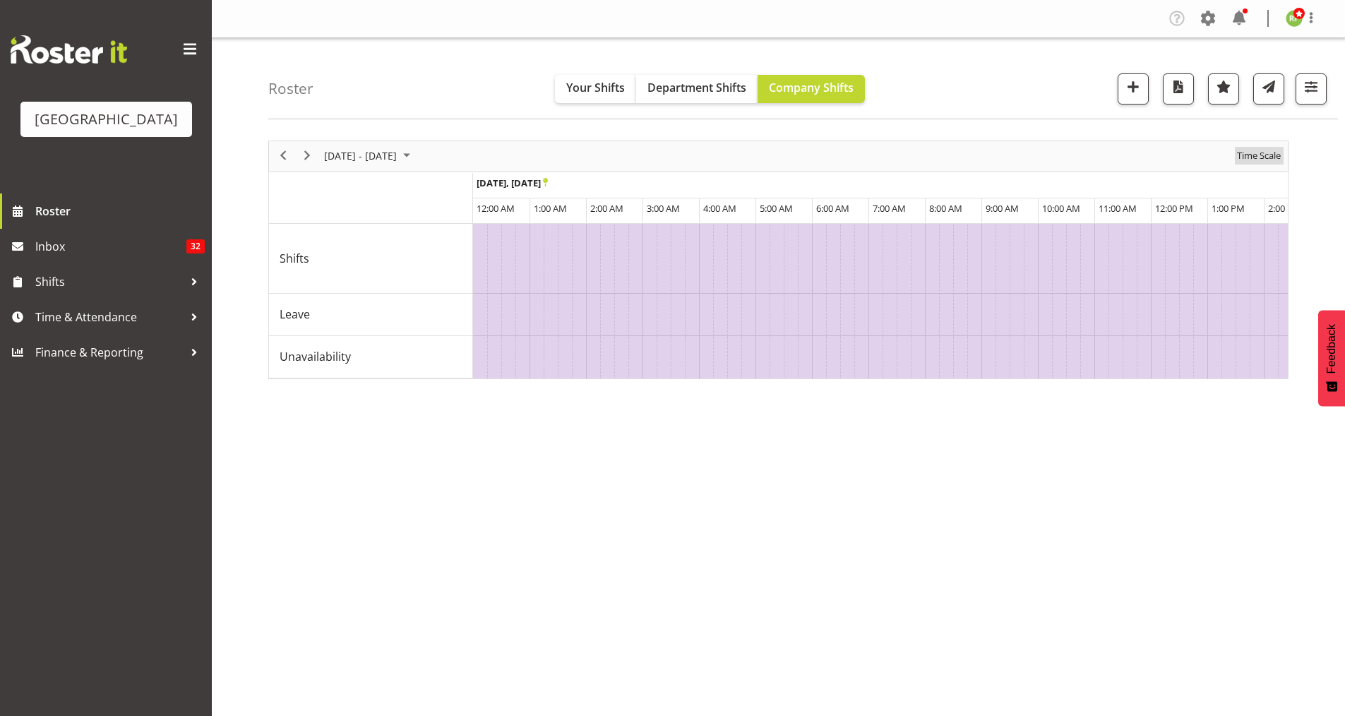
click at [1255, 164] on span "Time Scale" at bounding box center [1258, 156] width 47 height 18
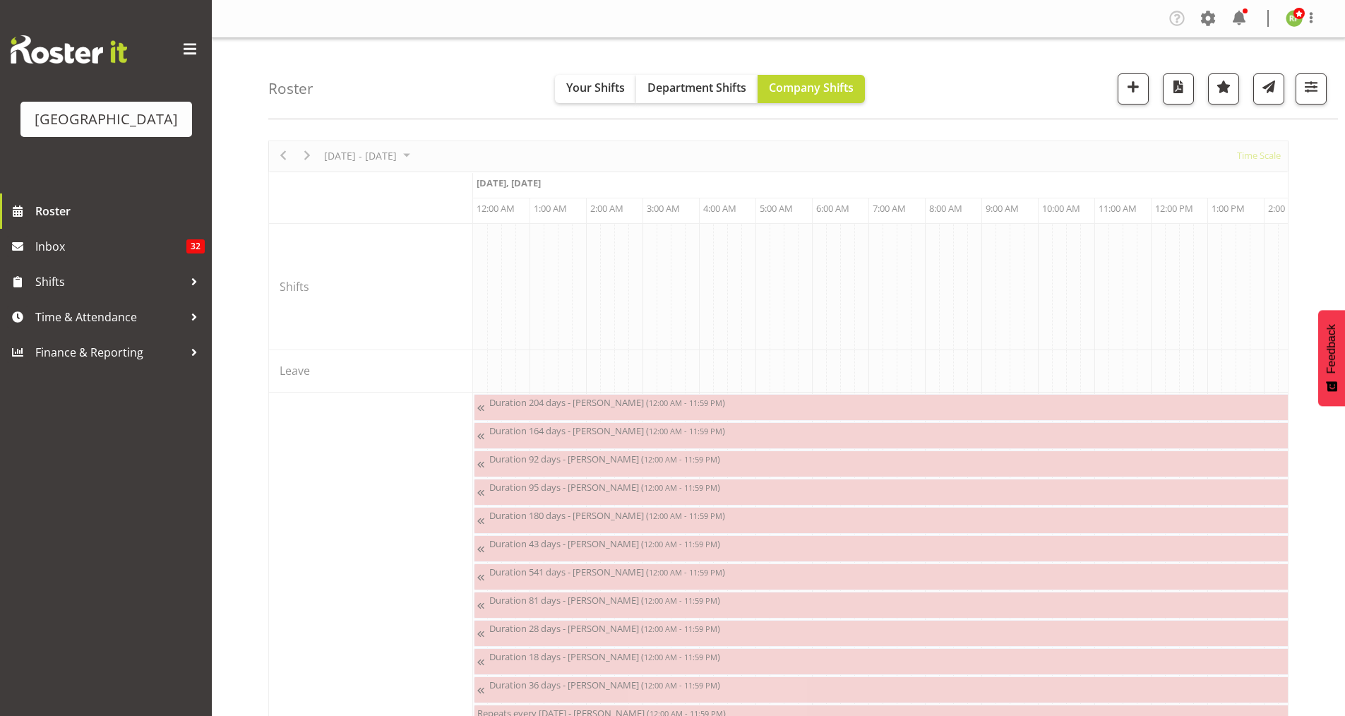
scroll to position [0, 5422]
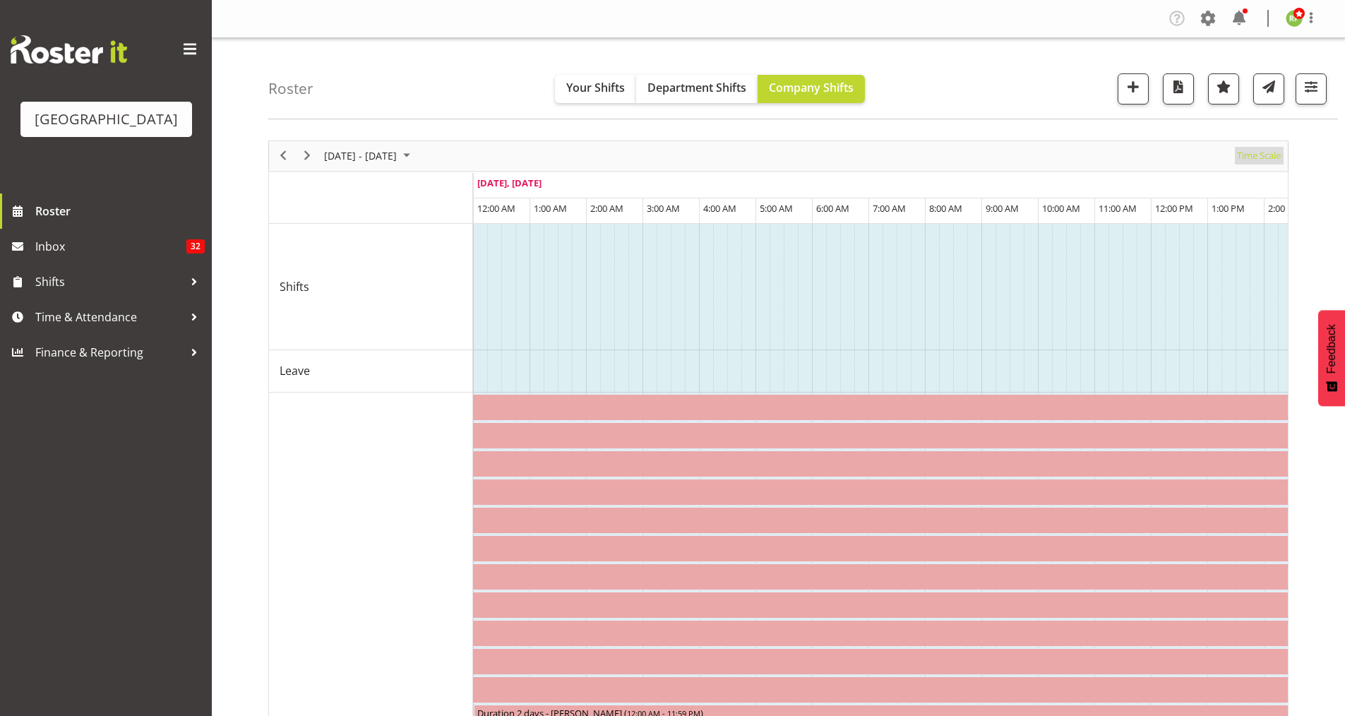
click at [1276, 153] on span "Time Scale" at bounding box center [1258, 156] width 47 height 18
